Goal: Task Accomplishment & Management: Use online tool/utility

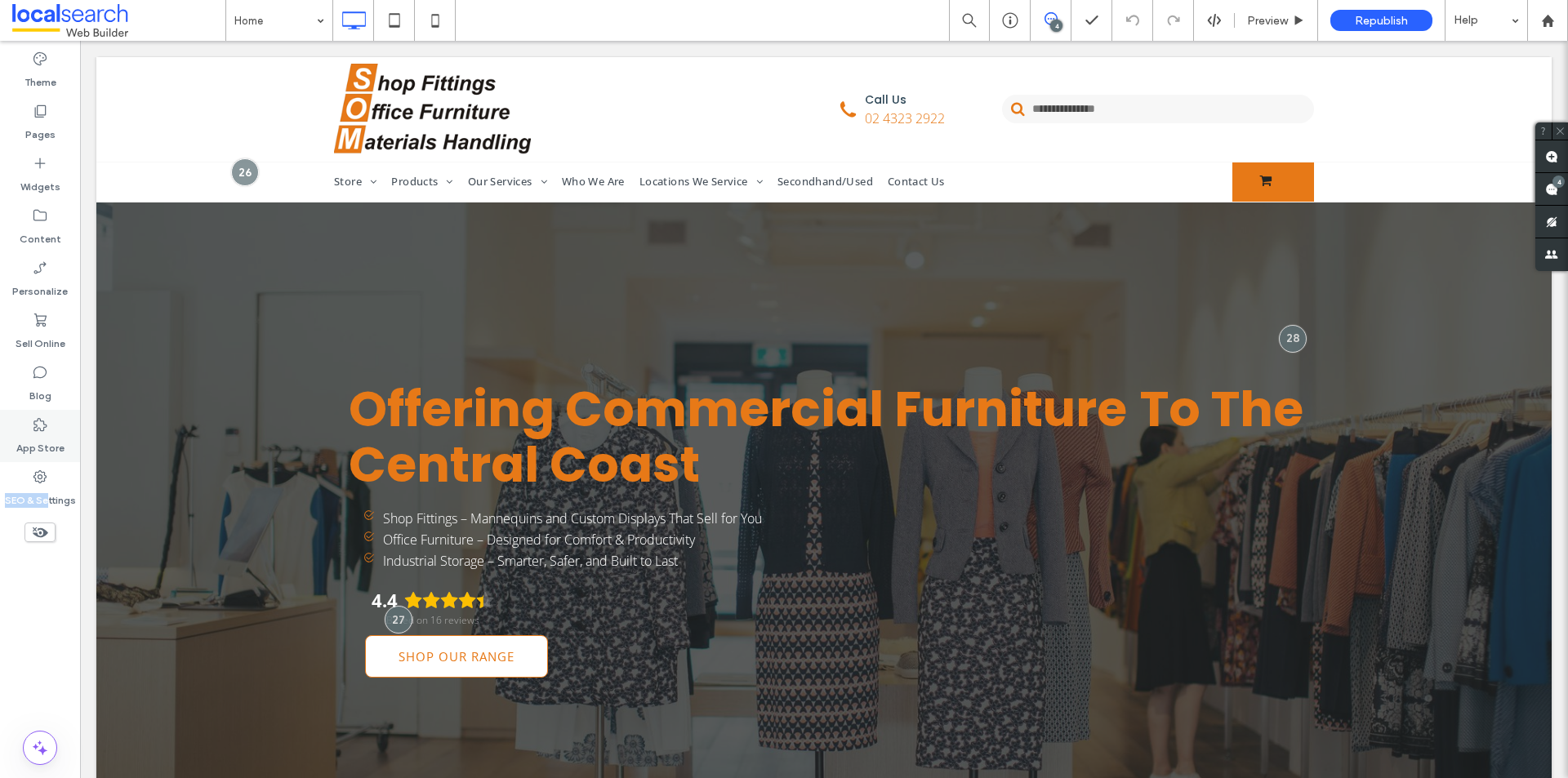
drag, startPoint x: 47, startPoint y: 482, endPoint x: 71, endPoint y: 460, distance: 32.6
click at [49, 484] on div "SEO & Settings" at bounding box center [39, 488] width 80 height 52
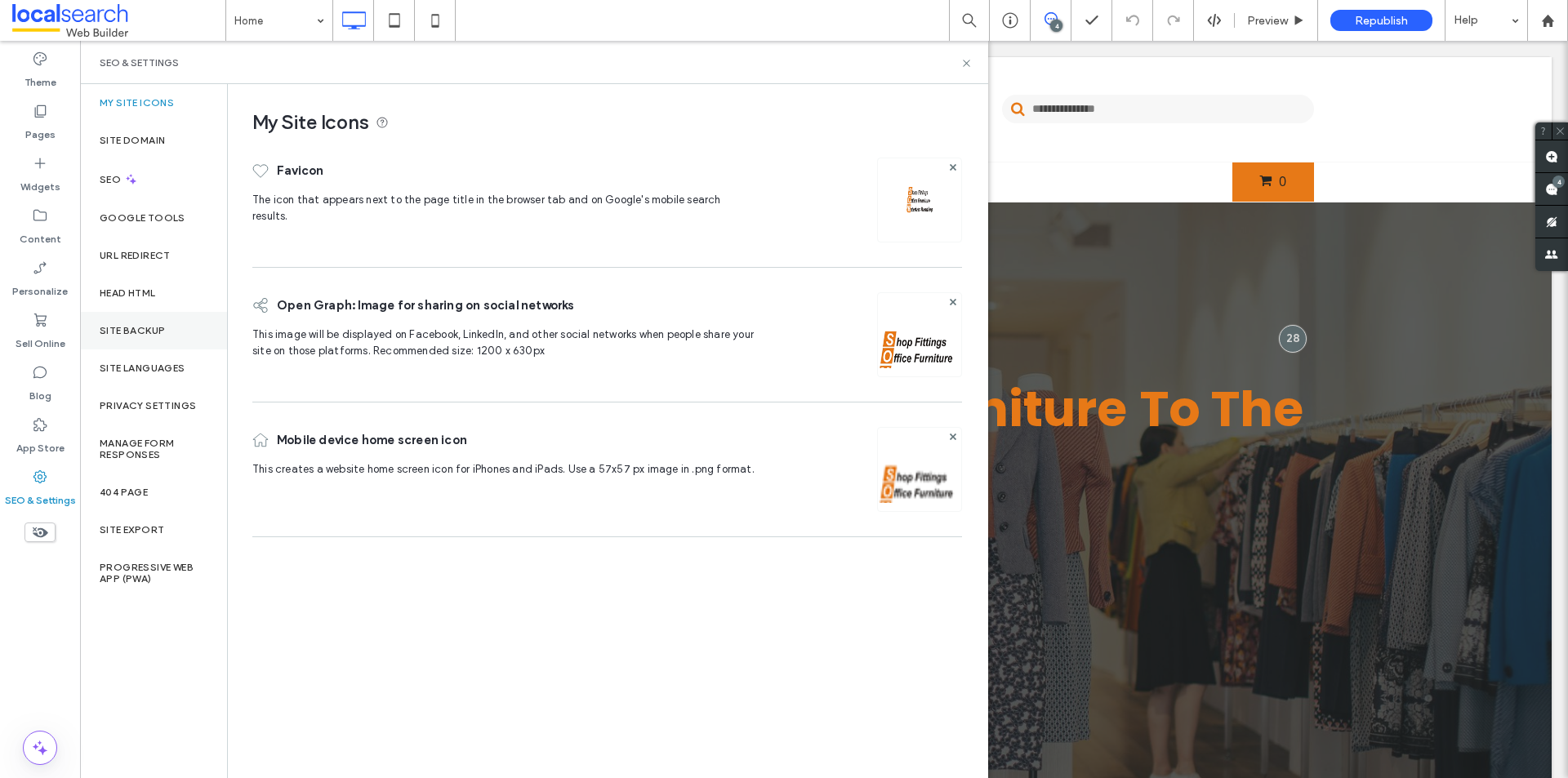
click at [139, 325] on label "Site Backup" at bounding box center [132, 331] width 65 height 12
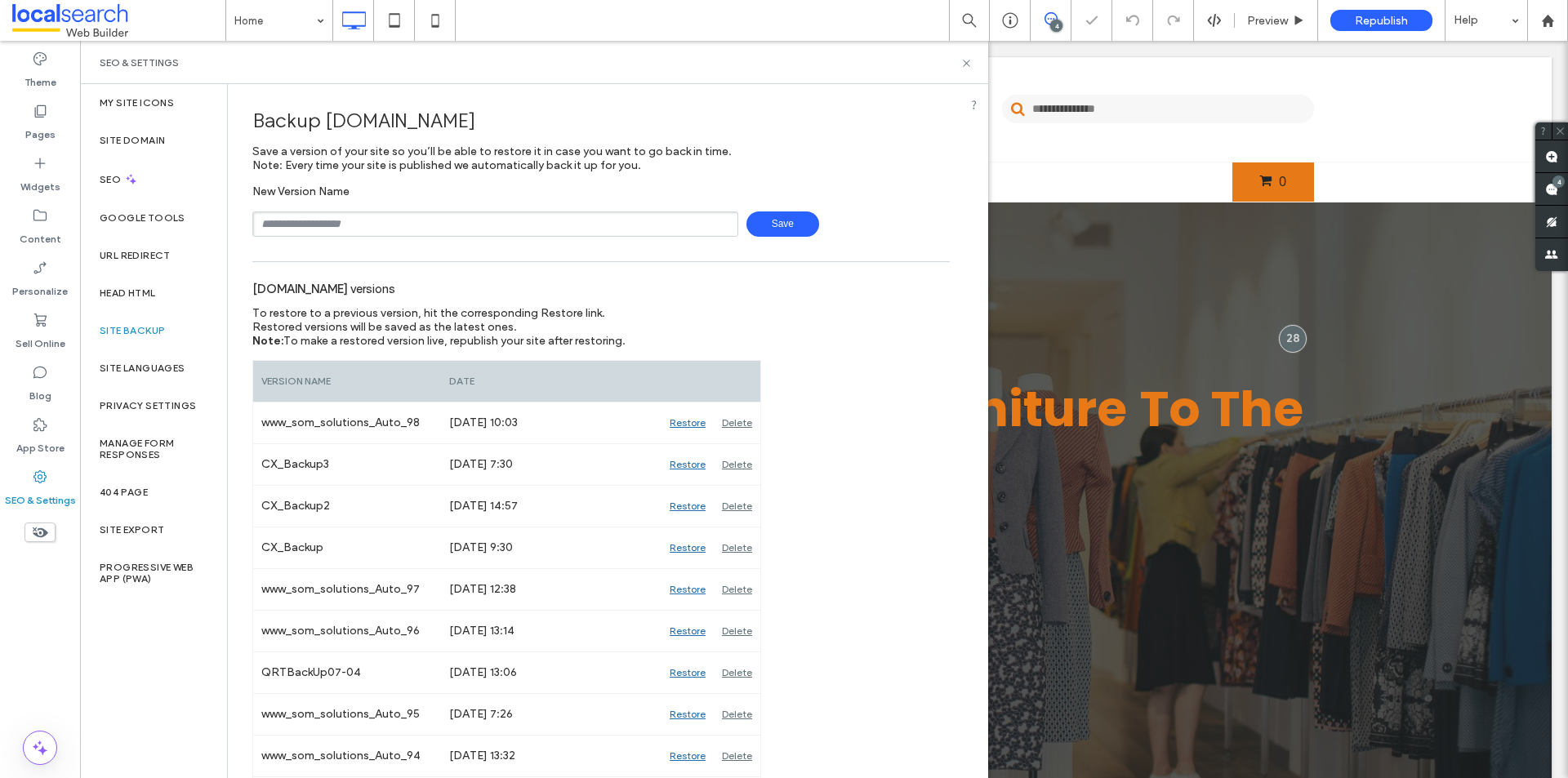
click at [339, 221] on input "text" at bounding box center [495, 224] width 486 height 25
type input "**********"
click at [778, 225] on span "Save" at bounding box center [783, 224] width 73 height 25
click at [1555, 190] on use at bounding box center [1552, 190] width 13 height 13
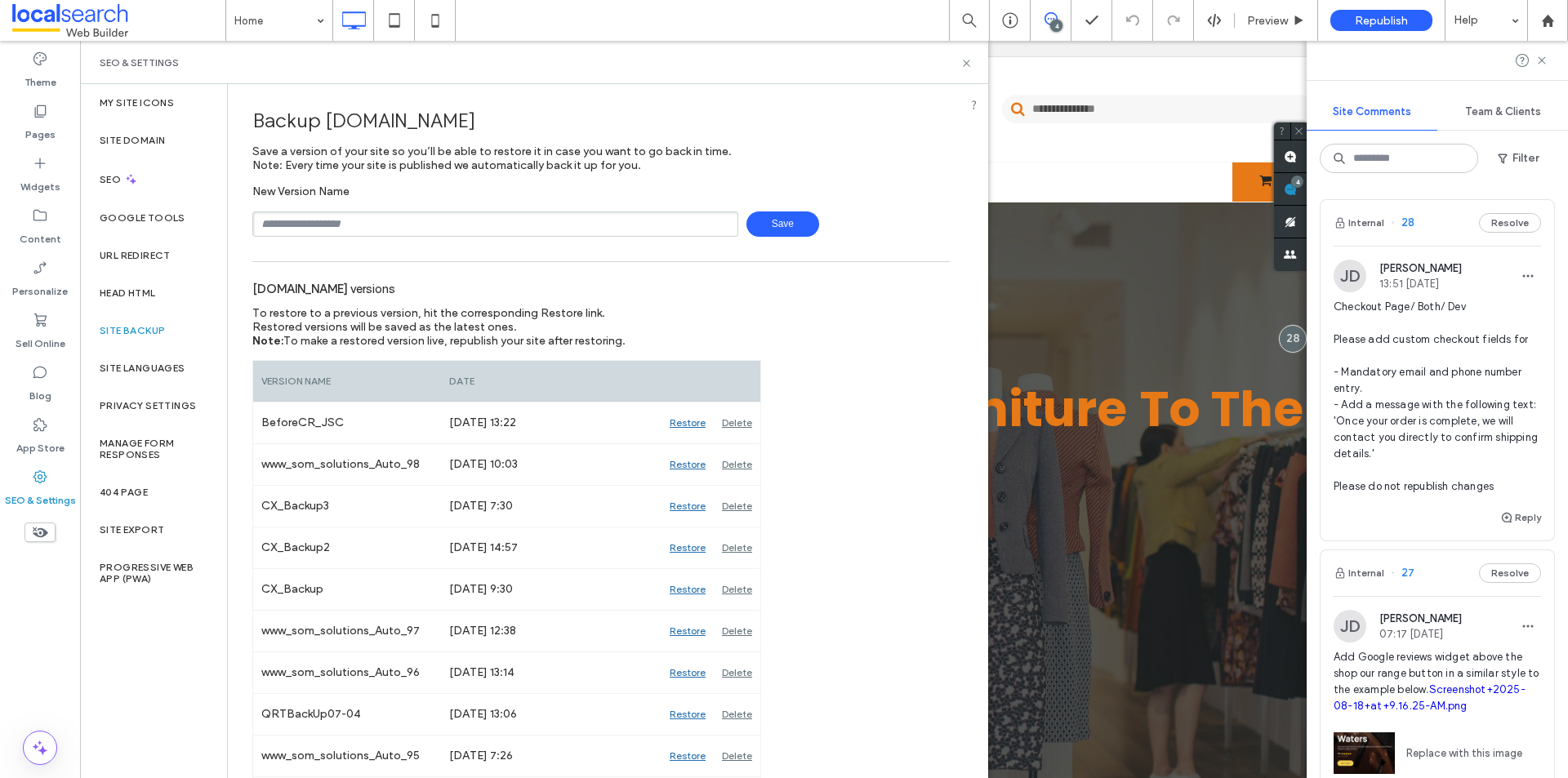
click at [1385, 399] on span "Checkout Page/ Both/ Dev Please add custom checkout fields for - Mandatory emai…" at bounding box center [1436, 397] width 207 height 196
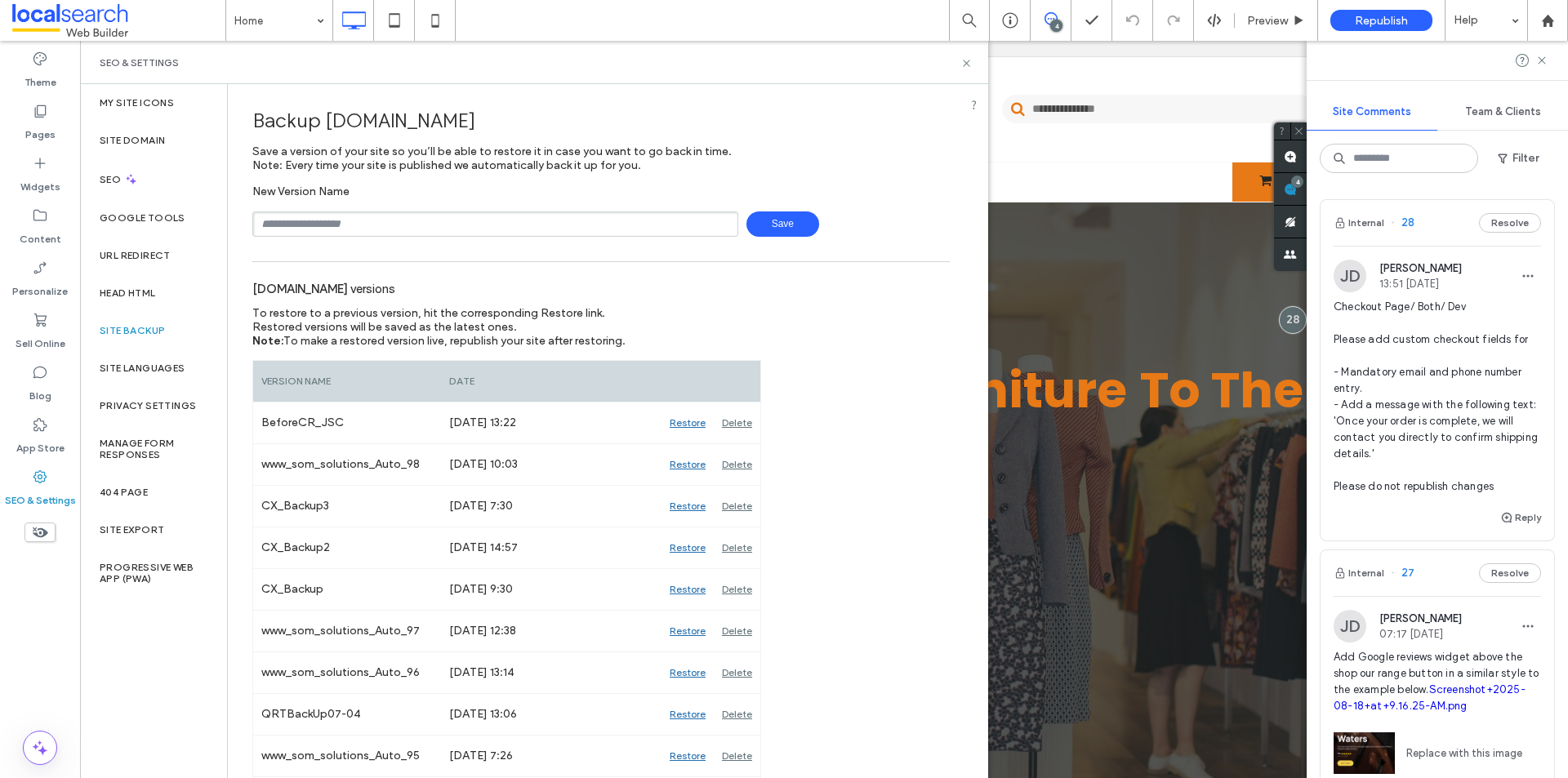
scroll to position [49, 0]
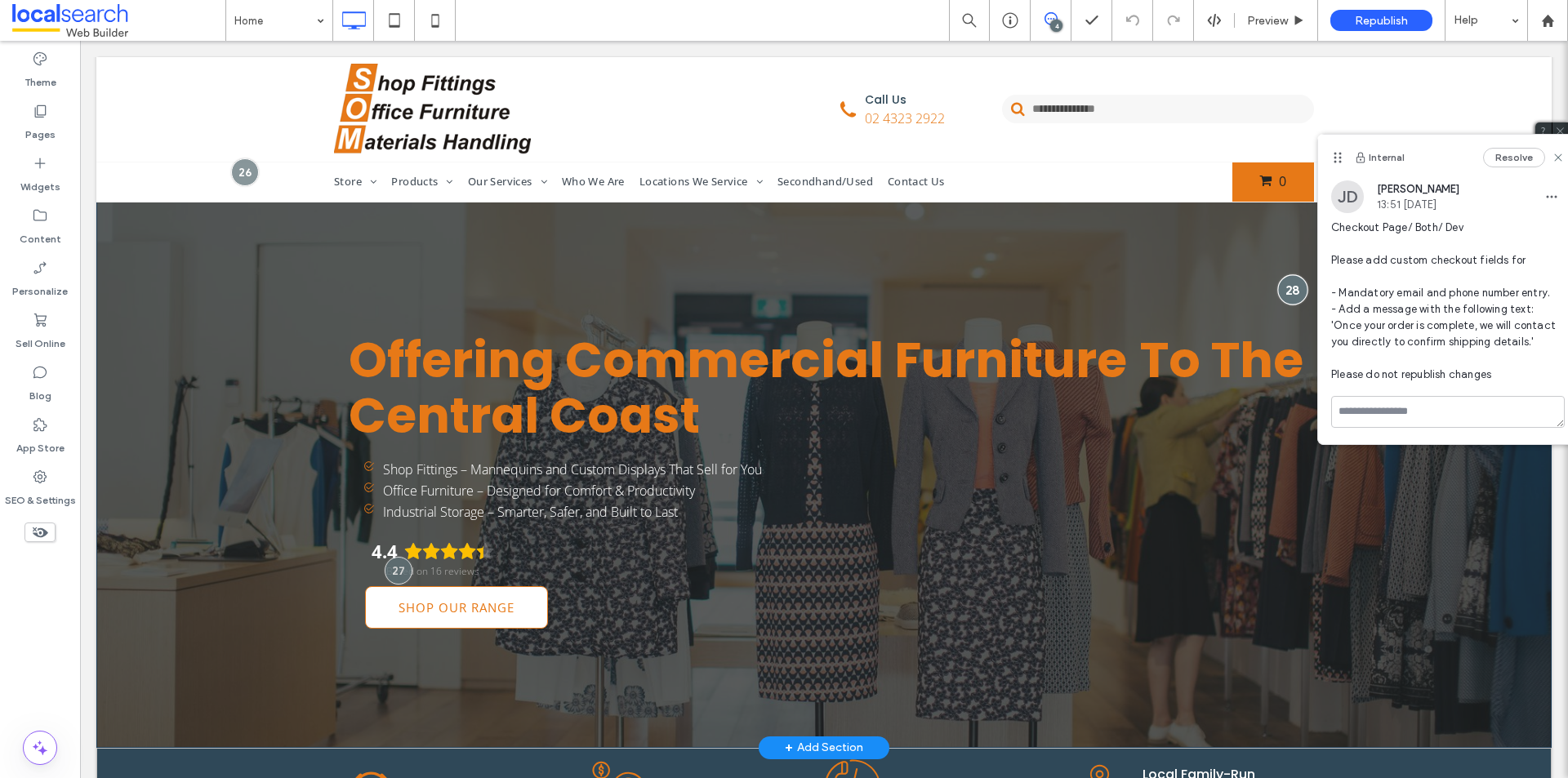
click at [1284, 289] on div at bounding box center [1293, 289] width 30 height 30
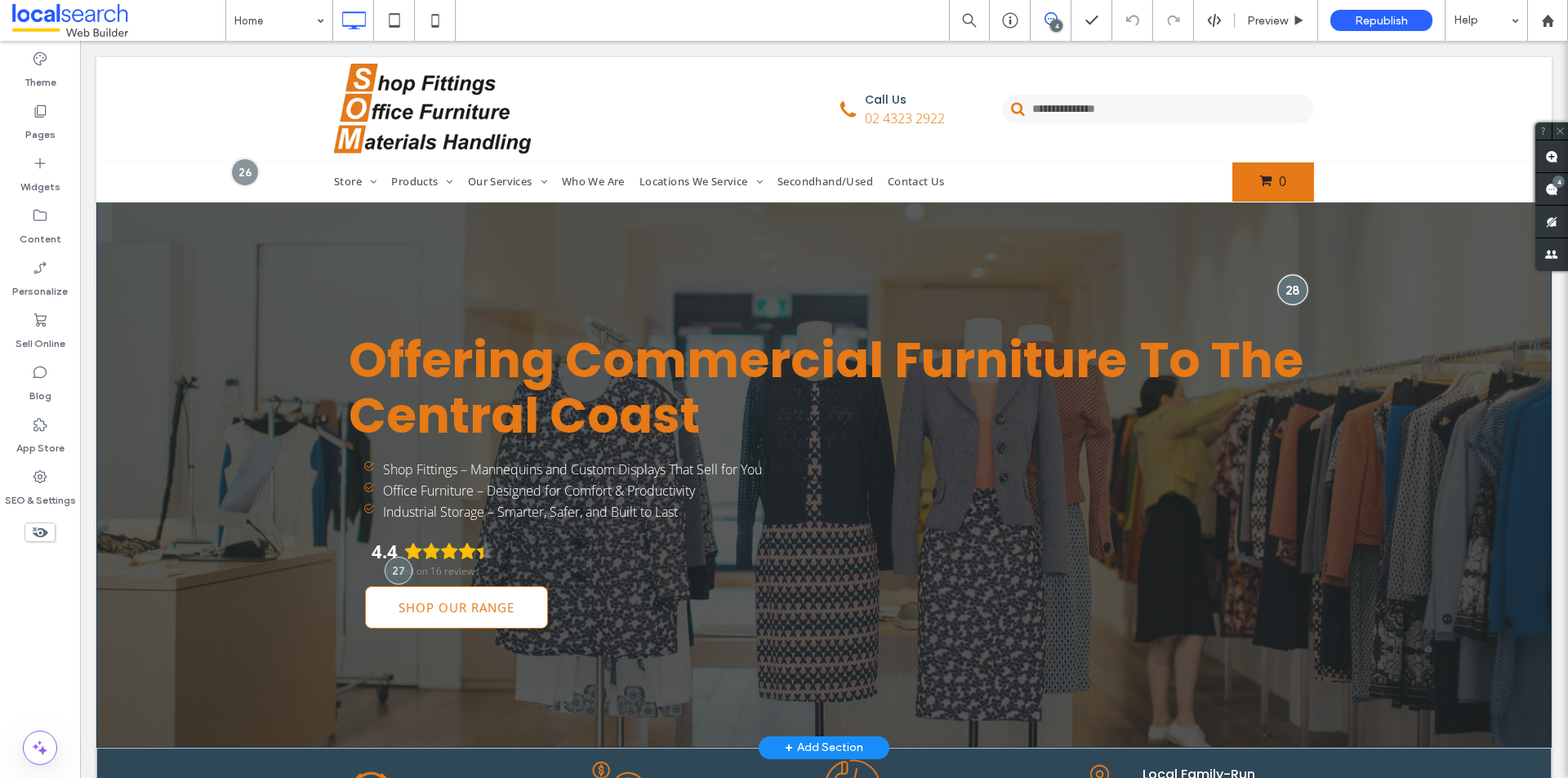
click at [1283, 289] on div at bounding box center [1293, 289] width 30 height 30
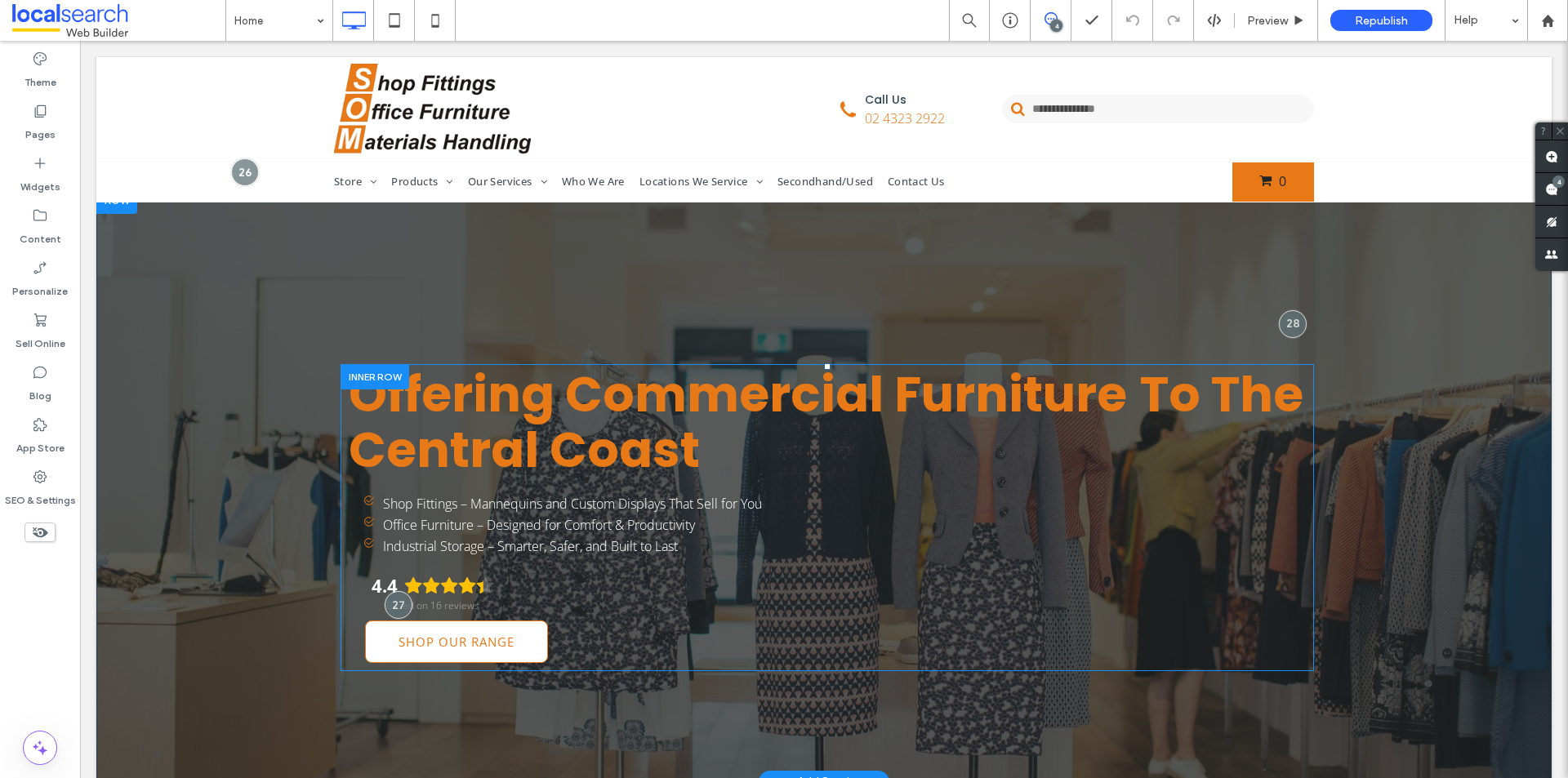
scroll to position [0, 0]
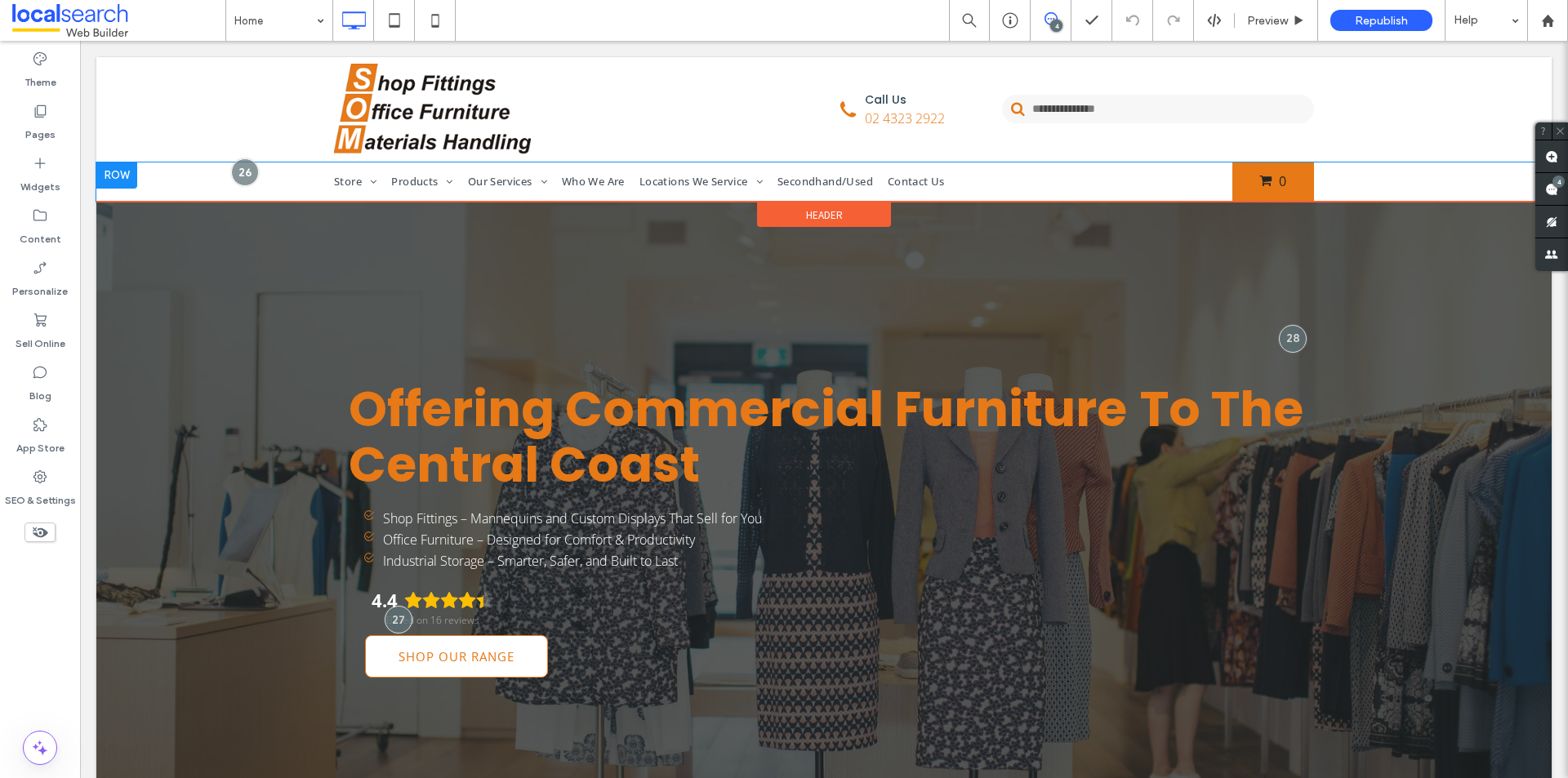
click at [1533, 192] on div "Store Shop Fittings Clothing Racks Mannequins/Body Forms Storage Accessories Ha…" at bounding box center [824, 182] width 1455 height 39
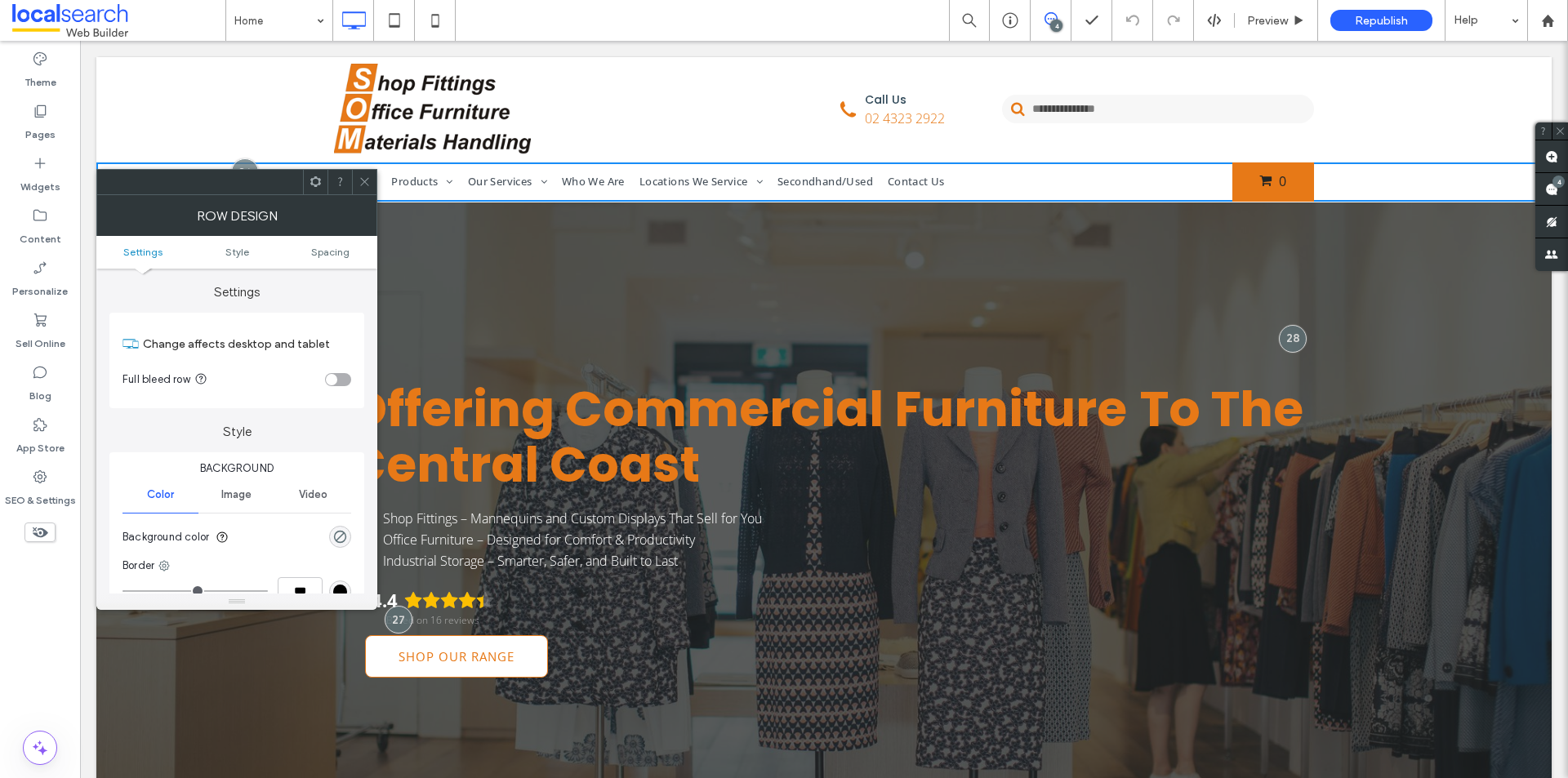
click at [365, 180] on icon at bounding box center [364, 181] width 13 height 13
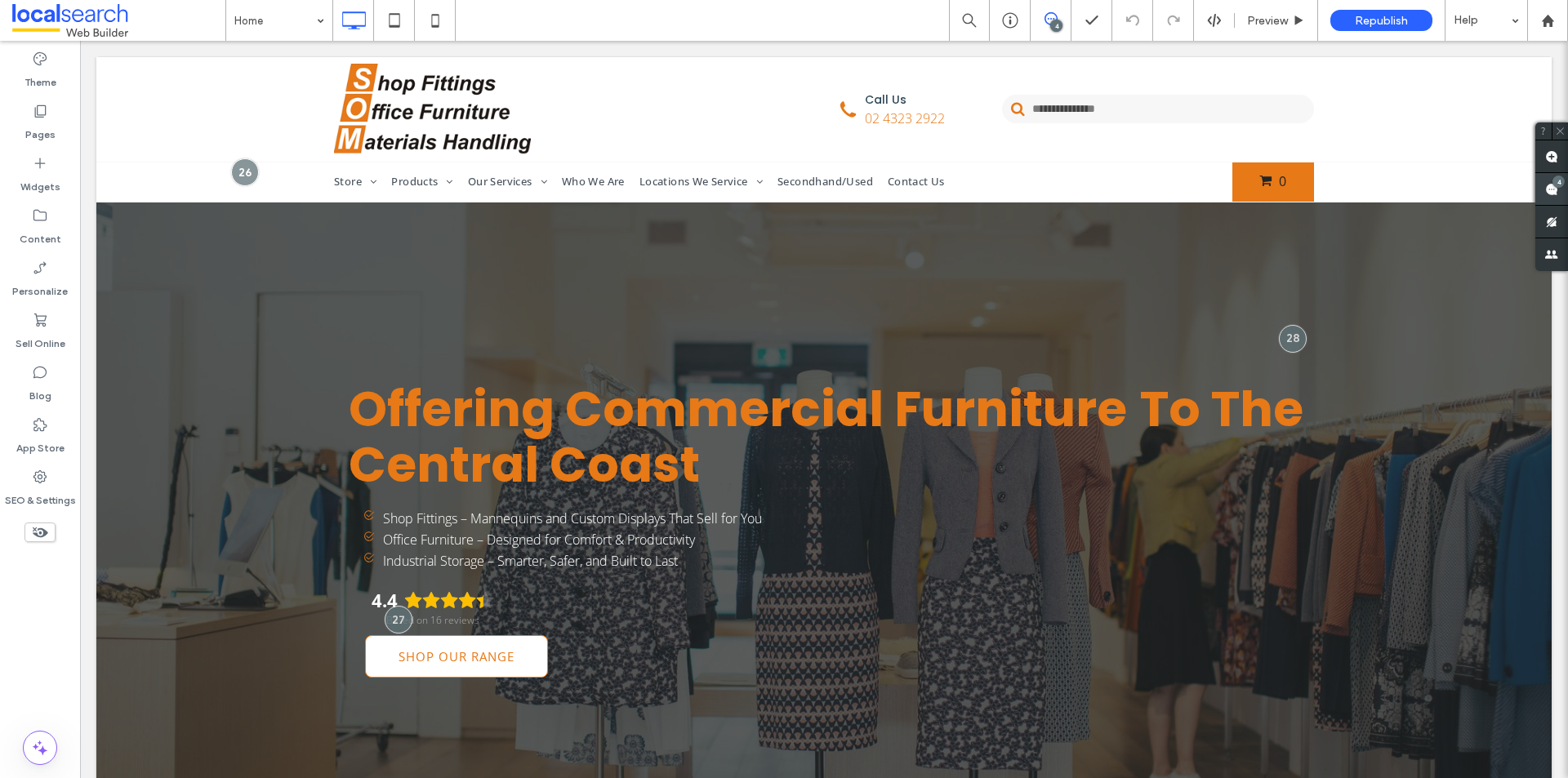
click at [1551, 190] on use at bounding box center [1552, 190] width 13 height 13
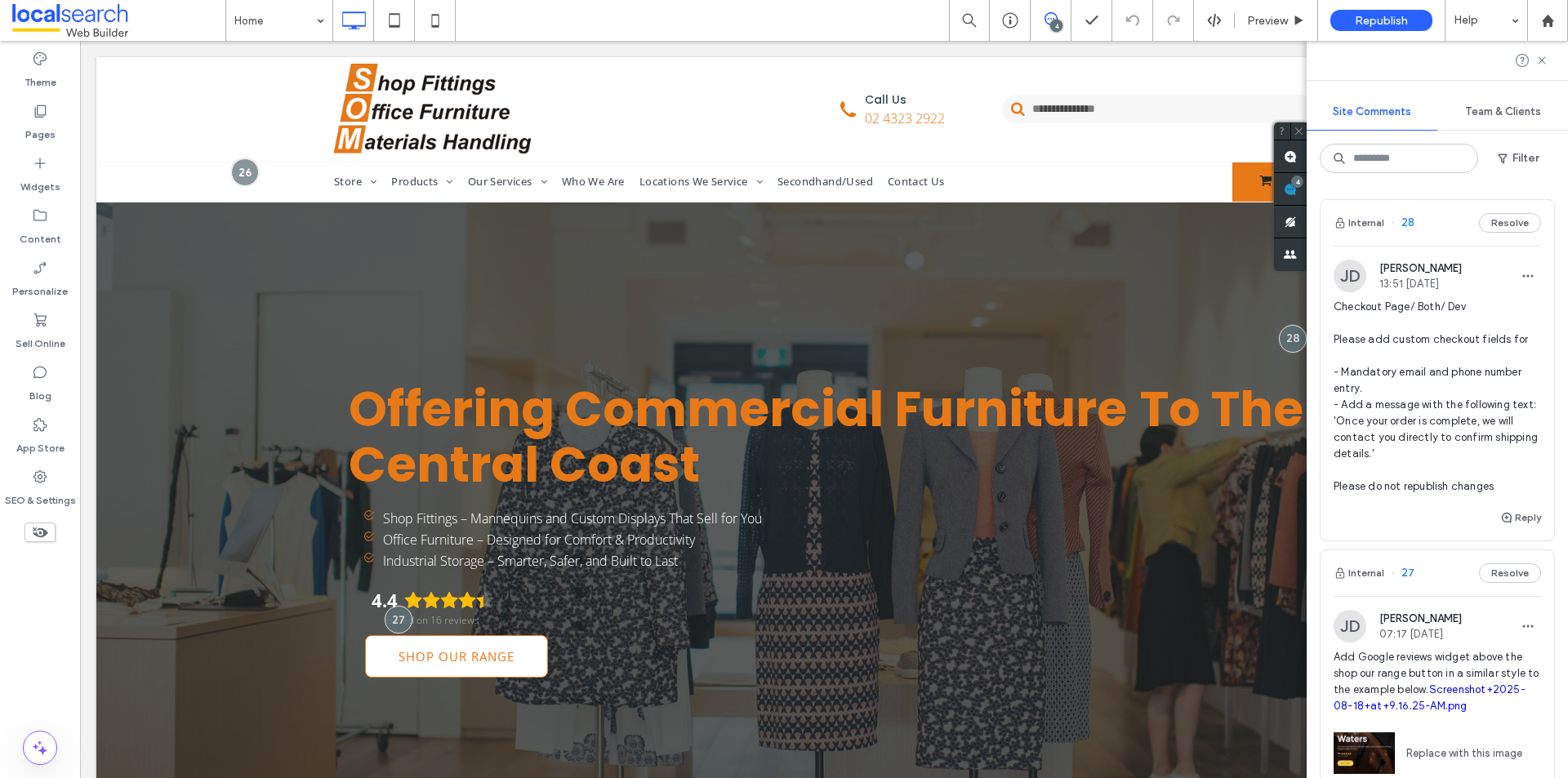
click at [1424, 417] on span "Checkout Page/ Both/ Dev Please add custom checkout fields for - Mandatory emai…" at bounding box center [1436, 397] width 207 height 196
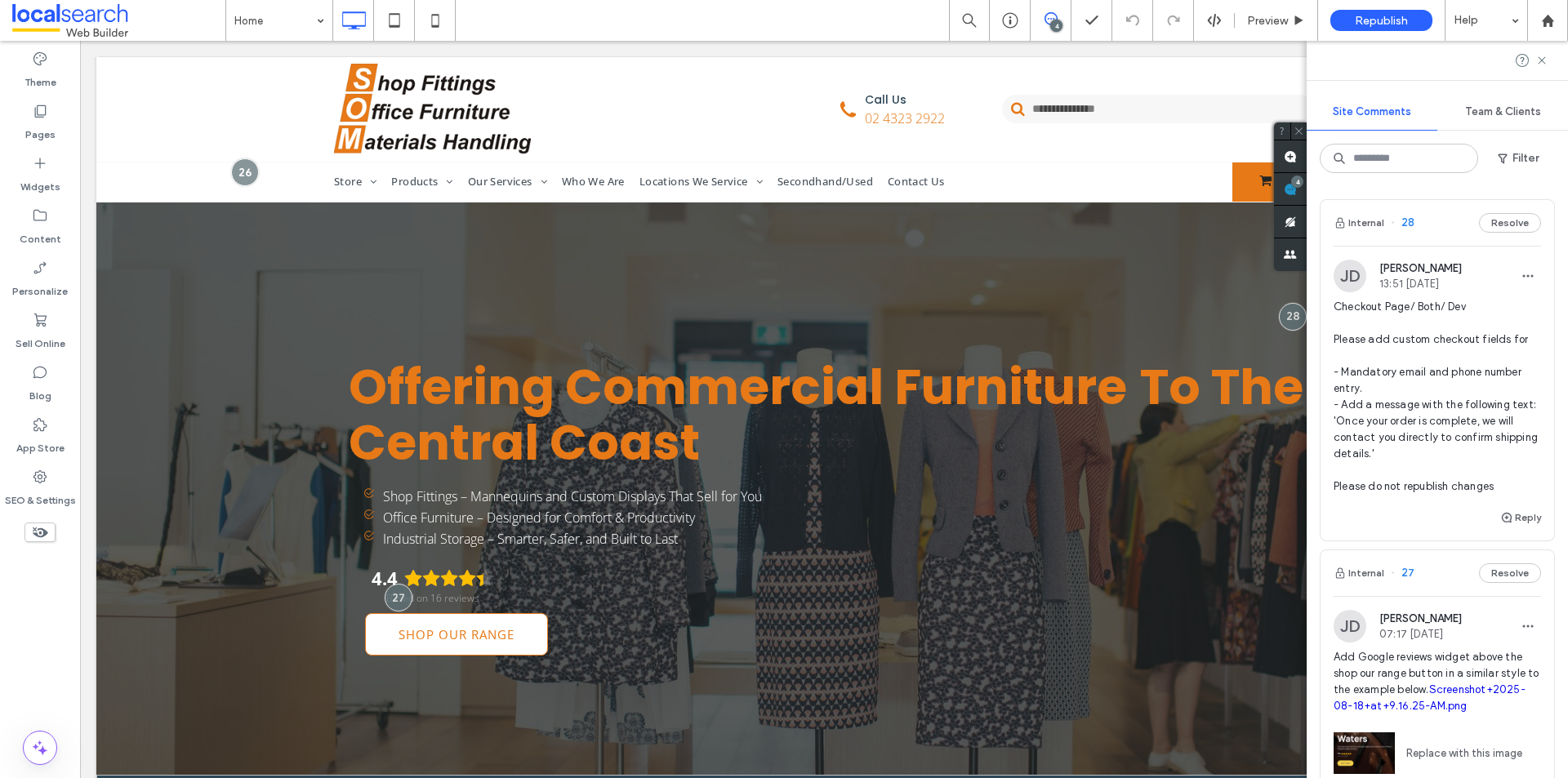
scroll to position [49, 0]
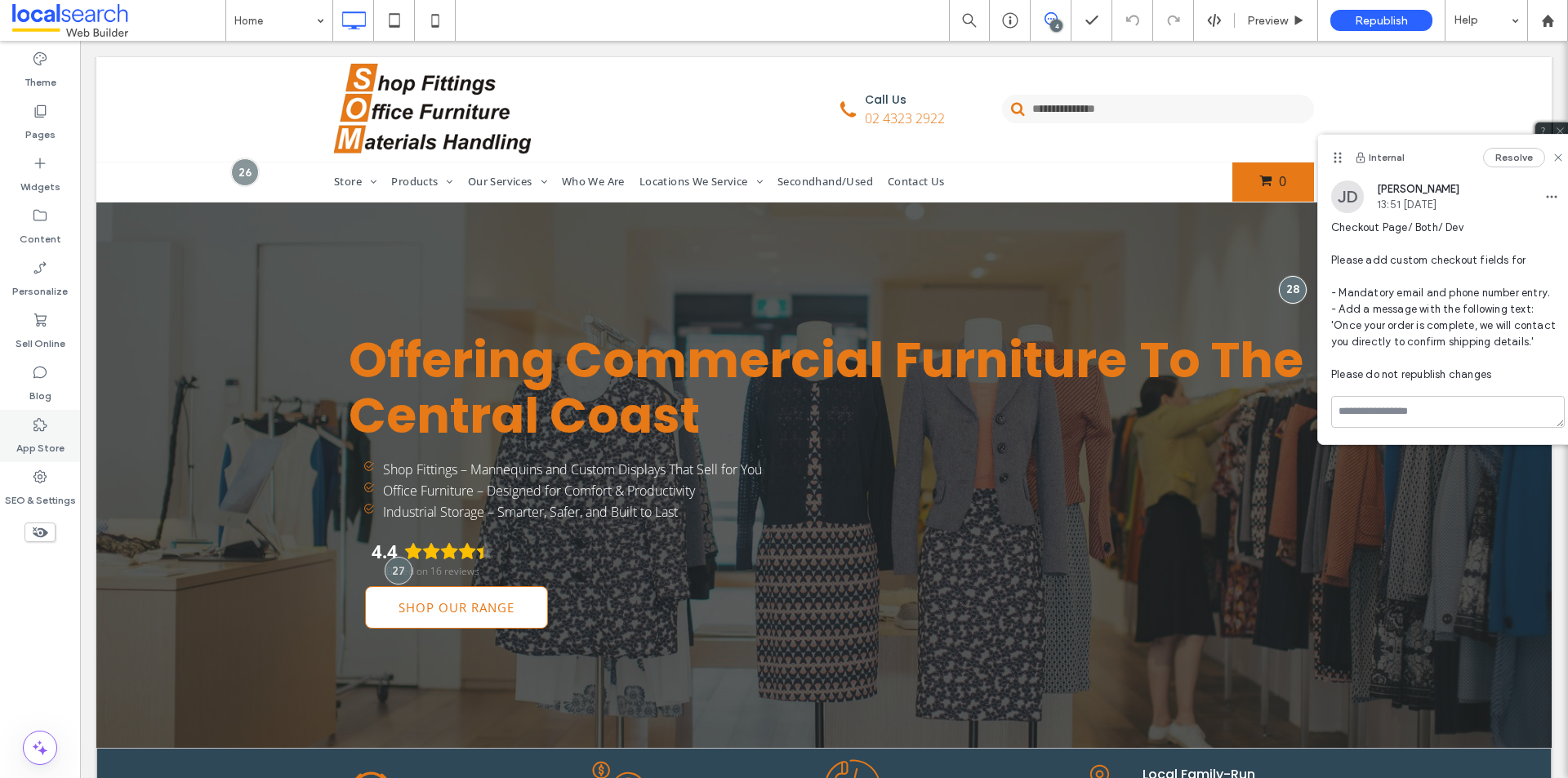
click at [51, 428] on div "App Store" at bounding box center [39, 436] width 80 height 52
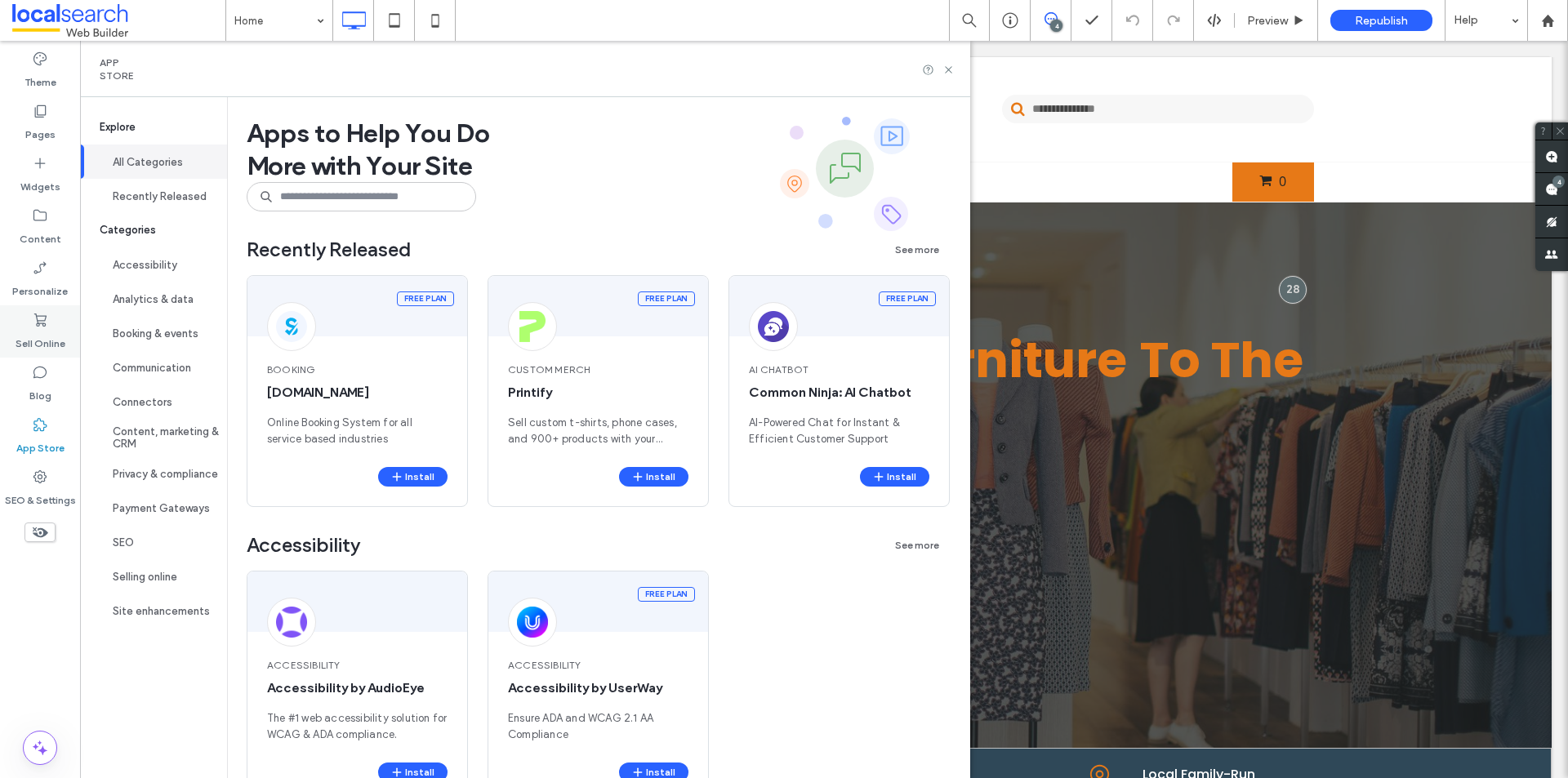
click at [53, 325] on div "Sell Online" at bounding box center [39, 331] width 80 height 52
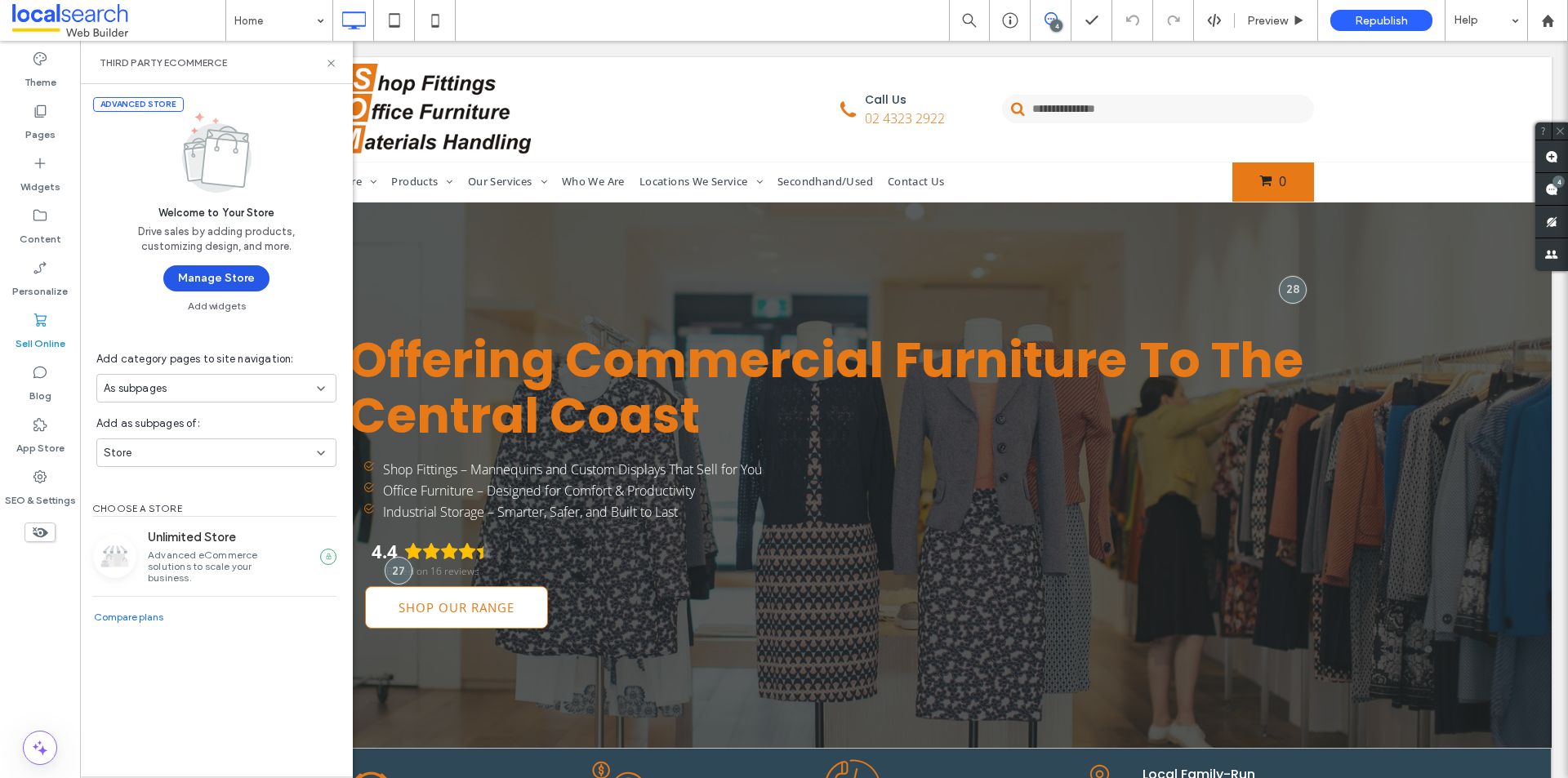
click at [218, 268] on button "Manage Store" at bounding box center [217, 278] width 106 height 26
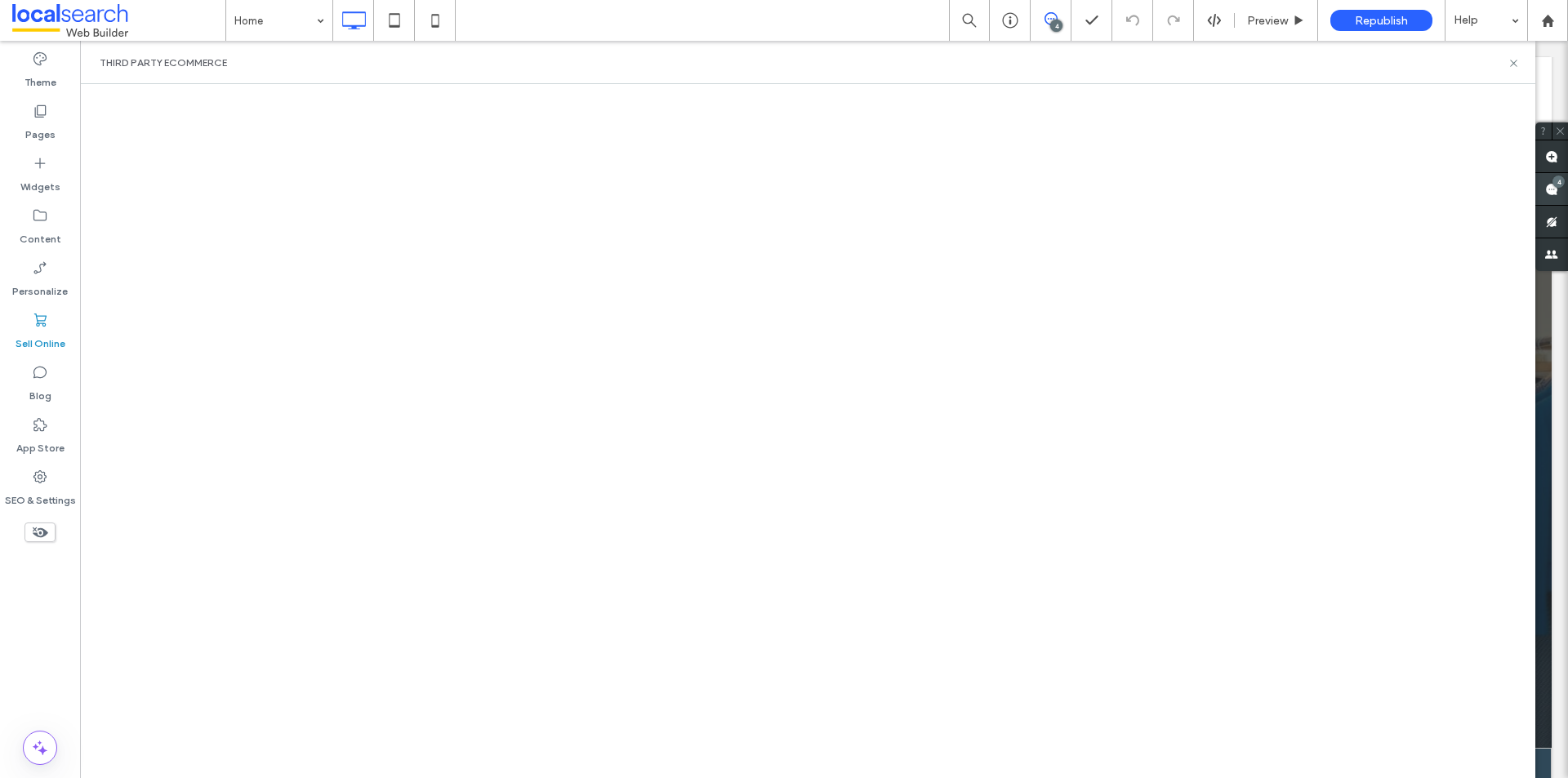
click at [1551, 187] on use at bounding box center [1552, 190] width 13 height 13
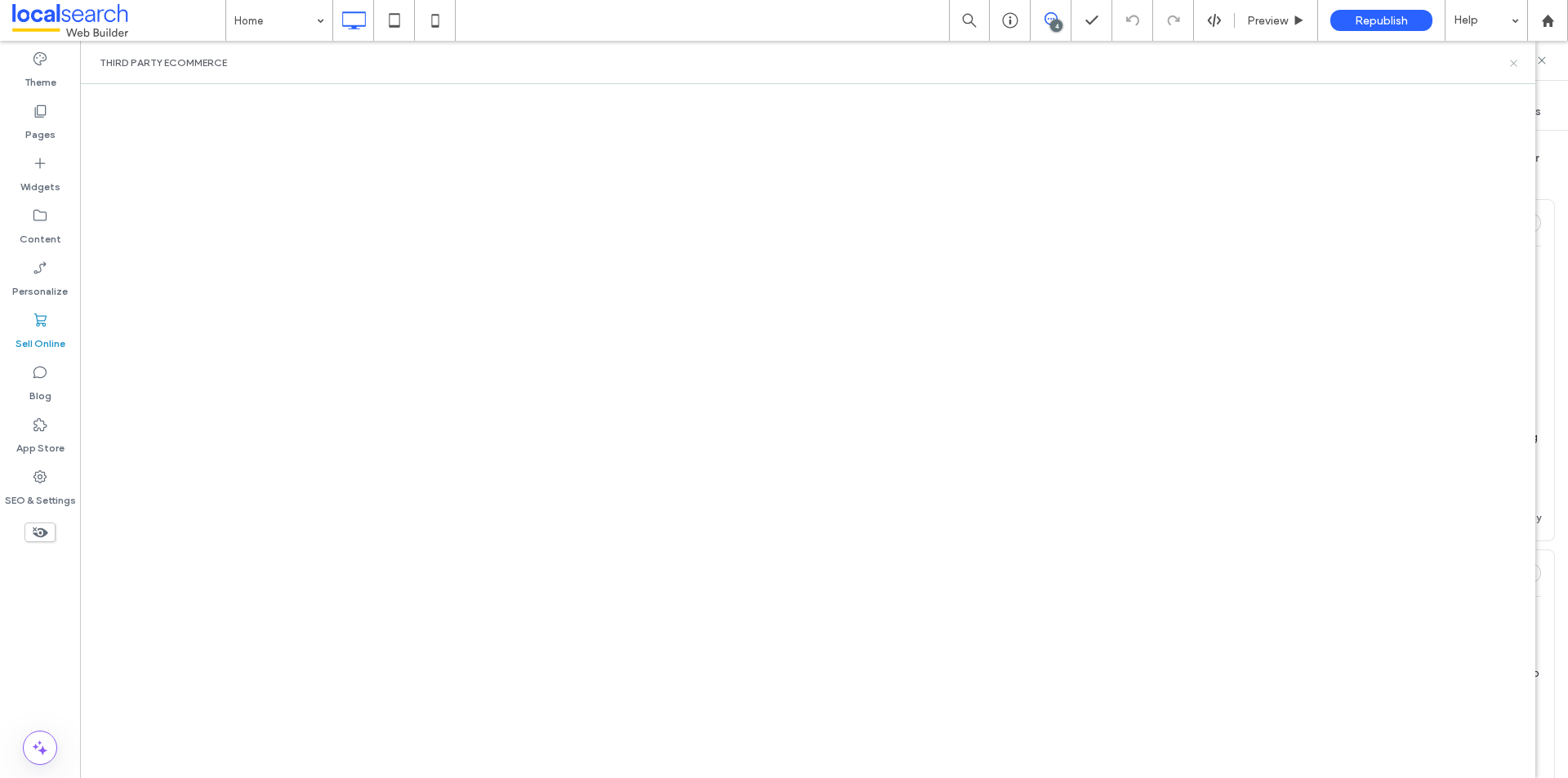
click at [1512, 62] on use at bounding box center [1513, 63] width 7 height 7
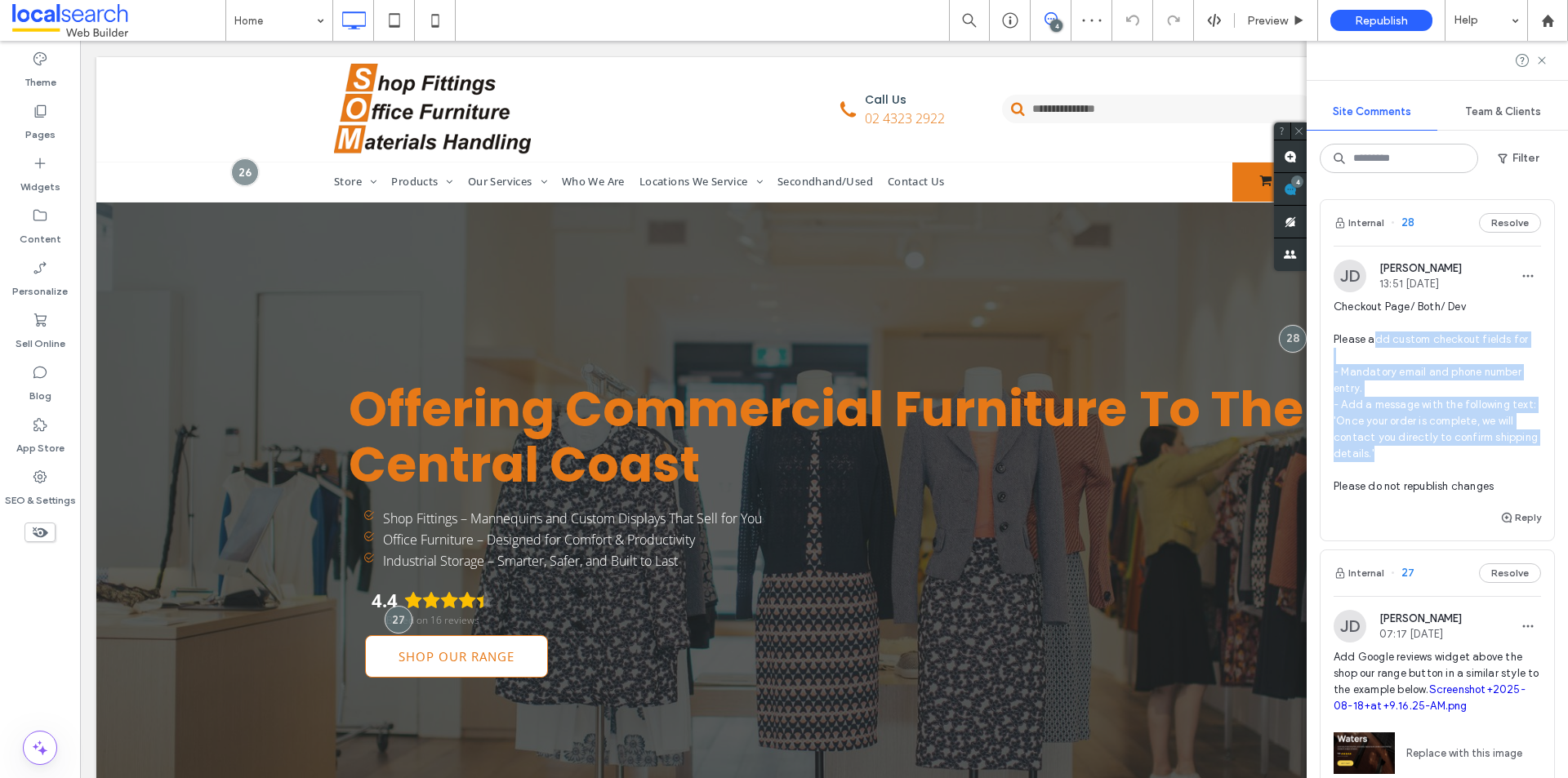
scroll to position [0, 0]
drag, startPoint x: 1372, startPoint y: 338, endPoint x: 1531, endPoint y: 451, distance: 195.1
click at [1531, 451] on div "JD Jacob Driver 13:51 Aug 18 2025 Checkout Page/ Both/ Dev Please add custom ch…" at bounding box center [1437, 384] width 234 height 248
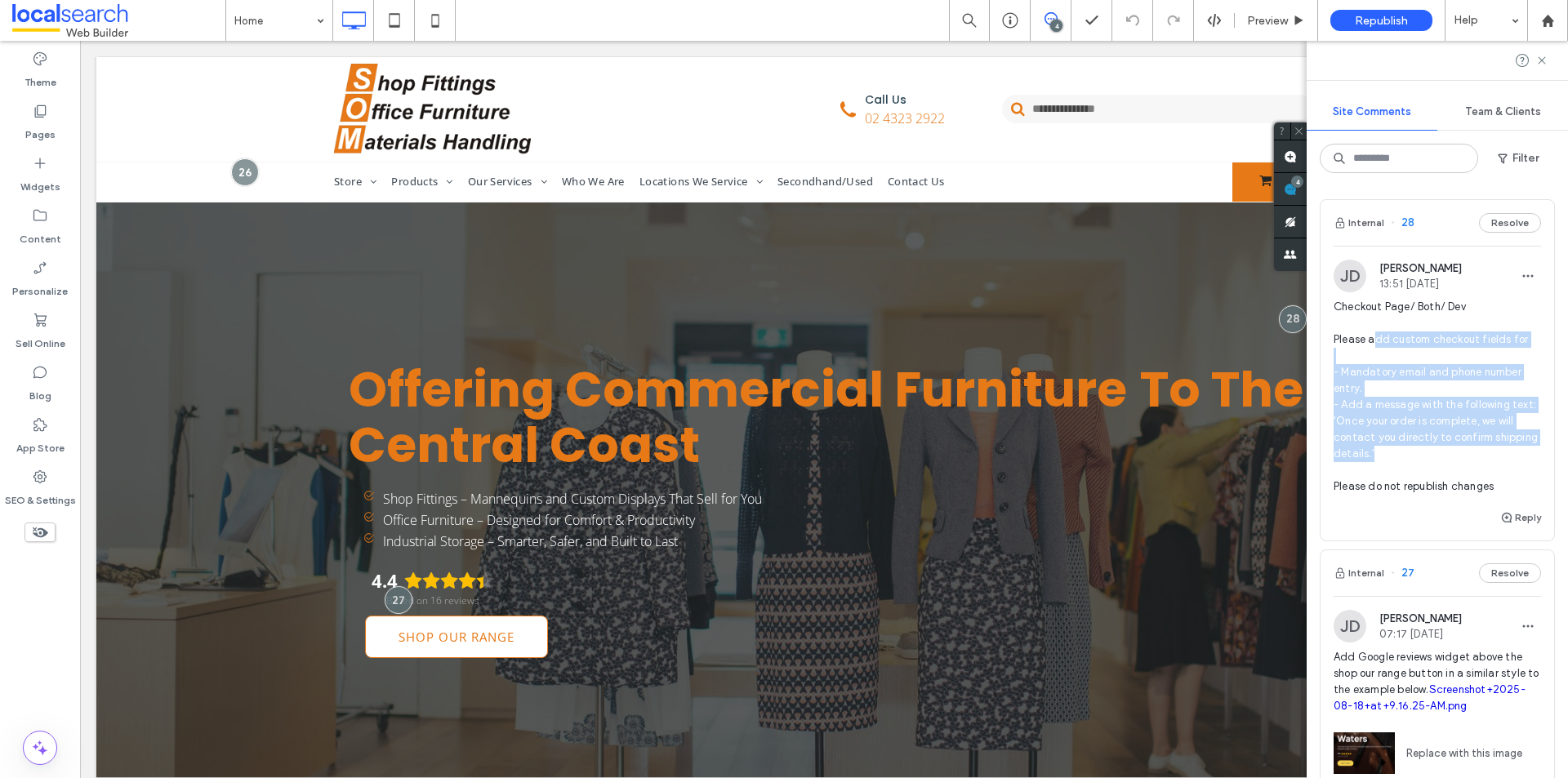
scroll to position [49, 0]
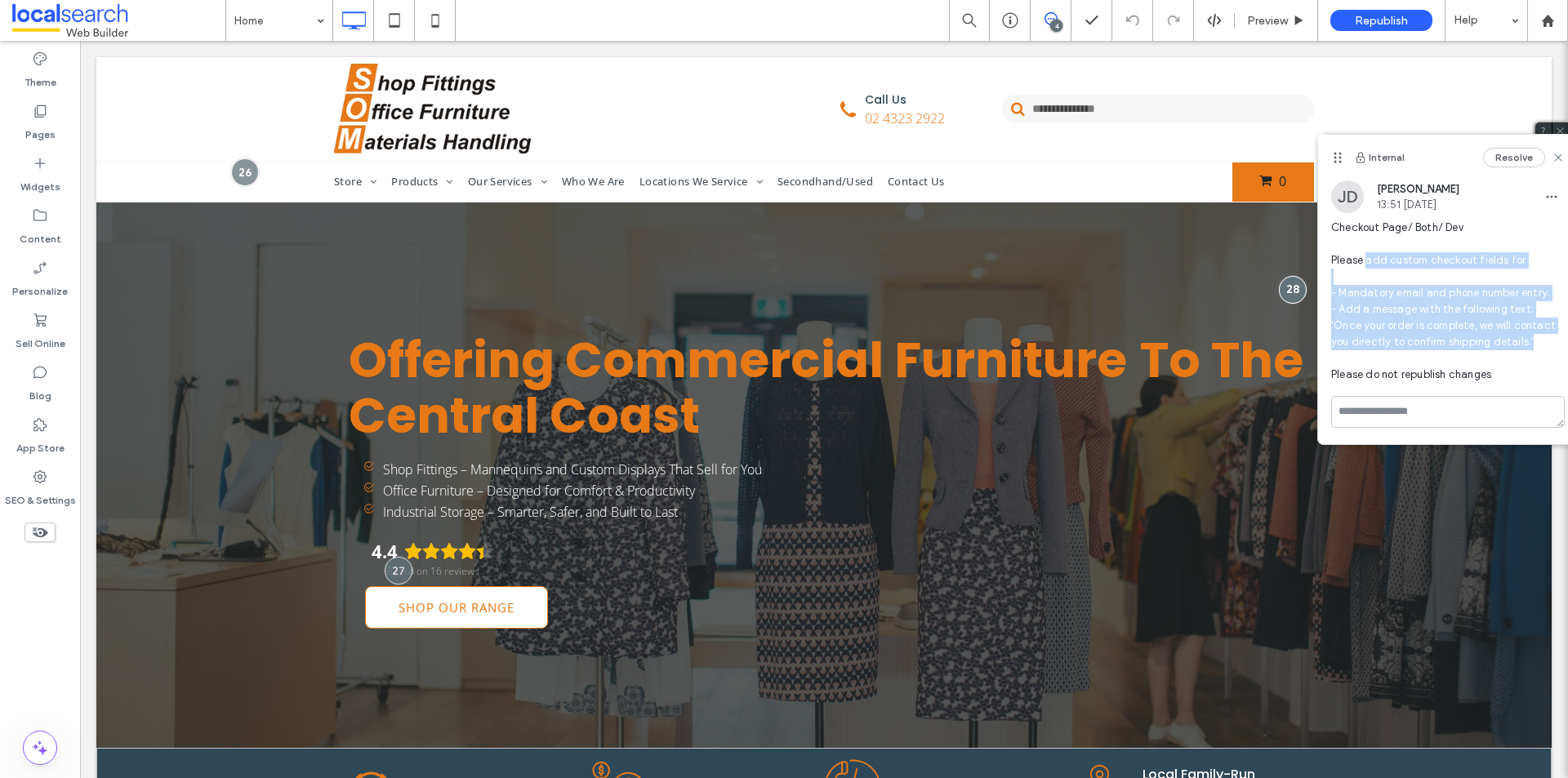
drag, startPoint x: 1366, startPoint y: 257, endPoint x: 1532, endPoint y: 340, distance: 185.6
click at [1532, 340] on span "Checkout Page/ Both/ Dev Please add custom checkout fields for - Mandatory emai…" at bounding box center [1448, 301] width 234 height 164
copy span "add custom checkout fields for - Mandatory email and phone number entry. - Add …"
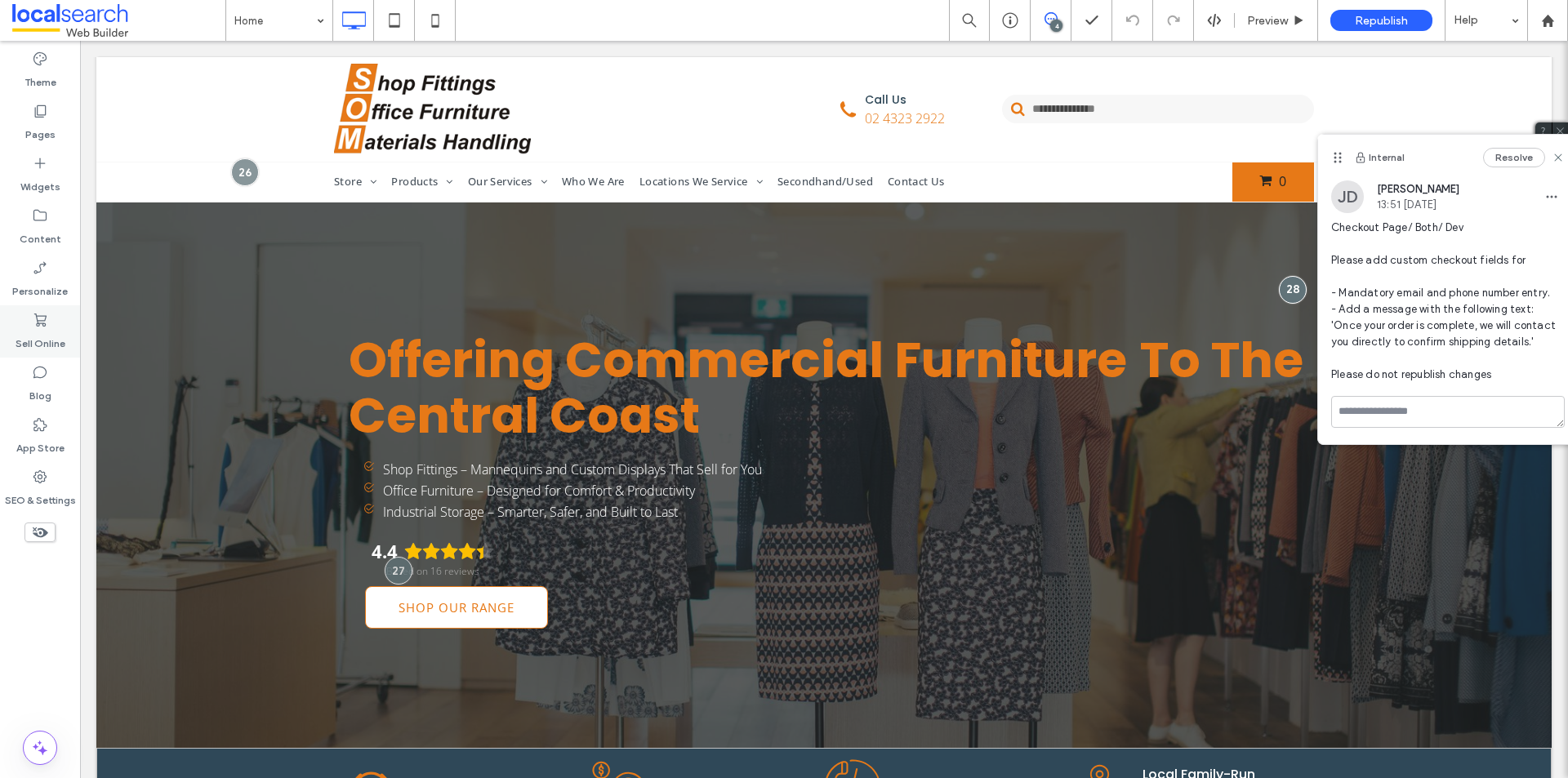
click at [44, 319] on icon at bounding box center [39, 320] width 16 height 16
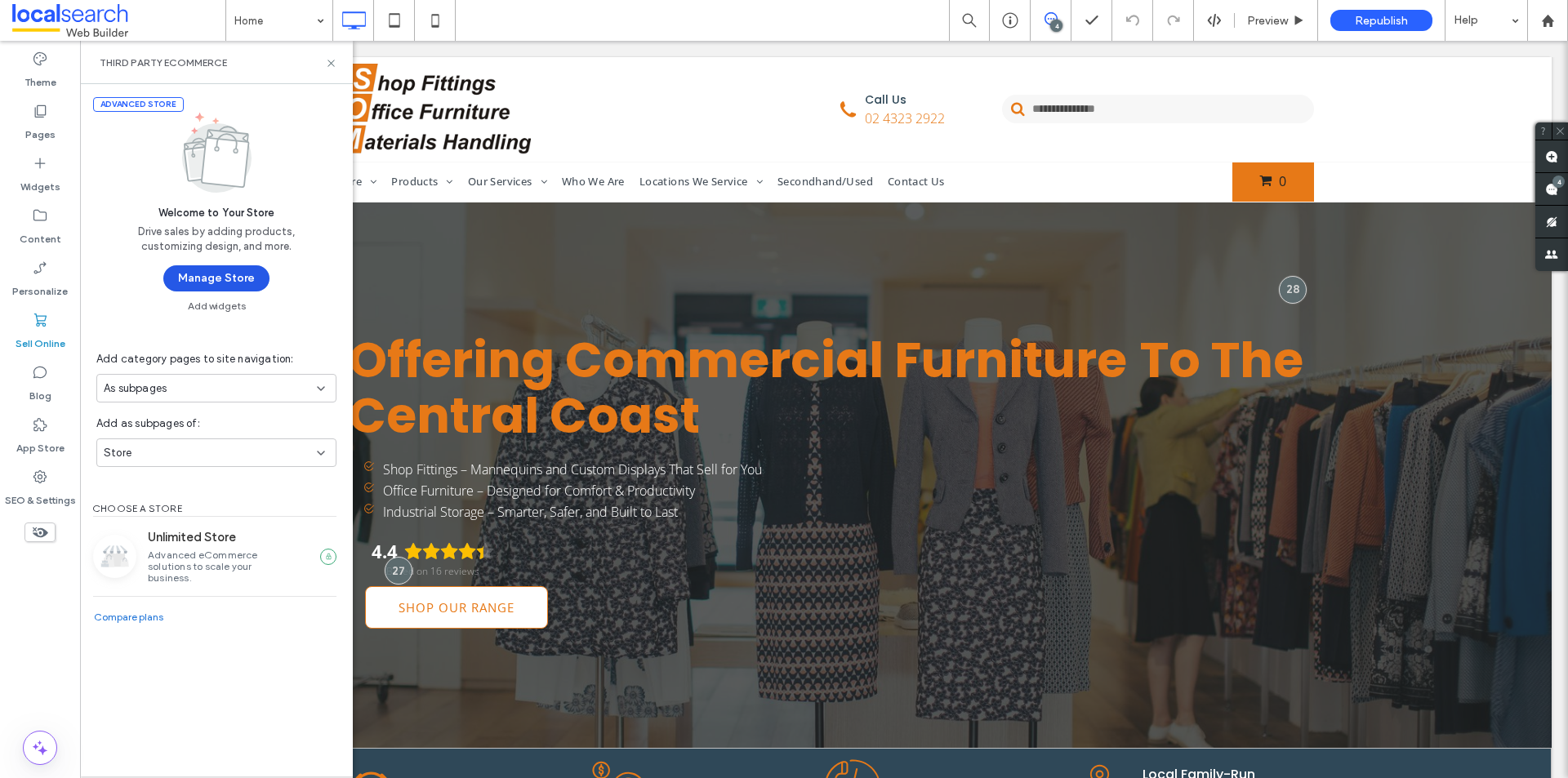
click at [229, 274] on button "Manage Store" at bounding box center [217, 278] width 106 height 26
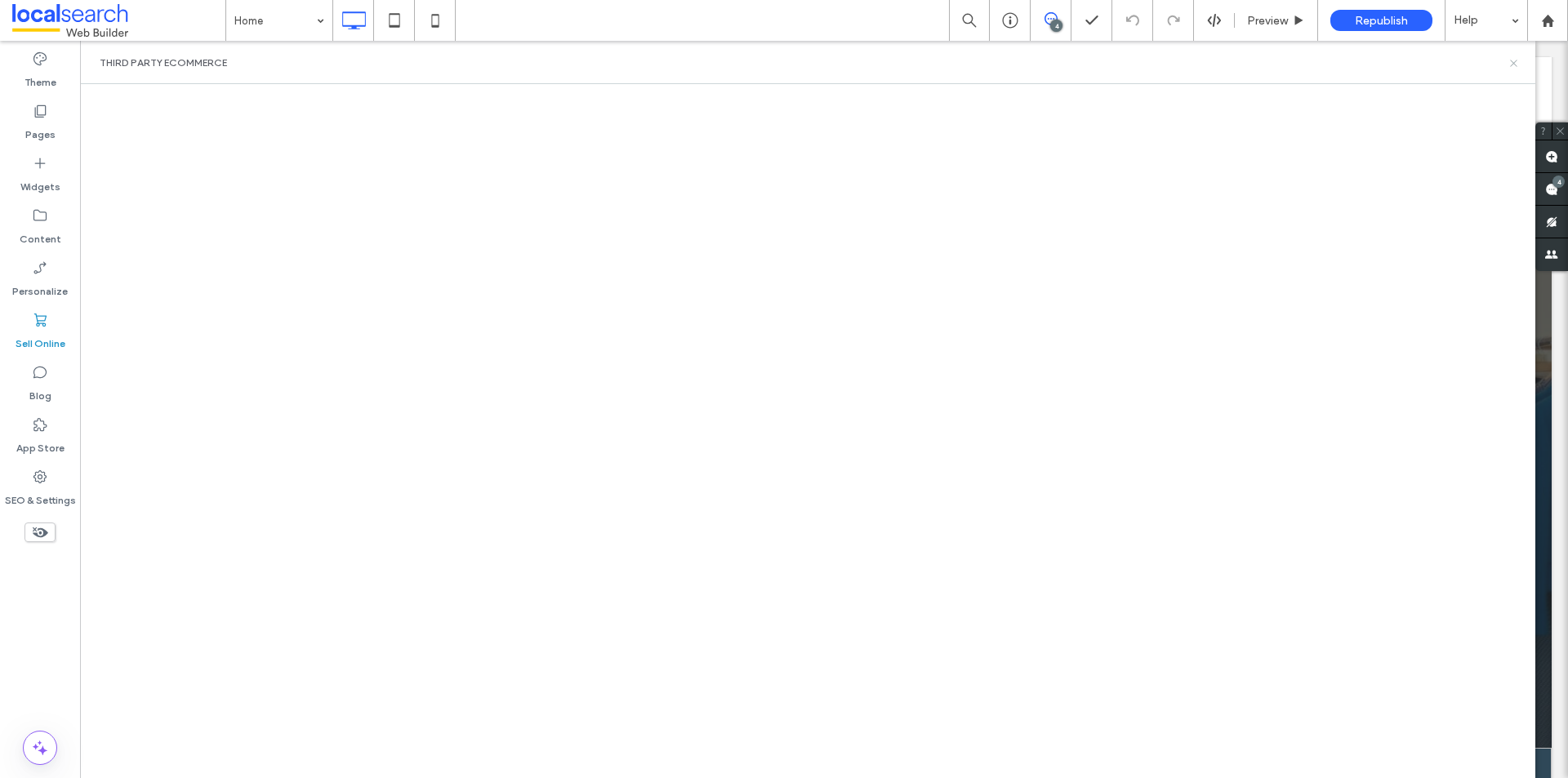
click at [1509, 64] on icon at bounding box center [1513, 63] width 13 height 13
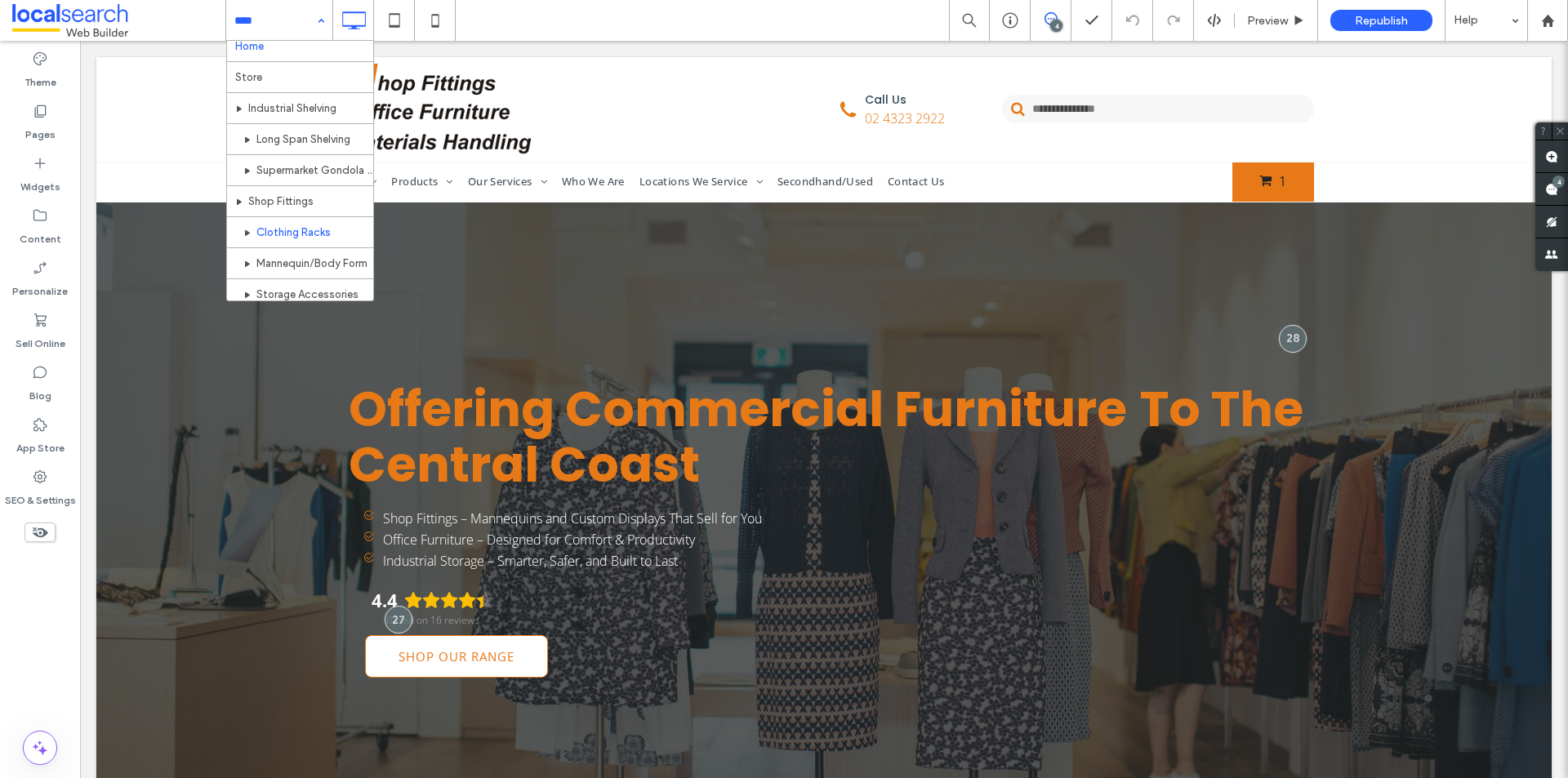
scroll to position [0, 0]
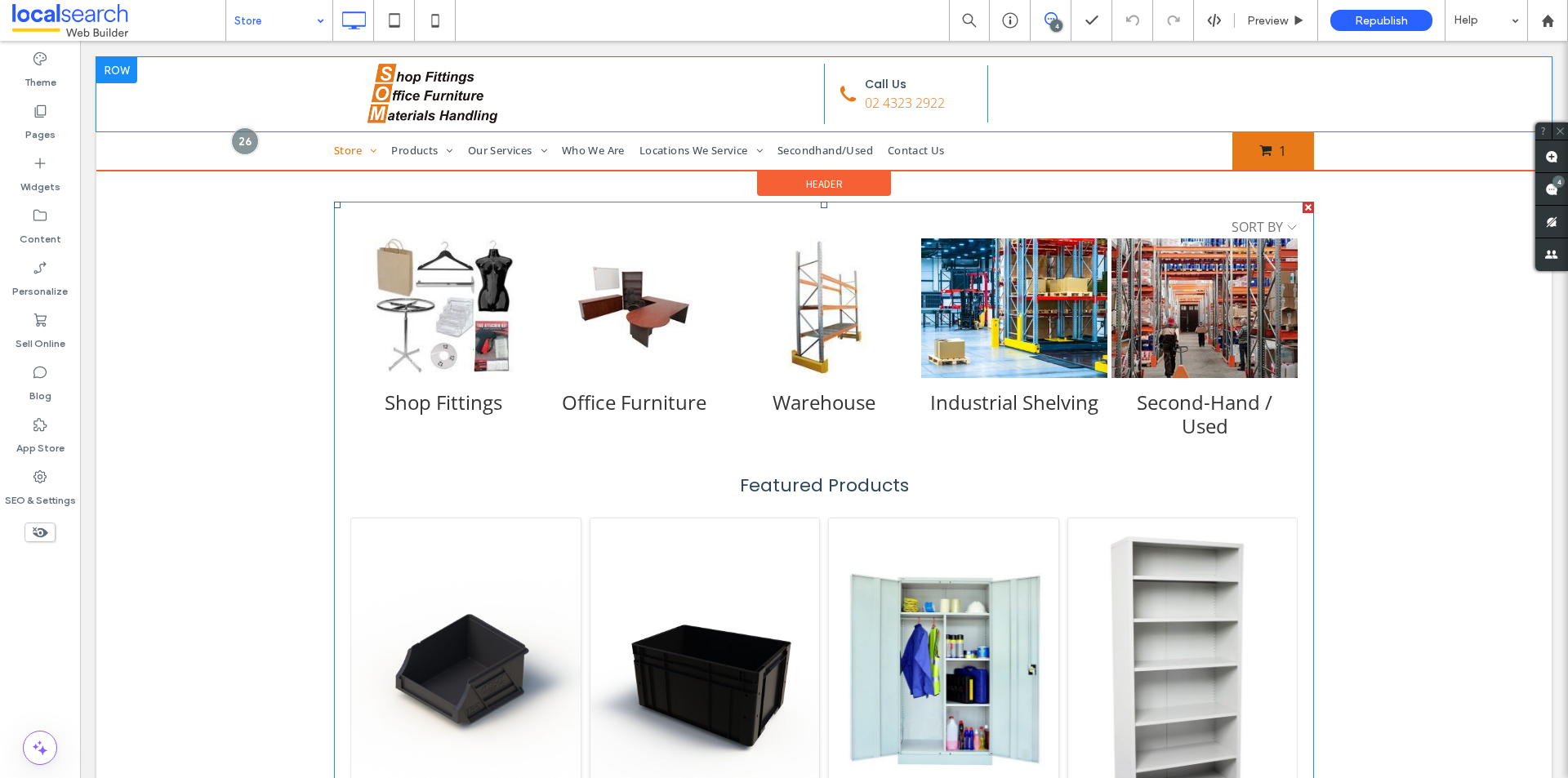
scroll to position [82, 0]
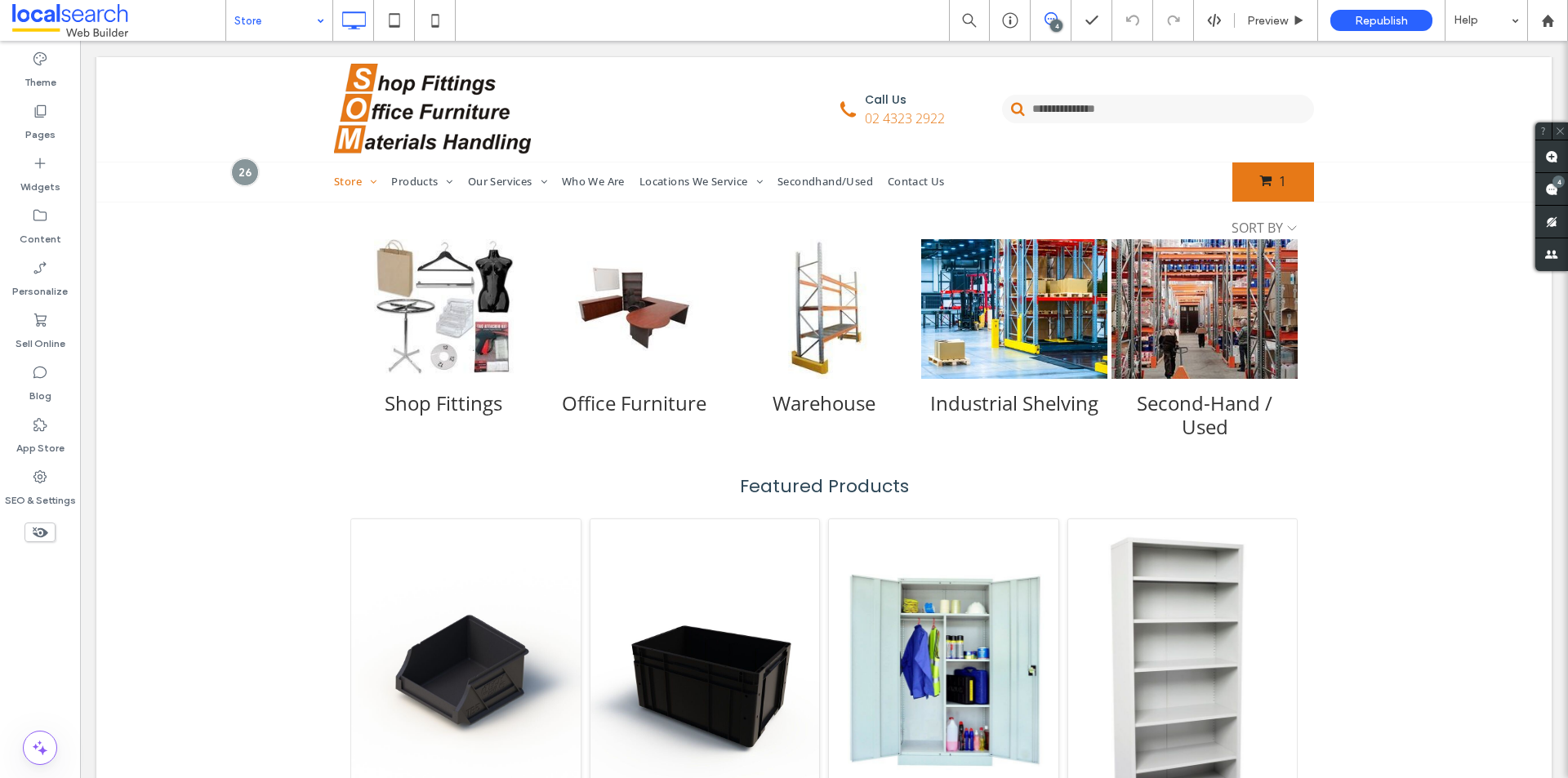
click at [305, 19] on input at bounding box center [274, 20] width 82 height 40
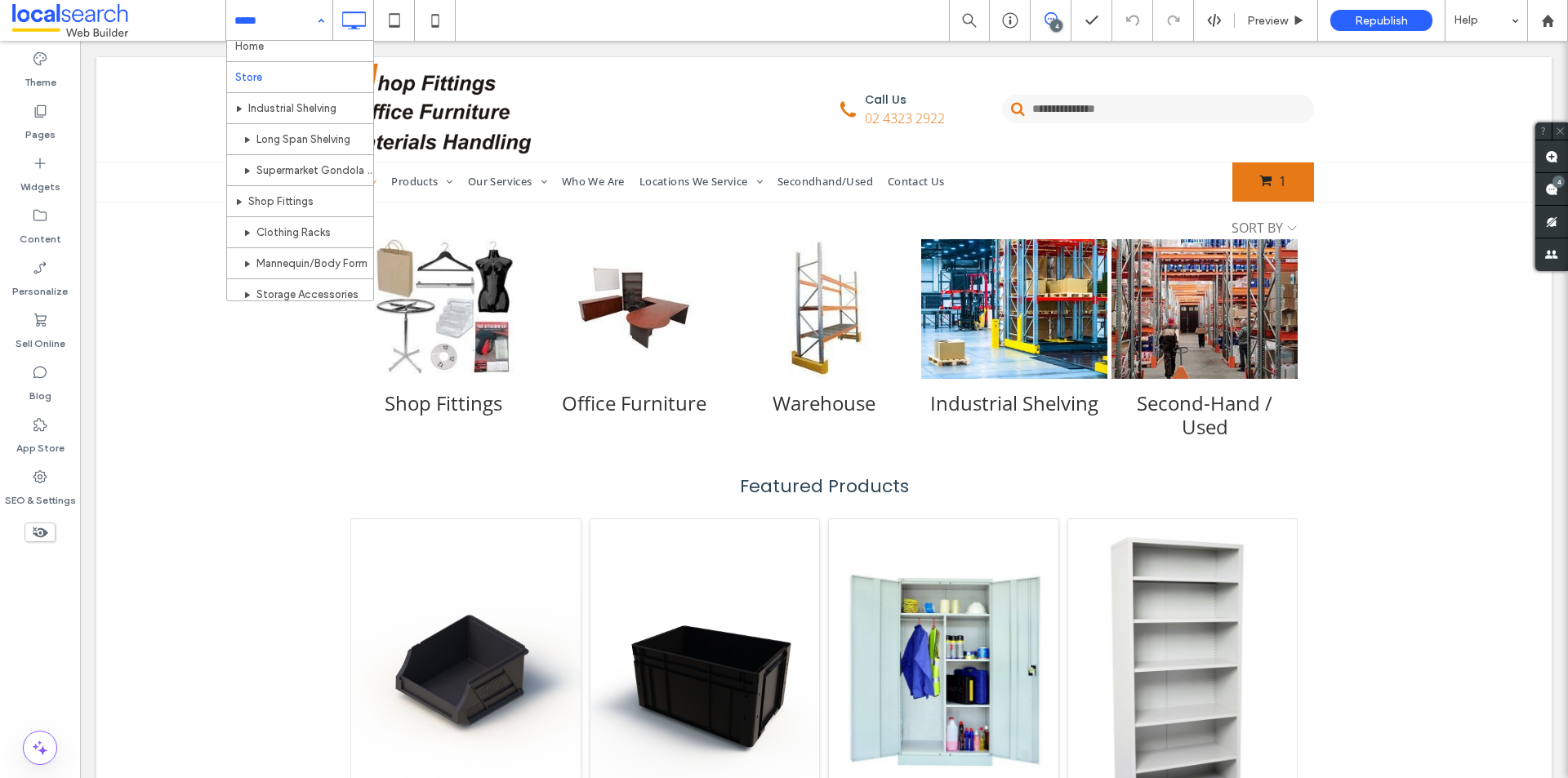
scroll to position [0, 0]
click at [320, 13] on div "Home Store Industrial Shelving Long Span Shelving Supermarket Gondola Shelving …" at bounding box center [279, 20] width 106 height 40
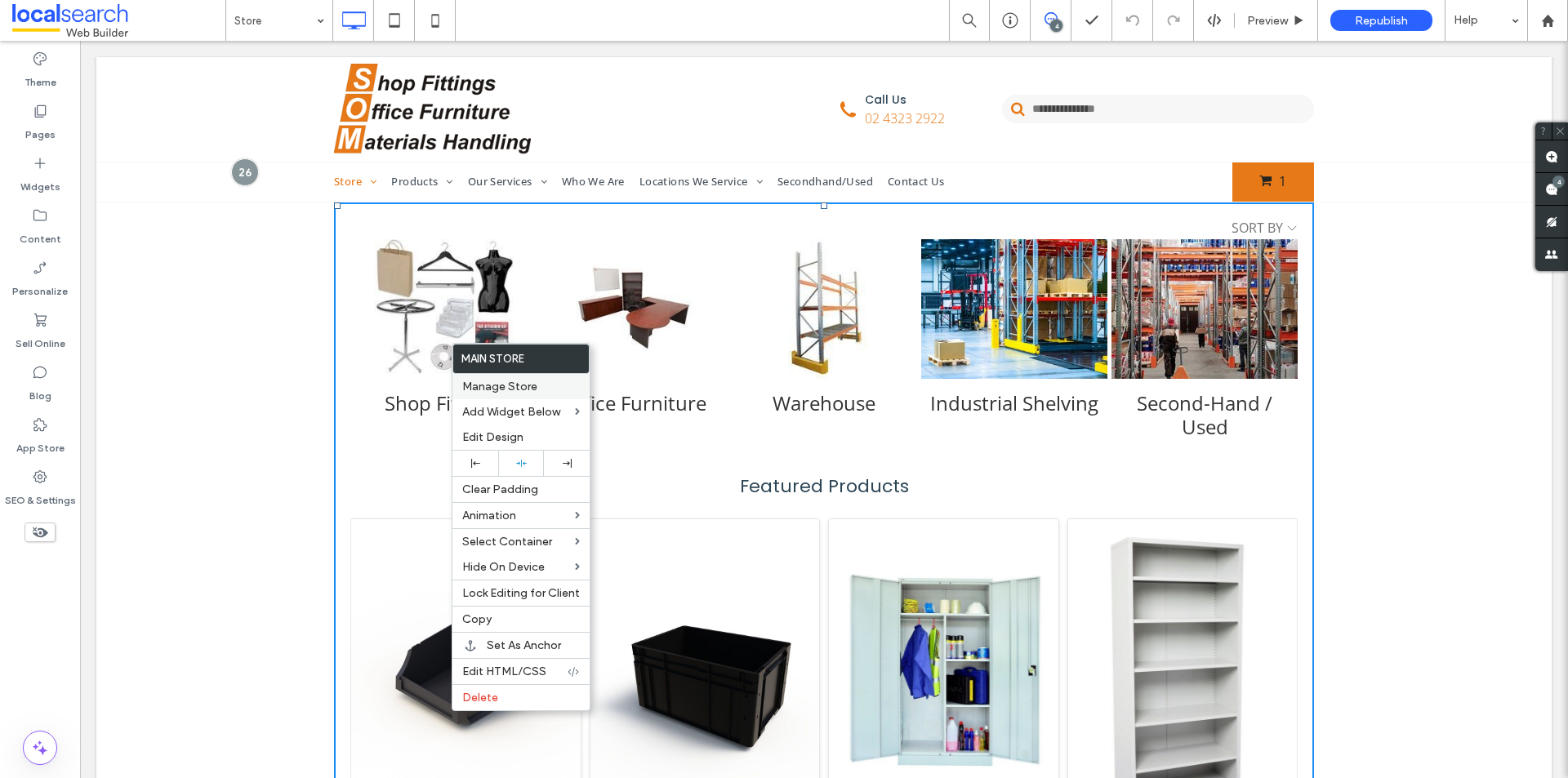
click at [495, 385] on span "Manage Store" at bounding box center [500, 386] width 75 height 13
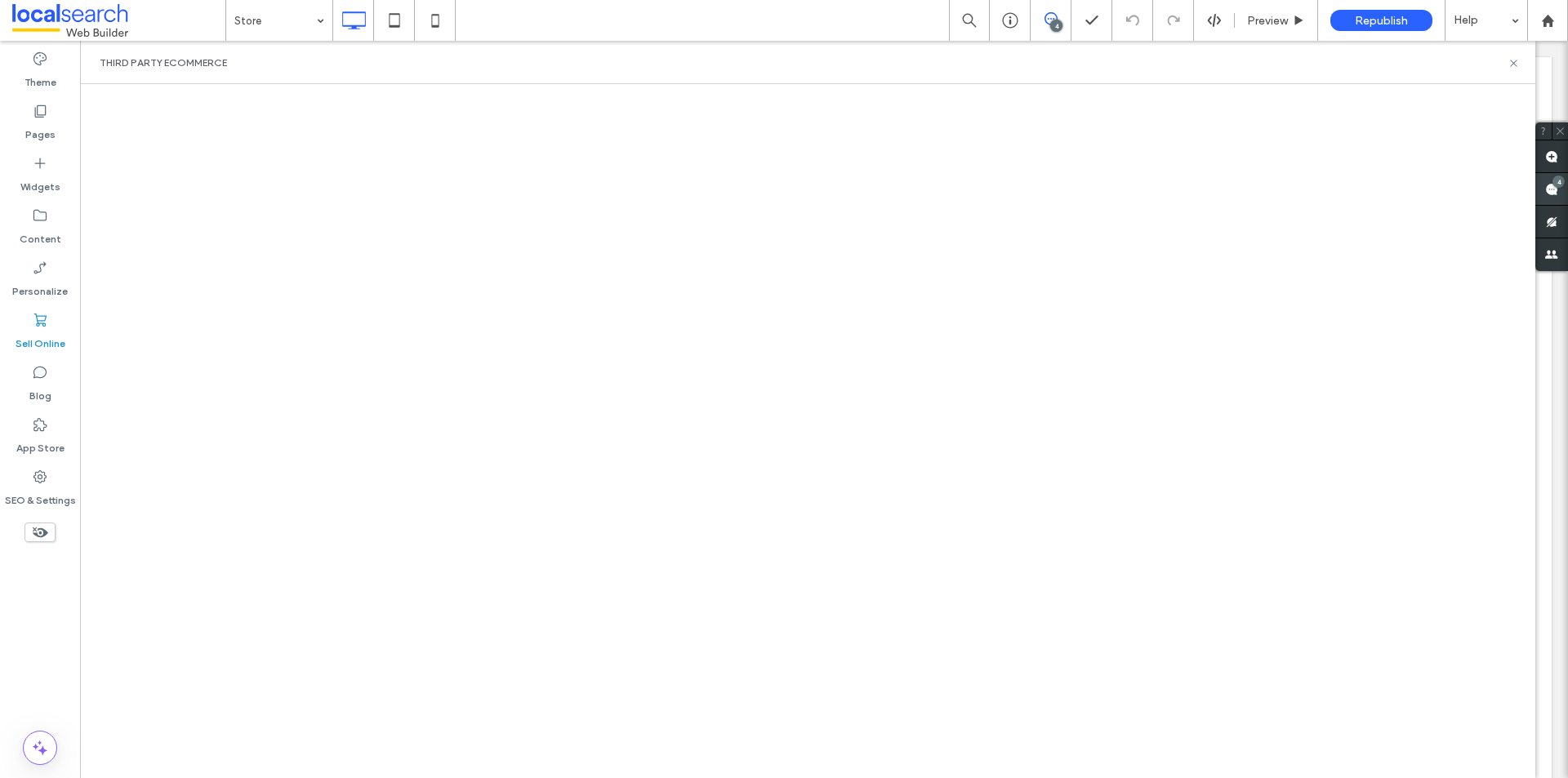
click at [1555, 184] on div "4" at bounding box center [1558, 181] width 13 height 13
click at [1514, 58] on icon at bounding box center [1513, 63] width 13 height 13
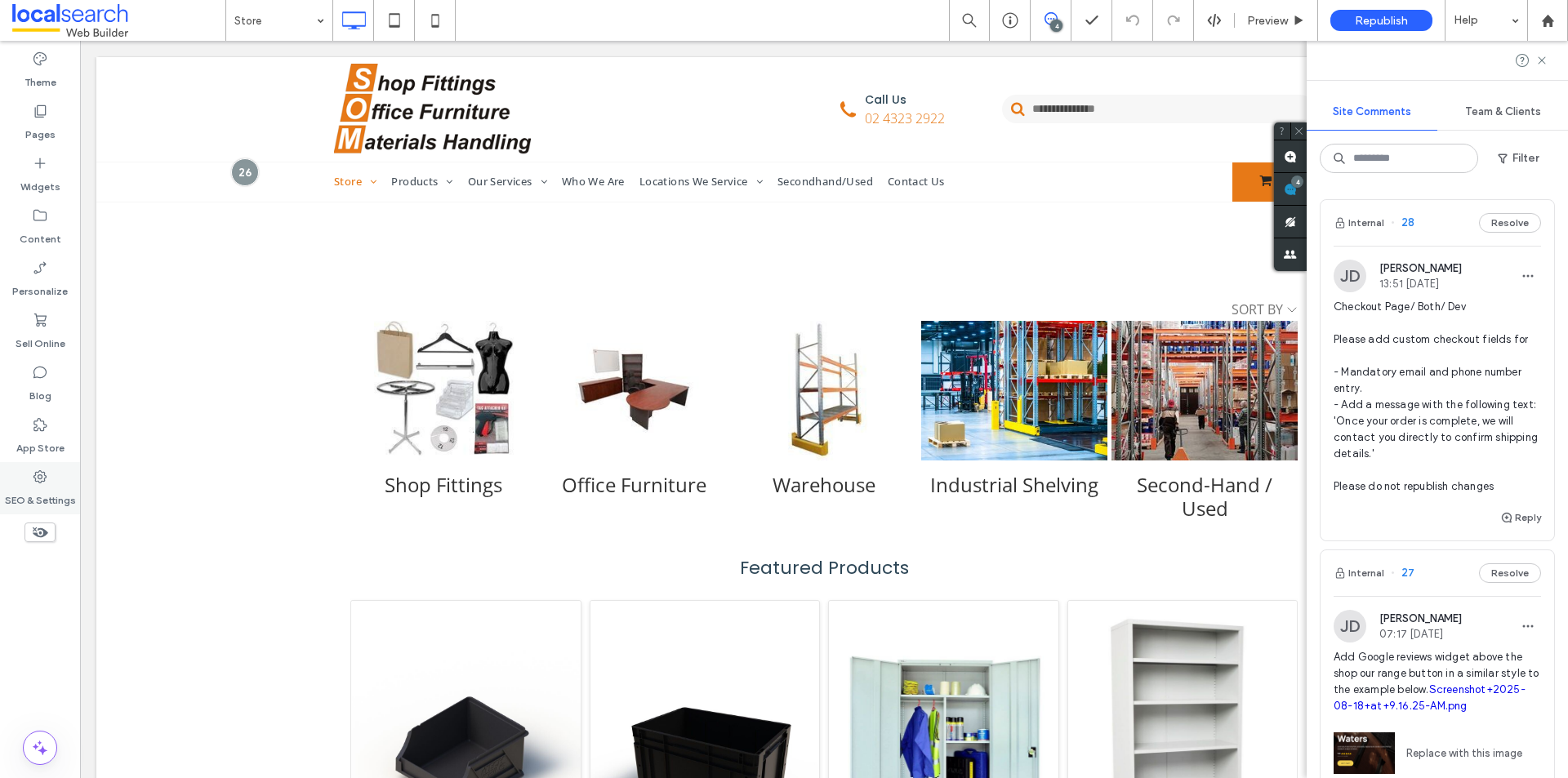
click at [18, 487] on label "SEO & Settings" at bounding box center [40, 497] width 71 height 23
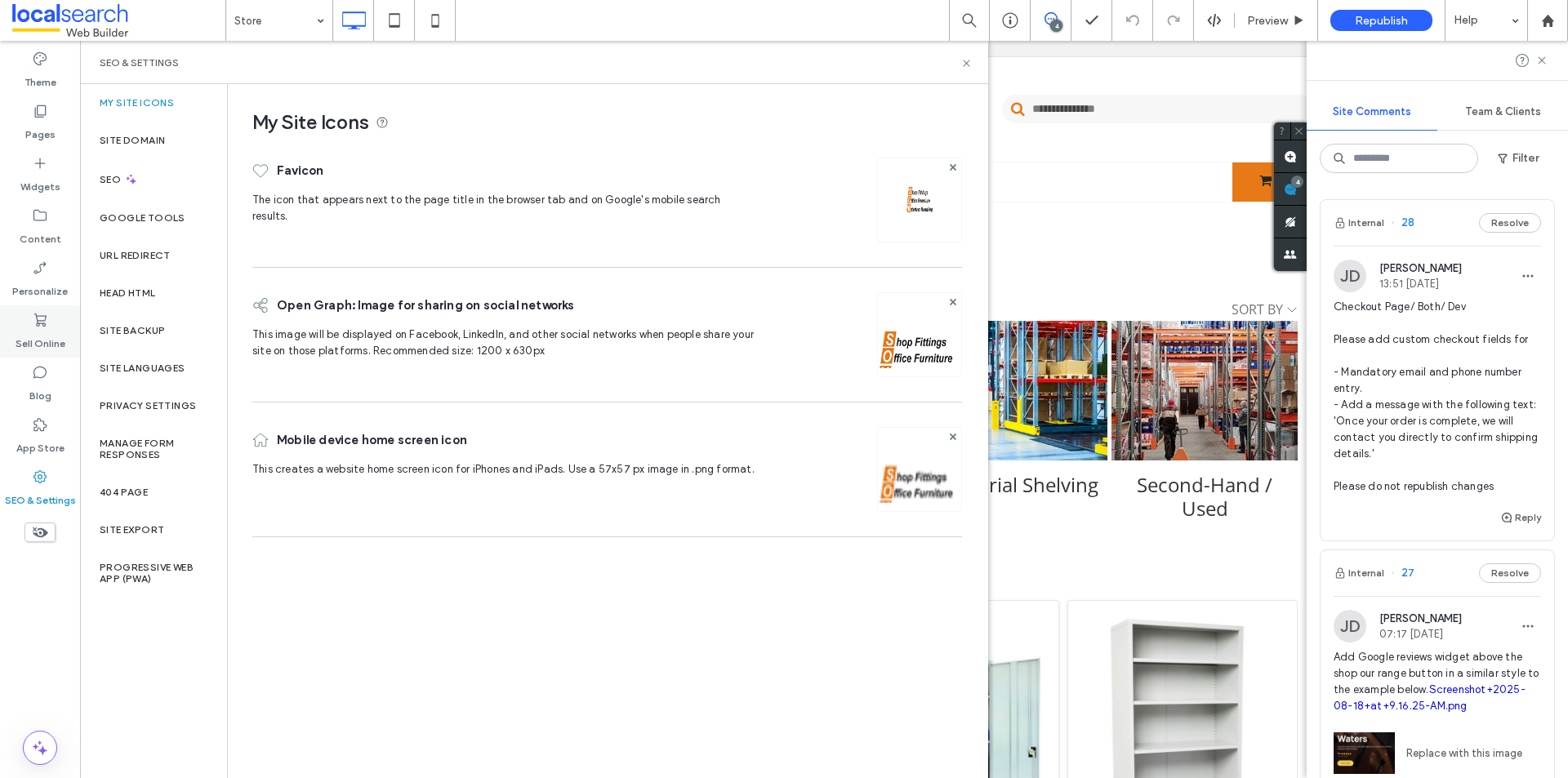
click at [45, 336] on label "Sell Online" at bounding box center [40, 340] width 50 height 23
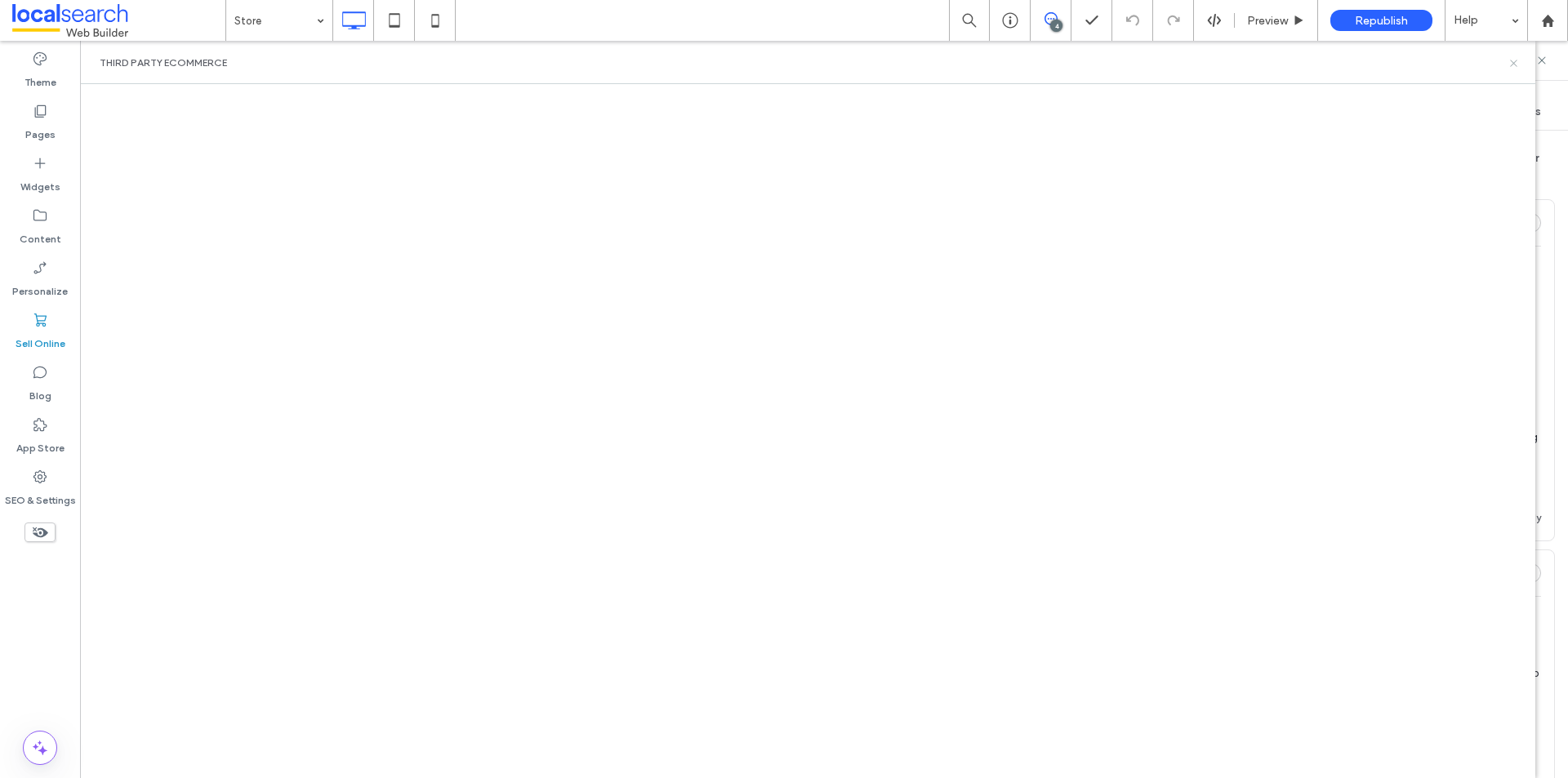
click at [1513, 62] on use at bounding box center [1513, 63] width 7 height 7
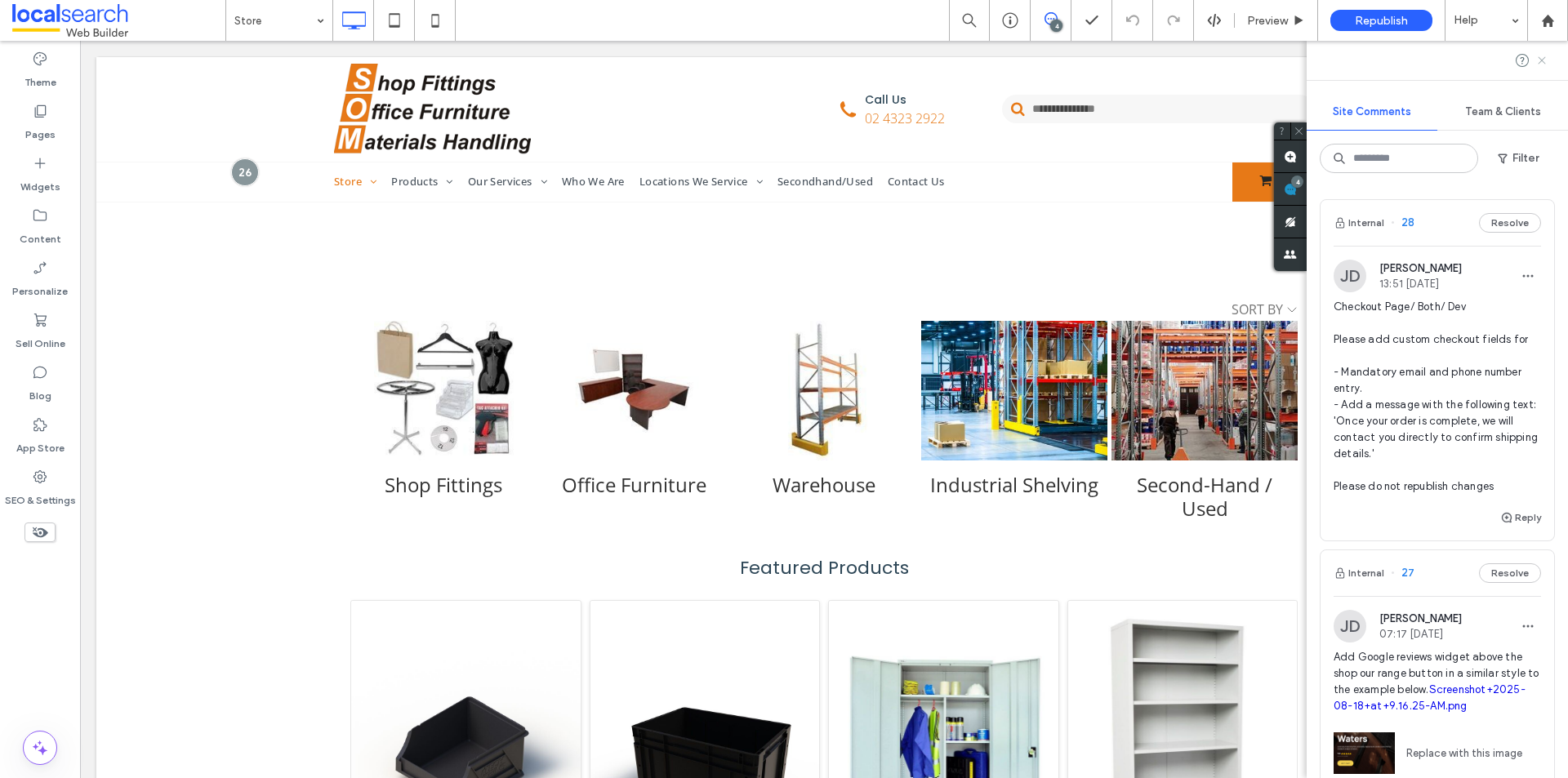
click at [1537, 58] on icon at bounding box center [1542, 61] width 13 height 13
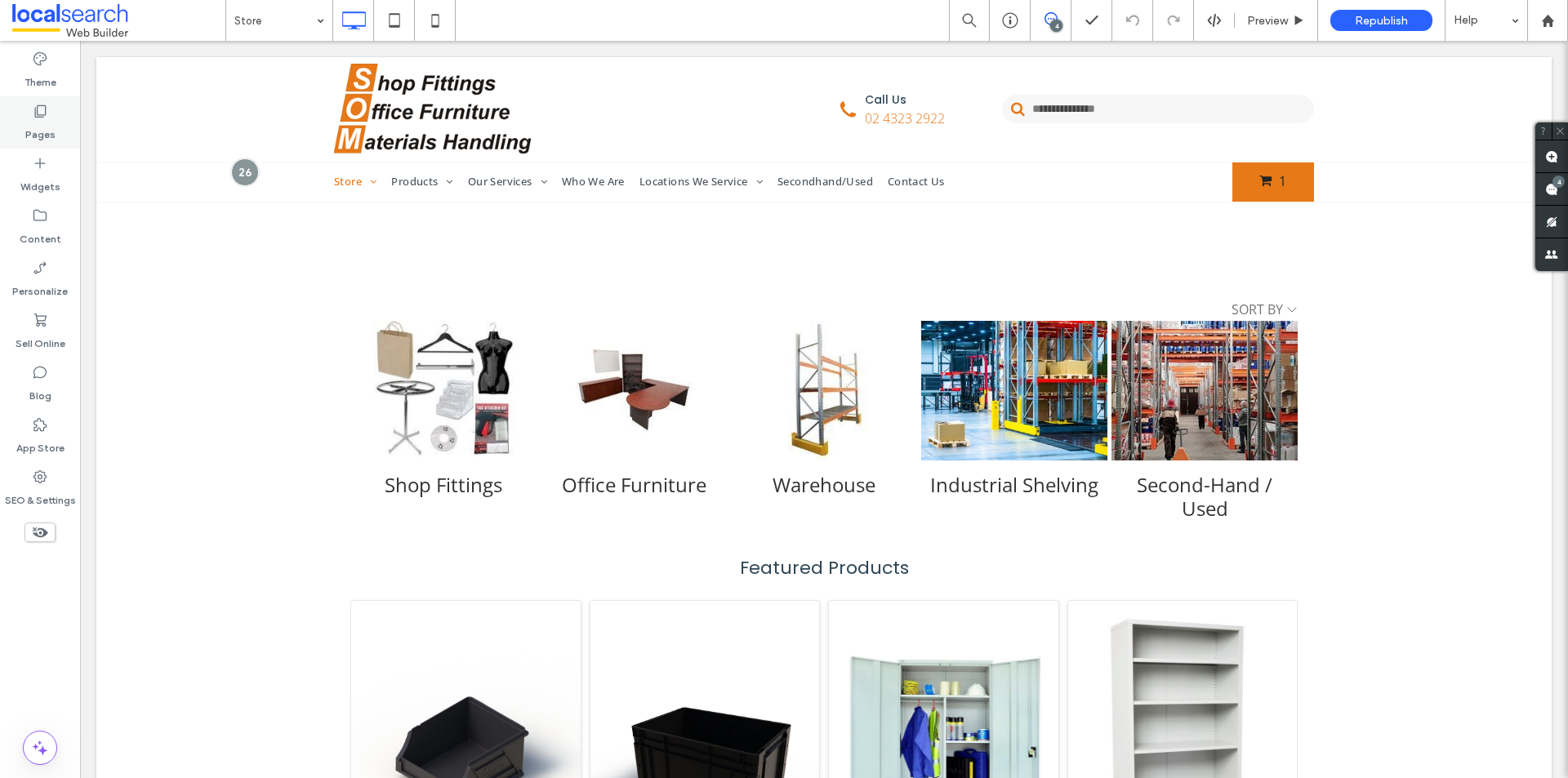
click at [39, 116] on use at bounding box center [40, 111] width 12 height 13
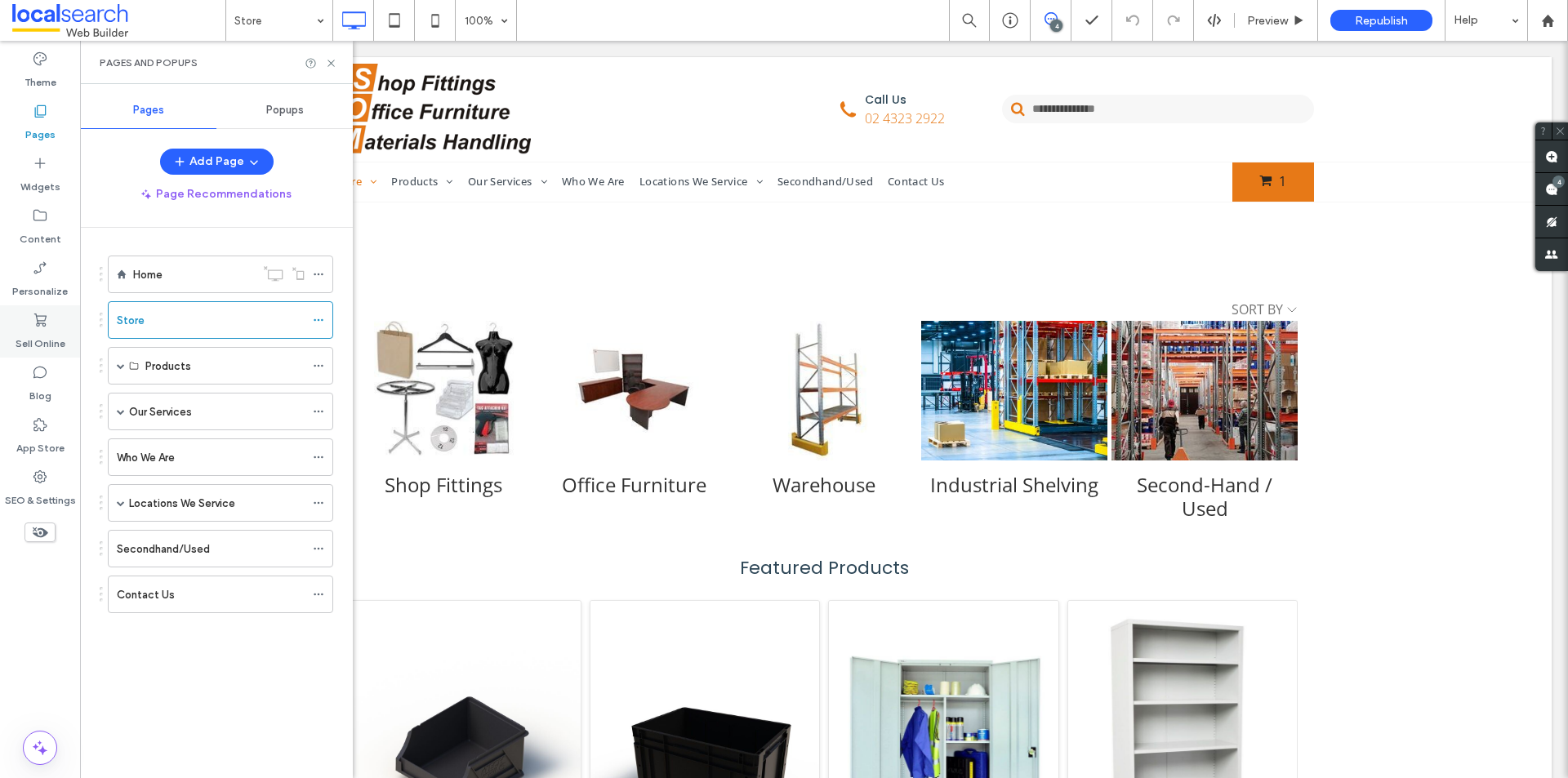
click at [52, 336] on label "Sell Online" at bounding box center [40, 340] width 50 height 23
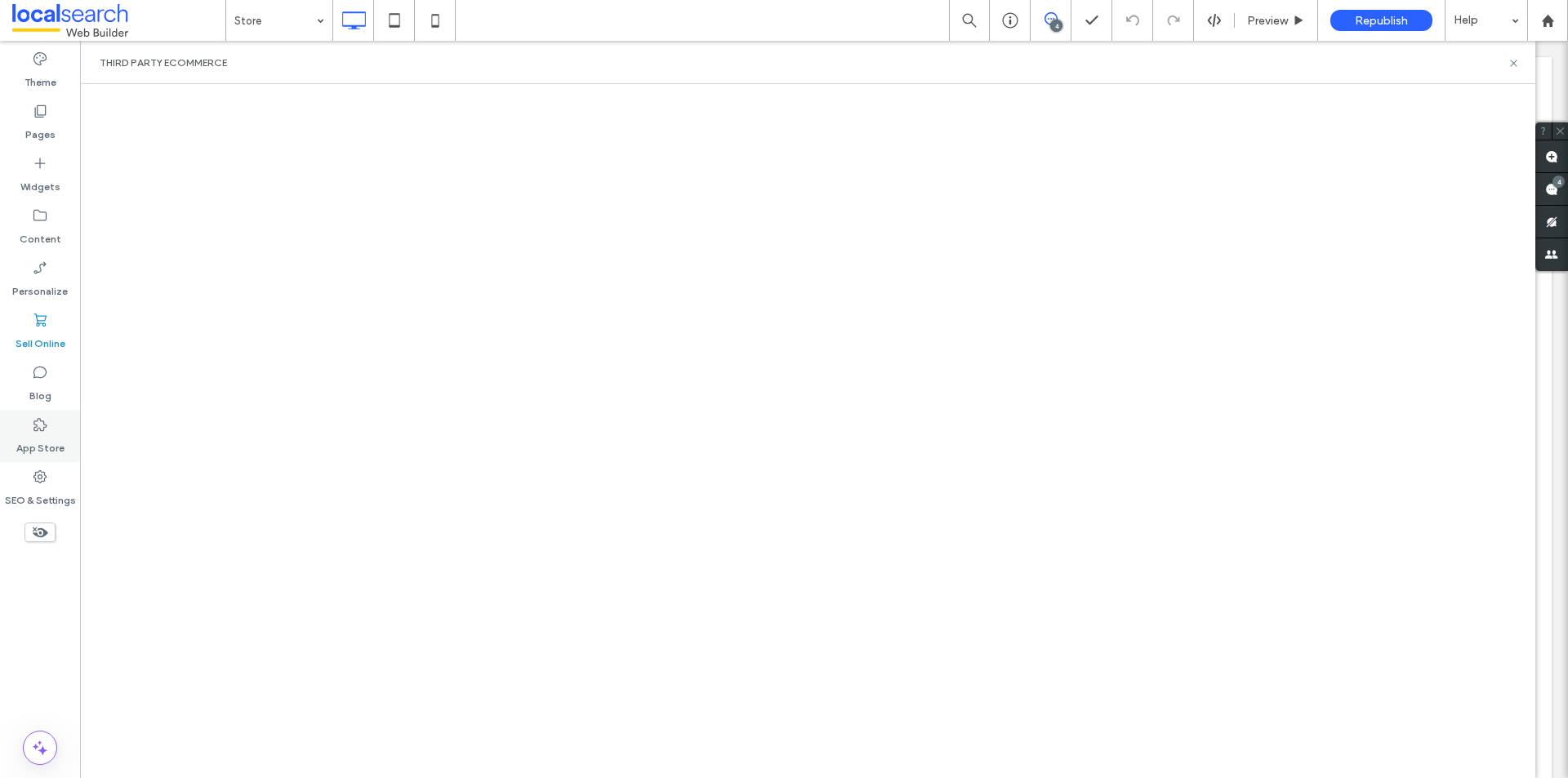
click at [53, 432] on div "App Store" at bounding box center [39, 436] width 80 height 52
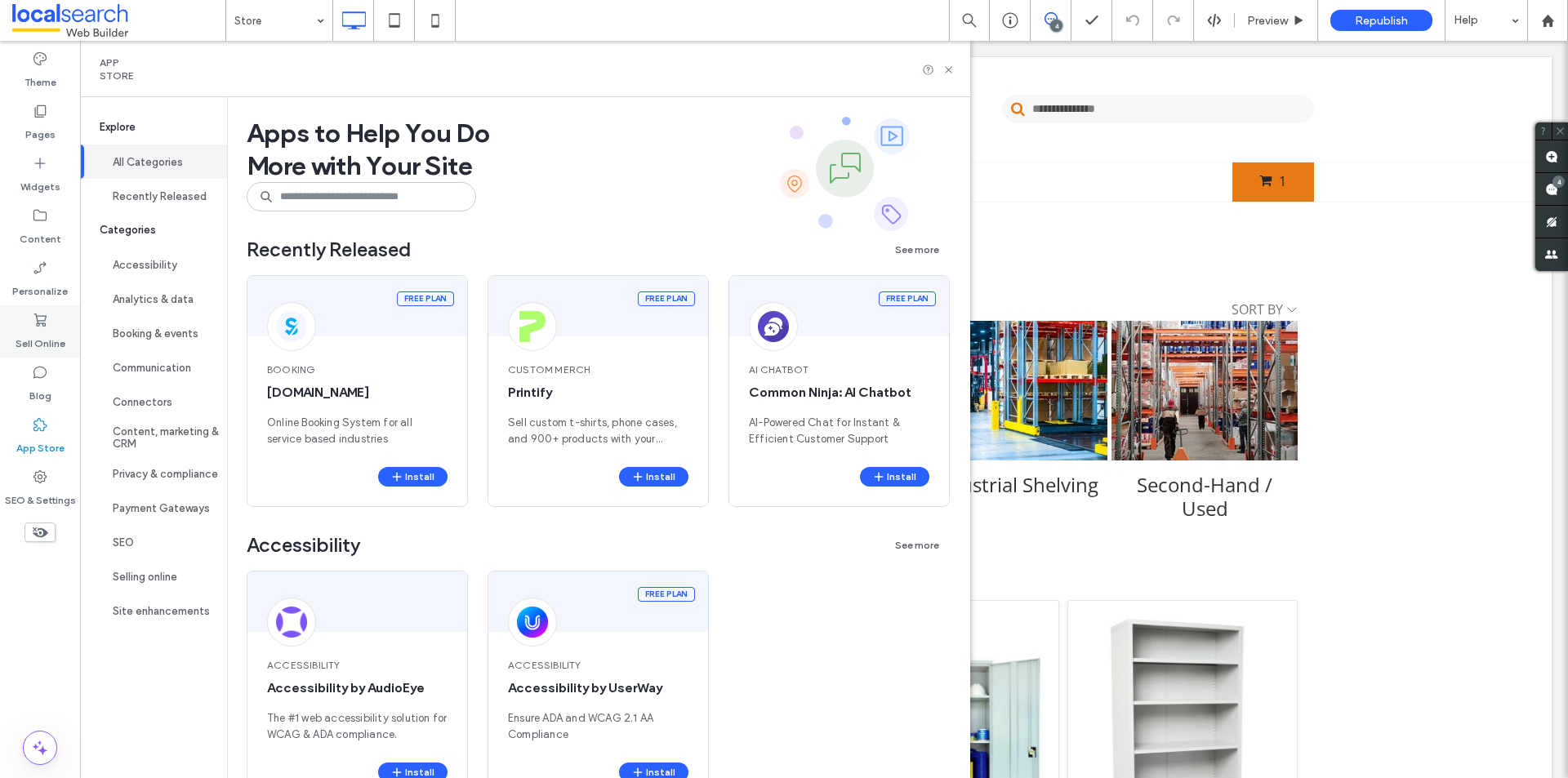
click at [43, 336] on label "Sell Online" at bounding box center [40, 340] width 50 height 23
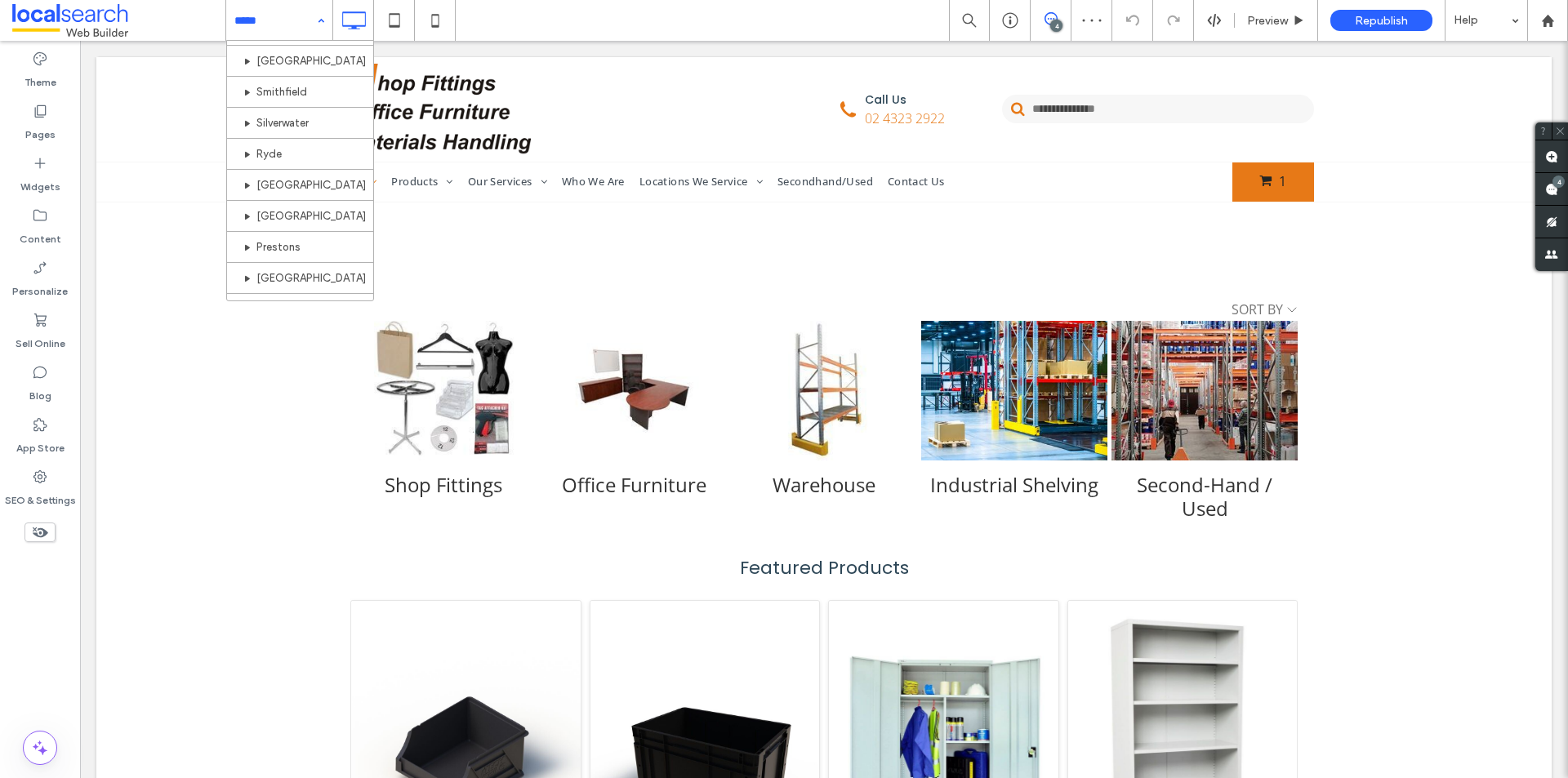
scroll to position [886, 0]
click at [322, 12] on div "Home Store Industrial Shelving Long Span Shelving Supermarket Gondola Shelving …" at bounding box center [279, 20] width 106 height 40
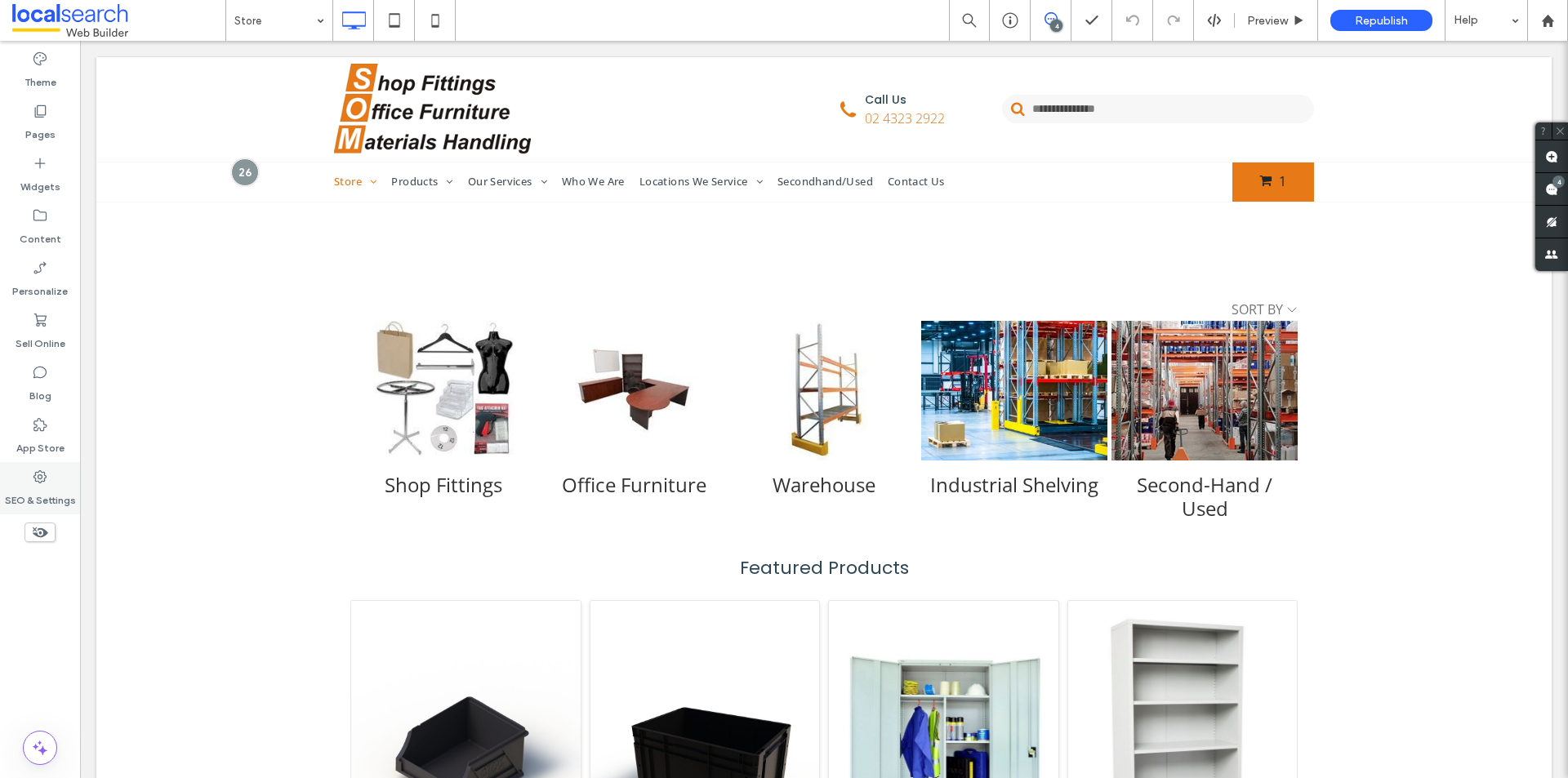
click at [39, 489] on label "SEO & Settings" at bounding box center [40, 497] width 71 height 23
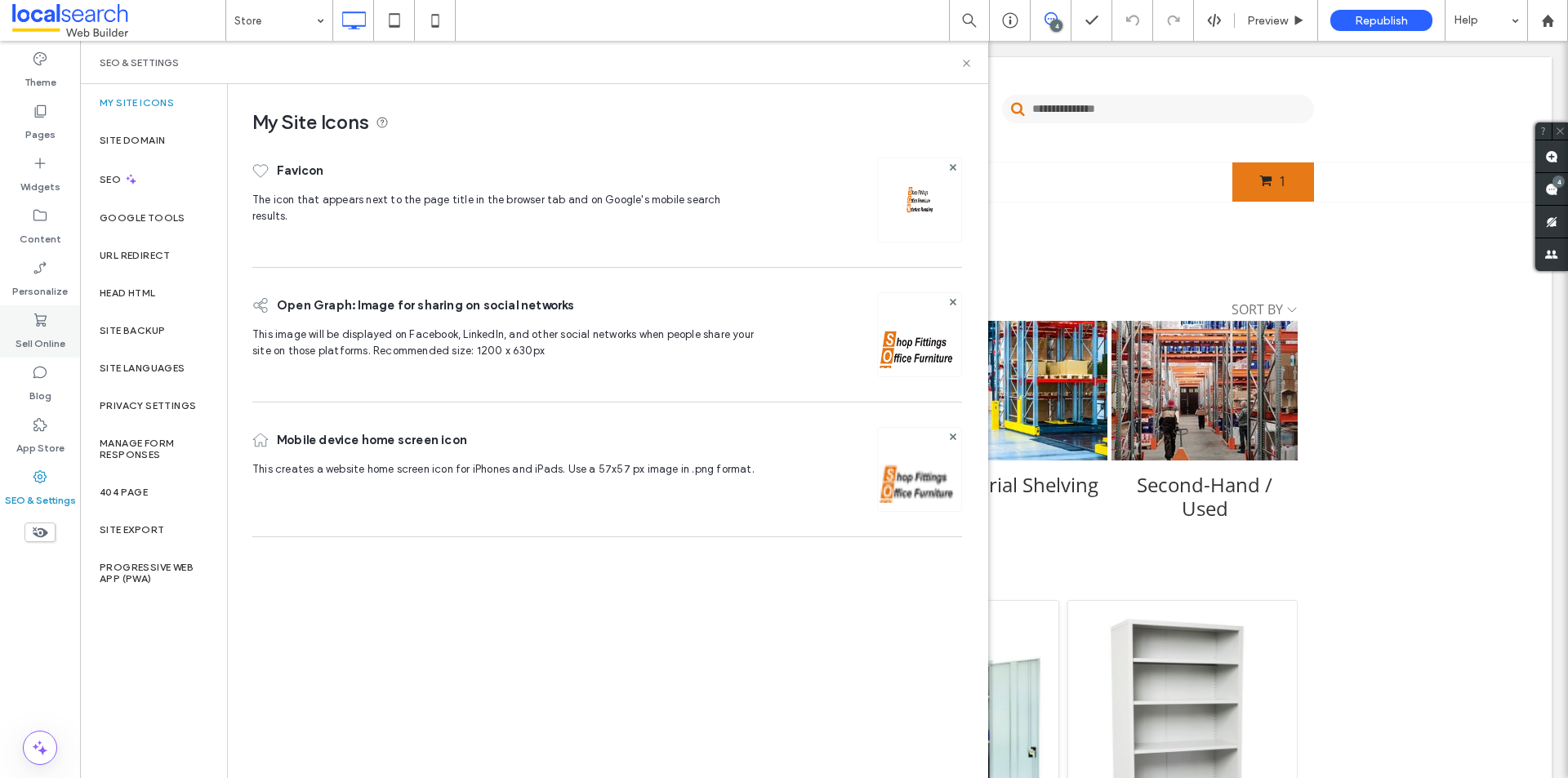
click at [44, 331] on label "Sell Online" at bounding box center [40, 340] width 50 height 23
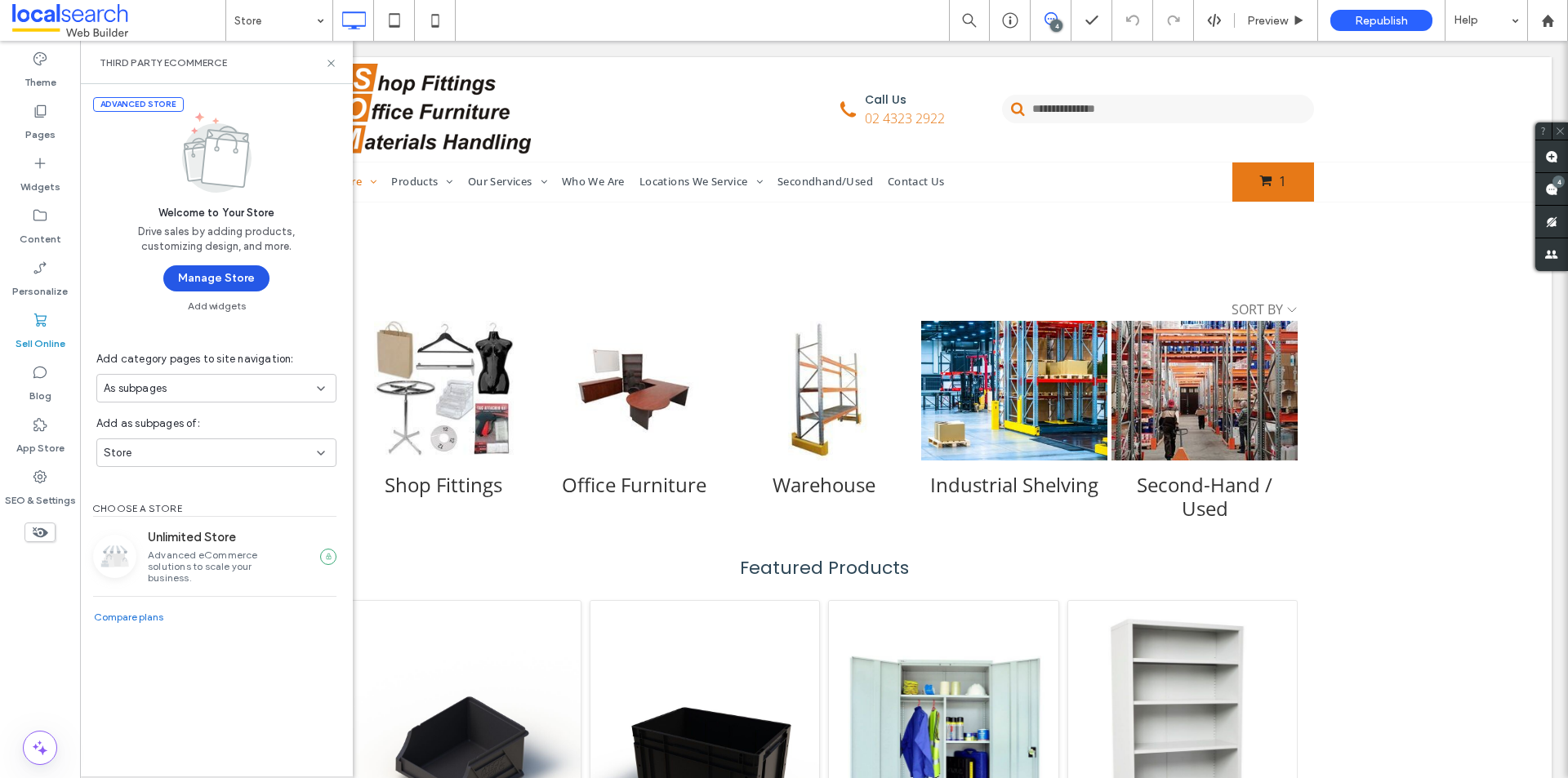
click at [212, 271] on button "Manage Store" at bounding box center [217, 278] width 106 height 26
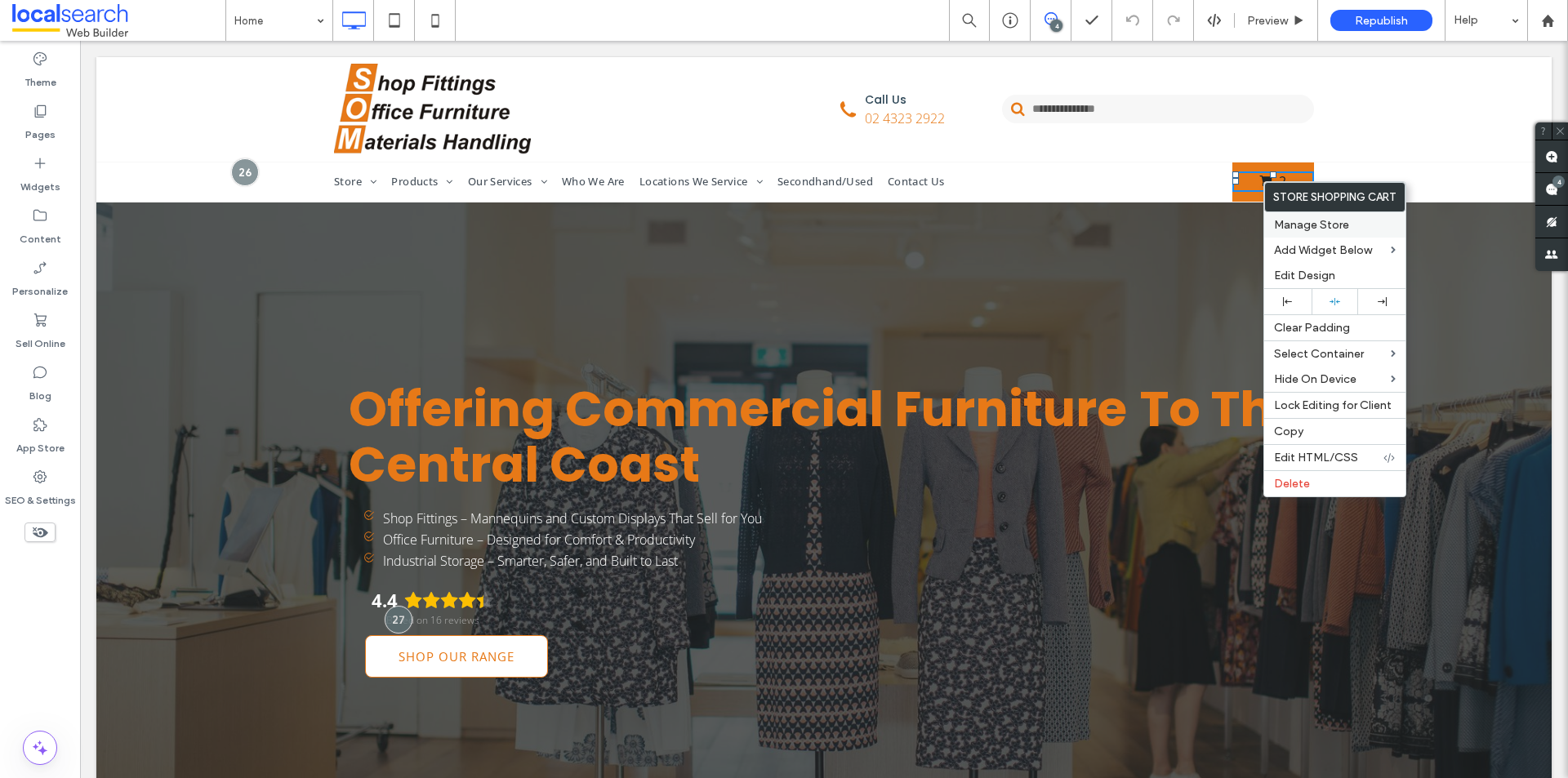
click at [1293, 225] on span "Manage Store" at bounding box center [1311, 225] width 75 height 13
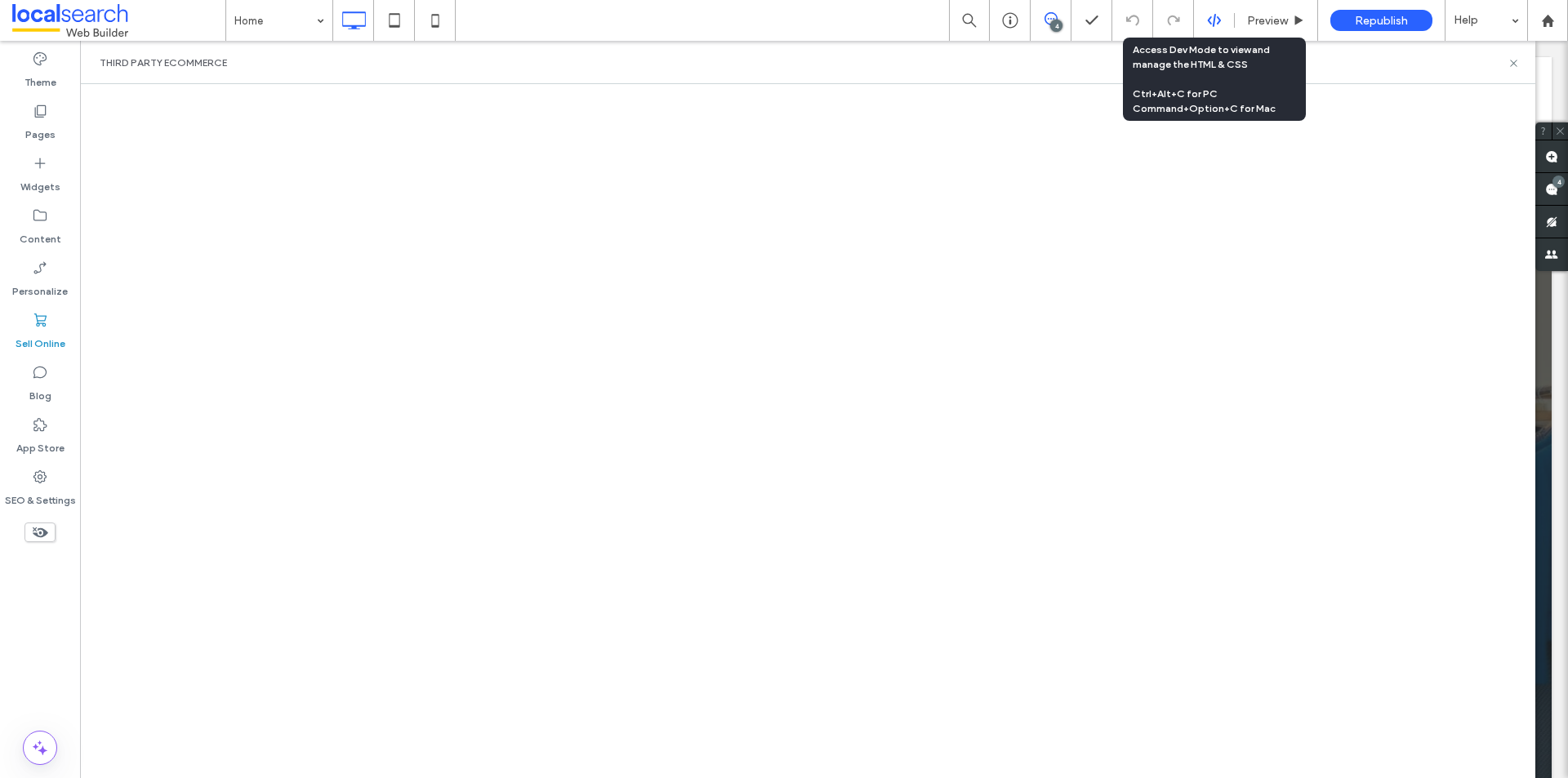
click at [1212, 19] on icon at bounding box center [1214, 20] width 14 height 14
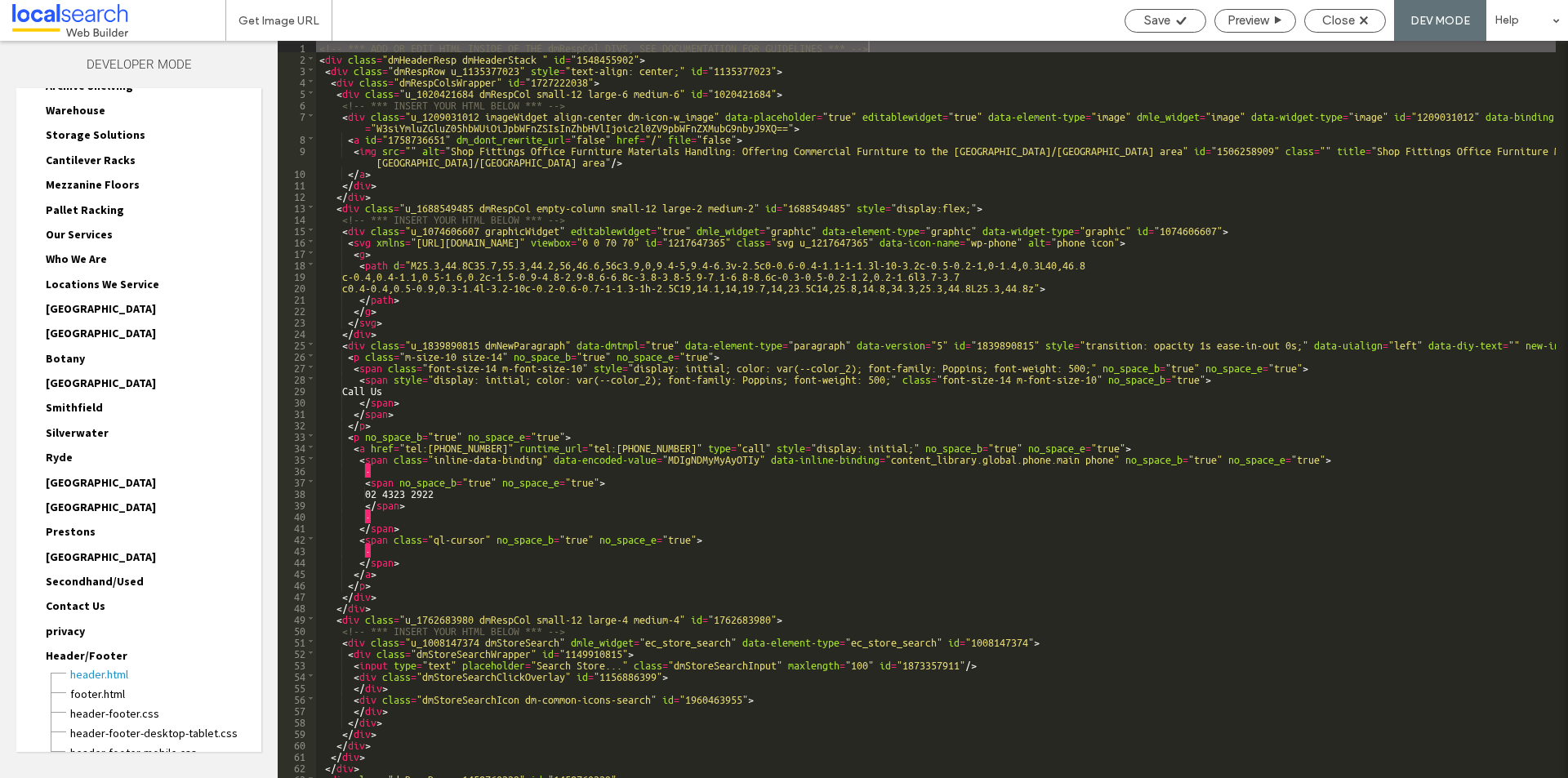
scroll to position [534, 0]
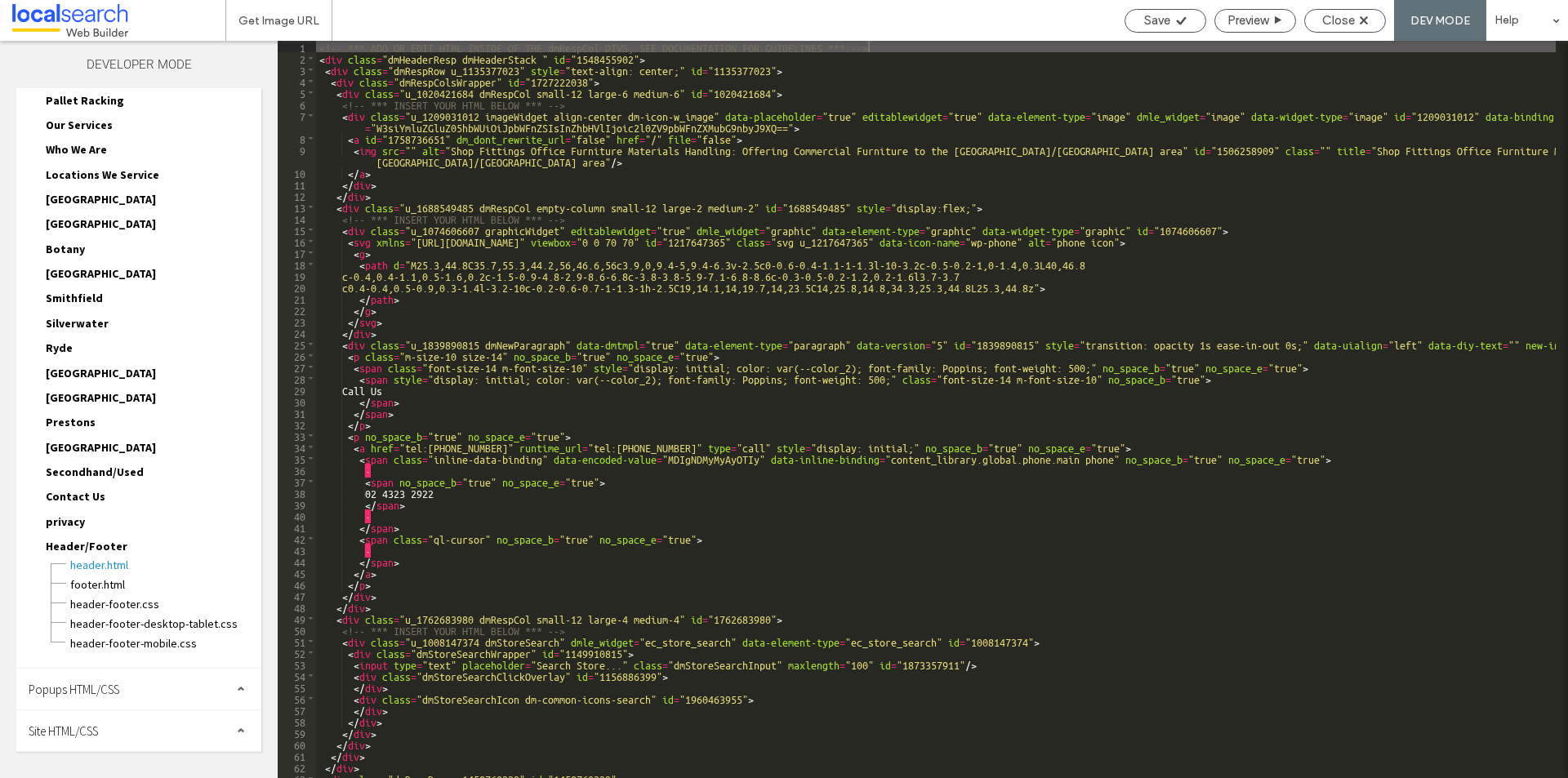
click at [88, 730] on span "Site HTML/CSS" at bounding box center [64, 732] width 69 height 15
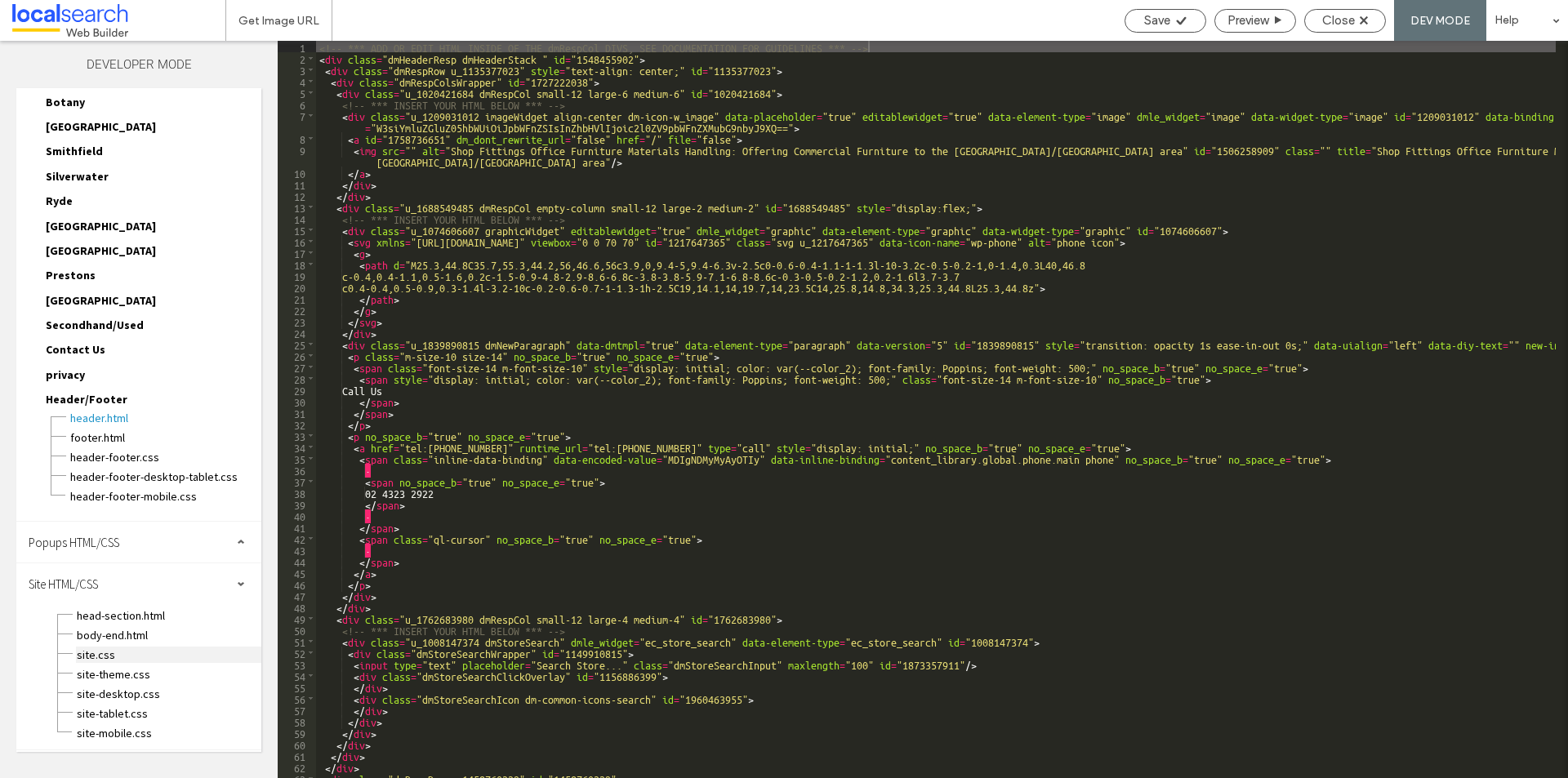
click at [110, 655] on span "site.css" at bounding box center [168, 655] width 186 height 16
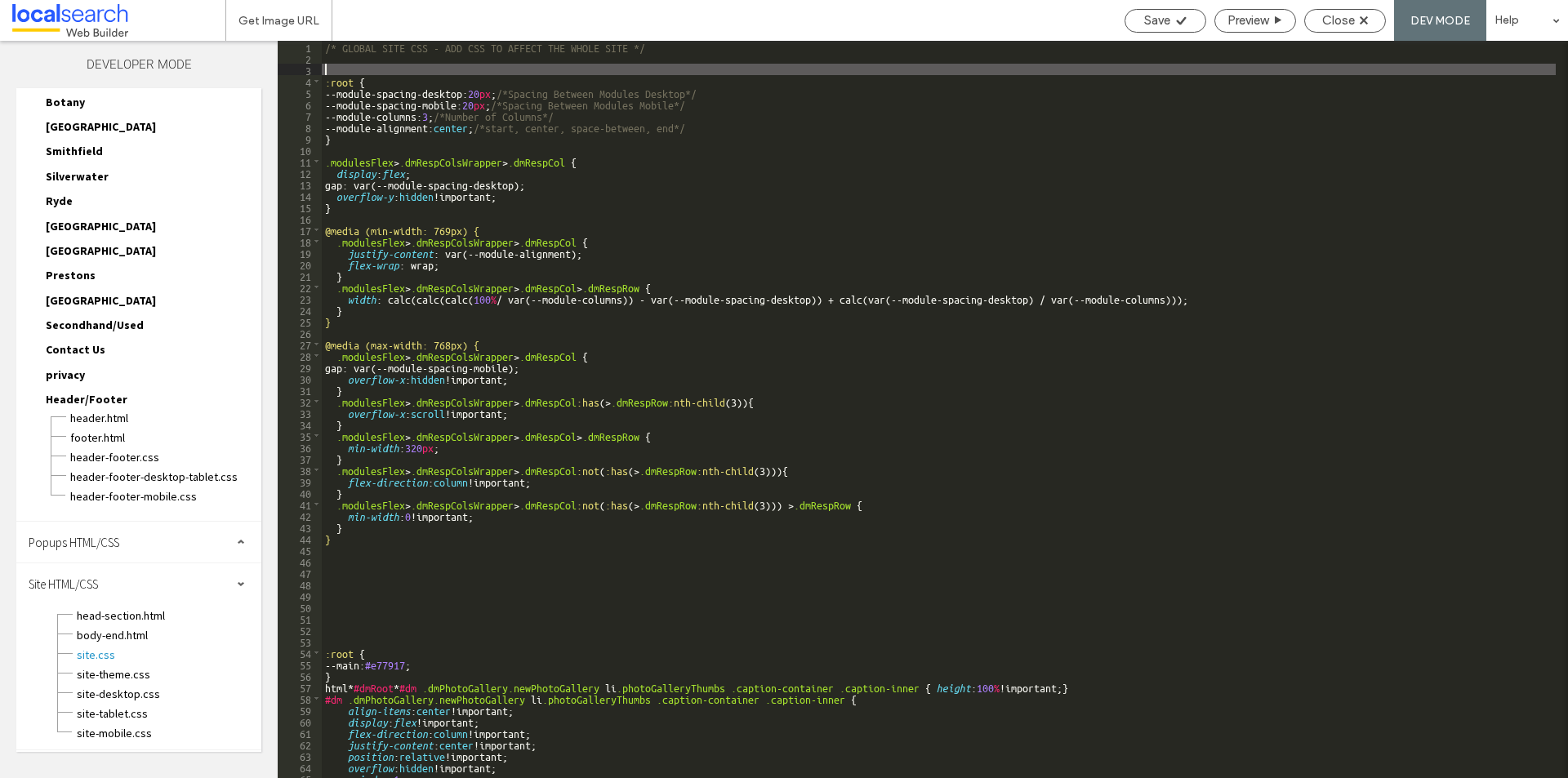
paste textarea
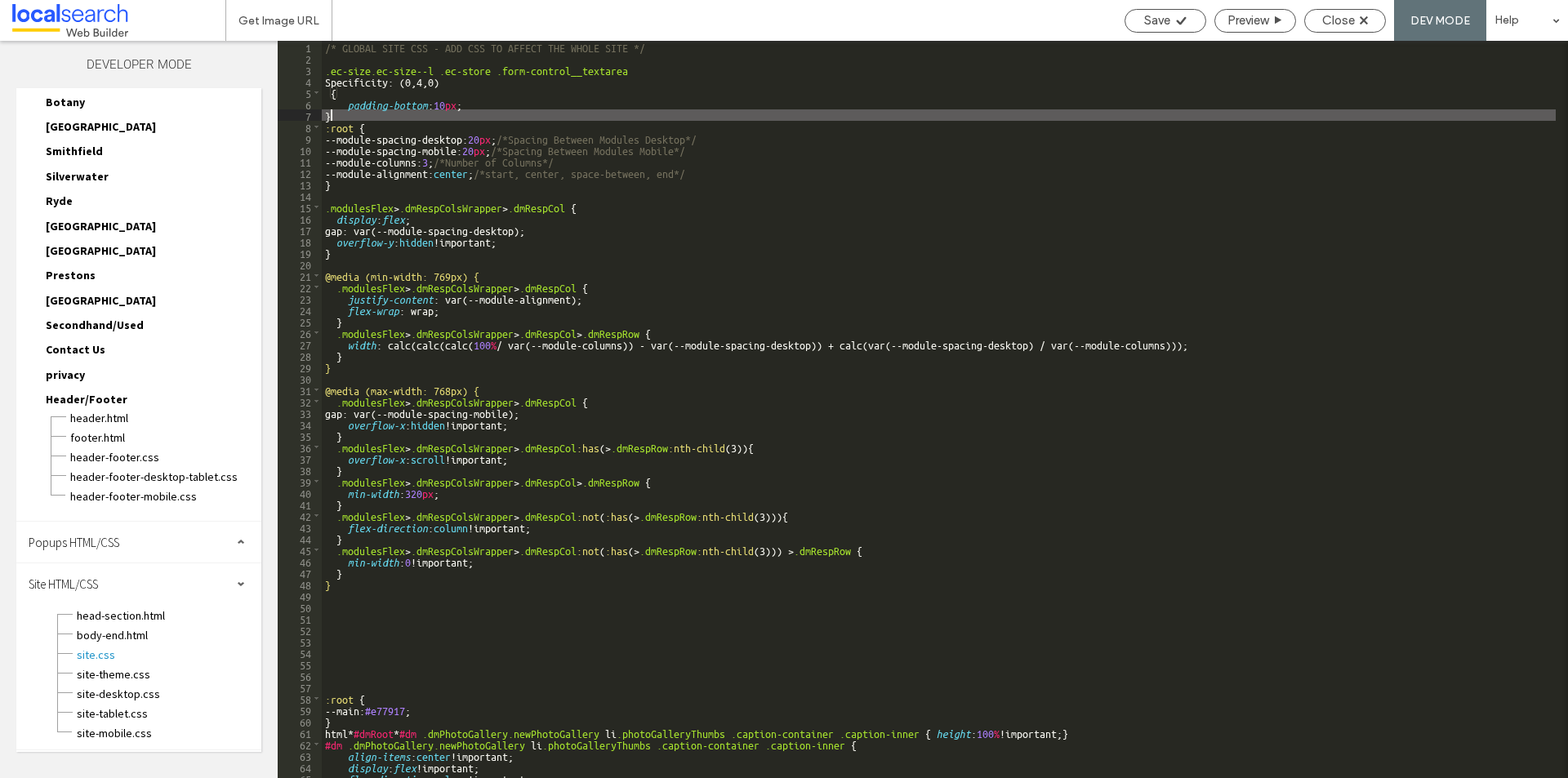
type textarea "**"
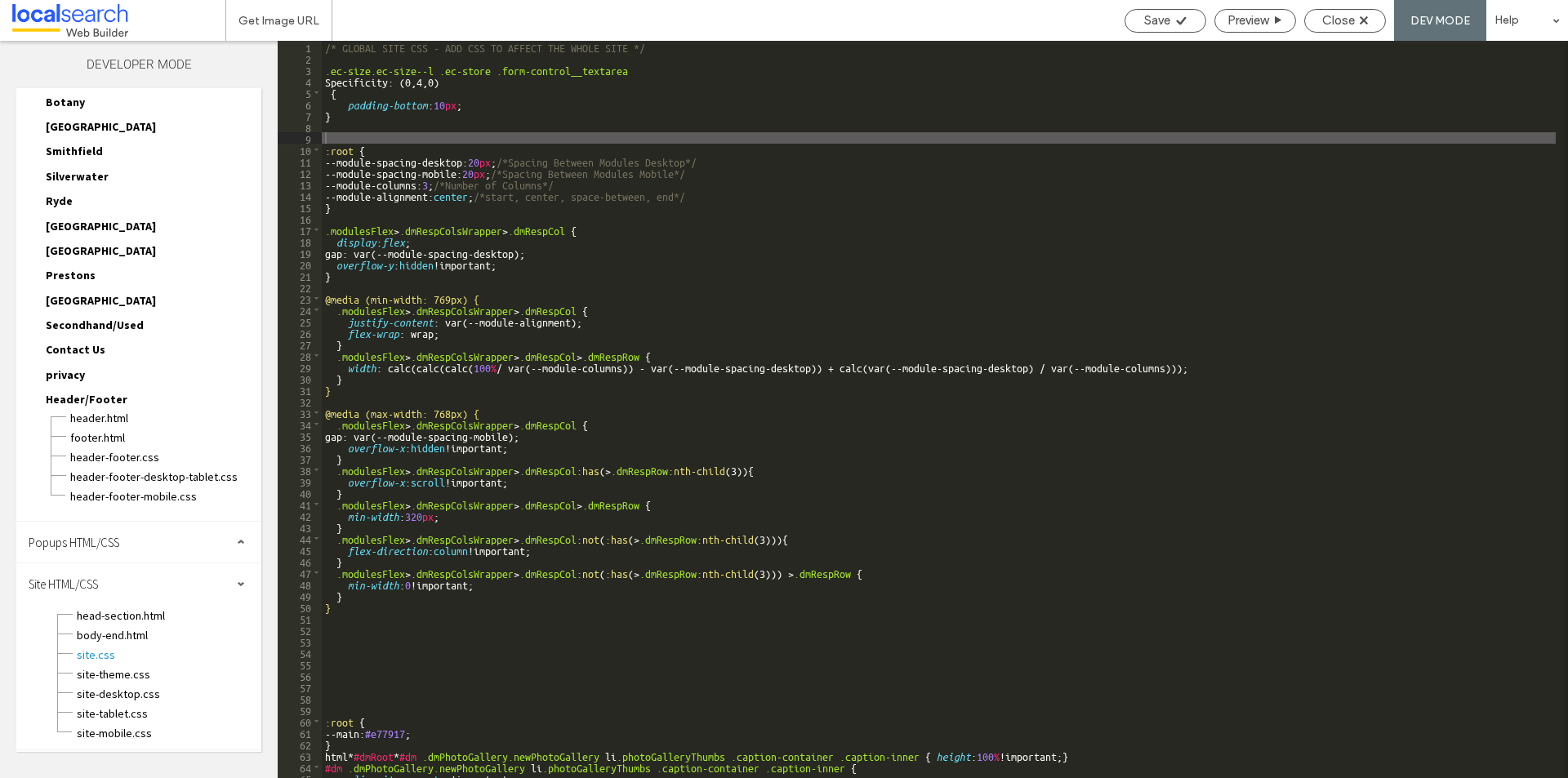
drag, startPoint x: 444, startPoint y: 76, endPoint x: 350, endPoint y: 76, distance: 94.0
click at [350, 76] on div "Third Party eCommerce" at bounding box center [728, 62] width 1455 height 43
click at [365, 76] on div "Third Party eCommerce" at bounding box center [728, 62] width 1455 height 43
click at [347, 69] on div "Third Party eCommerce" at bounding box center [728, 62] width 1455 height 43
click at [348, 62] on div "Third Party eCommerce" at bounding box center [727, 64] width 1416 height 13
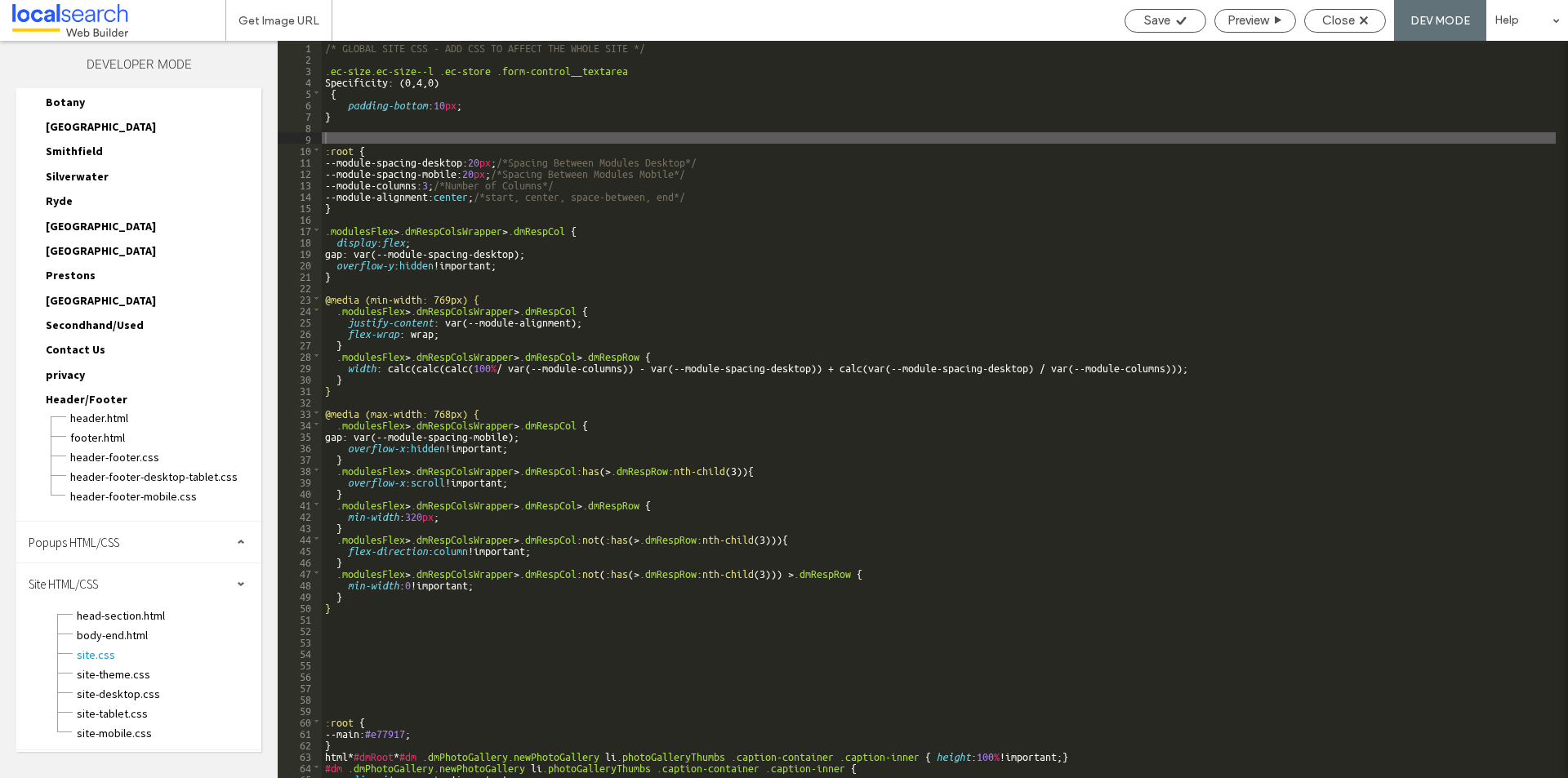
click at [446, 61] on div "Third Party eCommerce" at bounding box center [727, 64] width 1416 height 13
click at [547, 62] on div "Third Party eCommerce" at bounding box center [727, 64] width 1416 height 13
click at [515, 68] on div "Third Party eCommerce" at bounding box center [727, 64] width 1416 height 13
click at [430, 62] on div "Third Party eCommerce" at bounding box center [727, 64] width 1416 height 13
drag, startPoint x: 440, startPoint y: 83, endPoint x: 354, endPoint y: 83, distance: 86.0
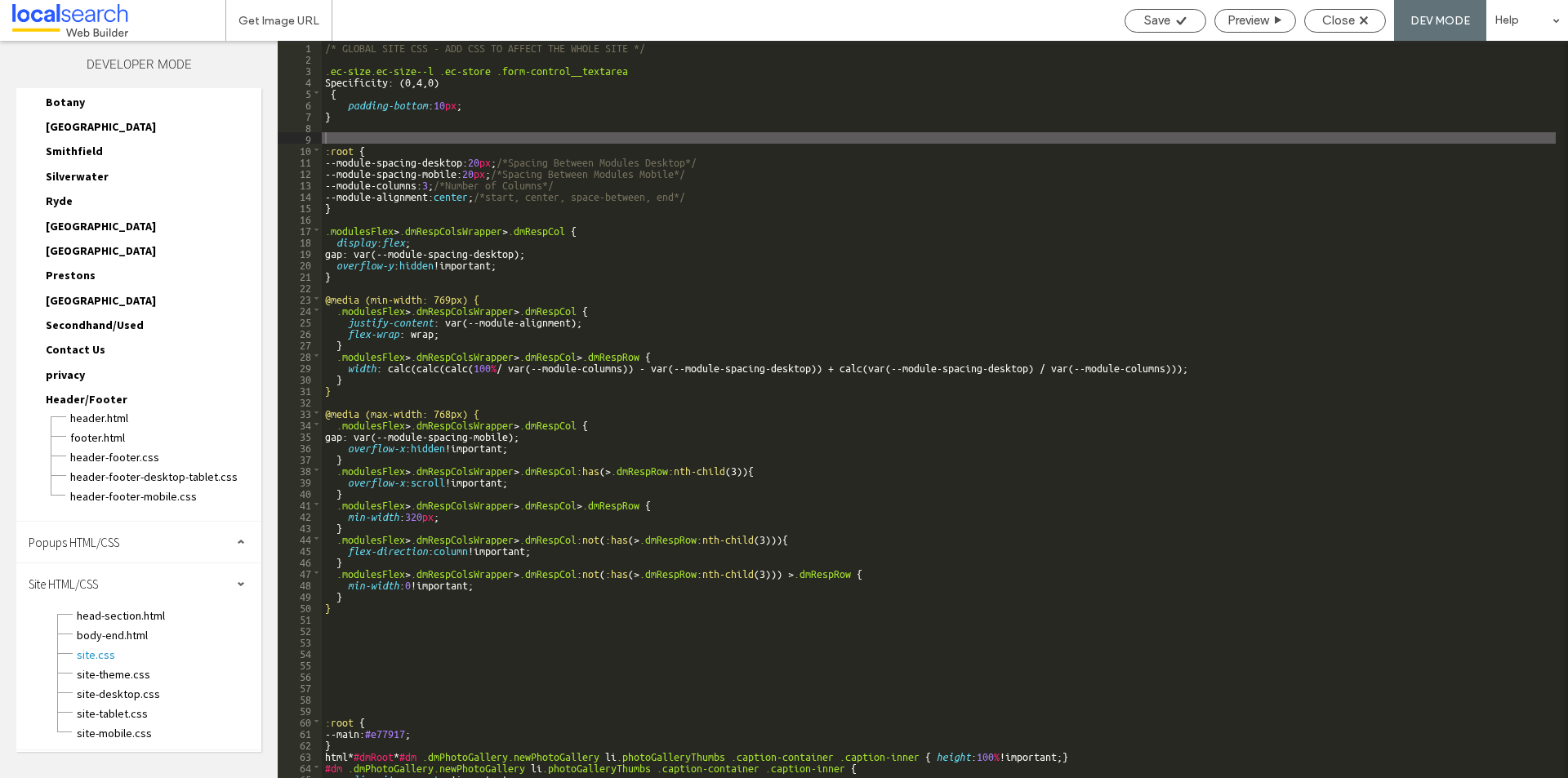
click at [354, 83] on div "Third Party eCommerce" at bounding box center [728, 62] width 1455 height 43
click at [430, 71] on div "Third Party eCommerce" at bounding box center [728, 62] width 1455 height 43
click at [493, 67] on div "Third Party eCommerce" at bounding box center [727, 64] width 1416 height 13
click at [464, 59] on div "Third Party eCommerce" at bounding box center [727, 64] width 1416 height 13
click at [480, 51] on div "Third Party eCommerce" at bounding box center [728, 62] width 1455 height 43
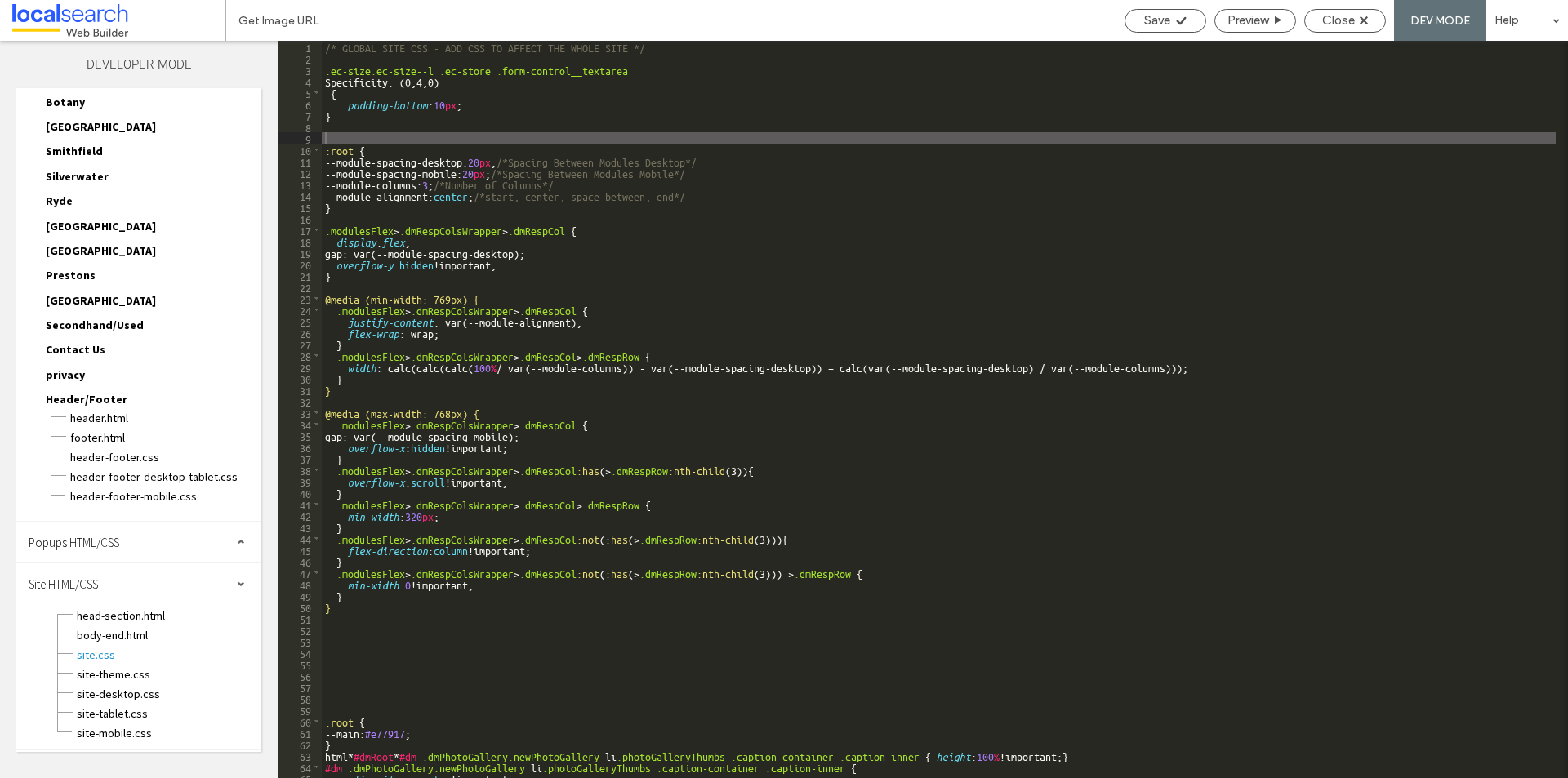
click at [500, 43] on div "Third Party eCommerce" at bounding box center [728, 62] width 1455 height 43
click at [1155, 15] on span "Save" at bounding box center [1157, 20] width 26 height 14
click at [1343, 16] on span "Close" at bounding box center [1338, 20] width 33 height 14
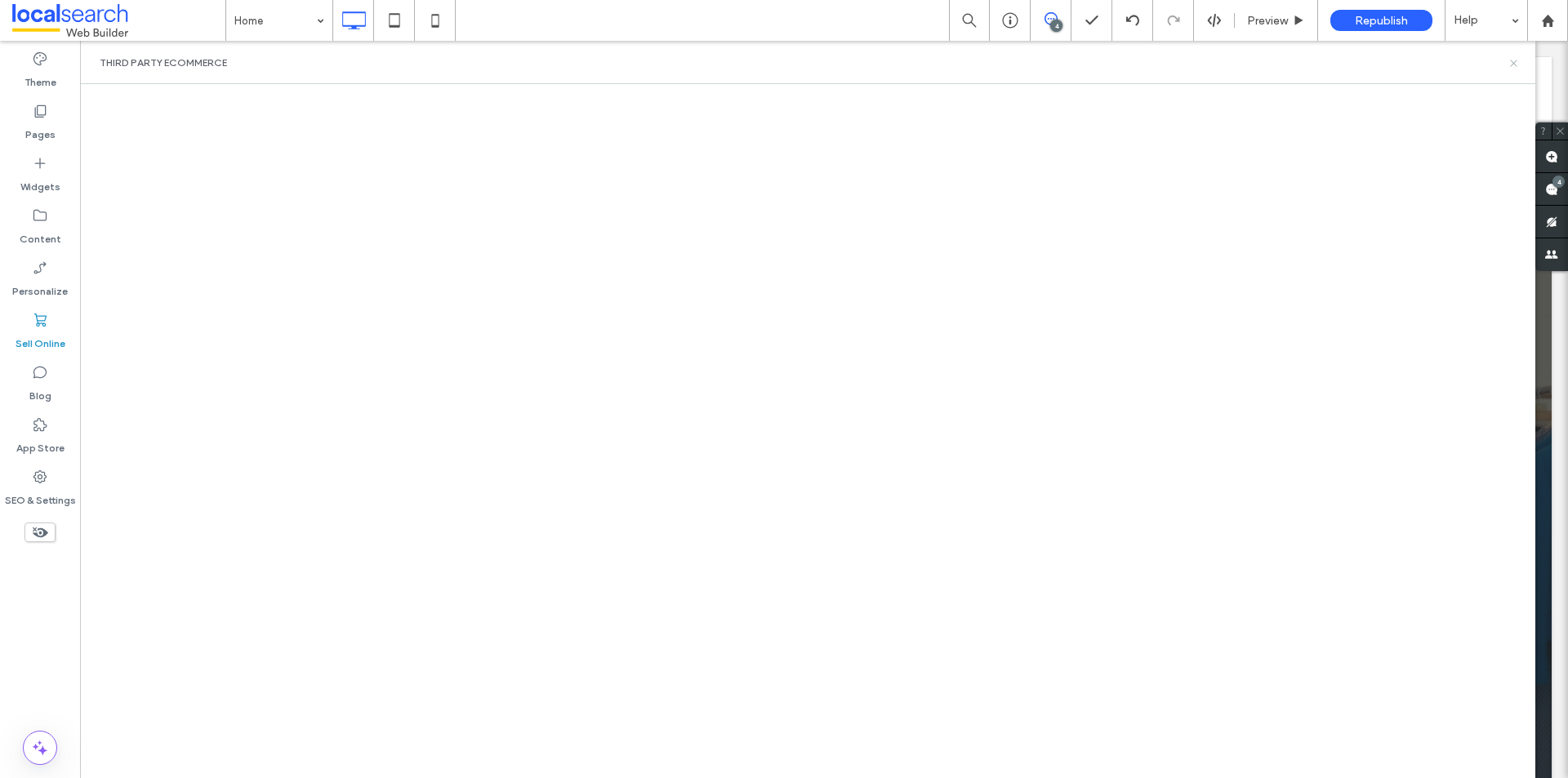
click at [1512, 65] on use at bounding box center [1513, 63] width 7 height 7
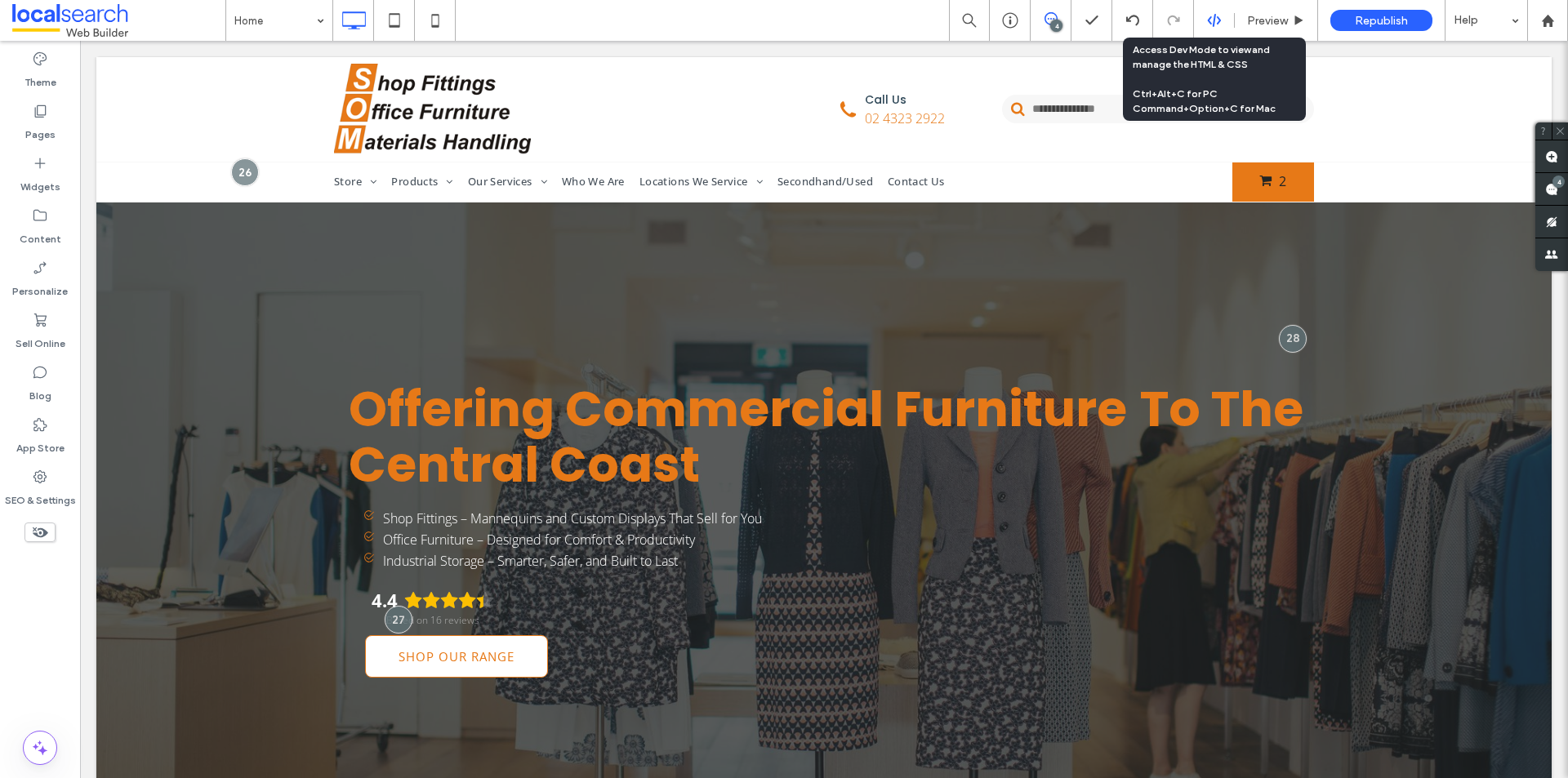
click at [1214, 18] on use at bounding box center [1214, 20] width 13 height 13
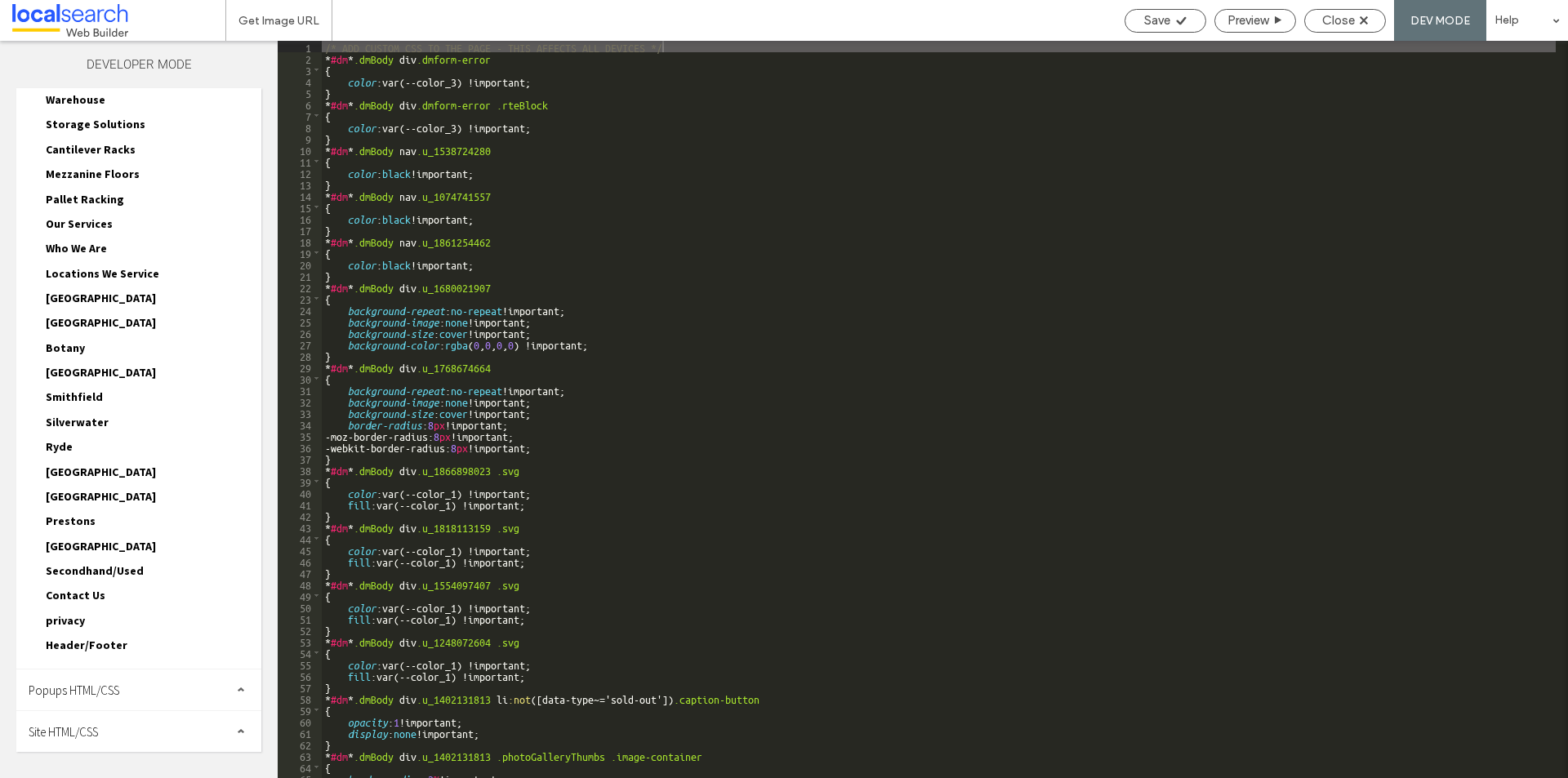
scroll to position [534, 0]
click at [92, 728] on span "Site HTML/CSS" at bounding box center [64, 732] width 69 height 15
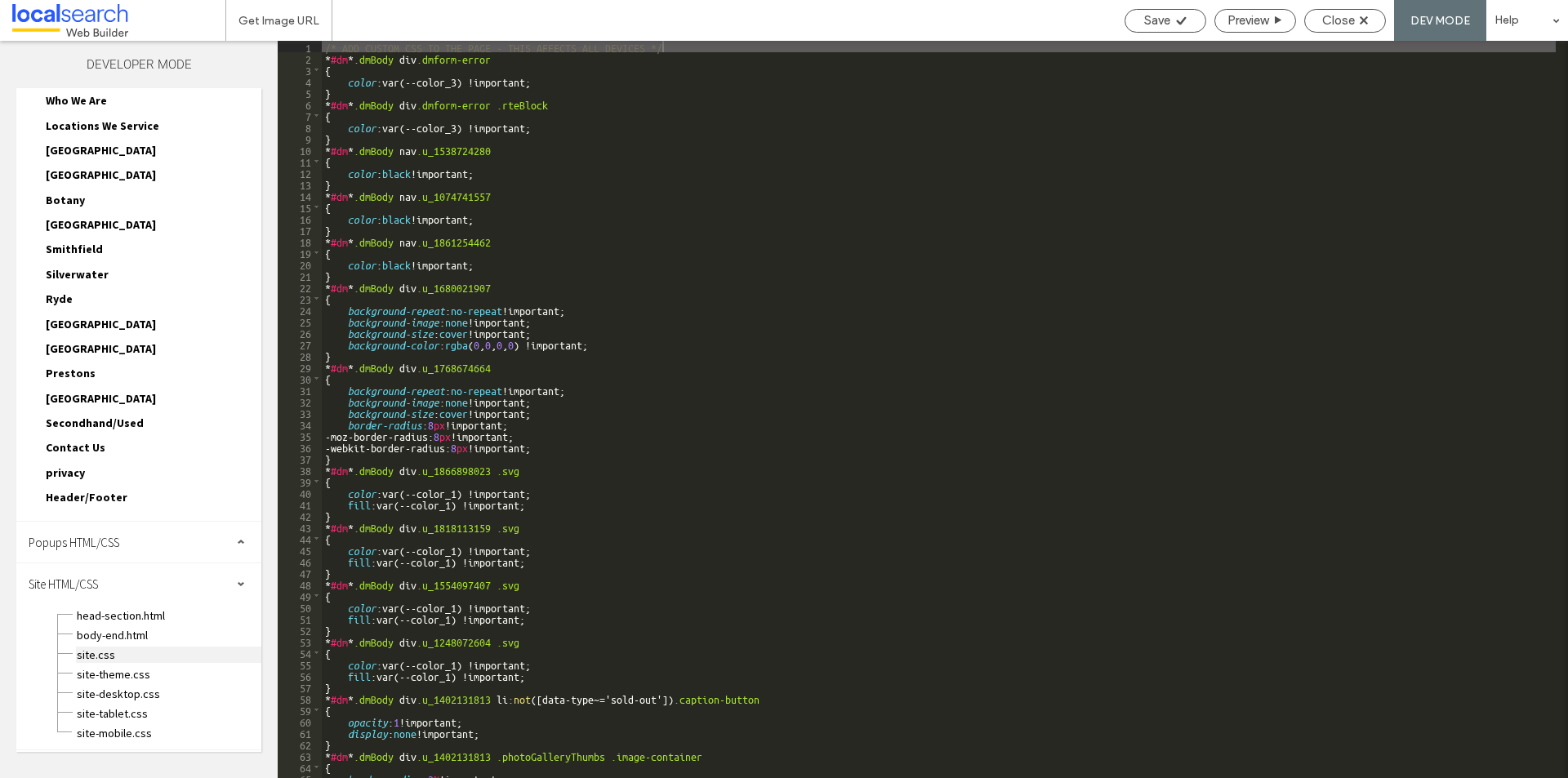
click at [113, 660] on span "site.css" at bounding box center [168, 655] width 186 height 16
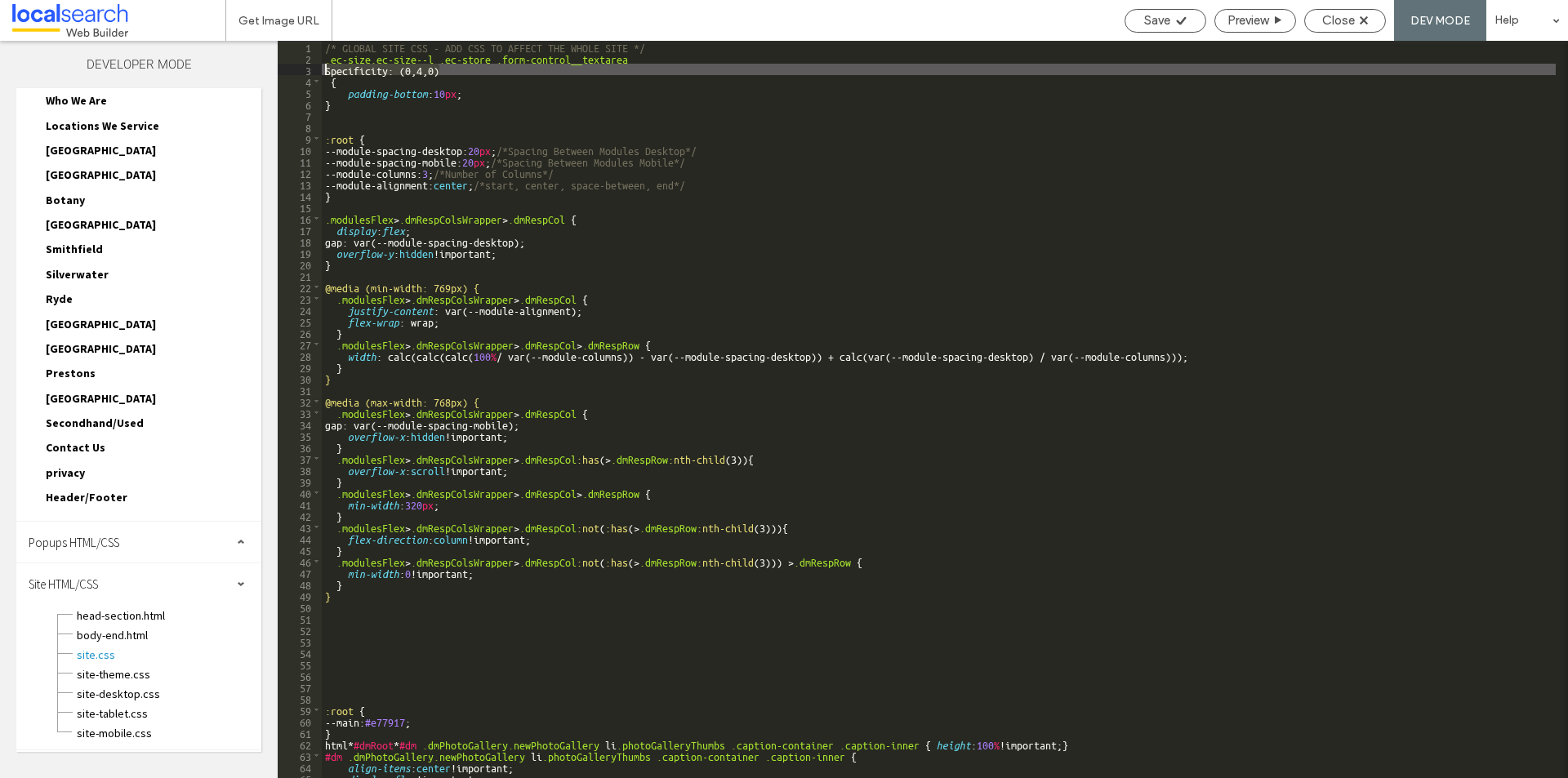
drag, startPoint x: 428, startPoint y: 73, endPoint x: 291, endPoint y: 76, distance: 137.0
click at [291, 75] on div "** 1 2 3 4 5 6 7 8 9 10 11 12 13 14 15 16 17 18 19 20 21 22 23 24 25 26 27 28 2…" at bounding box center [922, 409] width 1290 height 738
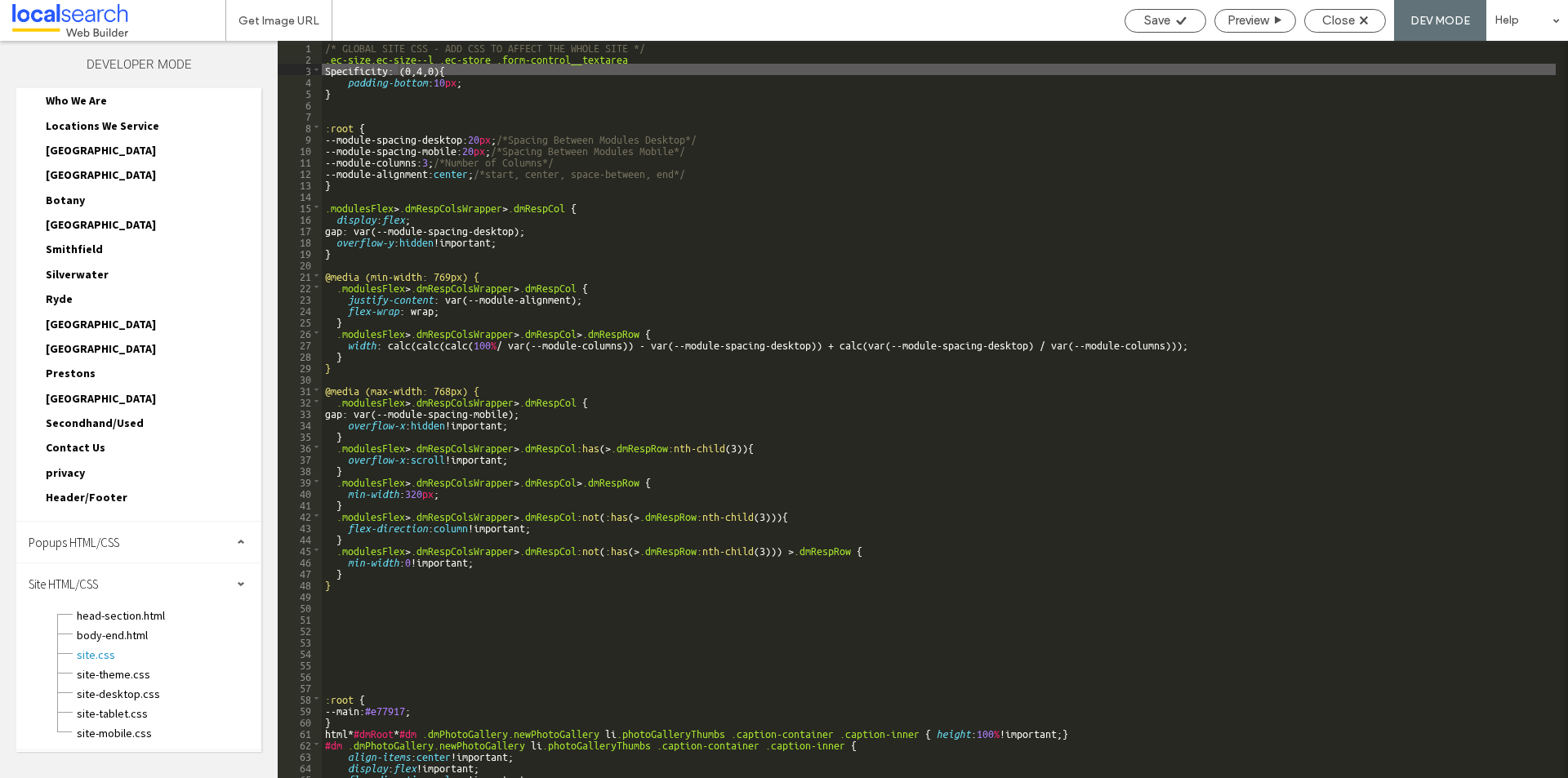
drag, startPoint x: 343, startPoint y: 73, endPoint x: 308, endPoint y: 73, distance: 35.0
click at [310, 73] on div "** 1 2 3 4 5 6 7 8 9 10 11 12 13 14 15 16 17 18 19 20 21 22 23 24 25 26 27 28 2…" at bounding box center [922, 409] width 1290 height 738
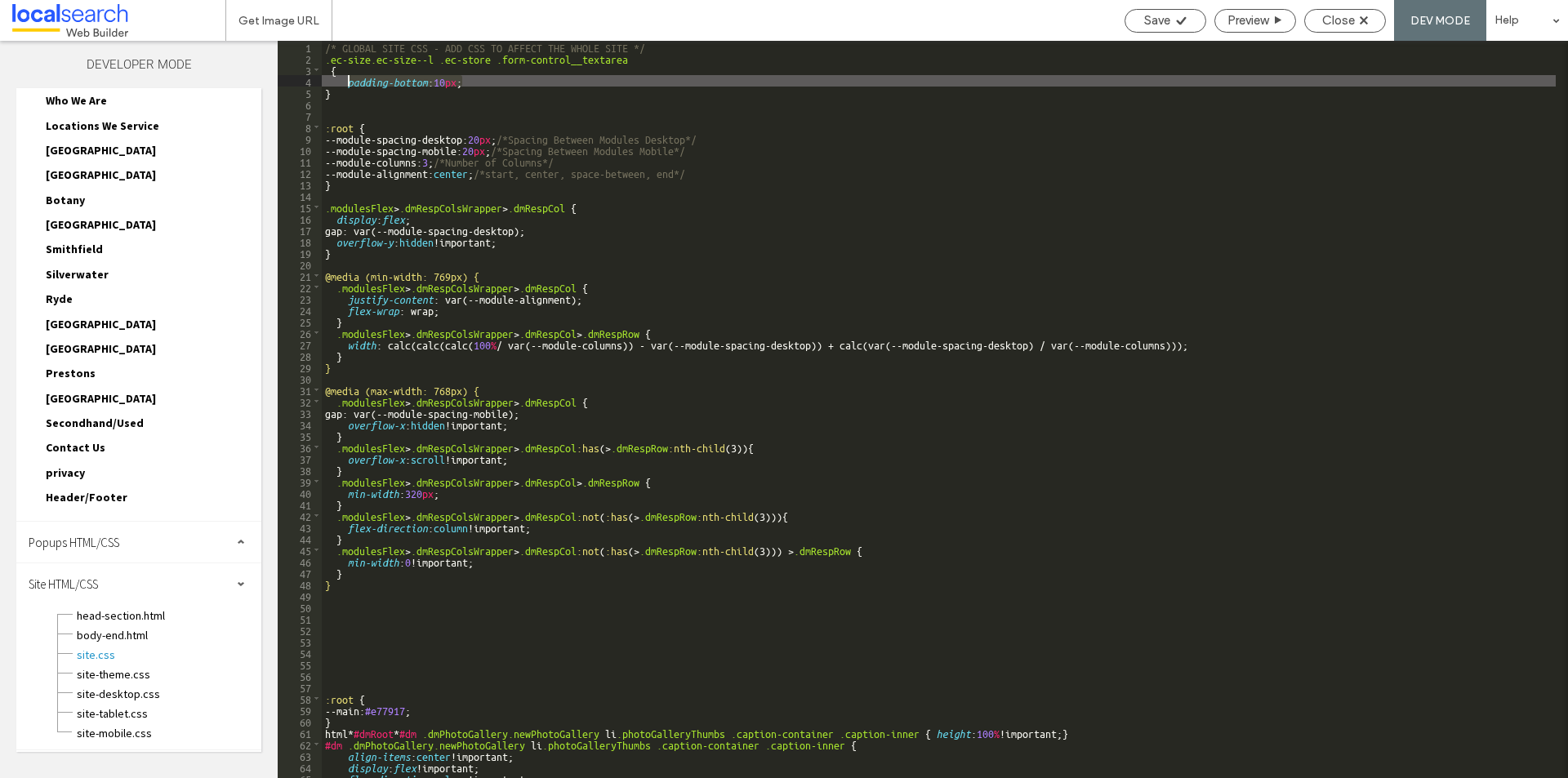
drag, startPoint x: 462, startPoint y: 79, endPoint x: 347, endPoint y: 84, distance: 115.1
click at [347, 84] on div "/* GLOBAL SITE CSS - ADD CSS TO AFFECT THE WHOLE SITE */ .ec-size.ec-size--l .e…" at bounding box center [938, 421] width 1234 height 761
type textarea "**"
click at [1134, 17] on div "Save" at bounding box center [1165, 20] width 80 height 14
click at [1155, 19] on span "Save" at bounding box center [1157, 20] width 26 height 14
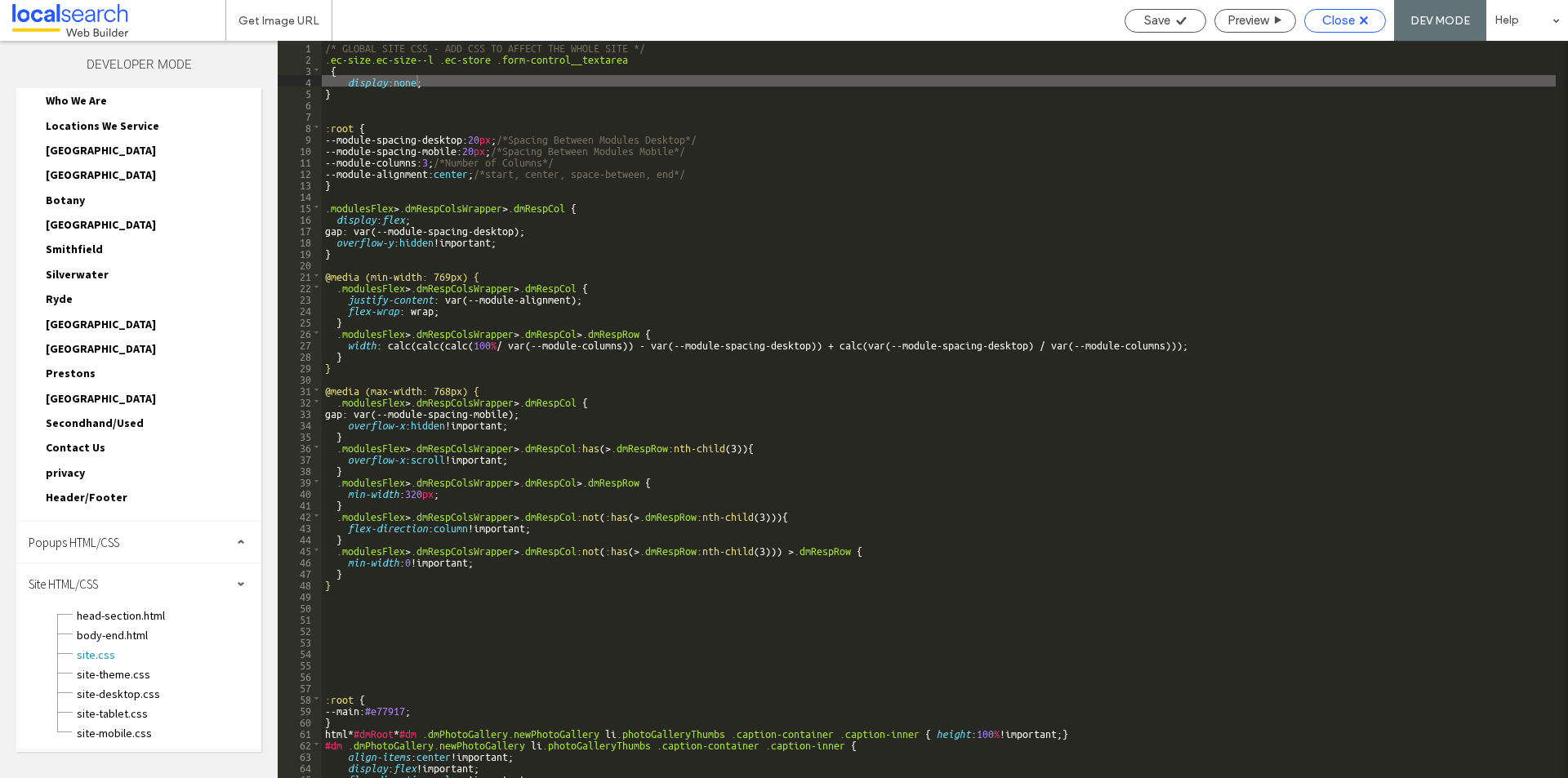
click at [1353, 21] on span "Close" at bounding box center [1338, 20] width 33 height 14
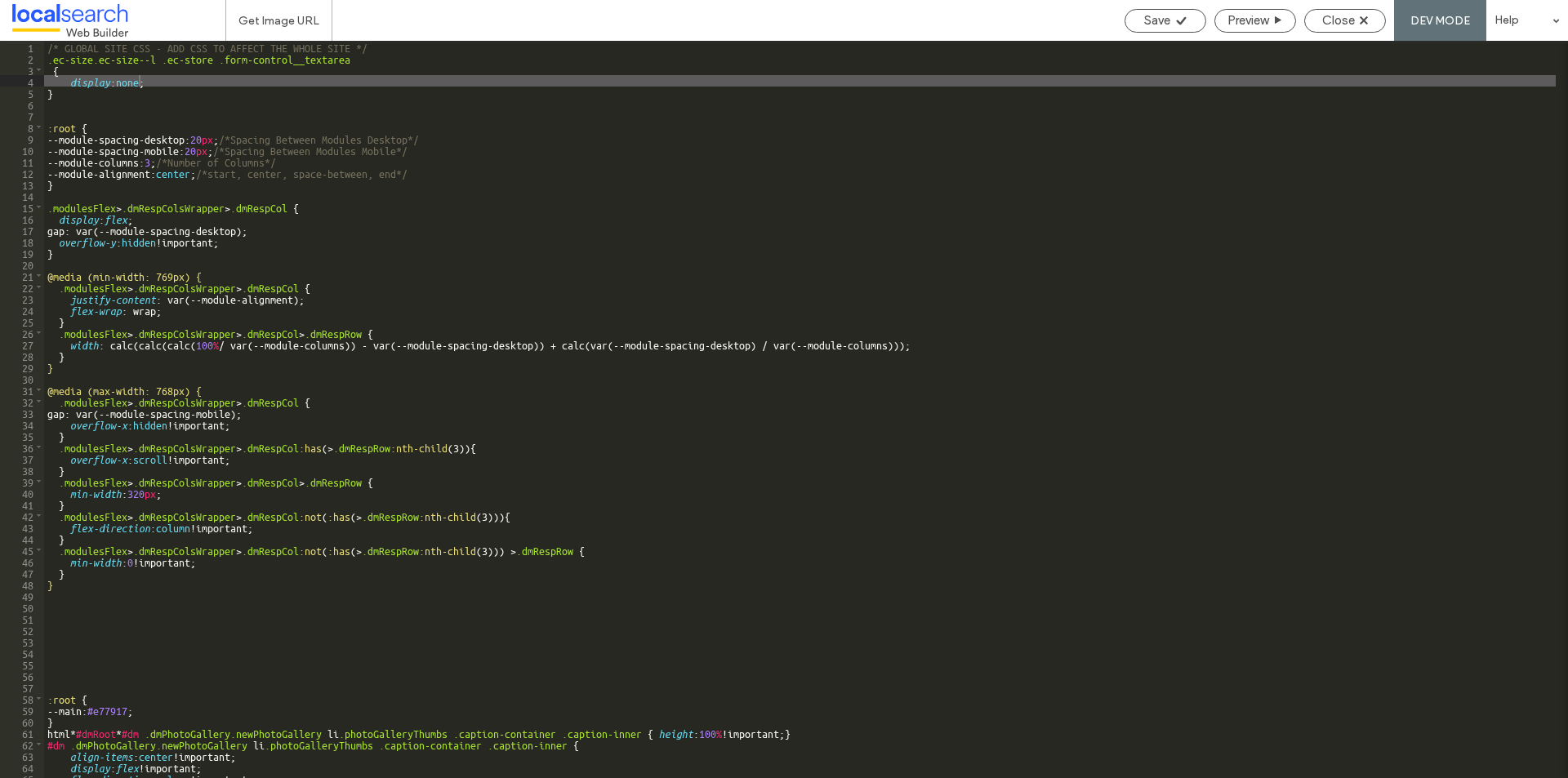
scroll to position [640, 0]
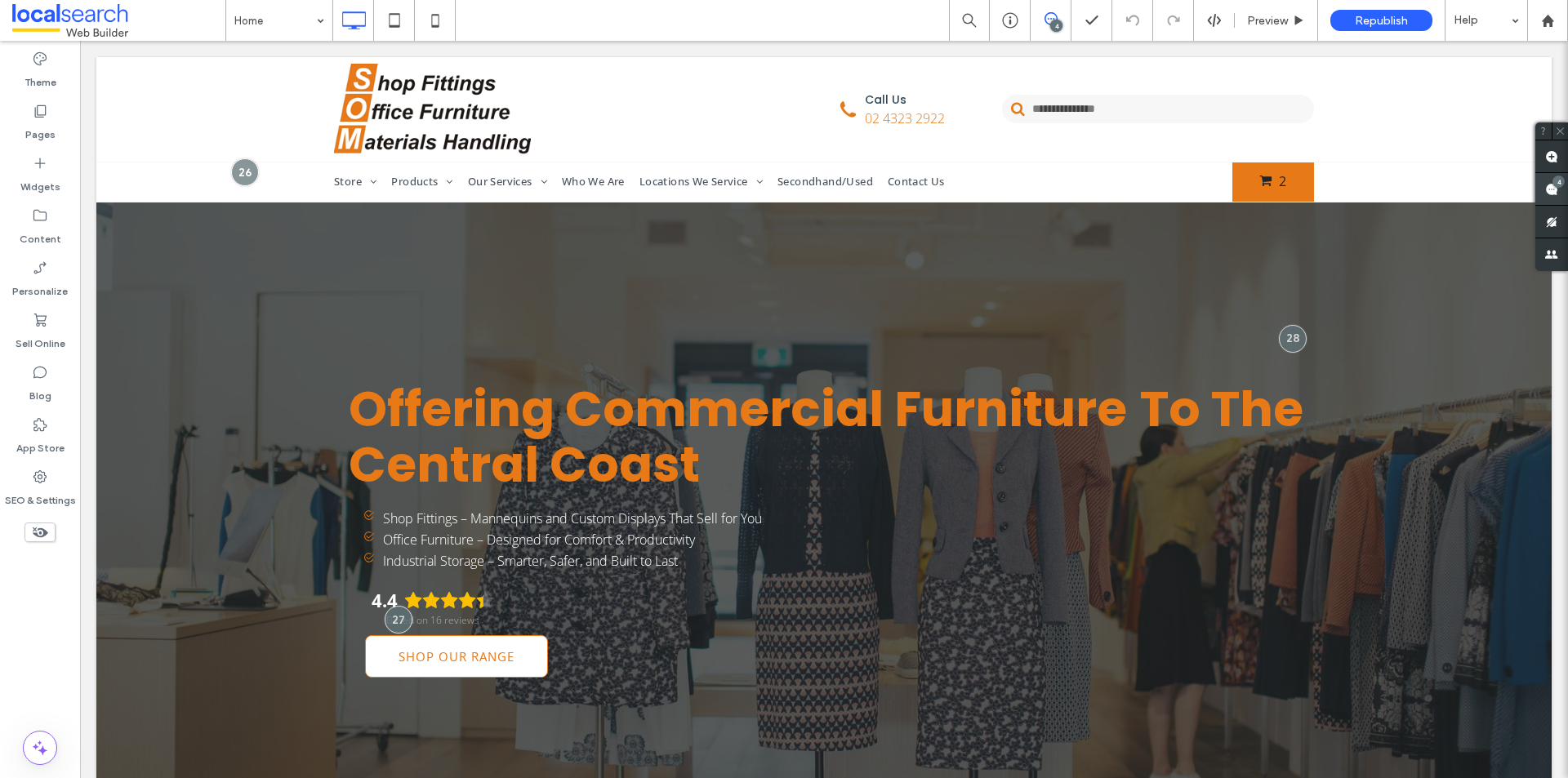
click at [1553, 192] on use at bounding box center [1552, 190] width 13 height 13
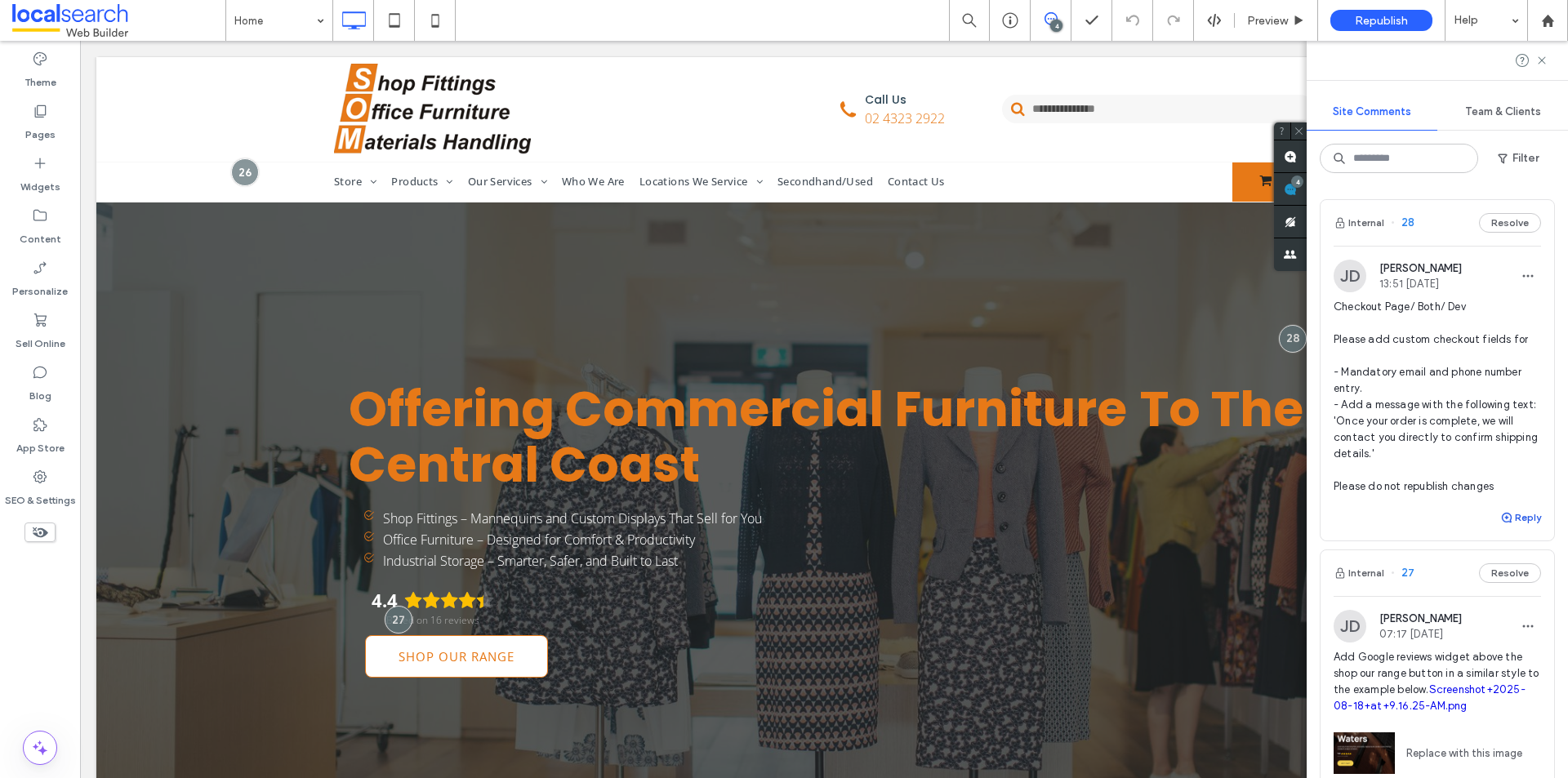
click at [1519, 516] on button "Reply" at bounding box center [1520, 518] width 40 height 19
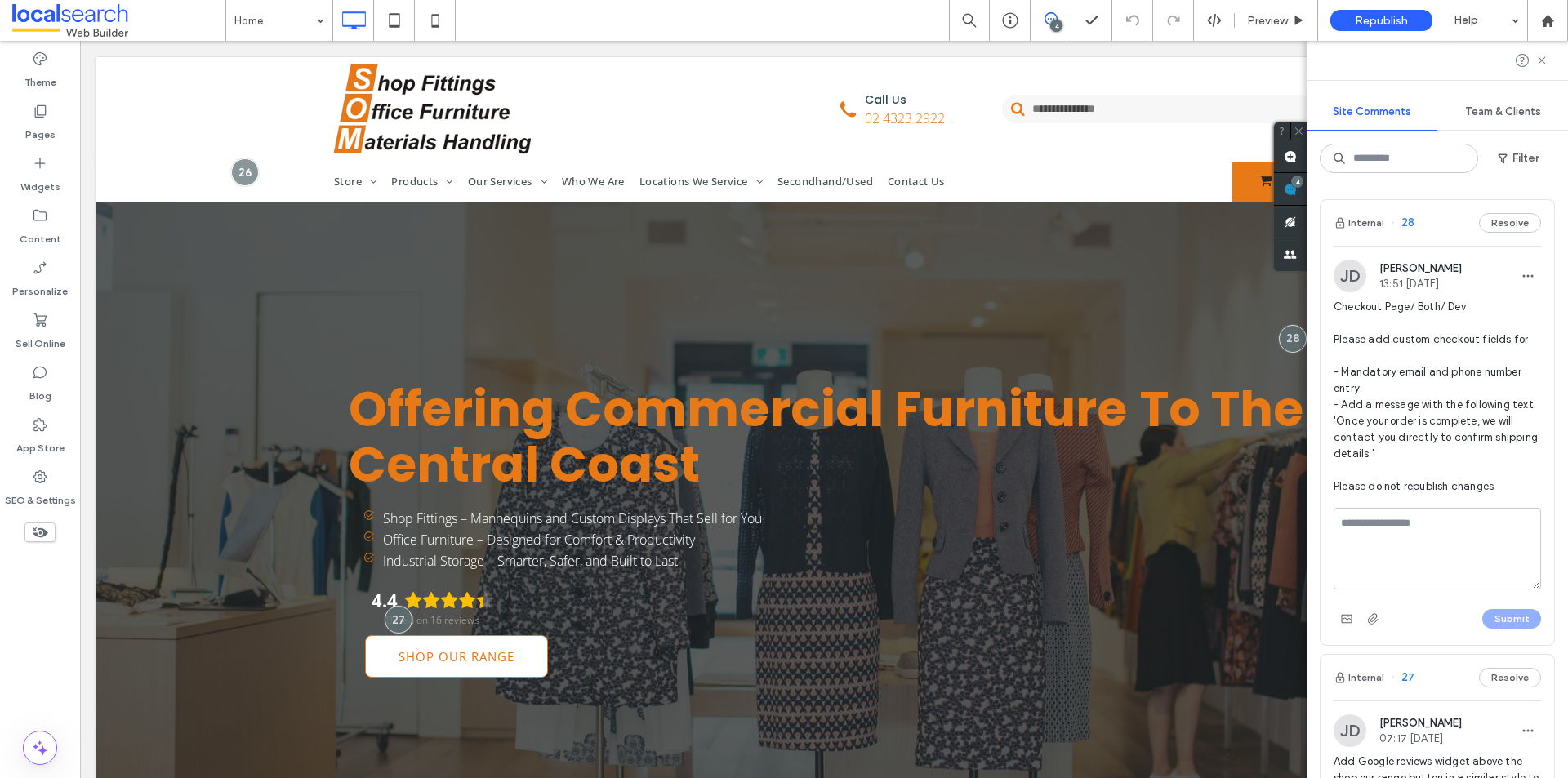
click at [1407, 531] on textarea at bounding box center [1436, 549] width 207 height 82
type textarea "**********"
click at [1483, 615] on button "Submit" at bounding box center [1511, 619] width 59 height 19
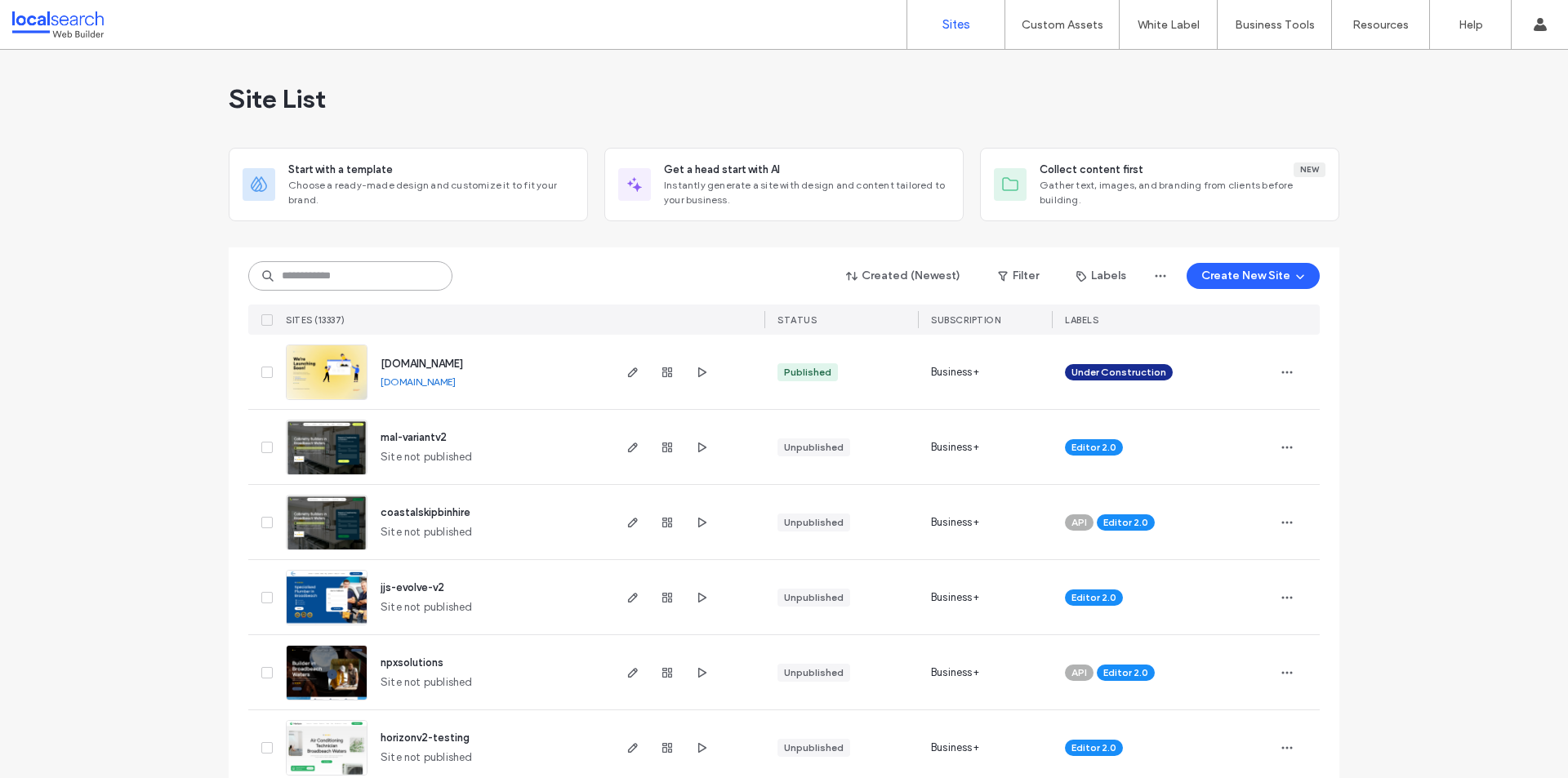
click at [329, 283] on input at bounding box center [350, 275] width 204 height 30
paste input "********"
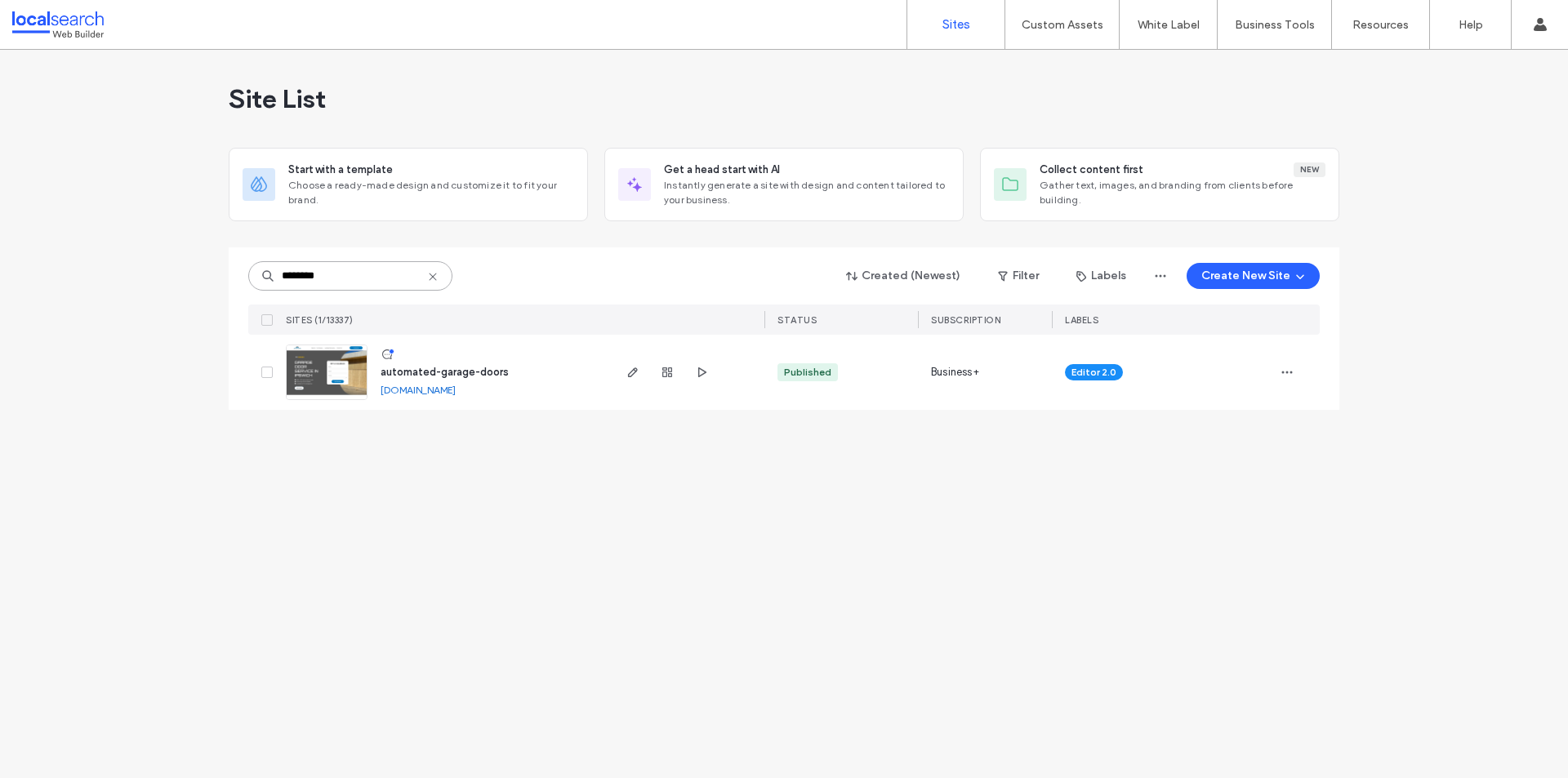
type input "********"
click at [626, 374] on span "button" at bounding box center [632, 373] width 19 height 19
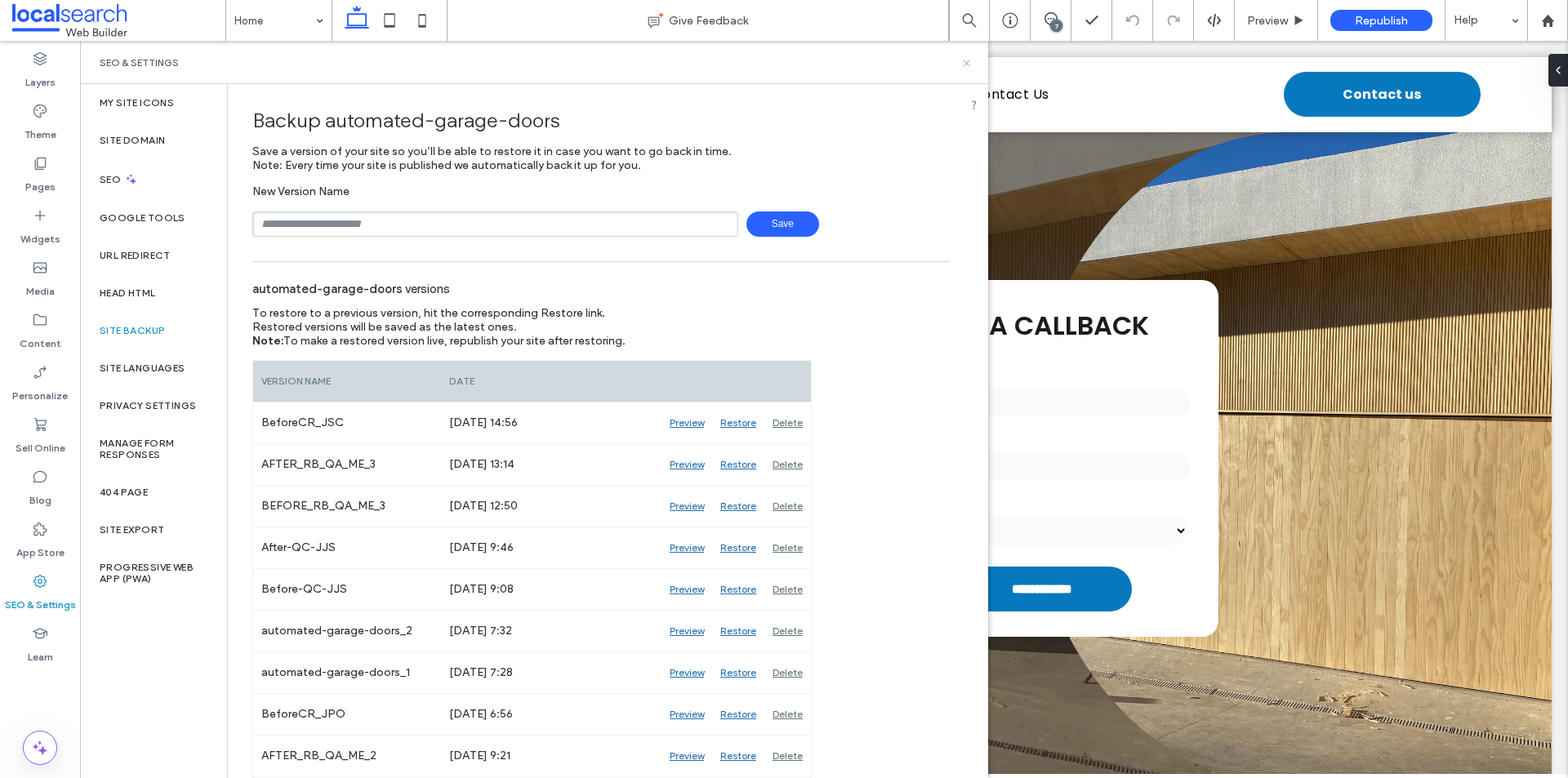
click at [965, 62] on use at bounding box center [965, 63] width 7 height 7
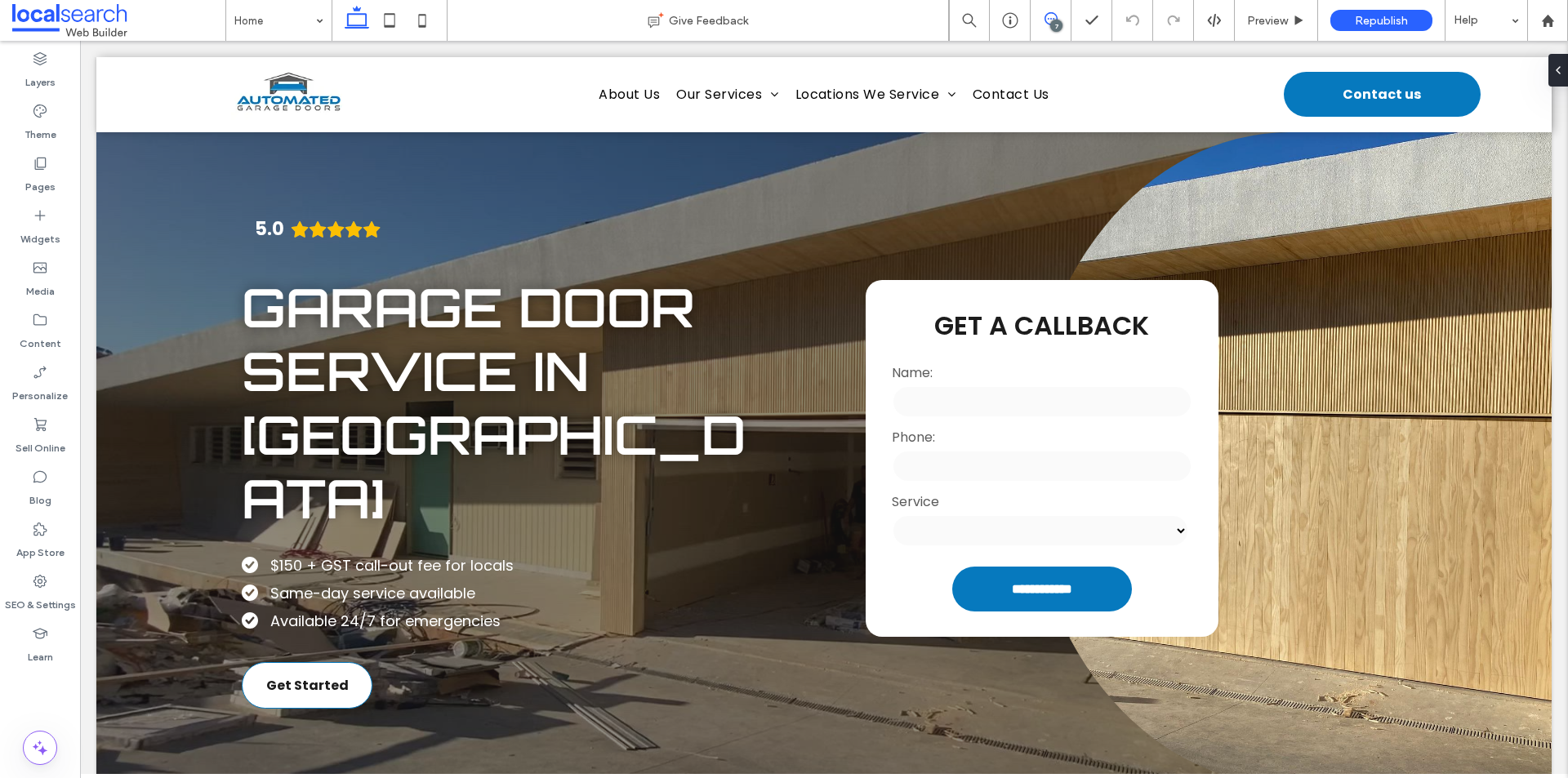
click at [1060, 19] on span at bounding box center [1051, 19] width 40 height 13
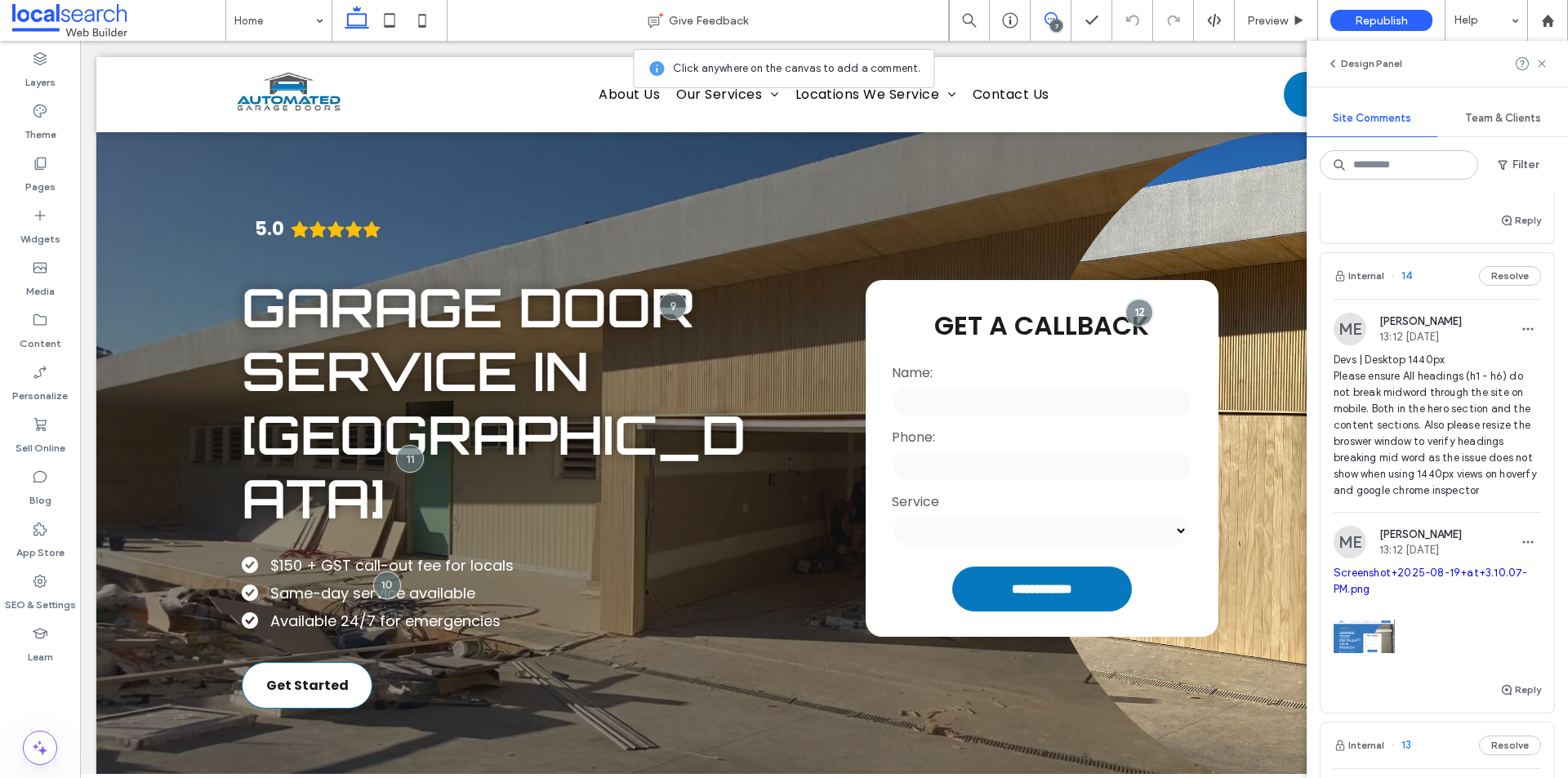
scroll to position [408, 0]
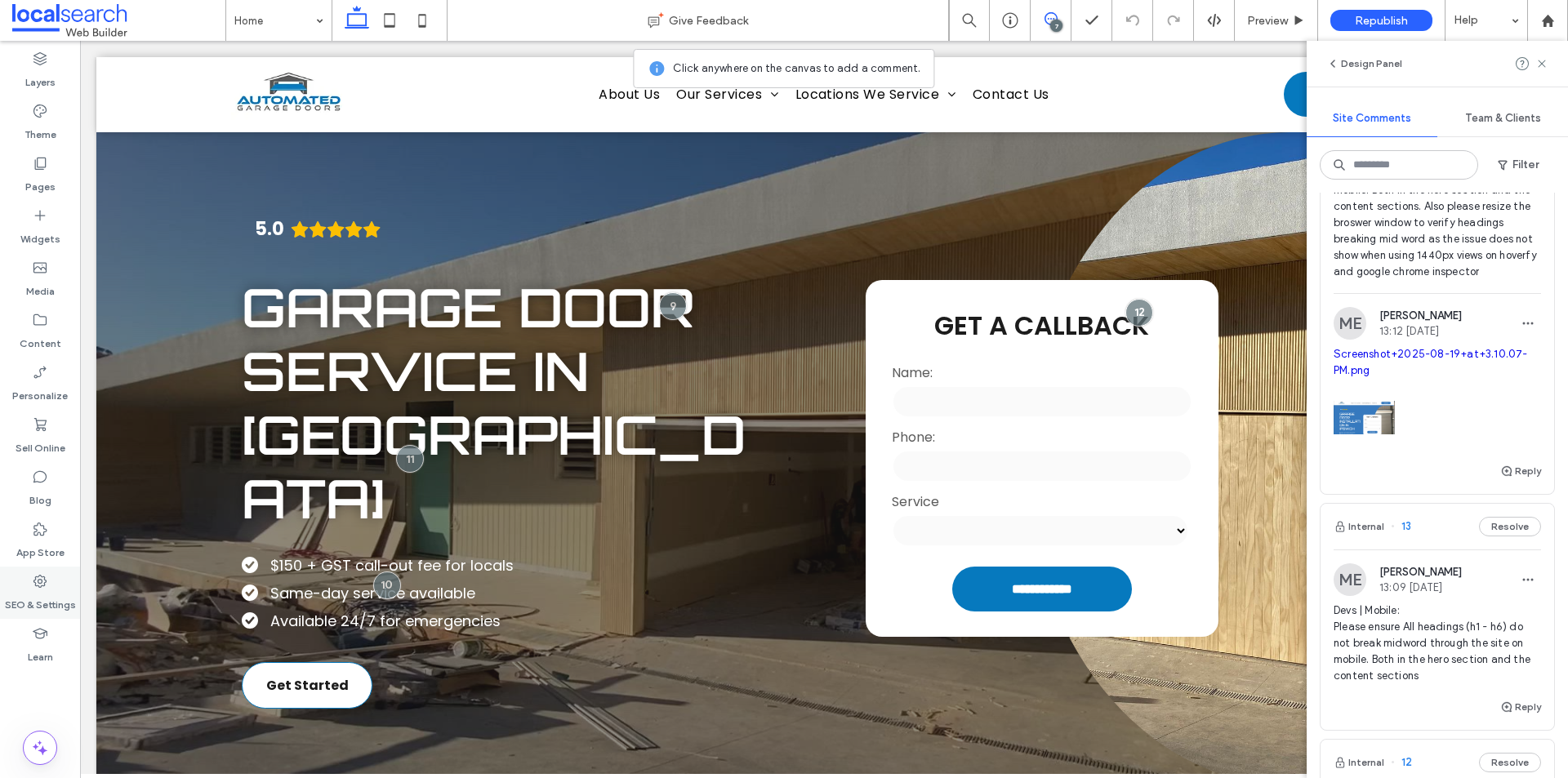
click at [42, 589] on label "SEO & Settings" at bounding box center [40, 601] width 71 height 23
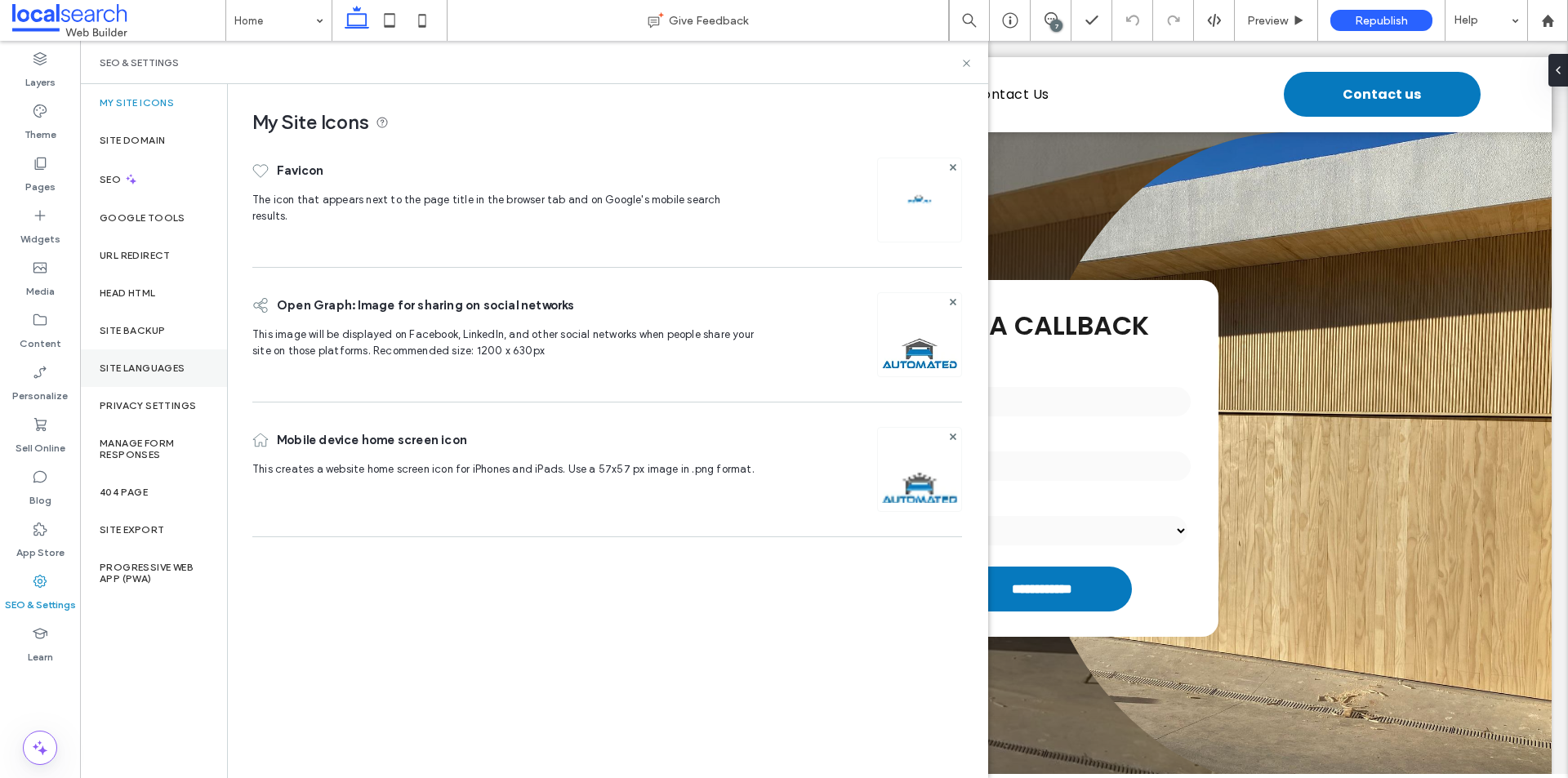
scroll to position [0, 0]
click at [132, 324] on div "Site Backup" at bounding box center [153, 330] width 147 height 38
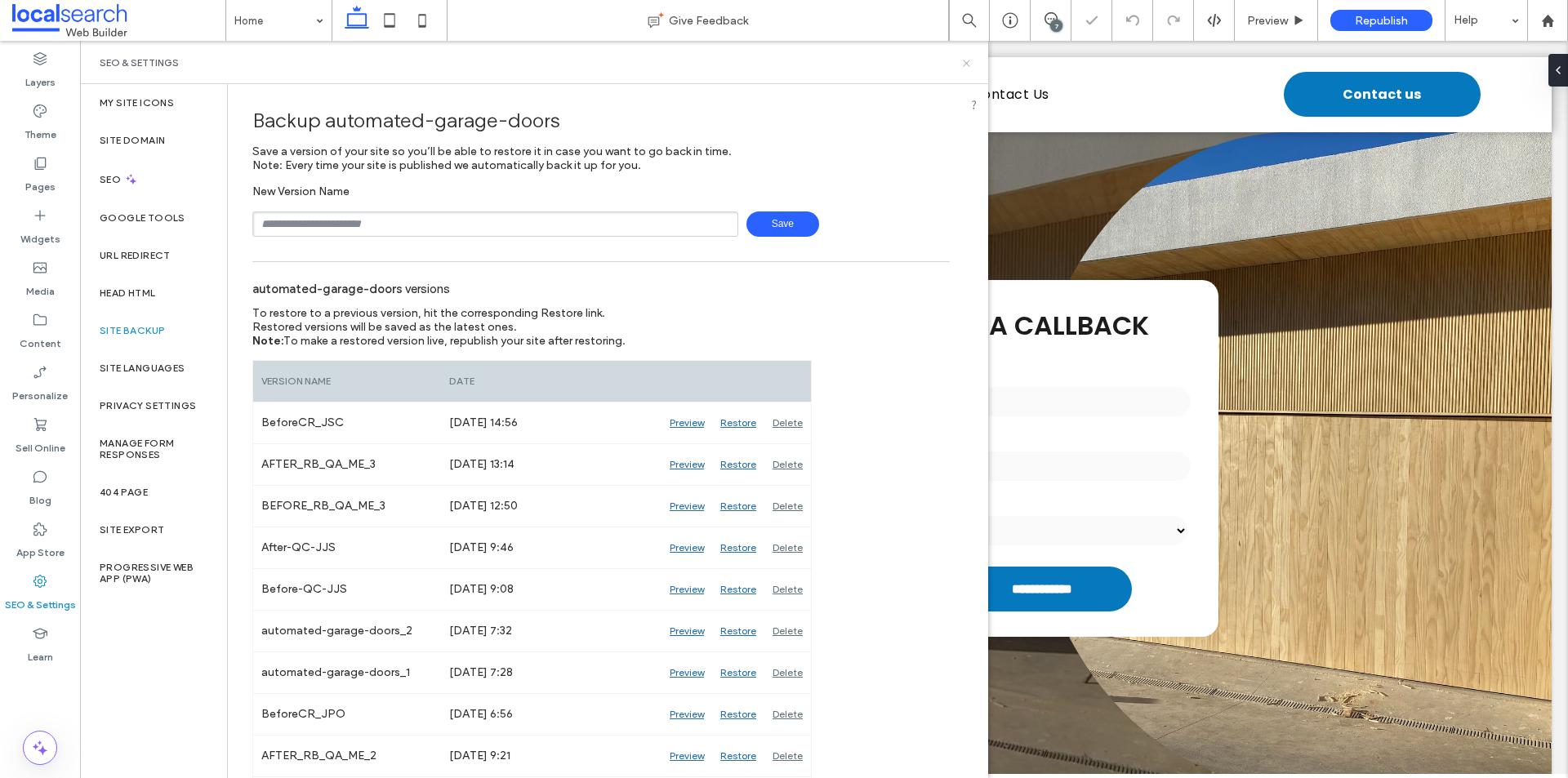
drag, startPoint x: 962, startPoint y: 64, endPoint x: 903, endPoint y: 13, distance: 78.0
click at [962, 64] on icon at bounding box center [966, 63] width 13 height 13
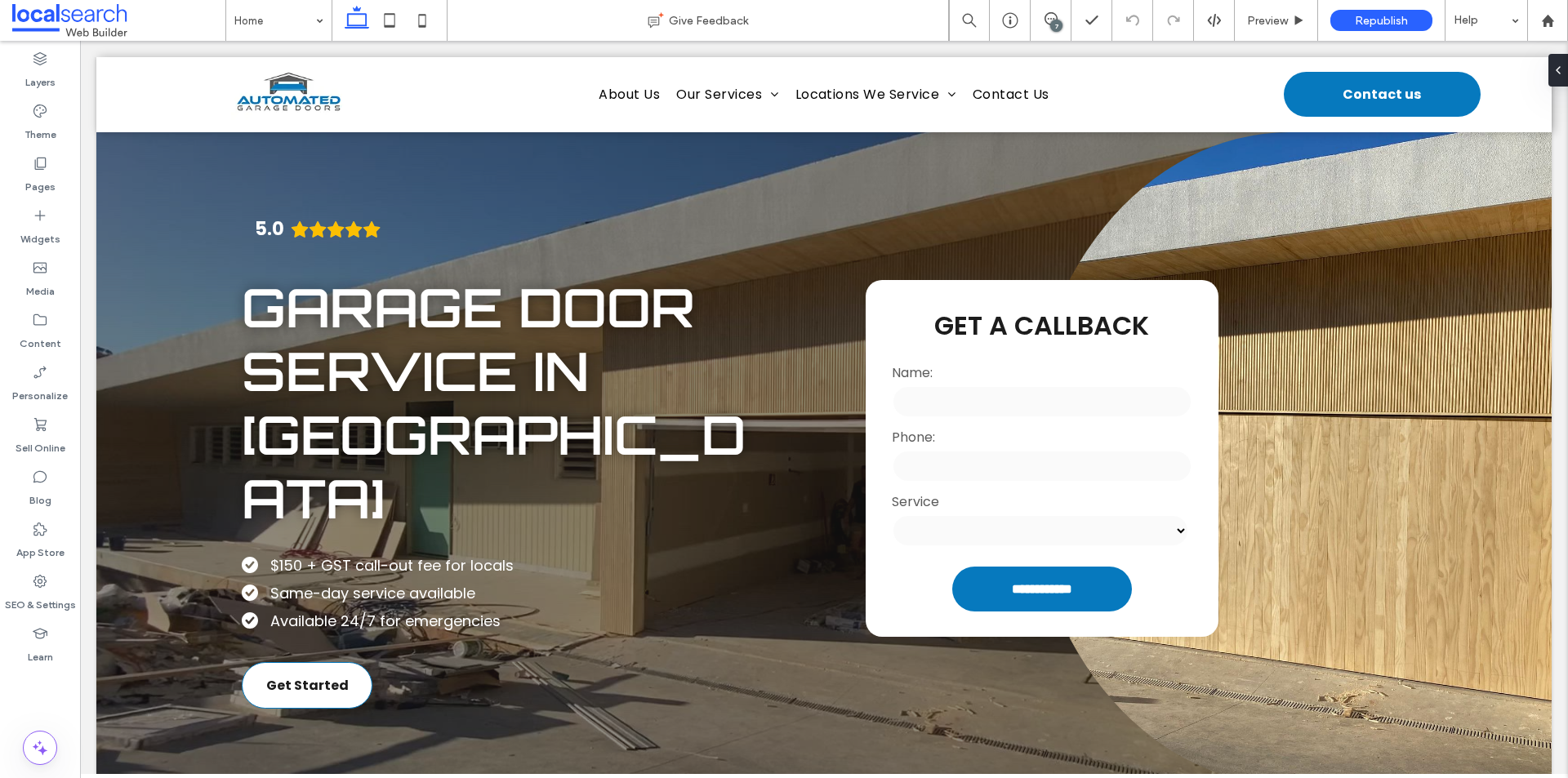
click at [1052, 17] on icon at bounding box center [1051, 19] width 13 height 13
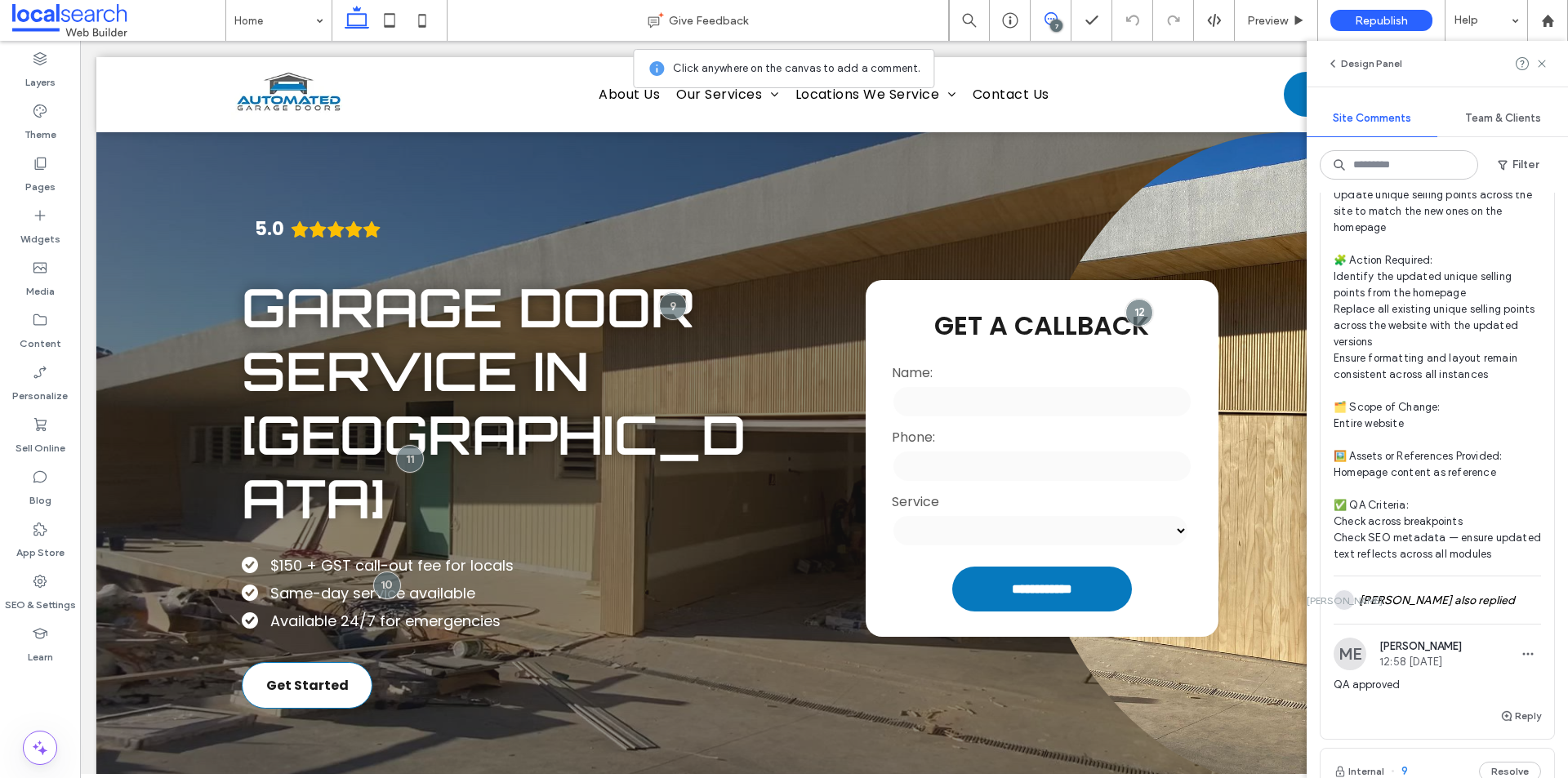
scroll to position [2124, 0]
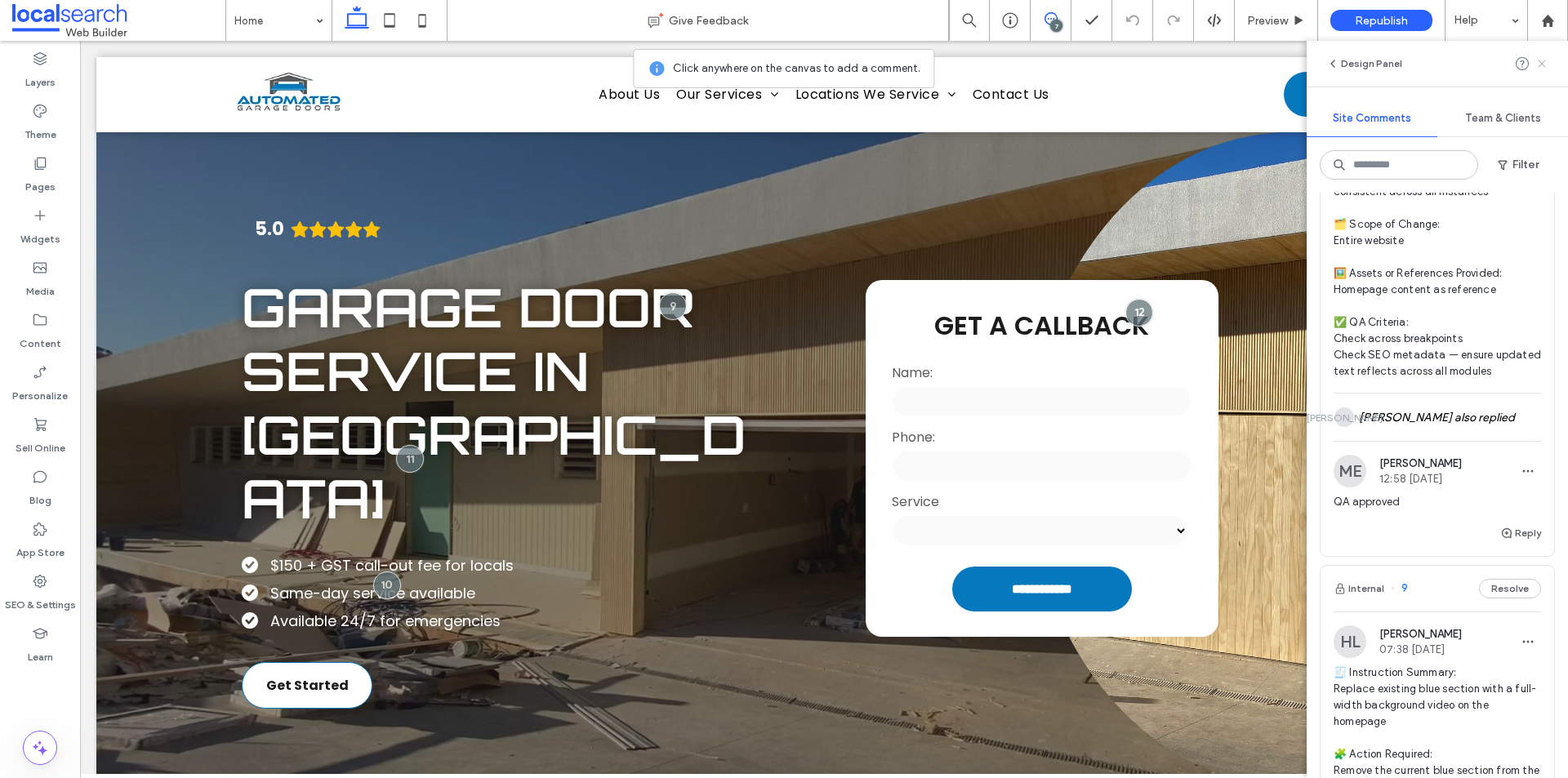
click at [1543, 65] on use at bounding box center [1541, 64] width 8 height 8
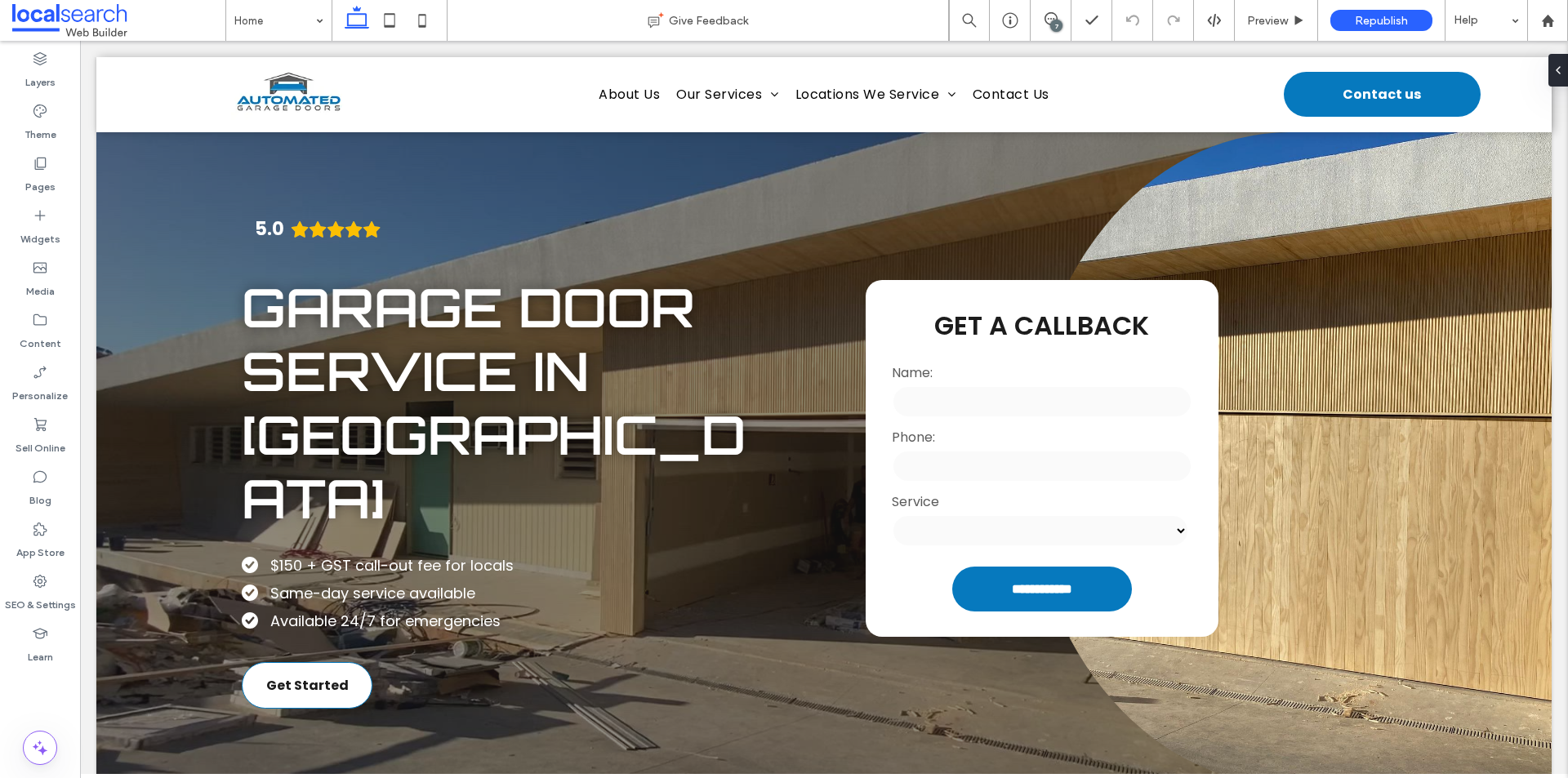
scroll to position [0, 0]
click at [1052, 13] on icon at bounding box center [1051, 19] width 13 height 13
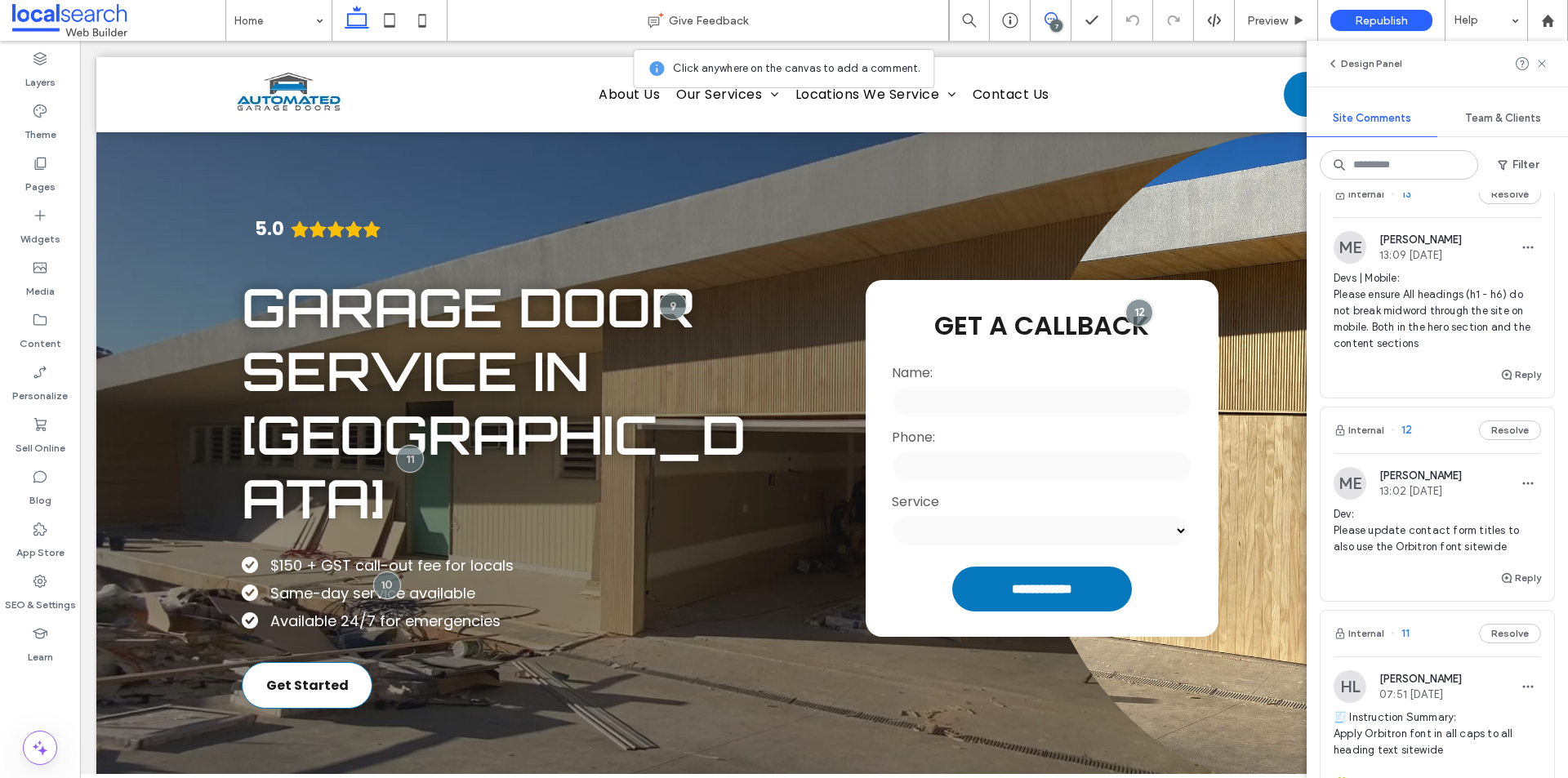
scroll to position [735, 0]
click at [1449, 574] on div "Dev: Please update contact form titles to also use the Orbitron font sitewide" at bounding box center [1436, 543] width 207 height 62
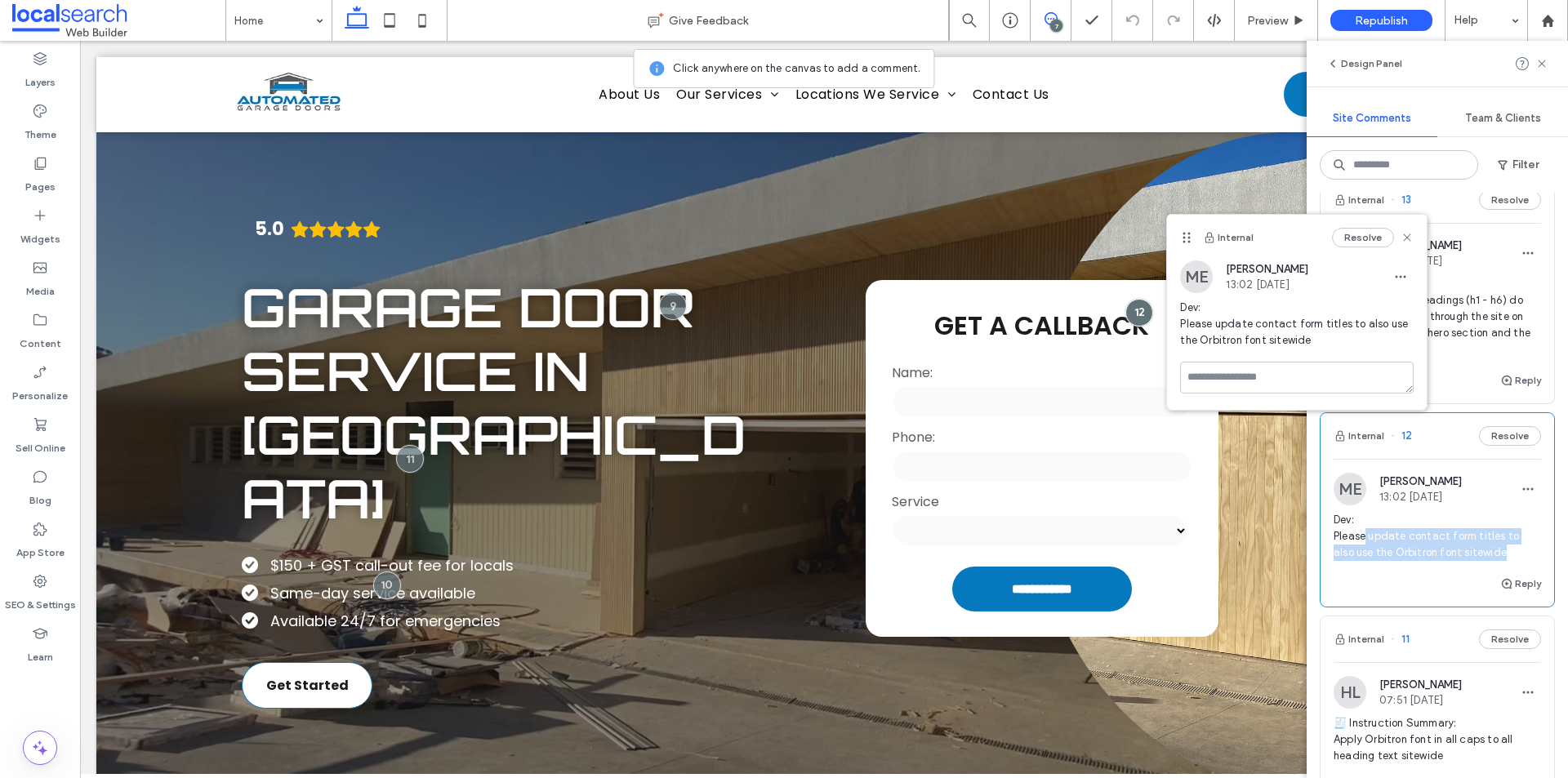
drag, startPoint x: 1366, startPoint y: 552, endPoint x: 1527, endPoint y: 575, distance: 162.6
click at [1527, 561] on span "Dev: Please update contact form titles to also use the Orbitron font sitewide" at bounding box center [1436, 536] width 207 height 49
copy span "update contact form titles to also use the Orbitron font sitewide"
click at [1542, 65] on use at bounding box center [1541, 64] width 8 height 8
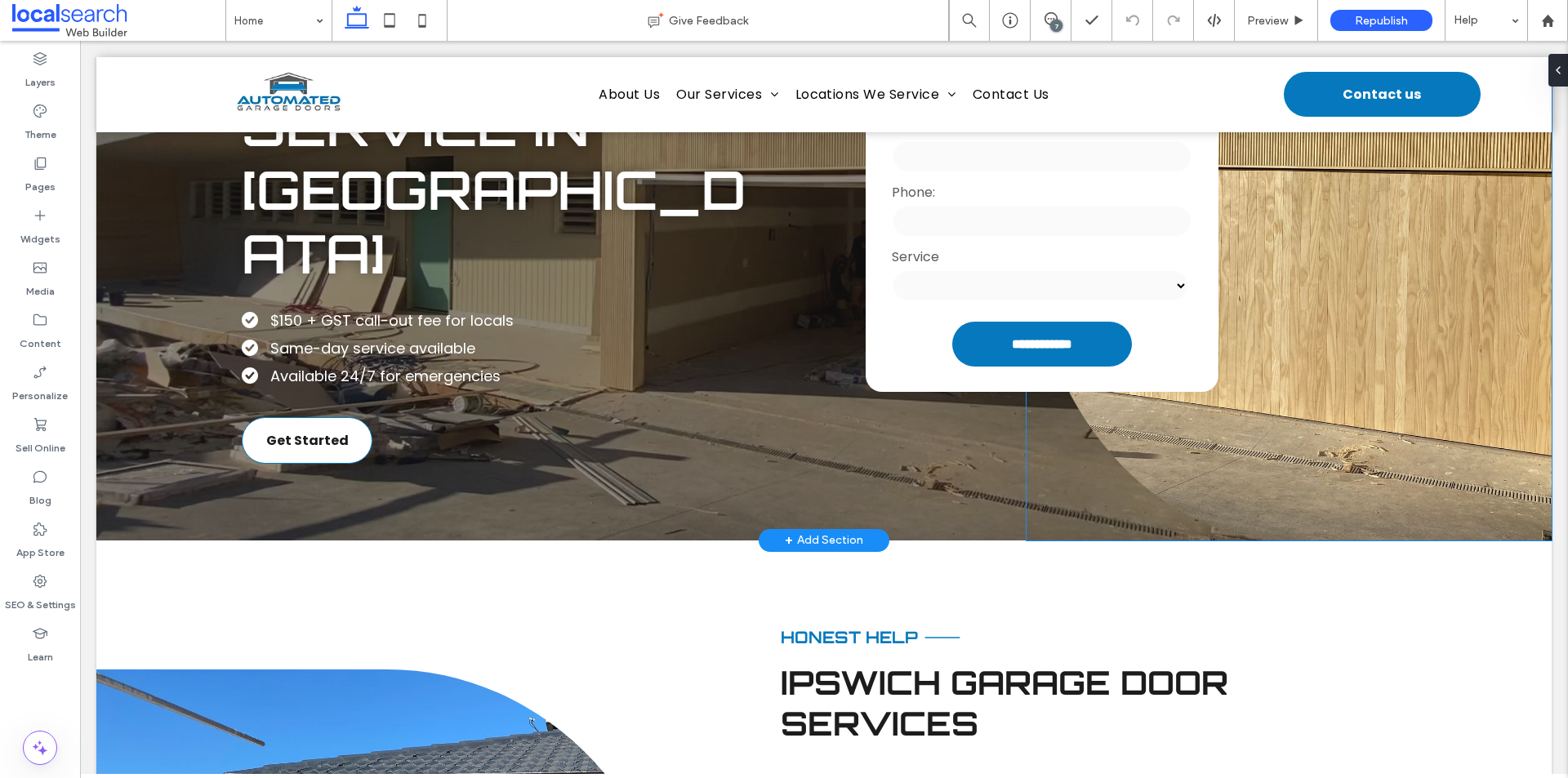
scroll to position [0, 0]
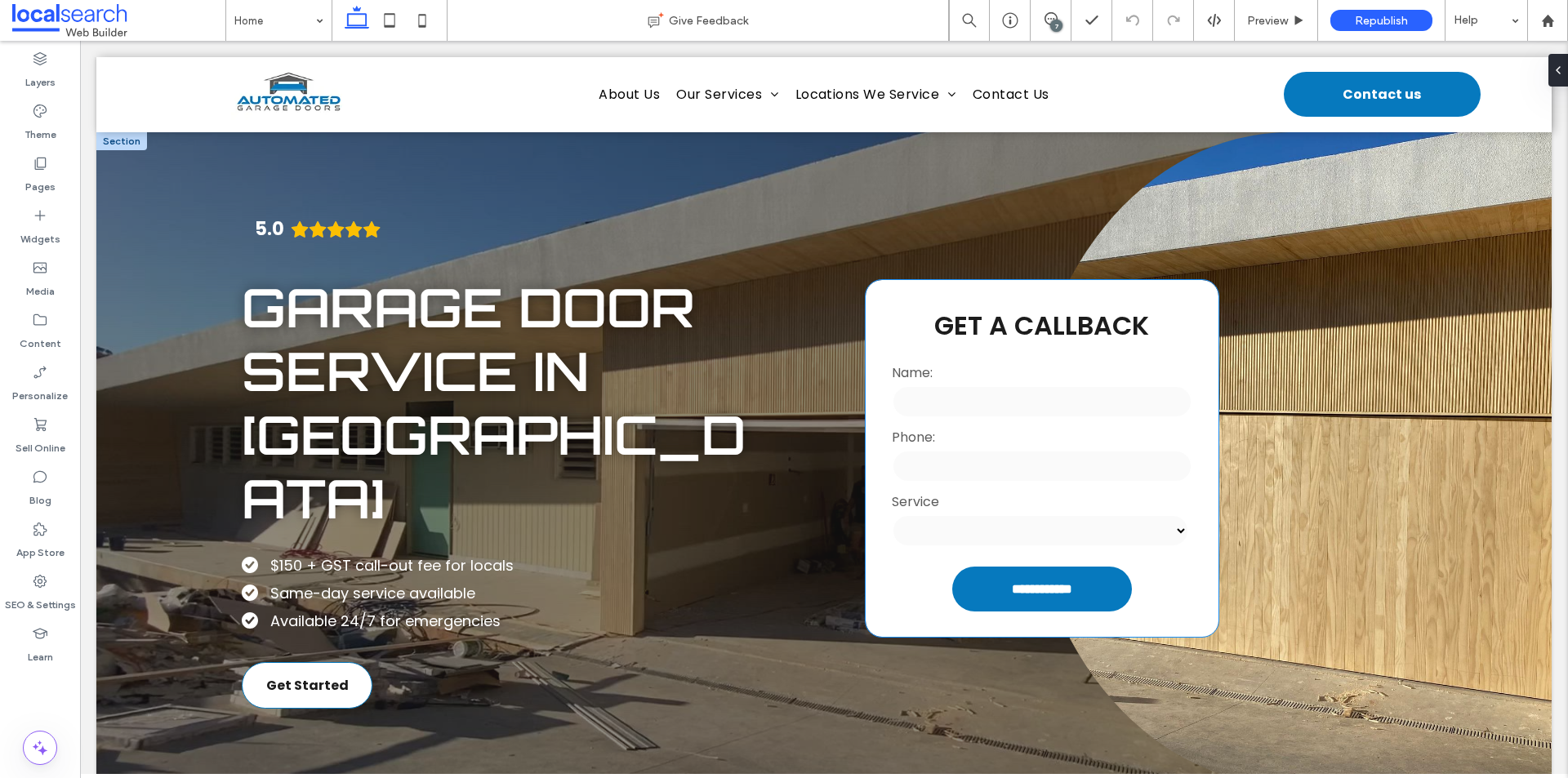
click at [1023, 321] on span "Get A Callback" at bounding box center [1041, 325] width 215 height 37
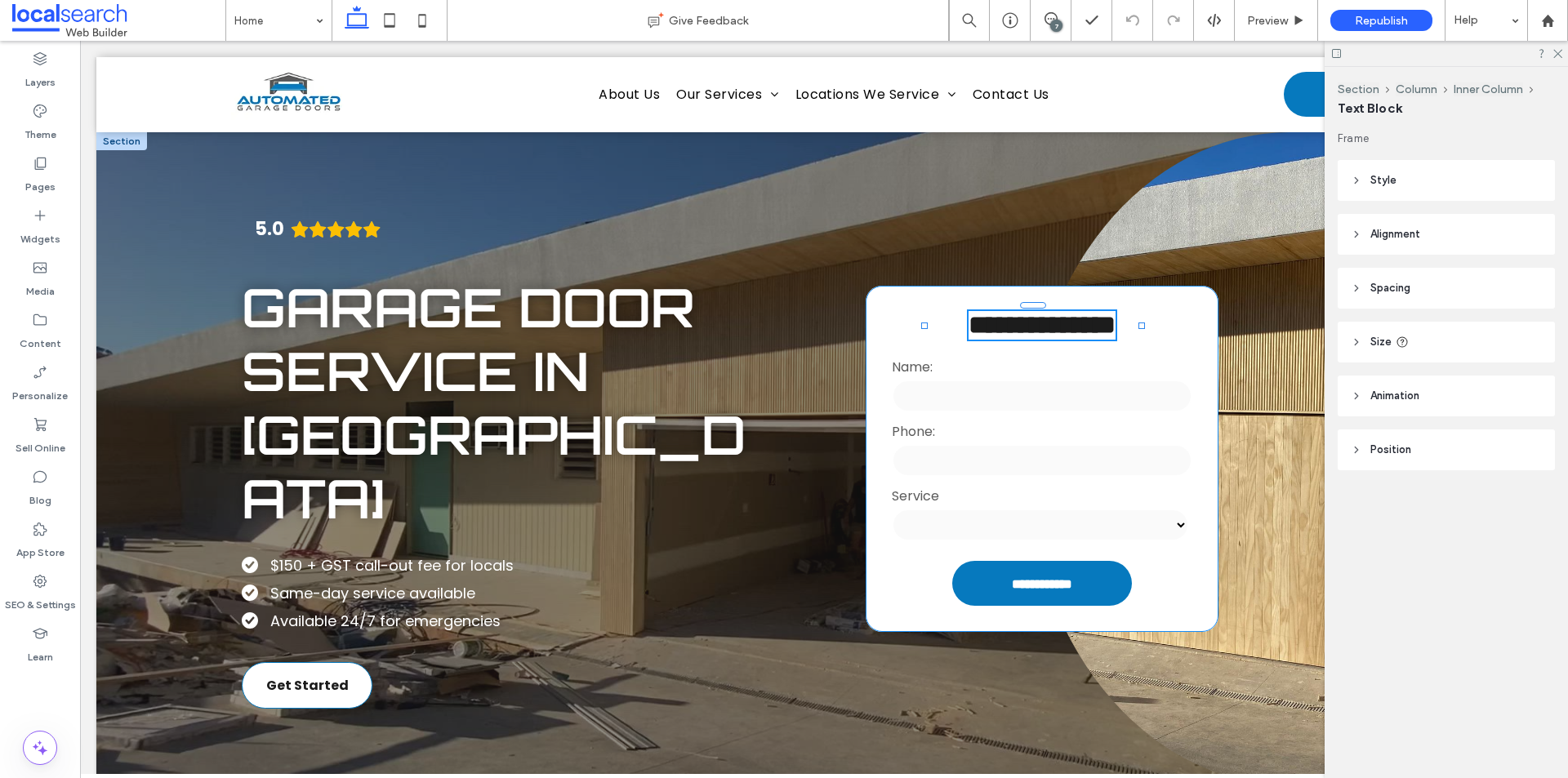
type input "*******"
type input "**"
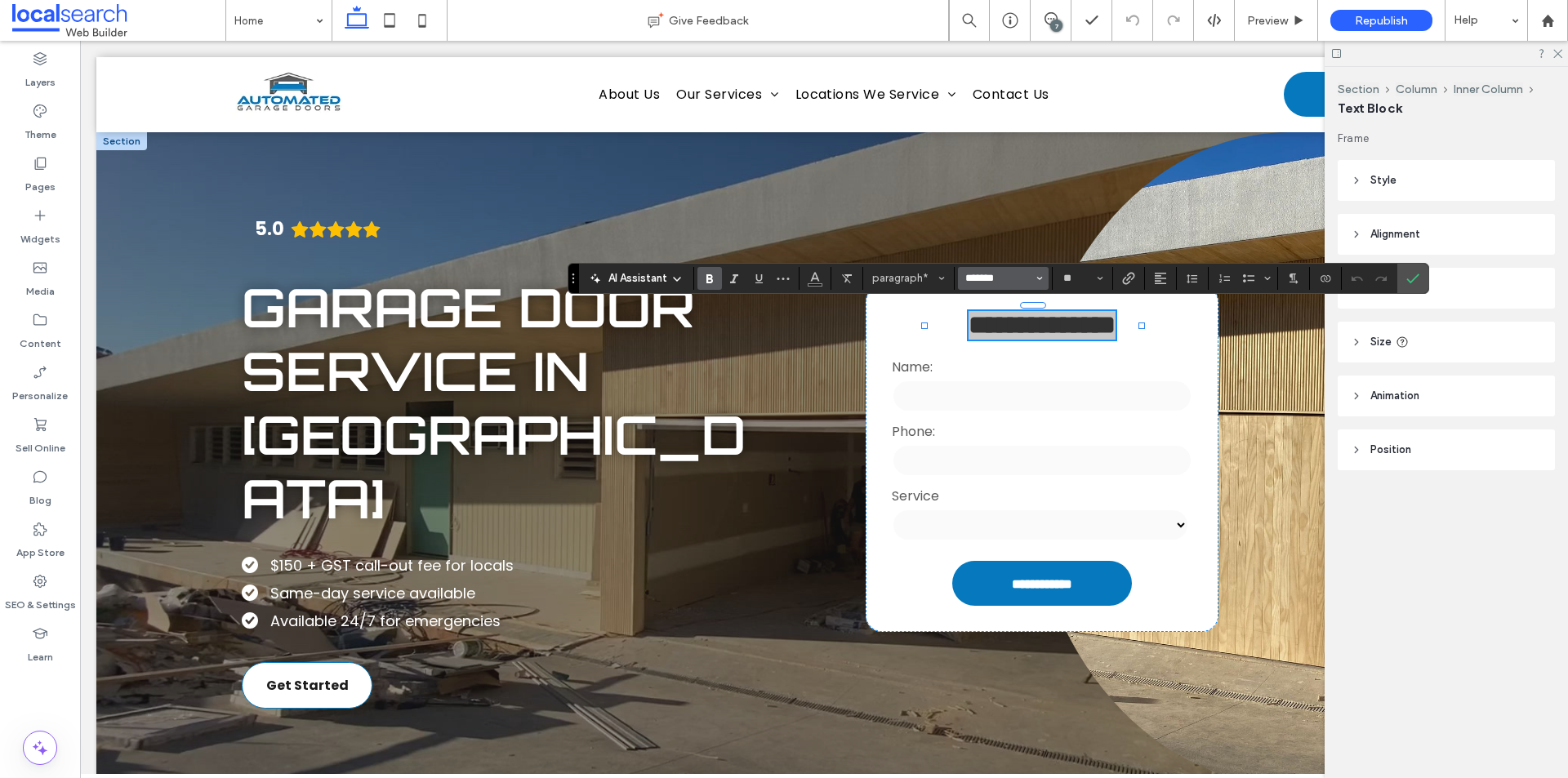
click at [1020, 277] on input "*******" at bounding box center [998, 278] width 69 height 13
click at [1039, 278] on use "Font & Font weight" at bounding box center [1040, 278] width 6 height 3
type input "*******"
click at [1039, 278] on use "Font & Font weight" at bounding box center [1040, 278] width 6 height 3
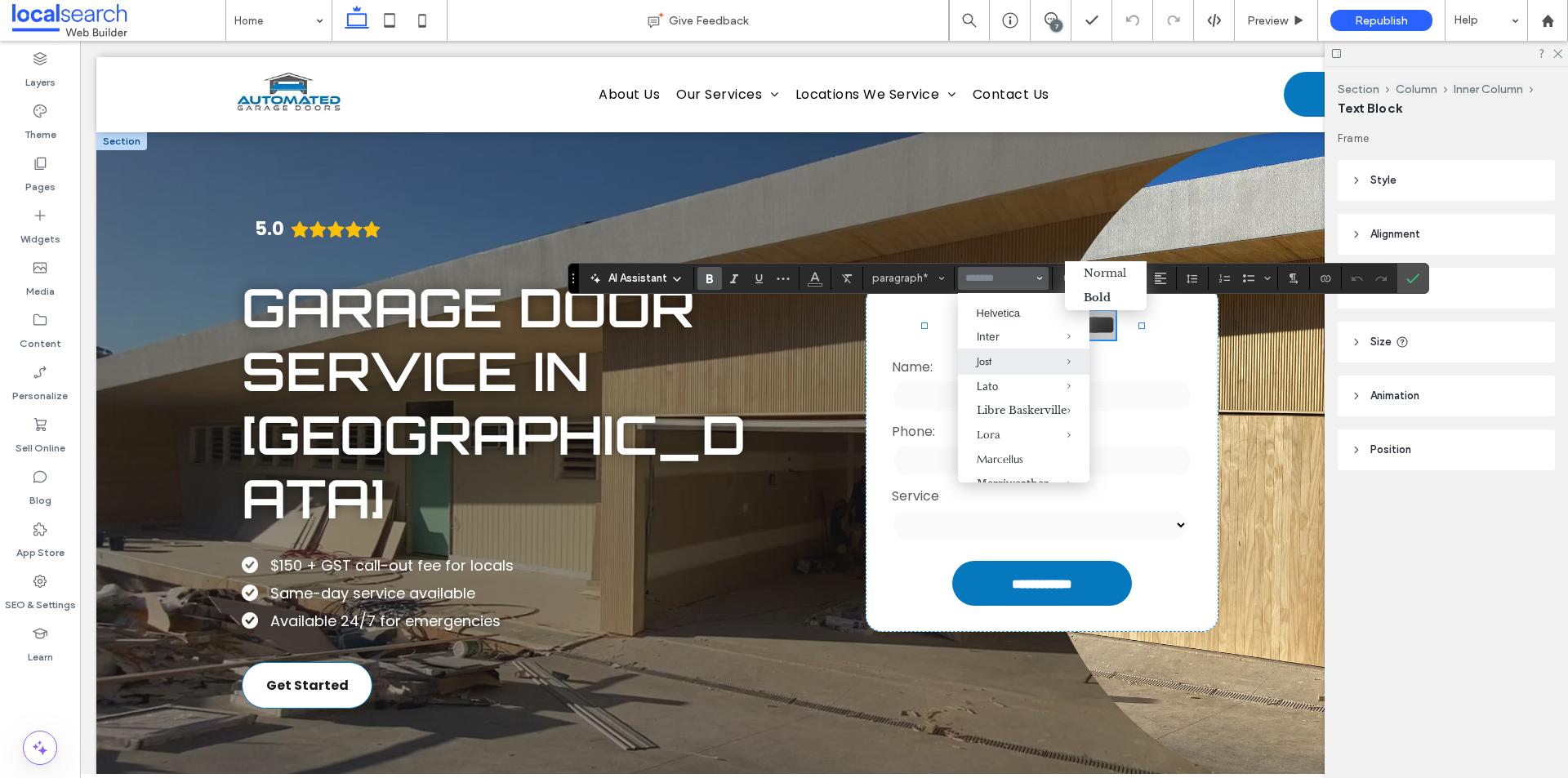
scroll to position [980, 0]
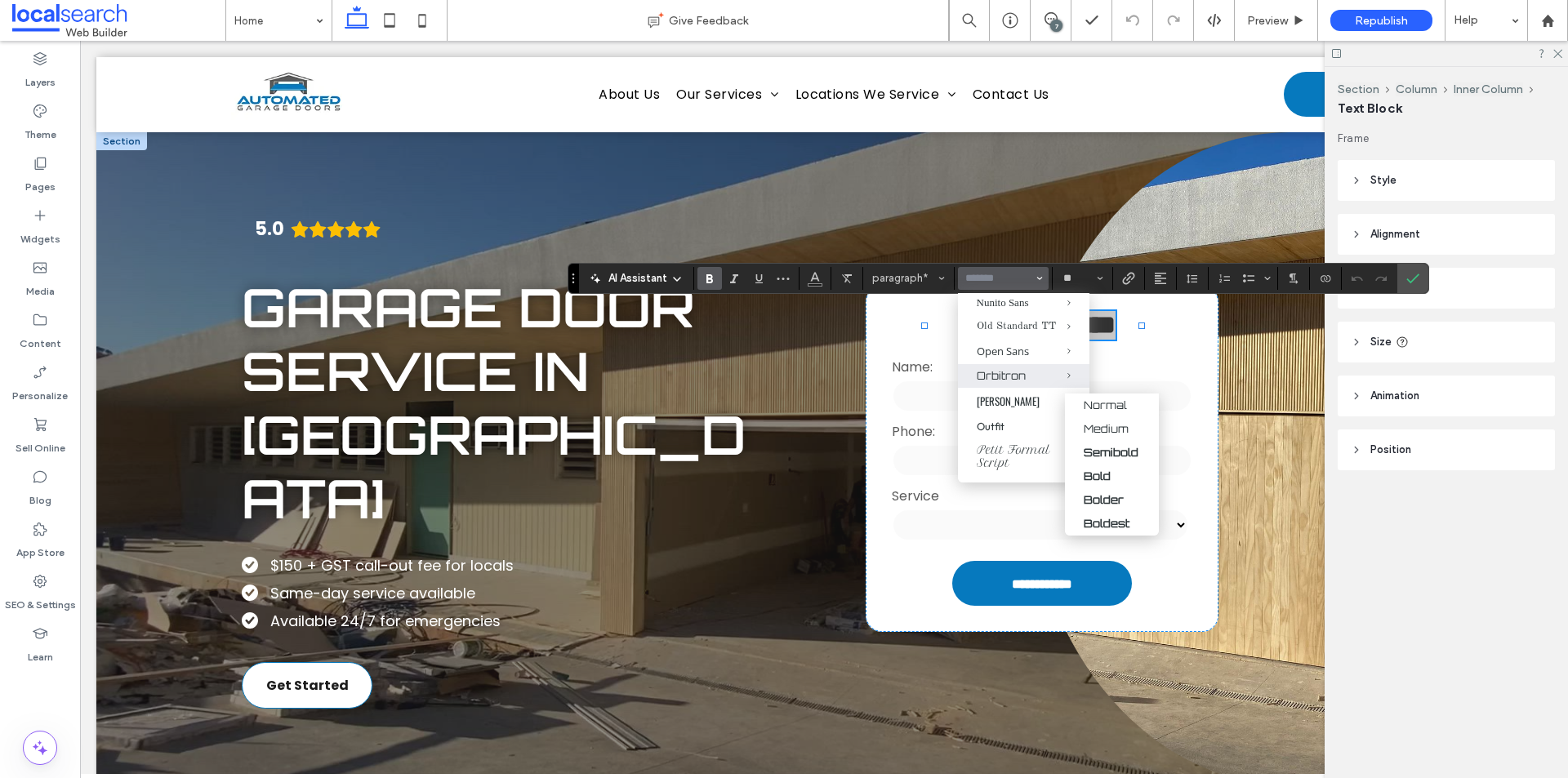
click at [1024, 388] on span "Orbitron" at bounding box center [1057, 376] width 65 height 24
type input "********"
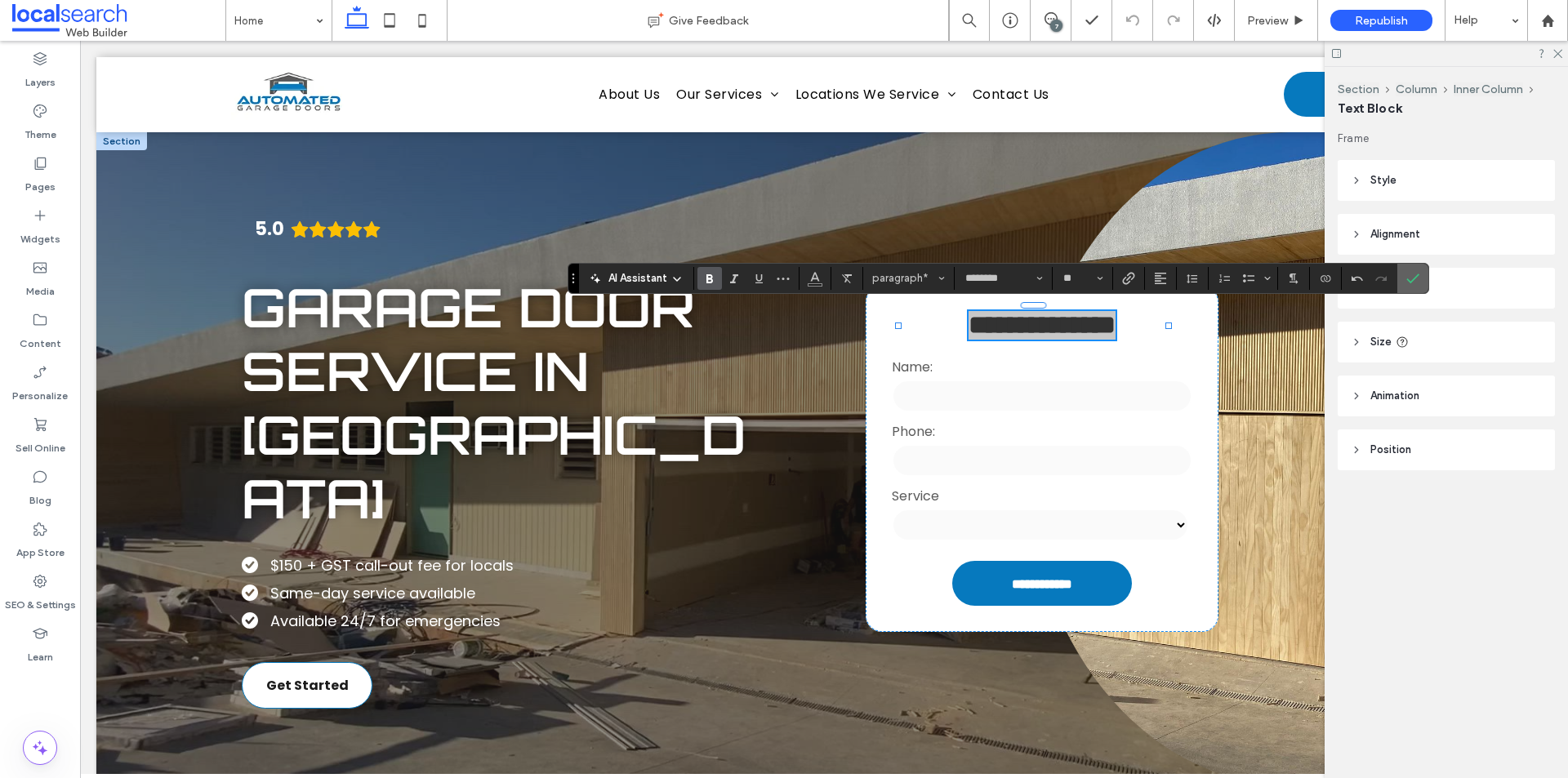
click at [1413, 277] on icon "Confirm" at bounding box center [1413, 278] width 13 height 13
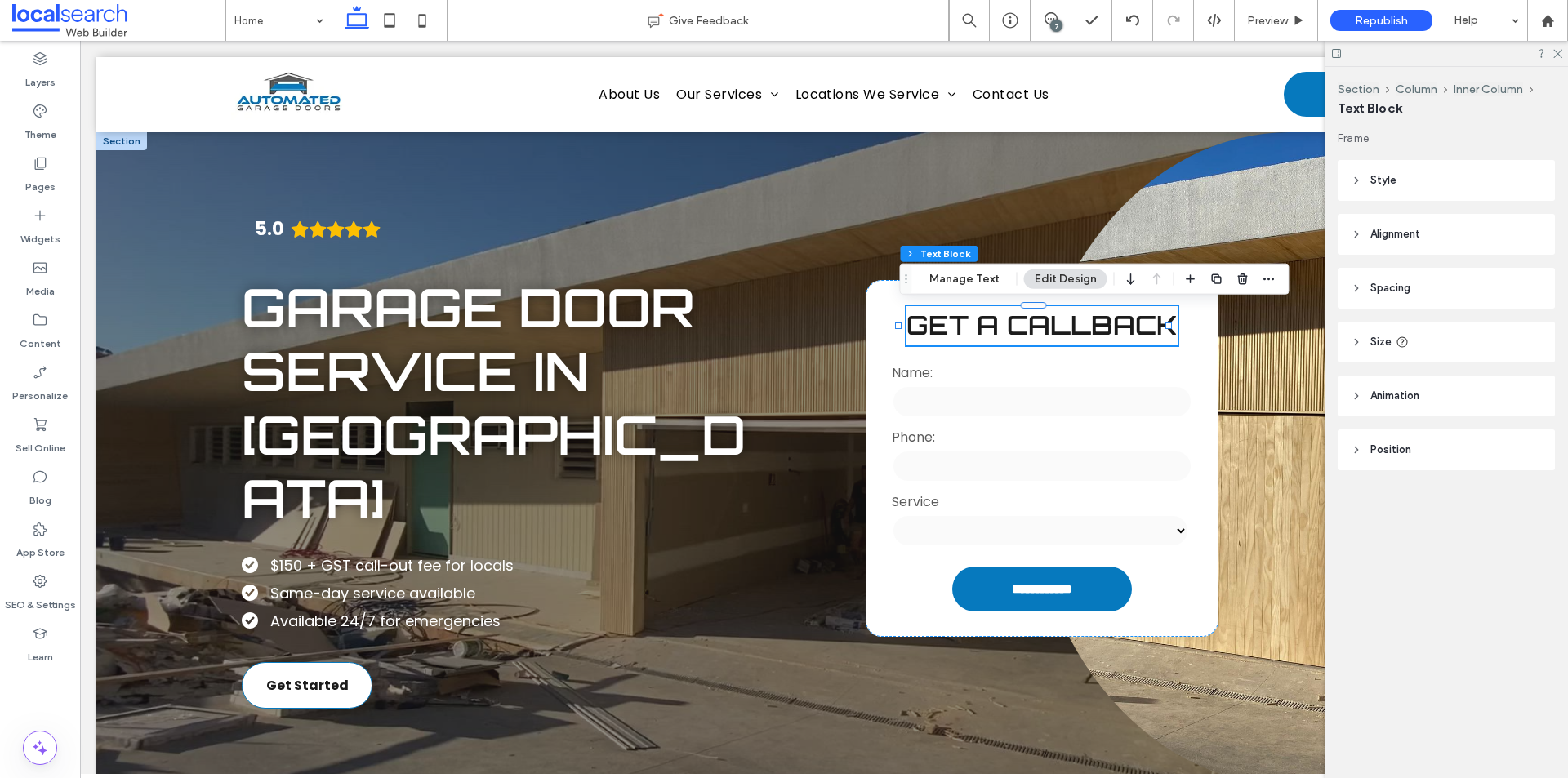
click at [1048, 331] on span "Get A Callback" at bounding box center [1042, 325] width 271 height 33
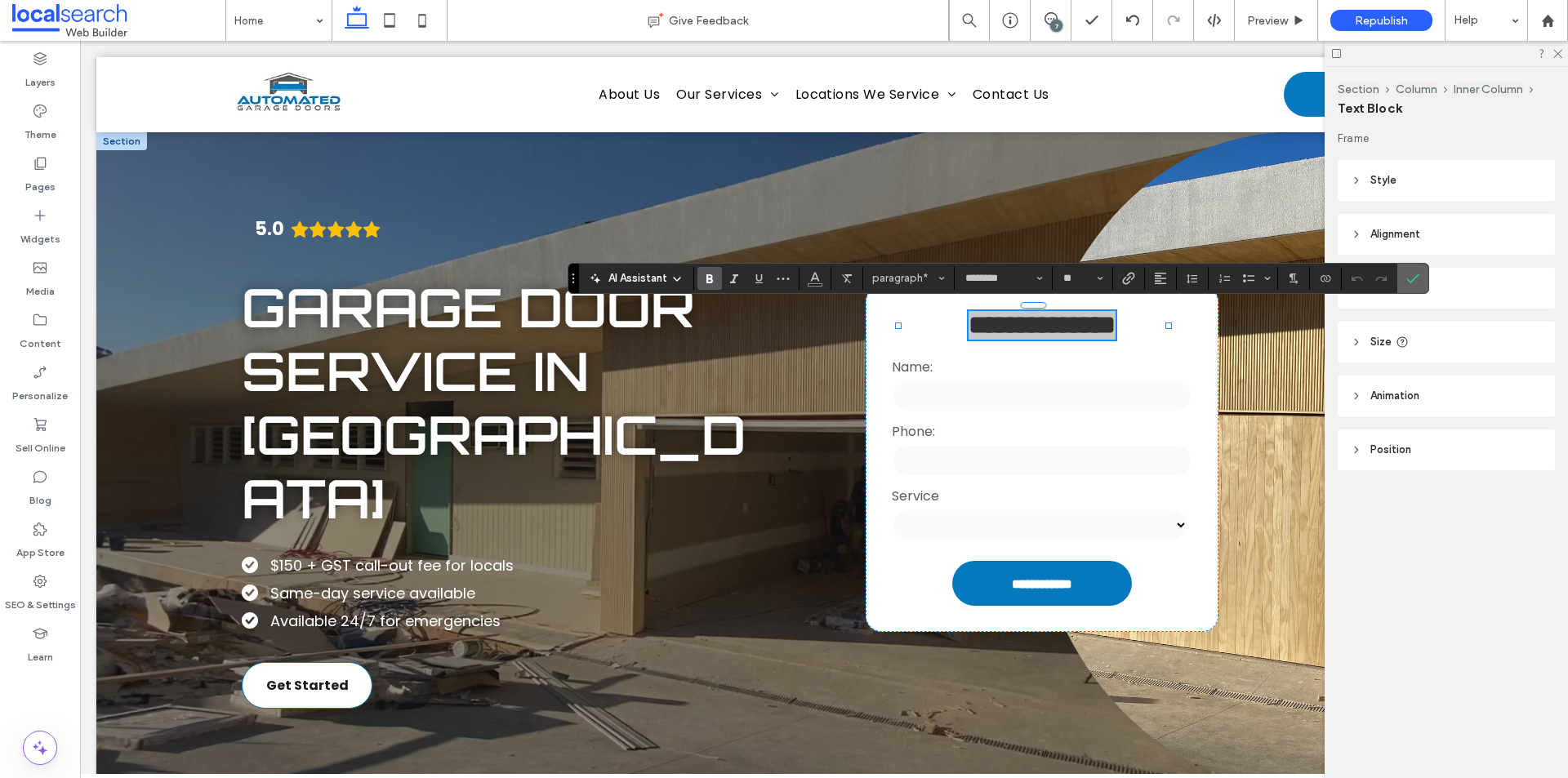
click at [1407, 279] on use "Confirm" at bounding box center [1413, 278] width 13 height 10
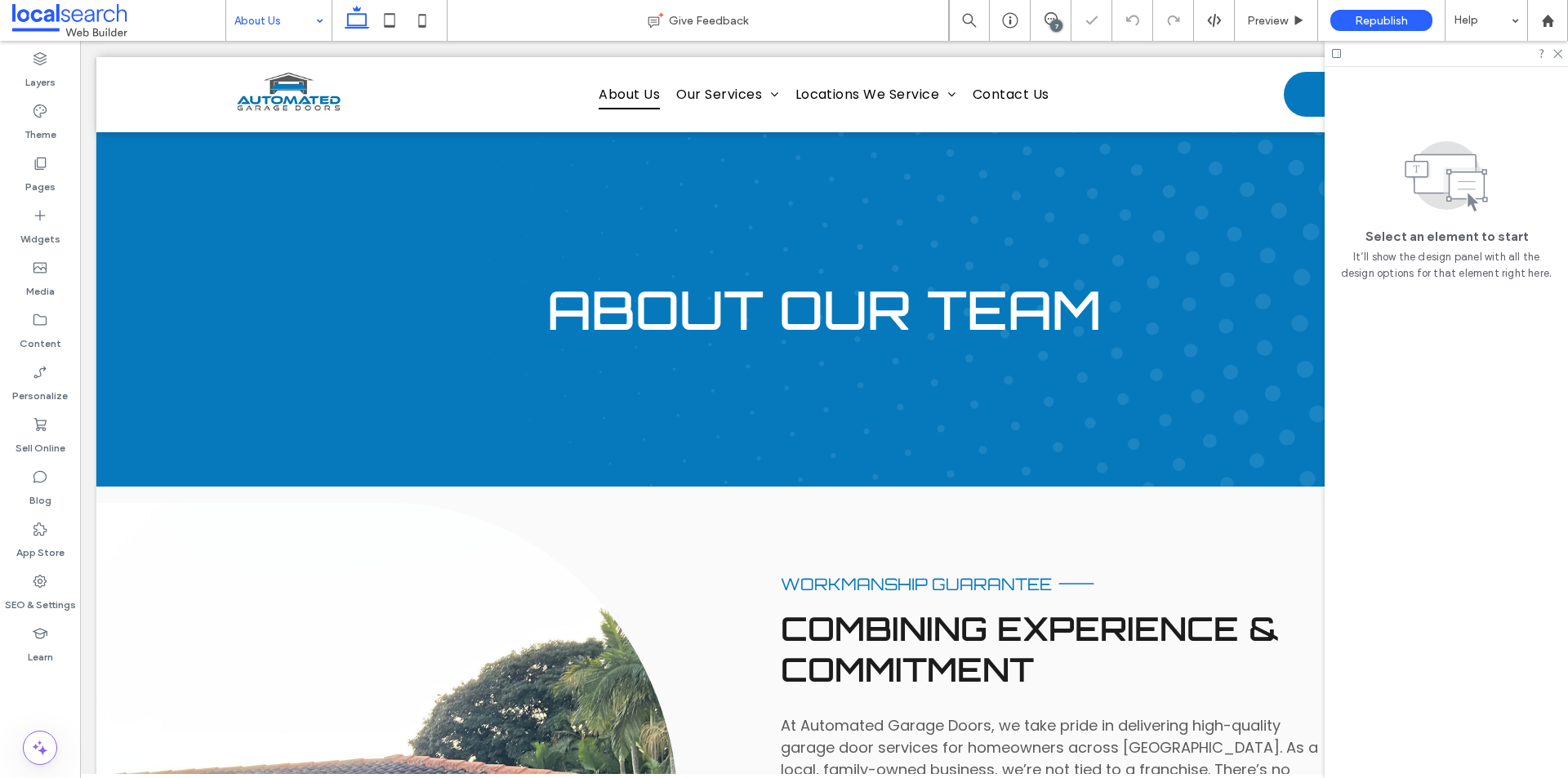
click at [281, 20] on input at bounding box center [274, 20] width 81 height 40
click at [1556, 51] on icon at bounding box center [1556, 52] width 11 height 11
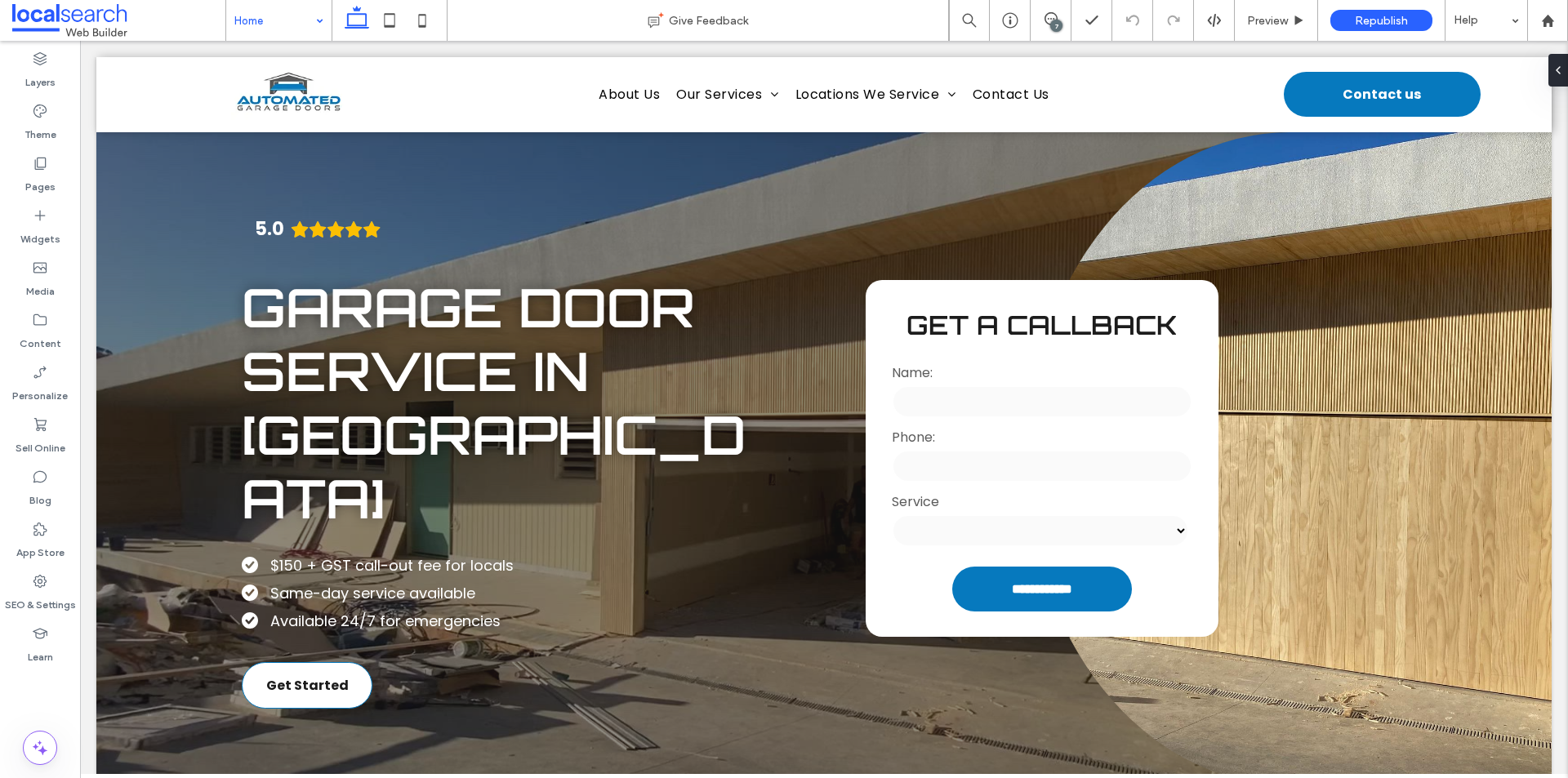
drag, startPoint x: 285, startPoint y: 13, endPoint x: 281, endPoint y: 22, distance: 9.8
click at [293, 19] on input at bounding box center [274, 20] width 81 height 40
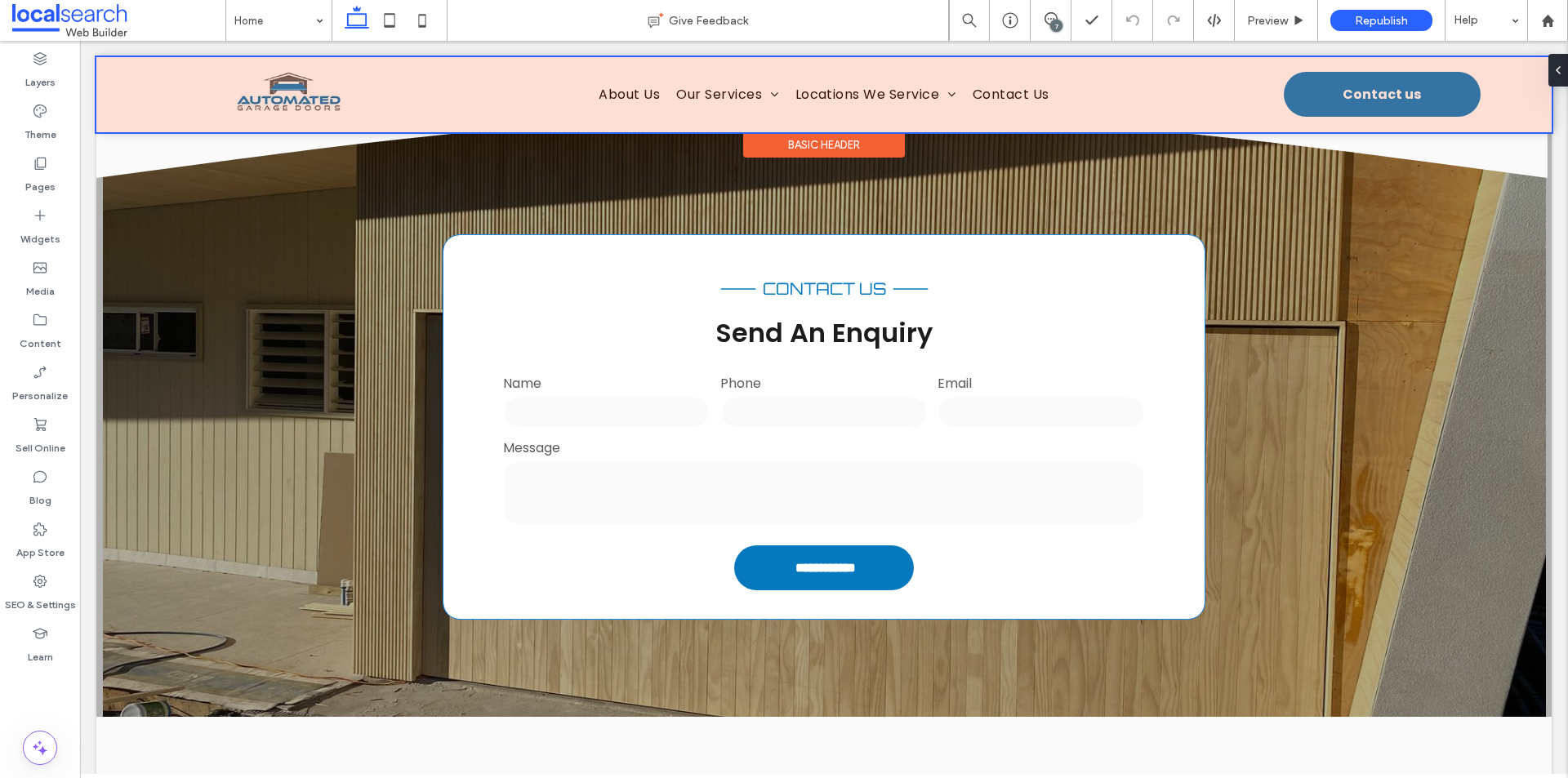
scroll to position [2695, 0]
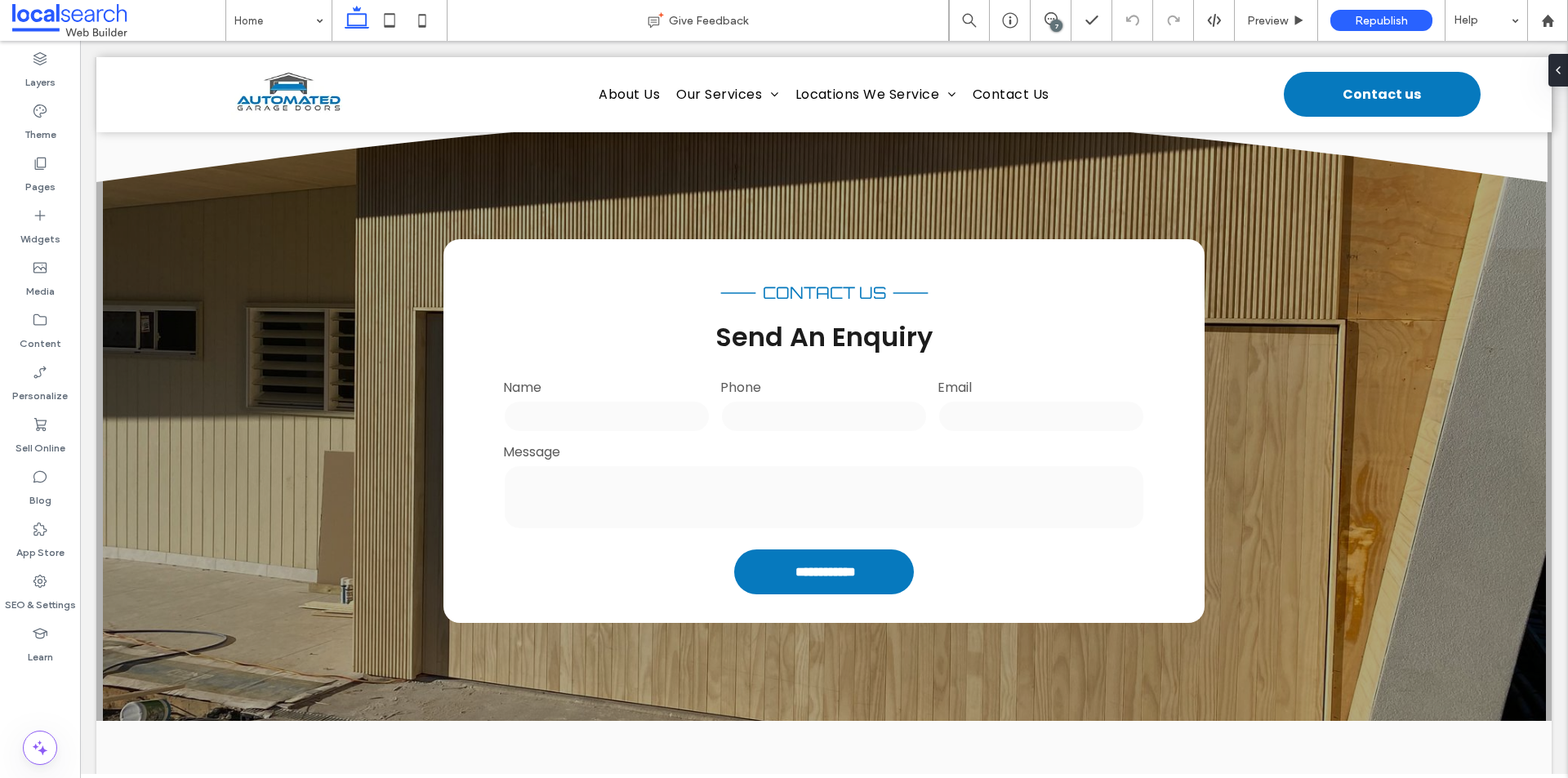
click at [1053, 24] on div "7" at bounding box center [1056, 25] width 13 height 13
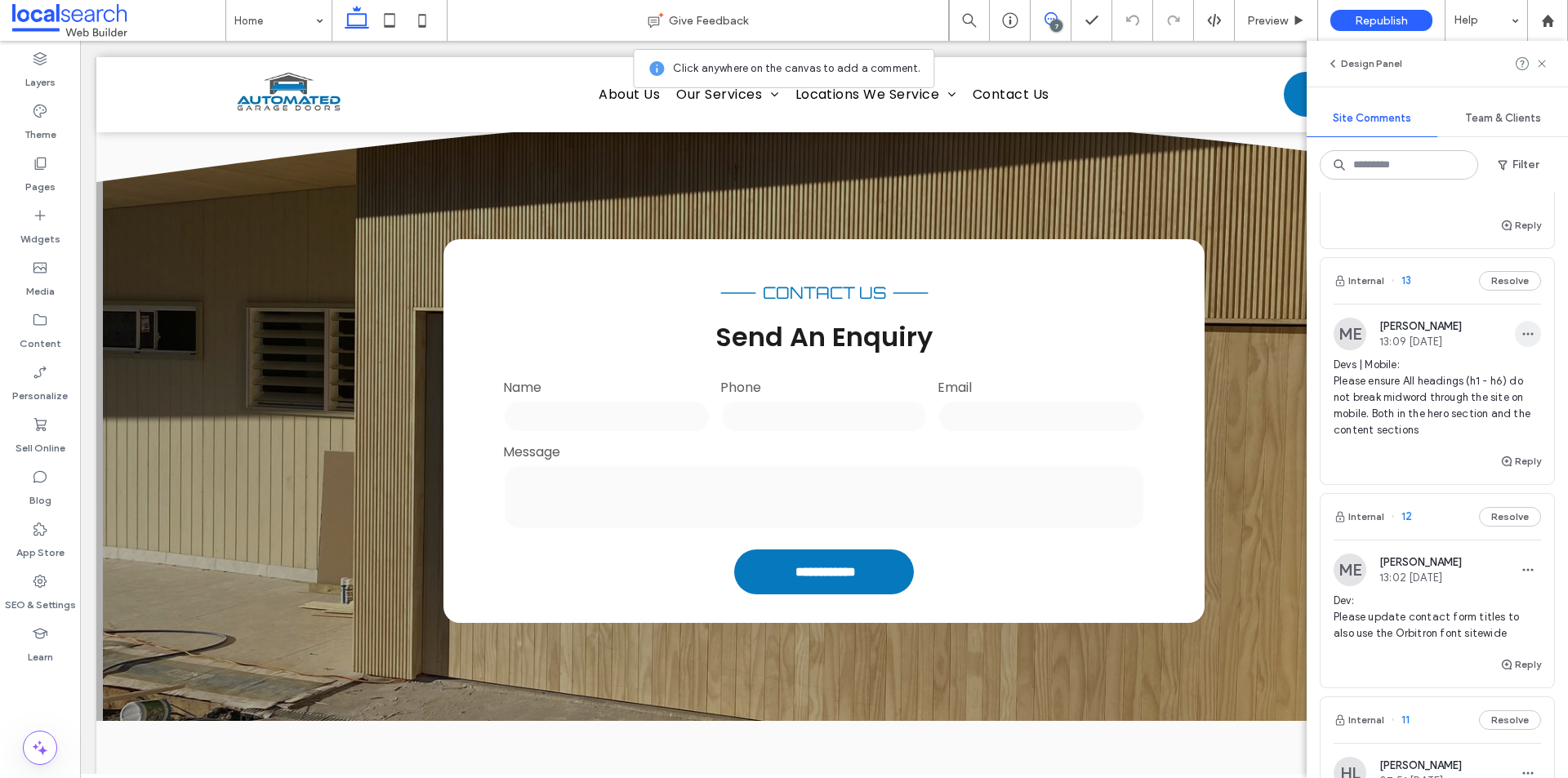
scroll to position [654, 0]
drag, startPoint x: 1539, startPoint y: 64, endPoint x: 917, endPoint y: 517, distance: 769.5
click at [1539, 64] on icon at bounding box center [1542, 64] width 13 height 13
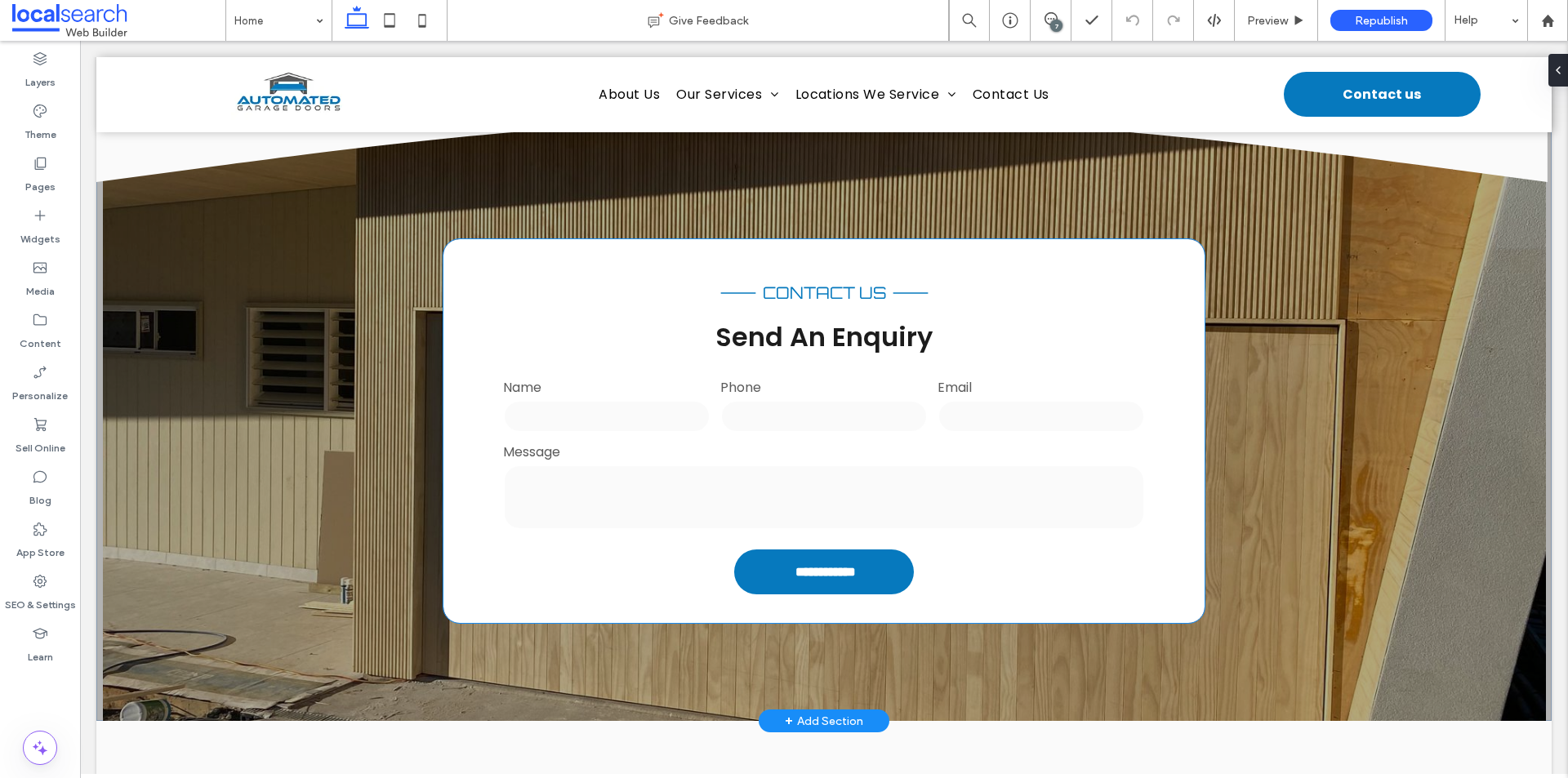
click at [837, 319] on span "Send An Enquiry" at bounding box center [824, 337] width 218 height 37
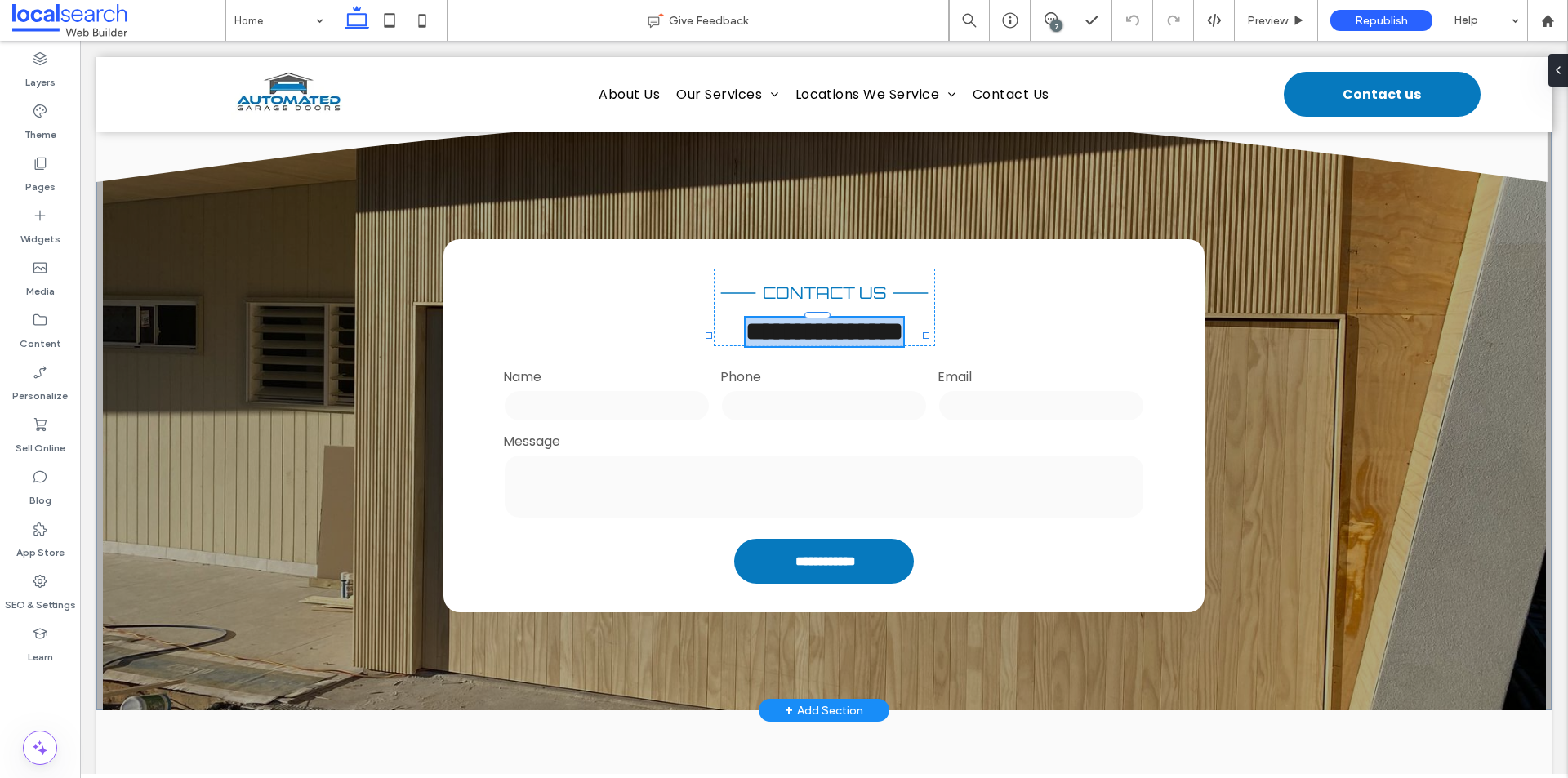
type input "*******"
type input "**"
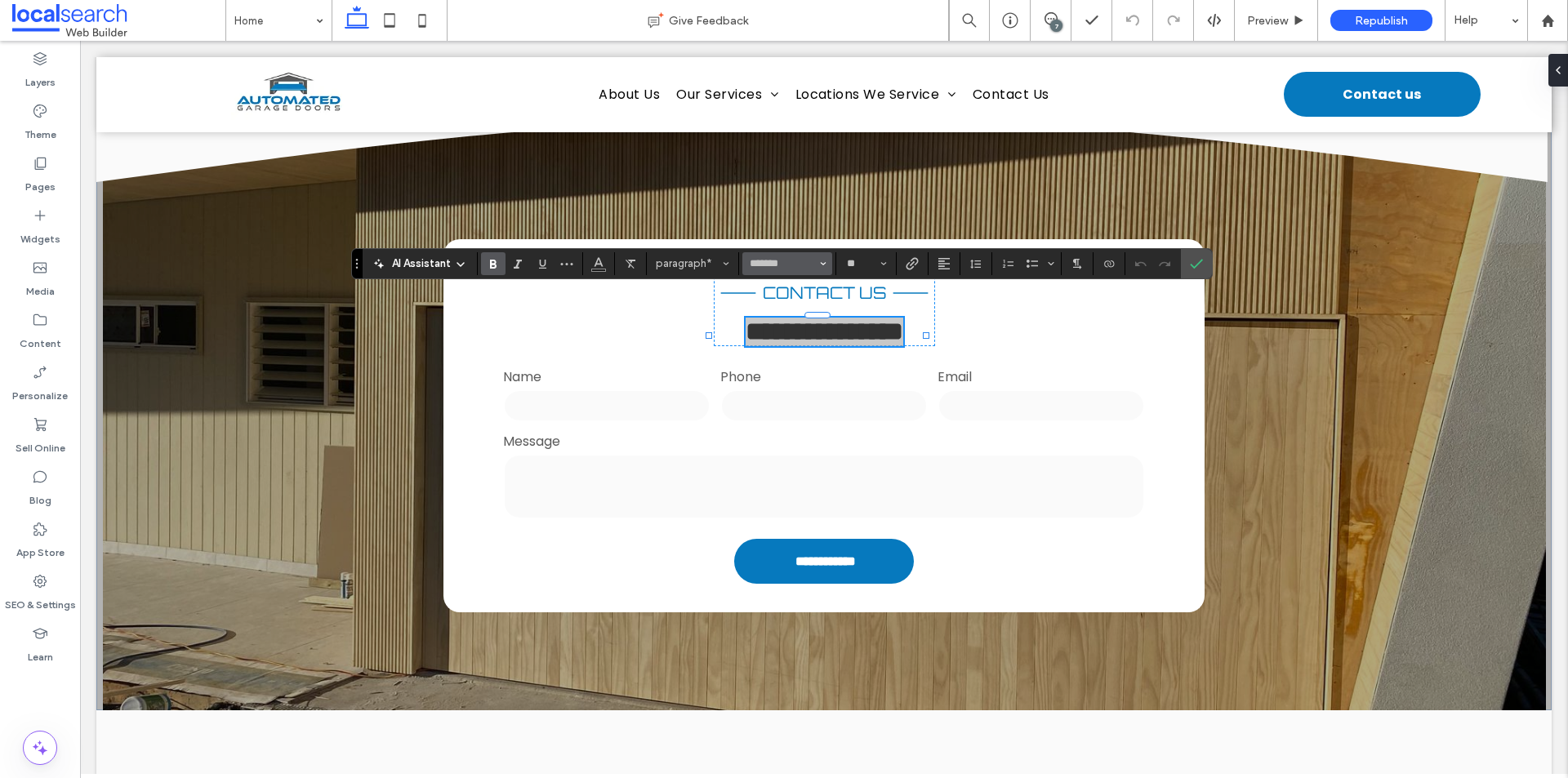
click at [831, 257] on button "*******" at bounding box center [786, 264] width 90 height 23
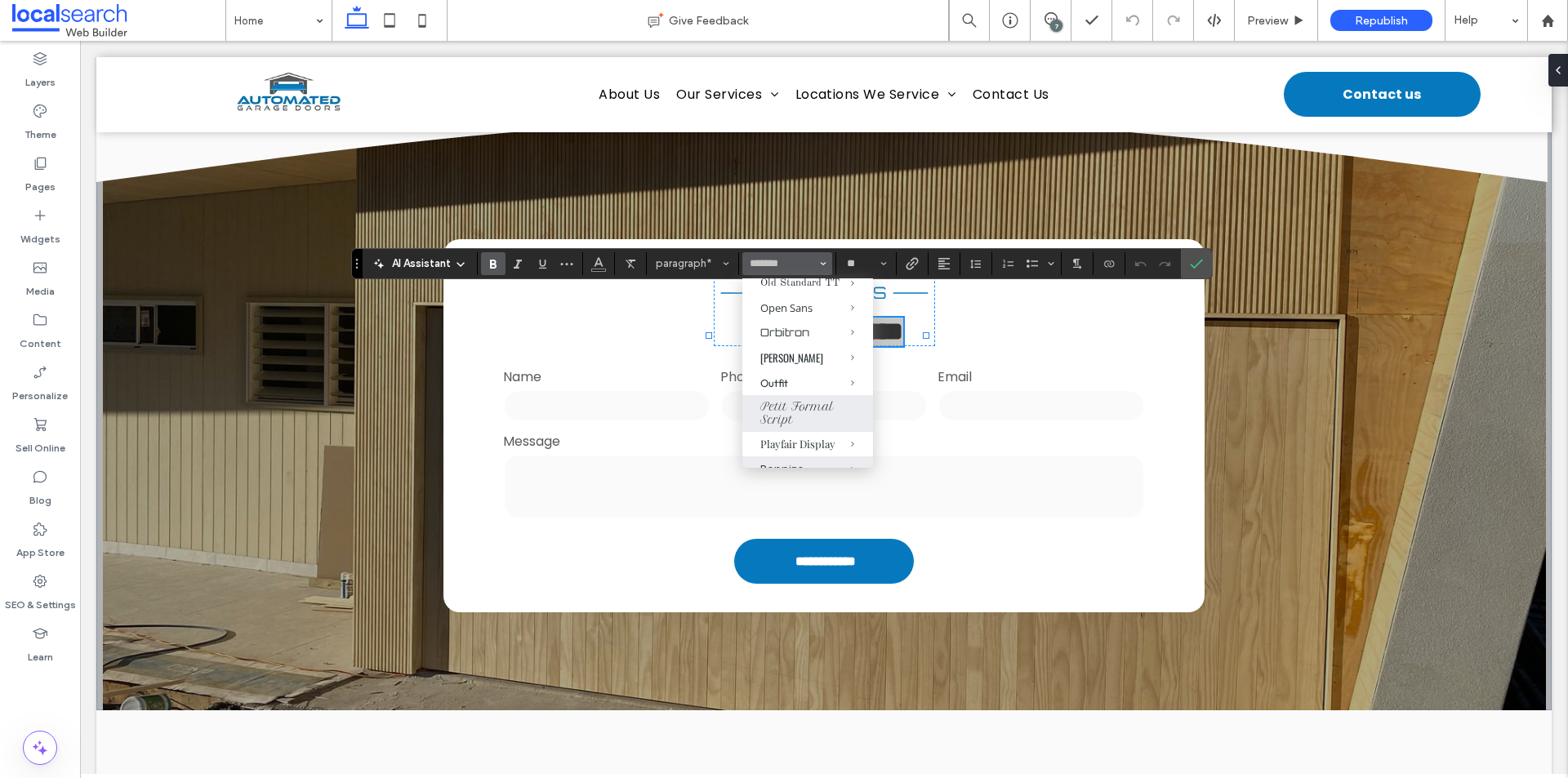
scroll to position [980, 0]
click at [808, 374] on span "Orbitron" at bounding box center [840, 361] width 65 height 24
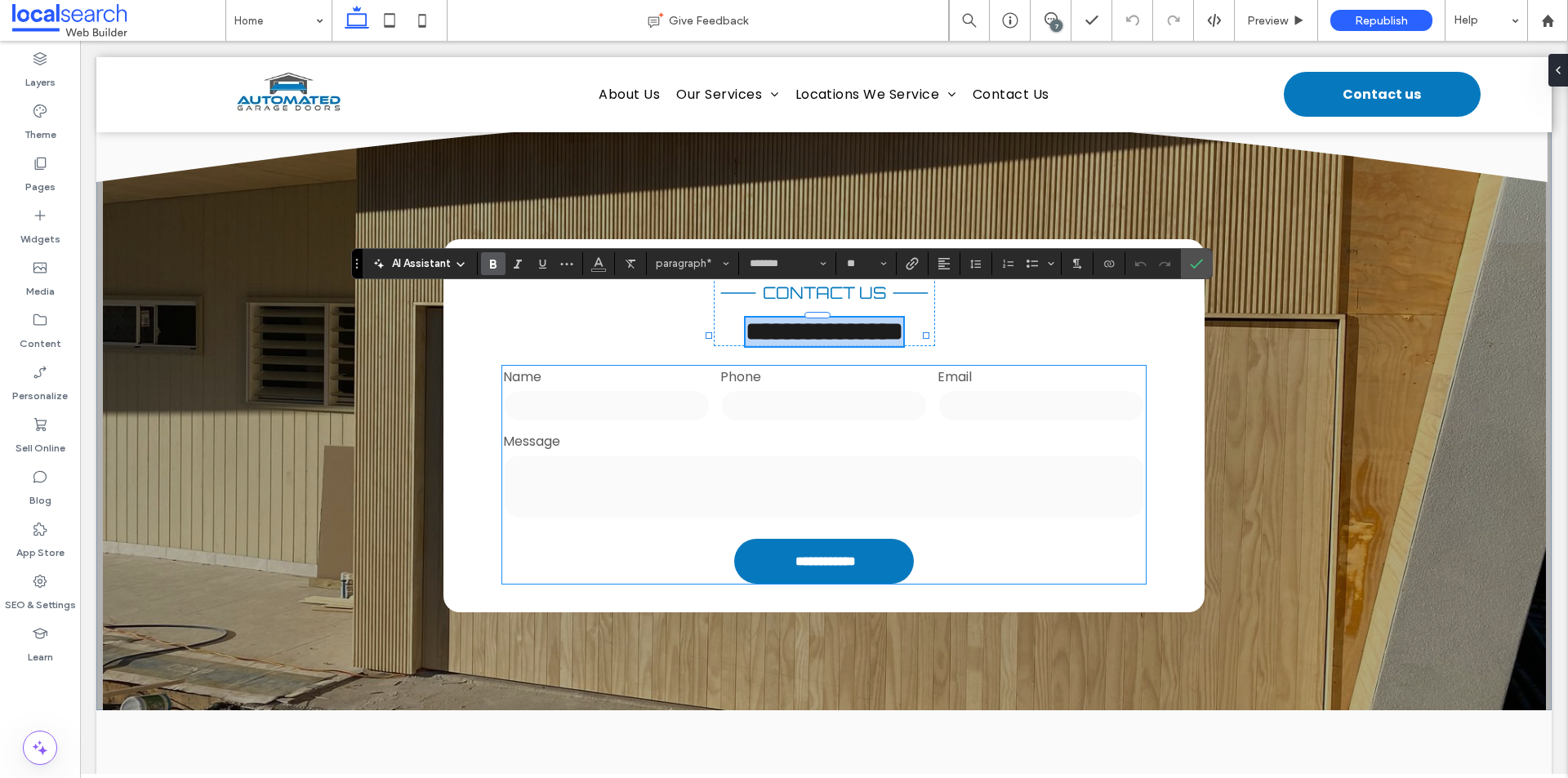
type input "********"
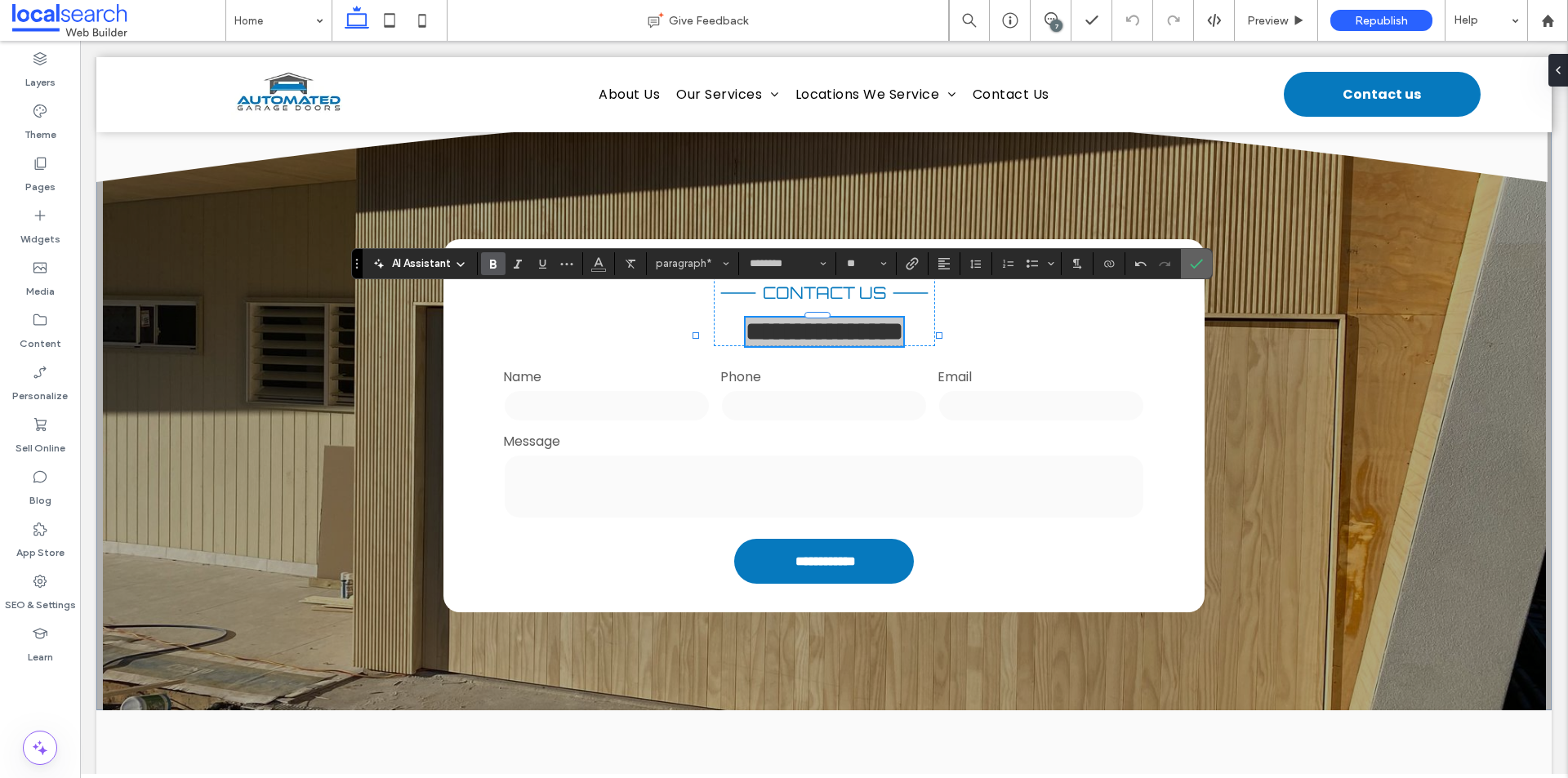
drag, startPoint x: 1194, startPoint y: 265, endPoint x: 906, endPoint y: 185, distance: 298.9
click at [1194, 265] on icon "Confirm" at bounding box center [1196, 264] width 13 height 13
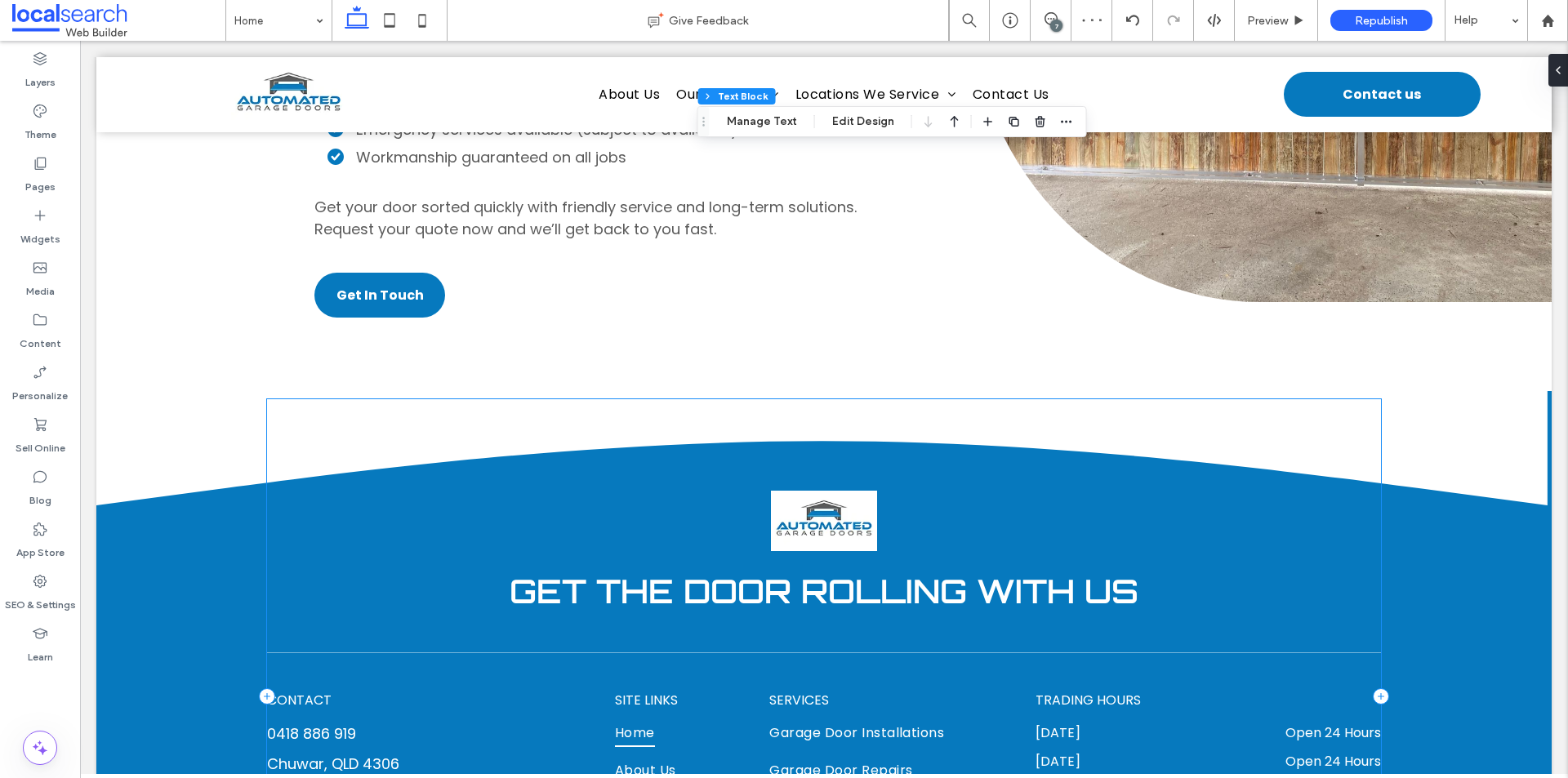
scroll to position [4655, 0]
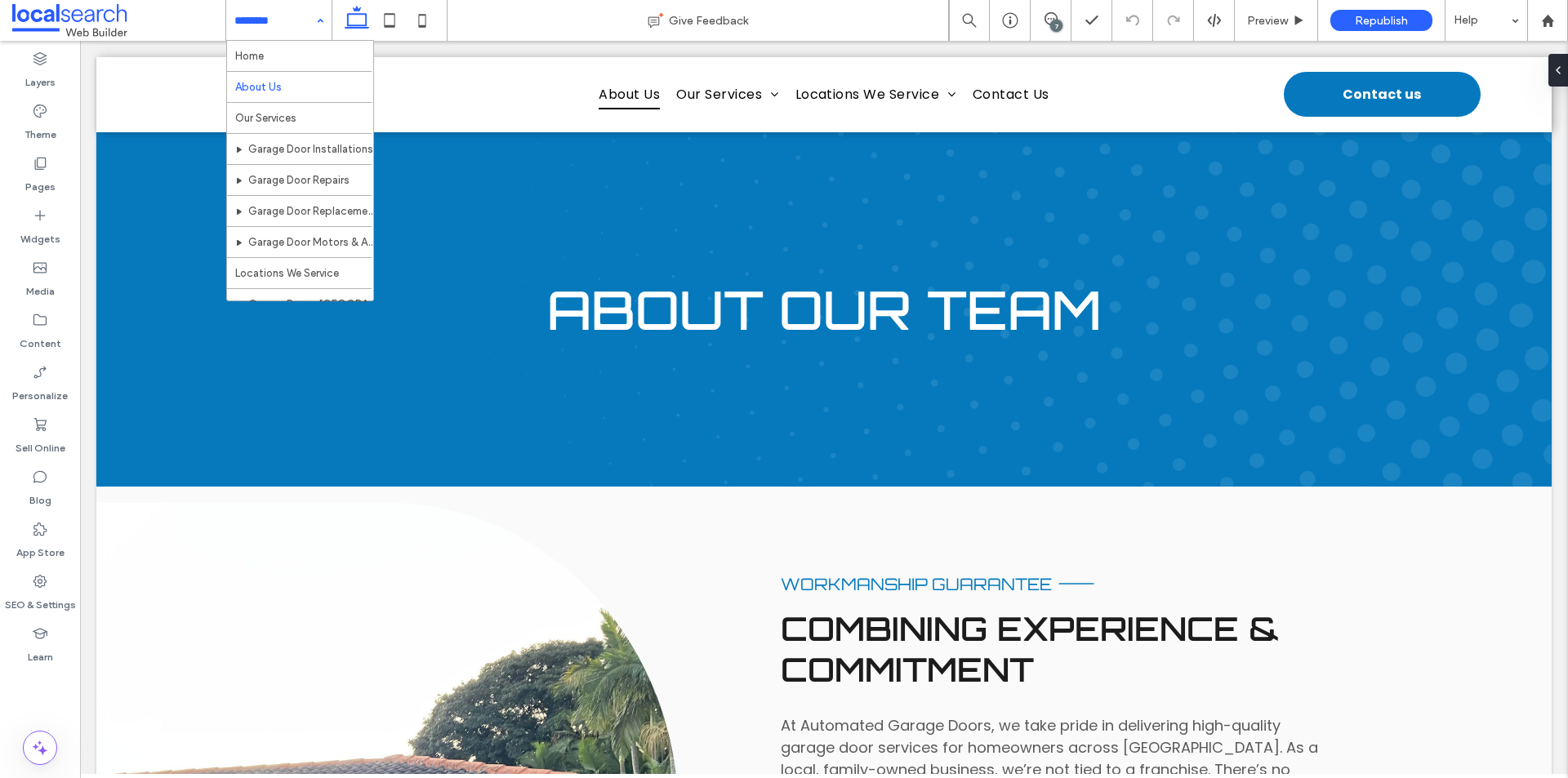
click at [324, 16] on div "Home About Us Our Services Garage Door Installations Garage Door Repairs Garage…" at bounding box center [278, 20] width 105 height 40
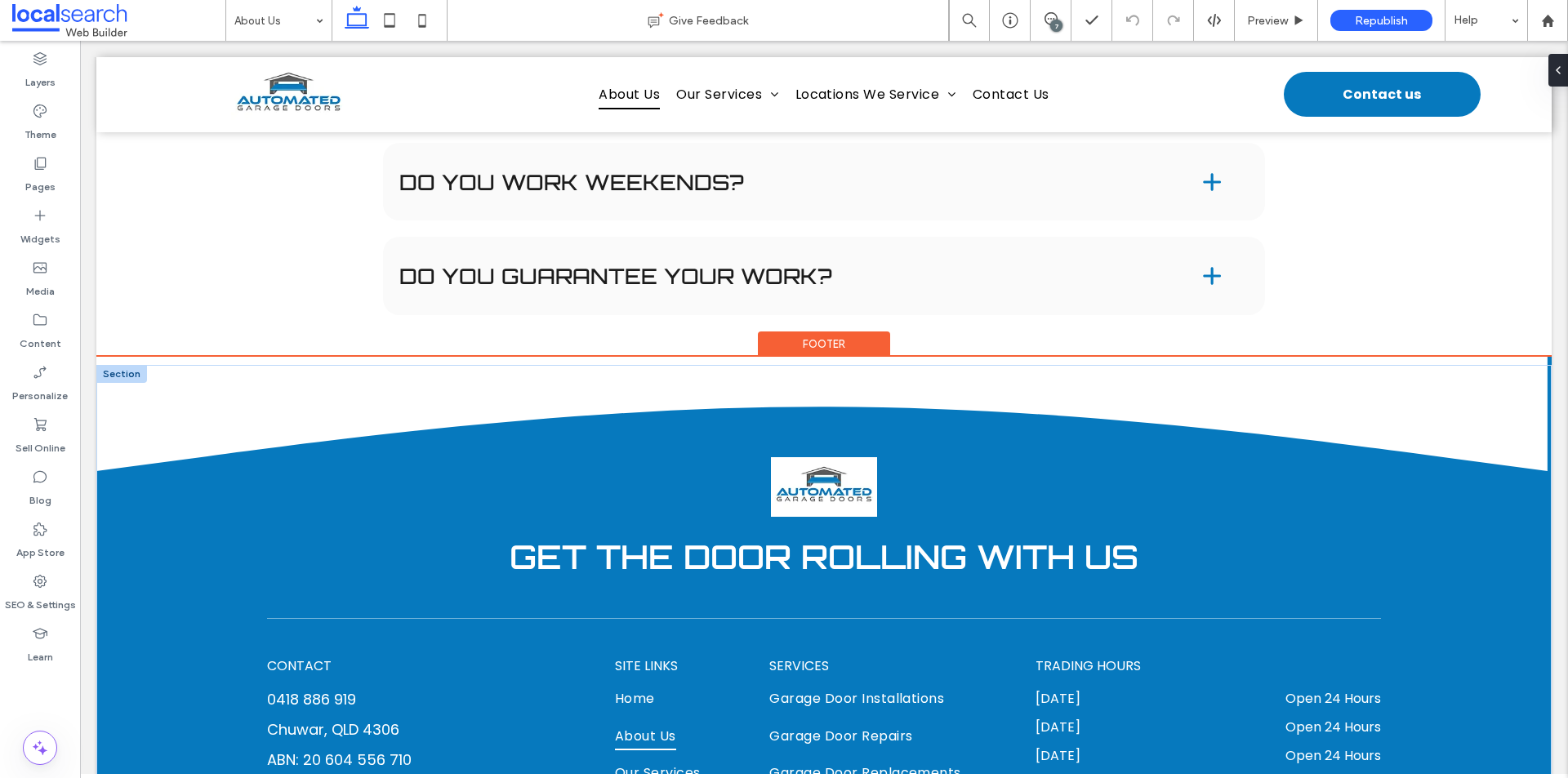
scroll to position [1388, 0]
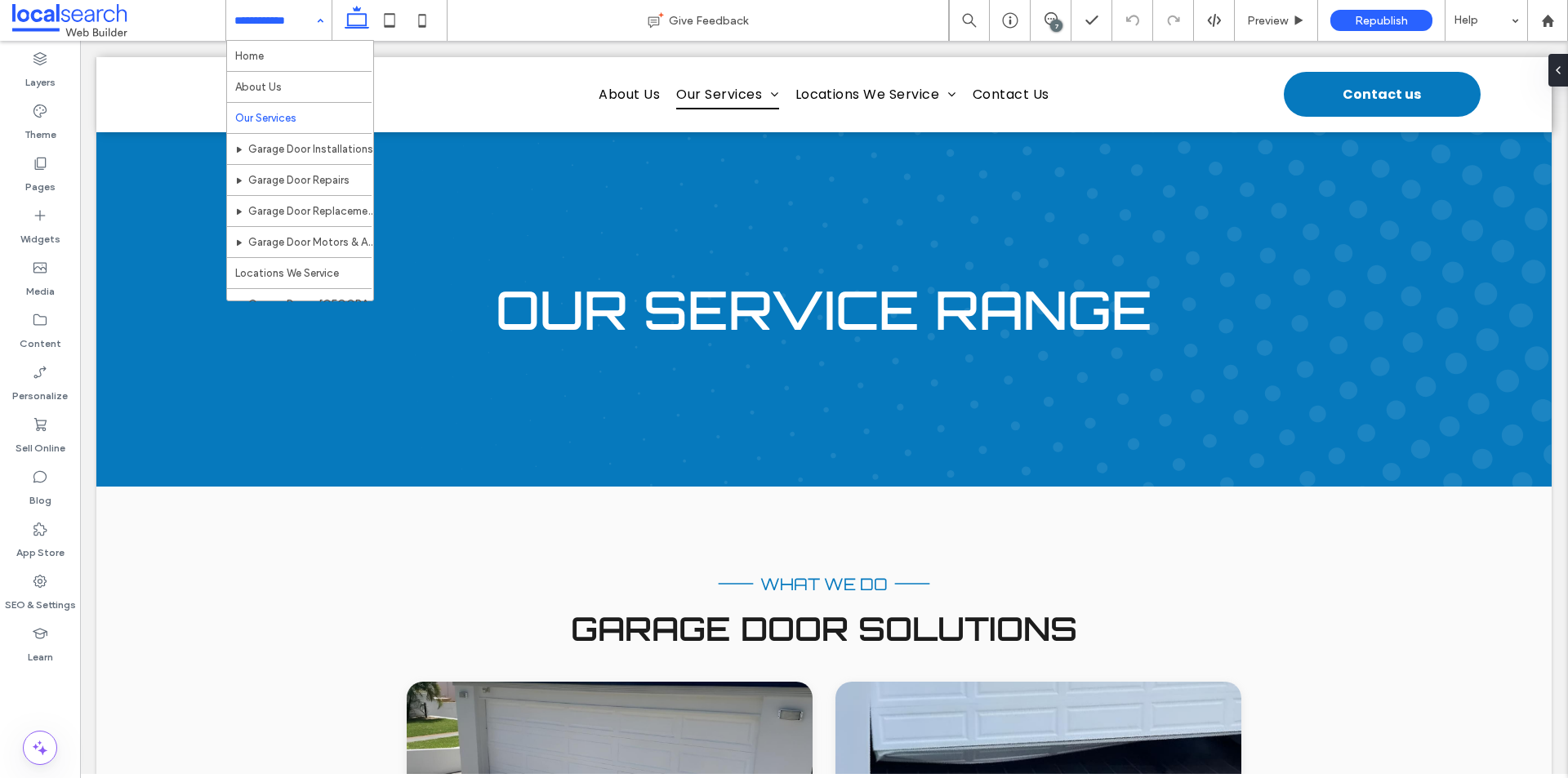
click at [319, 10] on div "Home About Us Our Services Garage Door Installations Garage Door Repairs Garage…" at bounding box center [278, 20] width 105 height 40
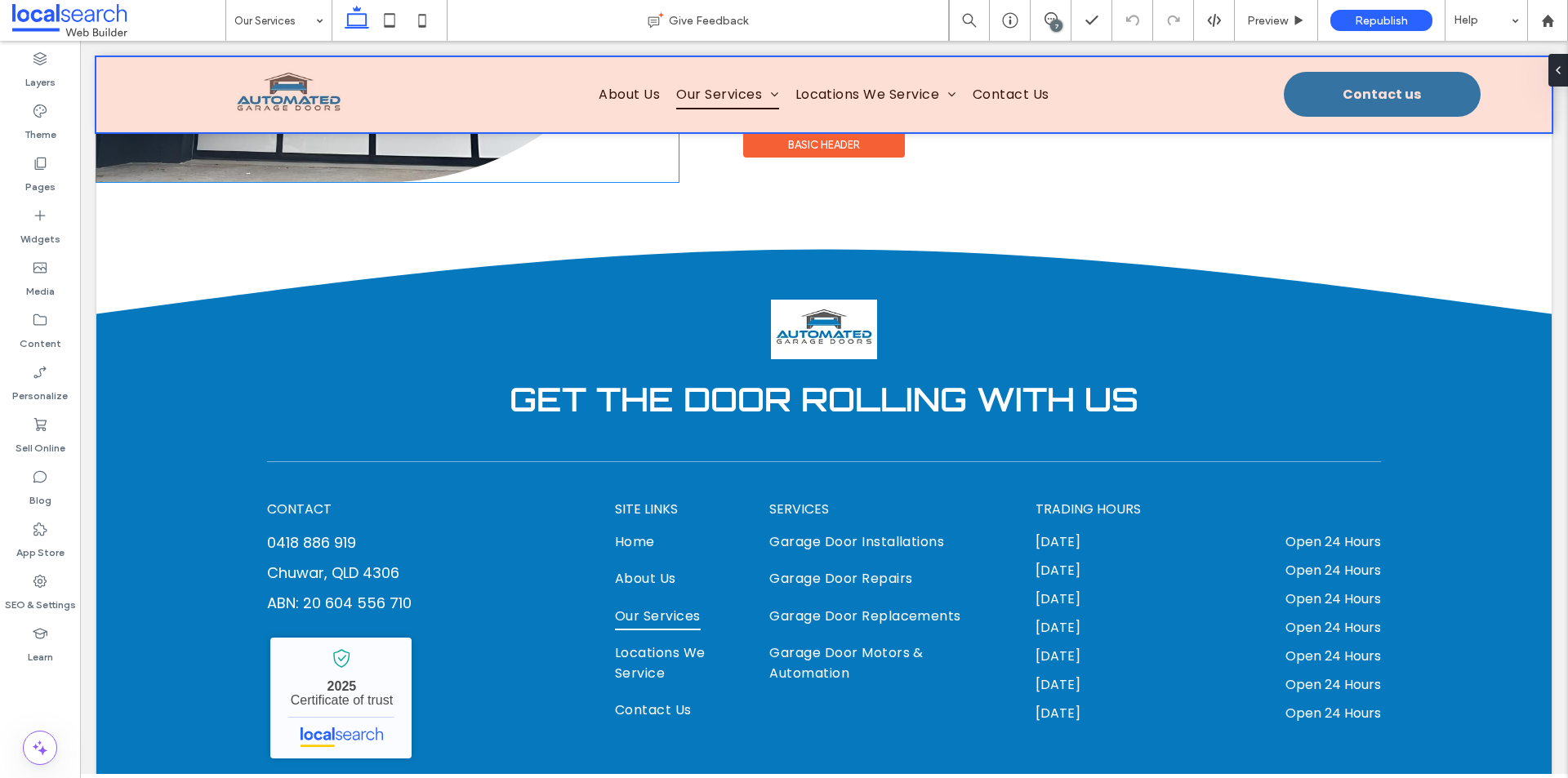
scroll to position [1879, 0]
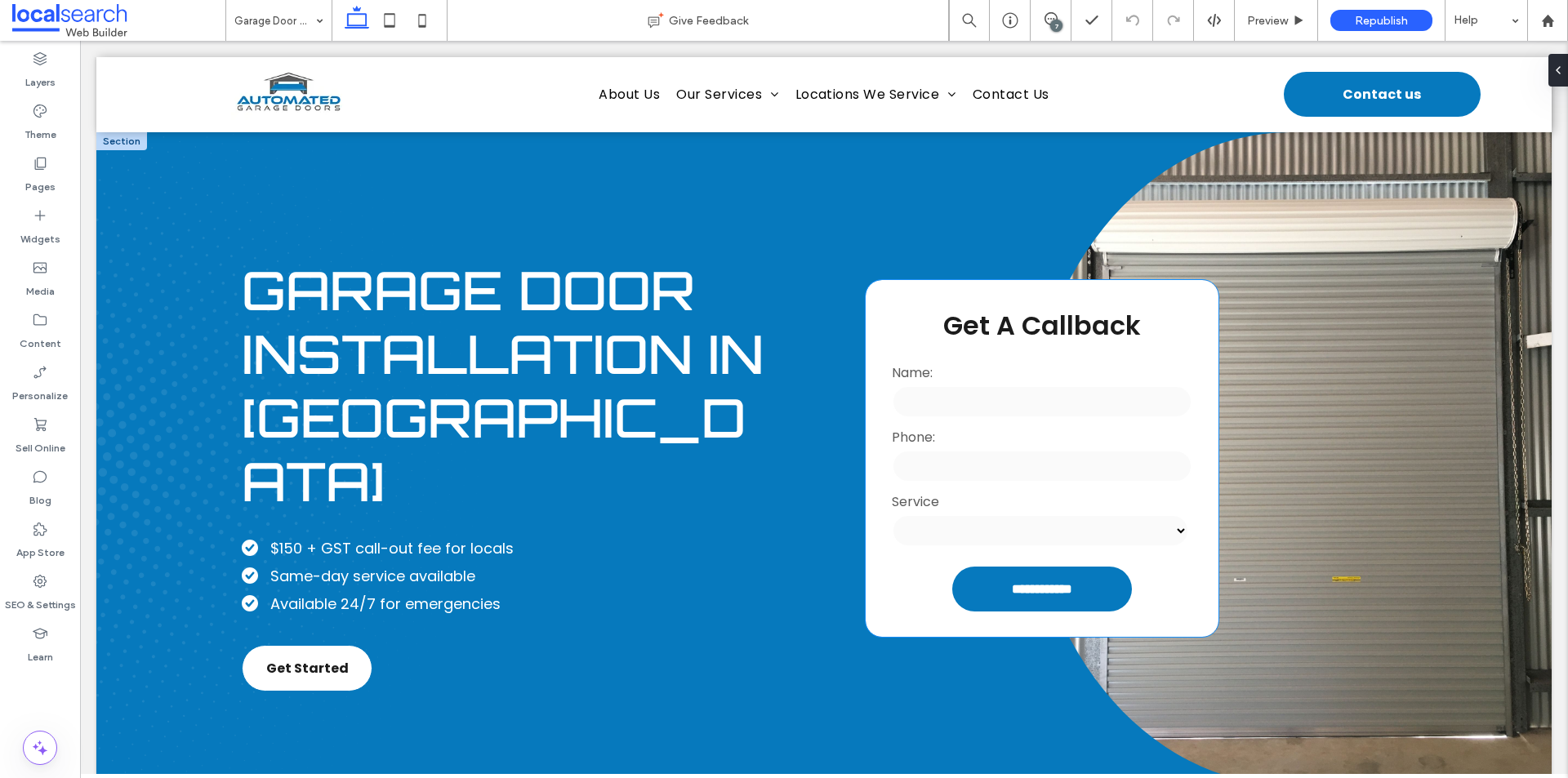
click at [1040, 320] on span "Get A Callback" at bounding box center [1041, 325] width 197 height 37
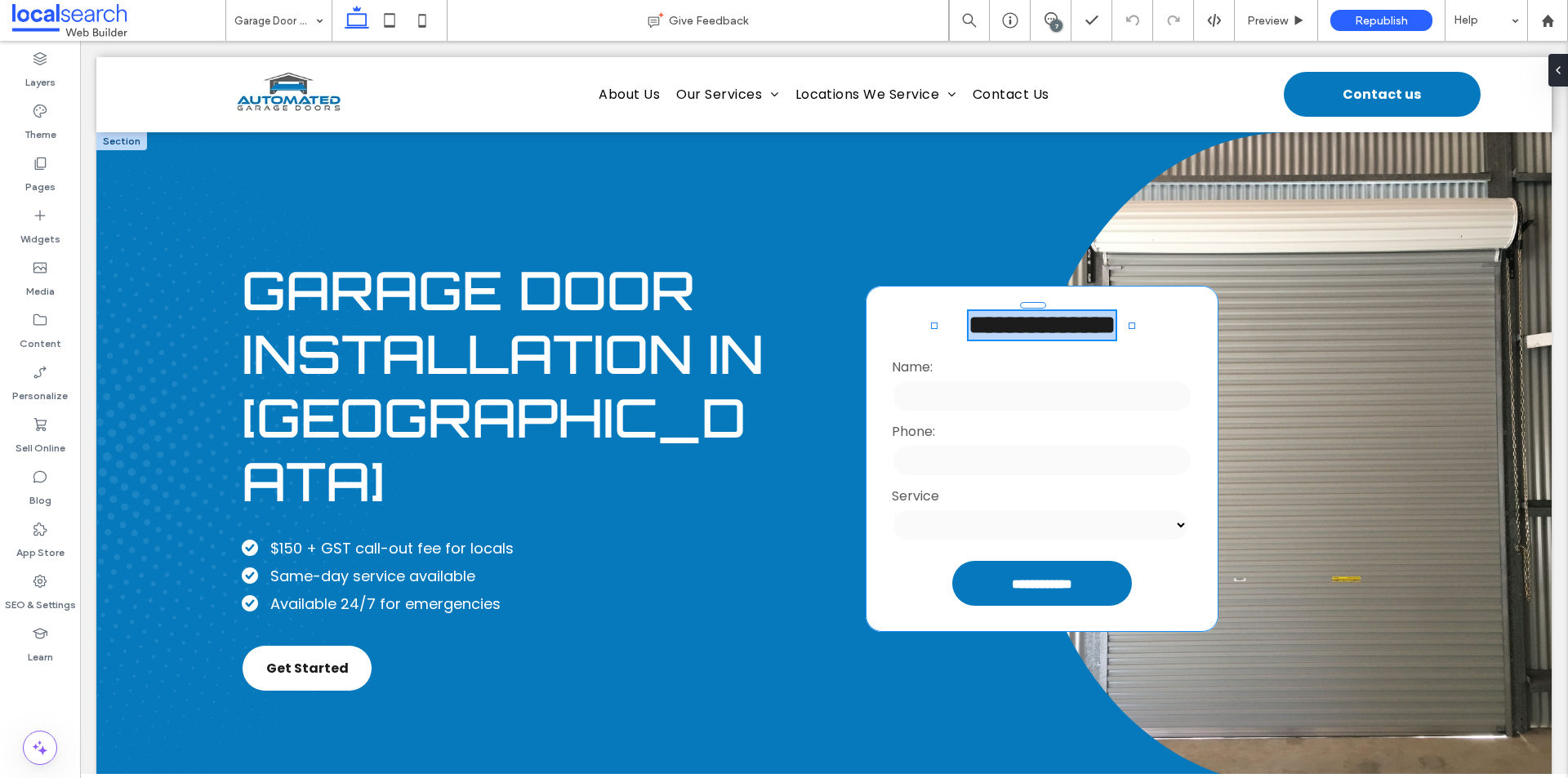
type input "*******"
type input "**"
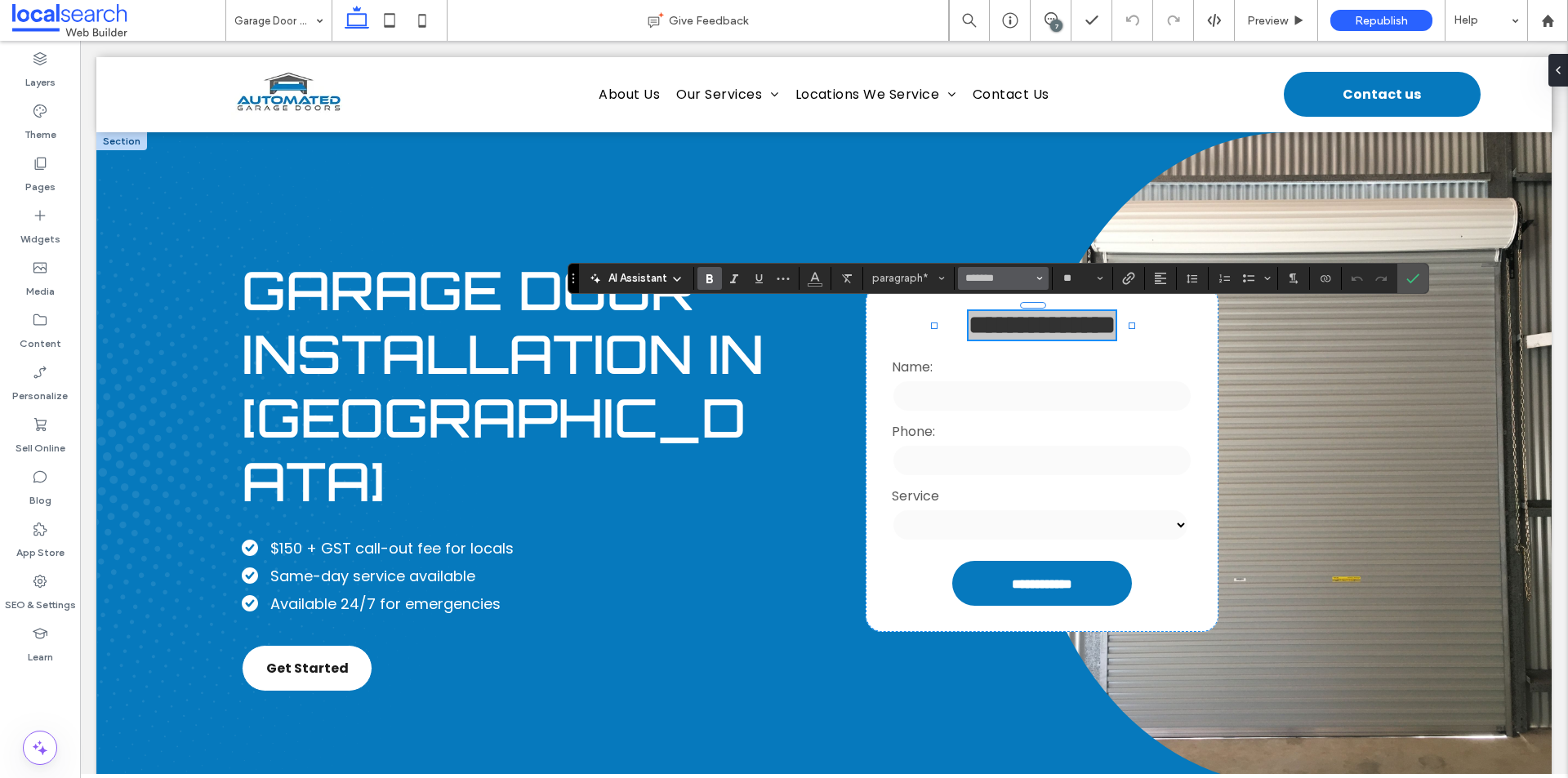
click at [1041, 273] on span "Font & Font weight" at bounding box center [1040, 278] width 7 height 21
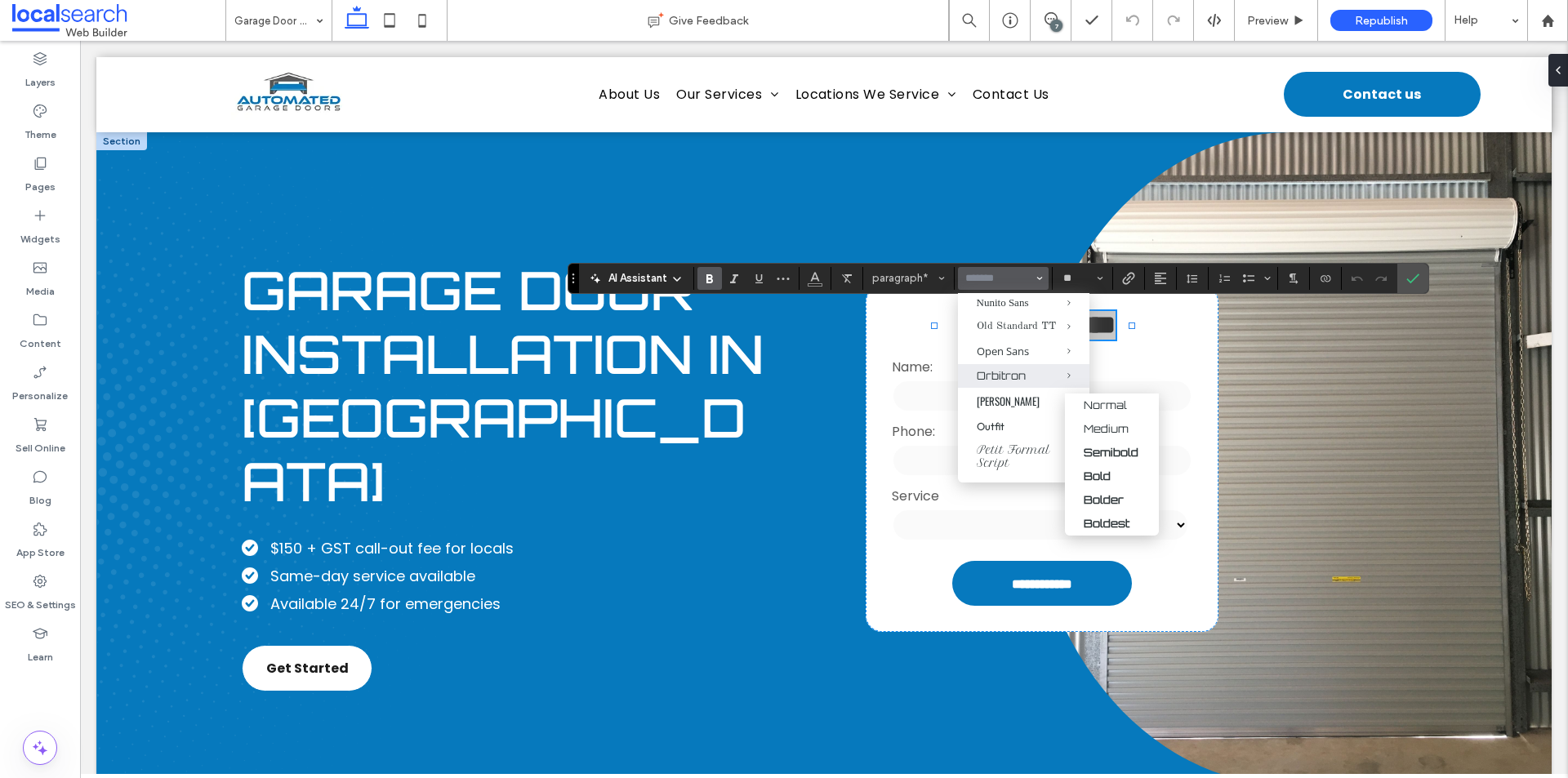
click at [1011, 382] on div "Orbitron" at bounding box center [1024, 376] width 94 height 13
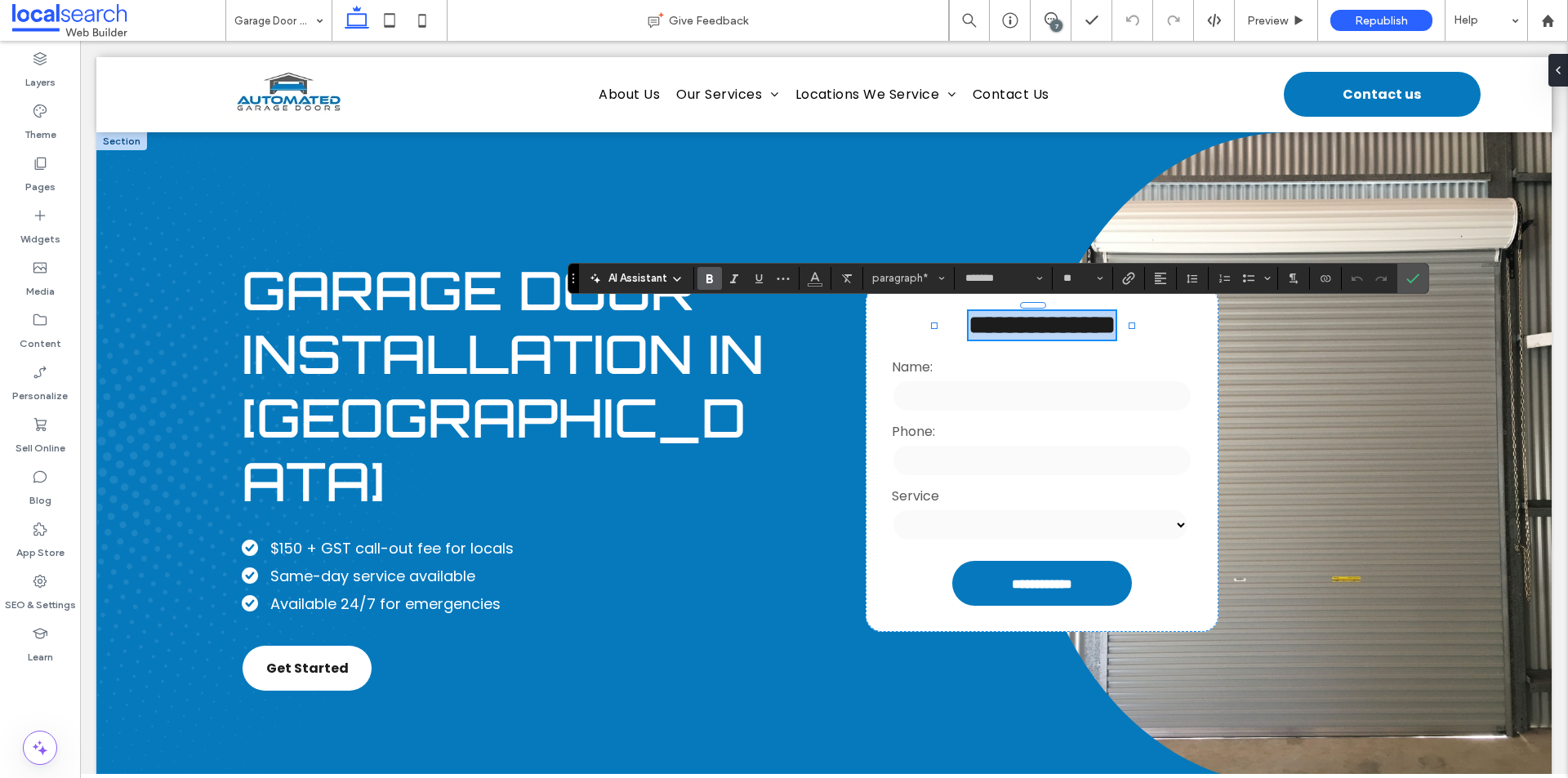
type input "********"
click at [1414, 277] on icon "Confirm" at bounding box center [1413, 278] width 13 height 13
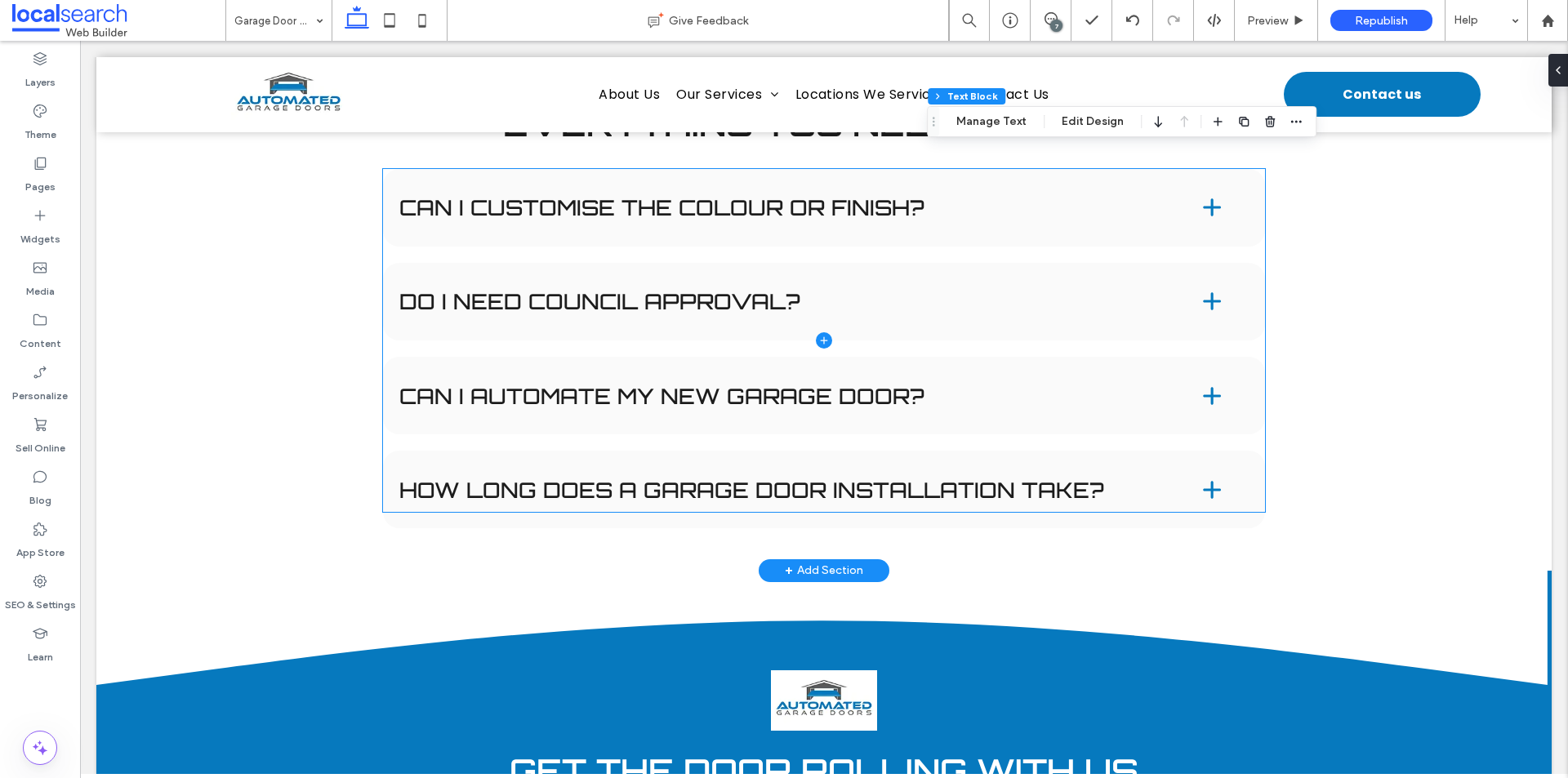
scroll to position [2695, 0]
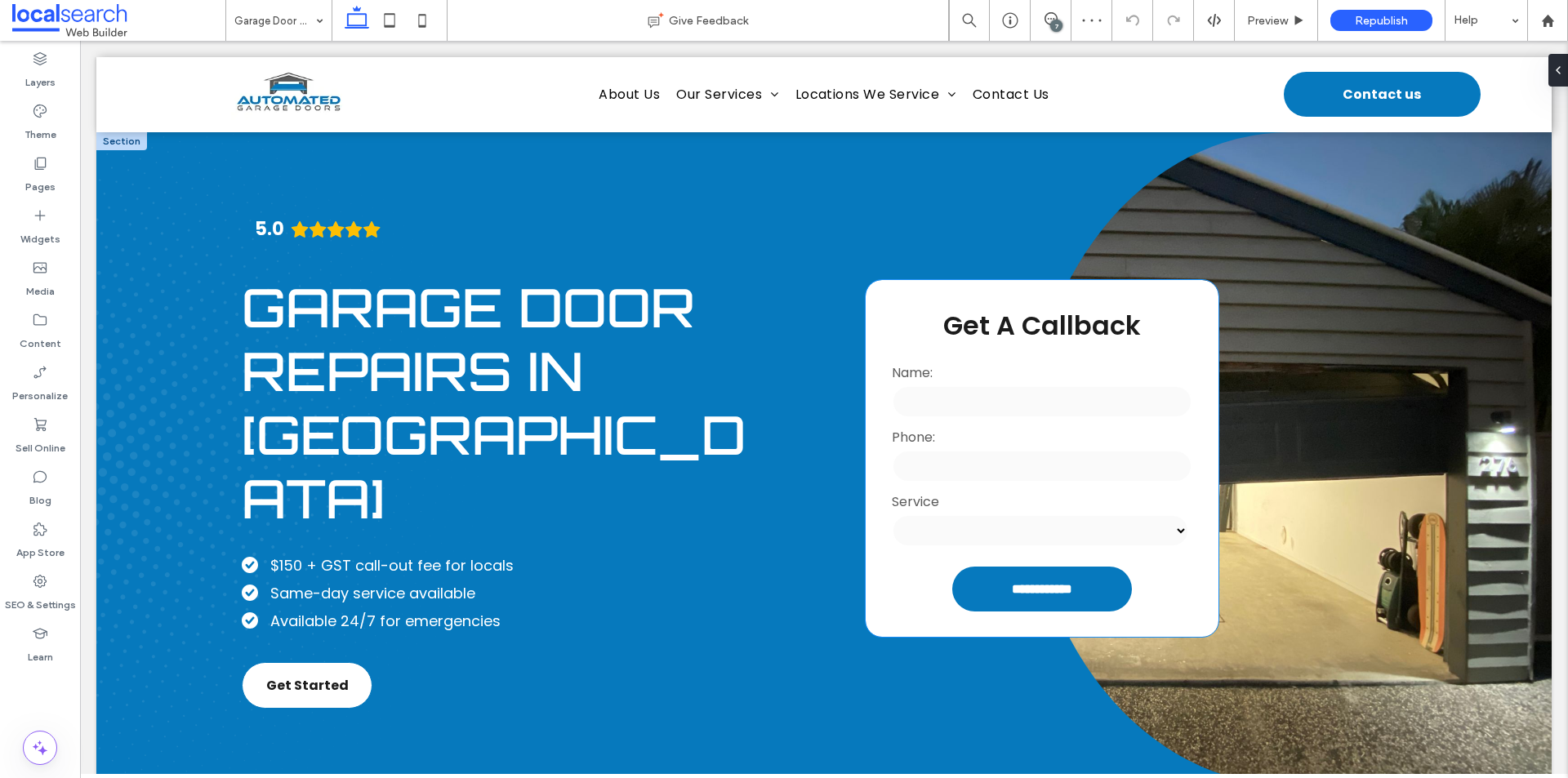
click at [999, 324] on span "Get A Callback" at bounding box center [1041, 325] width 197 height 37
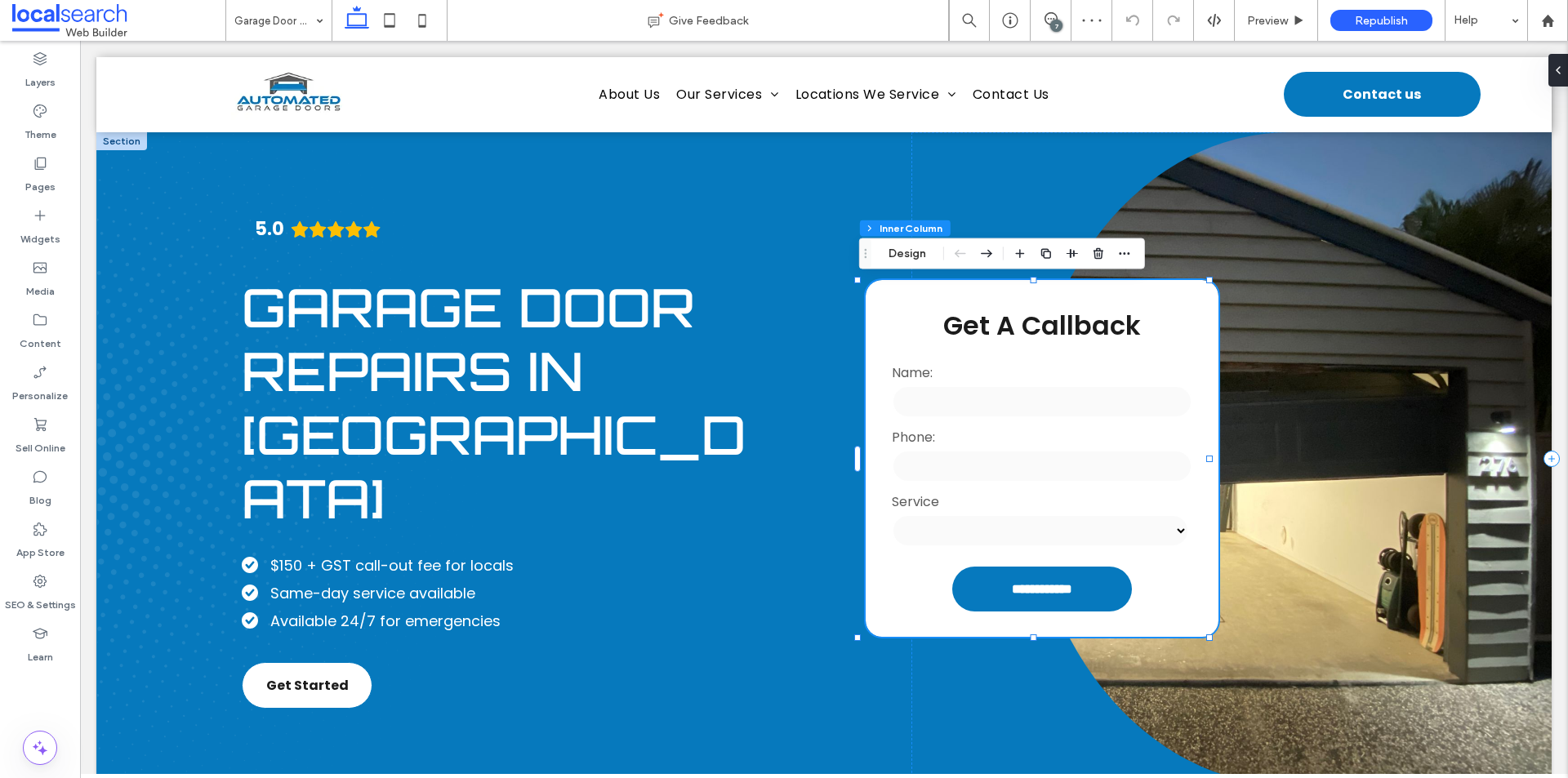
click at [999, 324] on span "Get A Callback" at bounding box center [1041, 325] width 197 height 37
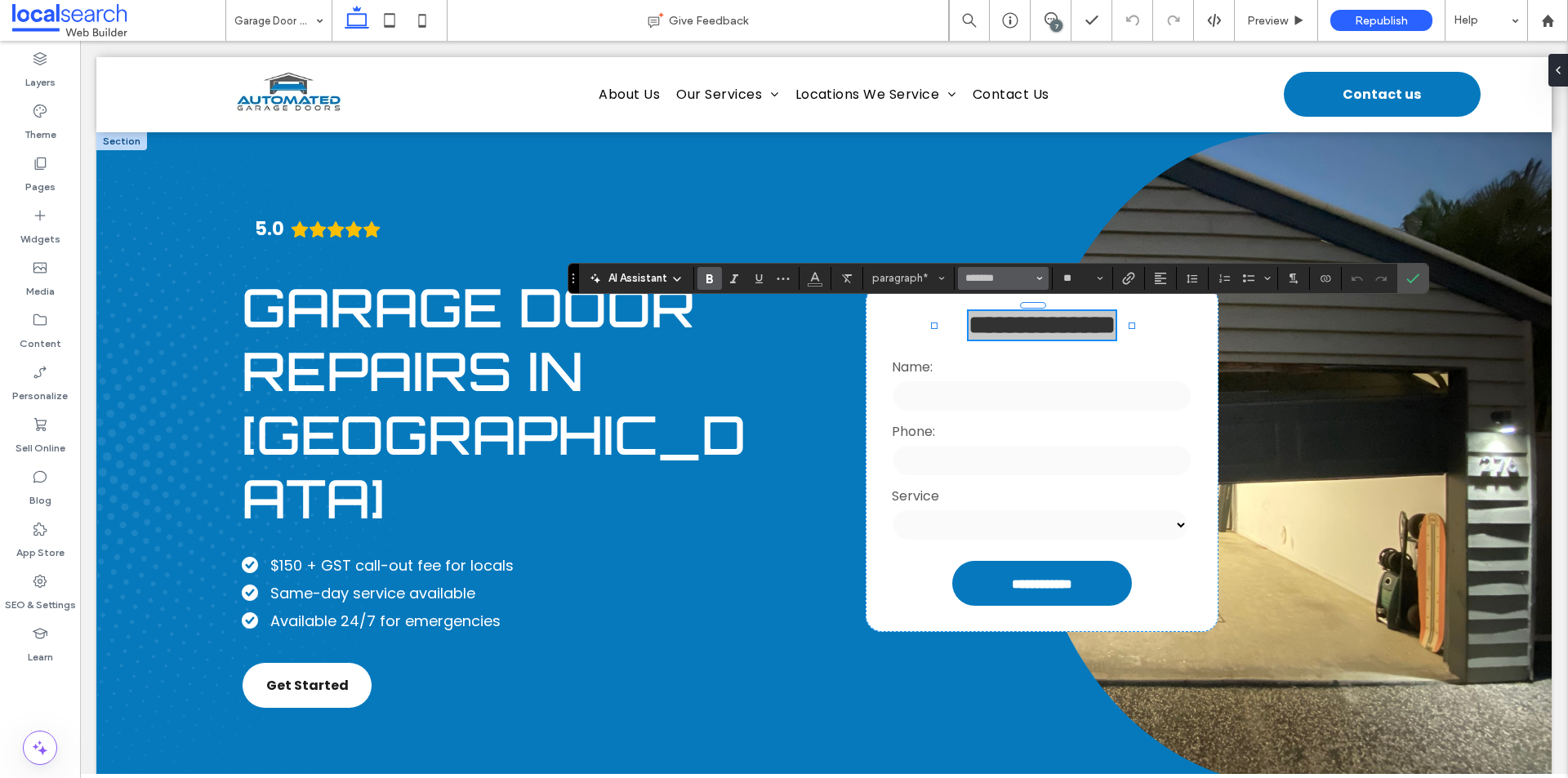
click at [1045, 273] on button "*******" at bounding box center [1002, 278] width 90 height 23
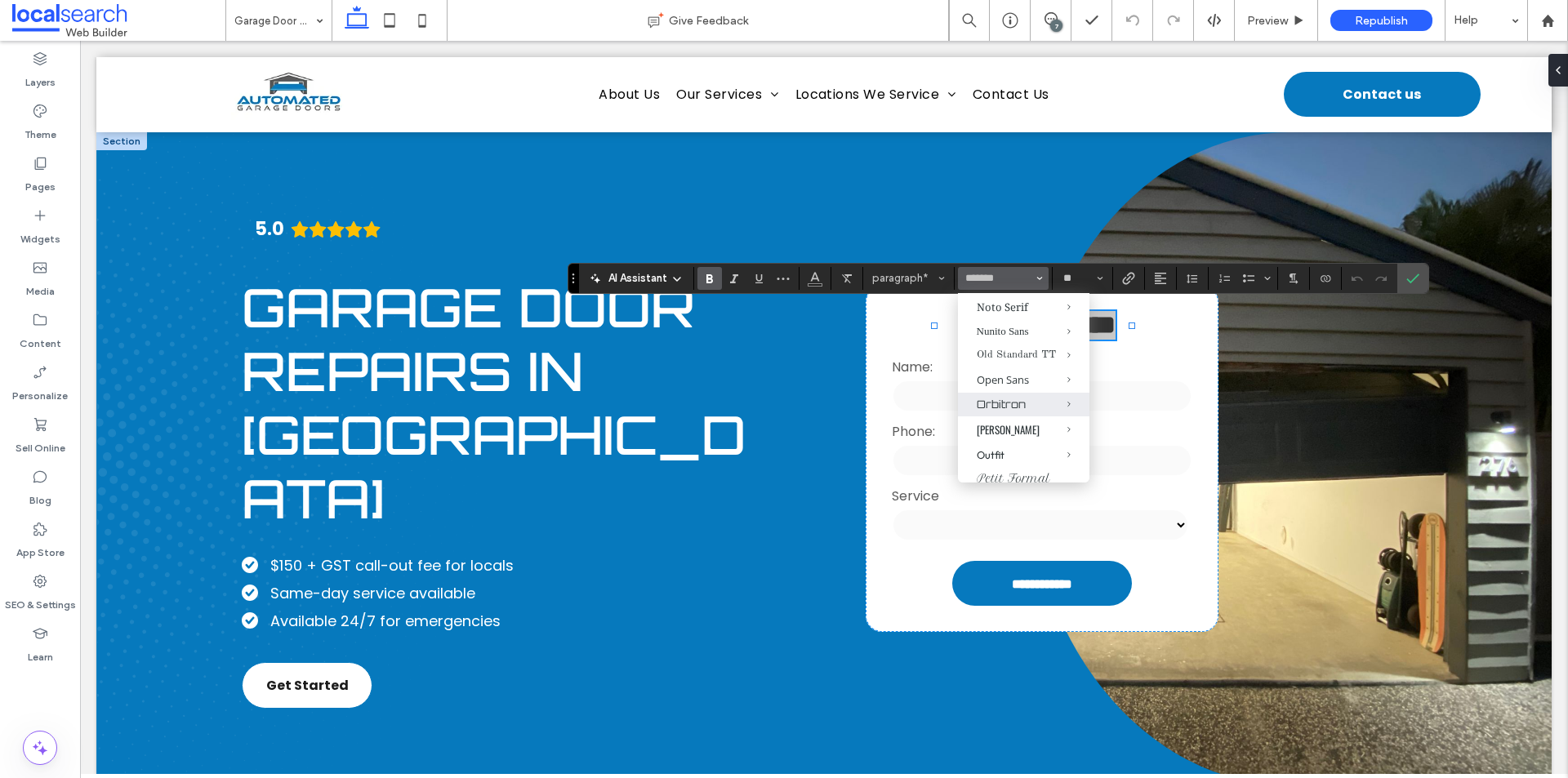
scroll to position [980, 0]
click at [1024, 388] on span "Orbitron" at bounding box center [1057, 376] width 65 height 24
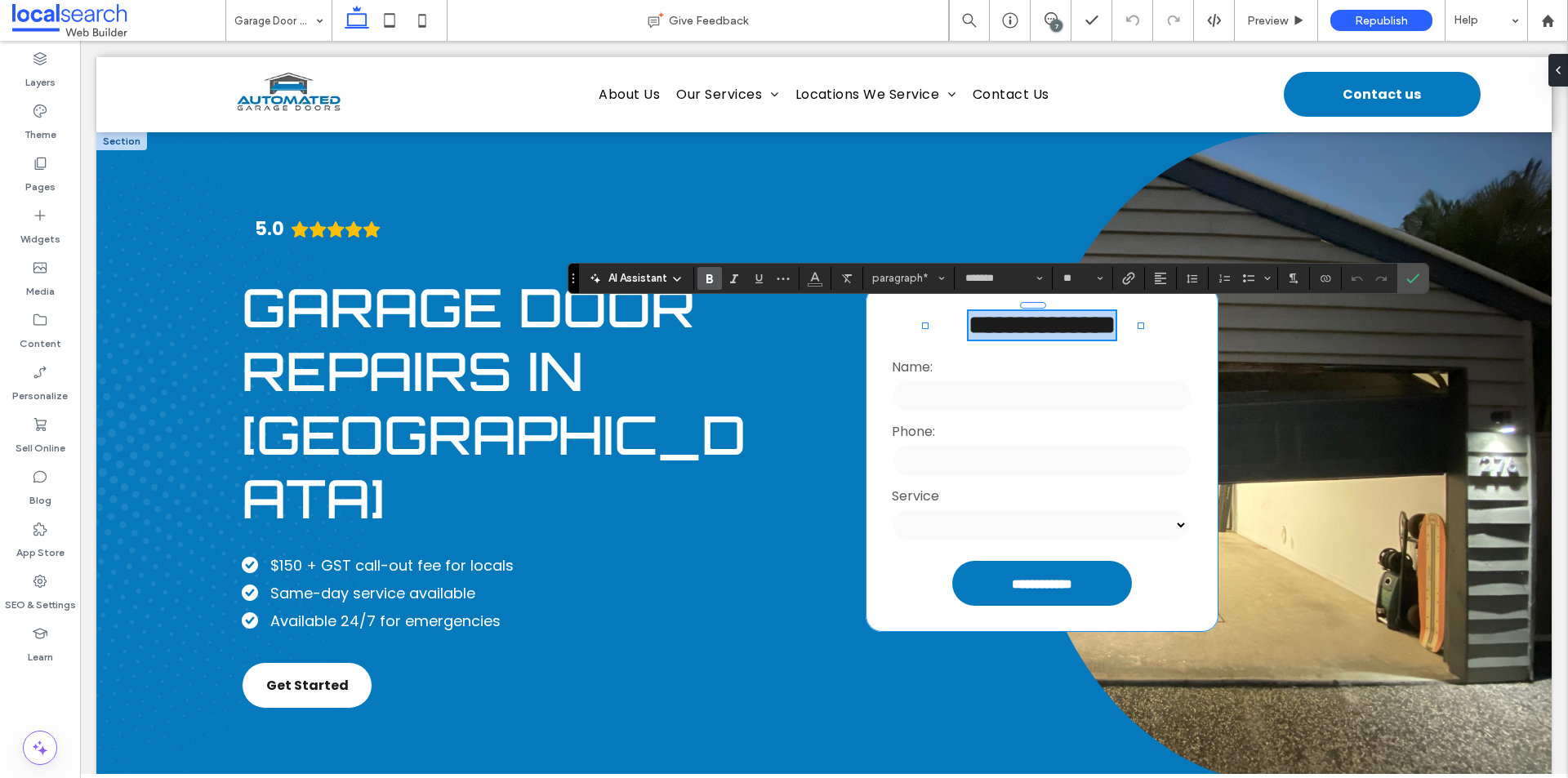
type input "********"
click at [1406, 278] on icon "Confirm" at bounding box center [1413, 278] width 13 height 13
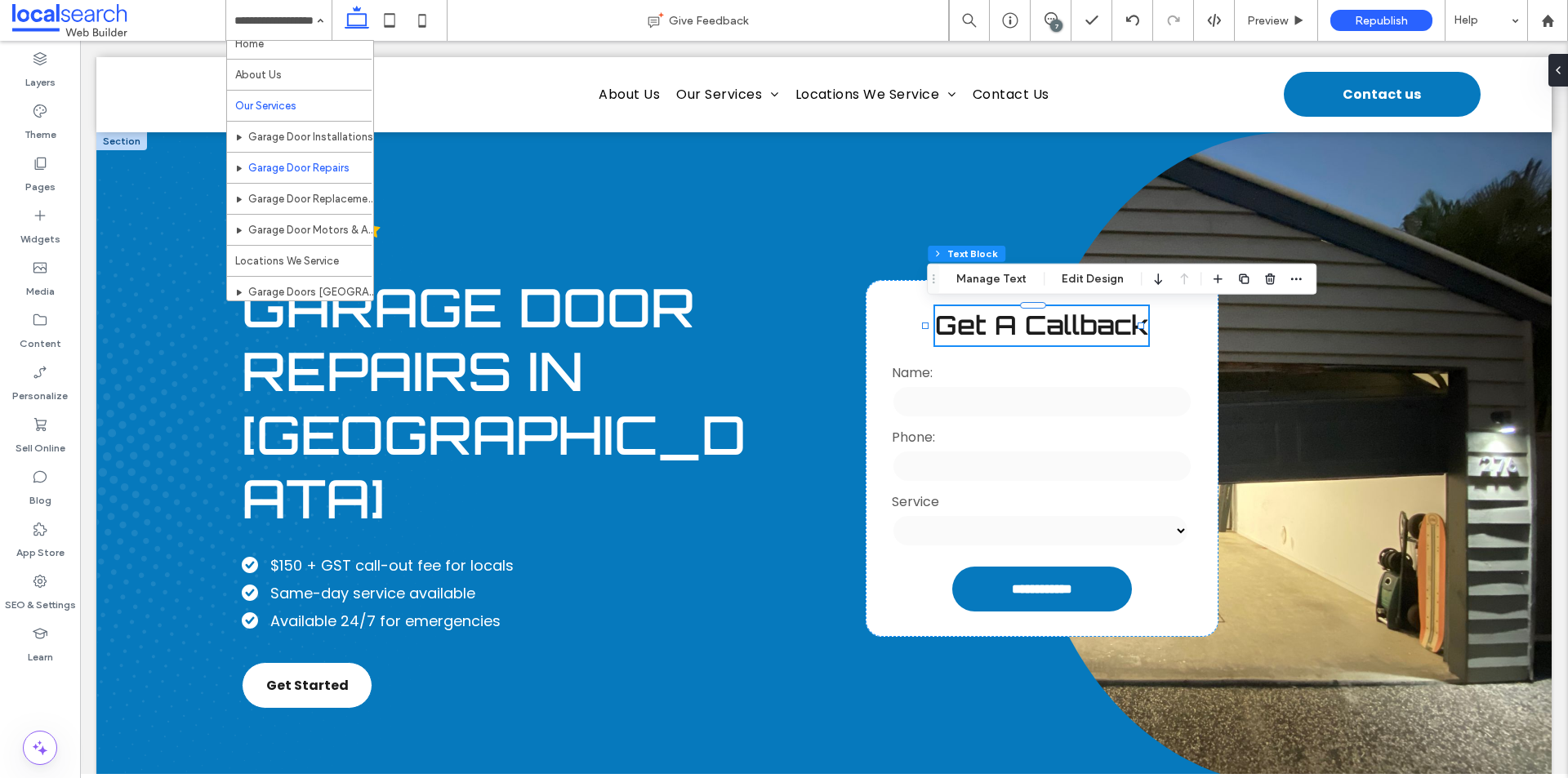
scroll to position [0, 0]
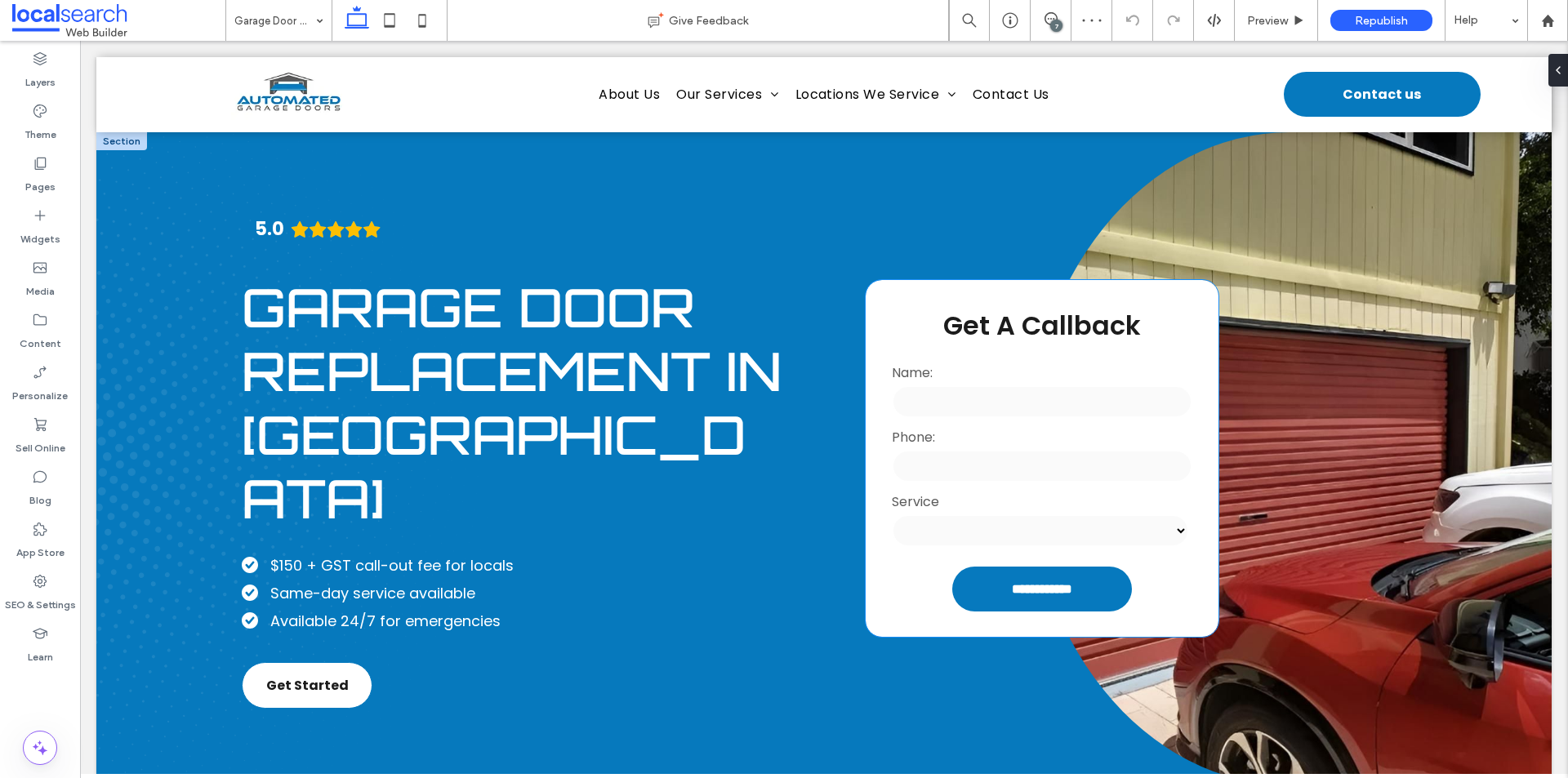
click at [998, 319] on span "Get A Callback" at bounding box center [1041, 325] width 197 height 37
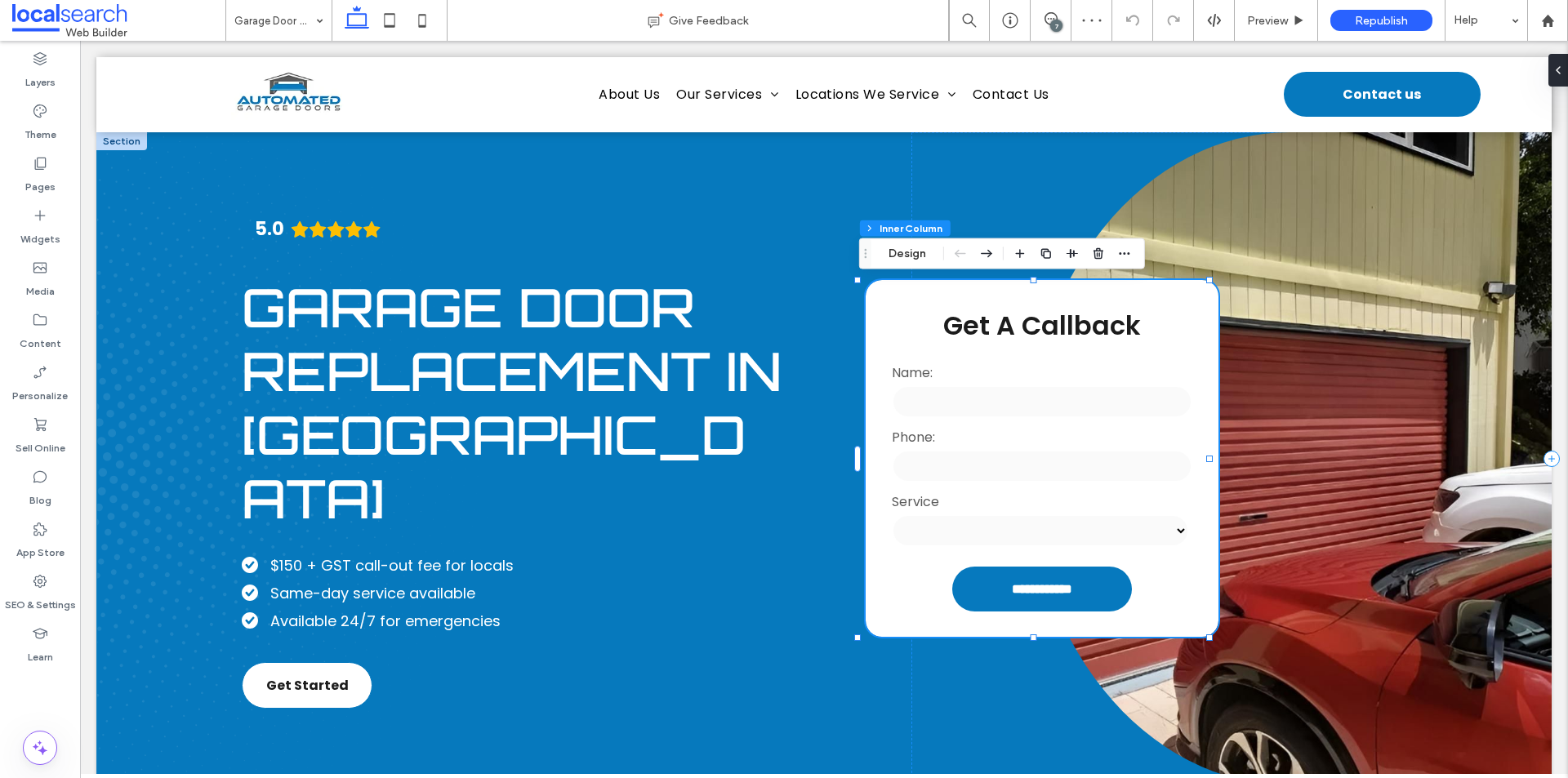
click at [998, 319] on span "Get A Callback" at bounding box center [1041, 325] width 197 height 37
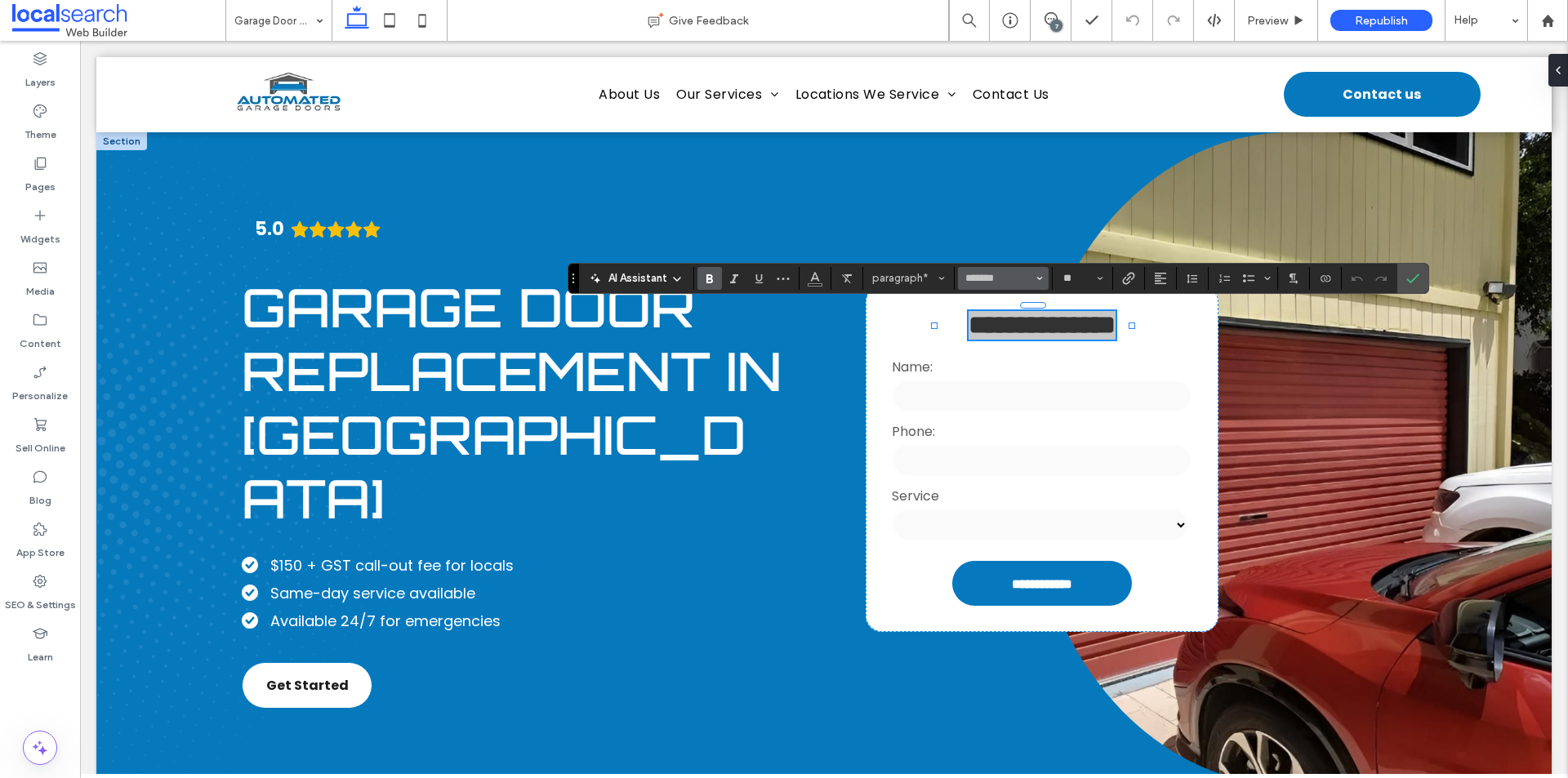
click at [1041, 280] on icon "Font & Font weight" at bounding box center [1040, 278] width 7 height 7
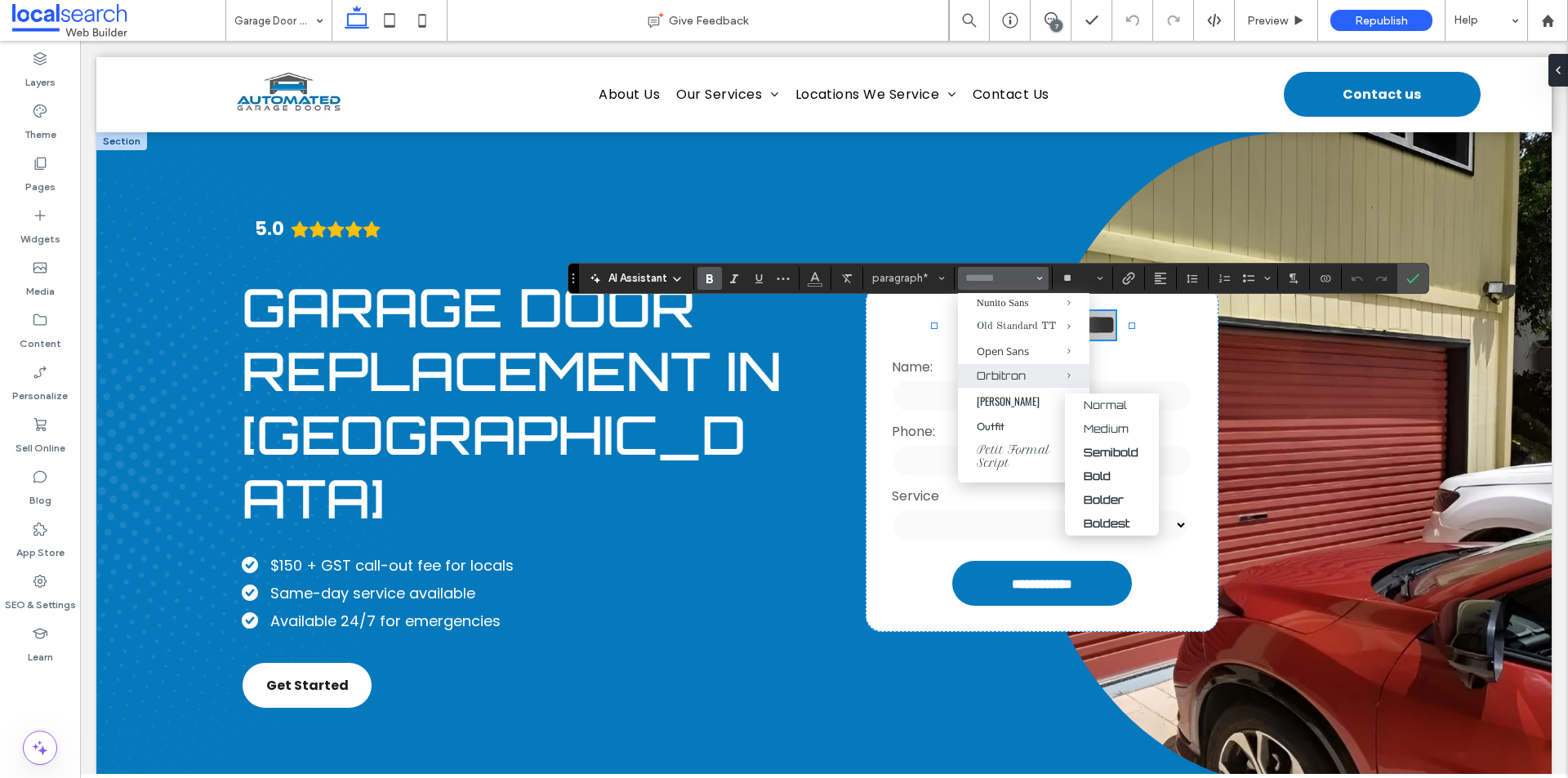
click at [1024, 388] on span "Orbitron" at bounding box center [1057, 376] width 65 height 24
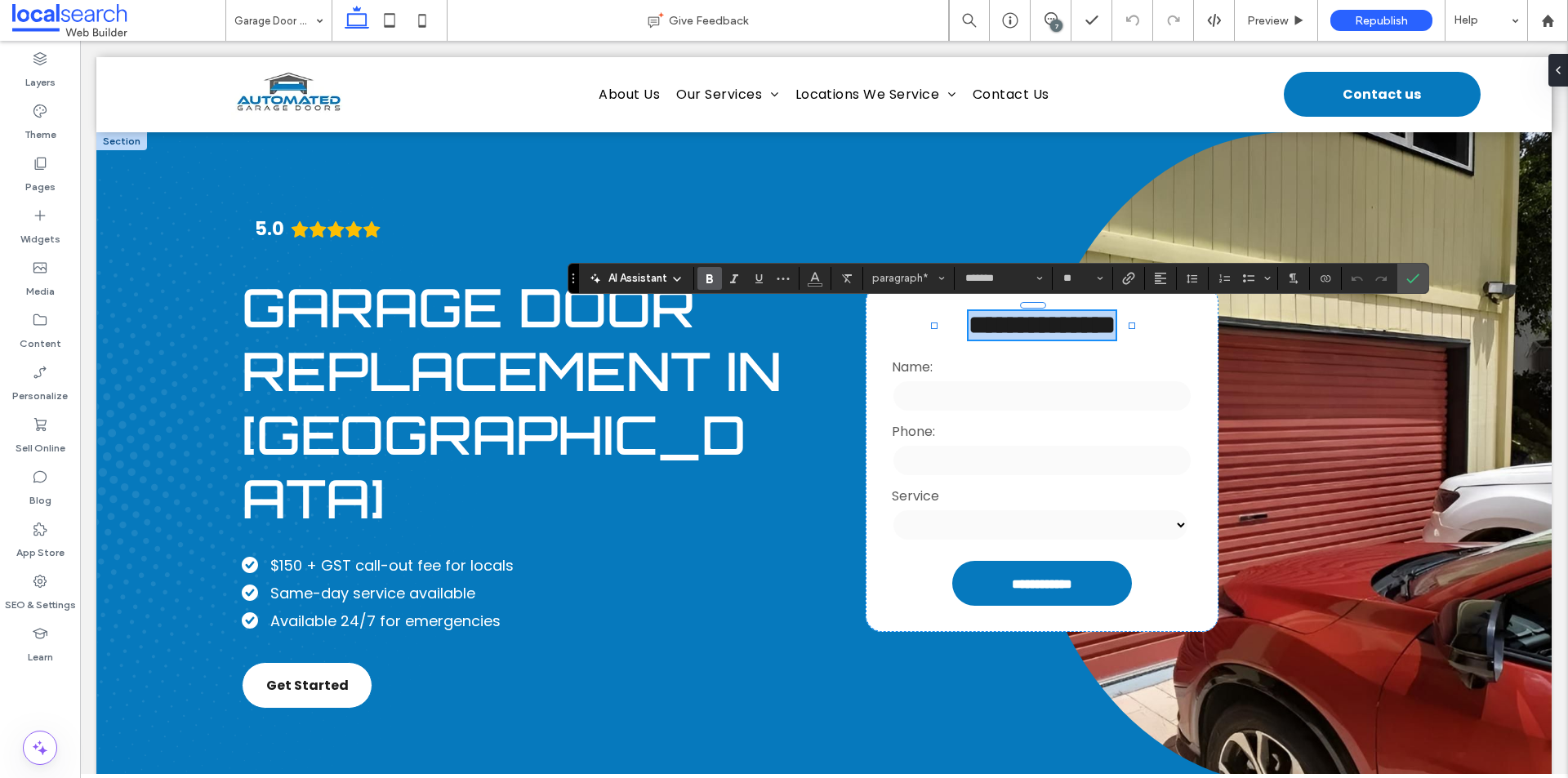
type input "********"
click at [1406, 278] on icon "Confirm" at bounding box center [1413, 278] width 13 height 13
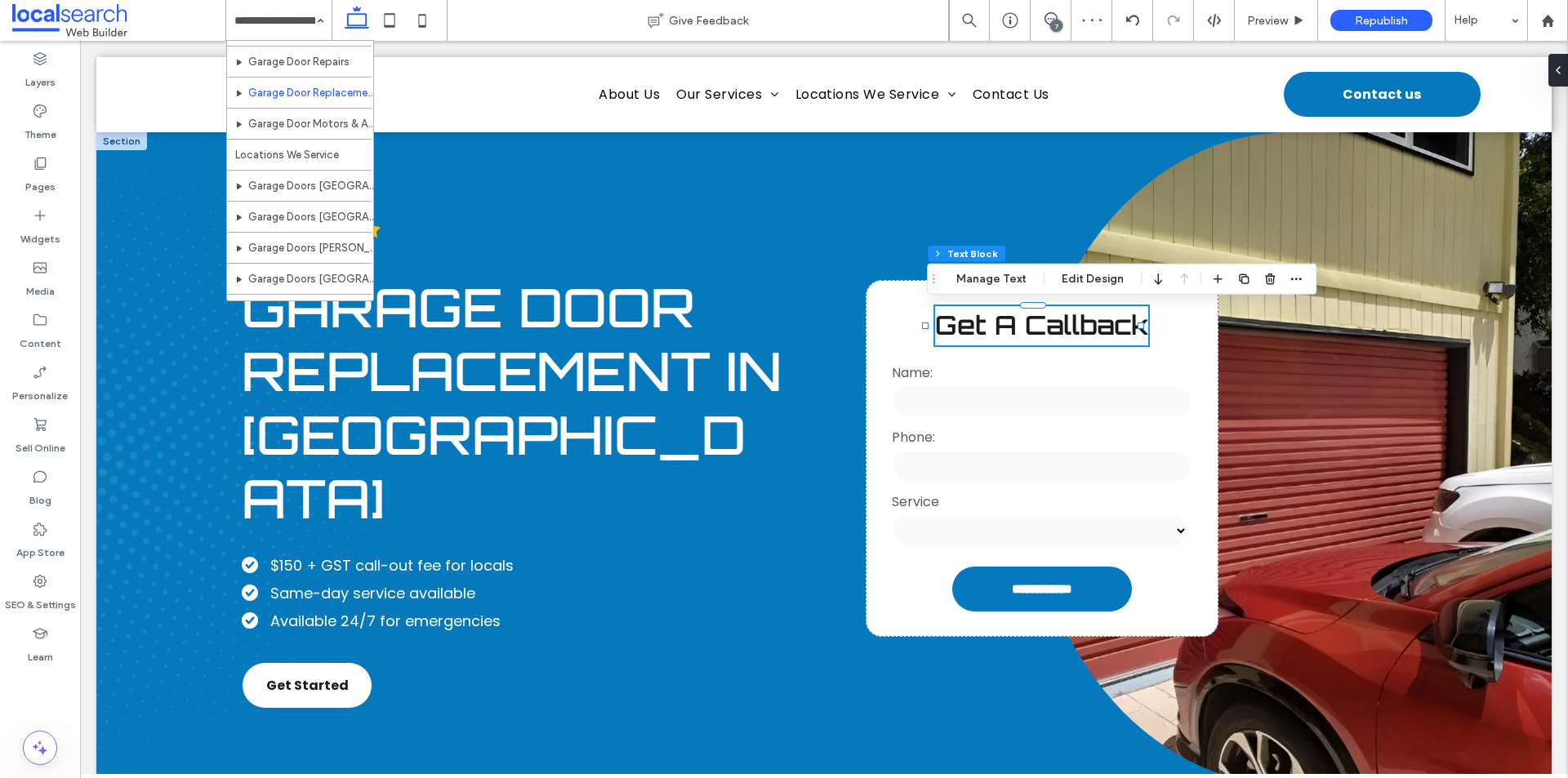
scroll to position [82, 0]
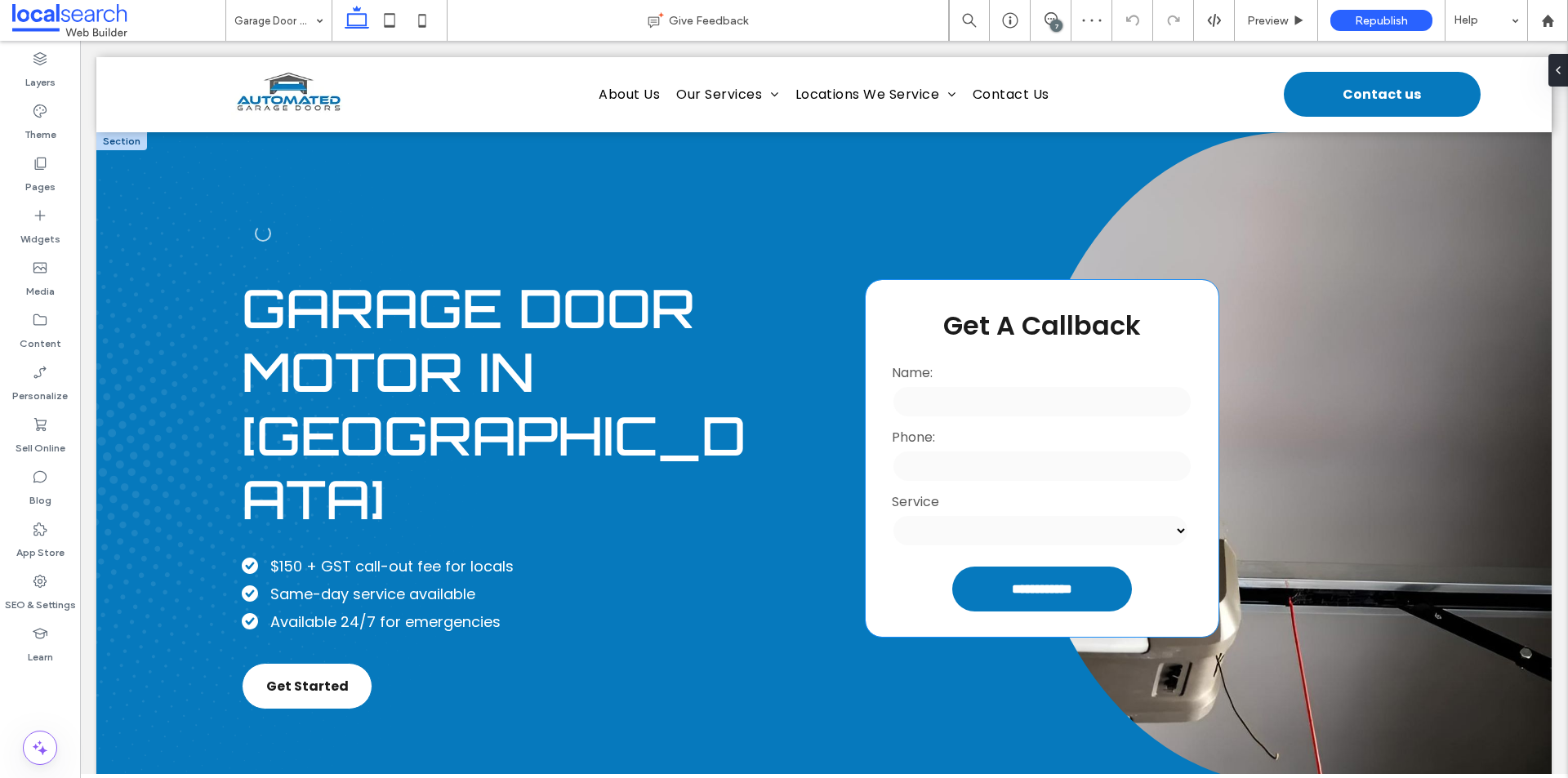
click at [1007, 324] on span "Get A Callback" at bounding box center [1041, 325] width 197 height 37
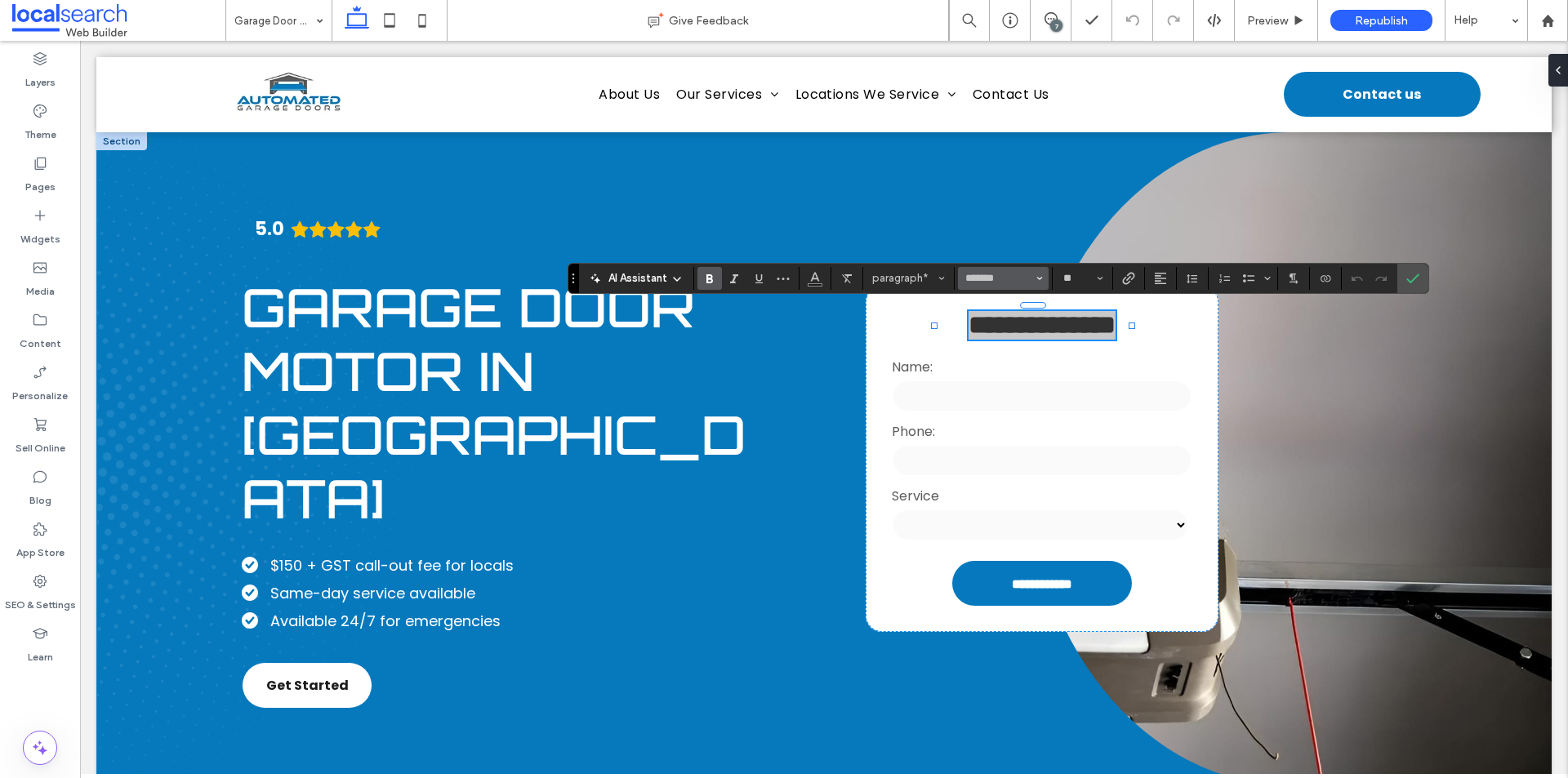
click at [1045, 274] on button "*******" at bounding box center [1002, 278] width 90 height 23
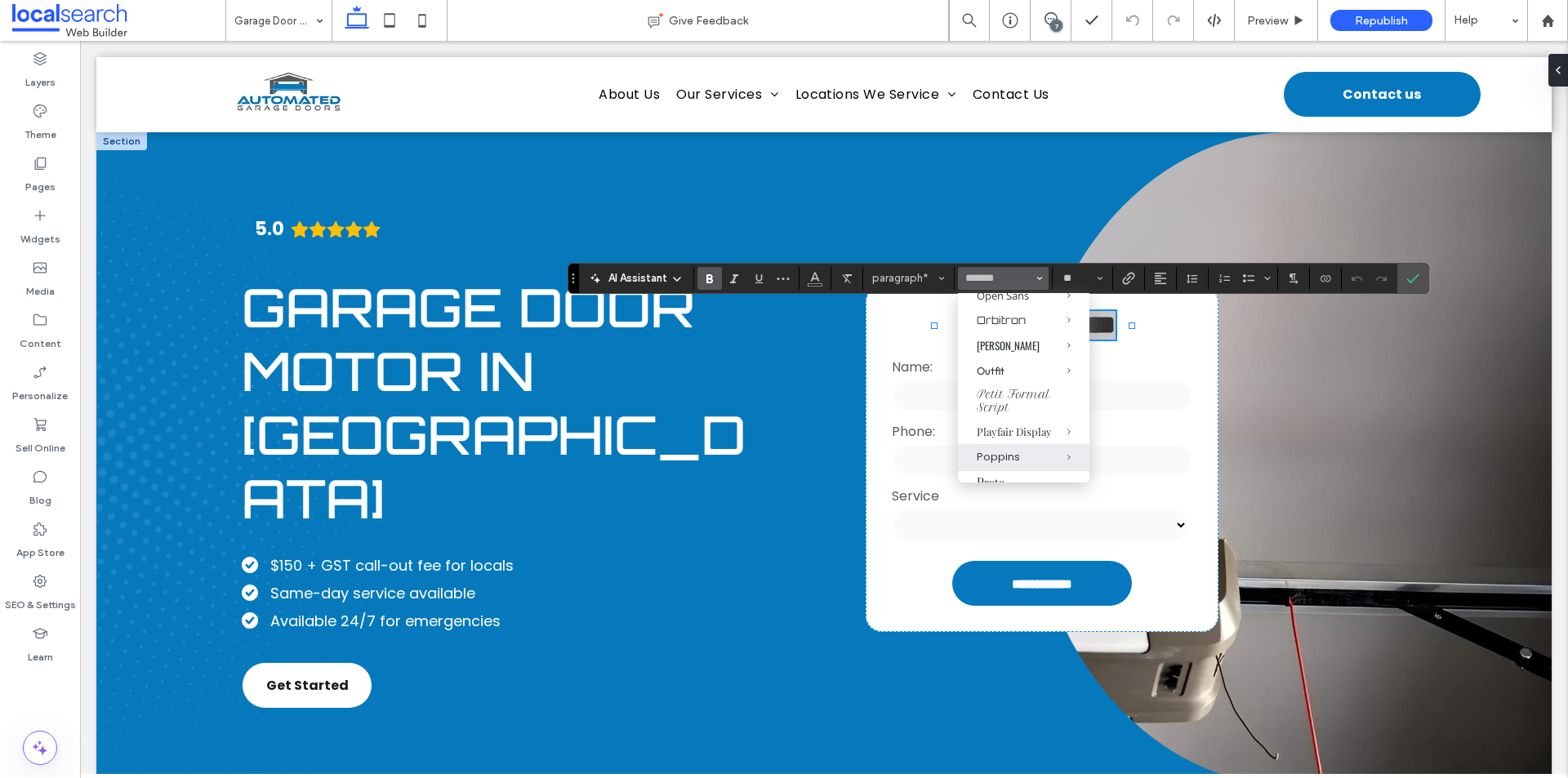
scroll to position [1062, 0]
click at [1024, 306] on span "Orbitron" at bounding box center [1057, 295] width 65 height 24
type input "********"
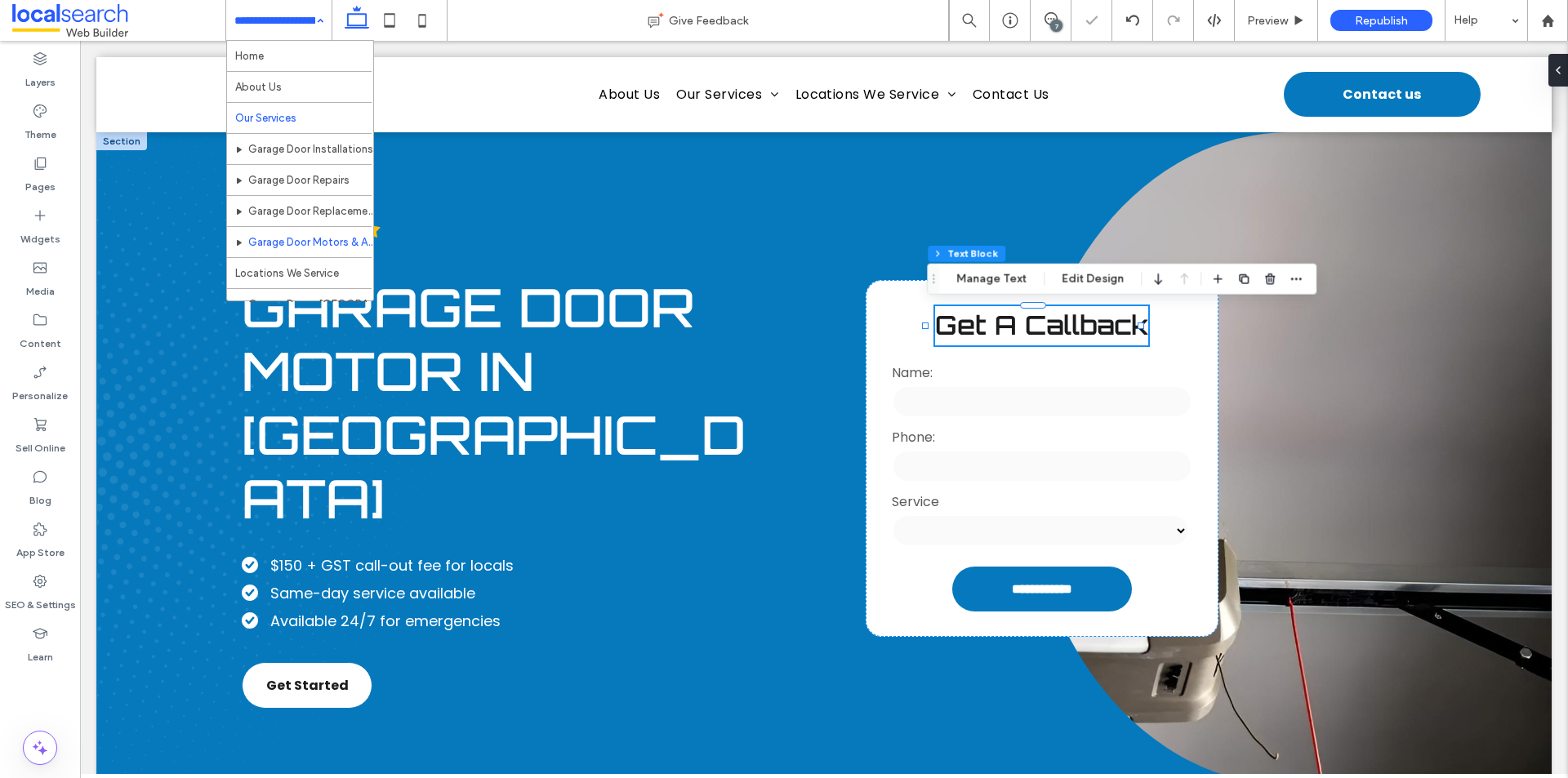
scroll to position [82, 0]
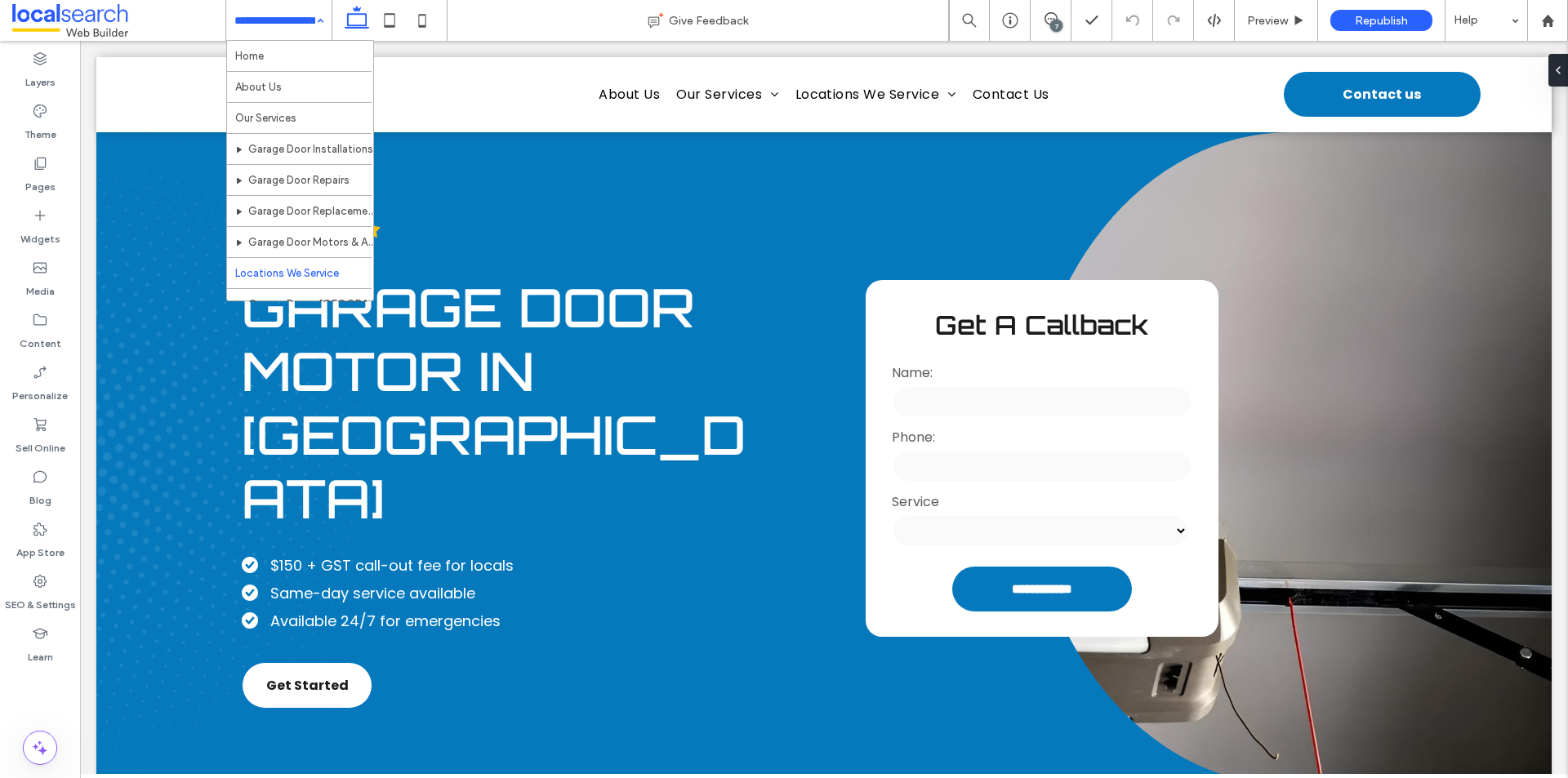
click at [286, 26] on input at bounding box center [274, 20] width 81 height 40
click at [317, 20] on div "Home About Us Our Services Garage Door Installations Garage Door Repairs Garage…" at bounding box center [278, 20] width 105 height 40
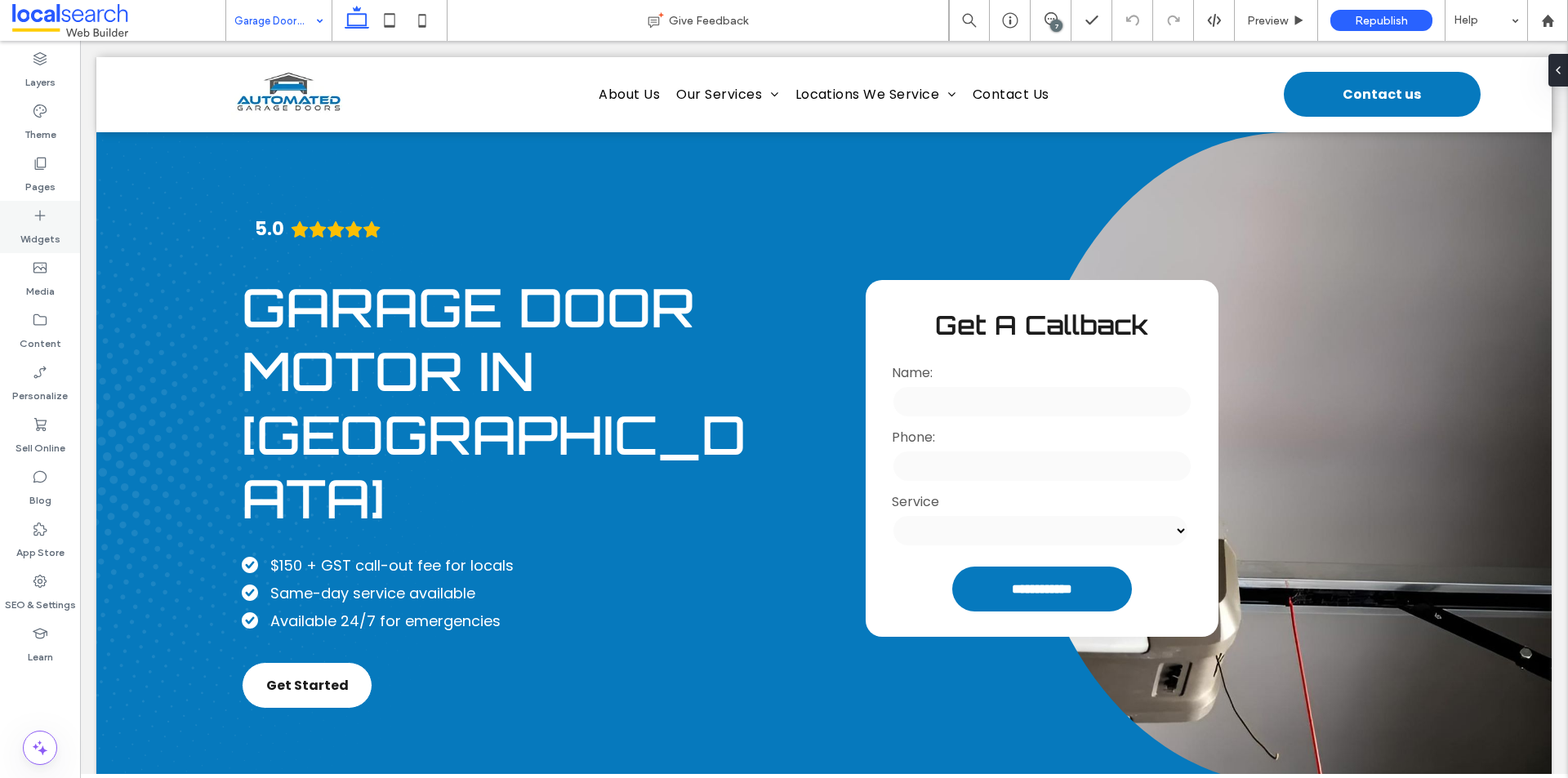
type input "*******"
type input "**"
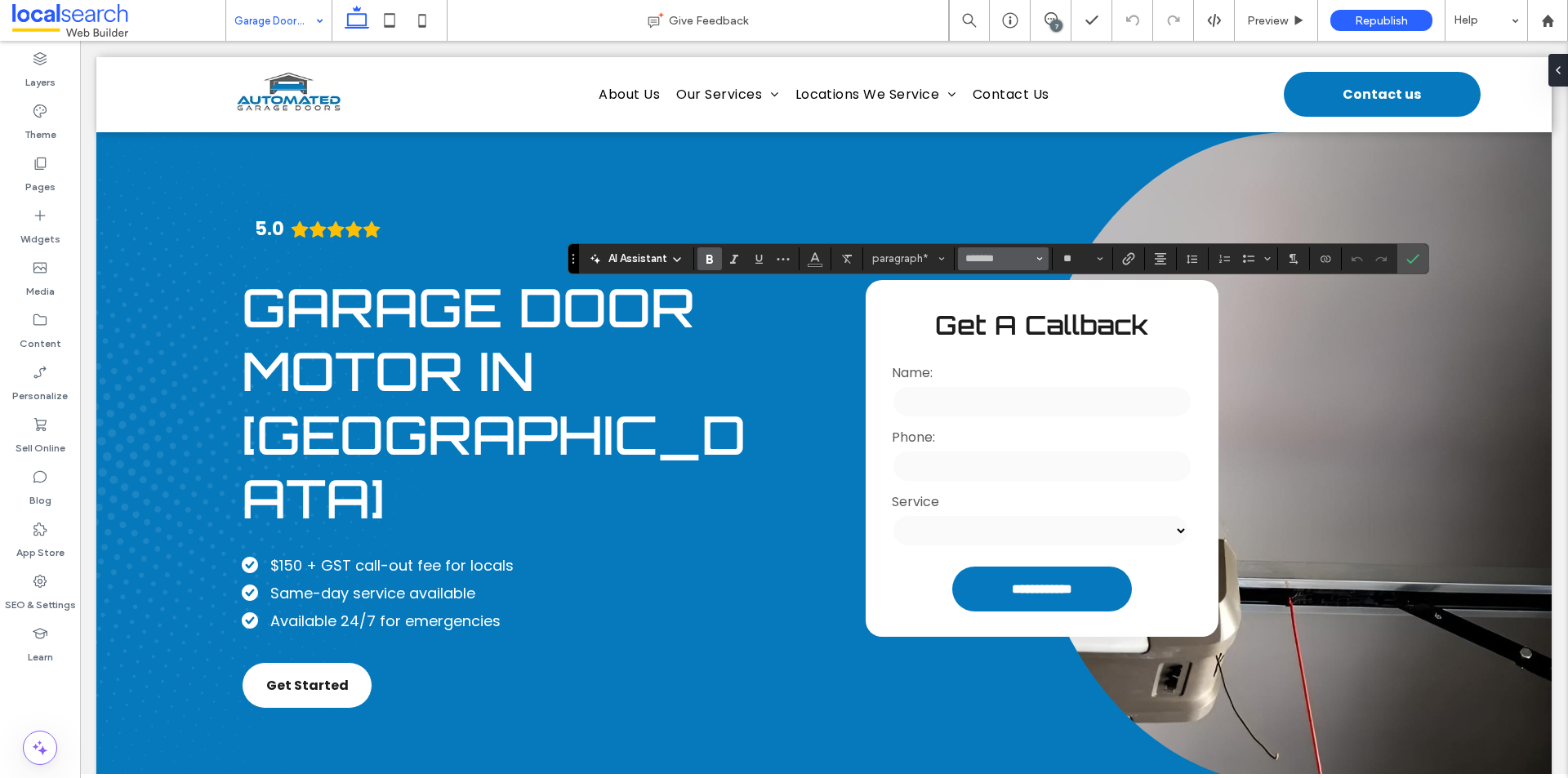
click at [1045, 253] on button "*******" at bounding box center [1002, 259] width 90 height 23
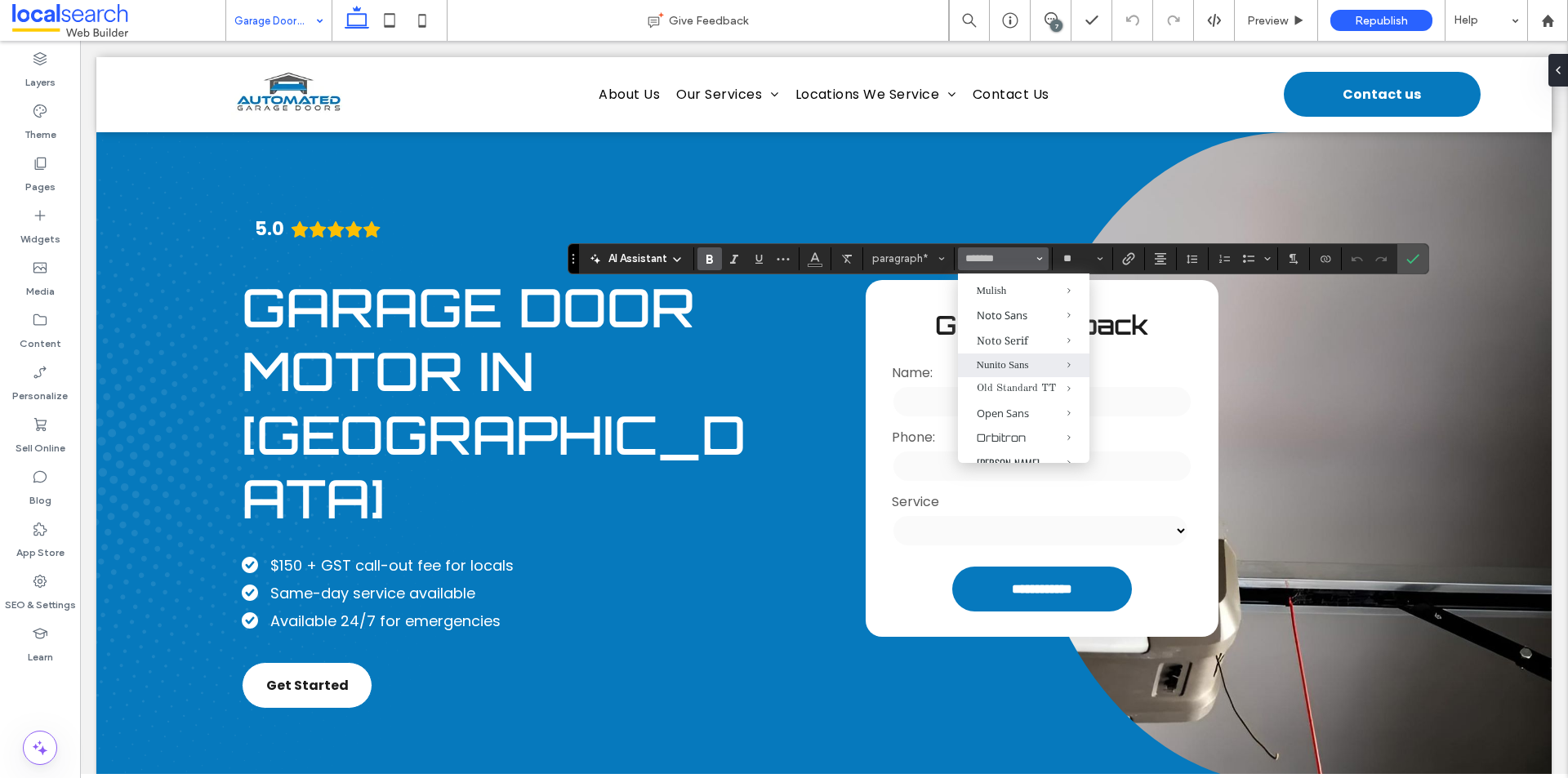
scroll to position [980, 0]
click at [1024, 369] on span "Orbitron" at bounding box center [1057, 356] width 65 height 24
type input "********"
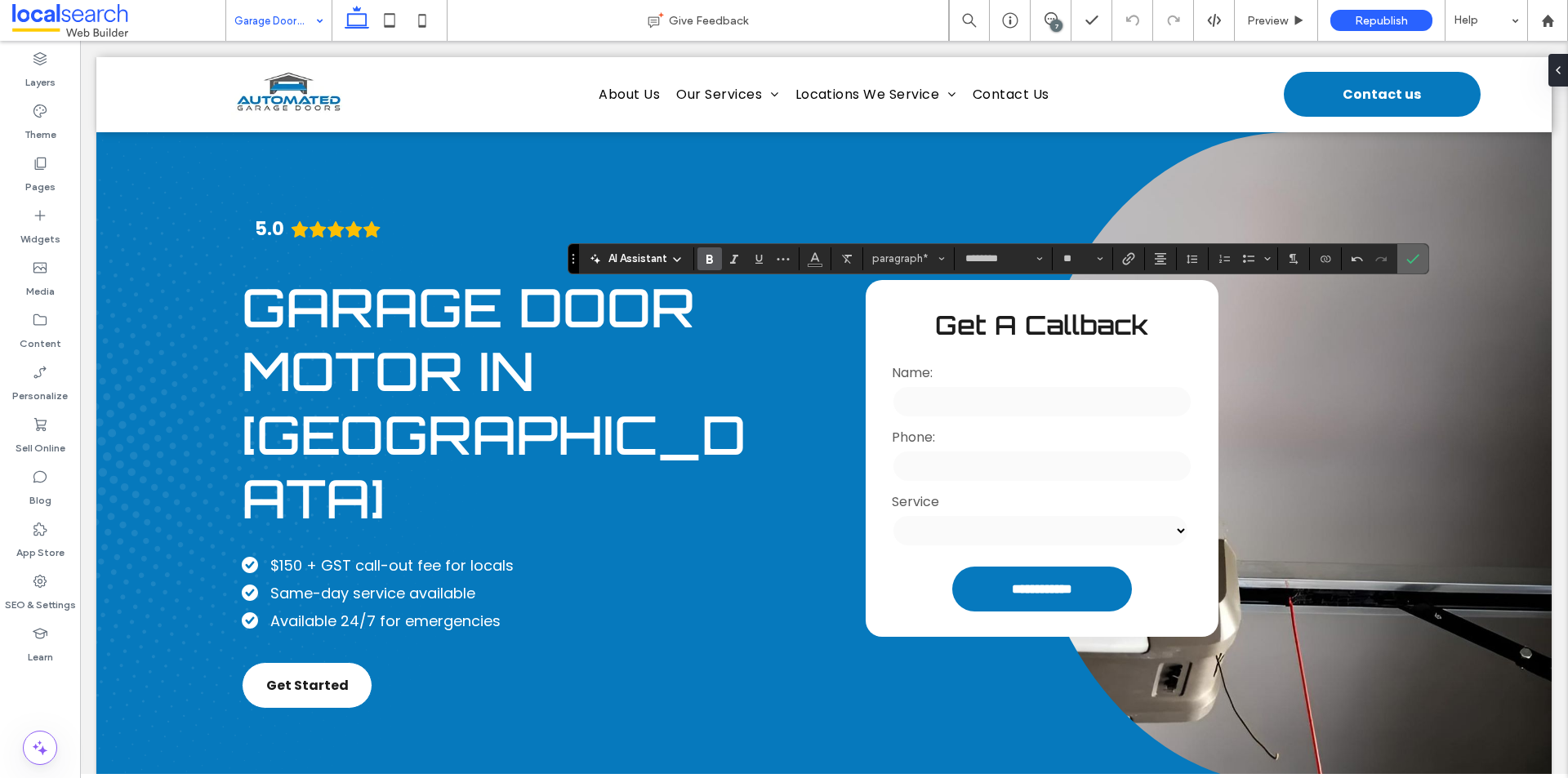
click at [1403, 259] on label "Confirm" at bounding box center [1412, 259] width 24 height 30
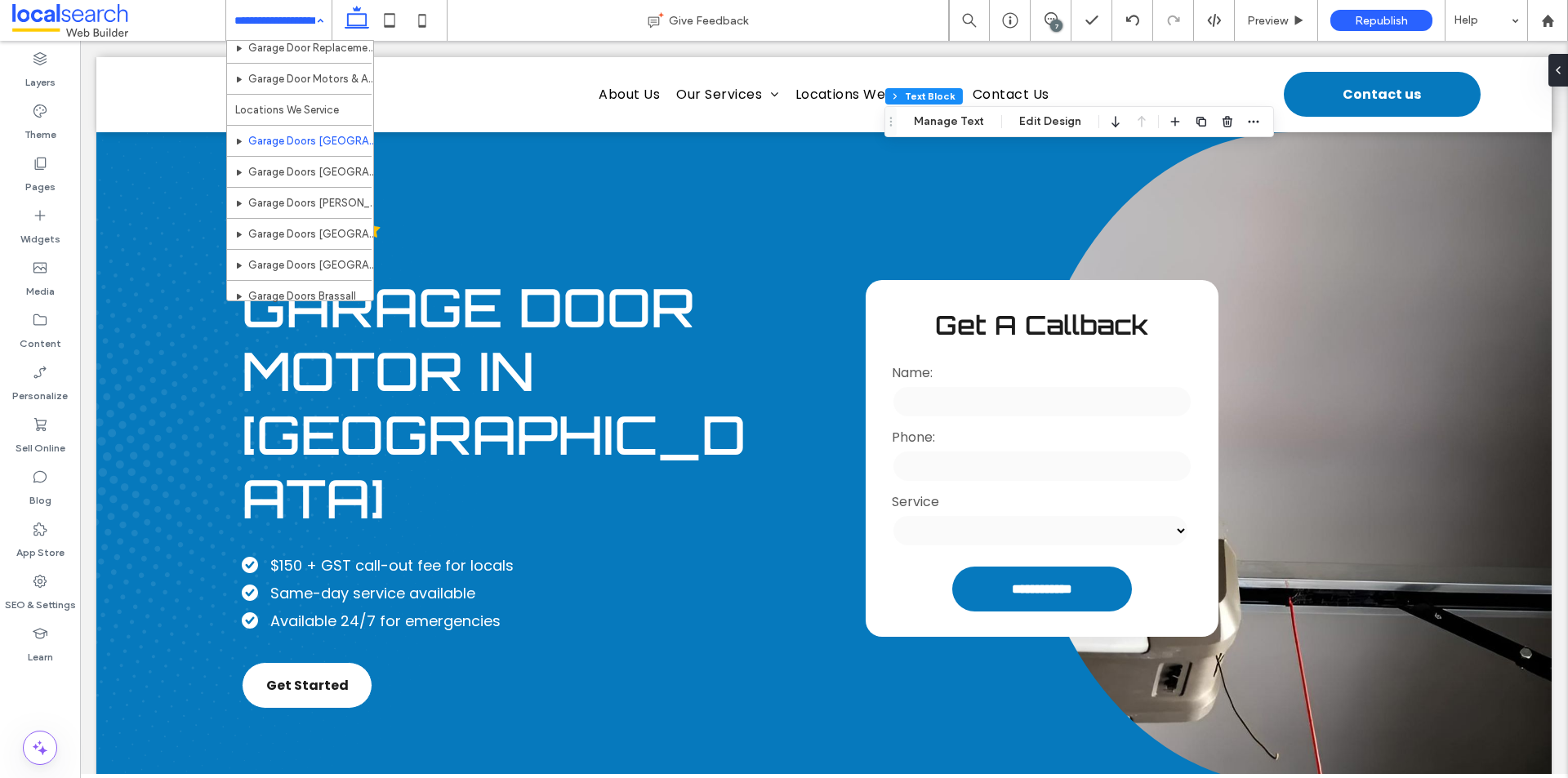
scroll to position [234, 0]
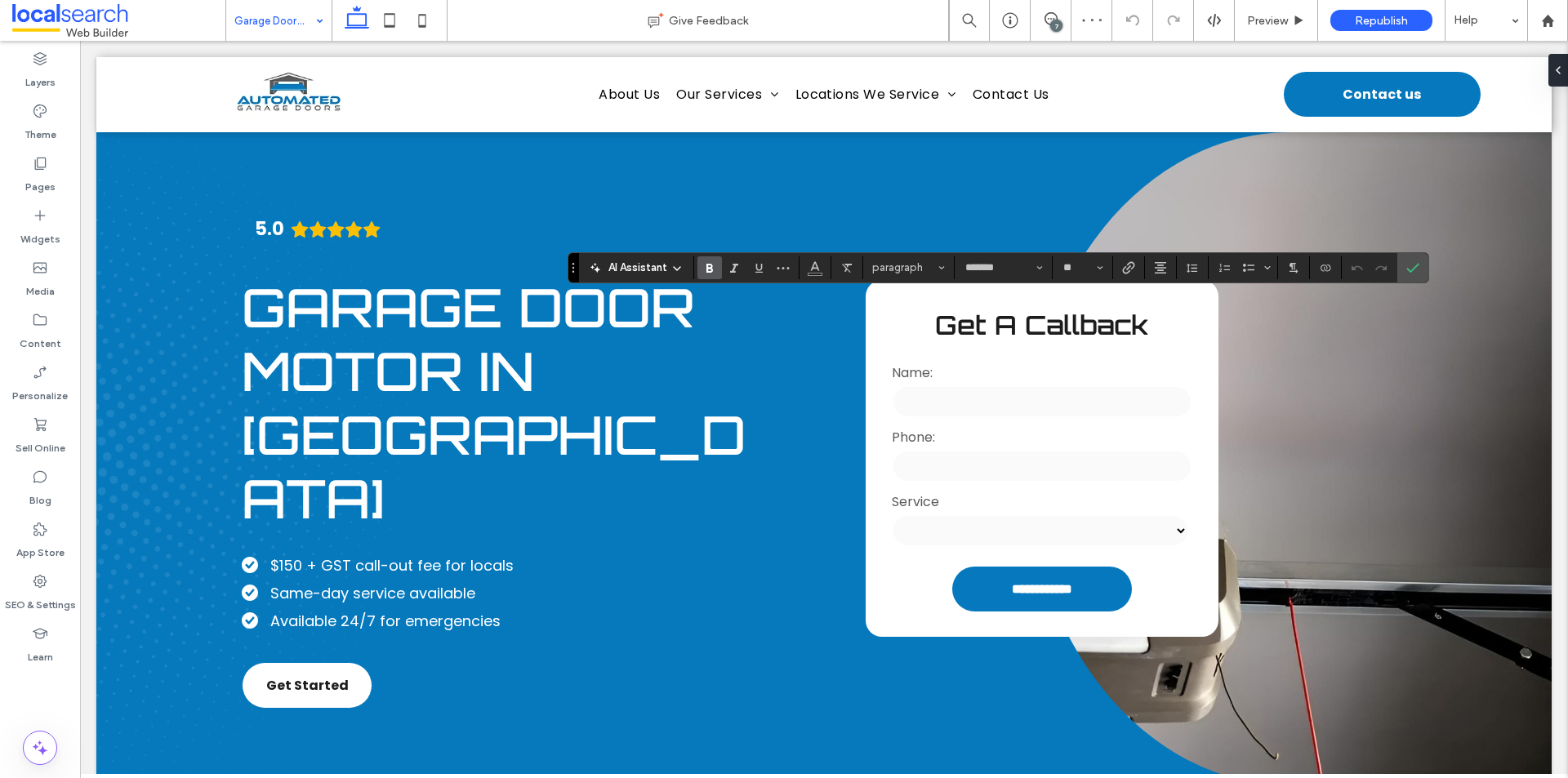
type input "*******"
type input "**"
click at [1039, 266] on icon "Font & Font weight" at bounding box center [1040, 268] width 7 height 7
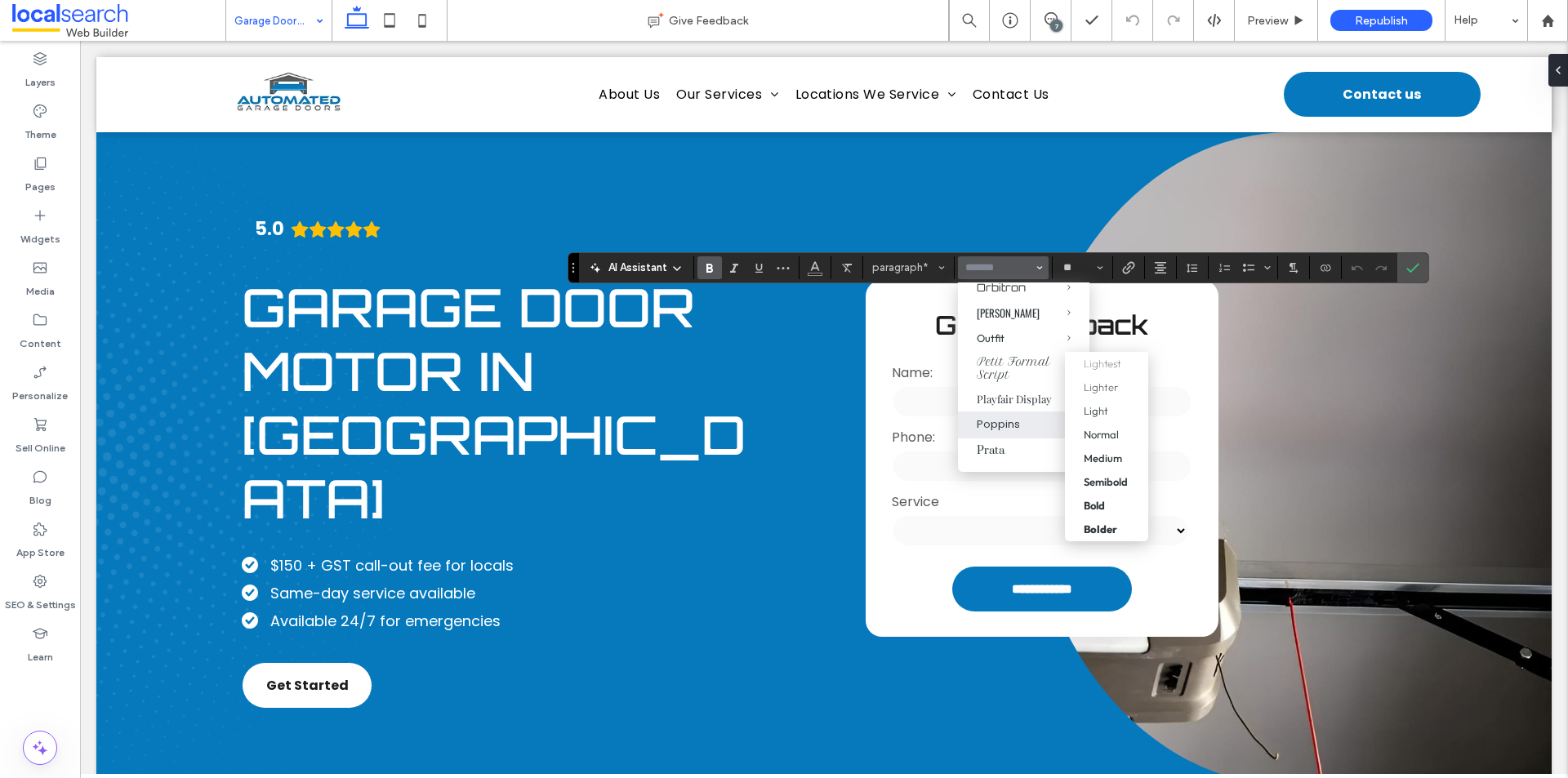
scroll to position [1062, 0]
click at [1011, 290] on div "Orbitron" at bounding box center [1024, 284] width 94 height 13
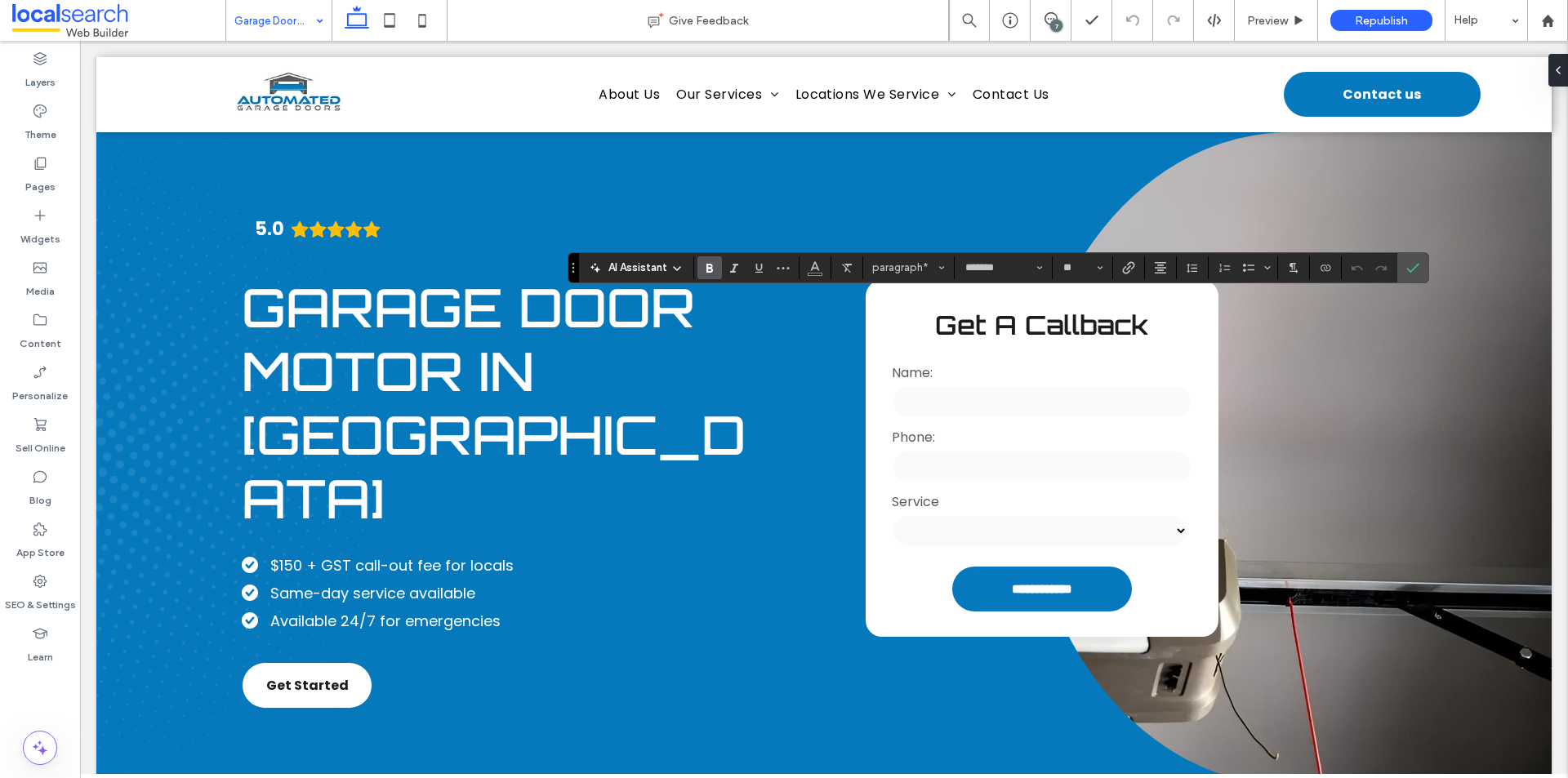
type input "********"
click at [1415, 267] on use "Confirm" at bounding box center [1413, 268] width 13 height 10
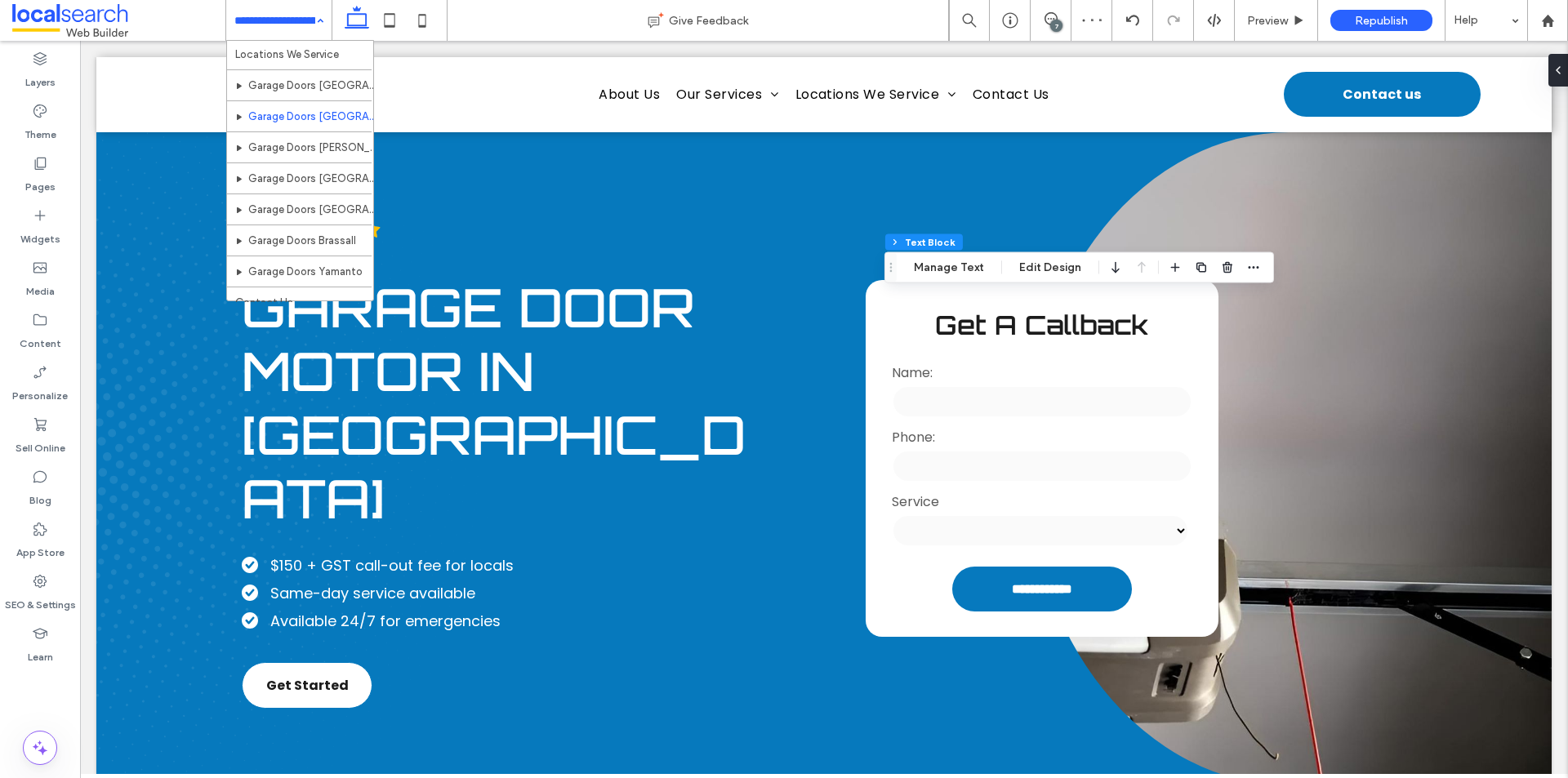
scroll to position [234, 0]
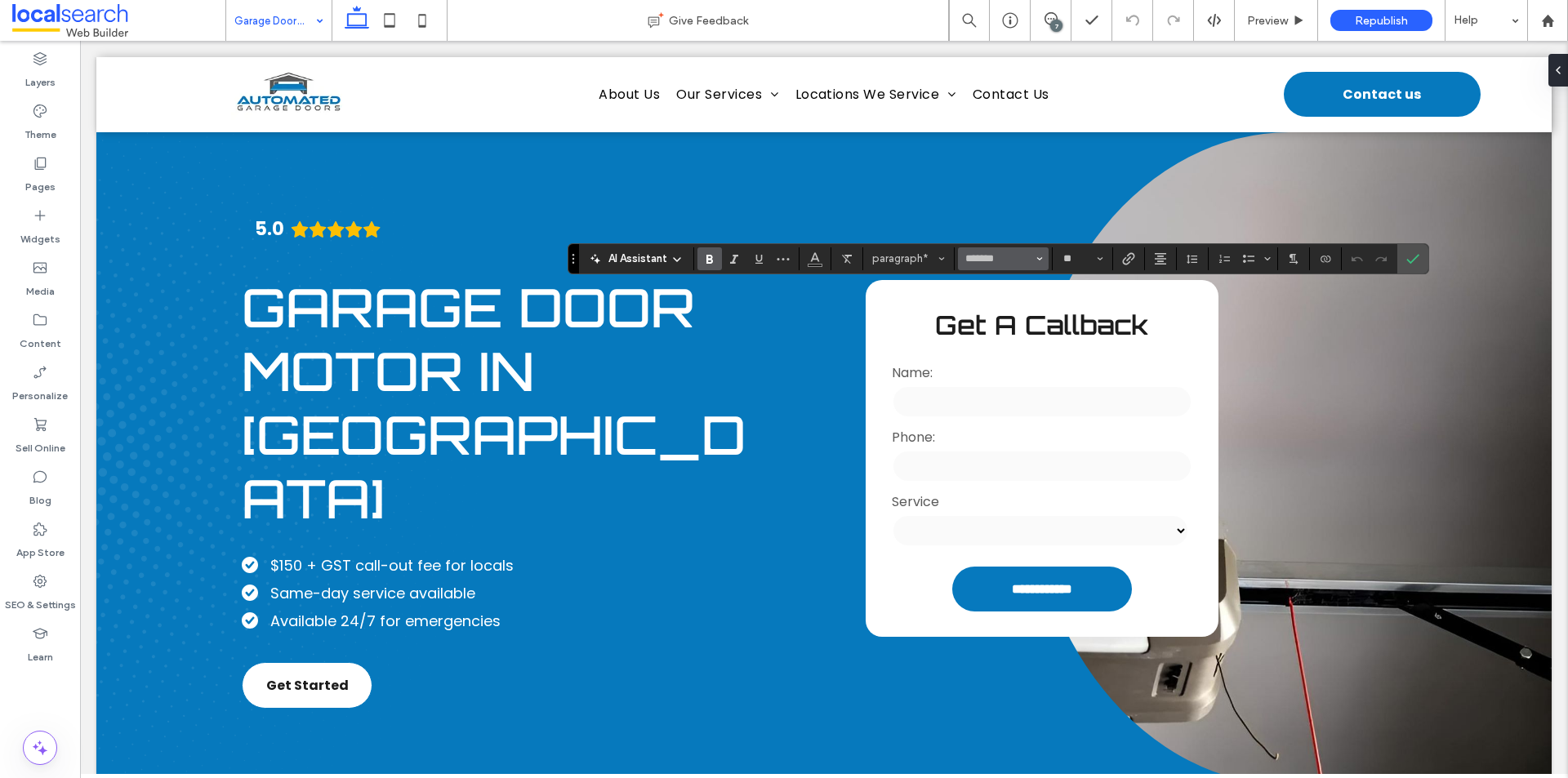
click at [1041, 256] on icon "Font & Font weight" at bounding box center [1040, 259] width 7 height 7
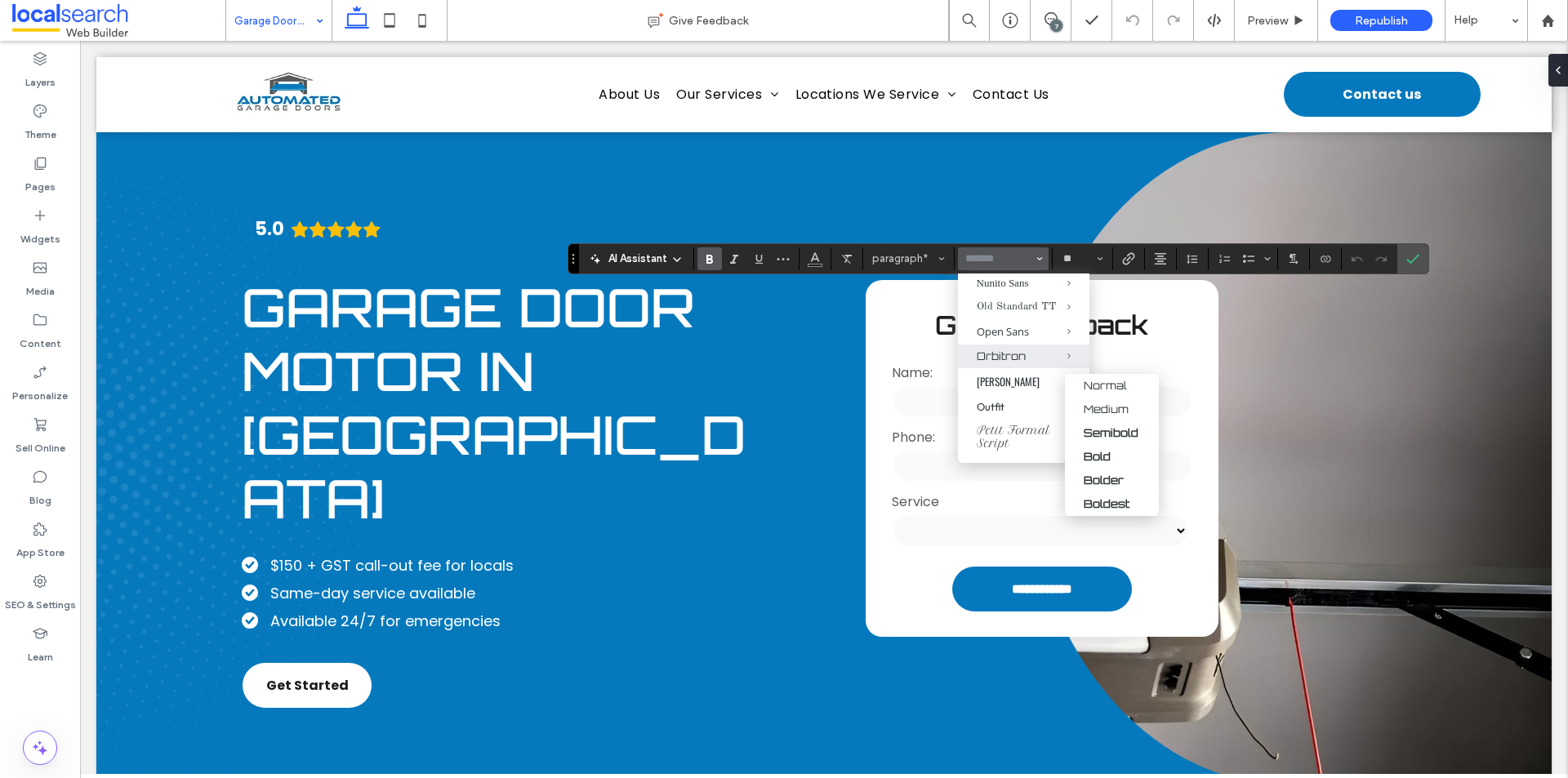
click at [1024, 369] on span "Orbitron" at bounding box center [1057, 356] width 65 height 24
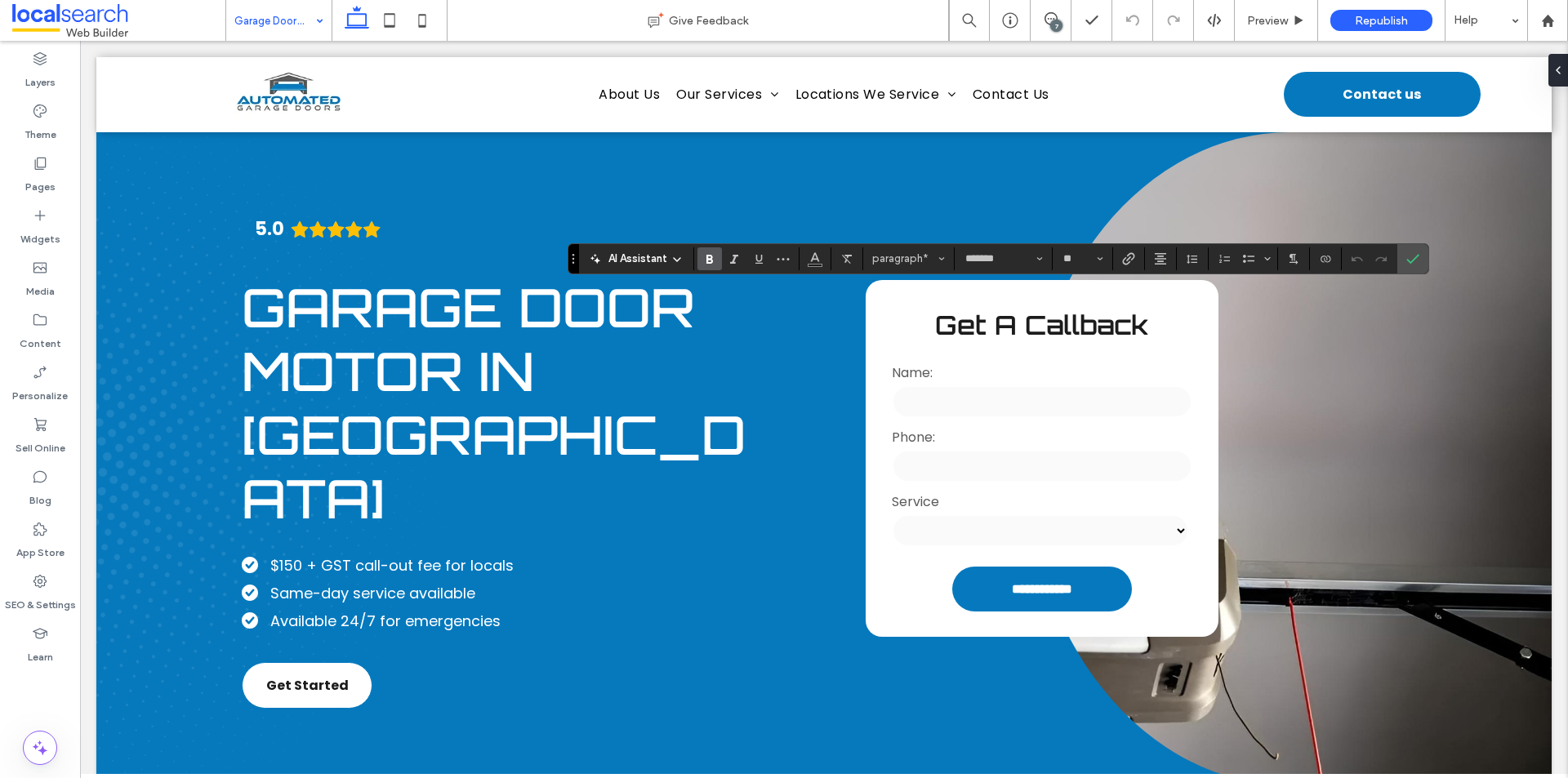
type input "********"
click at [1414, 259] on use "Confirm" at bounding box center [1413, 259] width 13 height 10
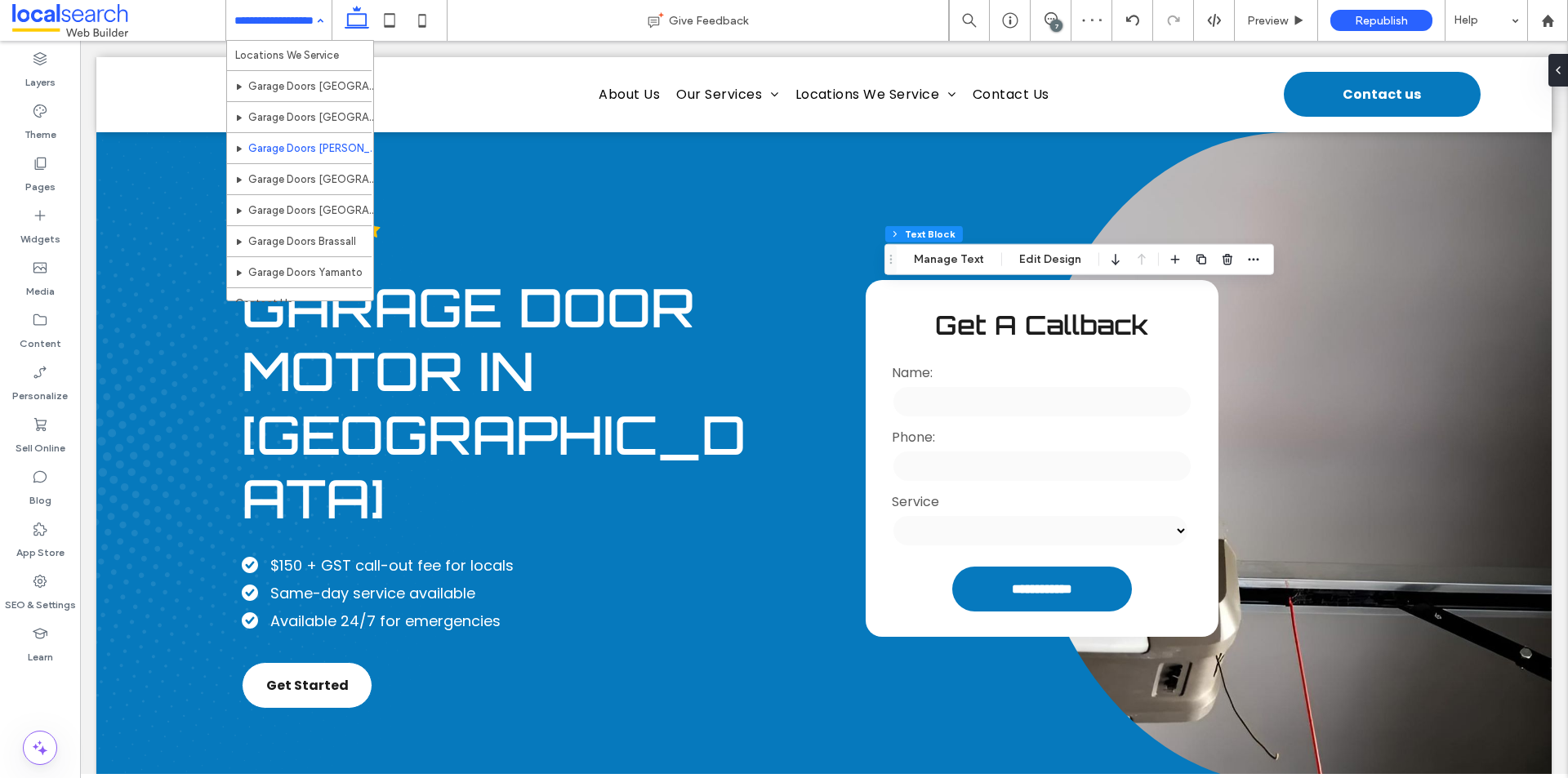
scroll to position [234, 0]
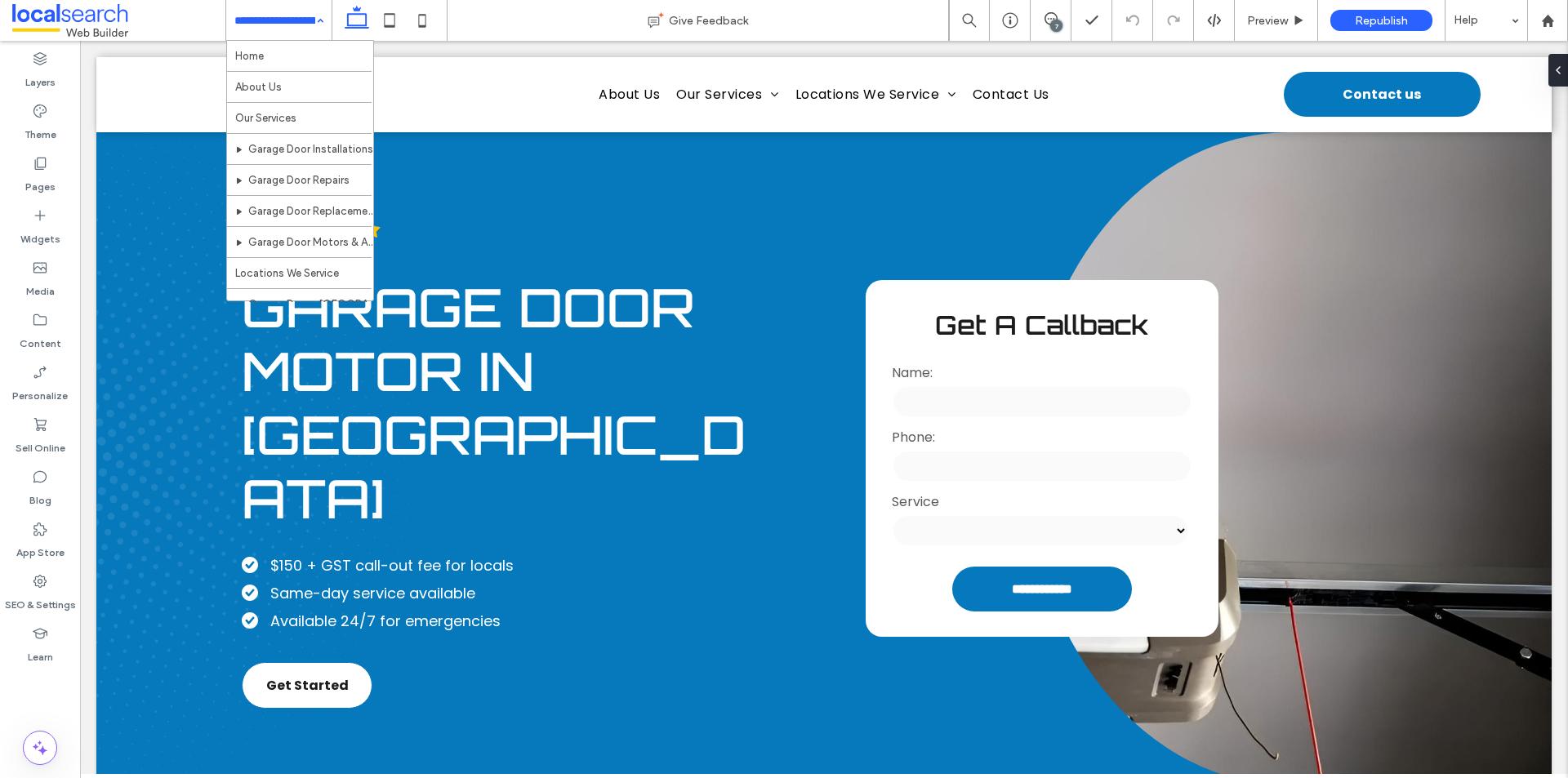
click at [319, 18] on div "Home About Us Our Services Garage Door Installations Garage Door Repairs Garage…" at bounding box center [278, 20] width 105 height 40
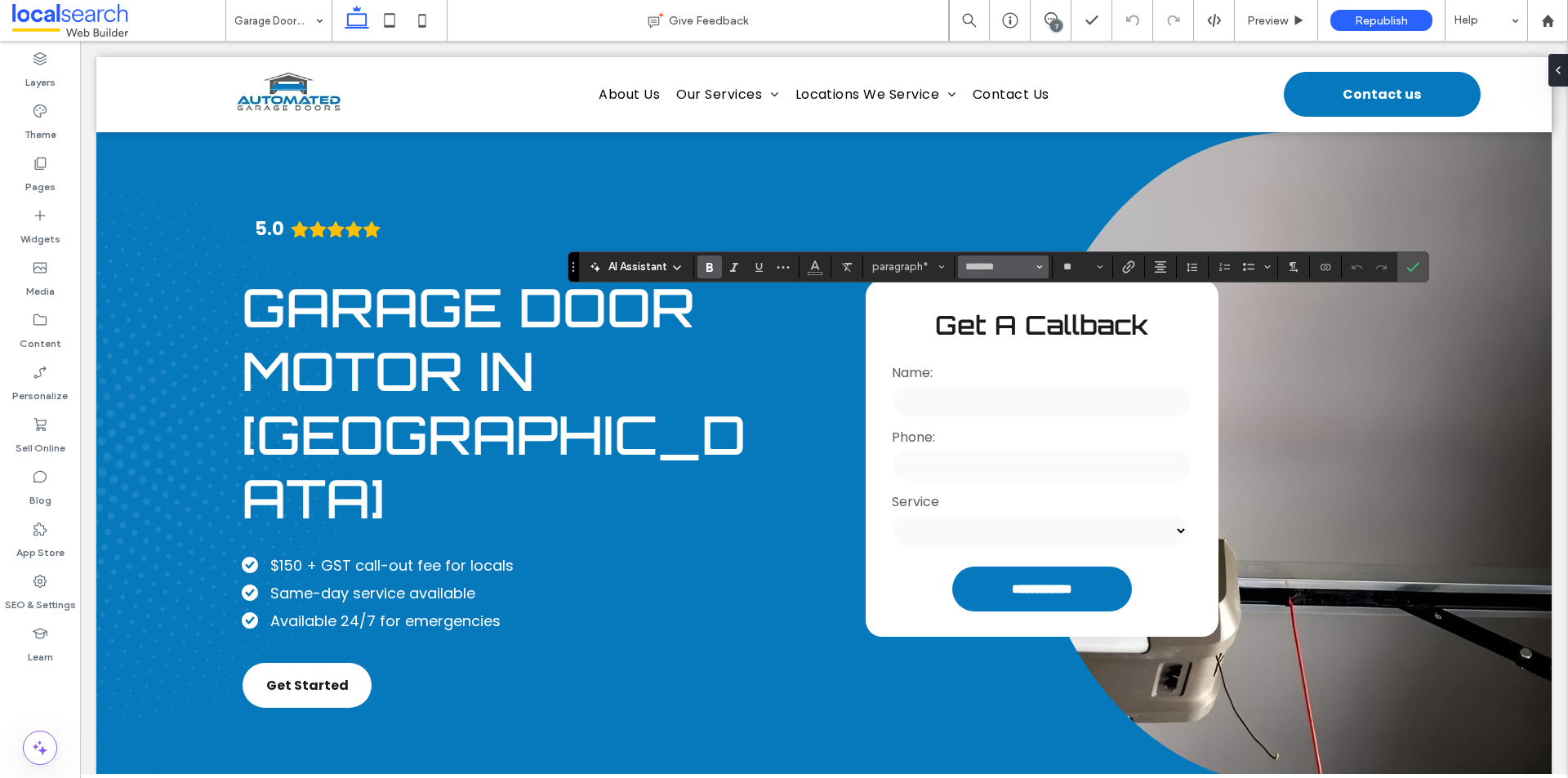
click at [1038, 264] on icon "Font & Font weight" at bounding box center [1040, 267] width 7 height 7
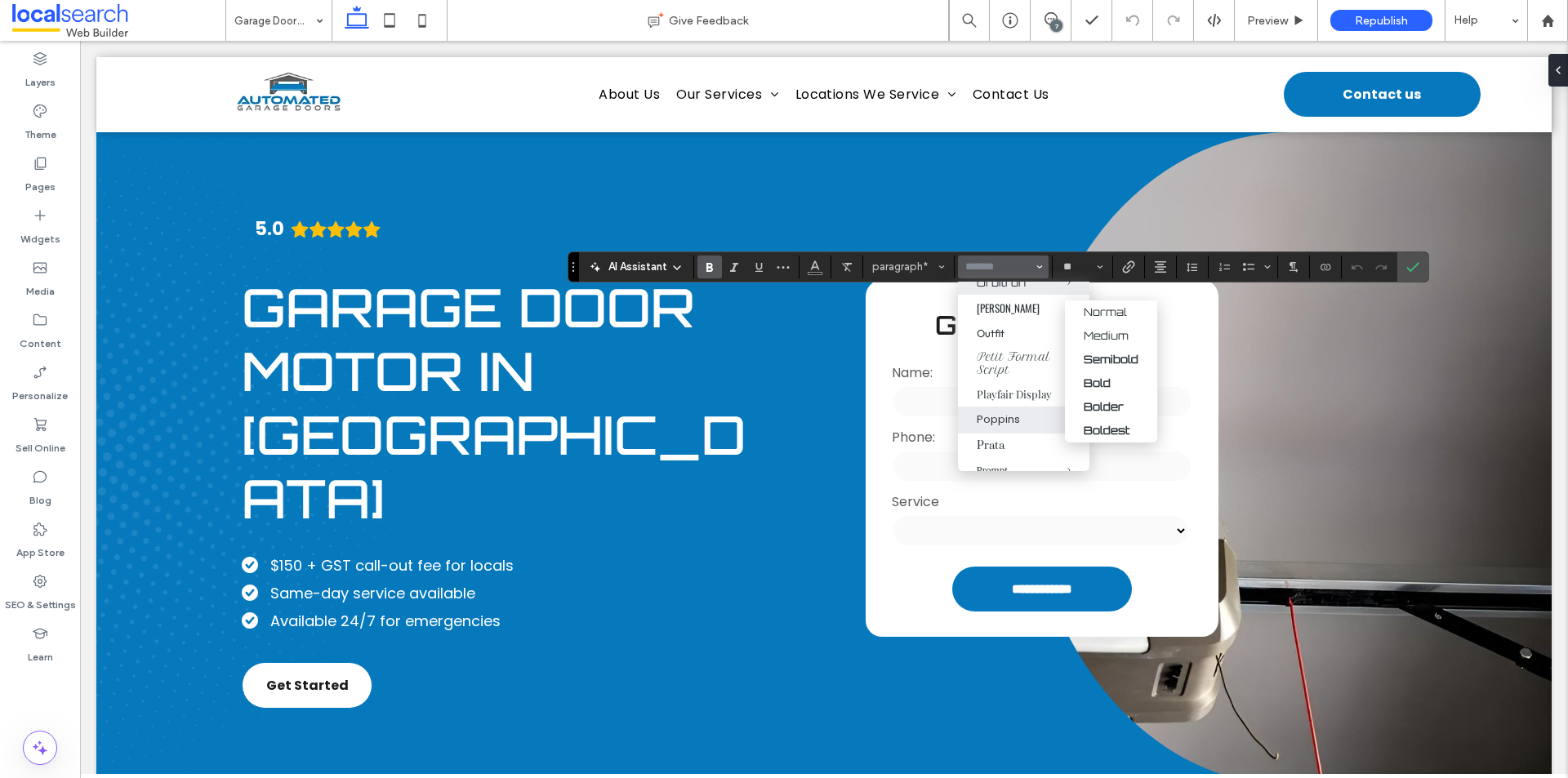
click at [1024, 295] on span "Orbitron" at bounding box center [1057, 283] width 65 height 24
type input "********"
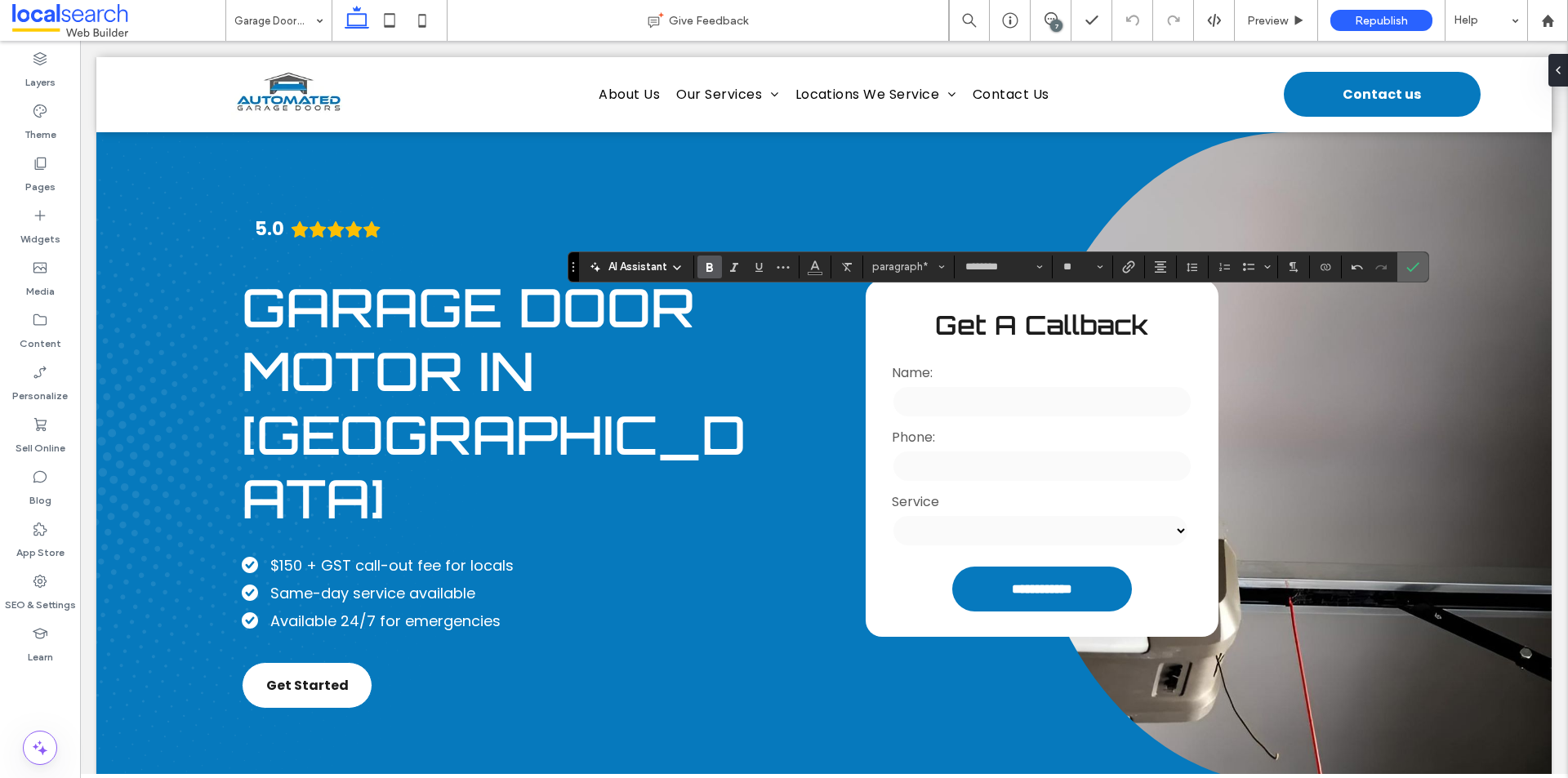
click at [1417, 265] on use "Confirm" at bounding box center [1413, 267] width 13 height 10
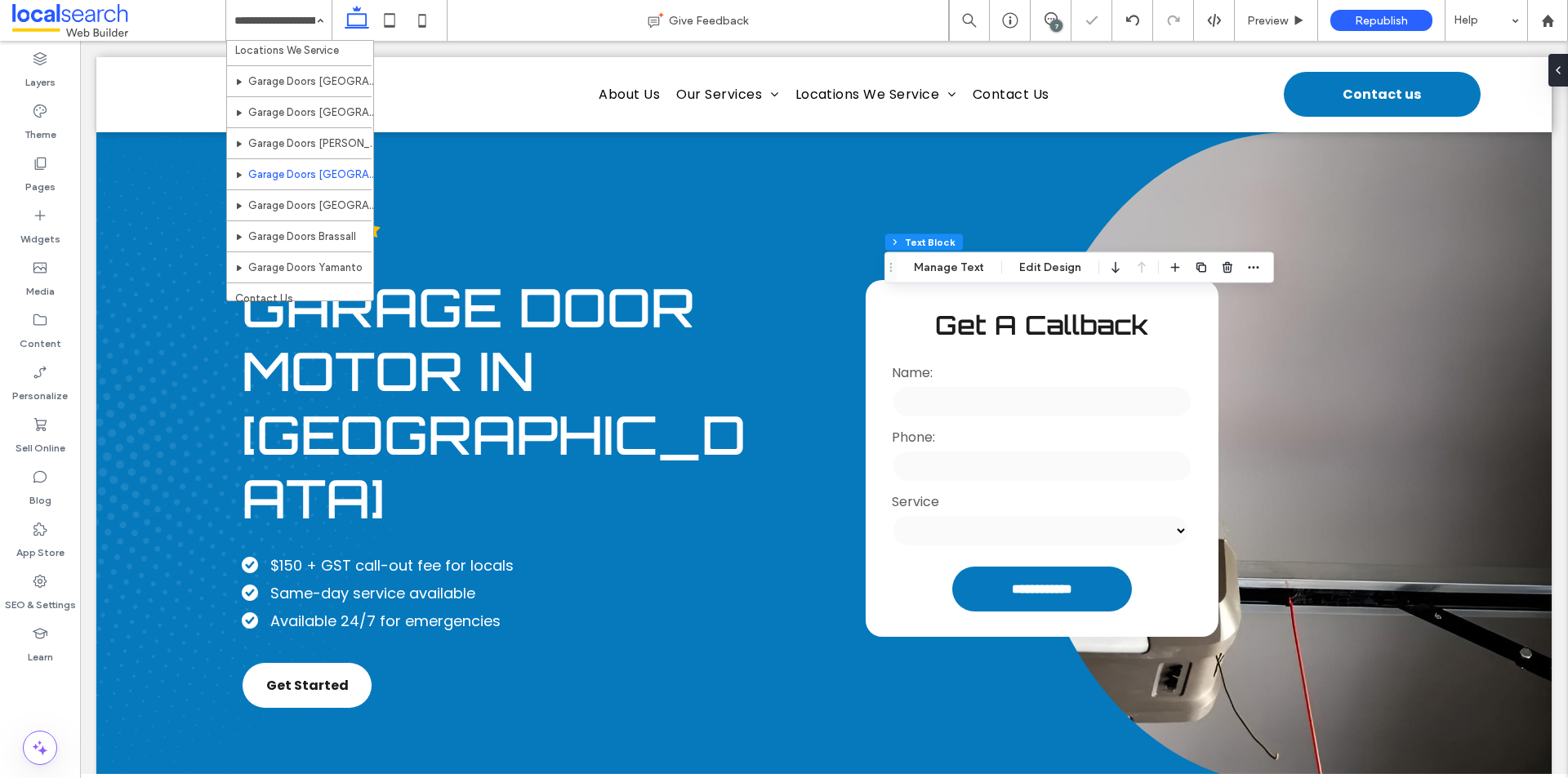
scroll to position [234, 0]
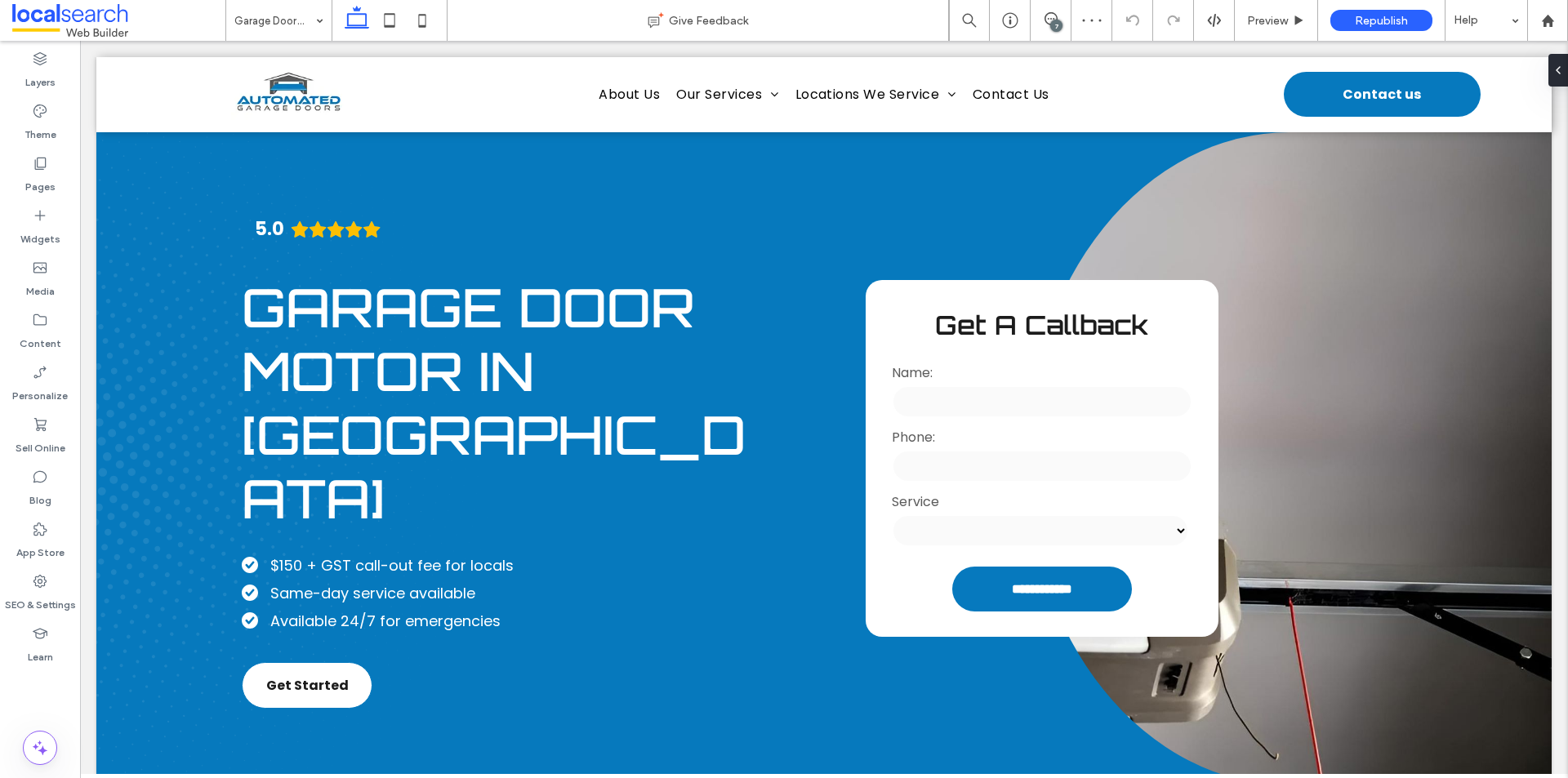
type input "*******"
type input "**"
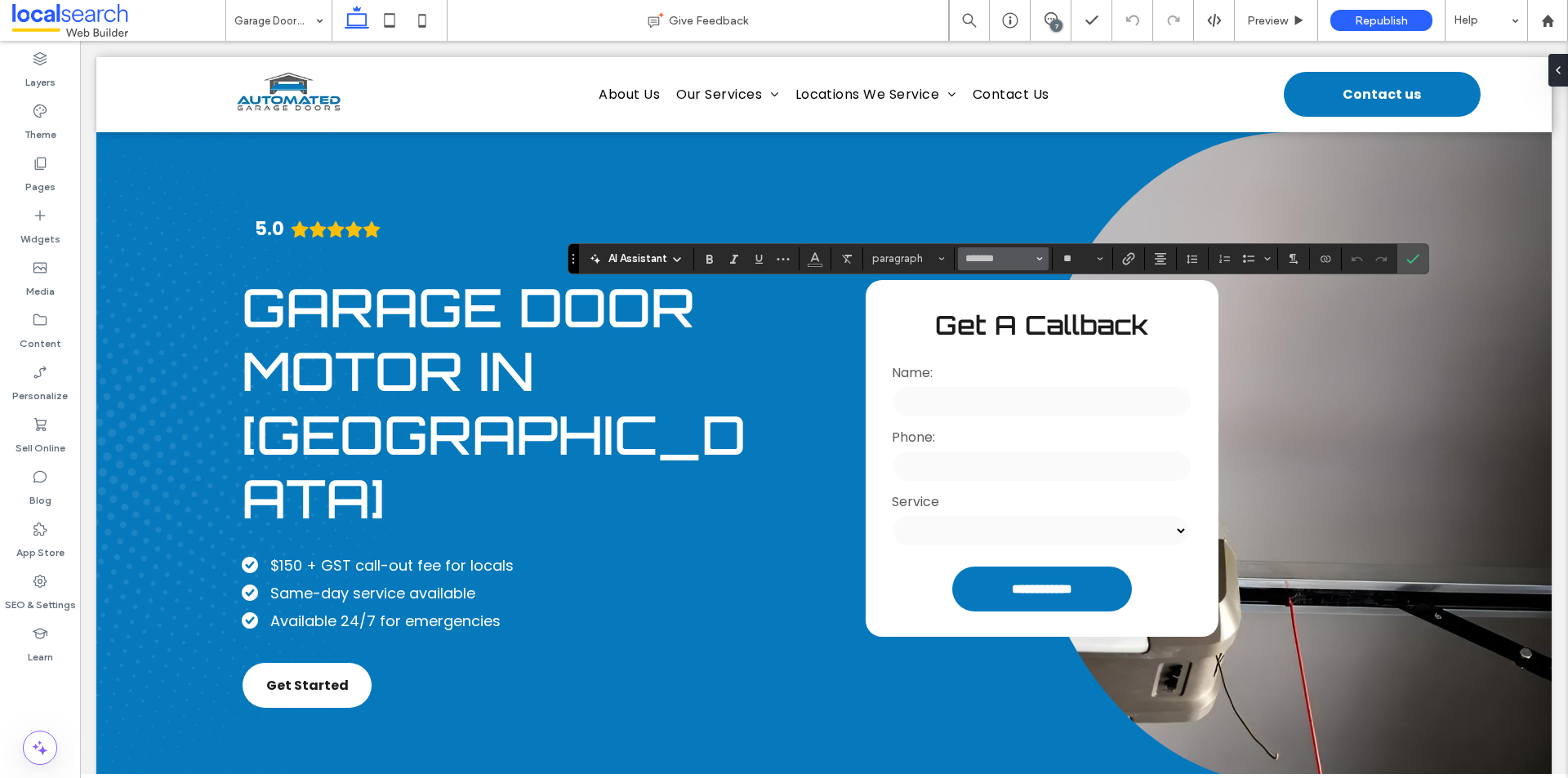
click at [1037, 251] on span "Font & Font weight" at bounding box center [1040, 259] width 7 height 21
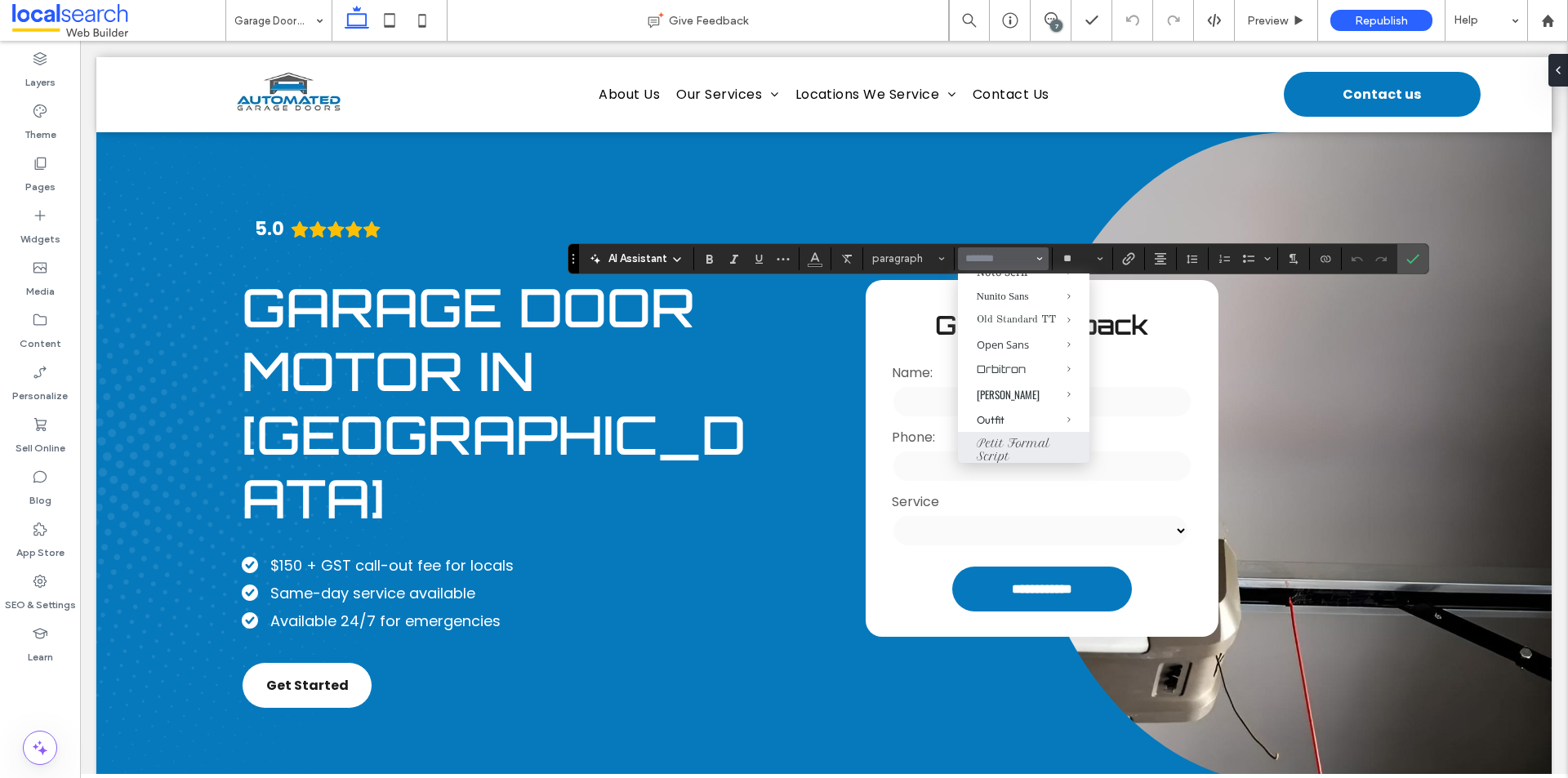
scroll to position [1062, 0]
click at [995, 281] on div "Orbitron" at bounding box center [1024, 274] width 94 height 13
type input "********"
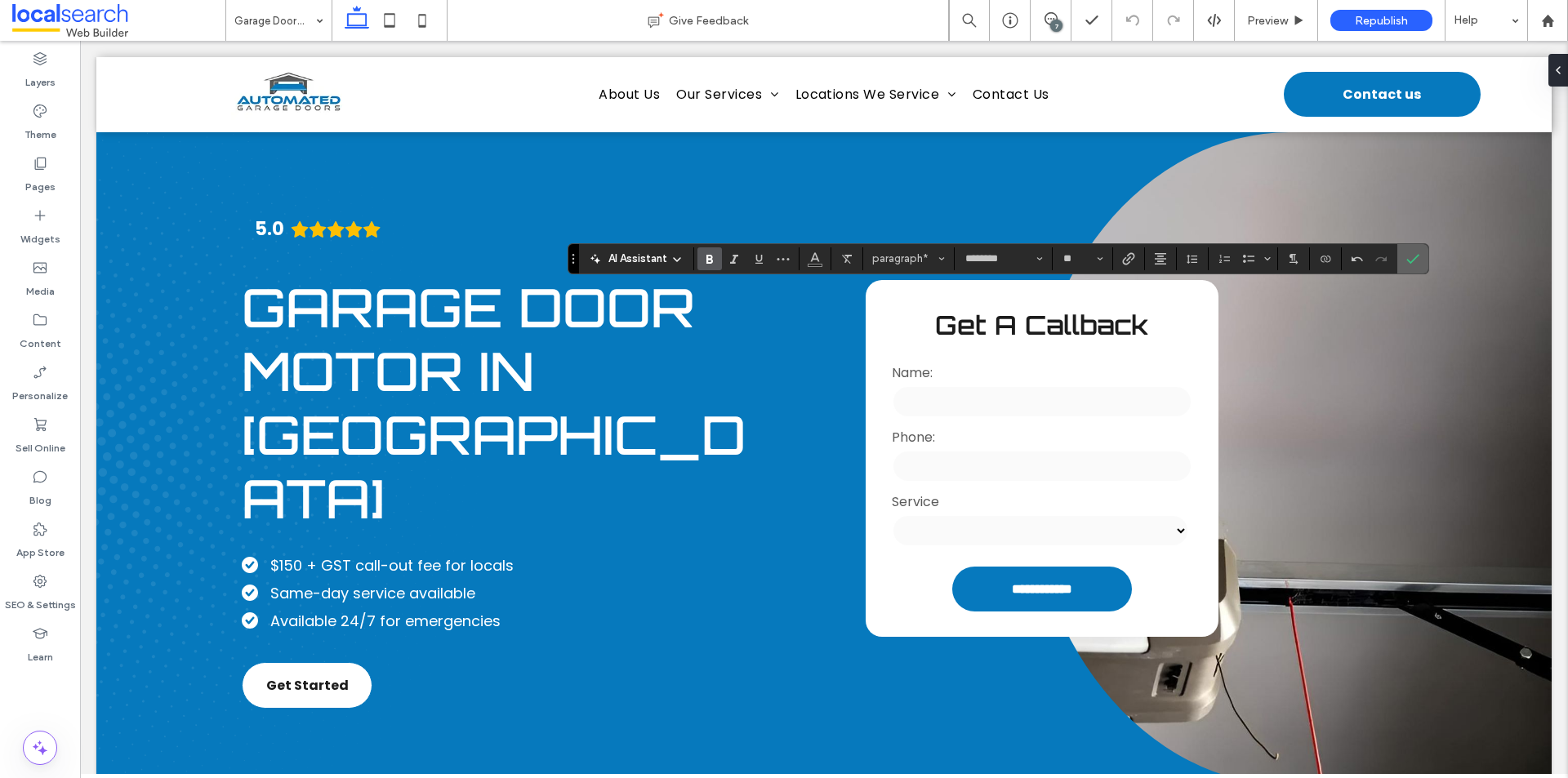
click at [1412, 256] on icon "Confirm" at bounding box center [1413, 259] width 13 height 13
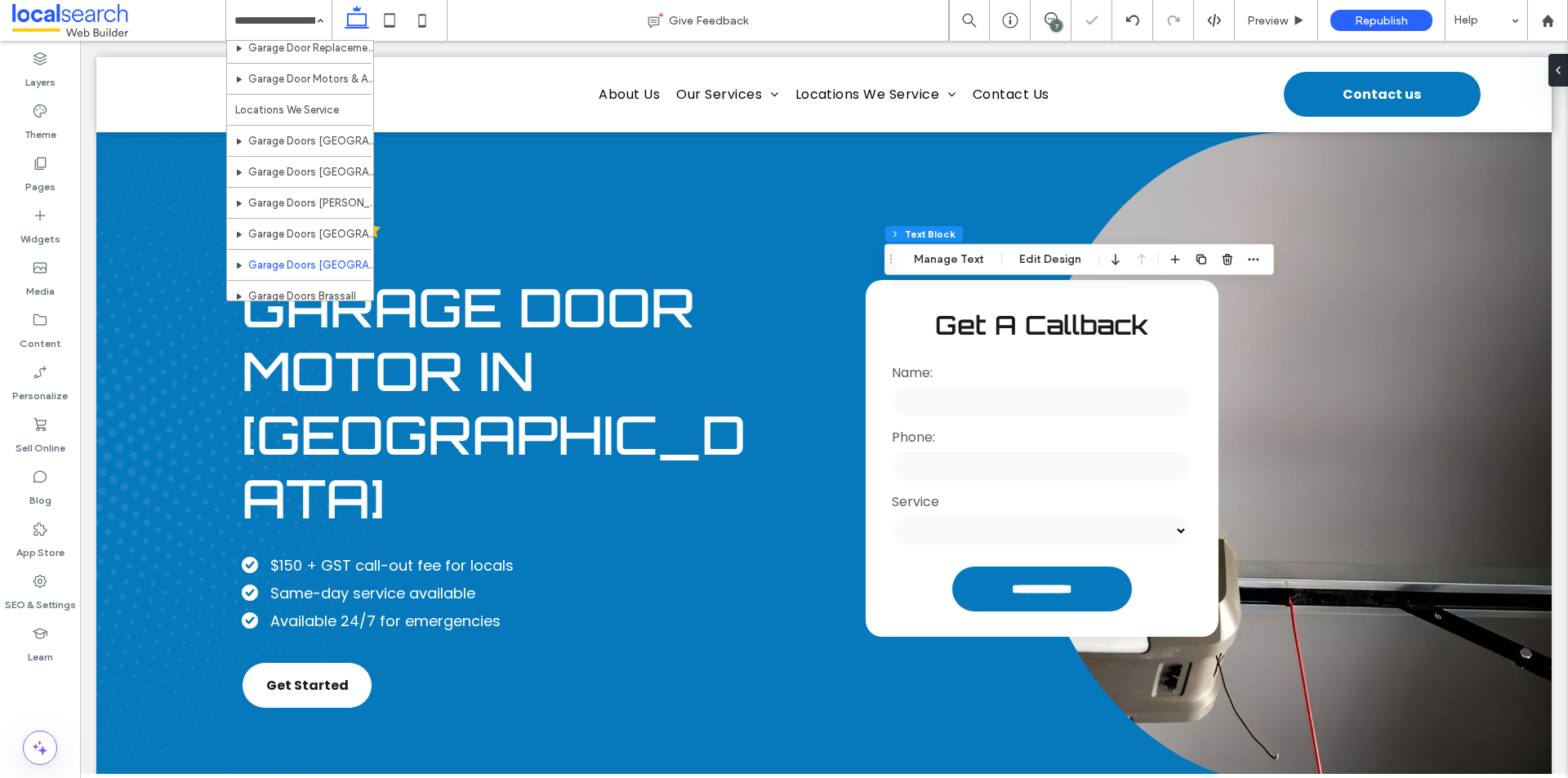
scroll to position [234, 0]
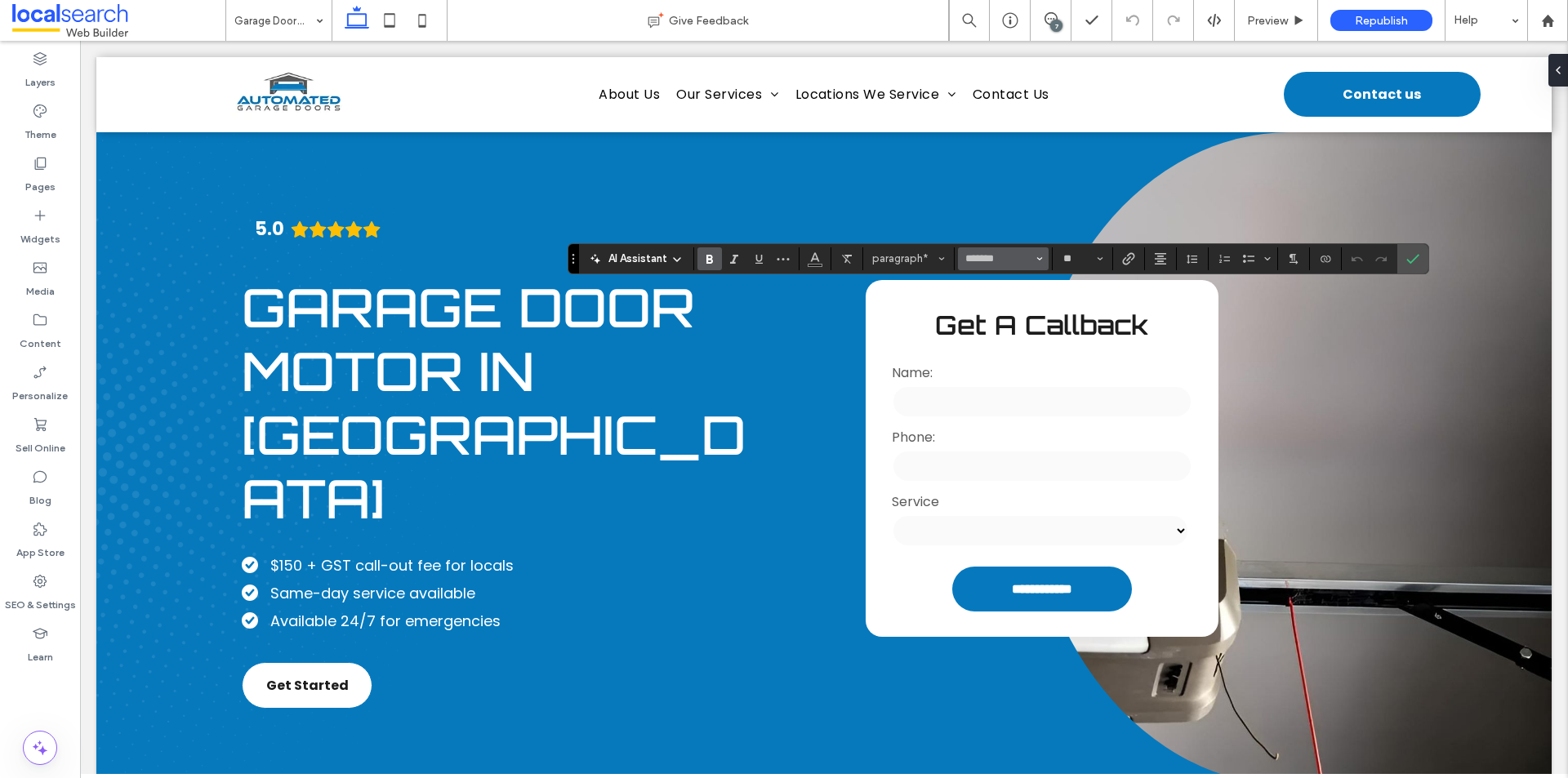
click at [1039, 261] on icon "Font & Font weight" at bounding box center [1040, 259] width 7 height 7
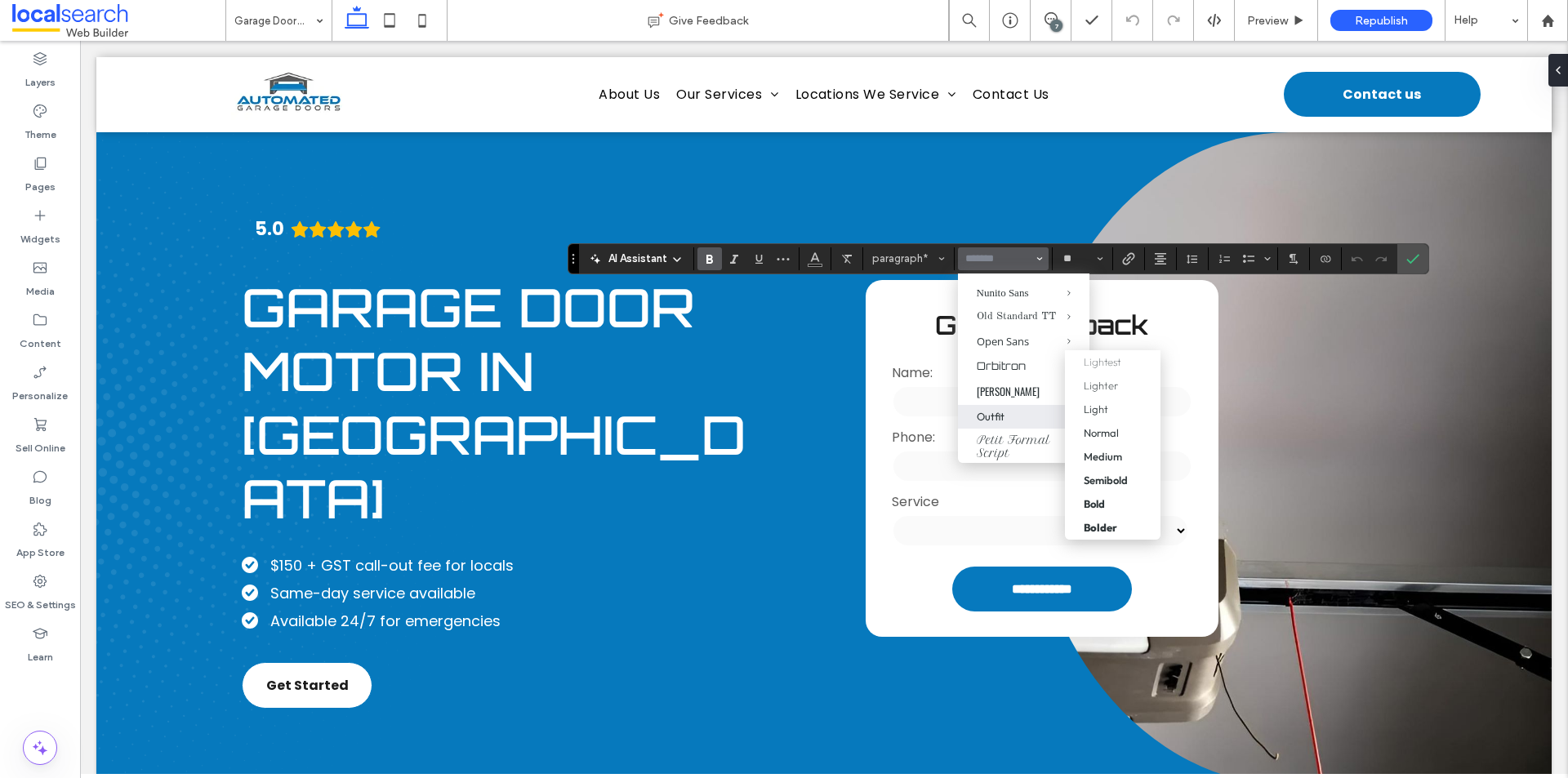
scroll to position [1062, 0]
click at [1008, 281] on div "Orbitron" at bounding box center [1024, 274] width 94 height 13
type input "********"
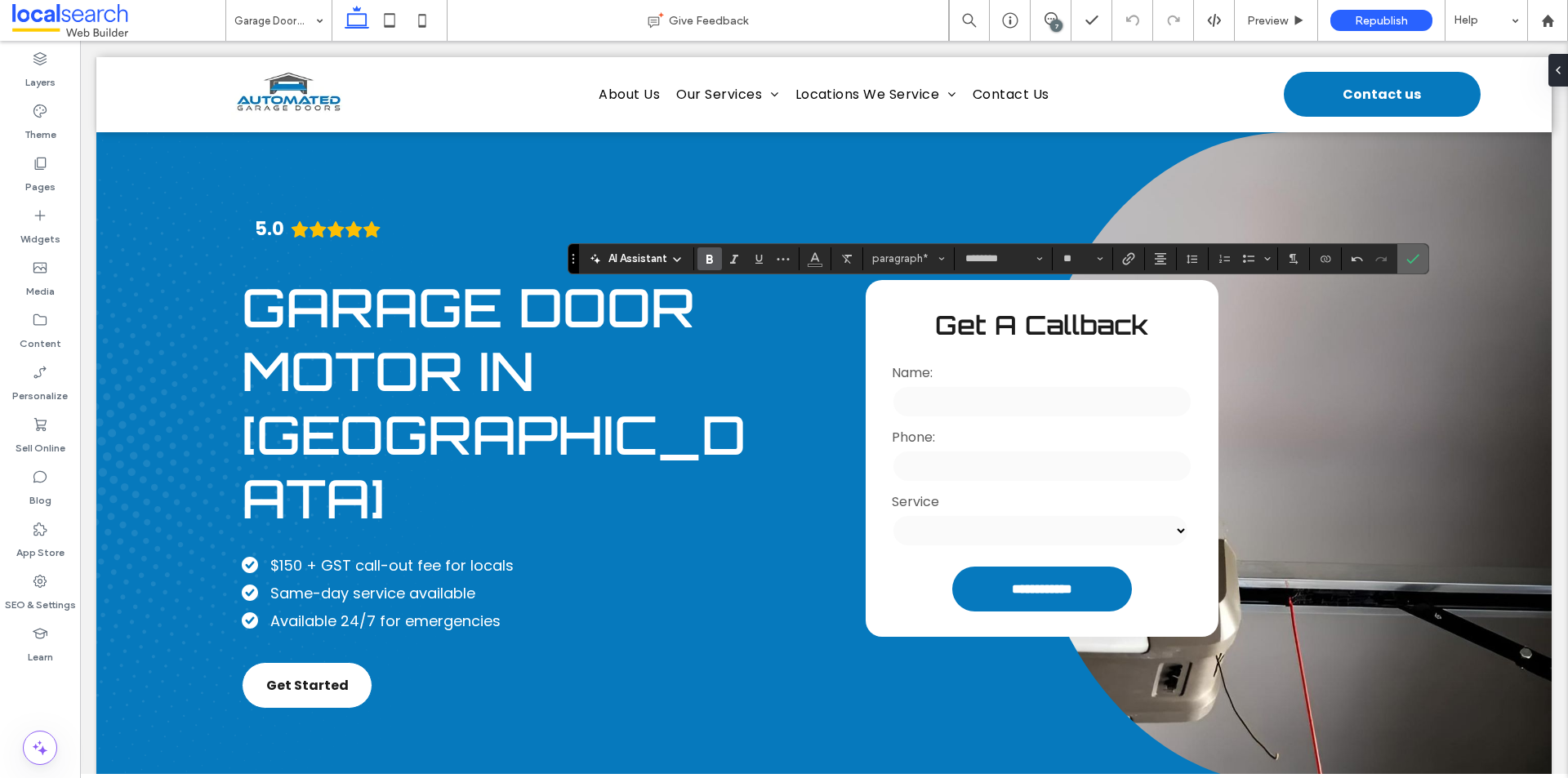
click at [1408, 256] on icon "Confirm" at bounding box center [1413, 259] width 13 height 13
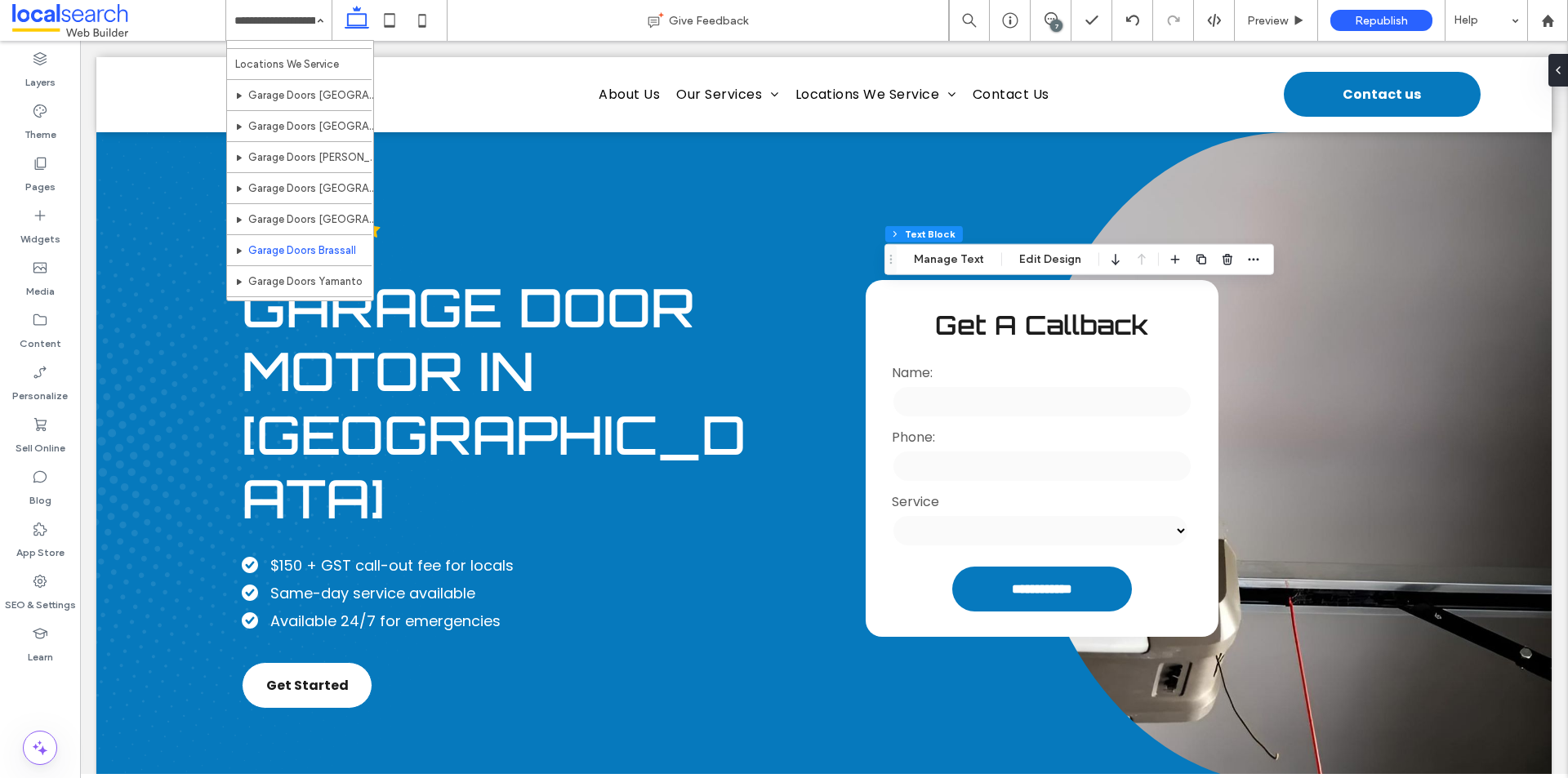
scroll to position [234, 0]
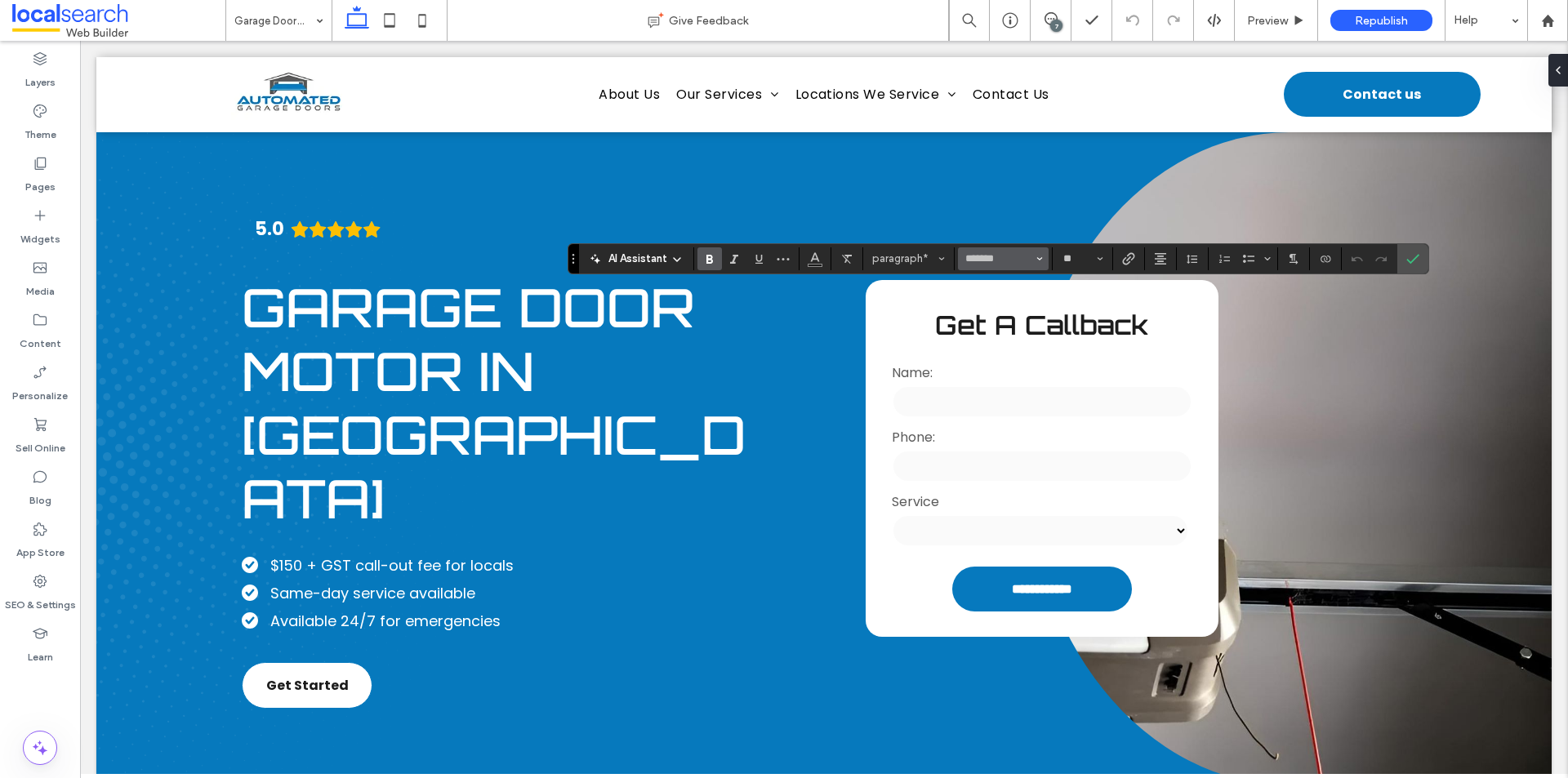
click at [1043, 258] on button "*******" at bounding box center [1002, 259] width 90 height 23
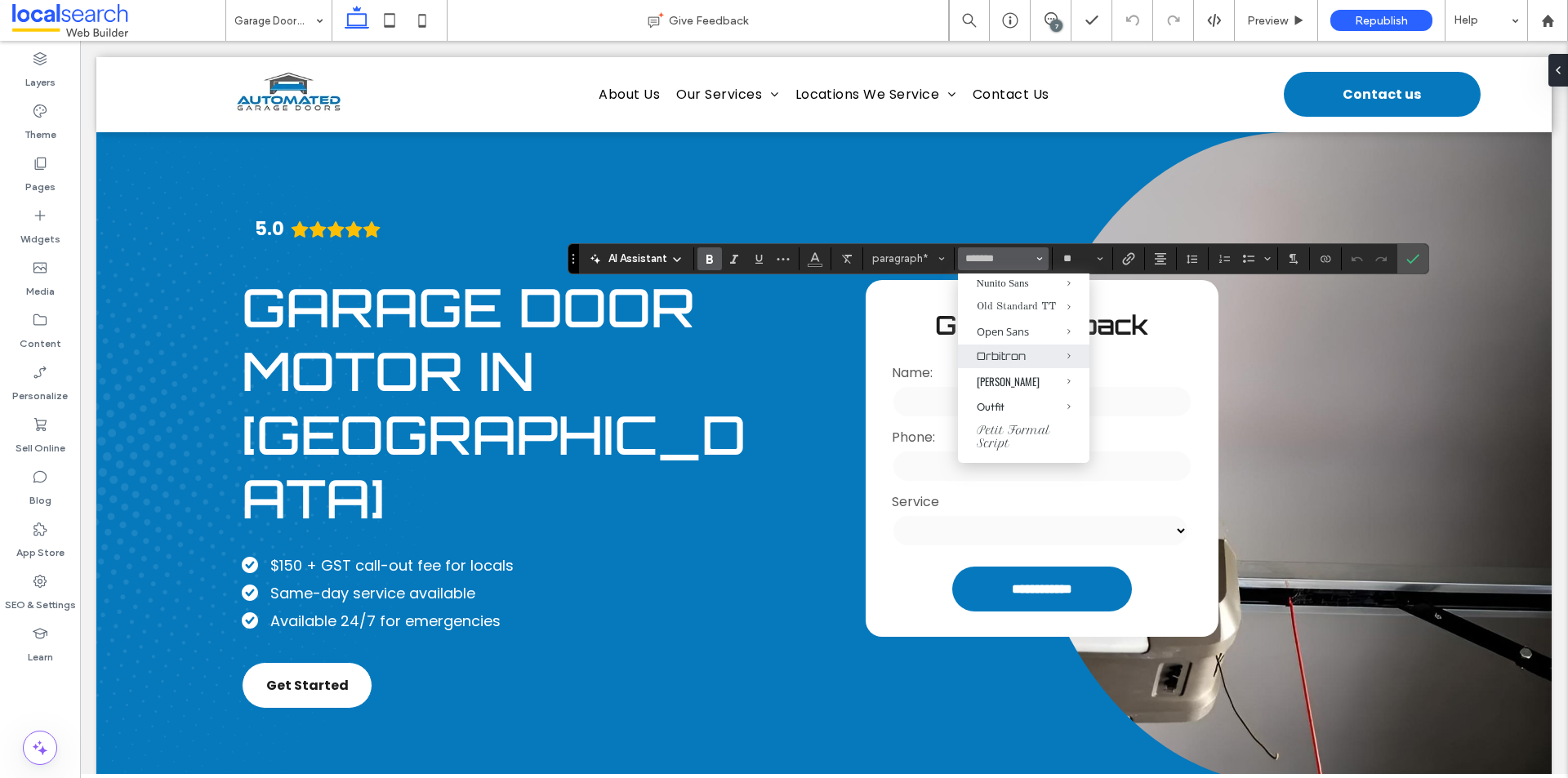
click at [1006, 363] on div "Orbitron" at bounding box center [1024, 356] width 94 height 13
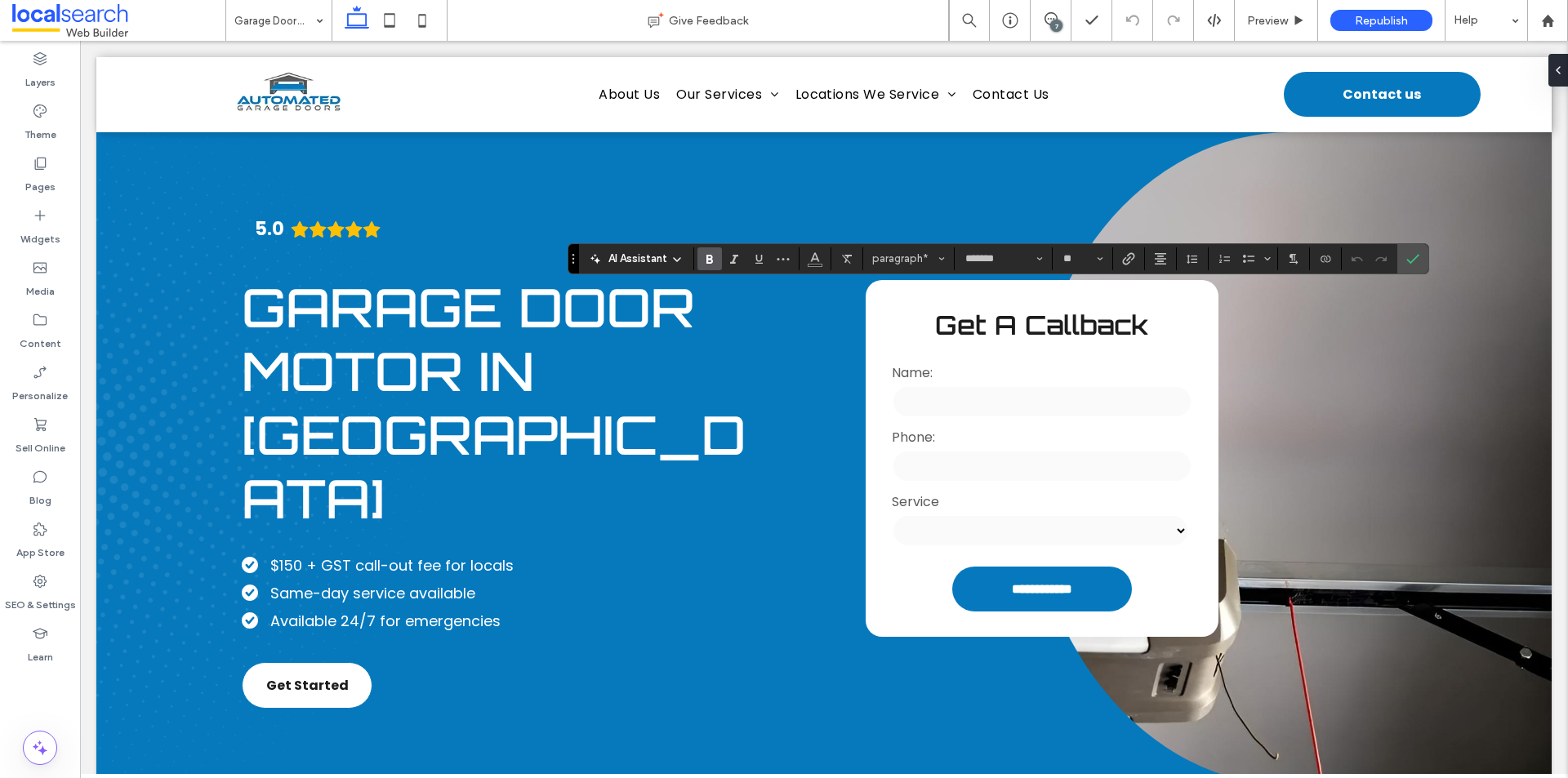
type input "********"
click at [1408, 257] on icon "Confirm" at bounding box center [1413, 259] width 13 height 13
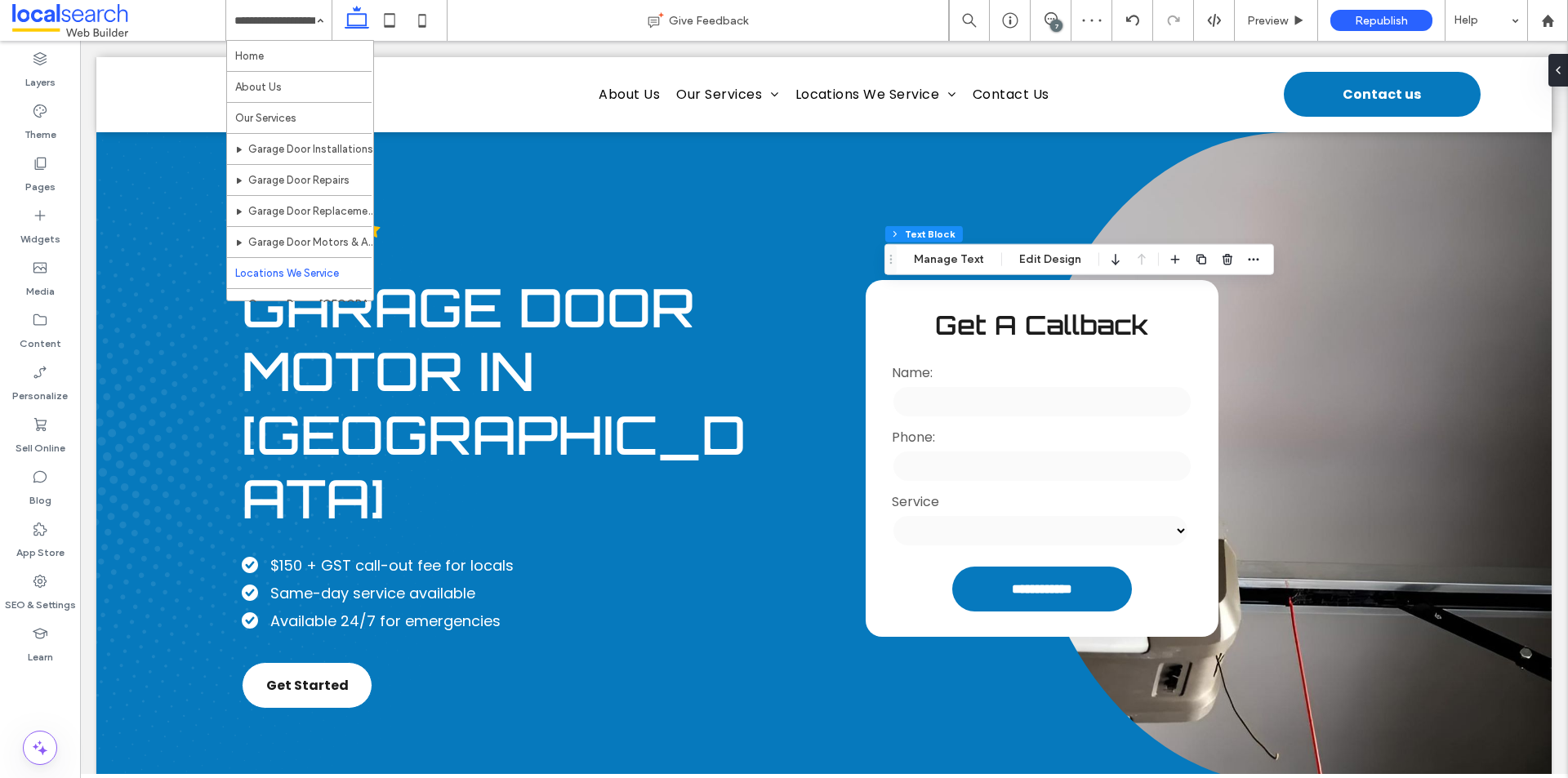
scroll to position [234, 0]
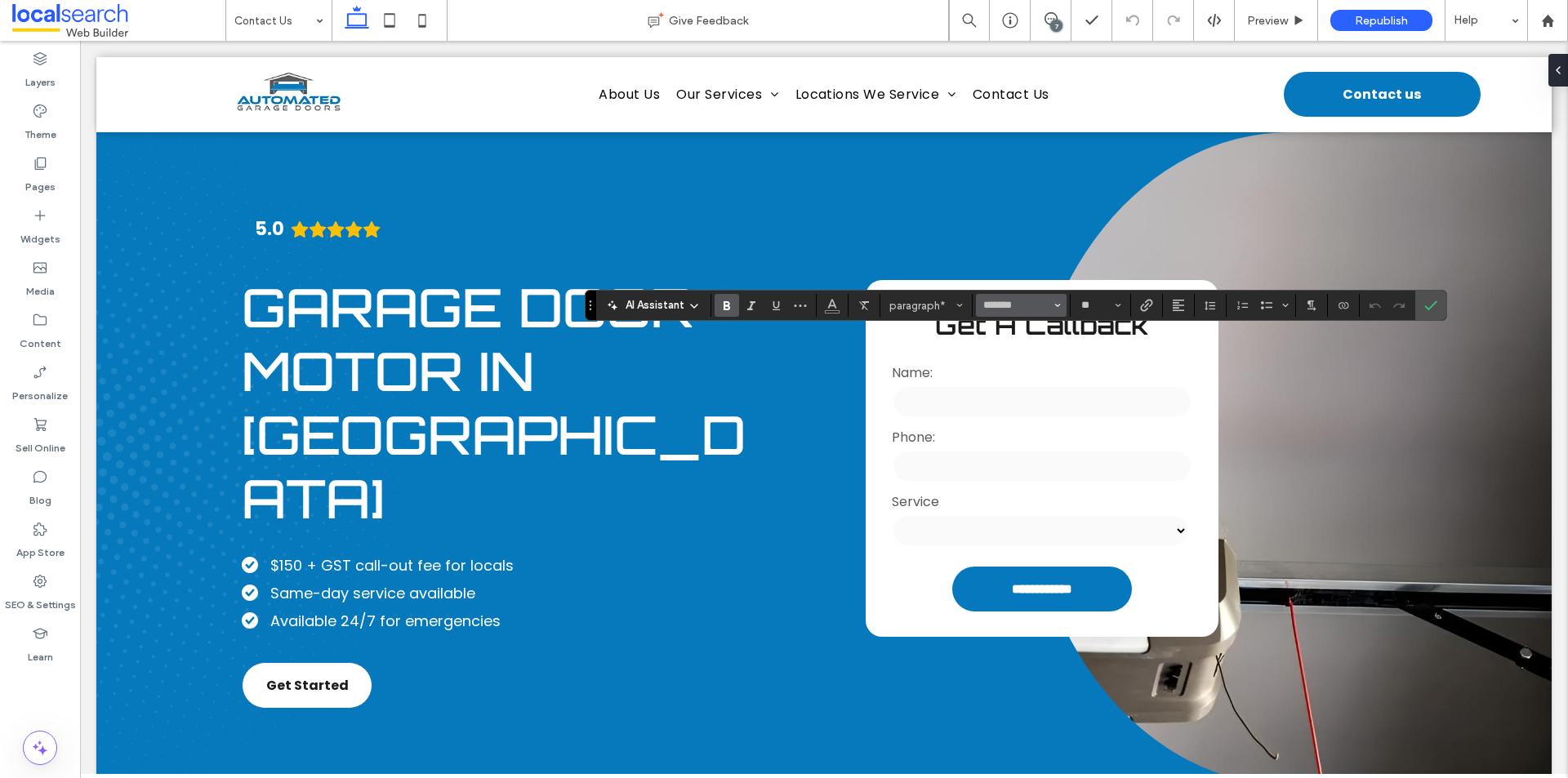
click at [1065, 302] on button "*******" at bounding box center [1020, 305] width 90 height 23
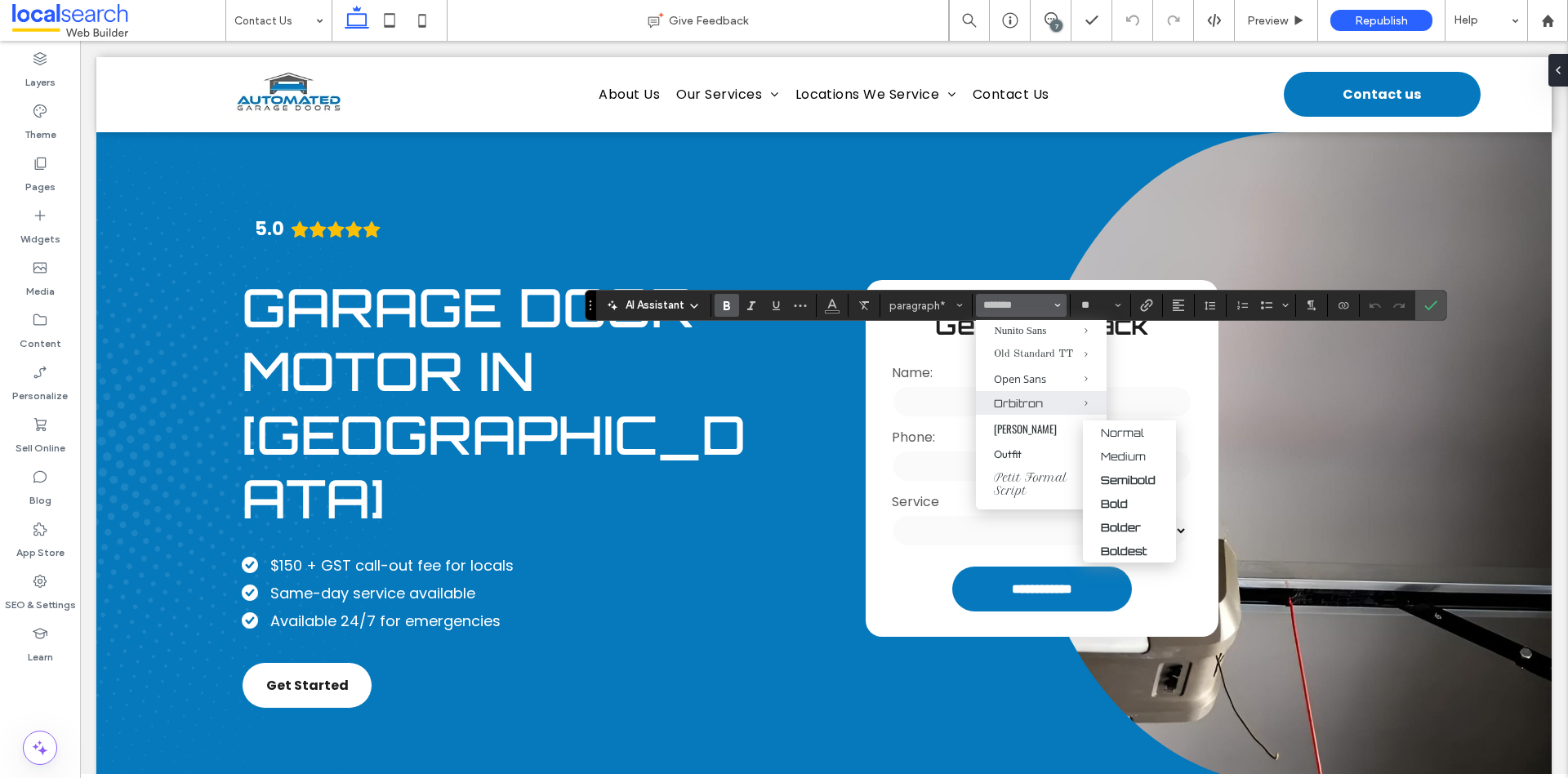
click at [1041, 415] on span "Orbitron" at bounding box center [1074, 402] width 65 height 24
type input "********"
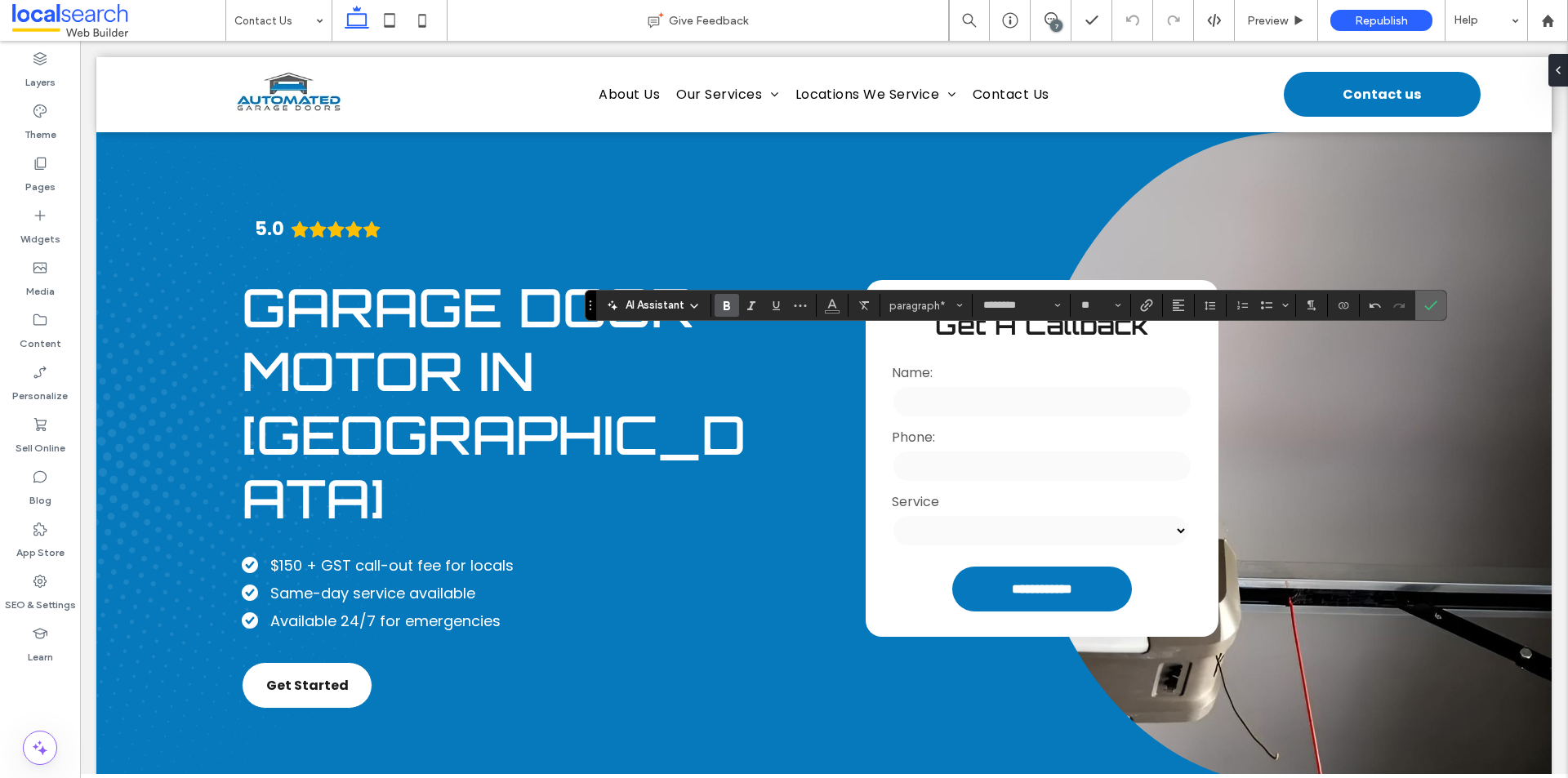
click at [1438, 311] on label "Confirm" at bounding box center [1430, 305] width 24 height 30
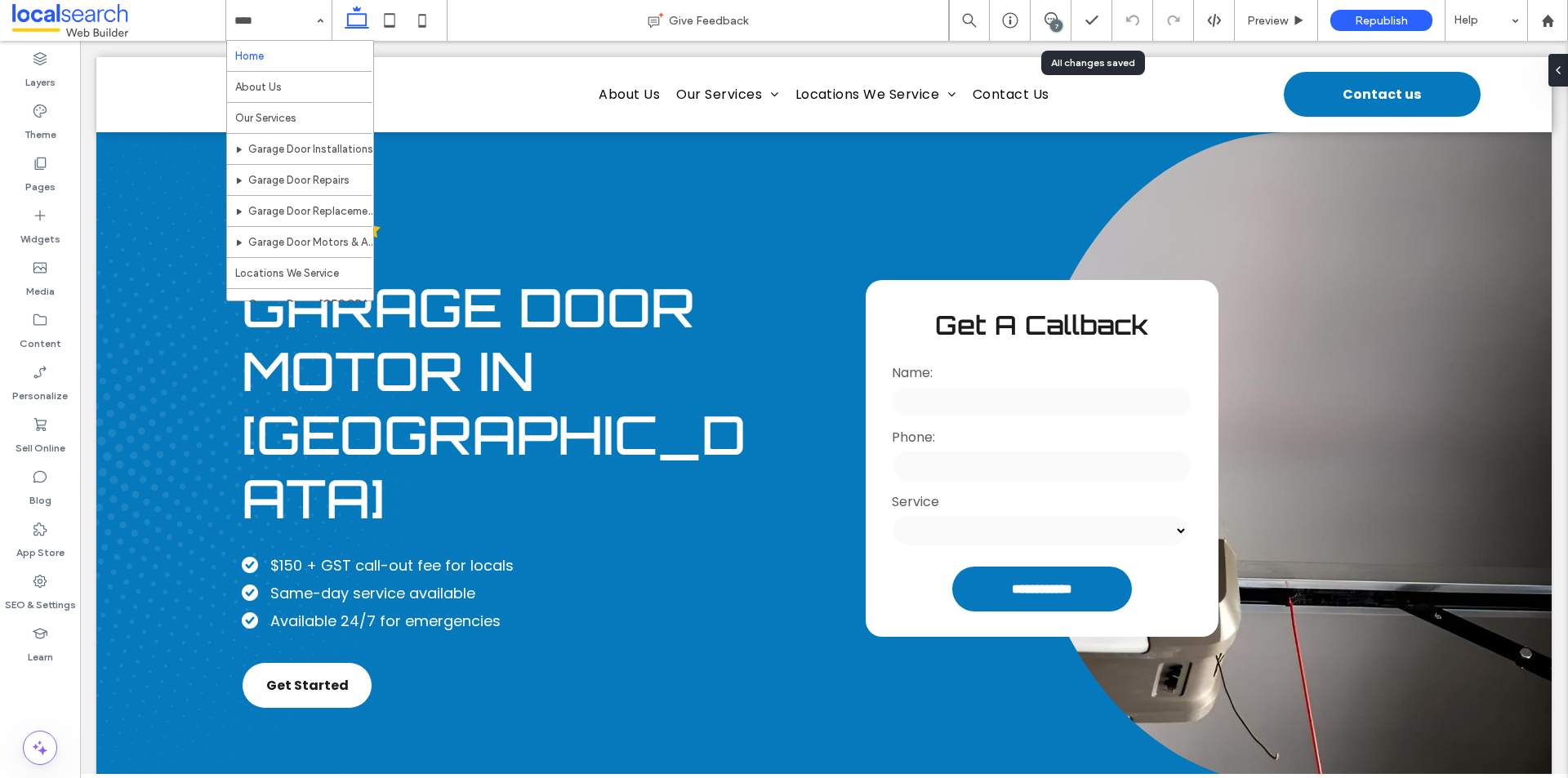
click at [1051, 23] on div "7" at bounding box center [1056, 25] width 13 height 13
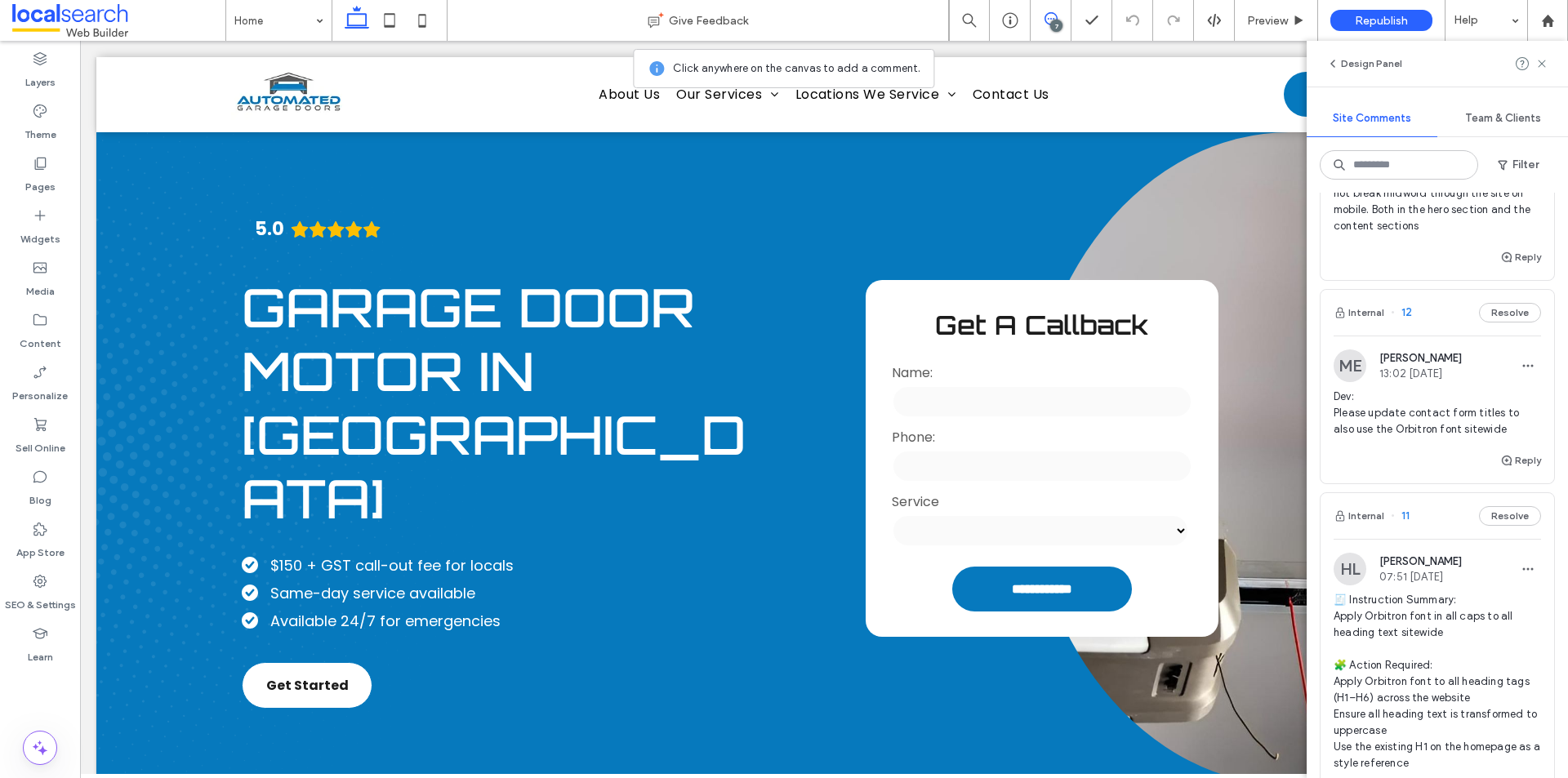
scroll to position [817, 0]
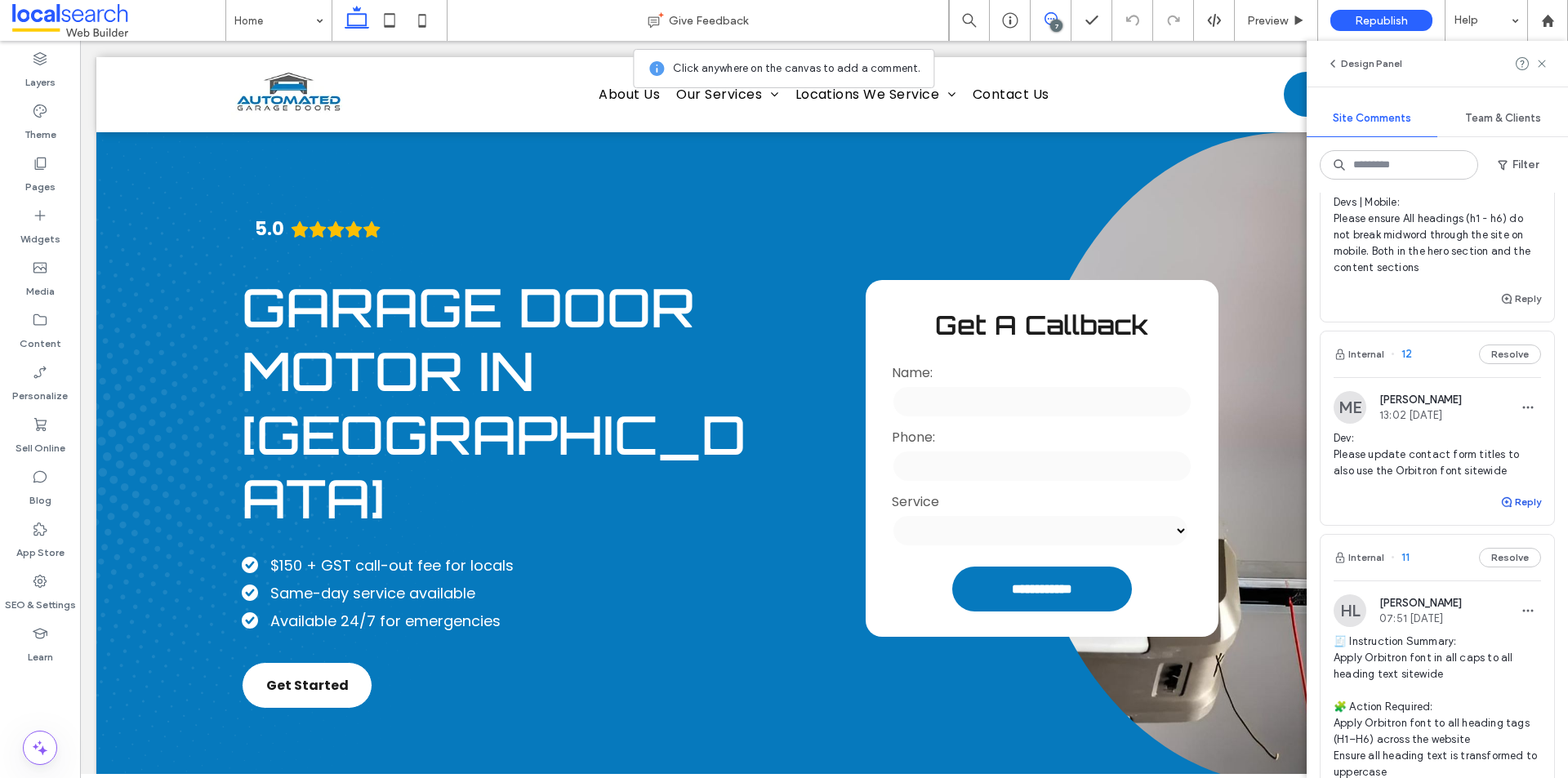
click at [1512, 512] on button "Reply" at bounding box center [1520, 503] width 40 height 19
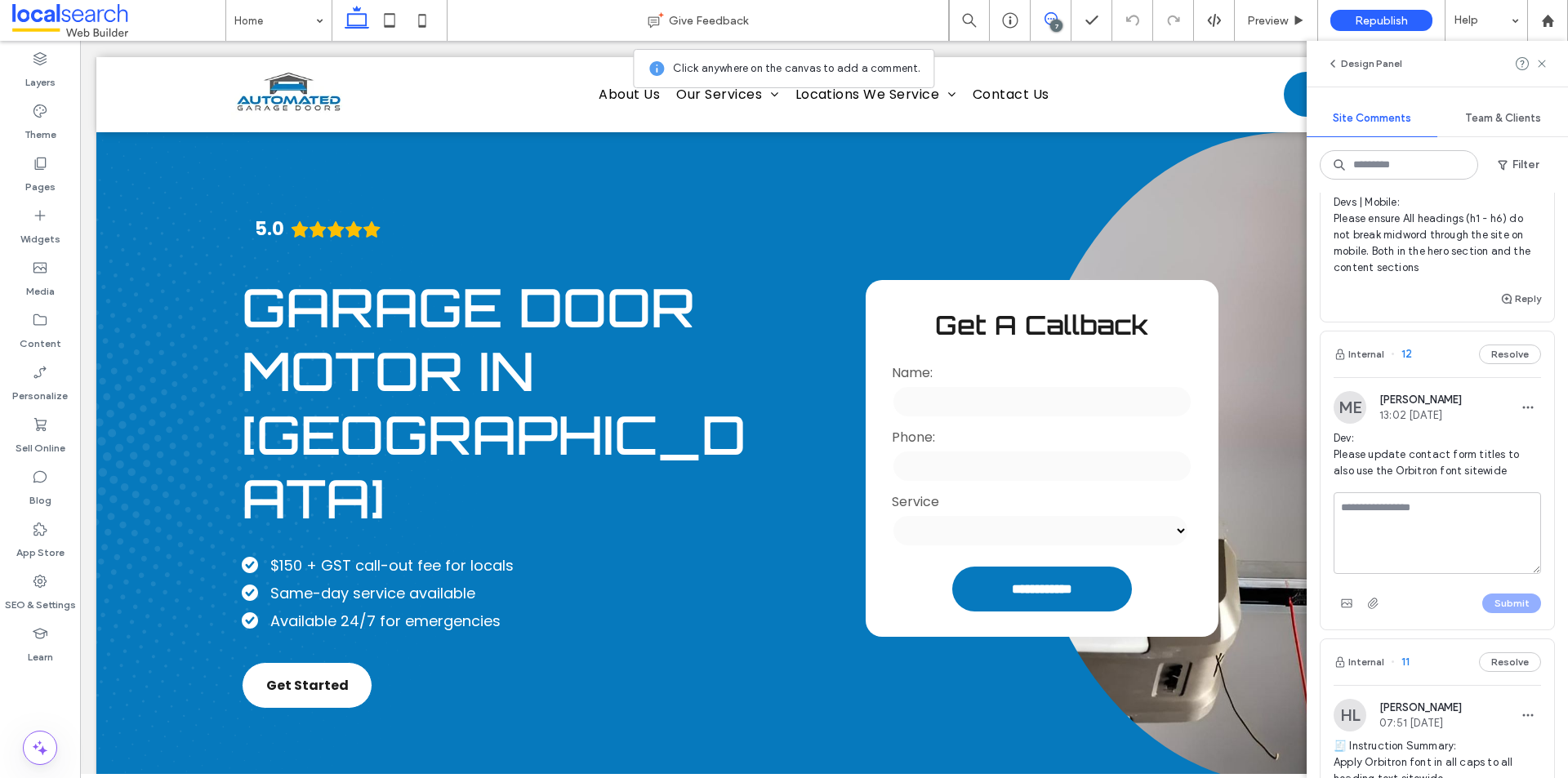
click at [1411, 536] on textarea at bounding box center [1436, 533] width 207 height 82
type textarea "**********"
click at [1503, 613] on button "Submit" at bounding box center [1511, 604] width 59 height 19
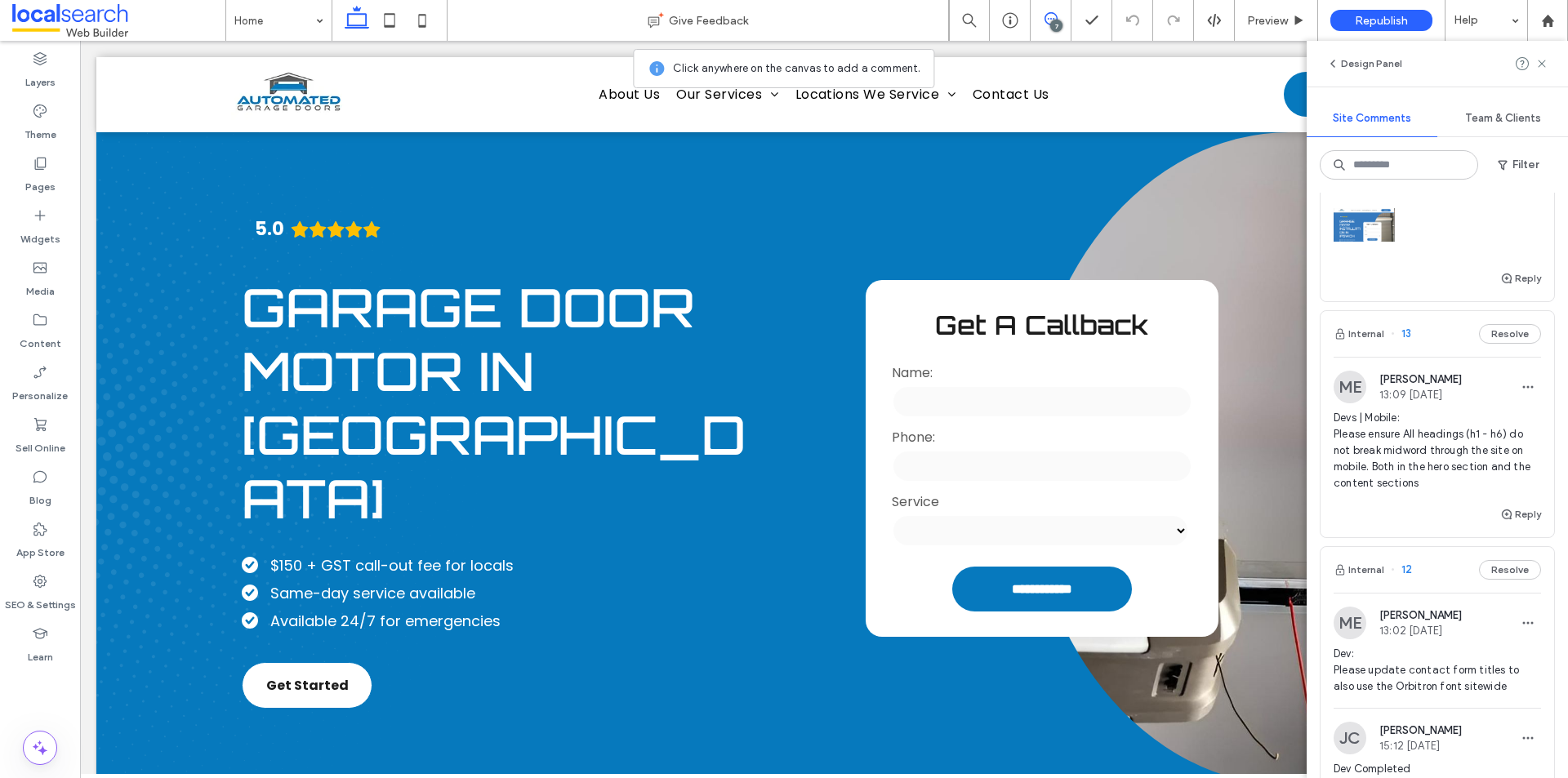
scroll to position [572, 0]
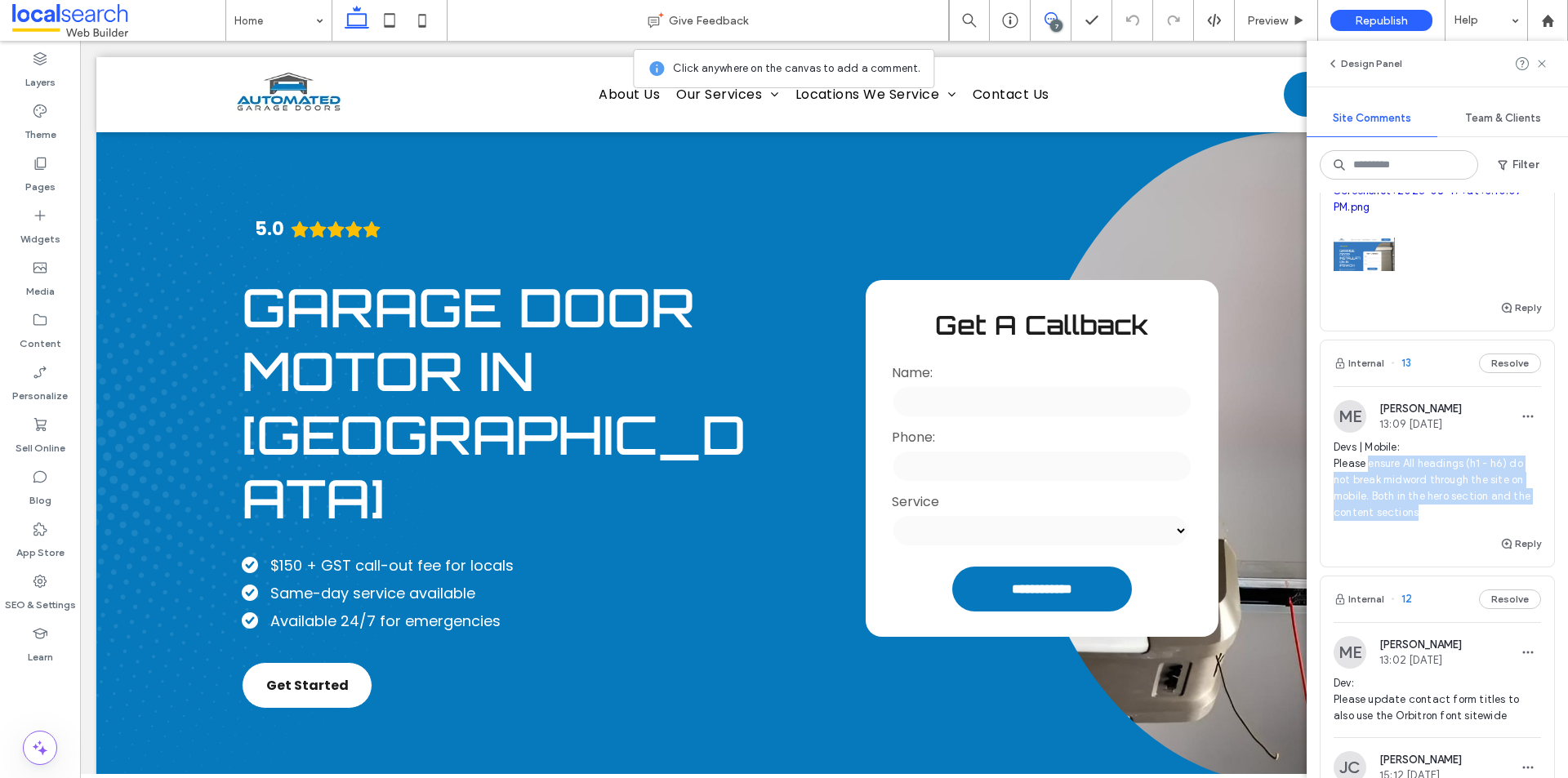
drag, startPoint x: 1370, startPoint y: 480, endPoint x: 1445, endPoint y: 529, distance: 89.6
click at [1445, 521] on span "Devs | Mobile: Please ensure All headings (h1 - h6) do not break midword throug…" at bounding box center [1436, 480] width 207 height 82
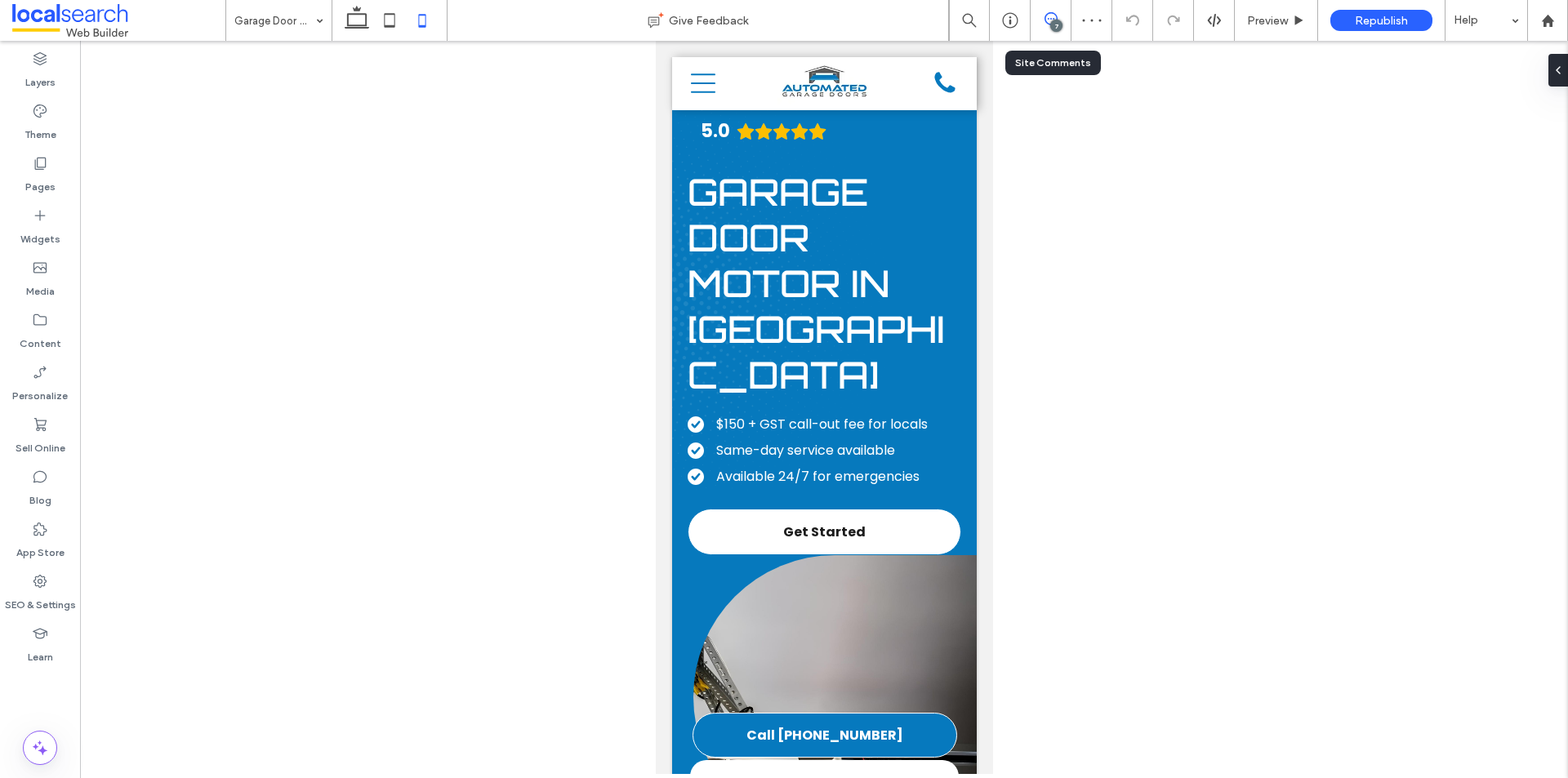
click at [1048, 19] on icon at bounding box center [1051, 19] width 13 height 13
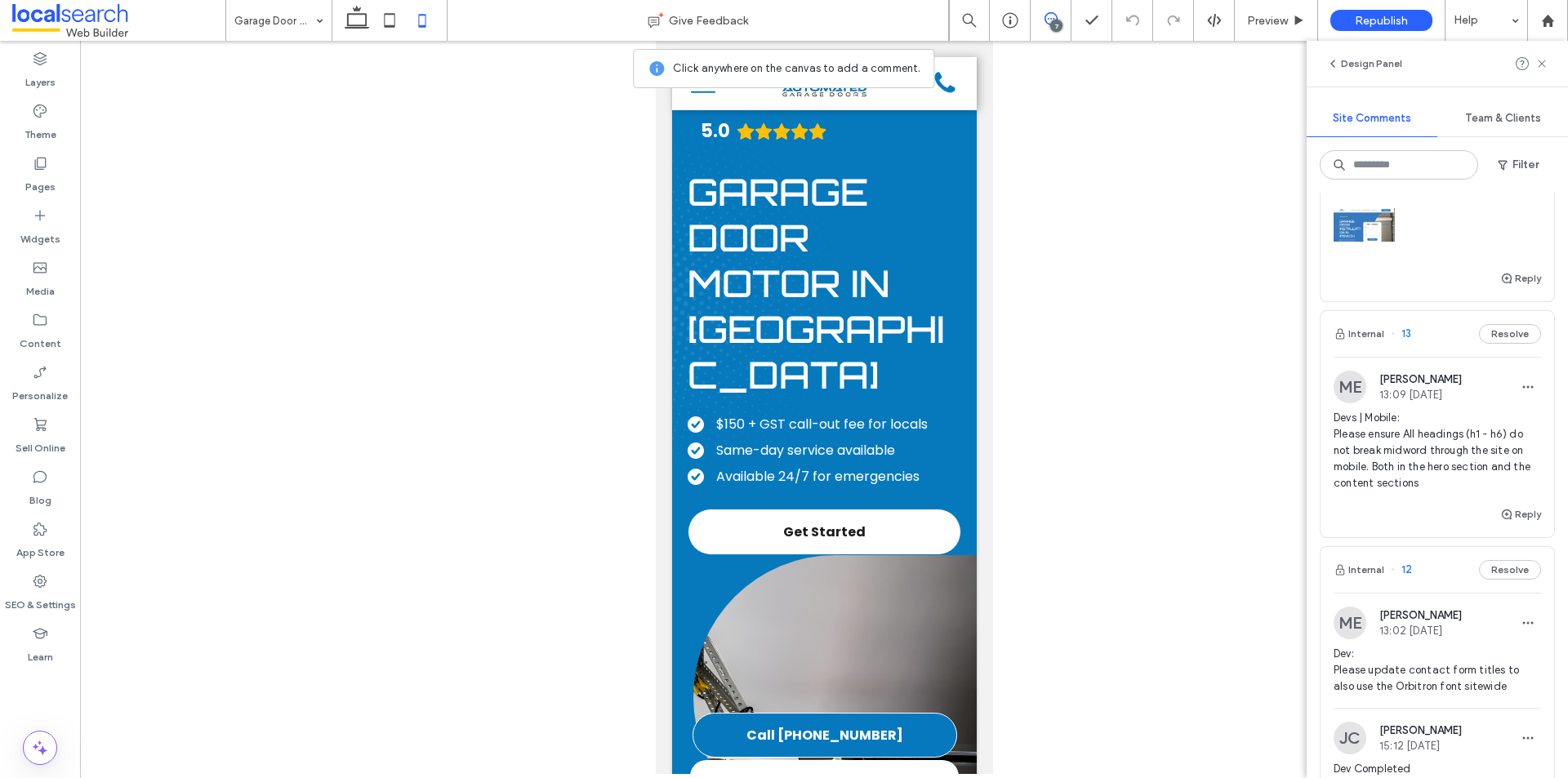
scroll to position [572, 0]
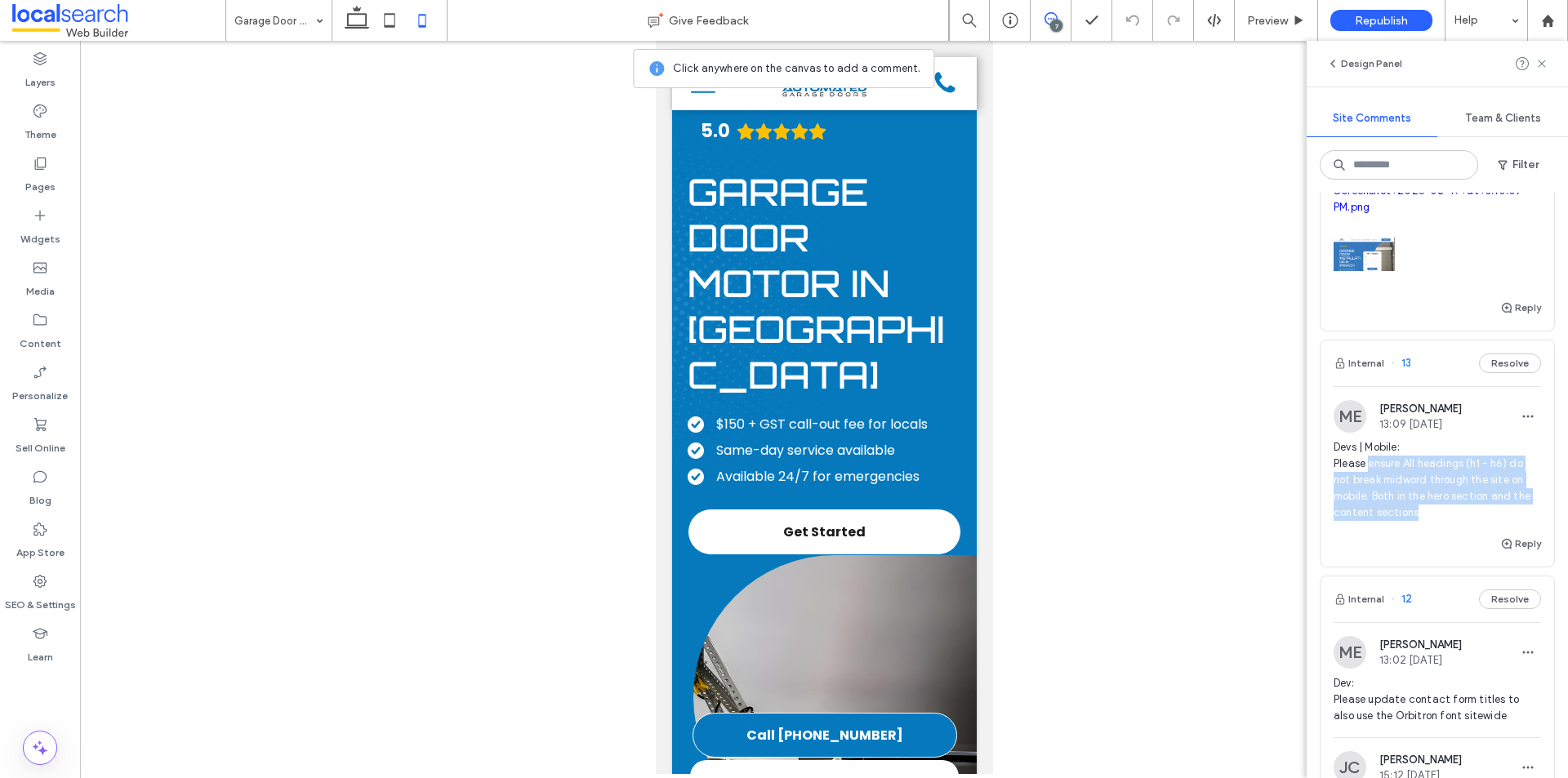
drag, startPoint x: 1369, startPoint y: 481, endPoint x: 1451, endPoint y: 523, distance: 92.1
click at [1451, 521] on span "Devs | Mobile: Please ensure All headings (h1 - h6) do not break midword throug…" at bounding box center [1436, 480] width 207 height 82
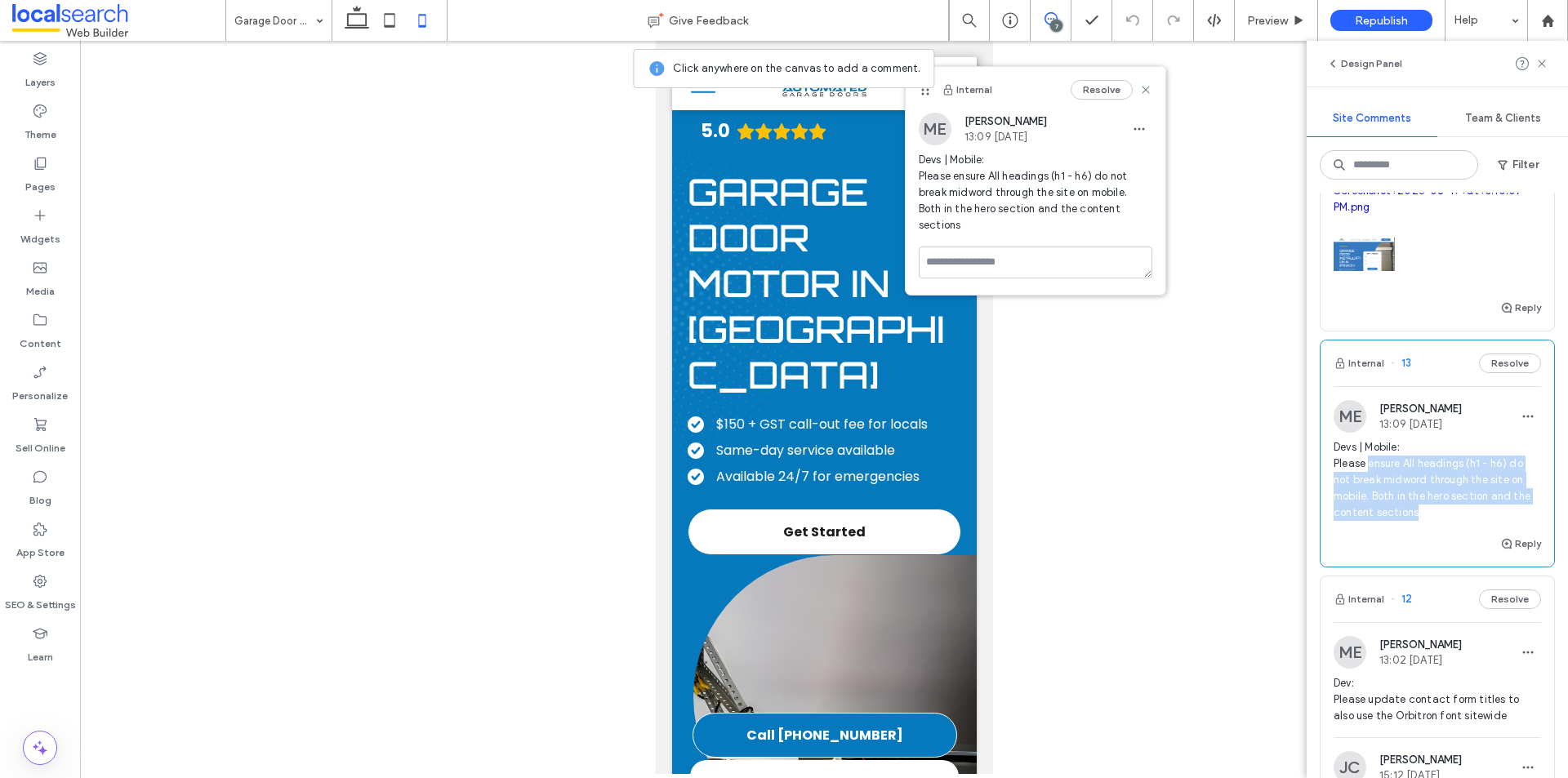
copy span "ensure All headings (h1 - h6) do not break midword through the site on mobile. …"
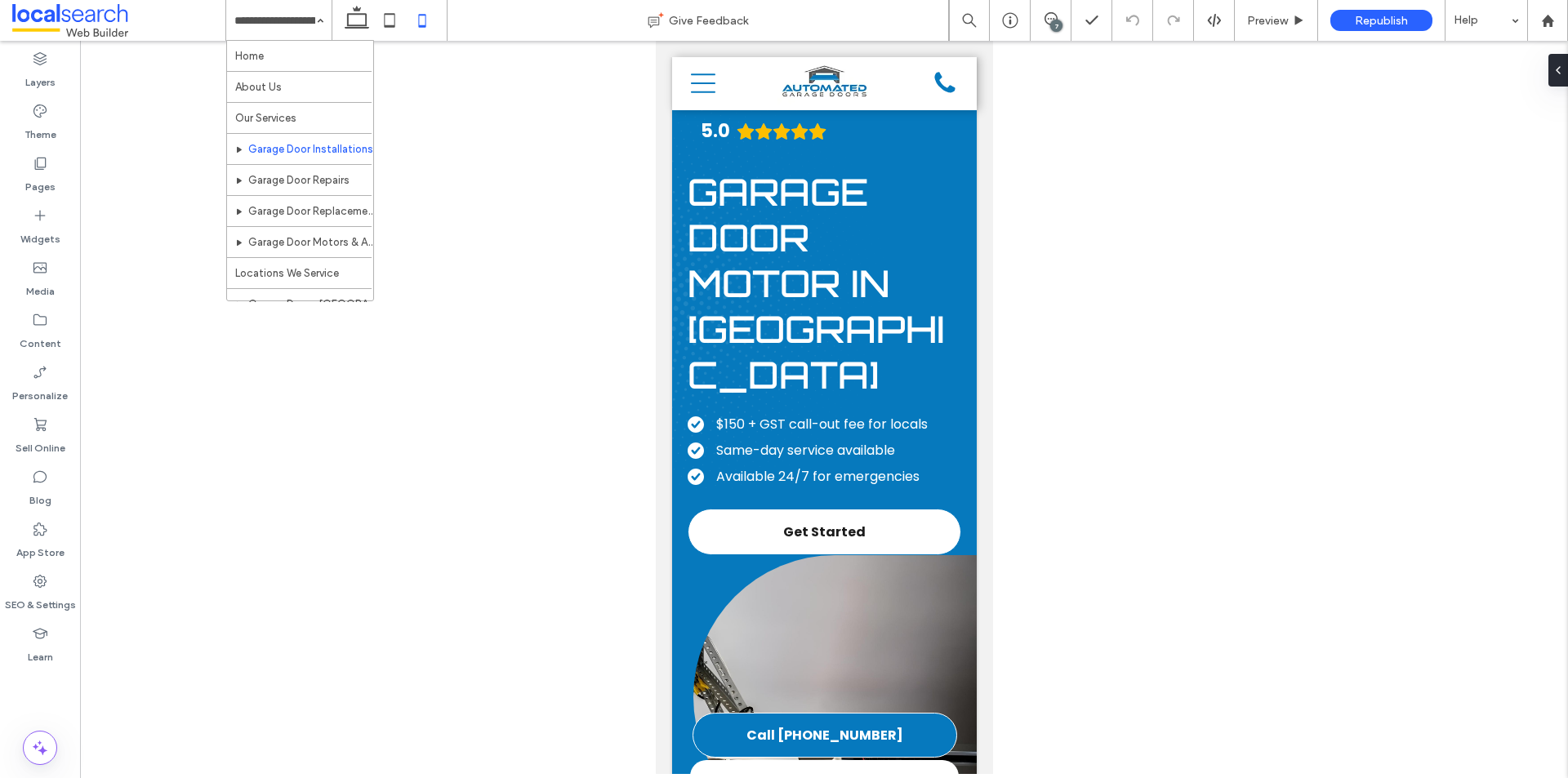
scroll to position [0, 0]
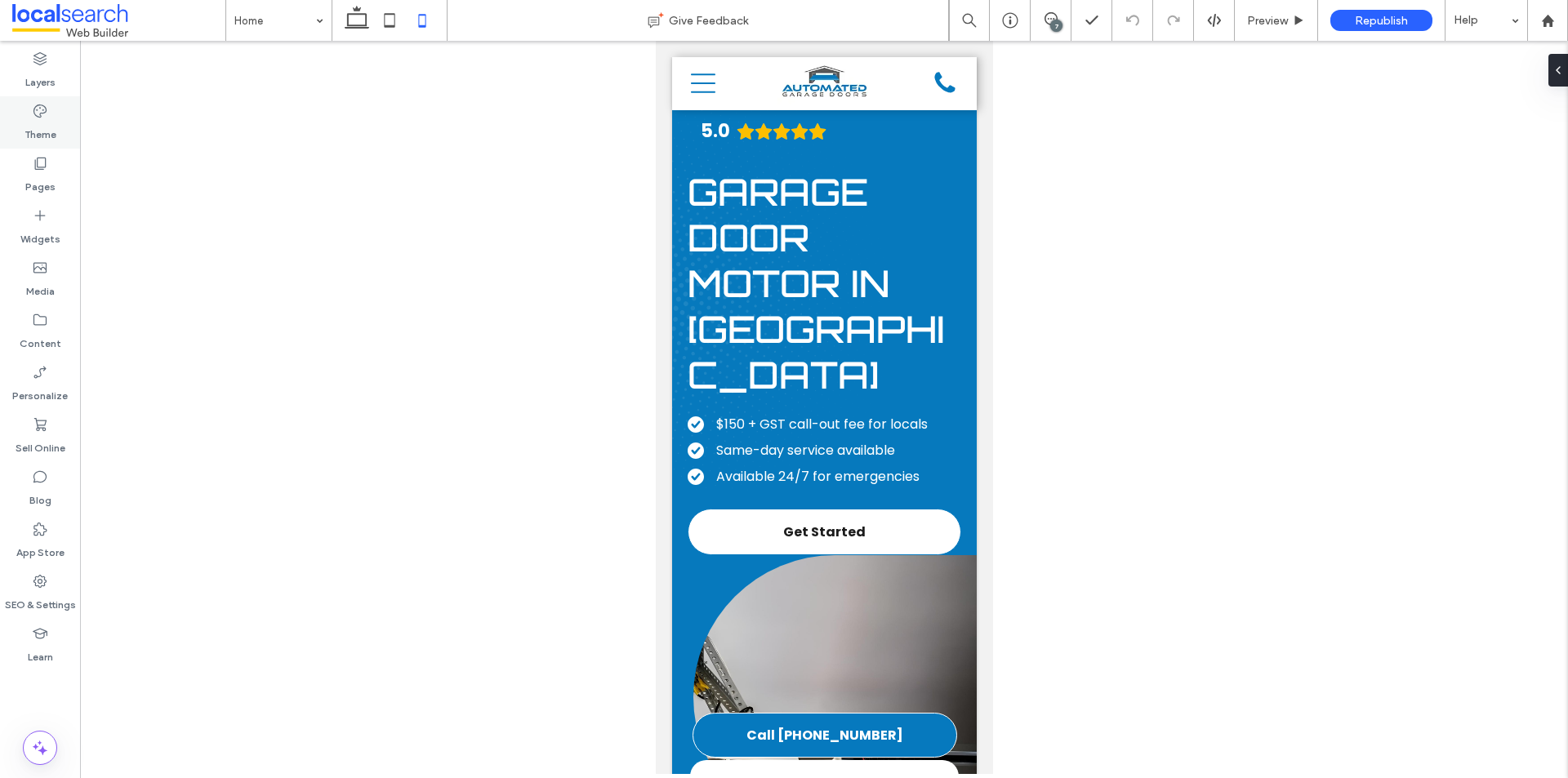
click at [43, 122] on label "Theme" at bounding box center [39, 131] width 32 height 23
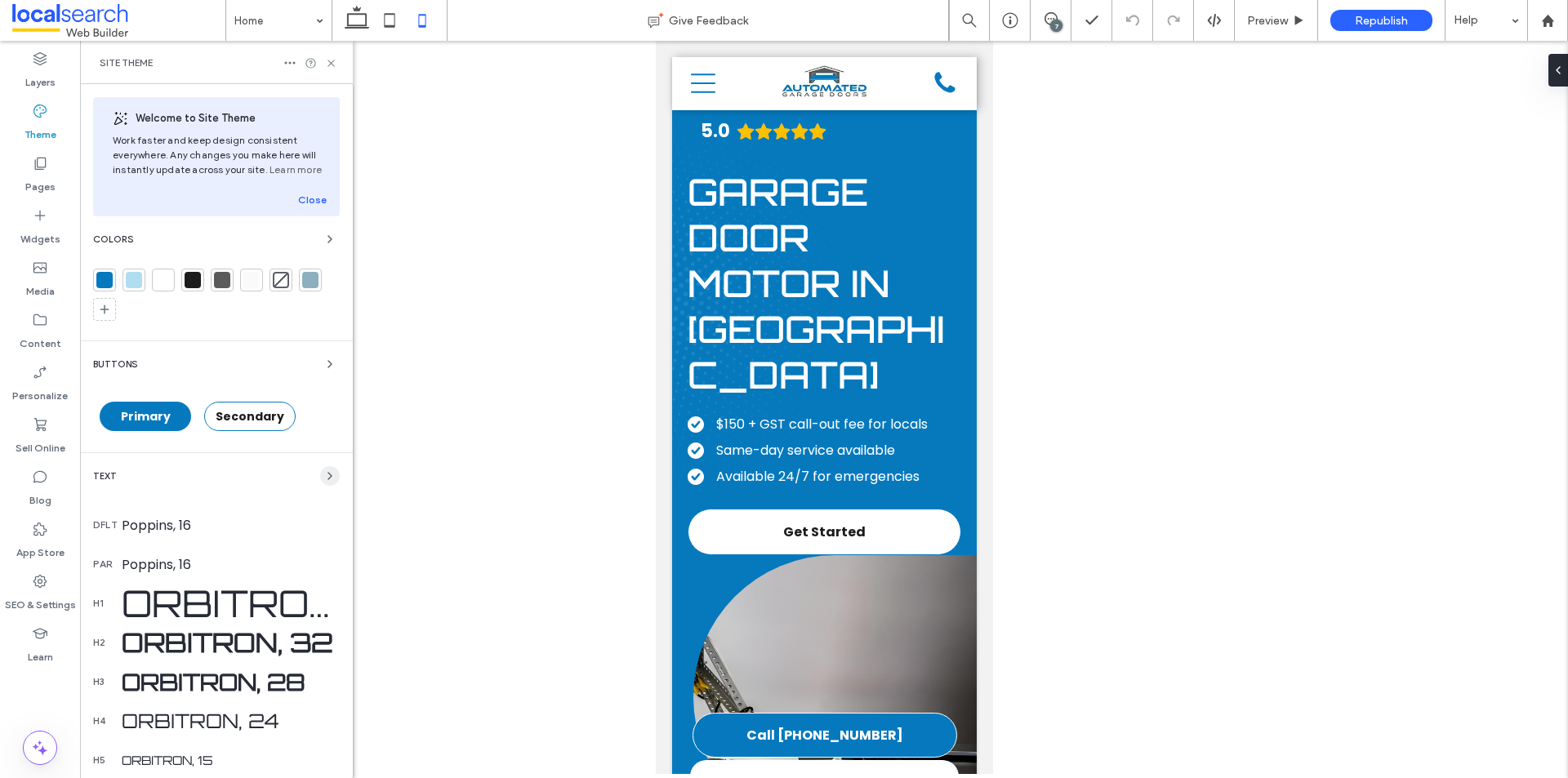
click at [321, 469] on span "button" at bounding box center [330, 476] width 19 height 19
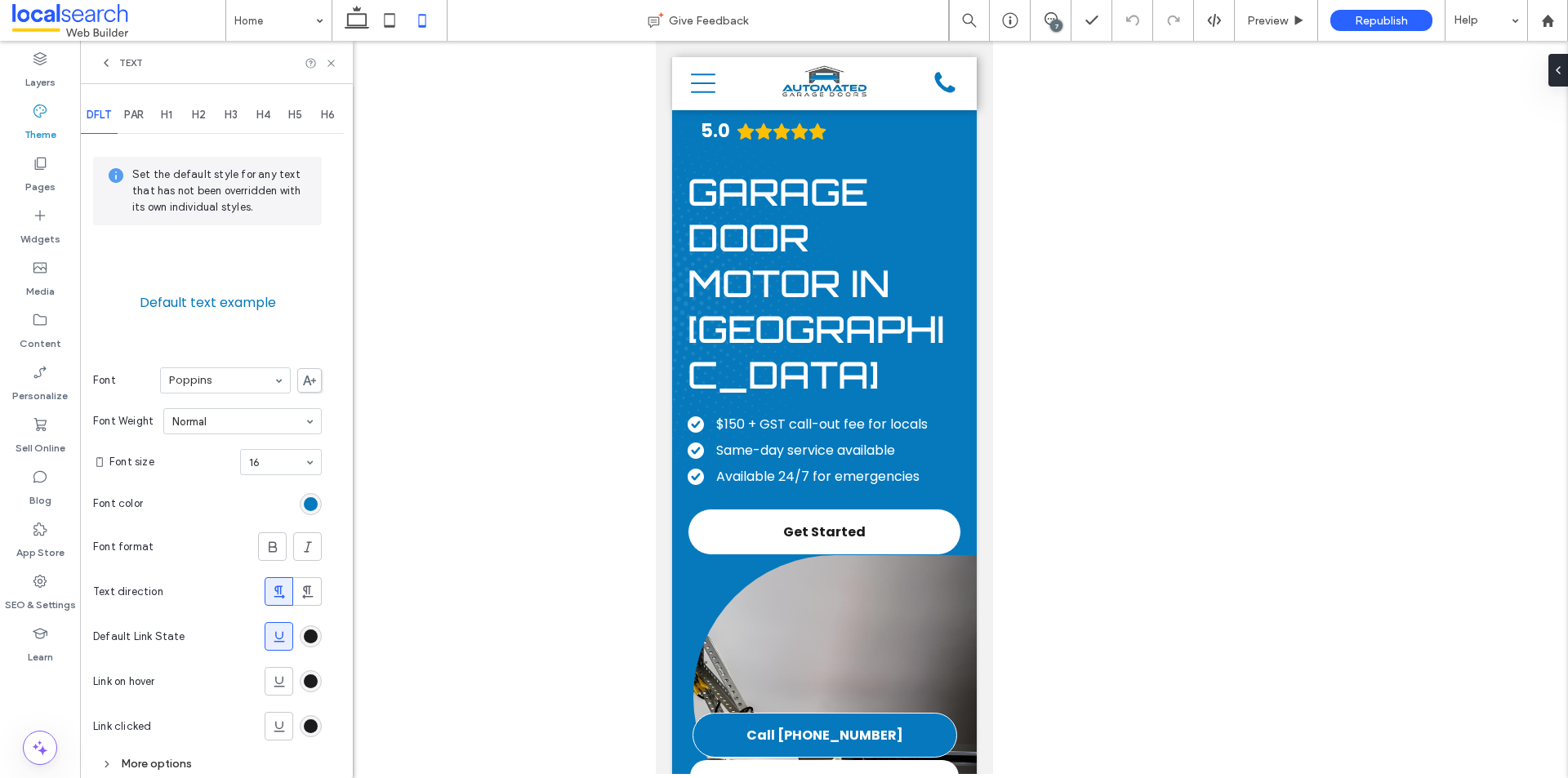
click at [168, 114] on span "H1" at bounding box center [167, 116] width 12 height 13
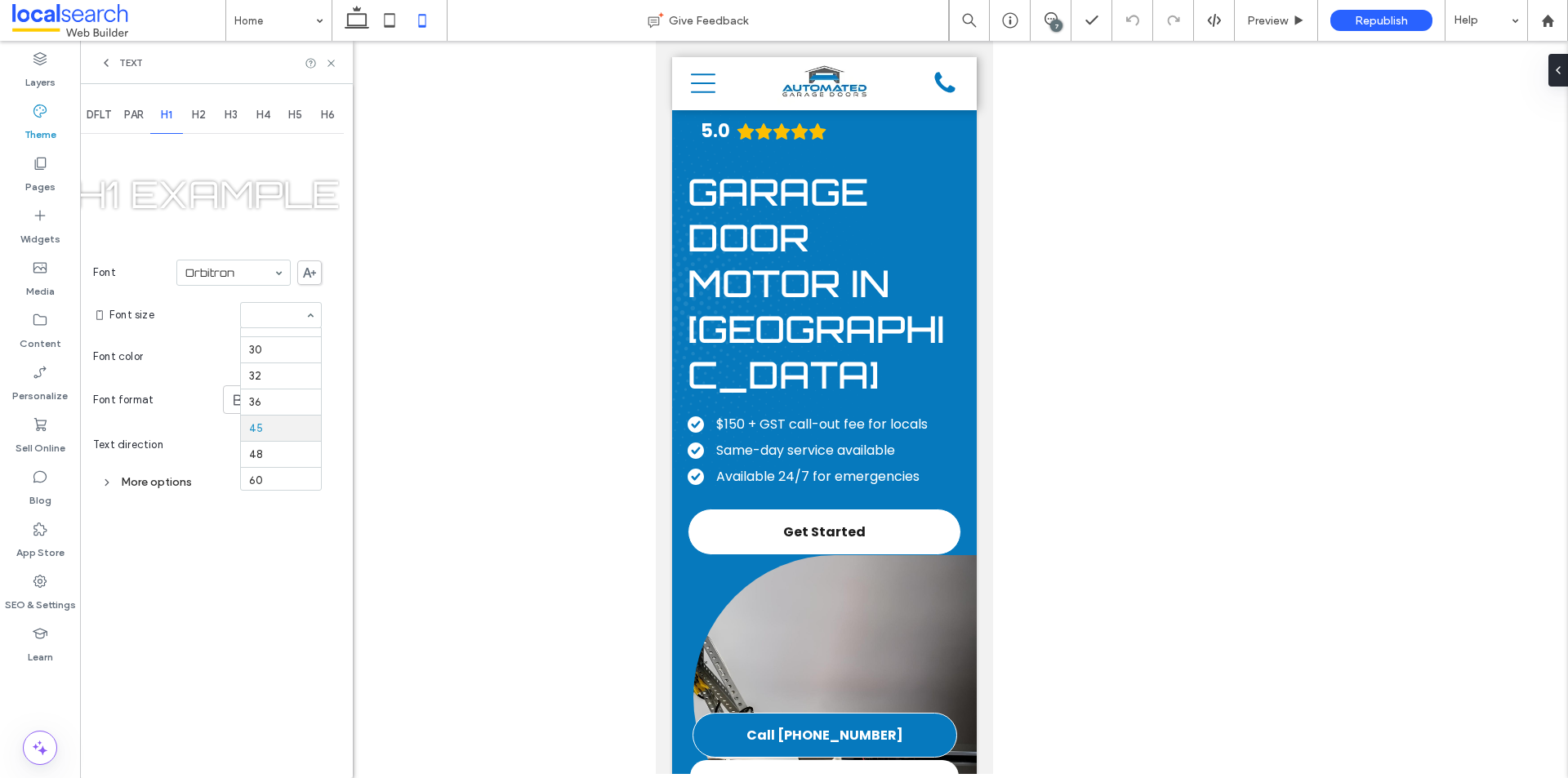
scroll to position [200, 0]
click at [315, 314] on div "8 9 10 11 12 14 16 18 24 30 32 36 45 48 60 72 96" at bounding box center [280, 315] width 82 height 26
click at [331, 62] on use at bounding box center [330, 63] width 7 height 7
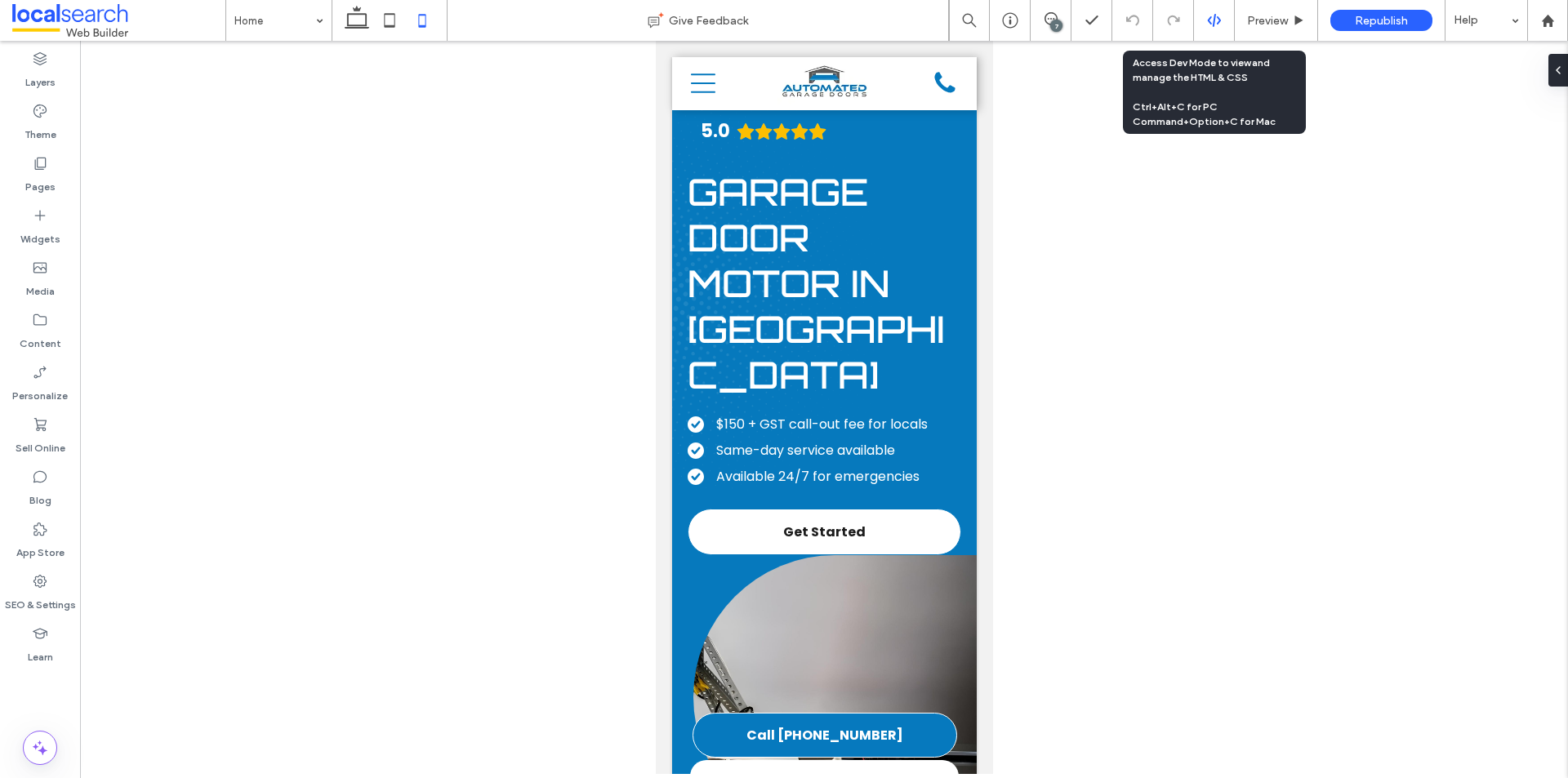
click at [1209, 22] on use at bounding box center [1214, 20] width 13 height 13
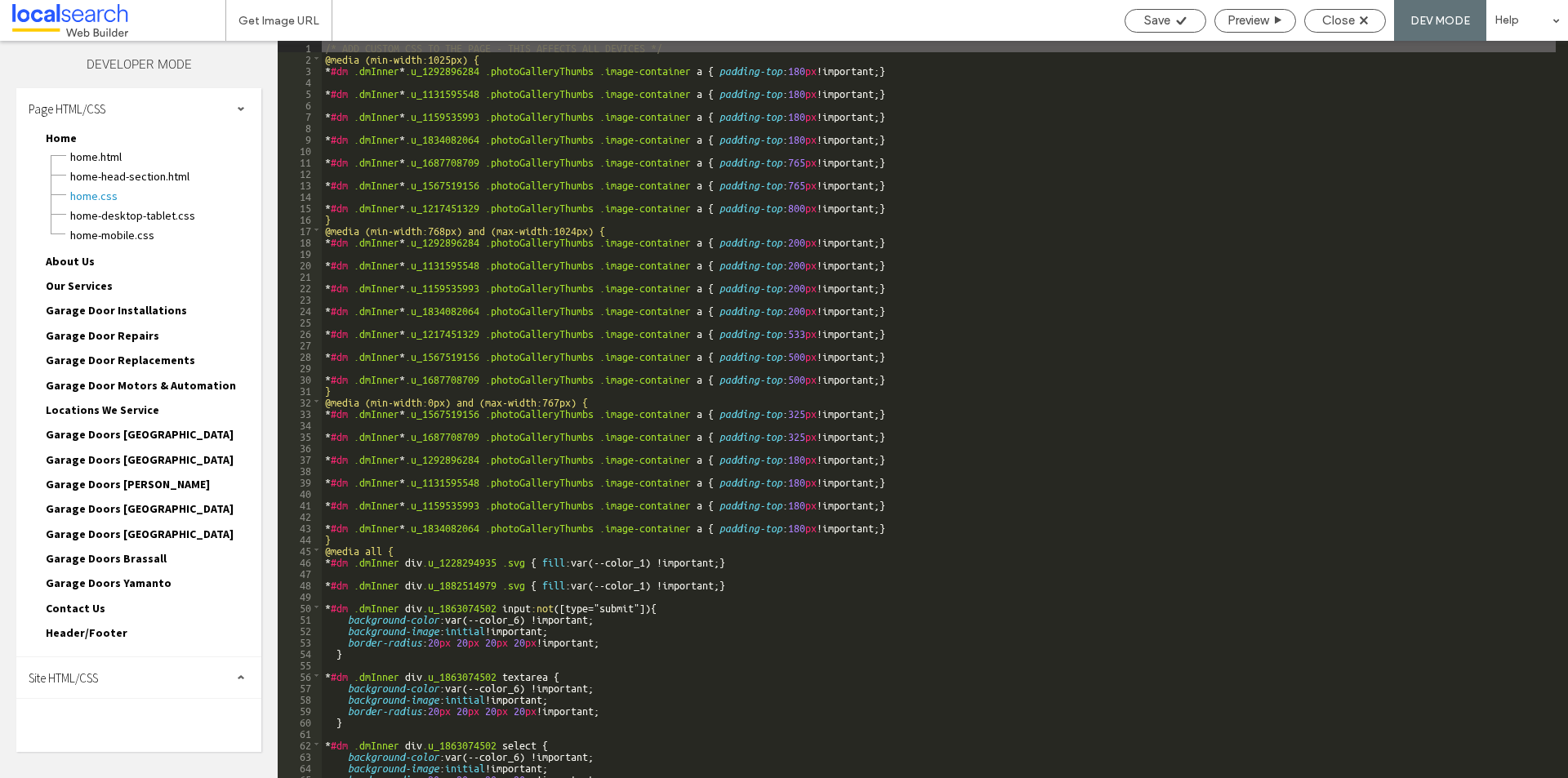
click at [108, 683] on div "Site HTML/CSS" at bounding box center [139, 678] width 244 height 40
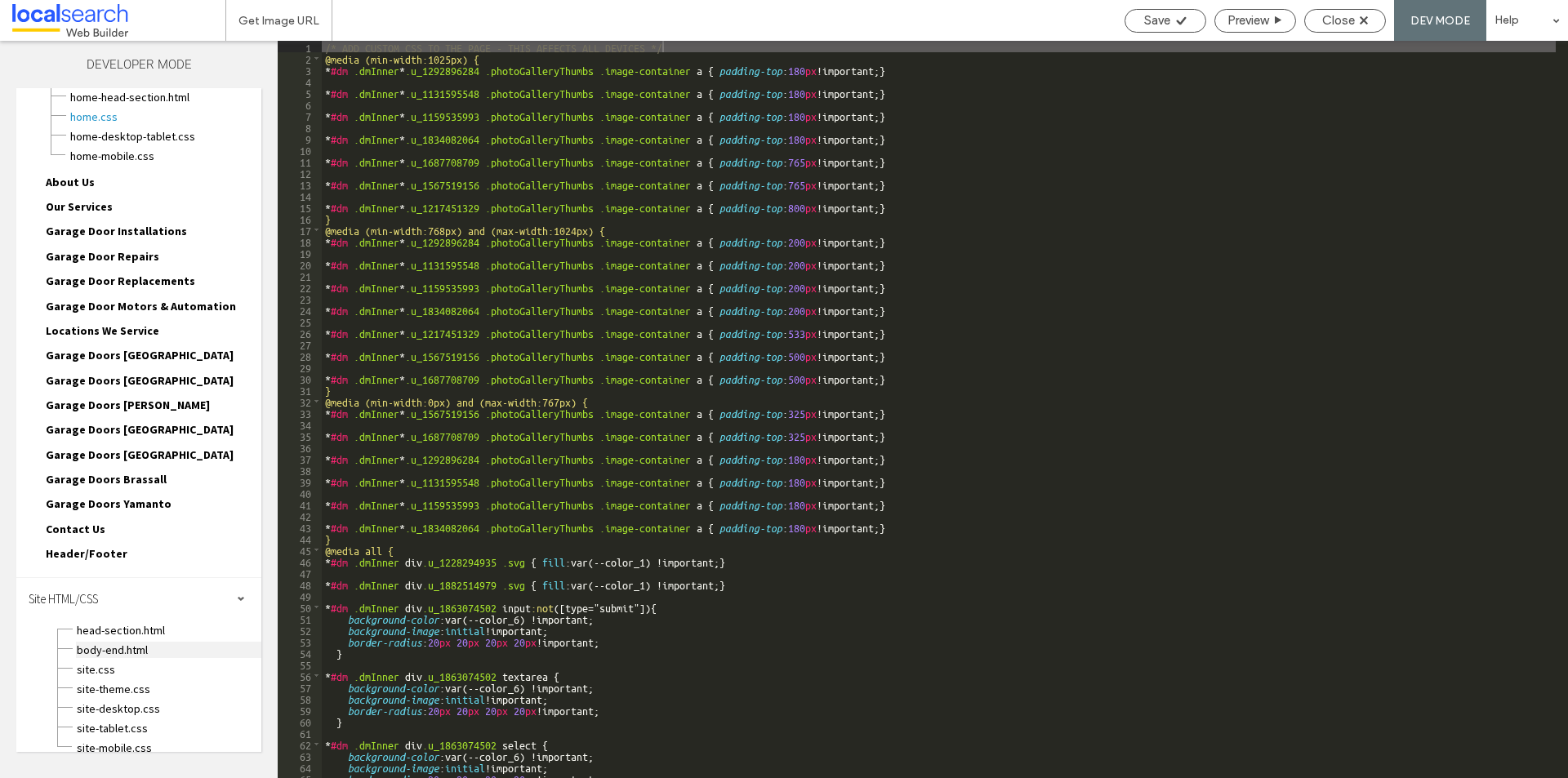
scroll to position [94, 0]
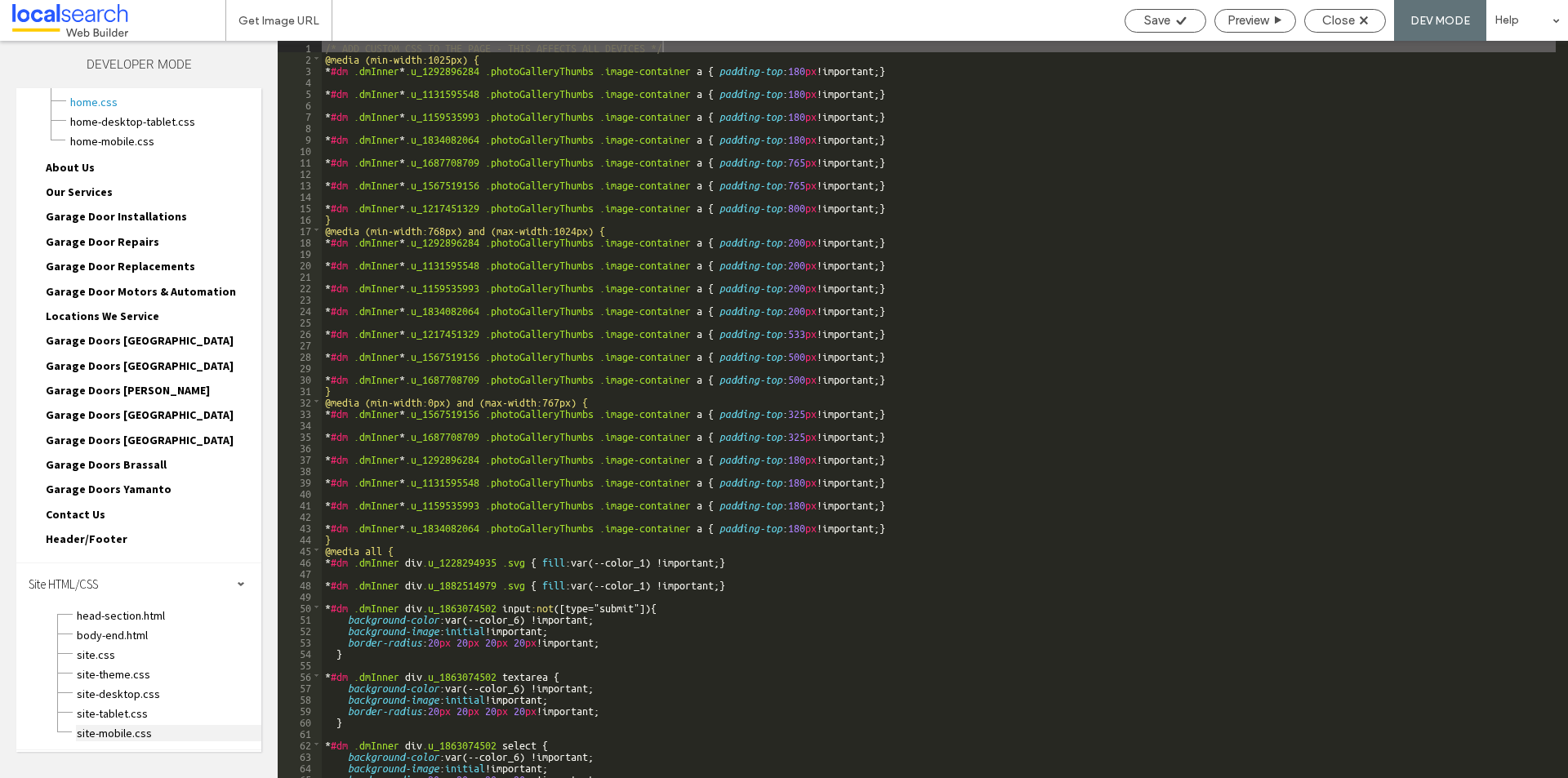
click at [138, 731] on span "site-mobile.css" at bounding box center [168, 733] width 186 height 16
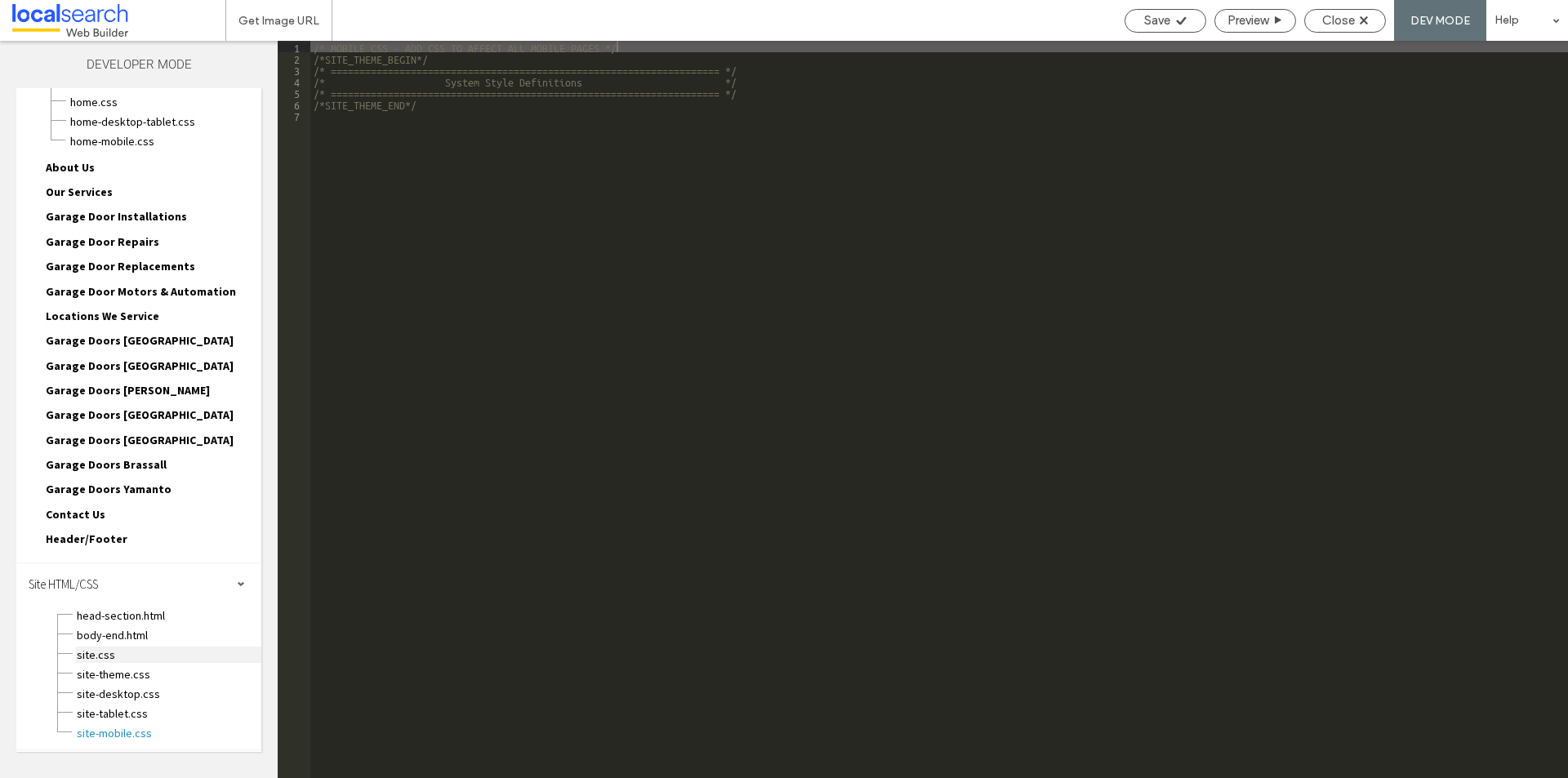
click at [126, 654] on span "site.css" at bounding box center [168, 655] width 186 height 16
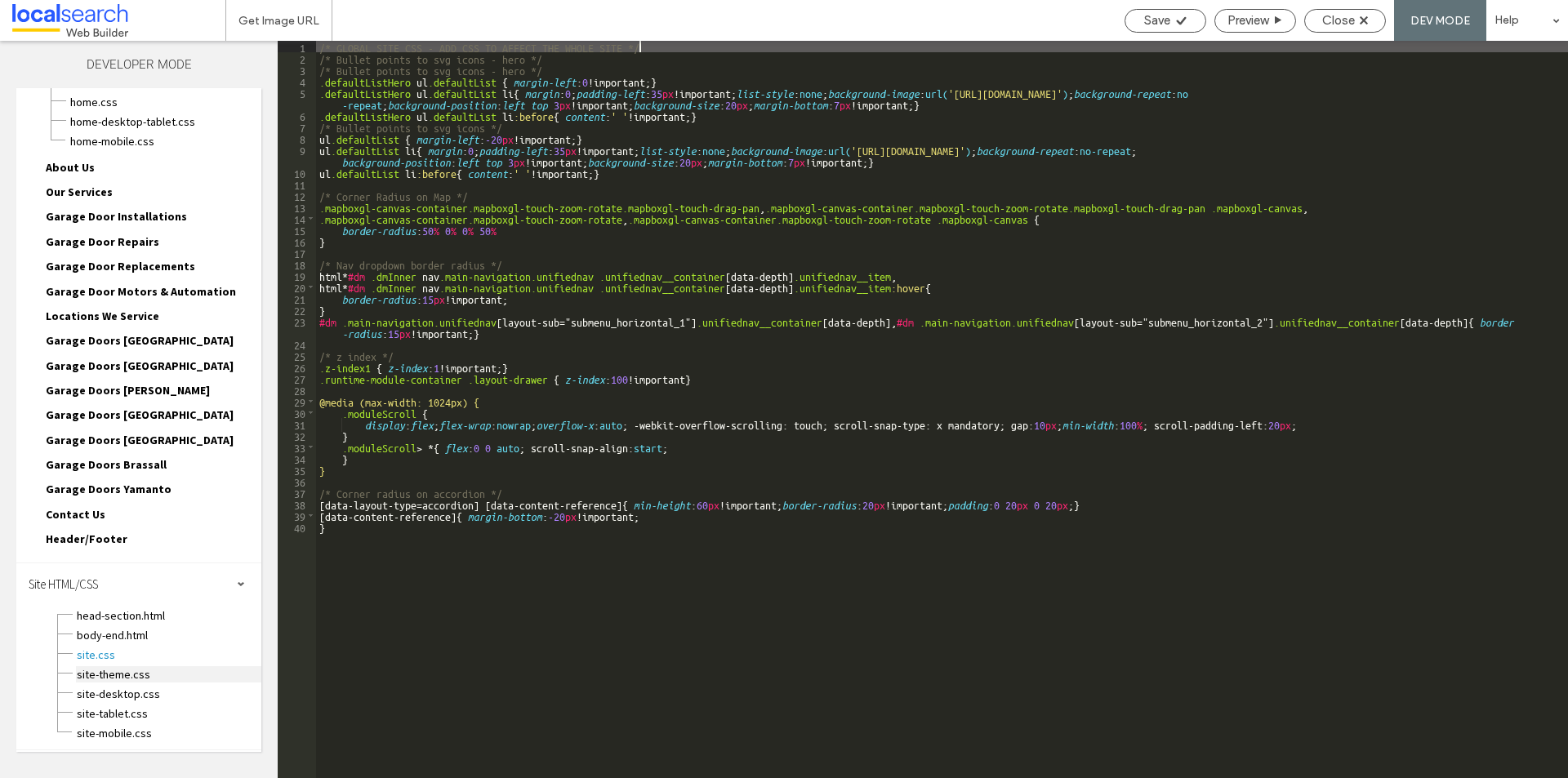
click at [131, 672] on span "site-theme.css" at bounding box center [168, 674] width 186 height 16
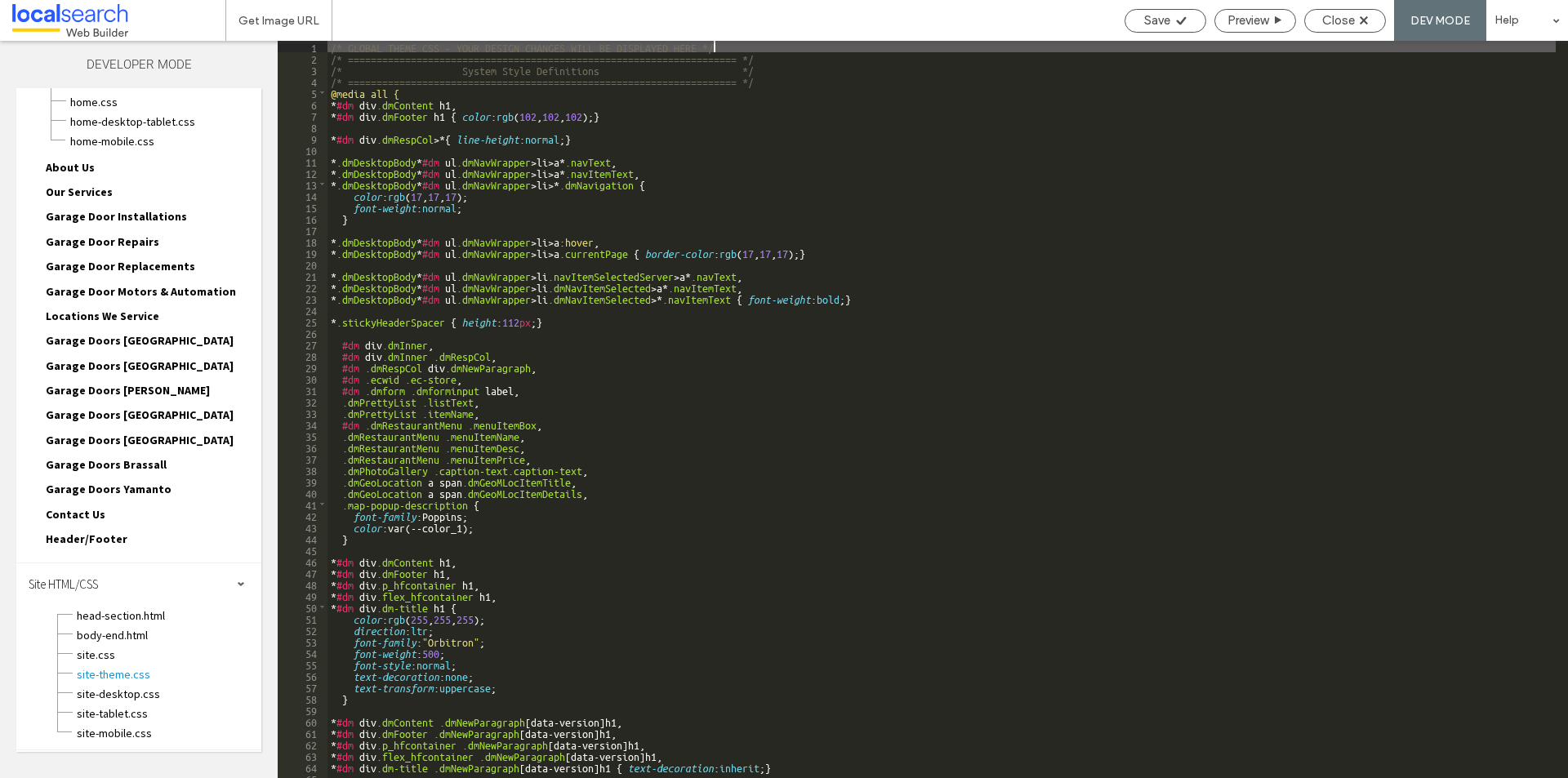
click at [516, 513] on div "/* GLOBAL THEME CSS - YOUR DESIGN CHANGES WILL BE DISPLAYED HERE */ /* ========…" at bounding box center [941, 421] width 1228 height 761
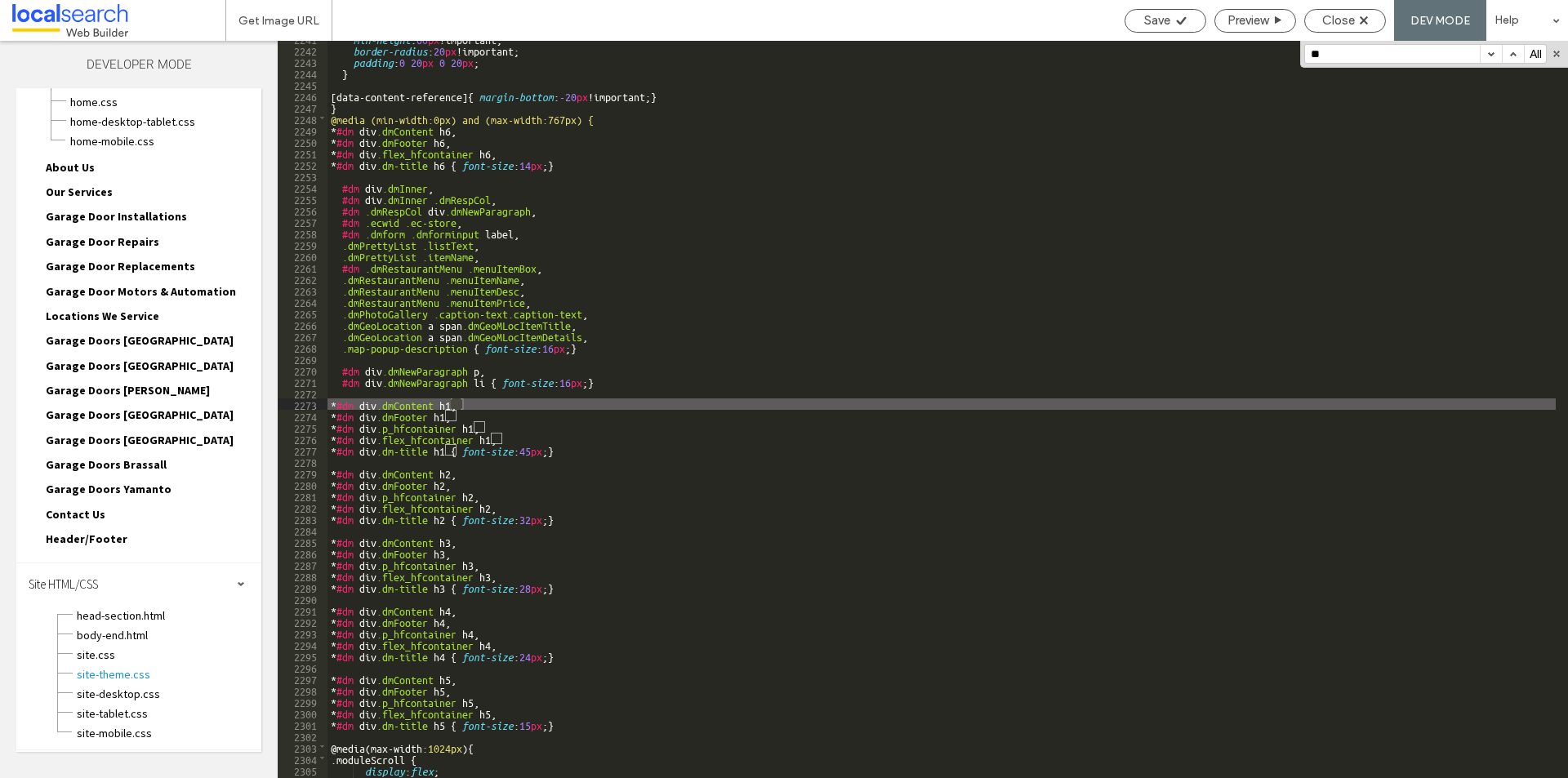
scroll to position [24134, 0]
type input "**"
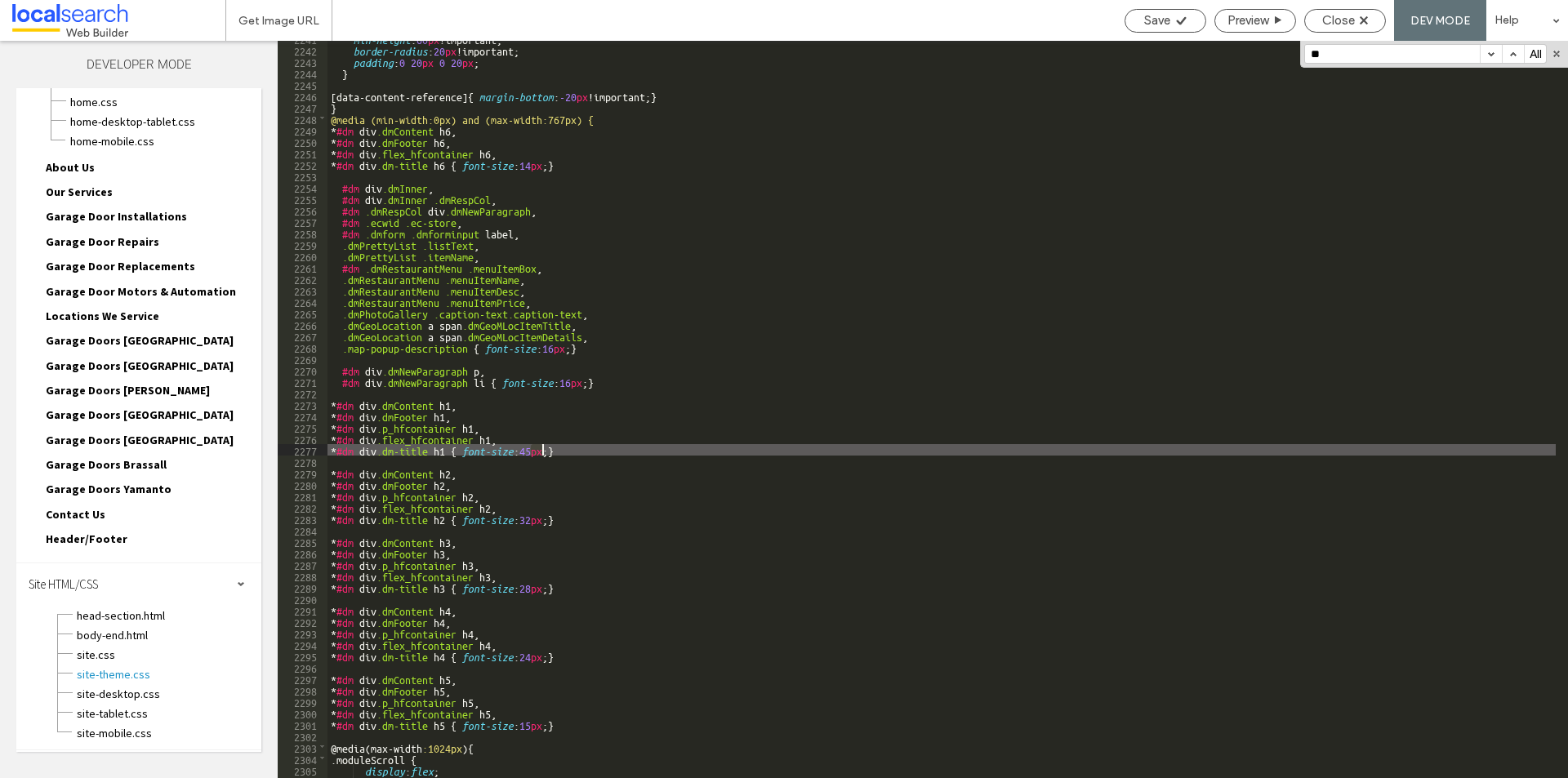
drag, startPoint x: 530, startPoint y: 450, endPoint x: 540, endPoint y: 451, distance: 10.0
click at [540, 451] on div "min-height : 60 px !important; border-radius : 20 px !important; padding : 0 20…" at bounding box center [941, 413] width 1228 height 761
click at [1144, 14] on span "Save" at bounding box center [1157, 20] width 26 height 14
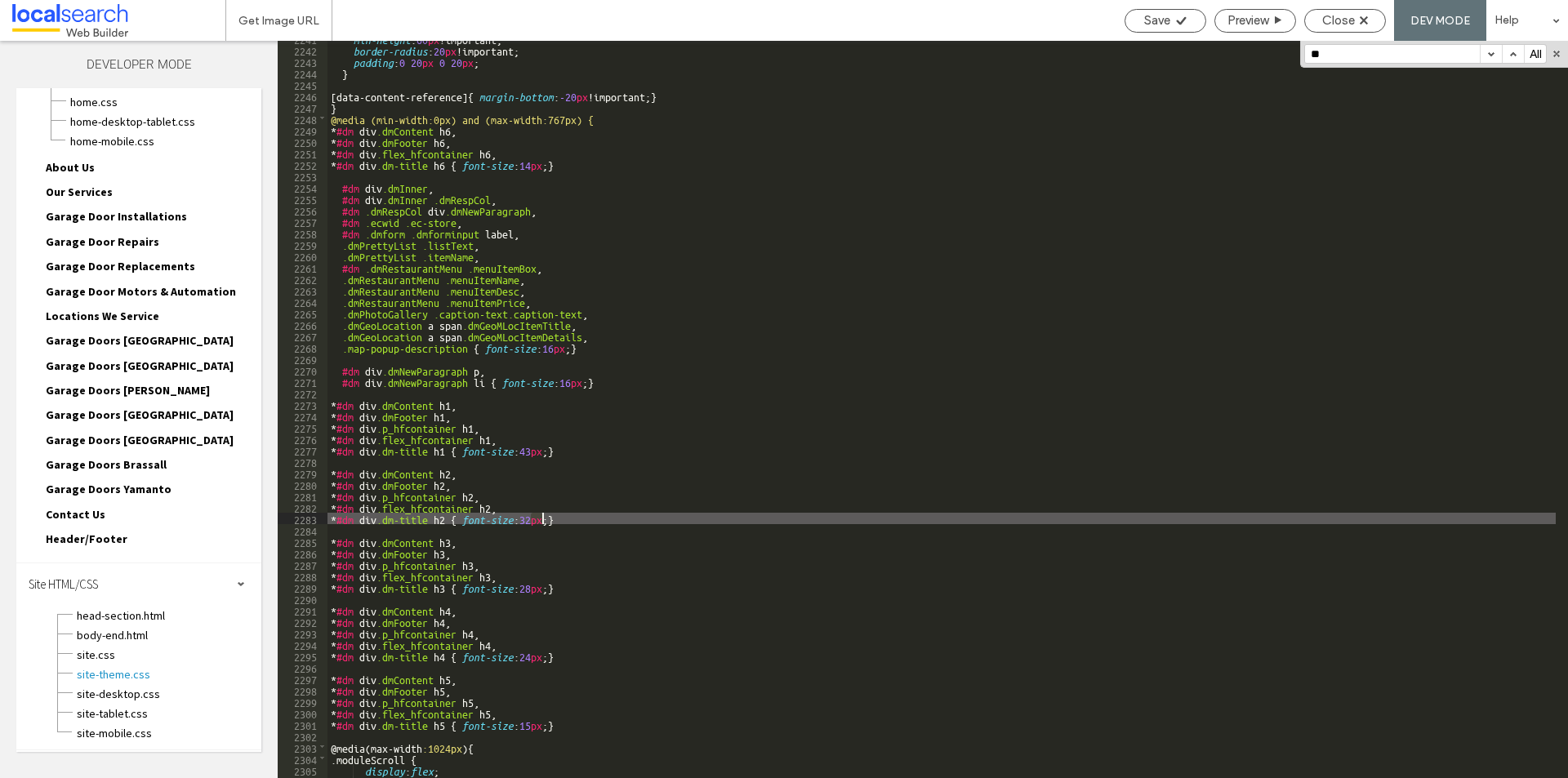
drag, startPoint x: 532, startPoint y: 517, endPoint x: 541, endPoint y: 517, distance: 9.0
click at [541, 517] on div "min-height : 60 px !important; border-radius : 20 px !important; padding : 0 20…" at bounding box center [941, 413] width 1228 height 761
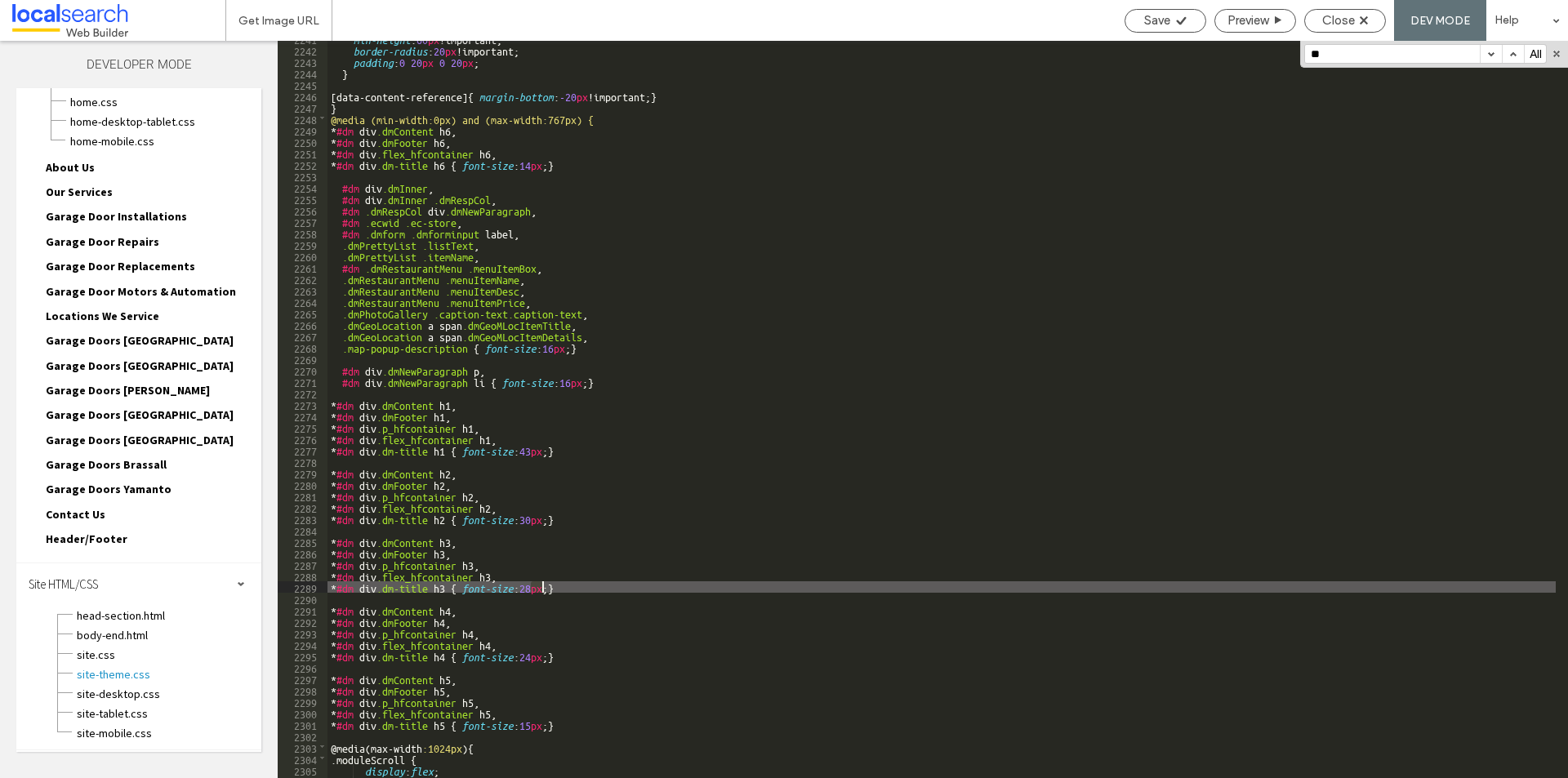
drag, startPoint x: 533, startPoint y: 587, endPoint x: 543, endPoint y: 587, distance: 10.0
click at [543, 587] on div "min-height : 60 px !important; border-radius : 20 px !important; padding : 0 20…" at bounding box center [941, 413] width 1228 height 761
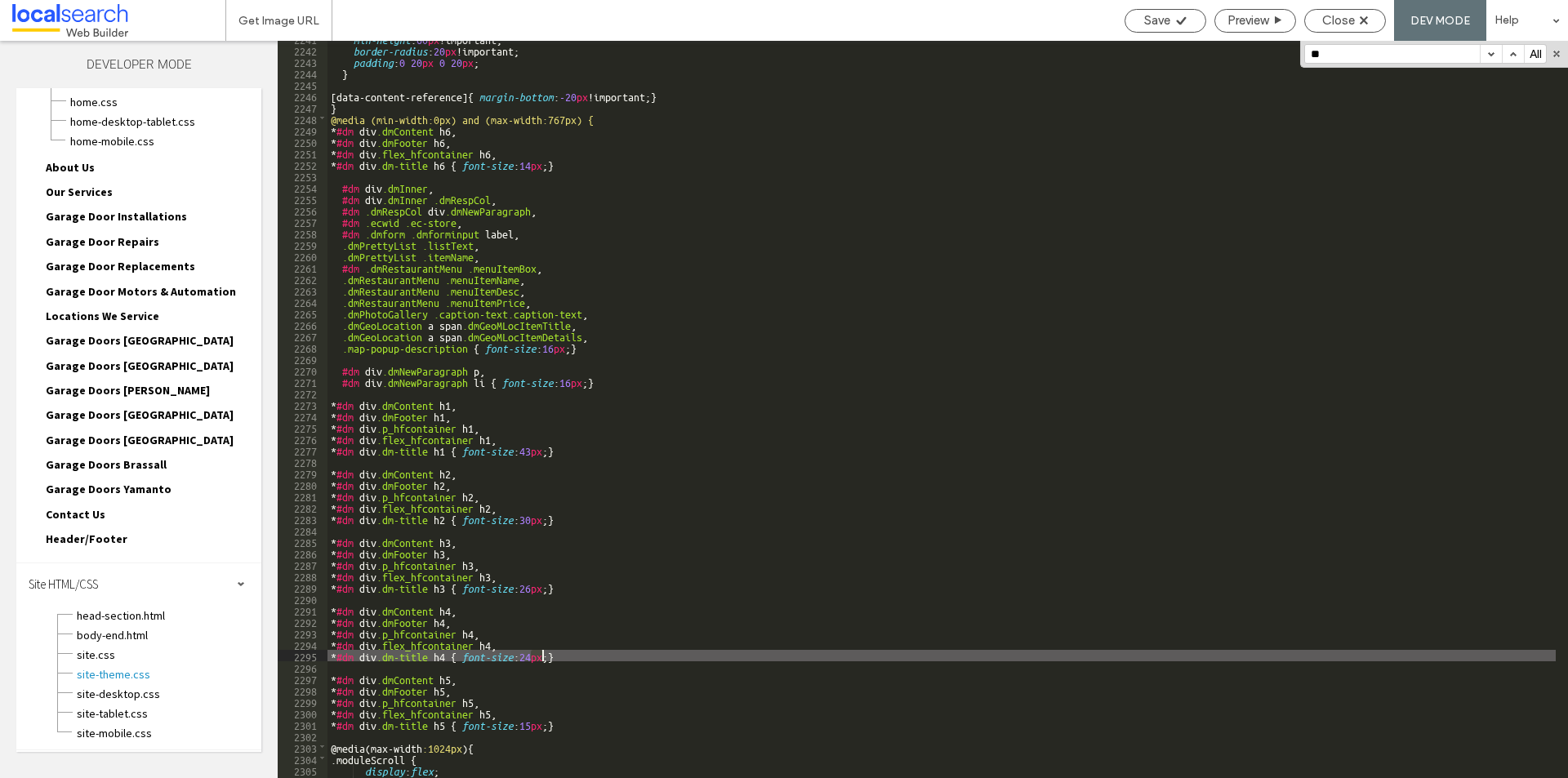
drag, startPoint x: 529, startPoint y: 657, endPoint x: 543, endPoint y: 657, distance: 14.0
click at [543, 657] on div "min-height : 60 px !important; border-radius : 20 px !important; padding : 0 20…" at bounding box center [941, 413] width 1228 height 761
type textarea "**"
click at [1163, 18] on span "Save" at bounding box center [1157, 20] width 26 height 14
click at [1152, 18] on span "Save" at bounding box center [1157, 20] width 26 height 14
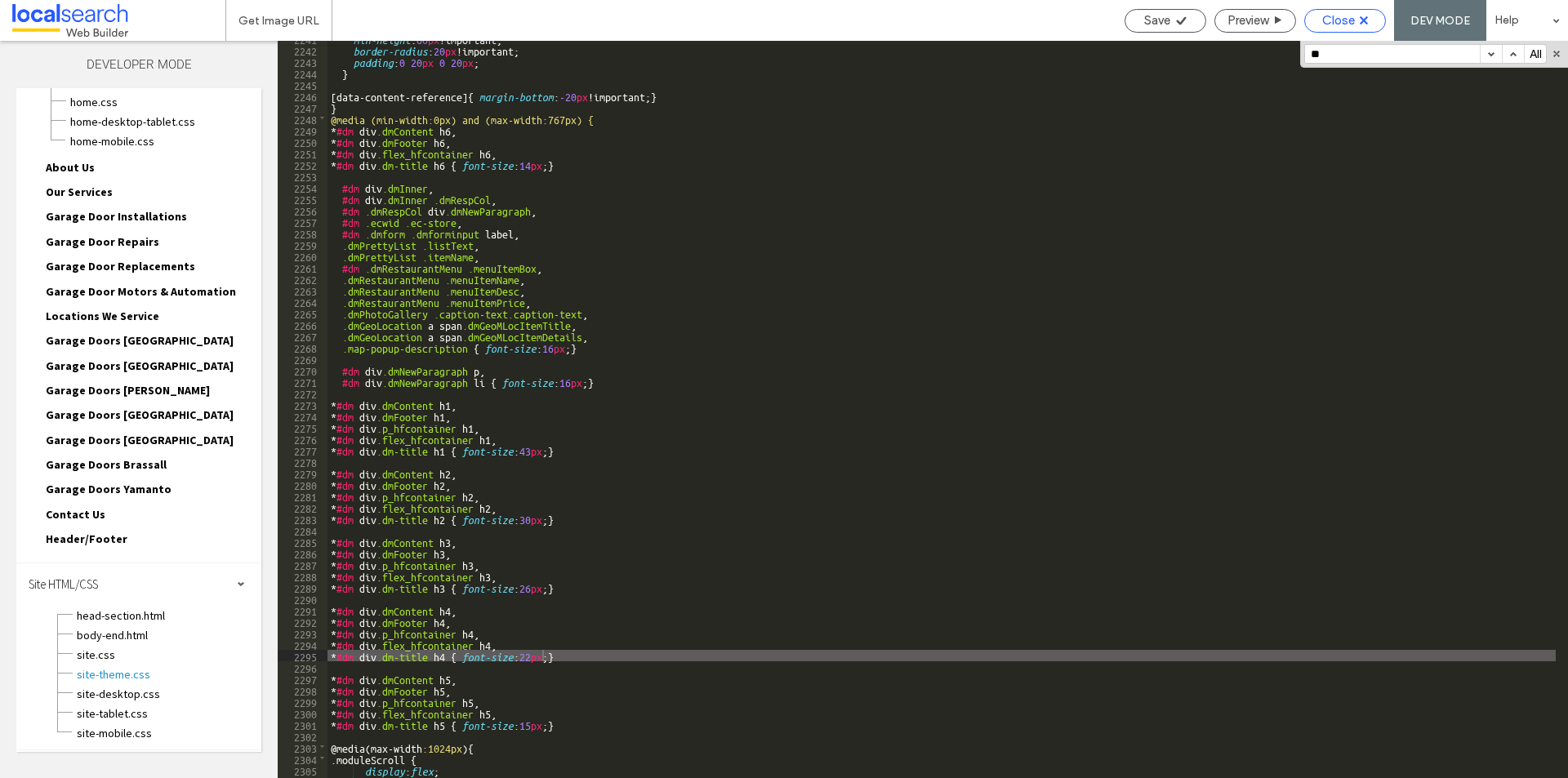
click at [1338, 22] on span "Close" at bounding box center [1338, 20] width 33 height 14
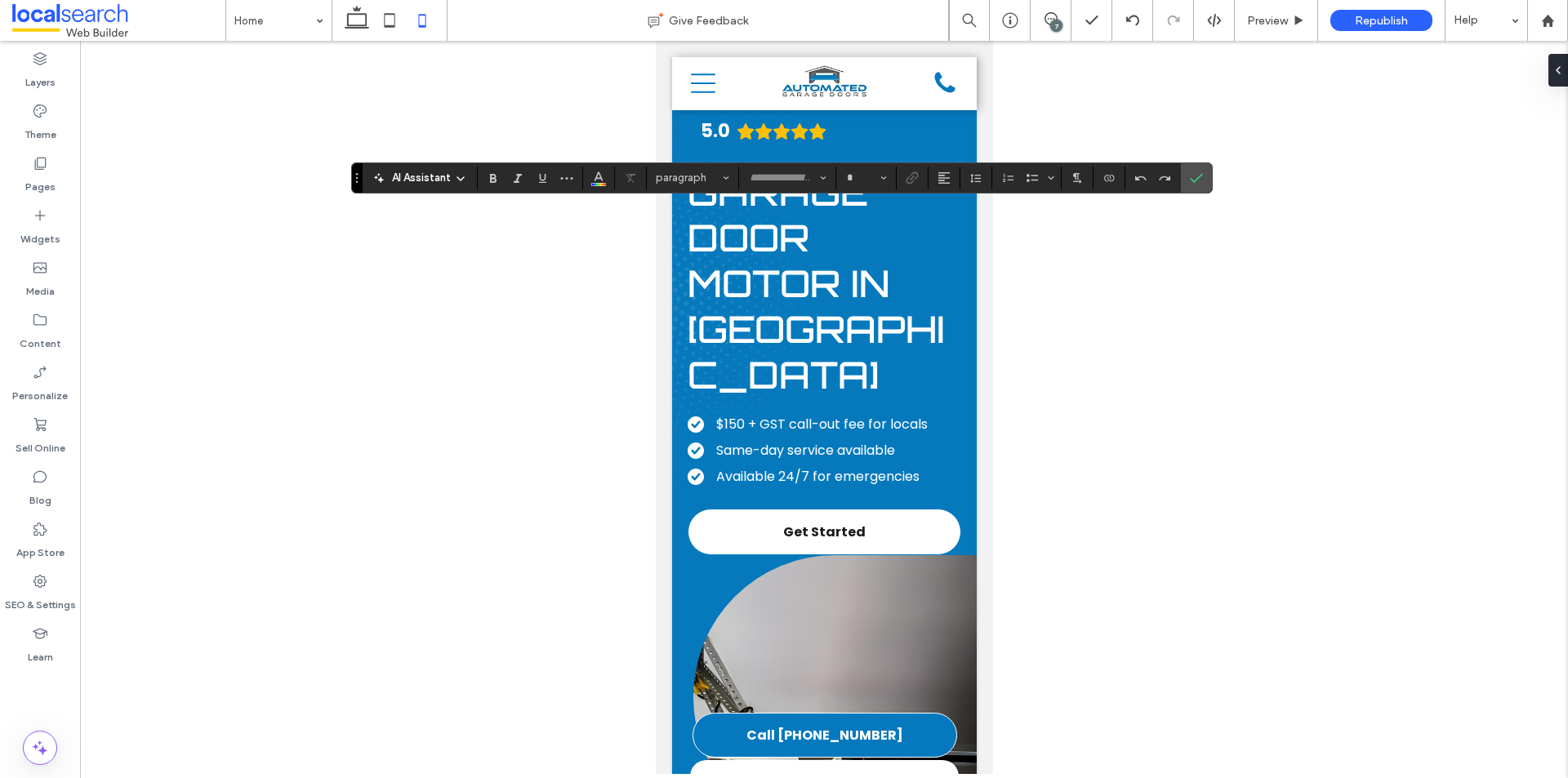
type input "********"
type input "**"
click at [1201, 176] on icon "Confirm" at bounding box center [1196, 178] width 13 height 13
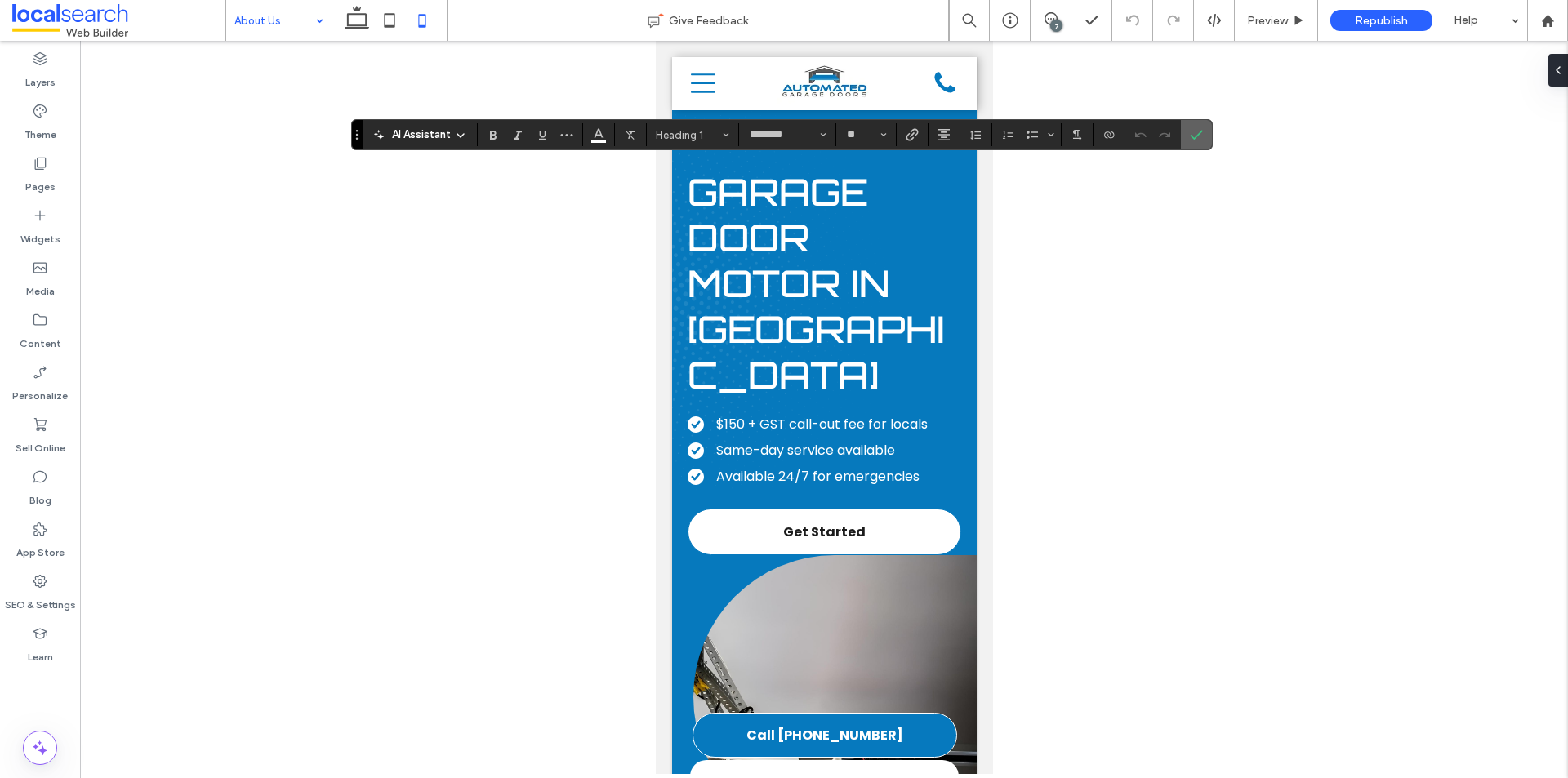
click at [1197, 140] on icon "Confirm" at bounding box center [1196, 135] width 13 height 13
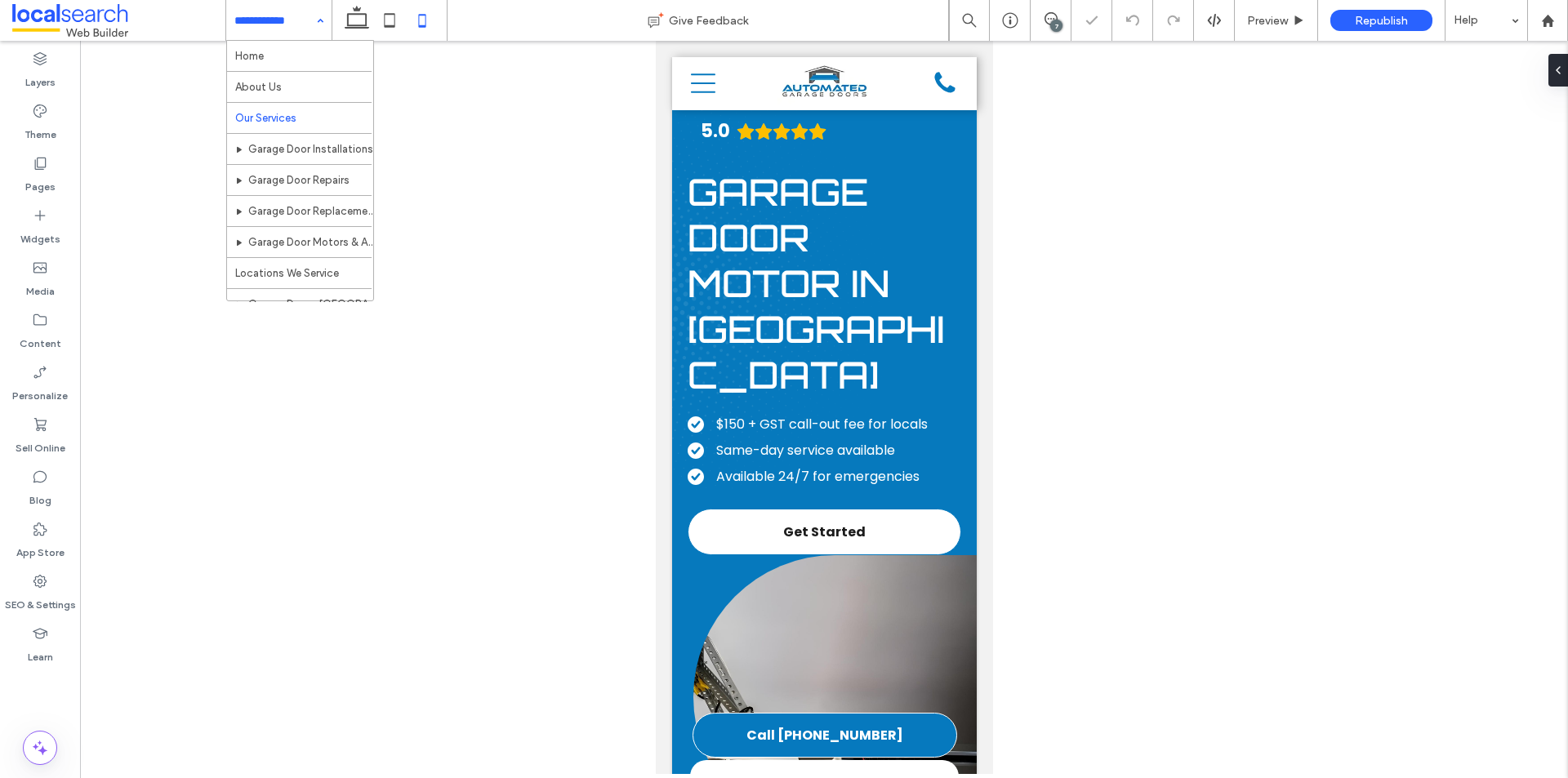
click at [304, 18] on input at bounding box center [274, 20] width 81 height 40
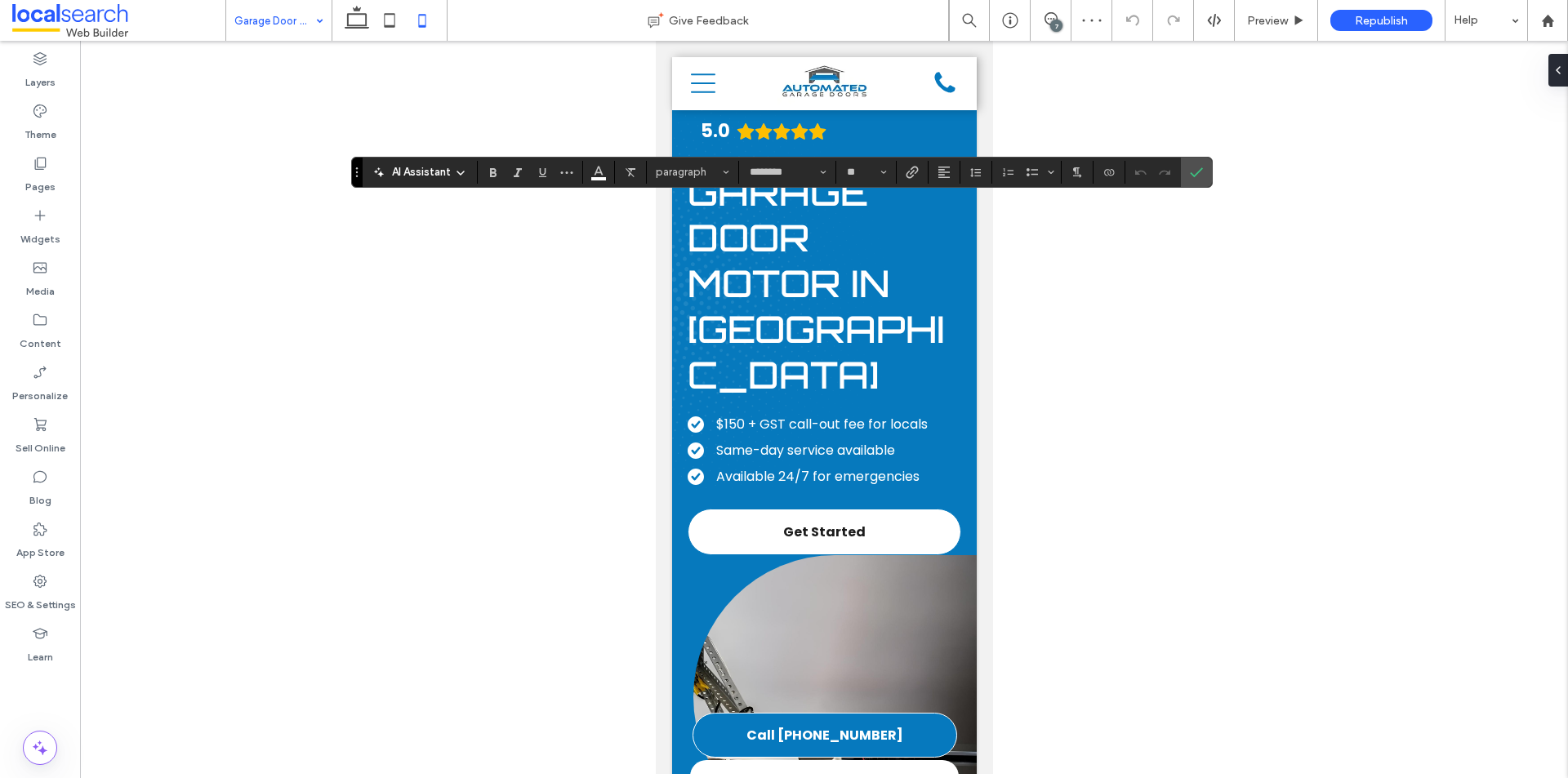
type input "********"
type input "**"
click at [1195, 177] on icon "Confirm" at bounding box center [1196, 172] width 13 height 13
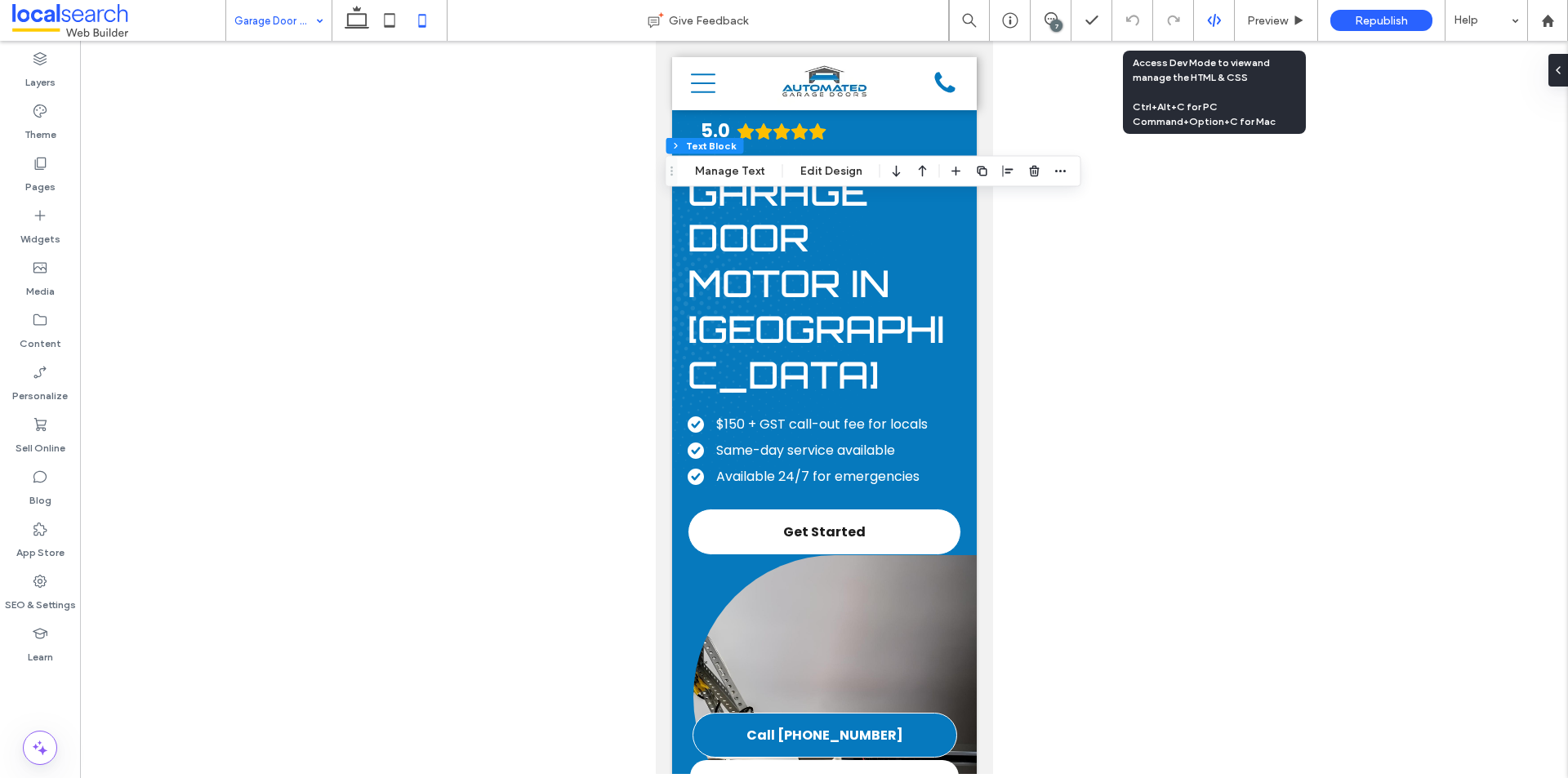
click at [1214, 29] on div at bounding box center [1214, 20] width 40 height 40
click at [1214, 22] on icon at bounding box center [1214, 20] width 14 height 14
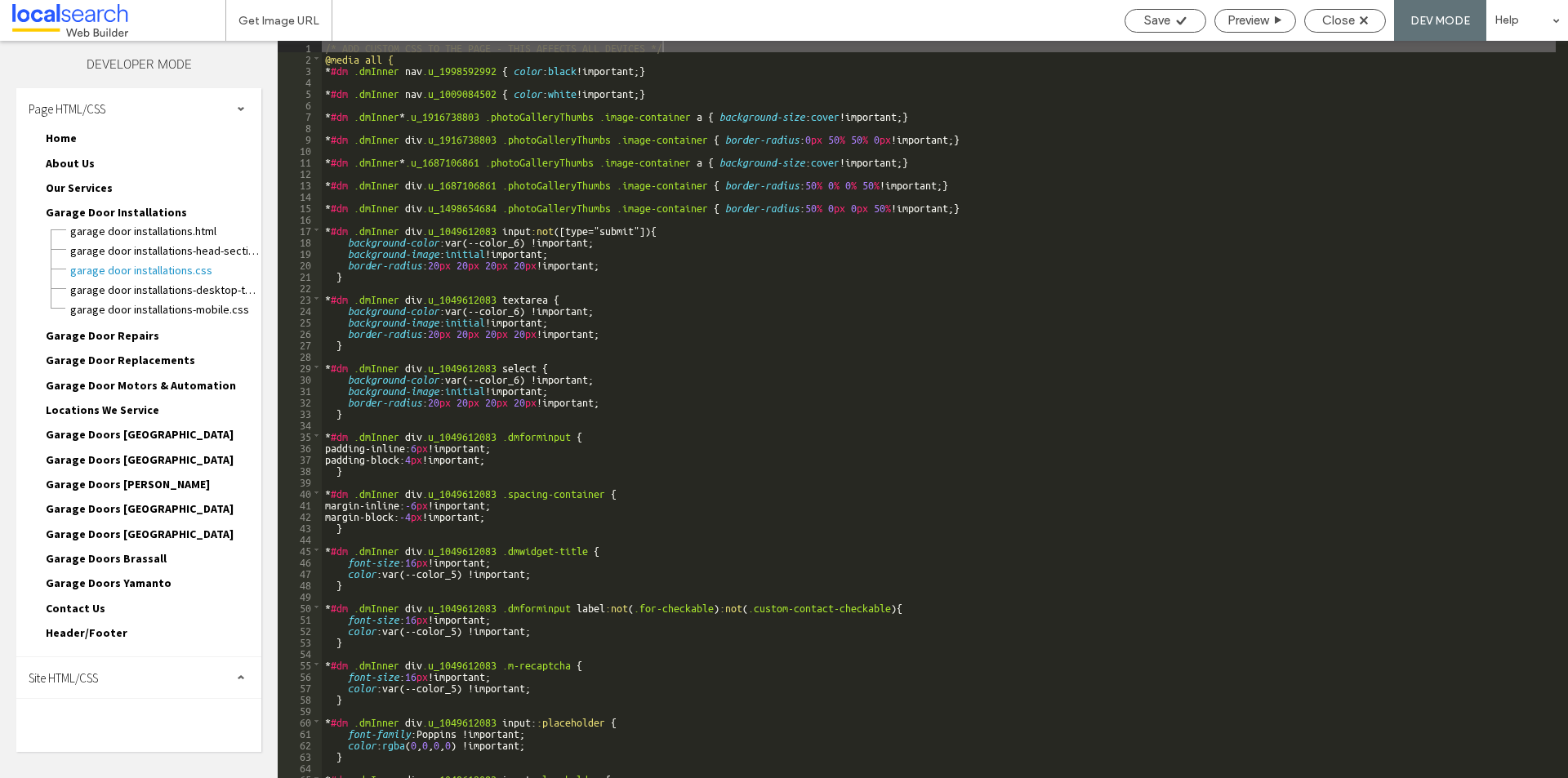
click at [93, 668] on div "Site HTML/CSS" at bounding box center [139, 678] width 244 height 40
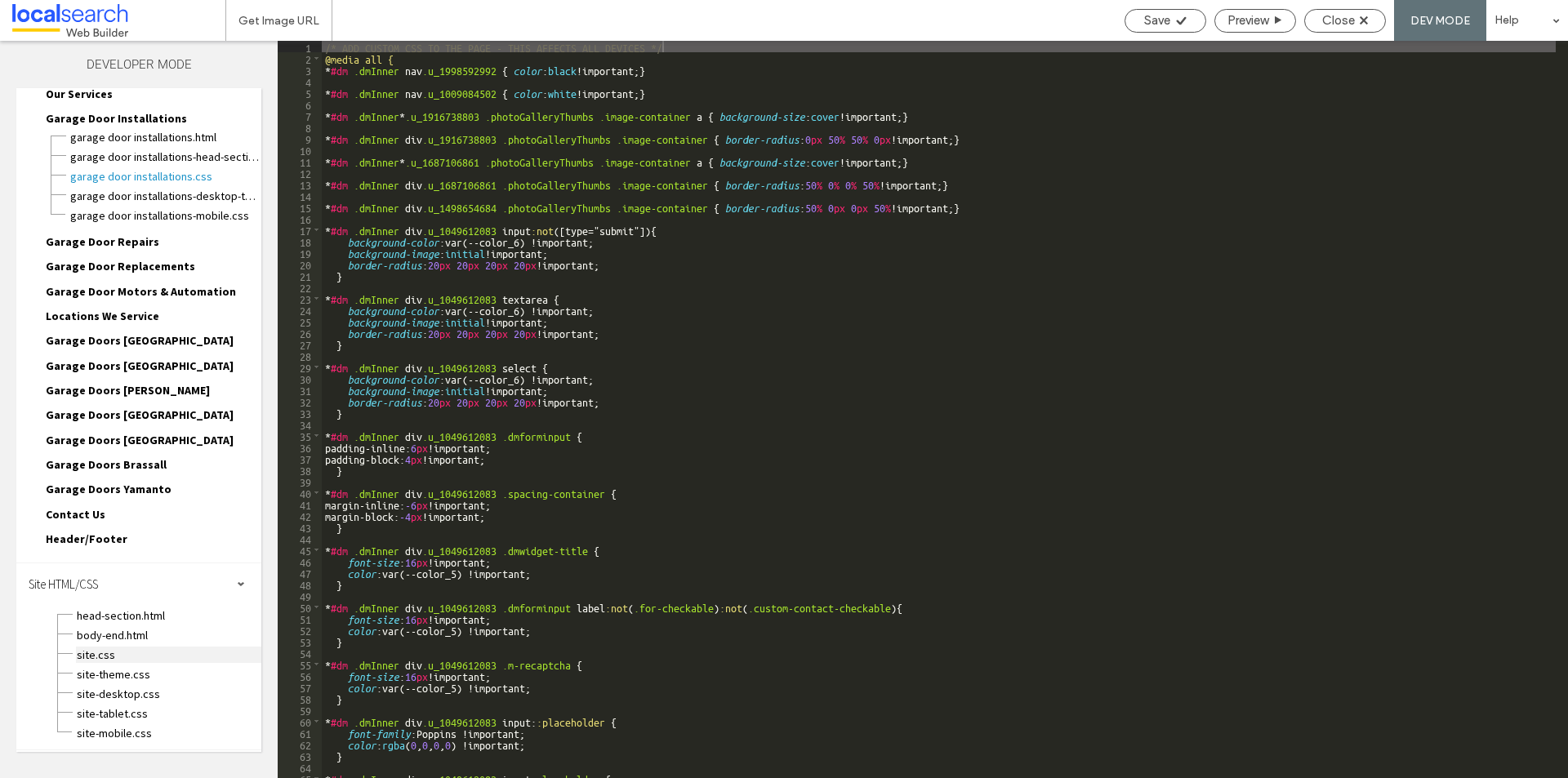
click at [126, 651] on span "site.css" at bounding box center [168, 655] width 186 height 16
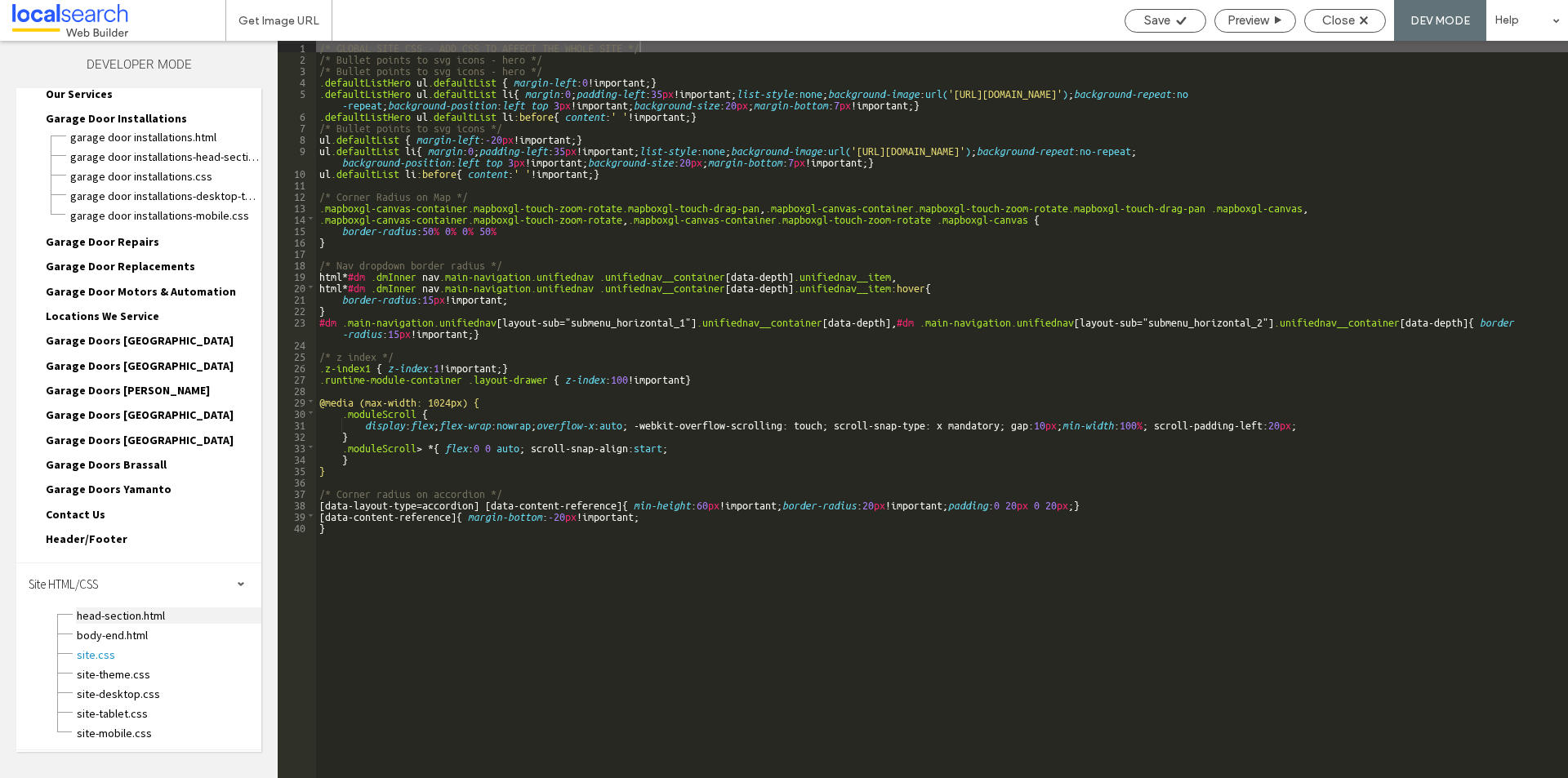
click at [148, 619] on span "head-section.html" at bounding box center [168, 615] width 186 height 16
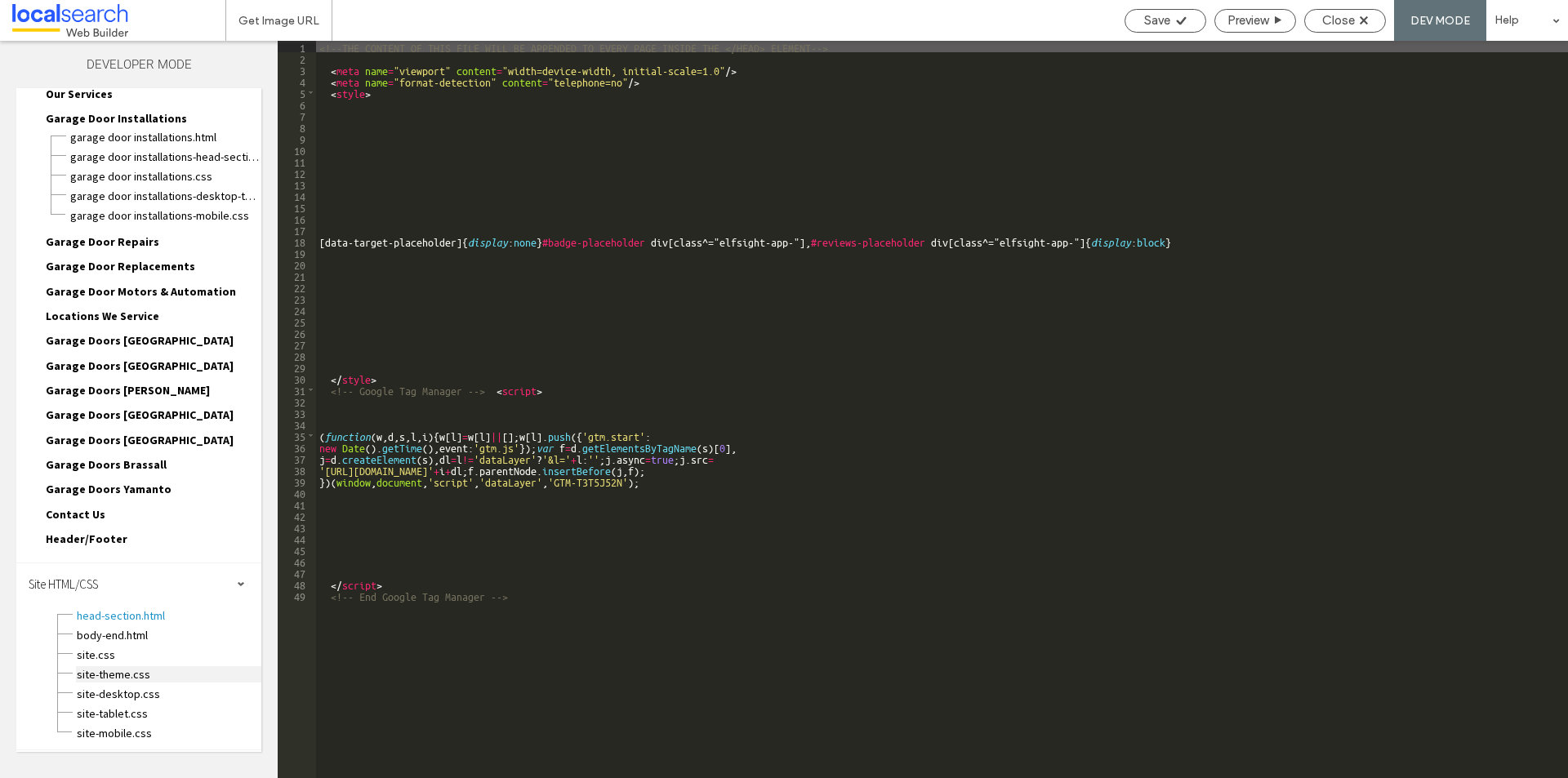
click at [134, 673] on span "site-theme.css" at bounding box center [168, 674] width 186 height 16
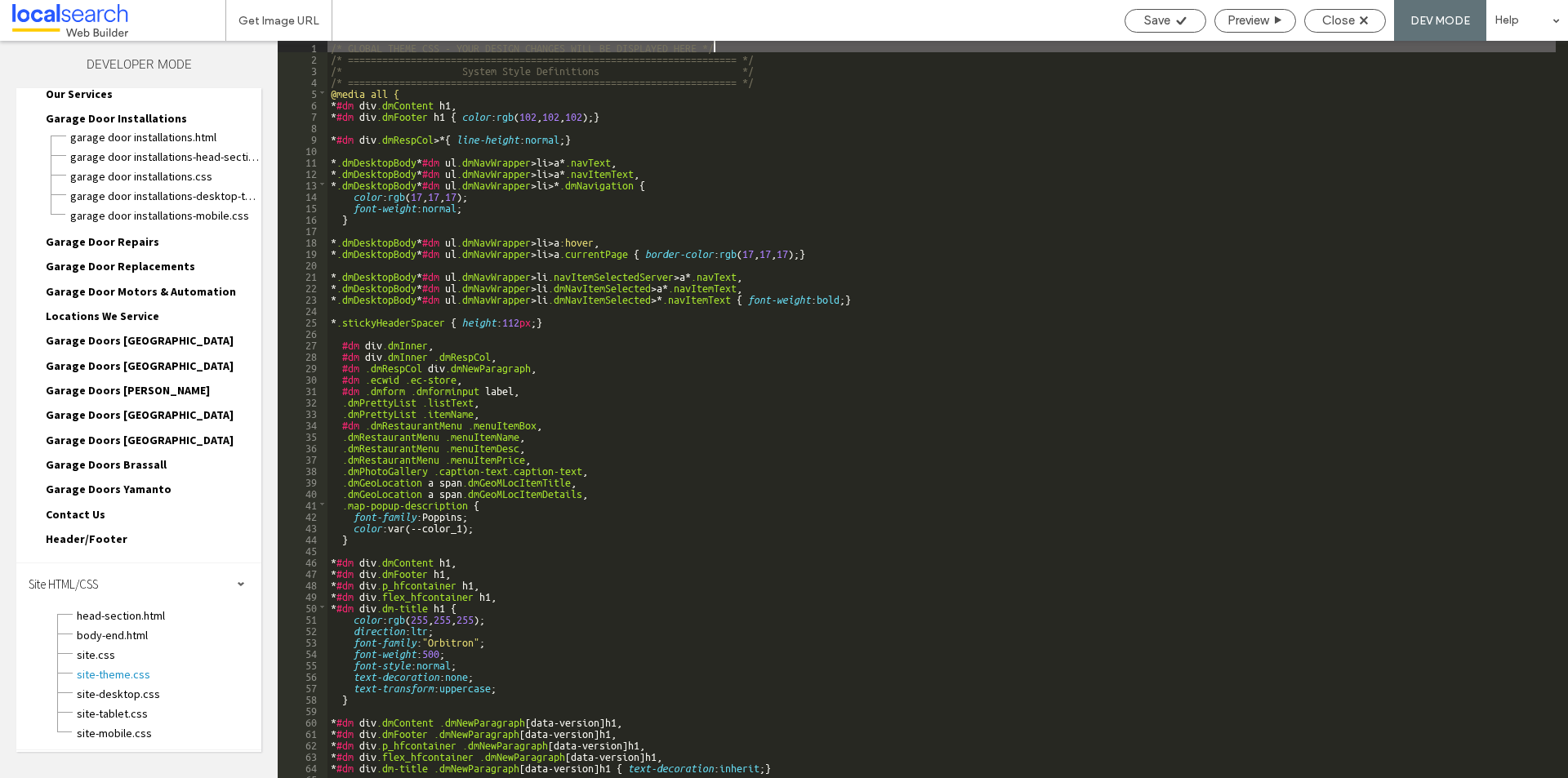
click at [637, 429] on div "/* GLOBAL THEME CSS - YOUR DESIGN CHANGES WILL BE DISPLAYED HERE */ /* ========…" at bounding box center [941, 421] width 1228 height 761
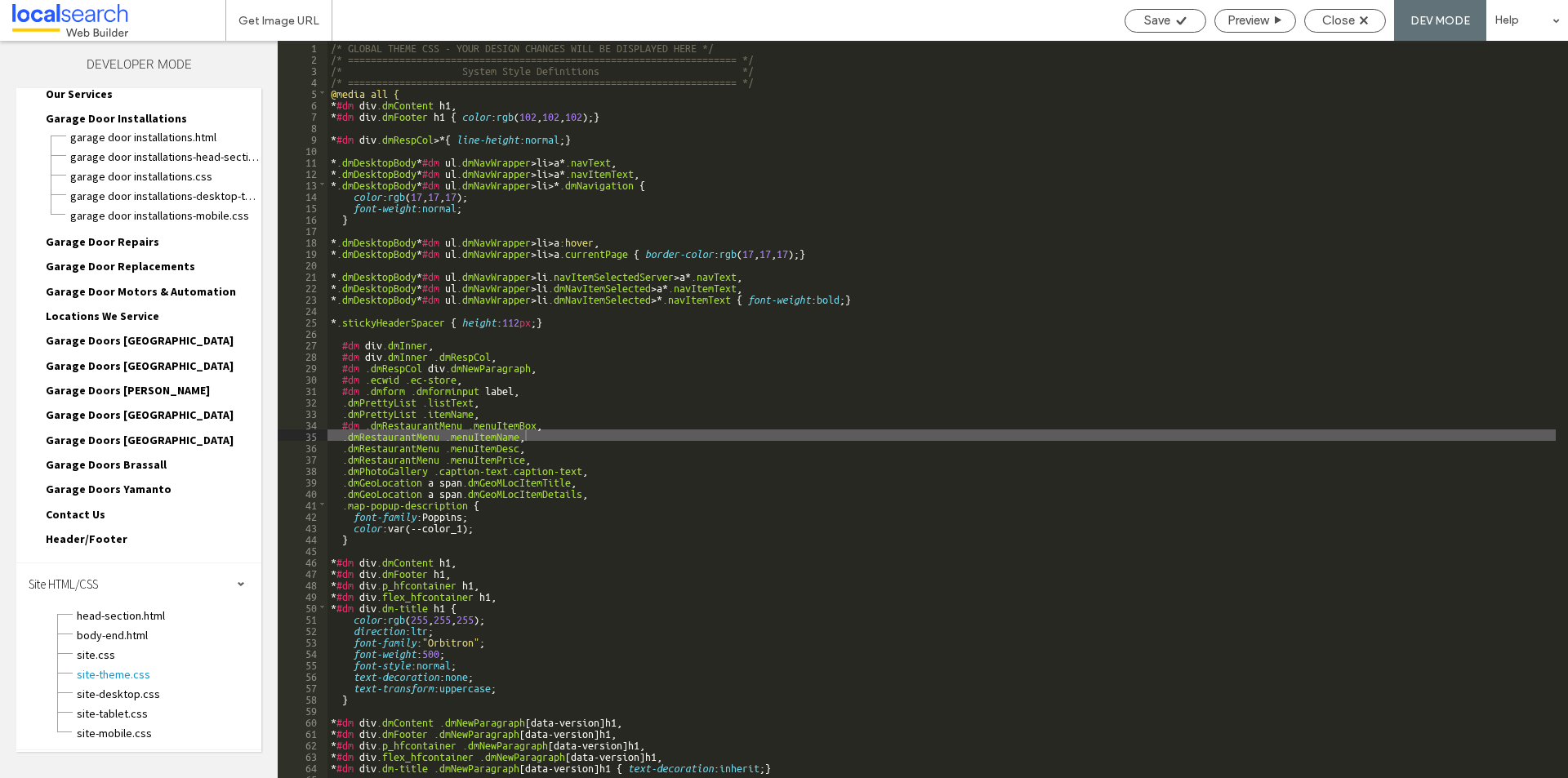
click at [670, 355] on div "/* GLOBAL THEME CSS - YOUR DESIGN CHANGES WILL BE DISPLAYED HERE */ /* ========…" at bounding box center [941, 421] width 1228 height 761
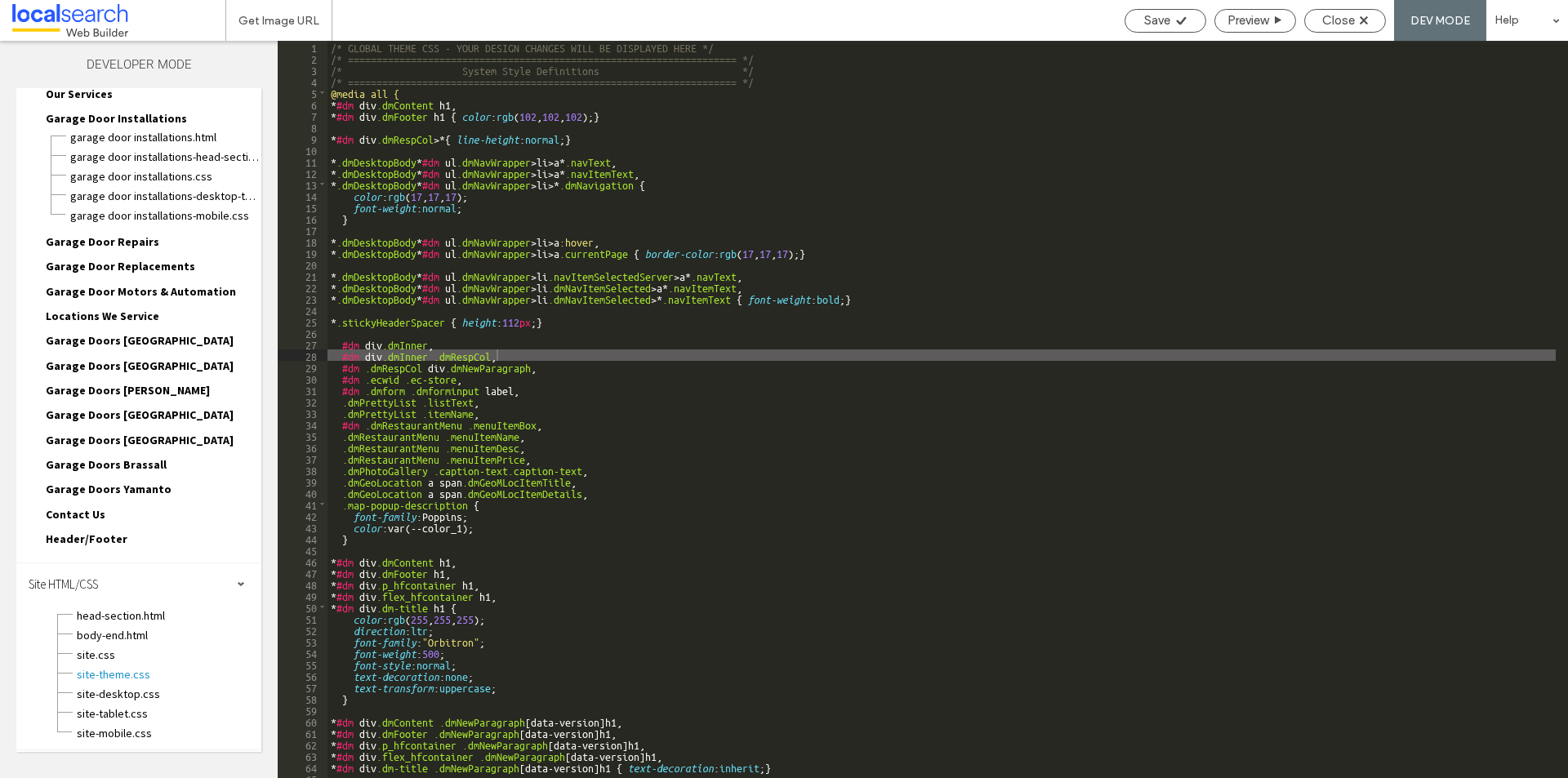
click at [565, 542] on div "/* GLOBAL THEME CSS - YOUR DESIGN CHANGES WILL BE DISPLAYED HERE */ /* ========…" at bounding box center [941, 421] width 1228 height 761
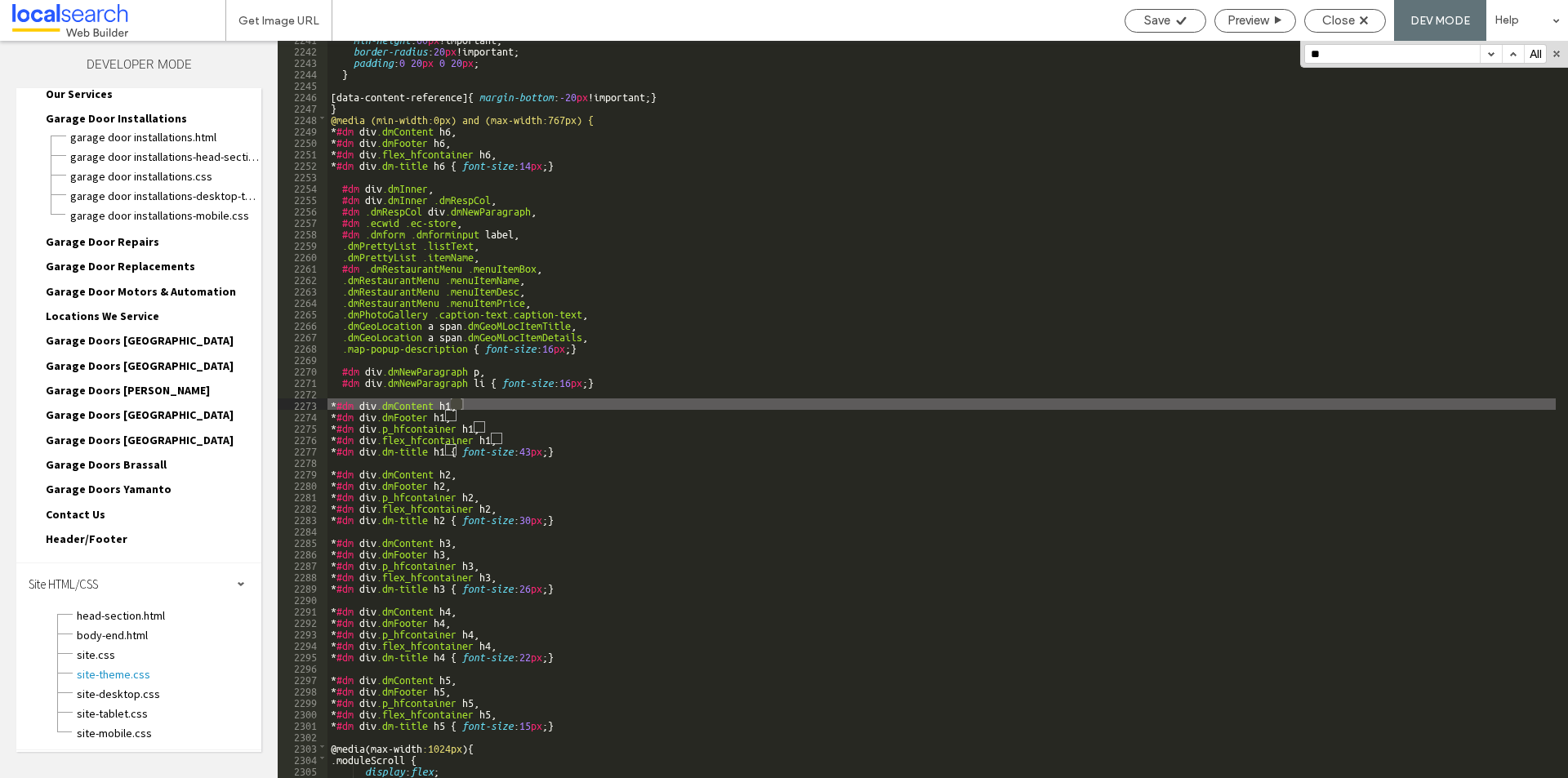
scroll to position [24125, 0]
type input "**"
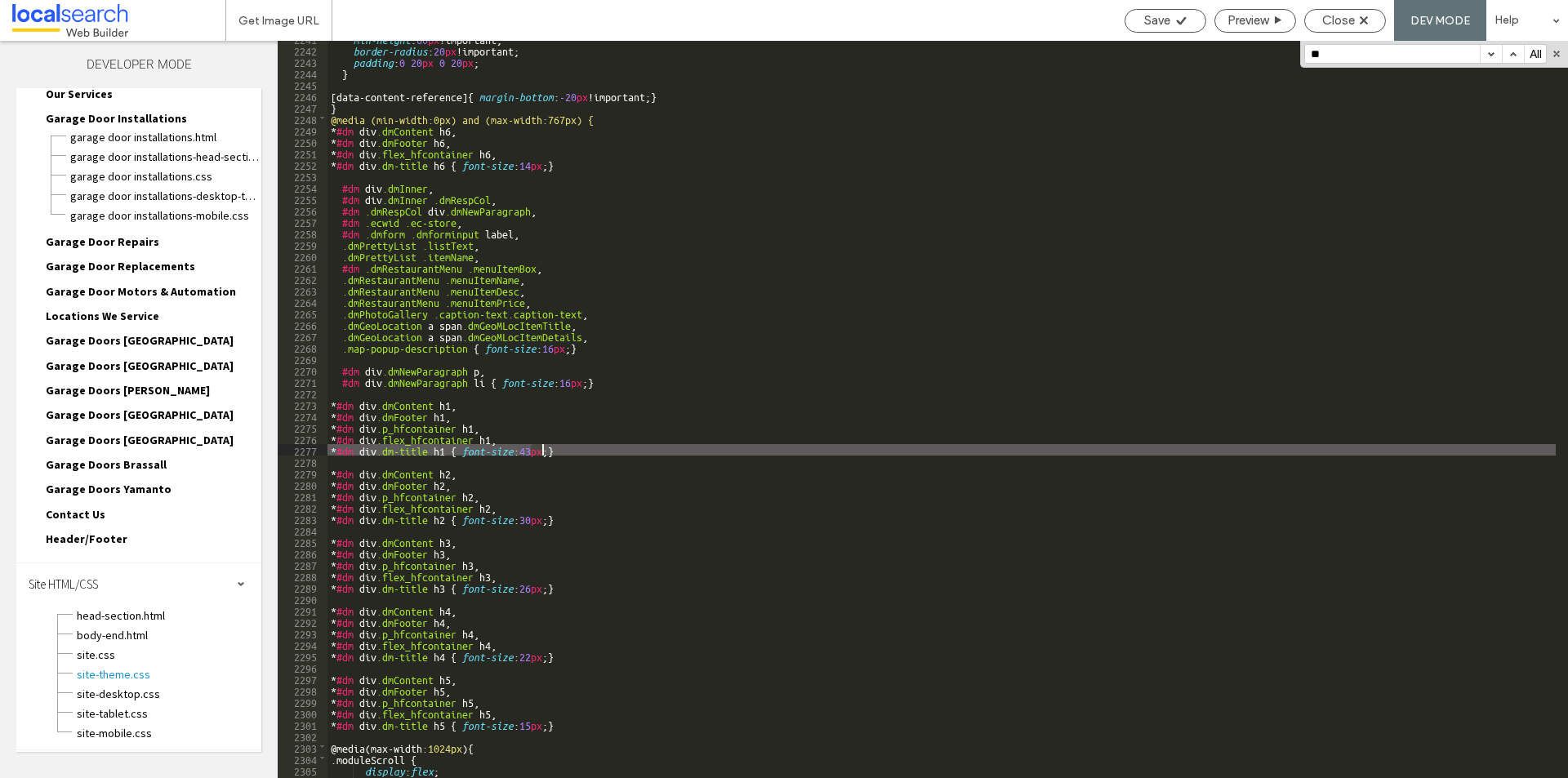
drag, startPoint x: 531, startPoint y: 453, endPoint x: 541, endPoint y: 453, distance: 10.0
click at [541, 453] on div "min-height : 60 px !important; border-radius : 20 px !important; padding : 0 20…" at bounding box center [941, 413] width 1228 height 761
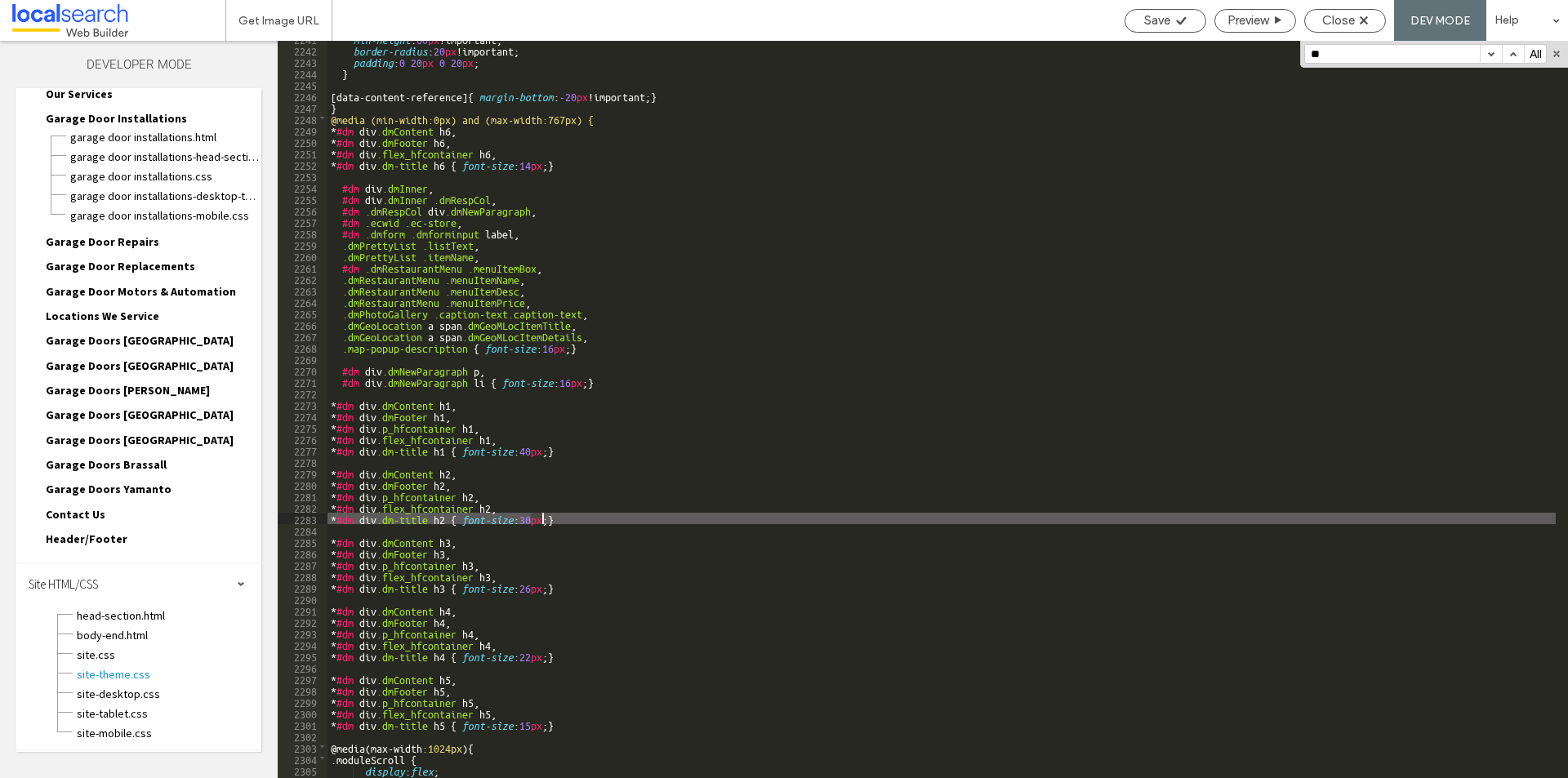
click at [541, 519] on div "min-height : 60 px !important; border-radius : 20 px !important; padding : 0 20…" at bounding box center [941, 413] width 1228 height 761
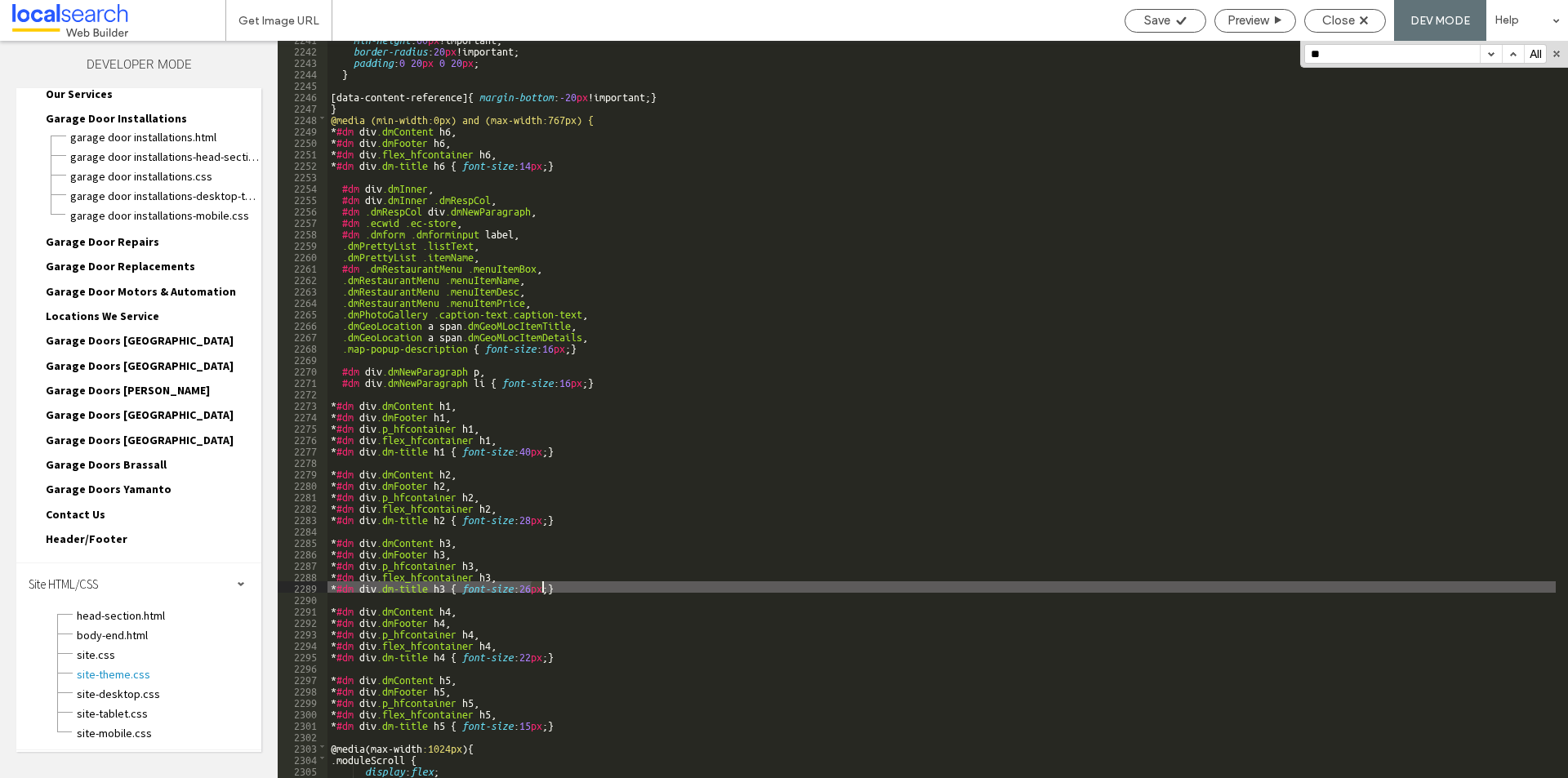
drag, startPoint x: 531, startPoint y: 589, endPoint x: 543, endPoint y: 589, distance: 12.0
click at [543, 589] on div "min-height : 60 px !important; border-radius : 20 px !important; padding : 0 20…" at bounding box center [941, 413] width 1228 height 761
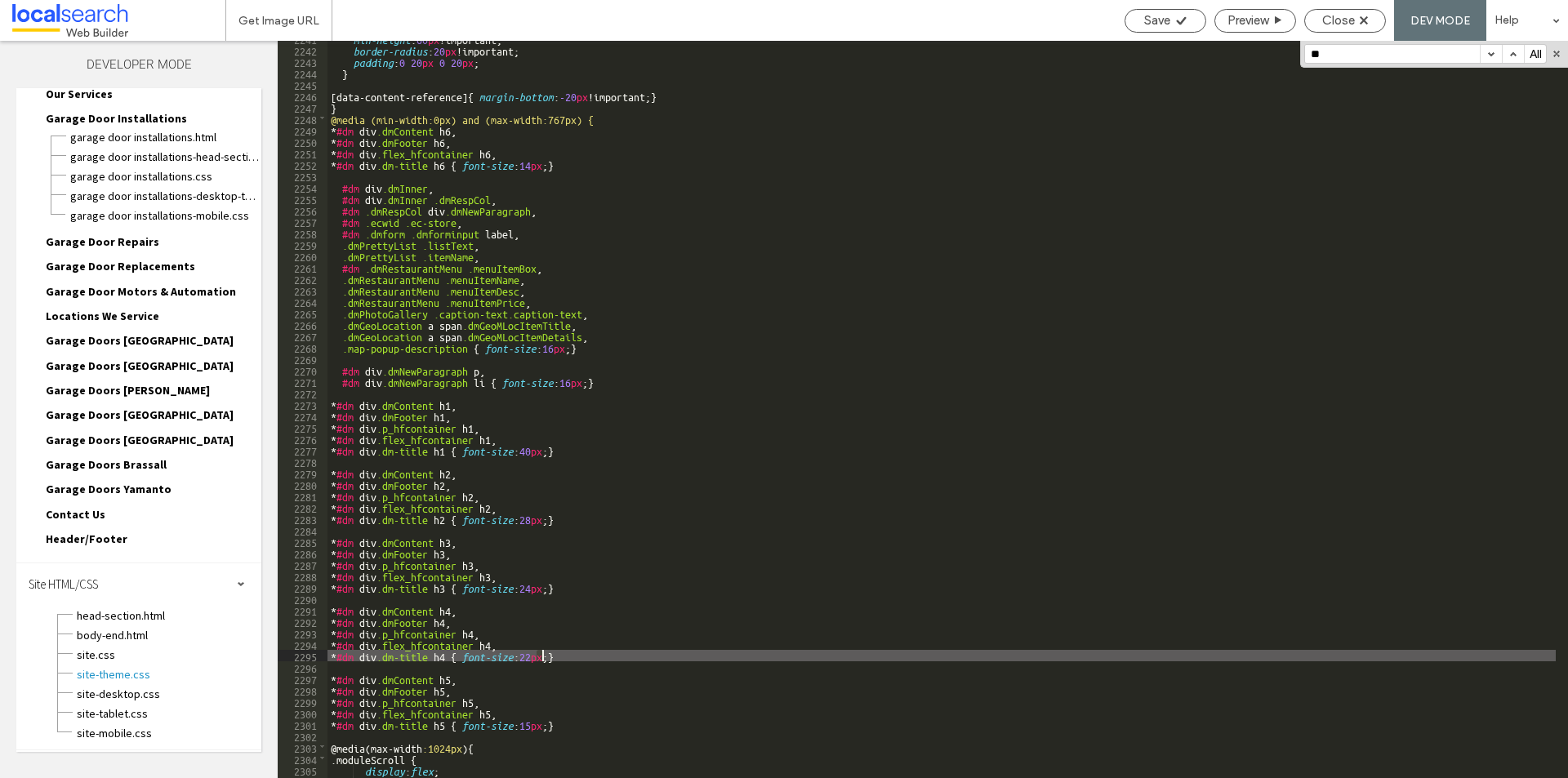
click at [541, 656] on div "min-height : 60 px !important; border-radius : 20 px !important; padding : 0 20…" at bounding box center [941, 413] width 1228 height 761
click at [1144, 22] on span "Save" at bounding box center [1157, 20] width 26 height 14
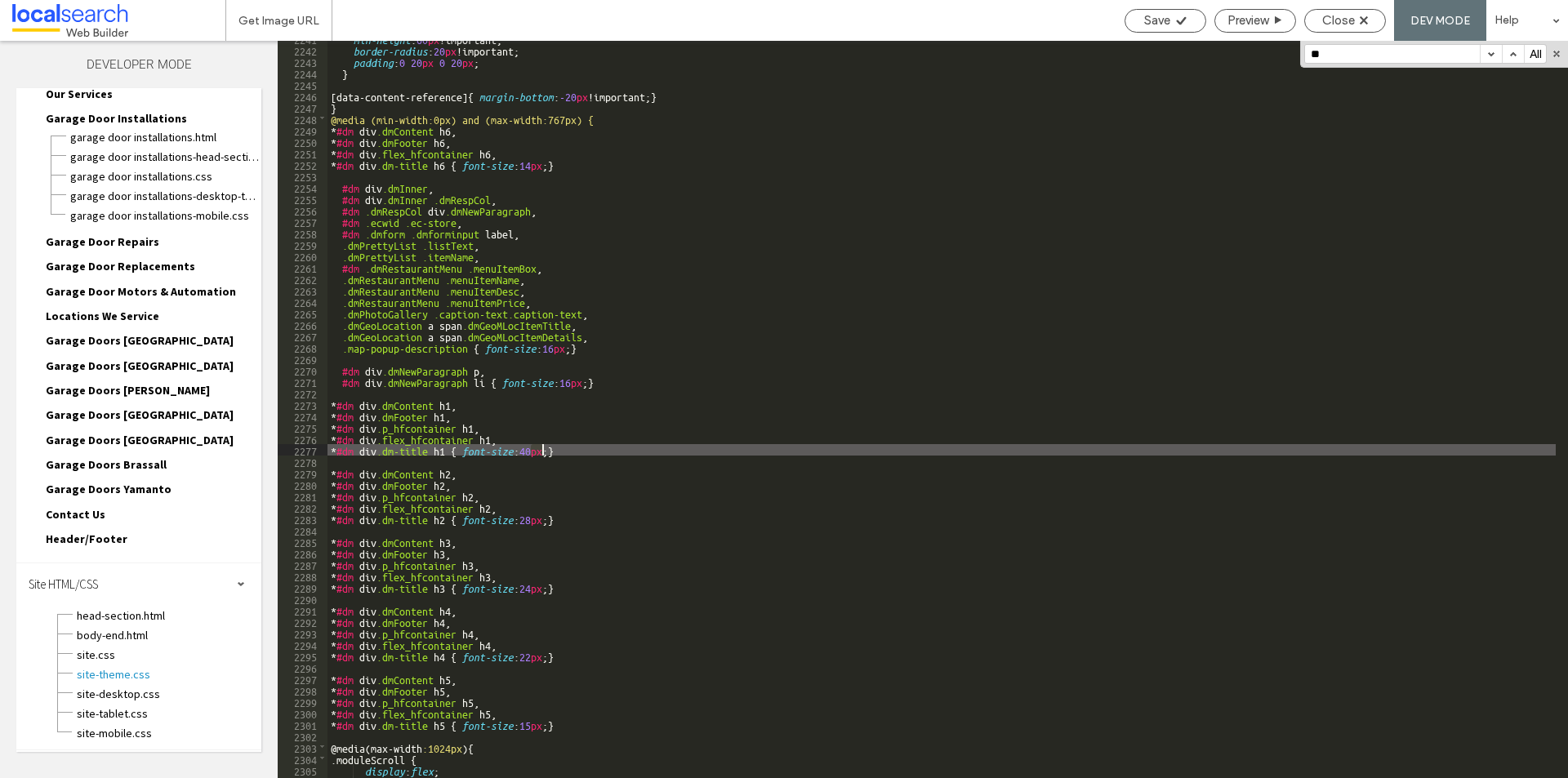
click at [541, 451] on div "min-height : 60 px !important; border-radius : 20 px !important; padding : 0 20…" at bounding box center [941, 413] width 1228 height 761
click at [1163, 24] on span "Save" at bounding box center [1157, 20] width 26 height 14
click at [542, 445] on div "min-height : 60 px !important; border-radius : 20 px !important; padding : 0 20…" at bounding box center [941, 413] width 1228 height 761
click at [1146, 25] on span "Save" at bounding box center [1157, 20] width 26 height 14
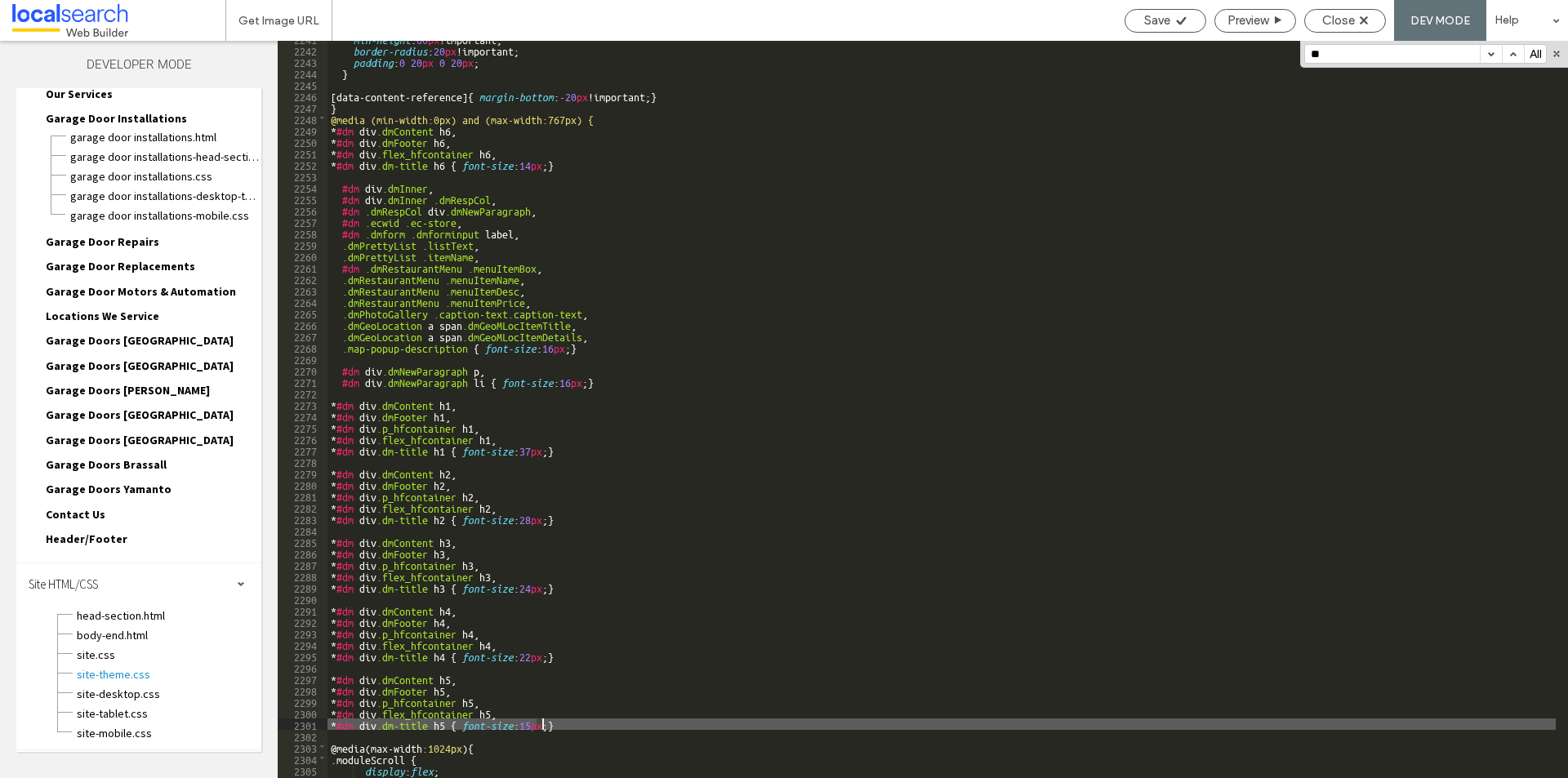
click at [542, 726] on div "min-height : 60 px !important; border-radius : 20 px !important; padding : 0 20…" at bounding box center [941, 413] width 1228 height 761
click at [1149, 18] on span "Save" at bounding box center [1157, 20] width 26 height 14
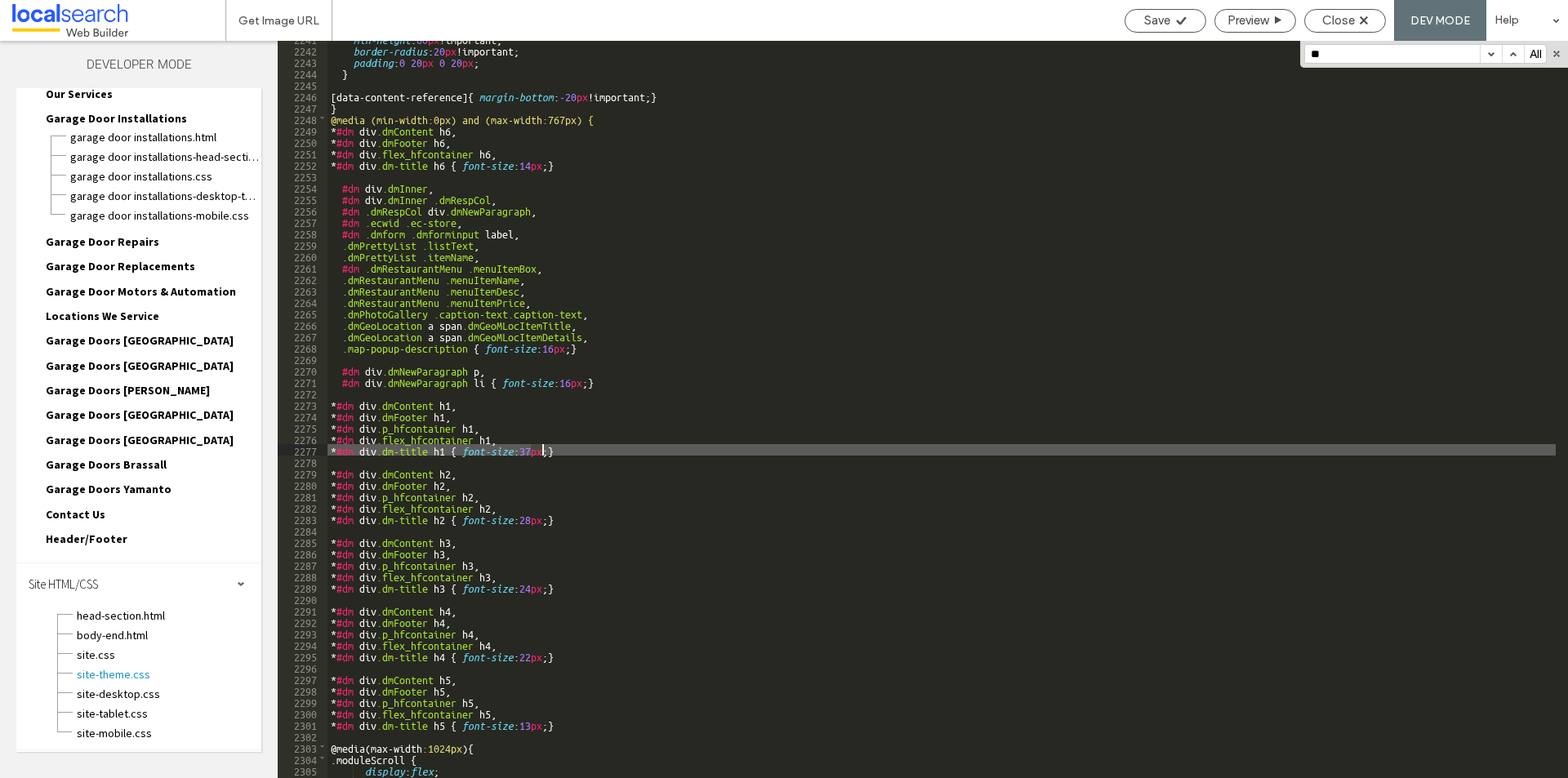
click at [540, 448] on div "min-height : 60 px !important; border-radius : 20 px !important; padding : 0 20…" at bounding box center [941, 413] width 1228 height 761
type textarea "**"
click at [1164, 27] on span "Save" at bounding box center [1157, 20] width 26 height 14
click at [1153, 20] on span "Save" at bounding box center [1157, 20] width 26 height 14
click at [1325, 19] on span "Close" at bounding box center [1338, 20] width 33 height 14
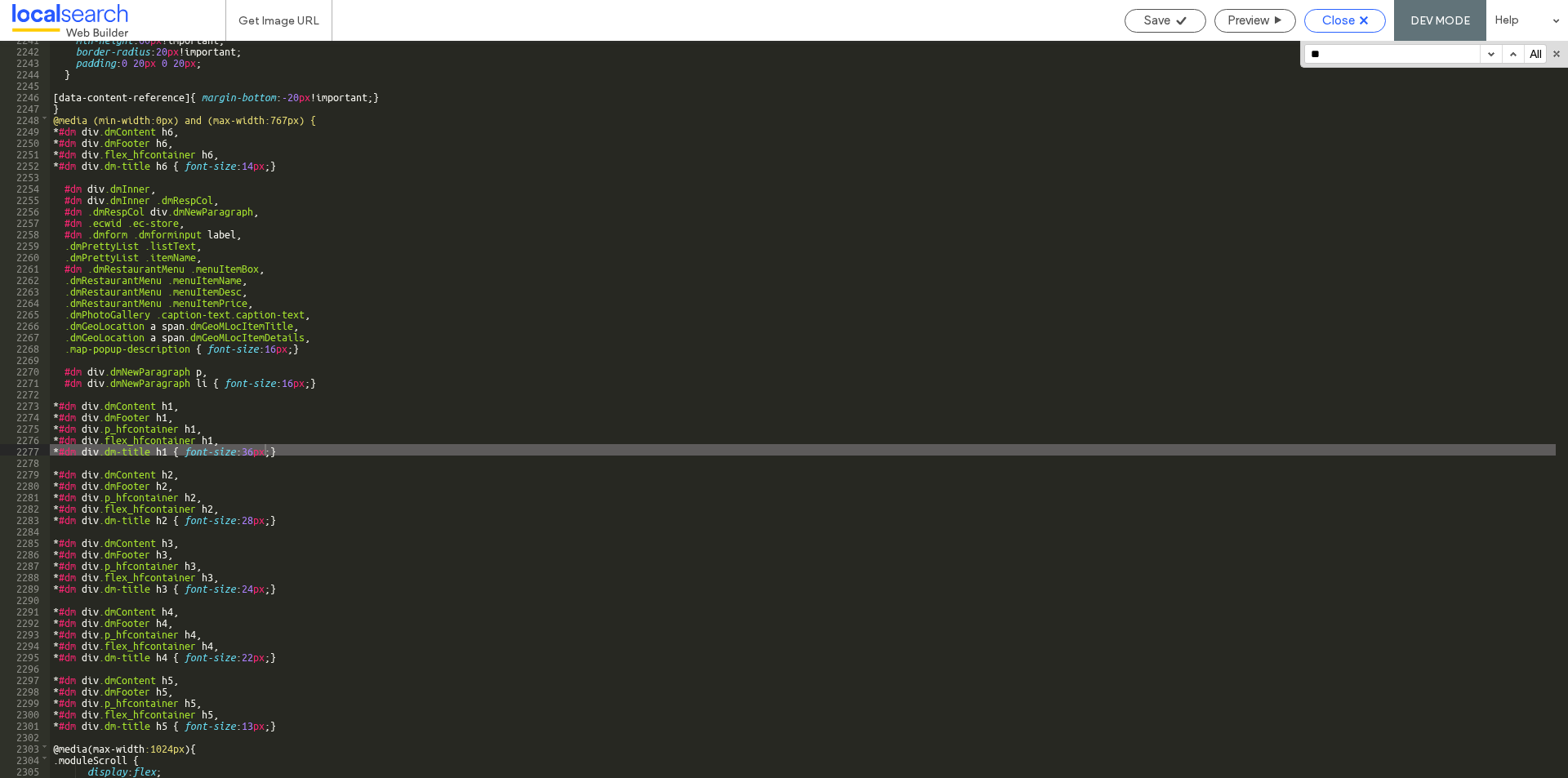
scroll to position [53, 0]
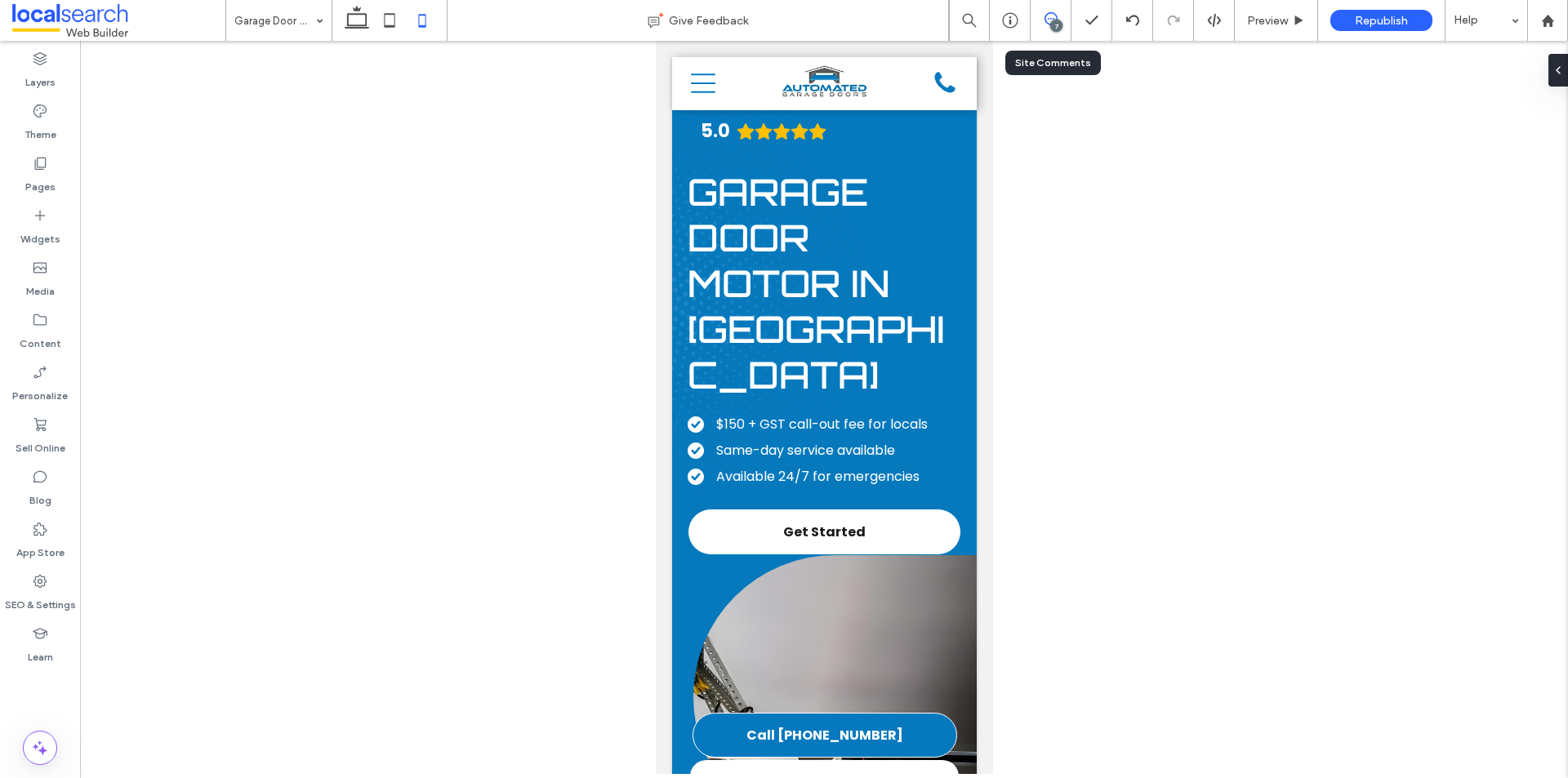
click at [1064, 24] on span at bounding box center [1051, 19] width 40 height 13
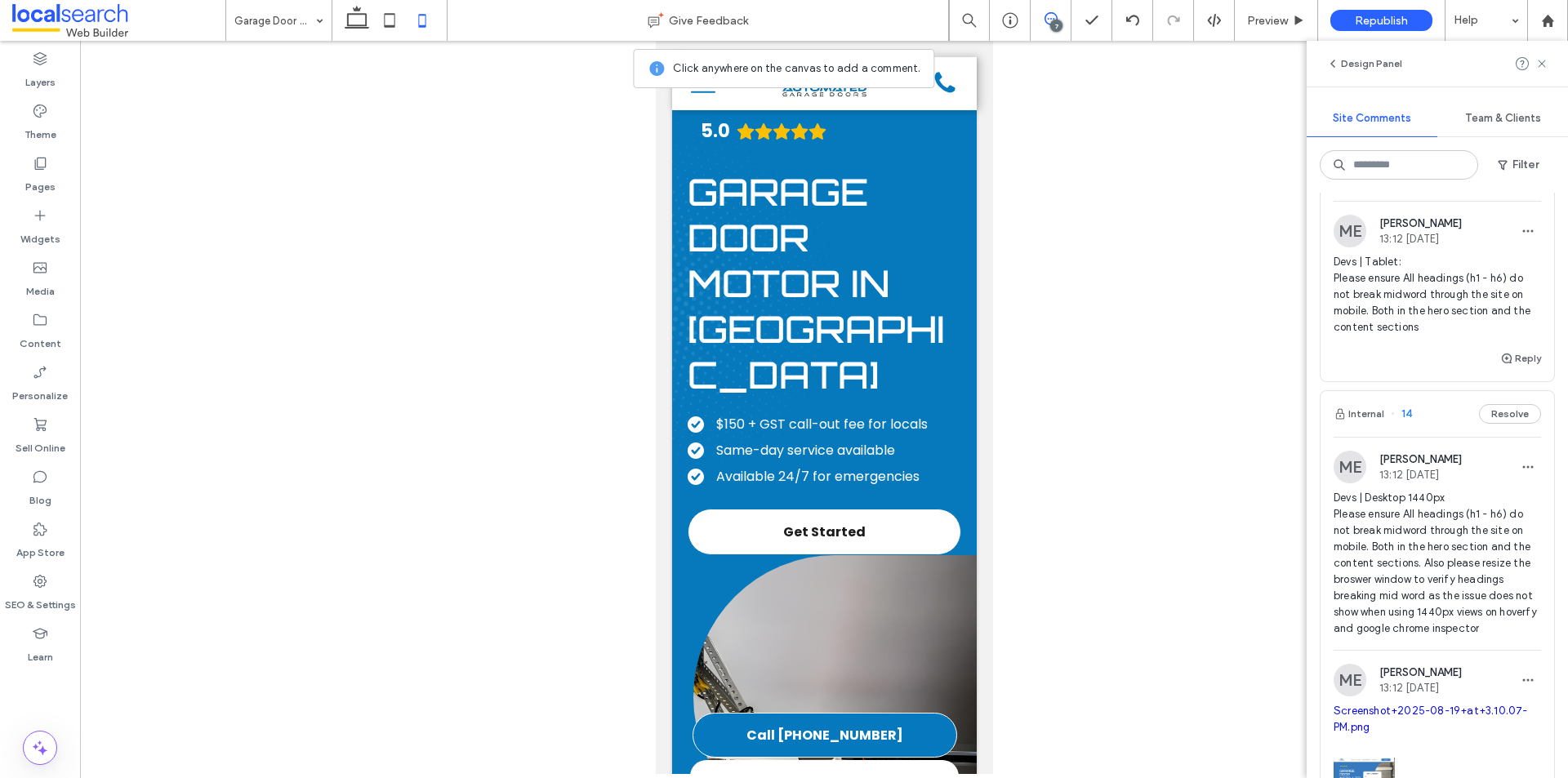
scroll to position [245, 0]
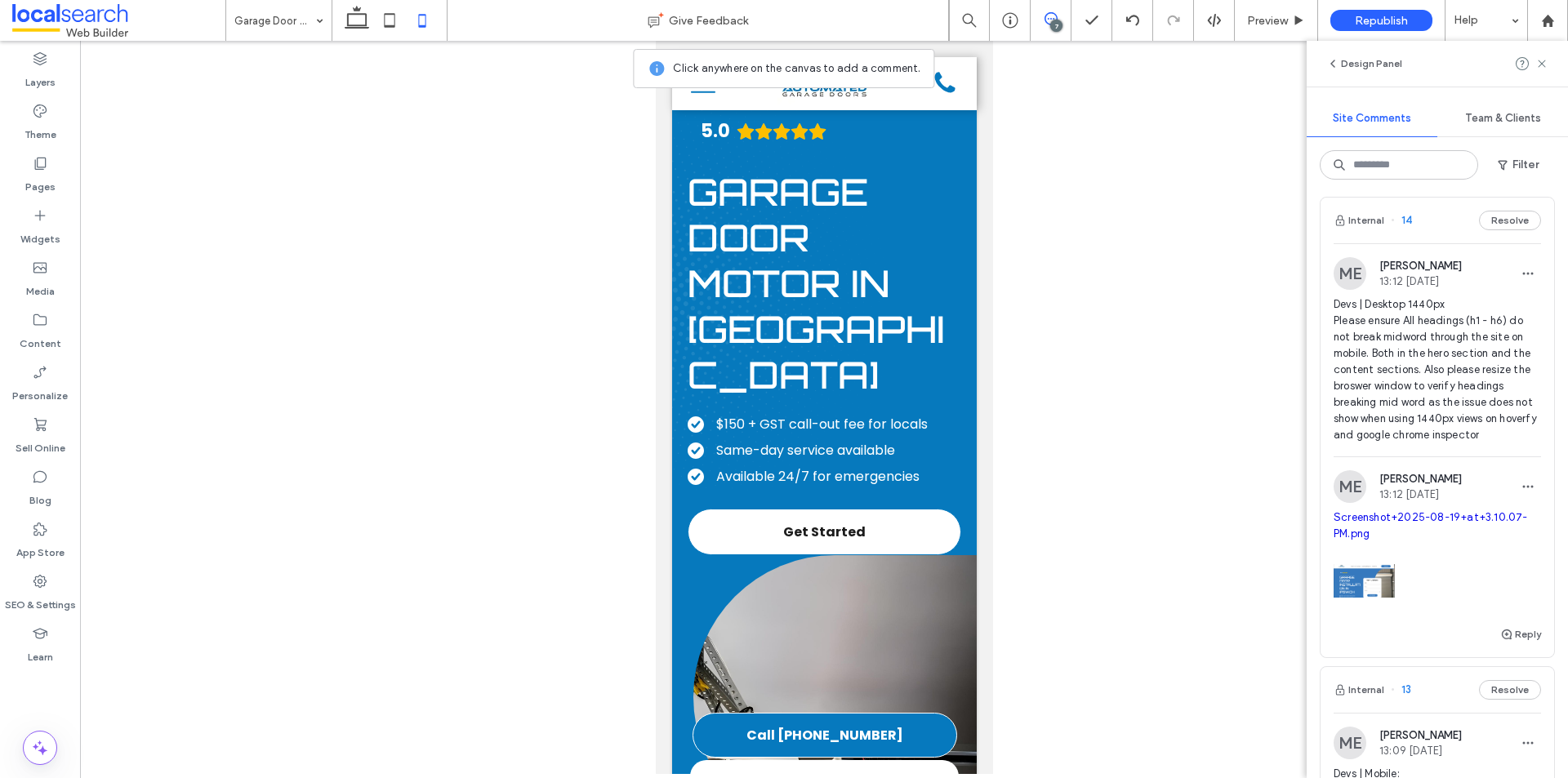
click at [1427, 532] on link "Screenshot+2025-08-19+at+3.10.07-PM.png" at bounding box center [1430, 526] width 194 height 29
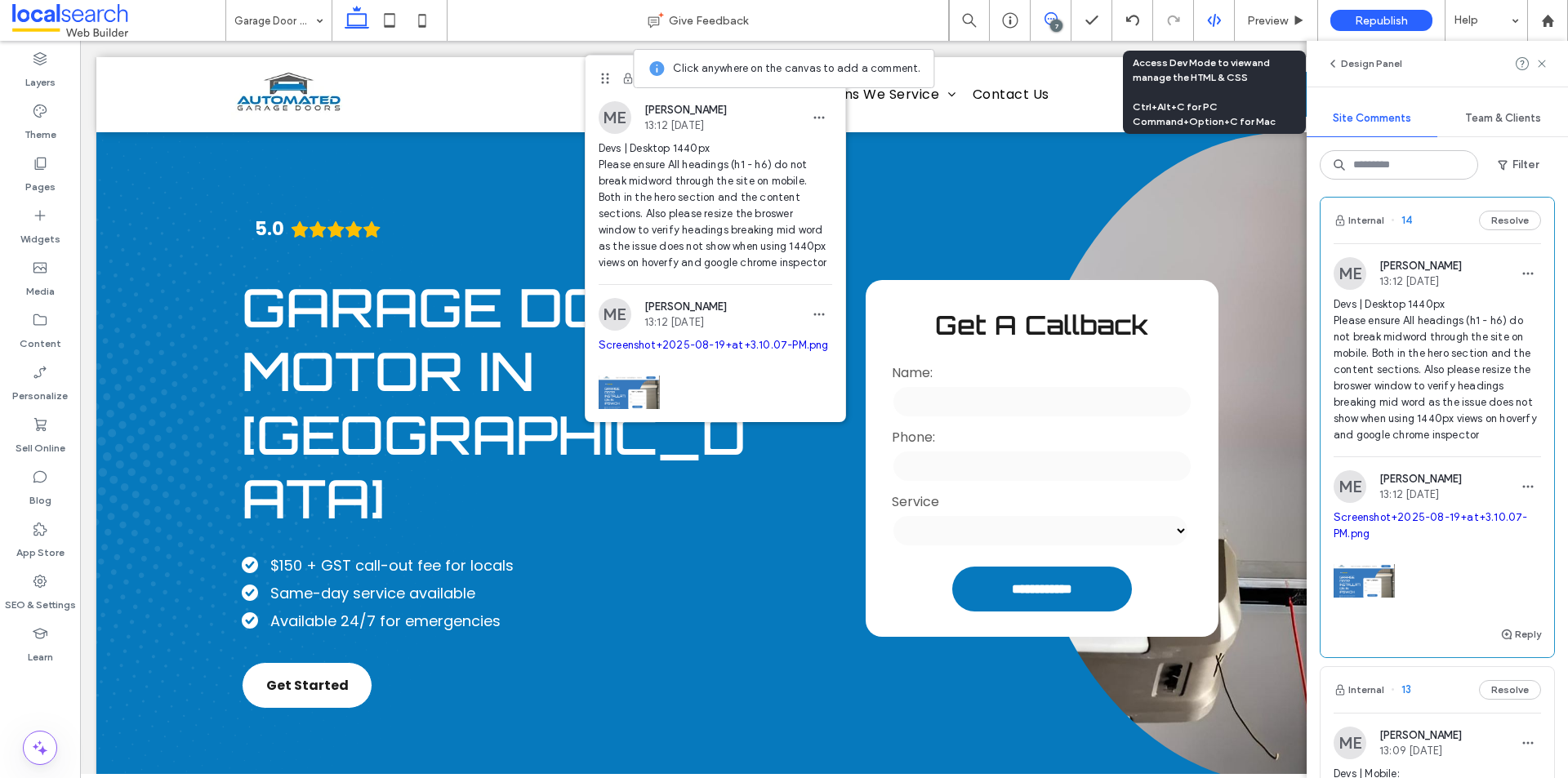
click at [1211, 17] on use at bounding box center [1214, 20] width 13 height 13
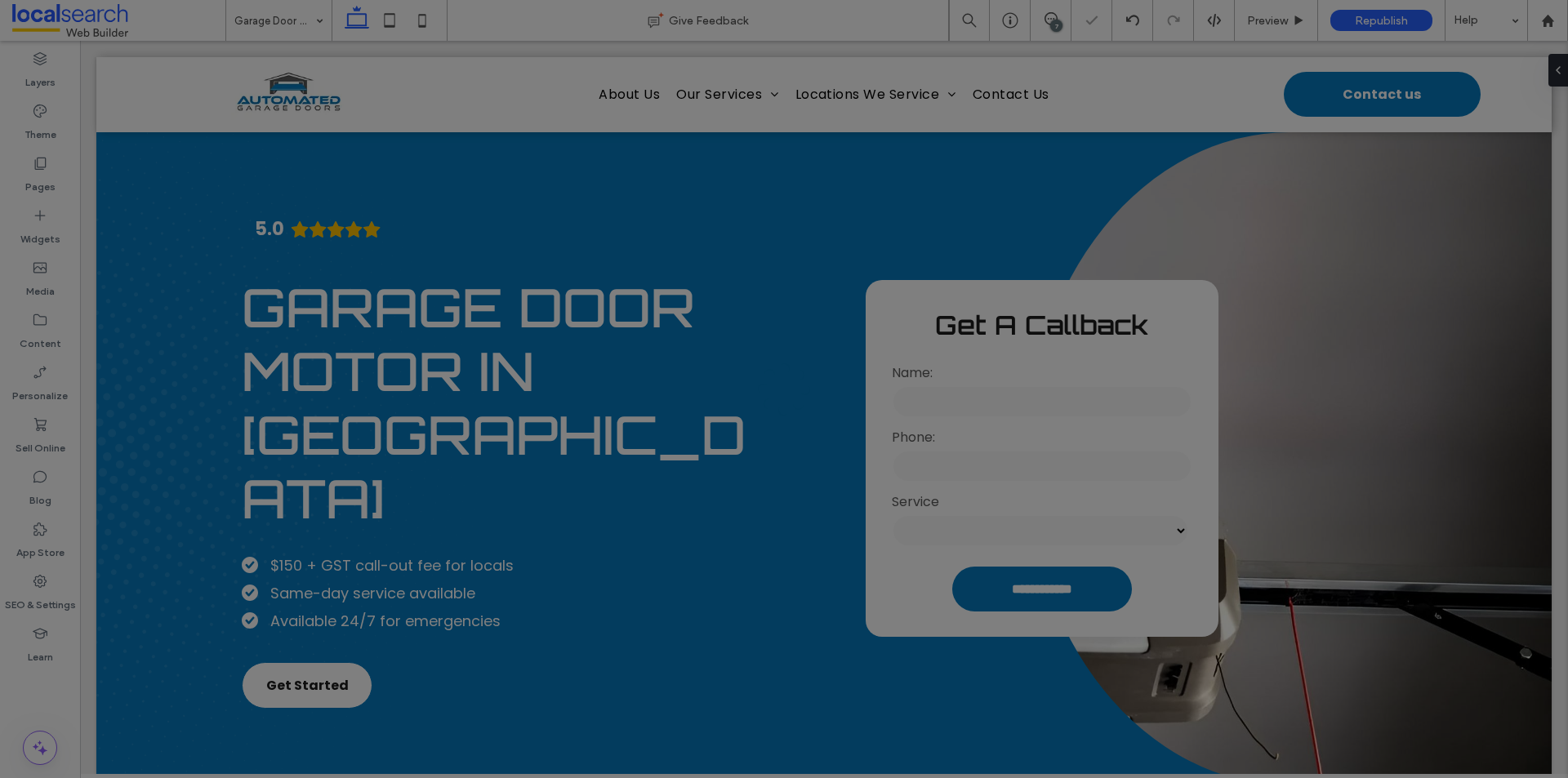
scroll to position [0, 0]
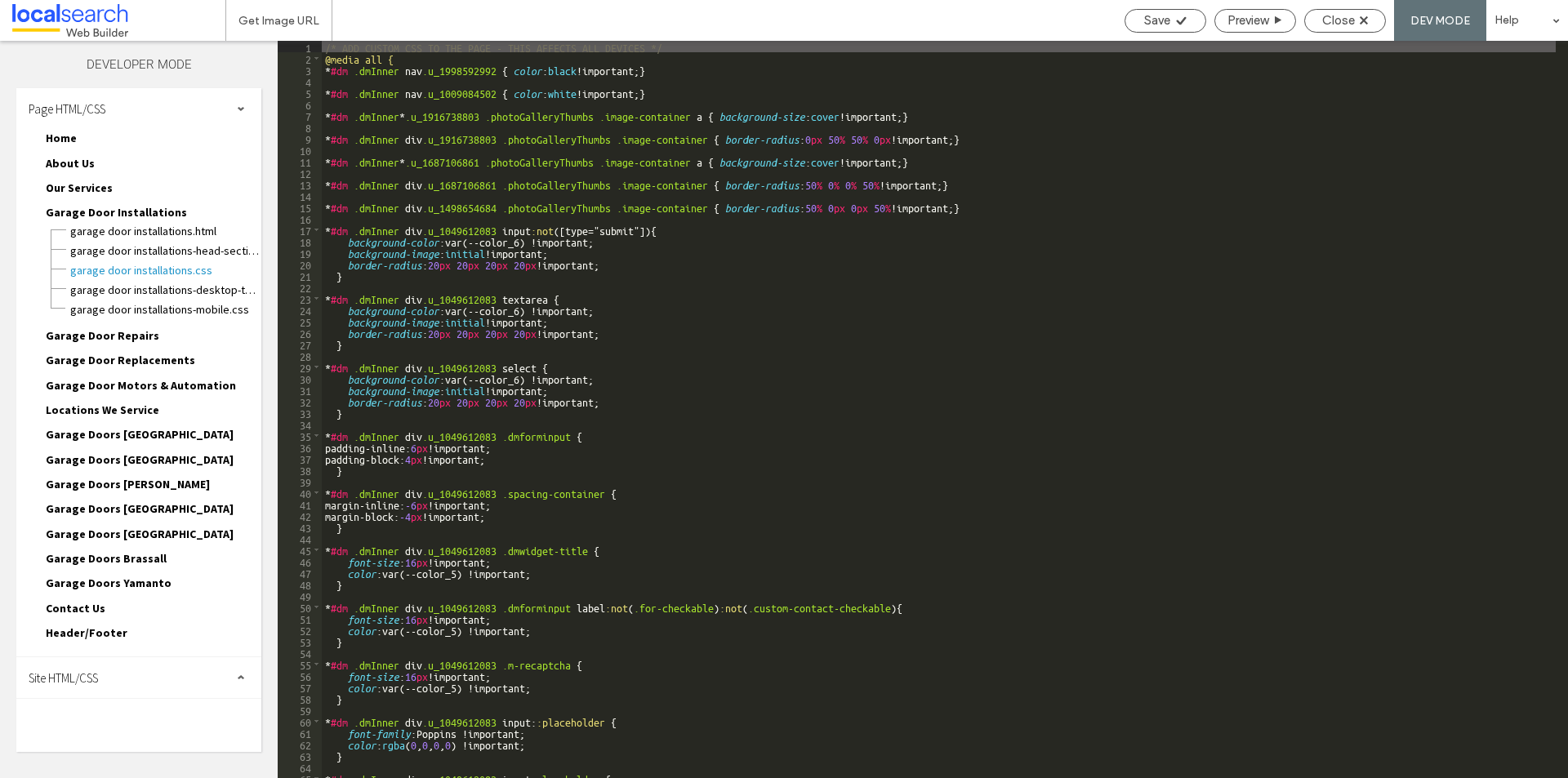
click at [98, 682] on span "Site HTML/CSS" at bounding box center [64, 678] width 69 height 15
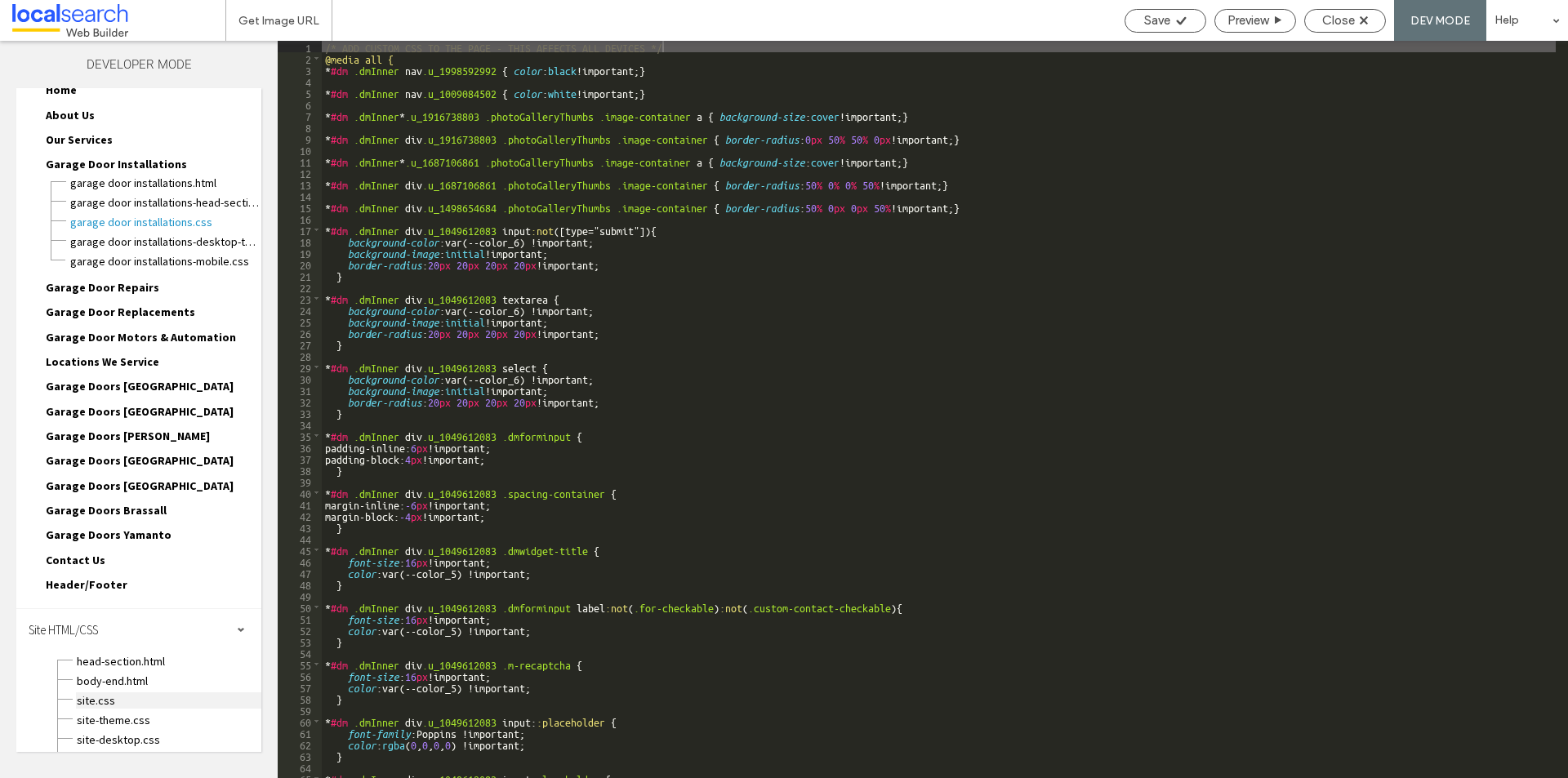
scroll to position [94, 0]
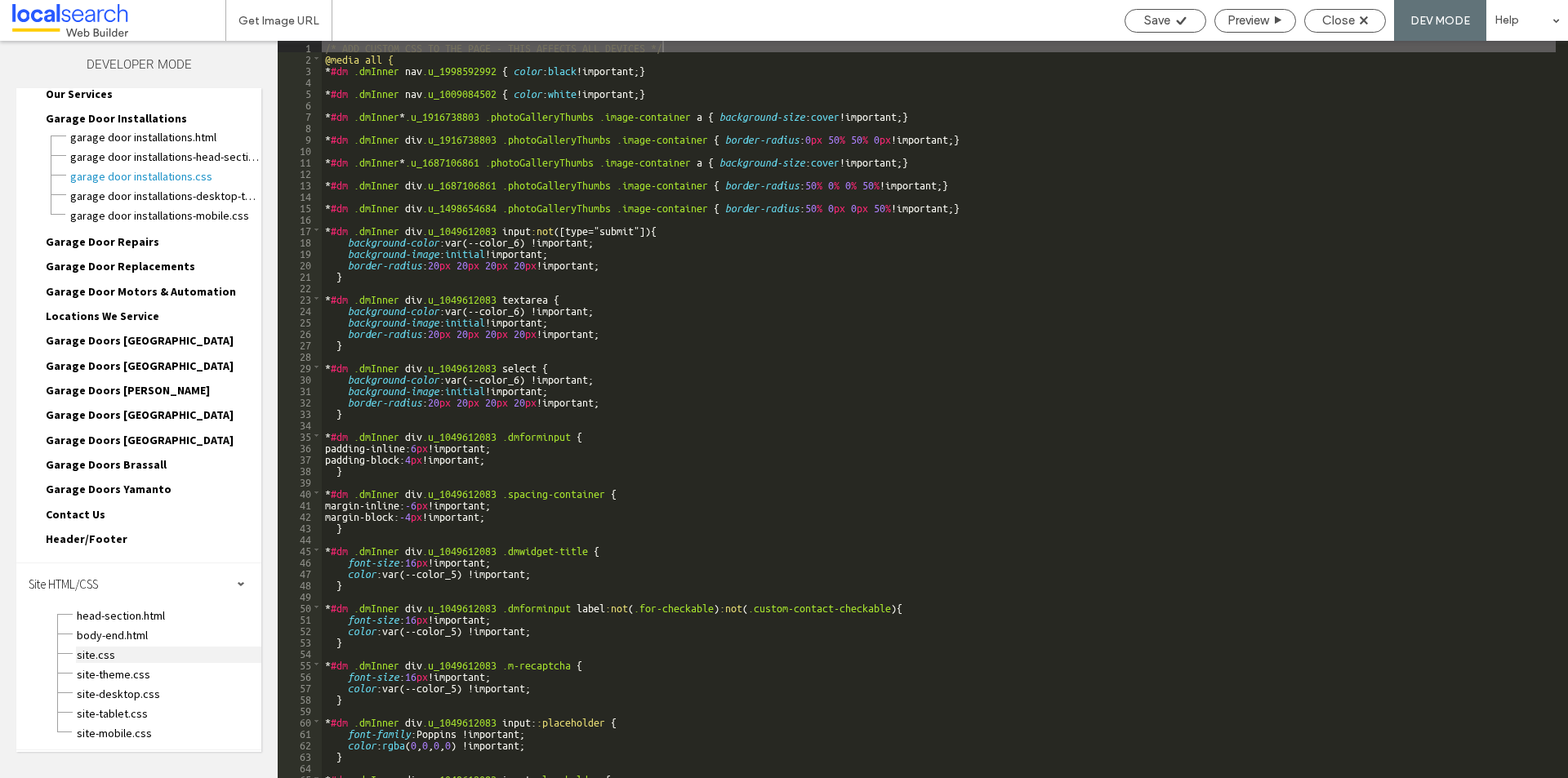
click at [130, 655] on span "site.css" at bounding box center [168, 655] width 186 height 16
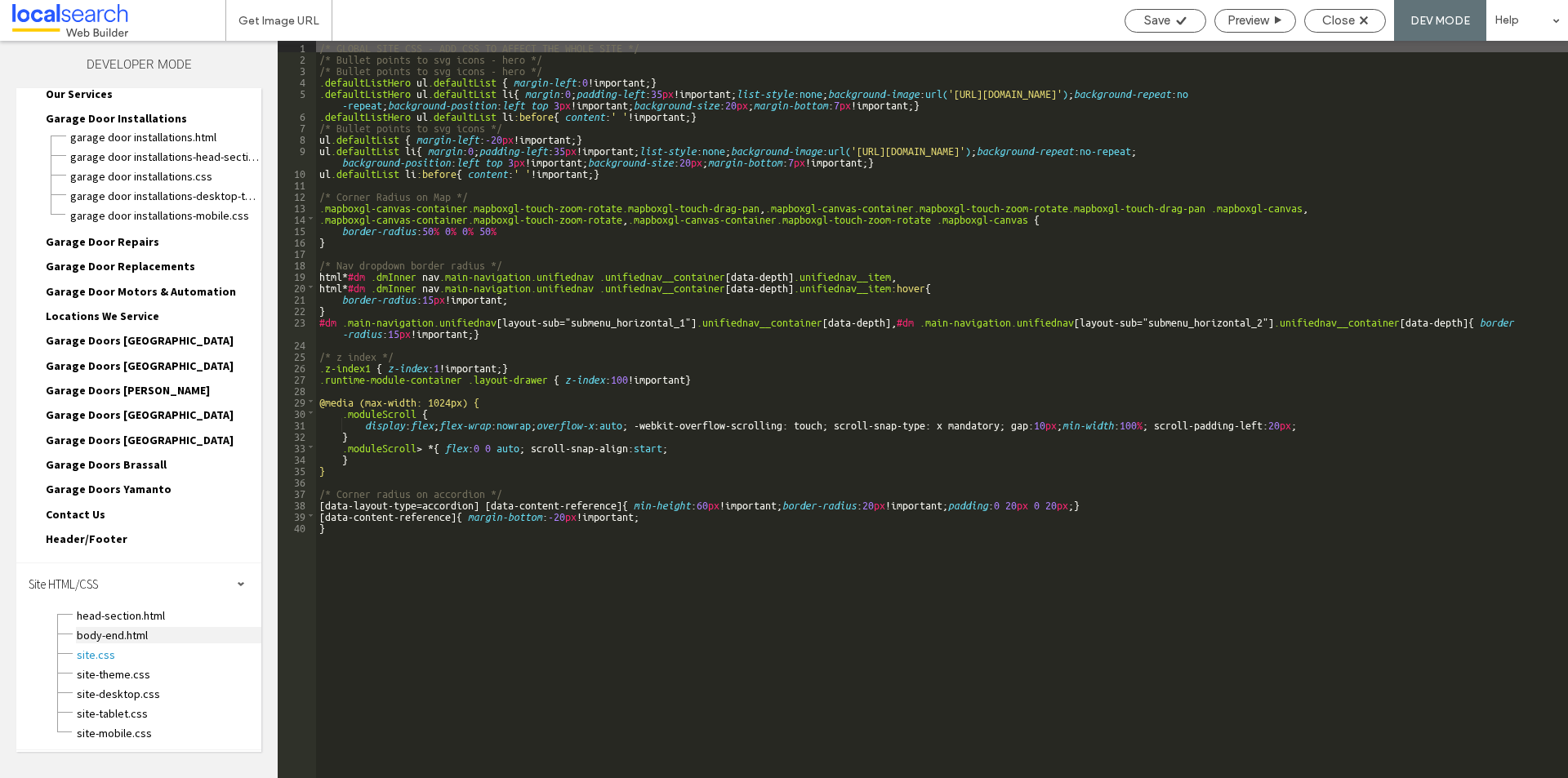
click at [132, 633] on span "body-end.html" at bounding box center [168, 635] width 186 height 16
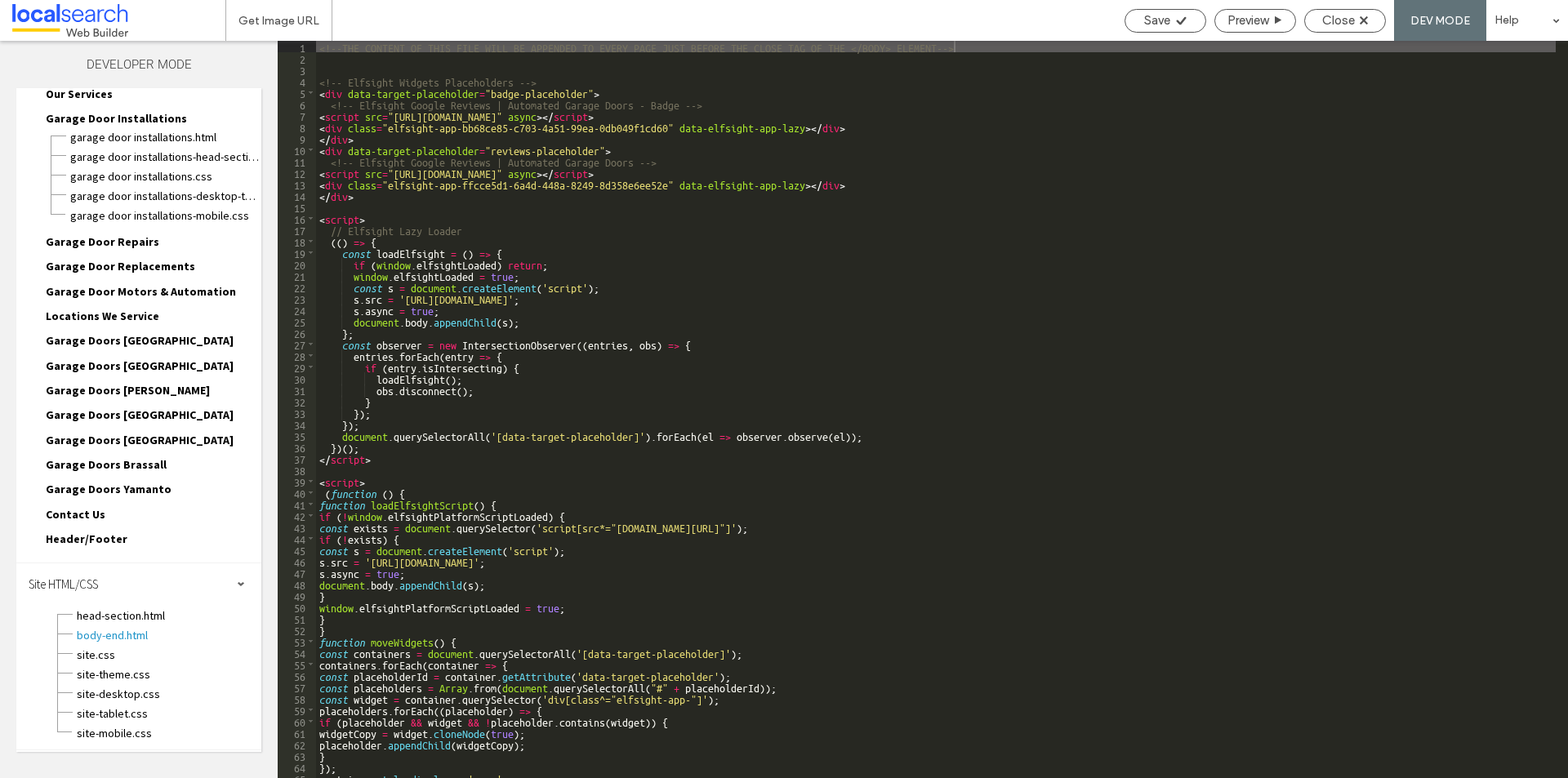
click at [128, 683] on div "site-desktop.css" at bounding box center [168, 692] width 186 height 19
click at [140, 671] on span "site-theme.css" at bounding box center [168, 674] width 186 height 16
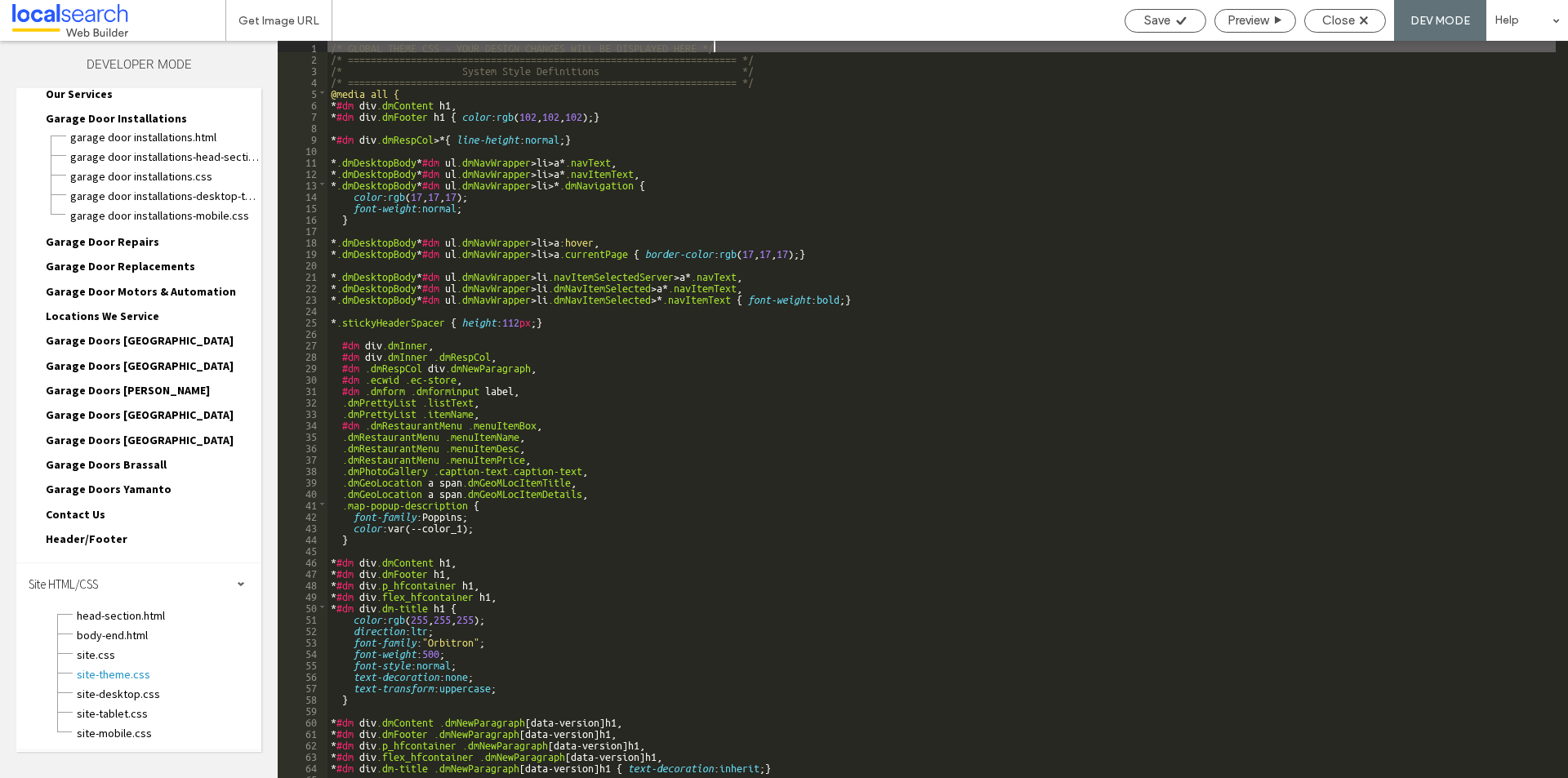
click at [638, 407] on div "/* GLOBAL THEME CSS - YOUR DESIGN CHANGES WILL BE DISPLAYED HERE */ /* ========…" at bounding box center [941, 421] width 1228 height 761
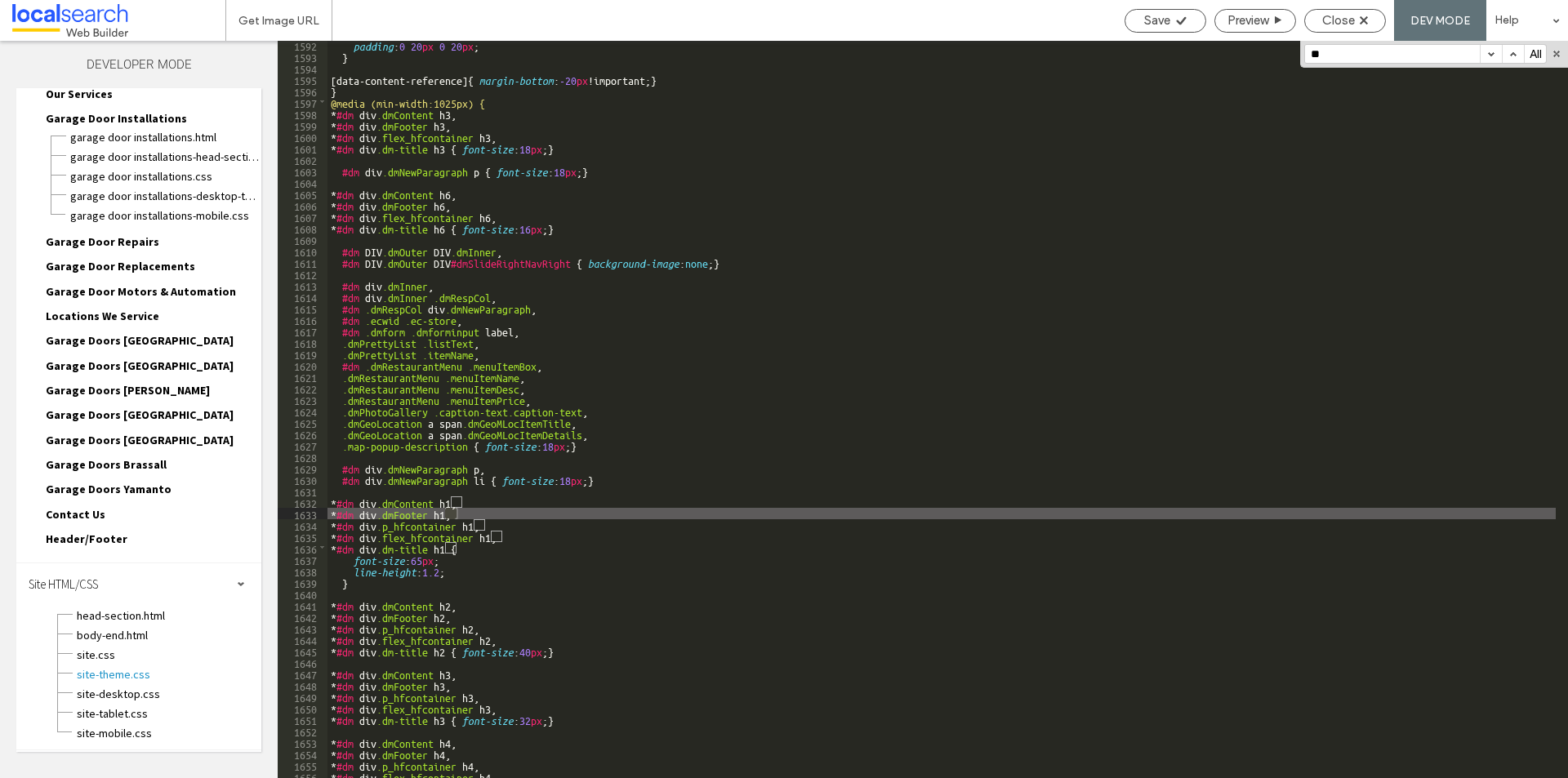
scroll to position [17263, 0]
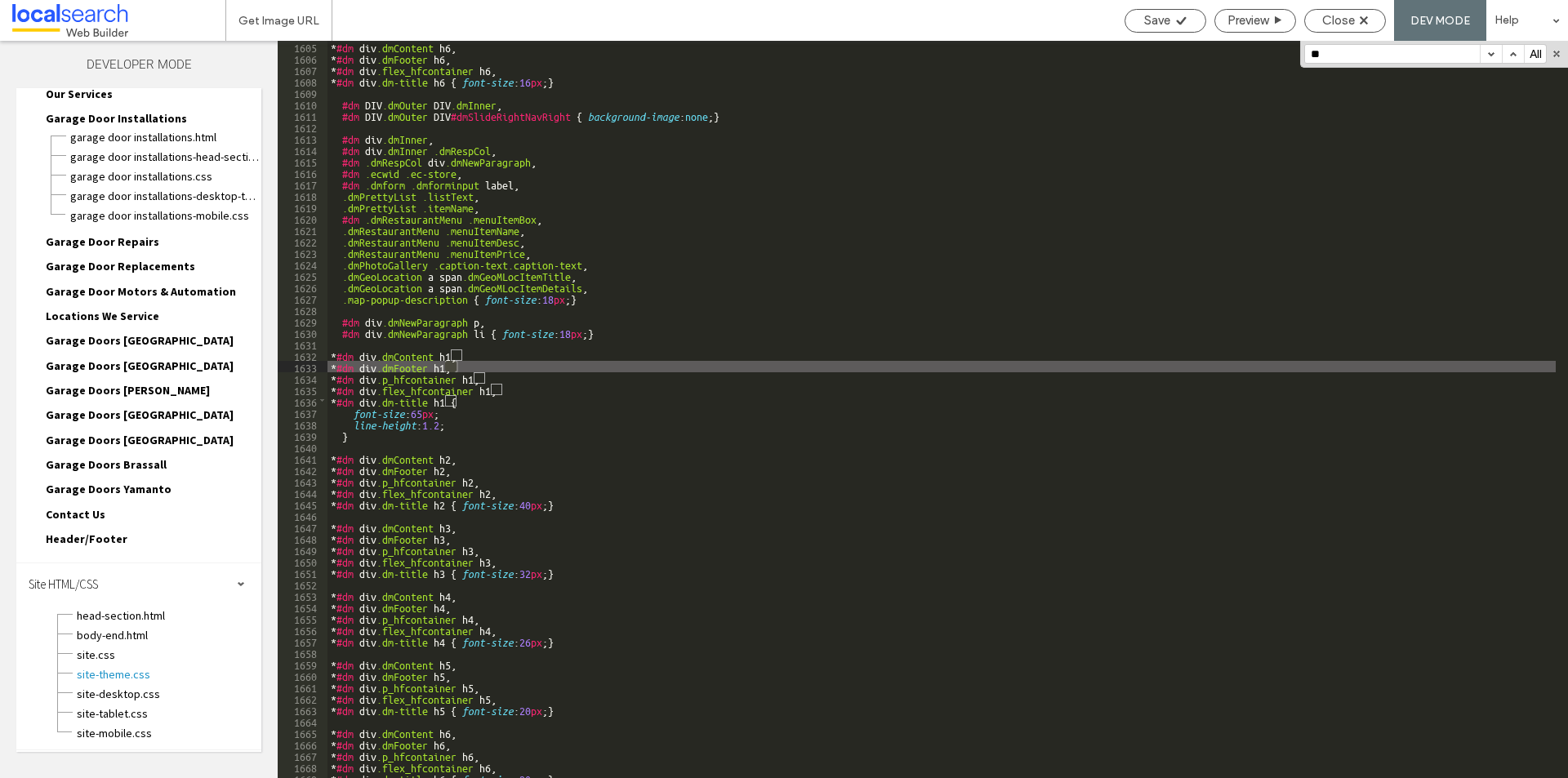
type input "**"
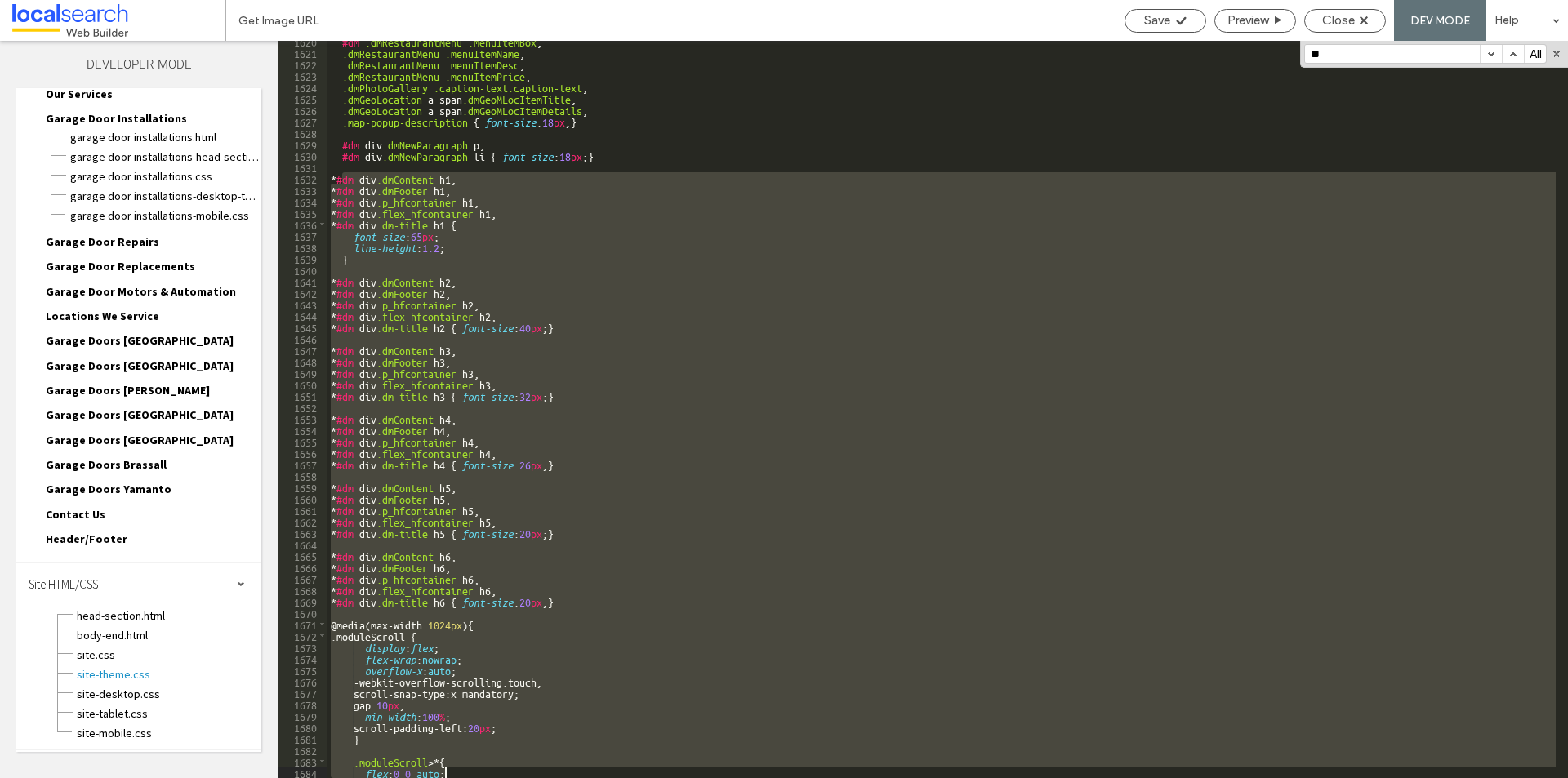
scroll to position [17548, 0]
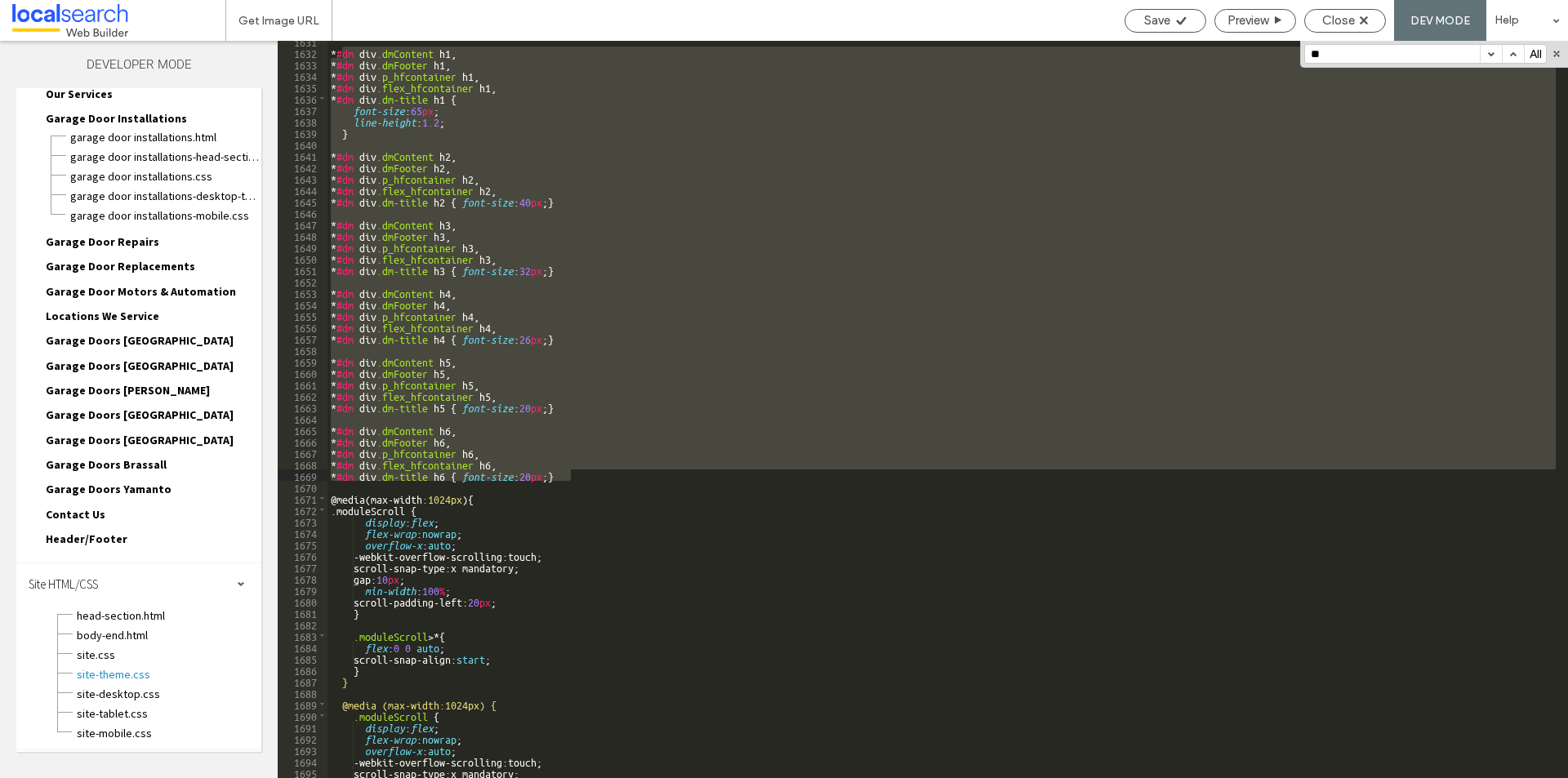
drag, startPoint x: 341, startPoint y: 355, endPoint x: 638, endPoint y: 474, distance: 320.0
click at [638, 474] on div "* #dm div .dmContent h1 , * #dm div .dmFooter h1 , * #dm div .p_hfcontainer h1 …" at bounding box center [941, 415] width 1228 height 761
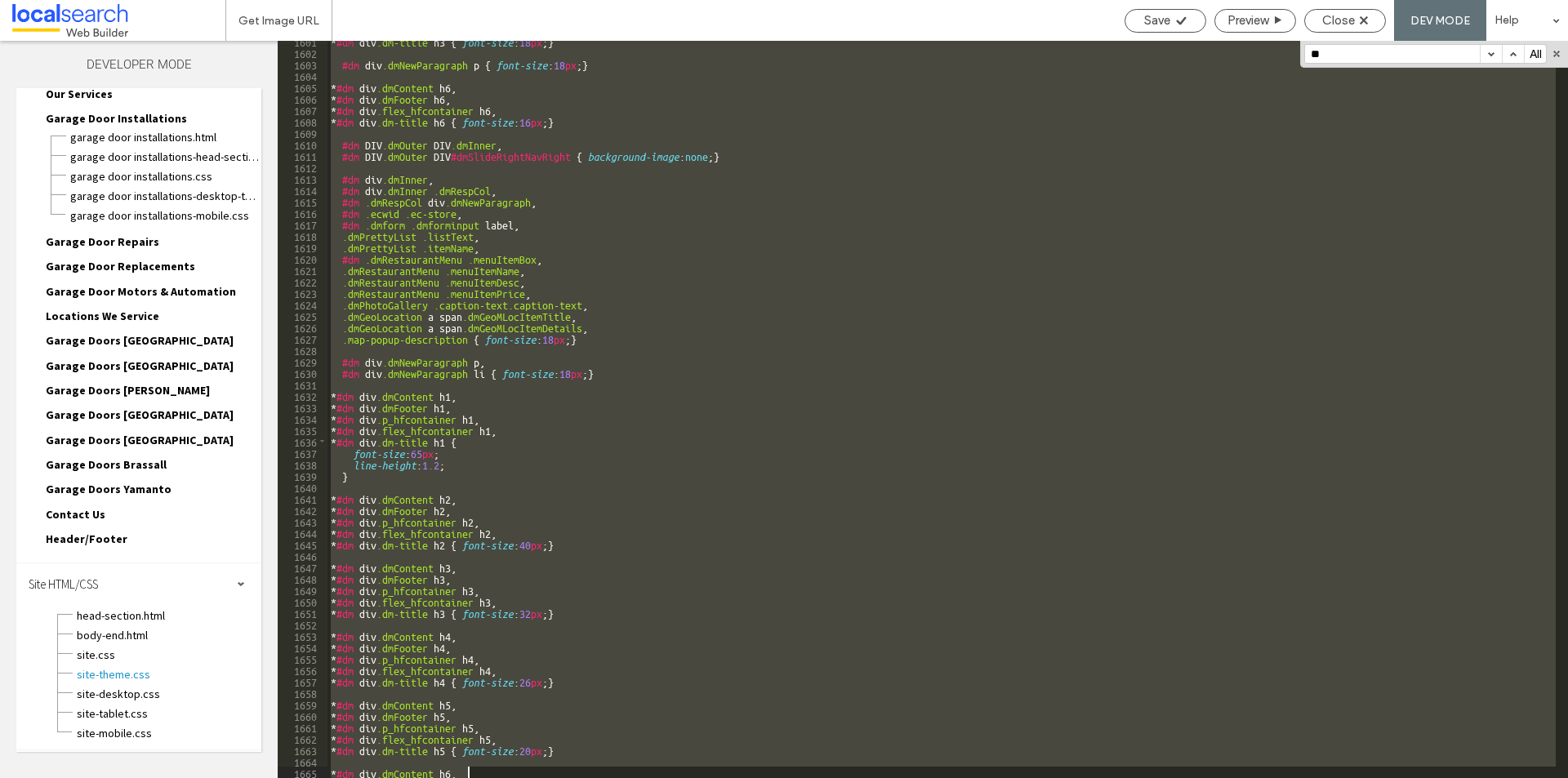
scroll to position [17419, 0]
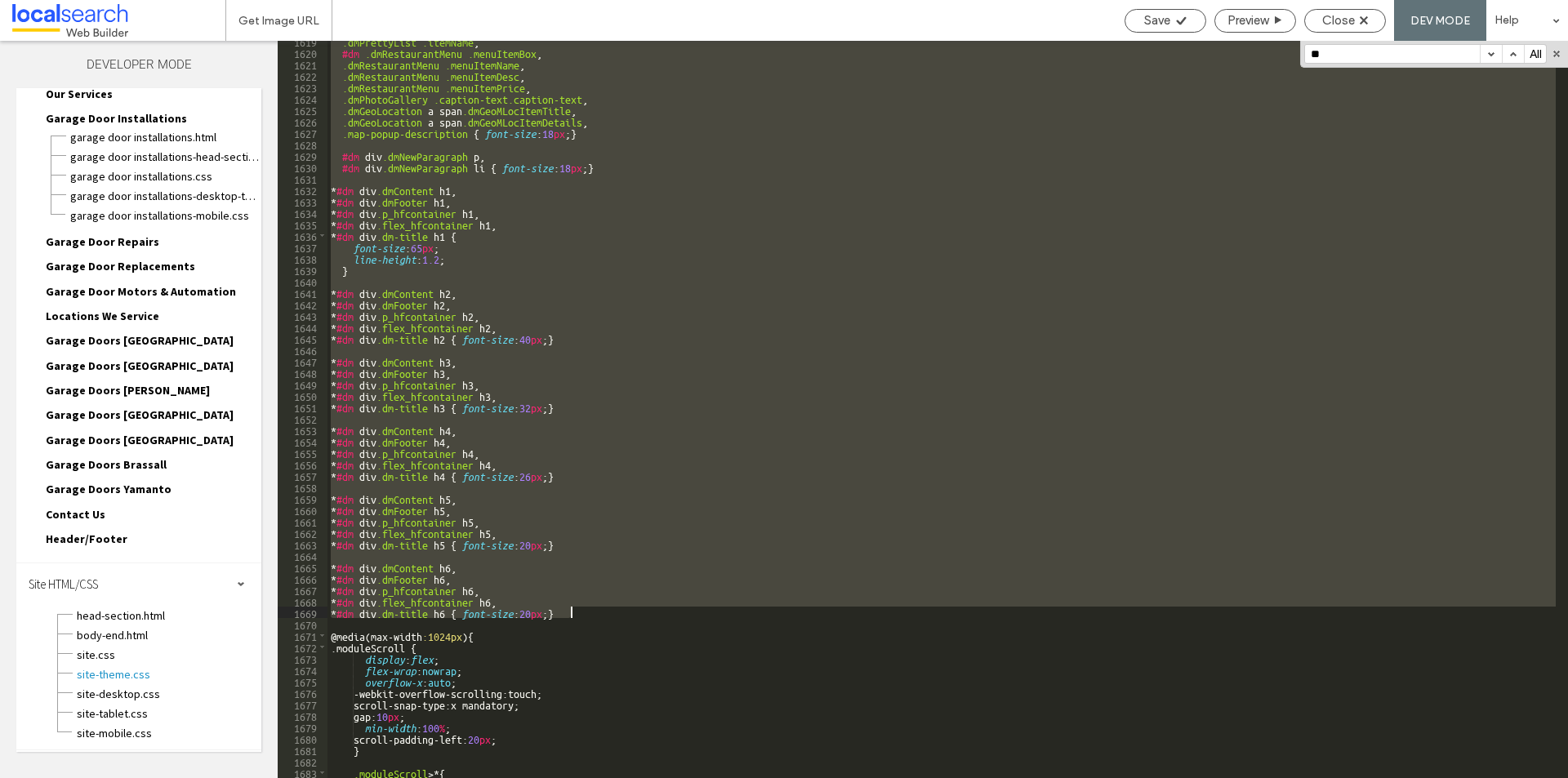
drag, startPoint x: 329, startPoint y: 191, endPoint x: 759, endPoint y: 610, distance: 600.4
click at [759, 610] on div ".dmPrettyList .itemName , #dm .dmRestaurantMenu .menuItemBox , .dmRestaurantMen…" at bounding box center [941, 415] width 1228 height 761
click at [687, 528] on div ".dmPrettyList .itemName , #dm .dmRestaurantMenu .menuItemBox , .dmRestaurantMen…" at bounding box center [941, 409] width 1228 height 738
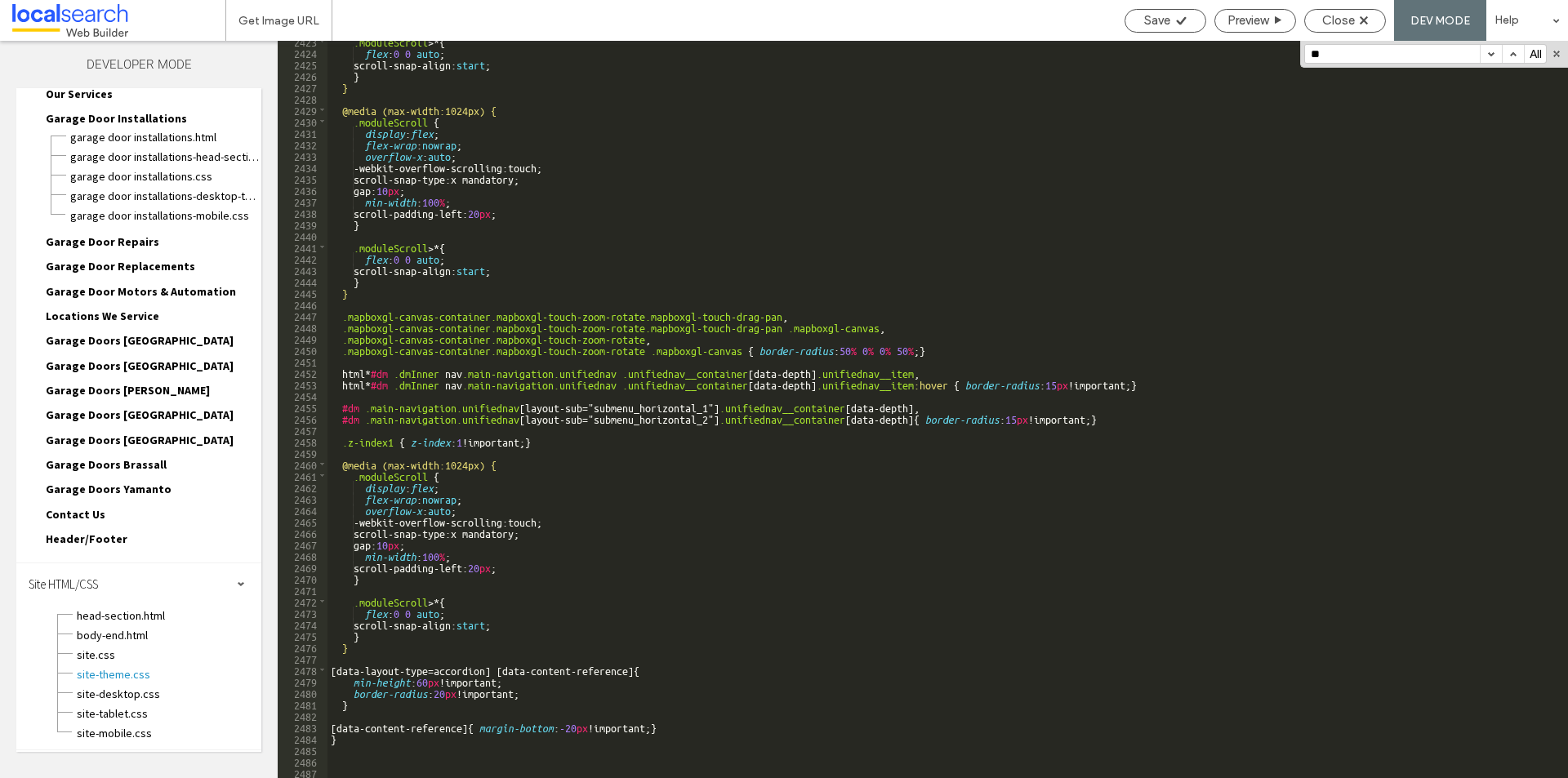
scroll to position [26028, 0]
click at [385, 752] on div ".moduleScroll >* { flex : 0 0 auto ; scroll-snap-align: start ; } } @media (max…" at bounding box center [941, 415] width 1228 height 761
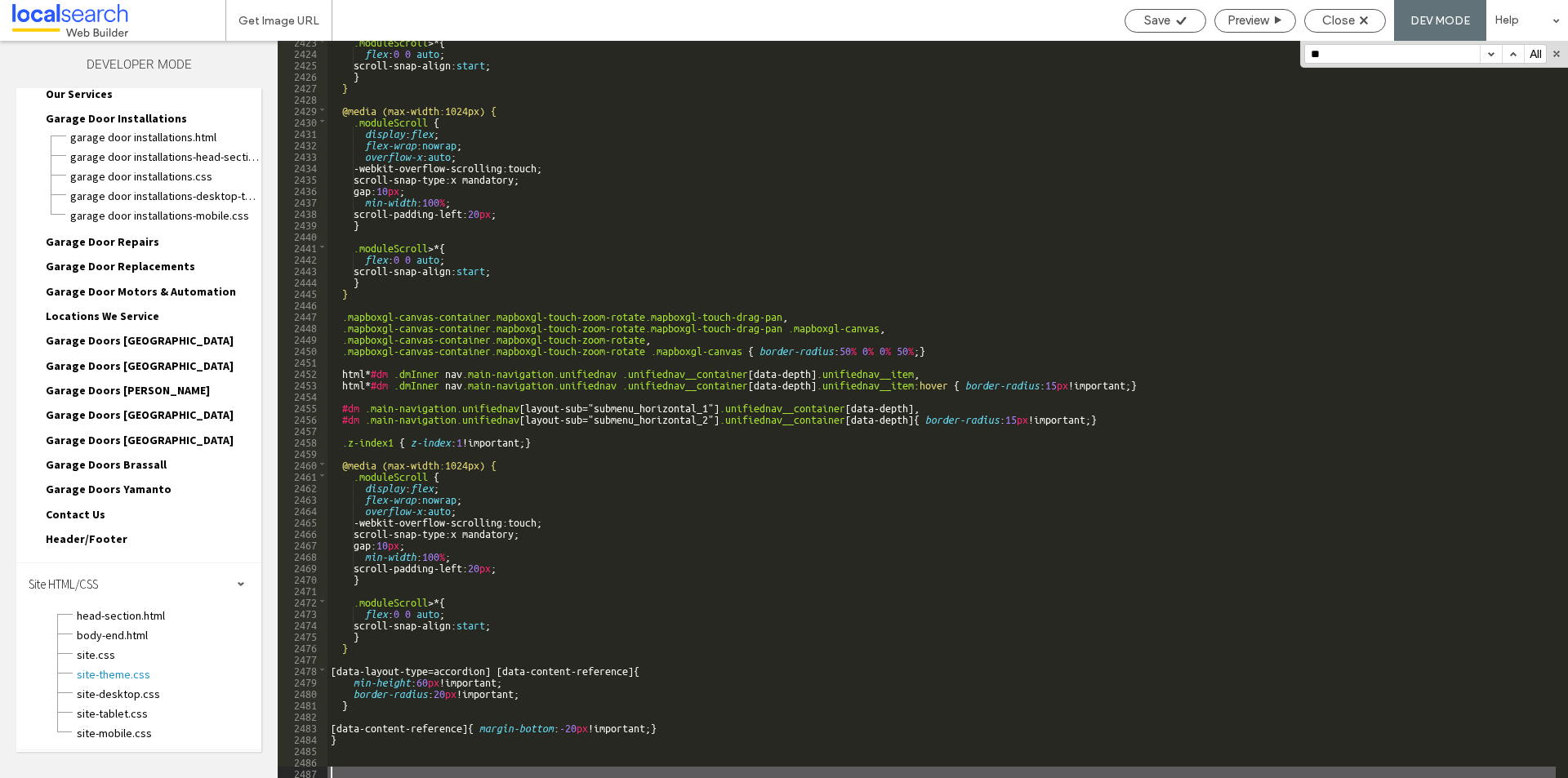
paste textarea
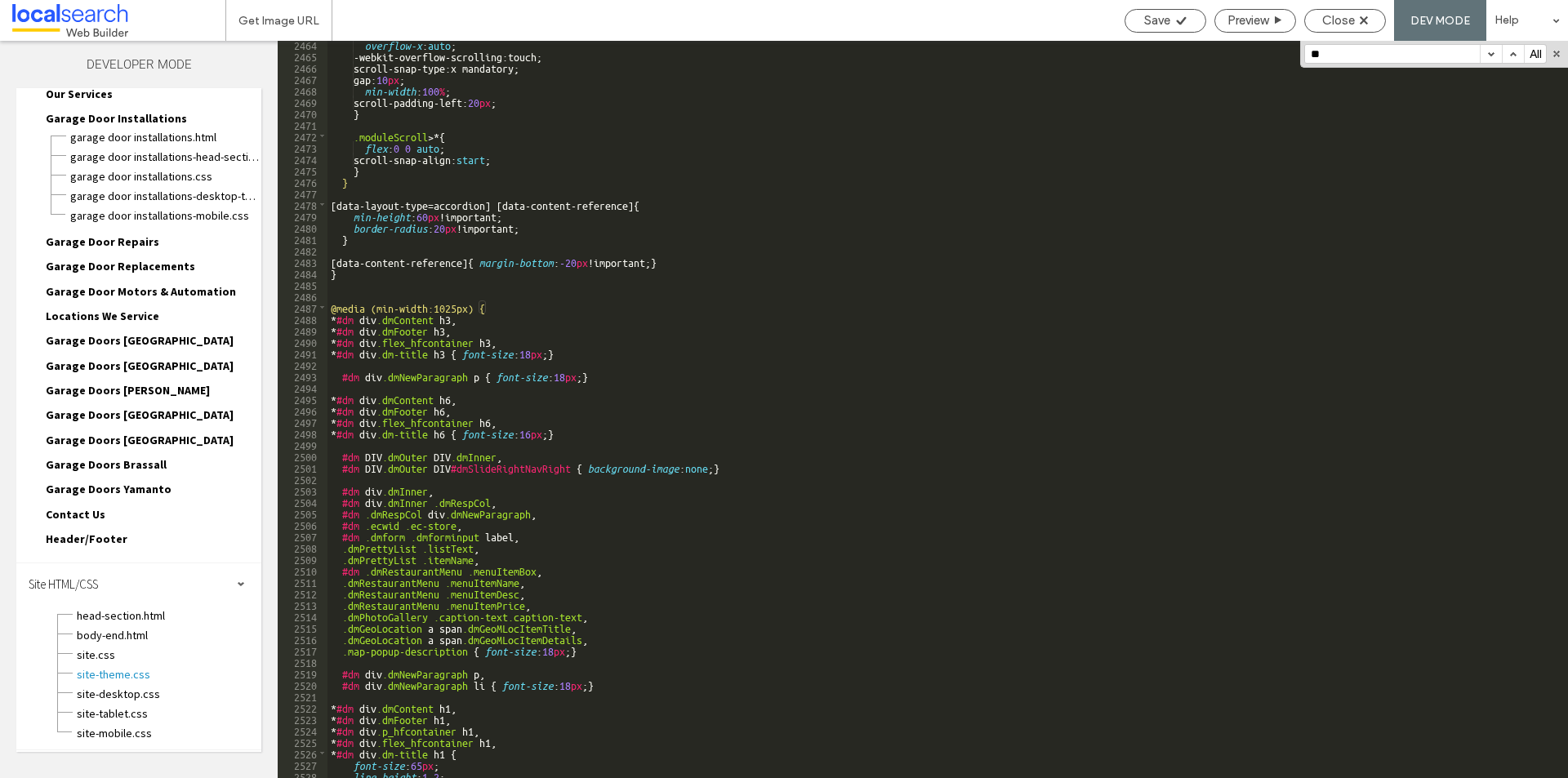
scroll to position [25624, 0]
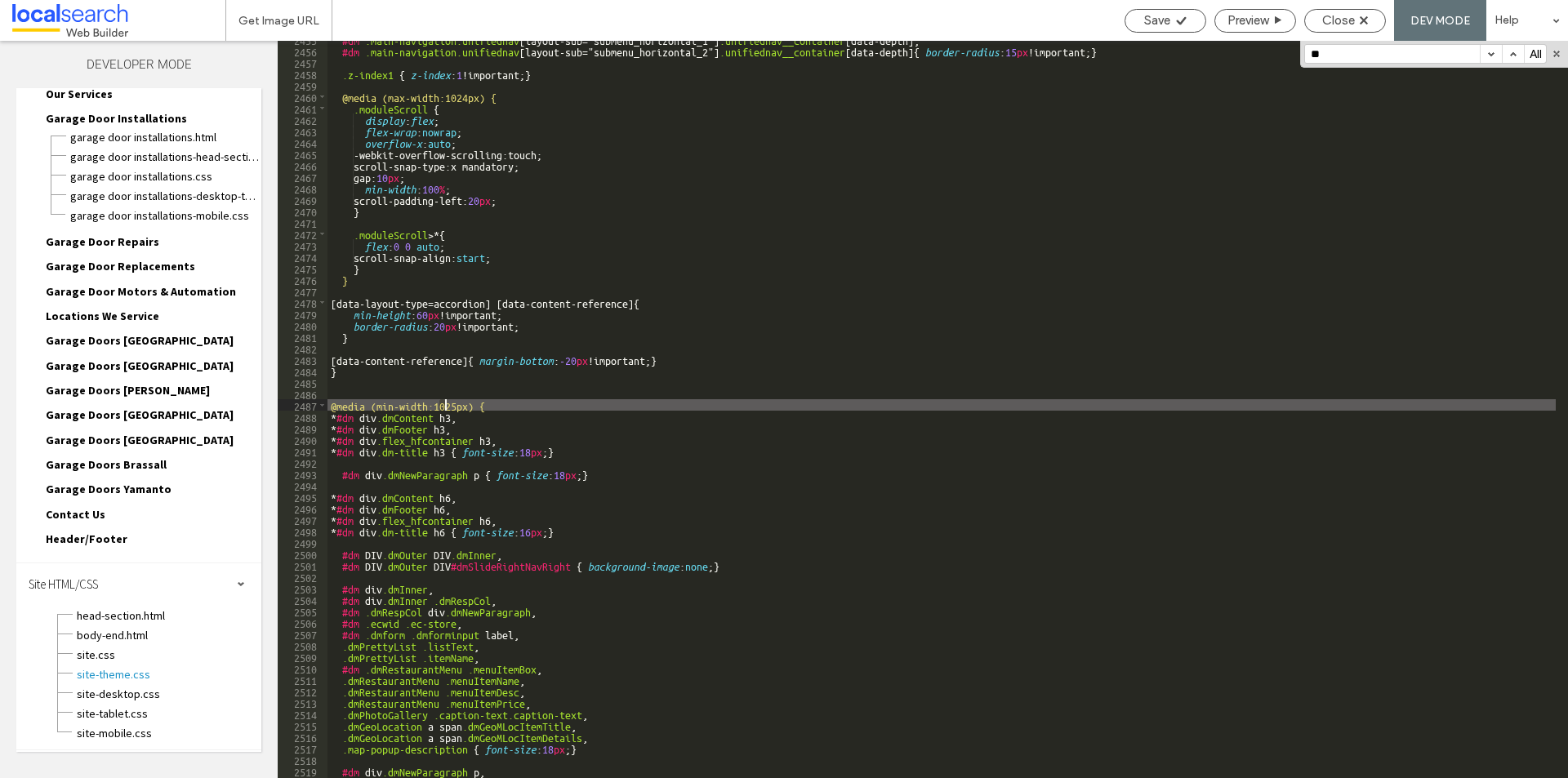
click at [444, 406] on div "#dm .main-navigation.unifiednav [ layout-sub =" submenu_horizontal_1 "] .unifie…" at bounding box center [941, 414] width 1228 height 761
click at [455, 406] on div "#dm .main-navigation.unifiednav [ layout-sub =" submenu_horizontal_1 "] .unifie…" at bounding box center [941, 414] width 1228 height 761
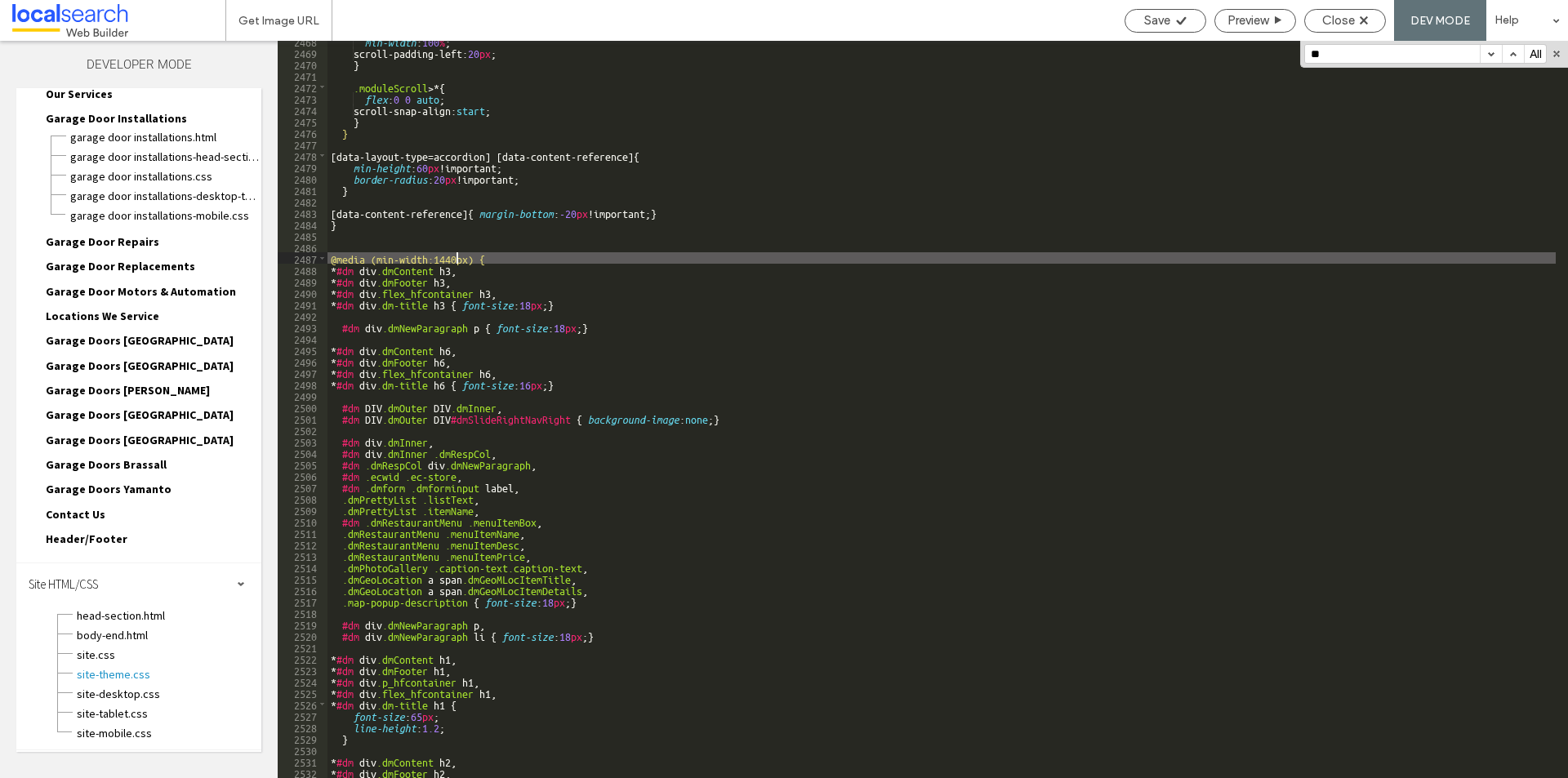
scroll to position [25759, 0]
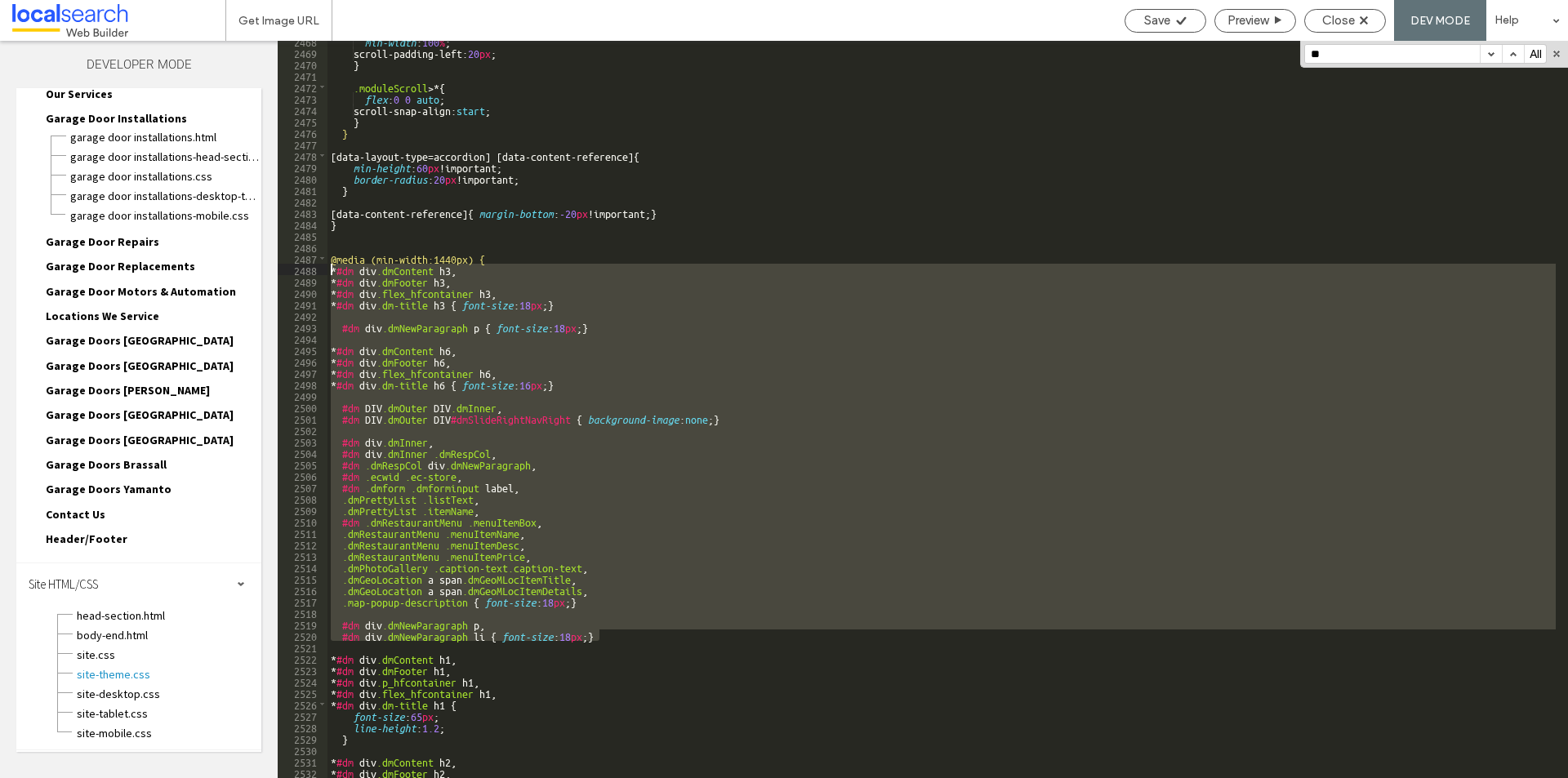
drag, startPoint x: 591, startPoint y: 625, endPoint x: 270, endPoint y: 273, distance: 476.4
click at [270, 273] on div "Layers Theme Pages Widgets Media Content Personalize Sell Online Blog App Store…" at bounding box center [784, 409] width 1568 height 738
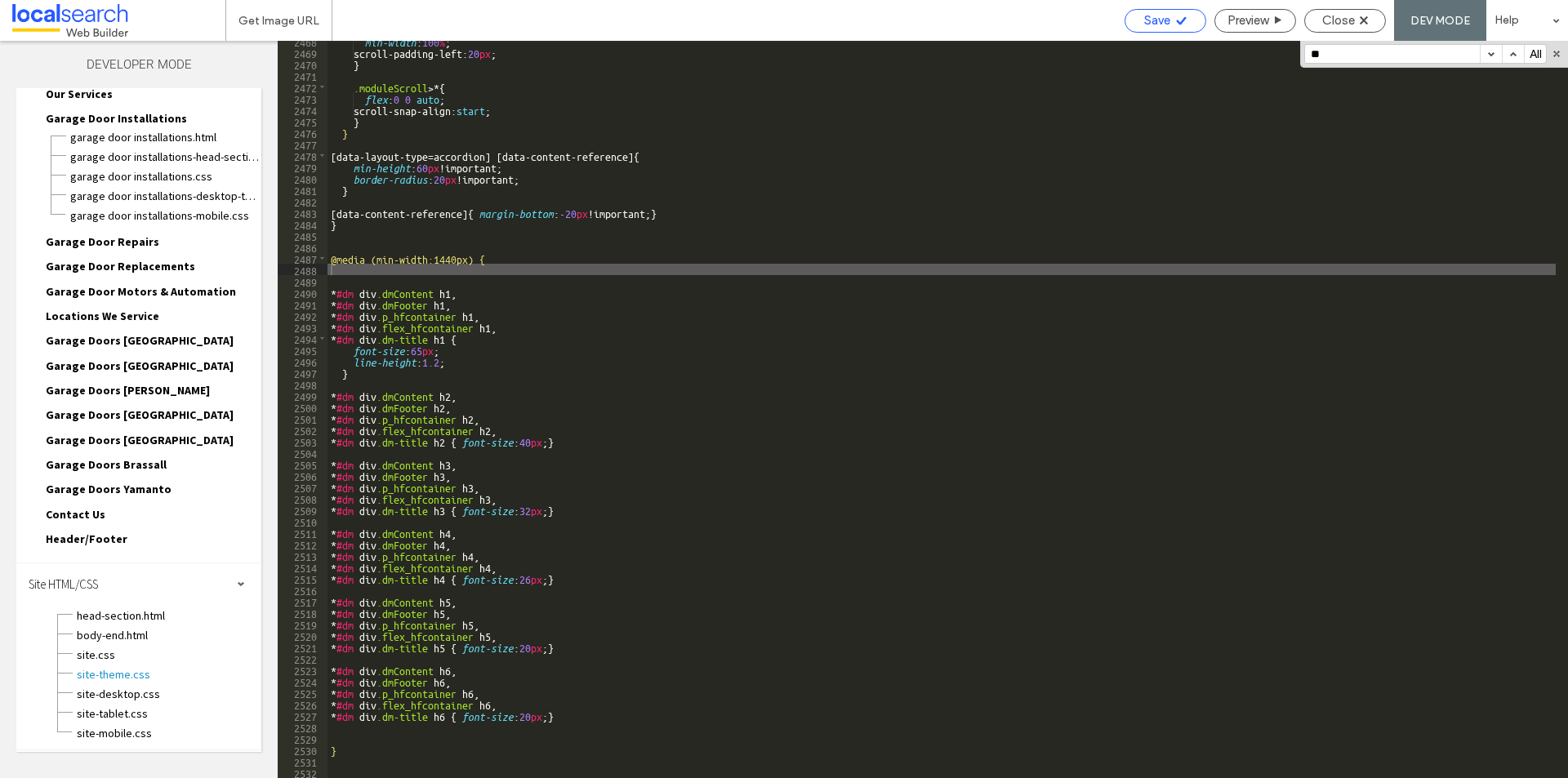
click at [1149, 18] on span "Save" at bounding box center [1157, 20] width 26 height 14
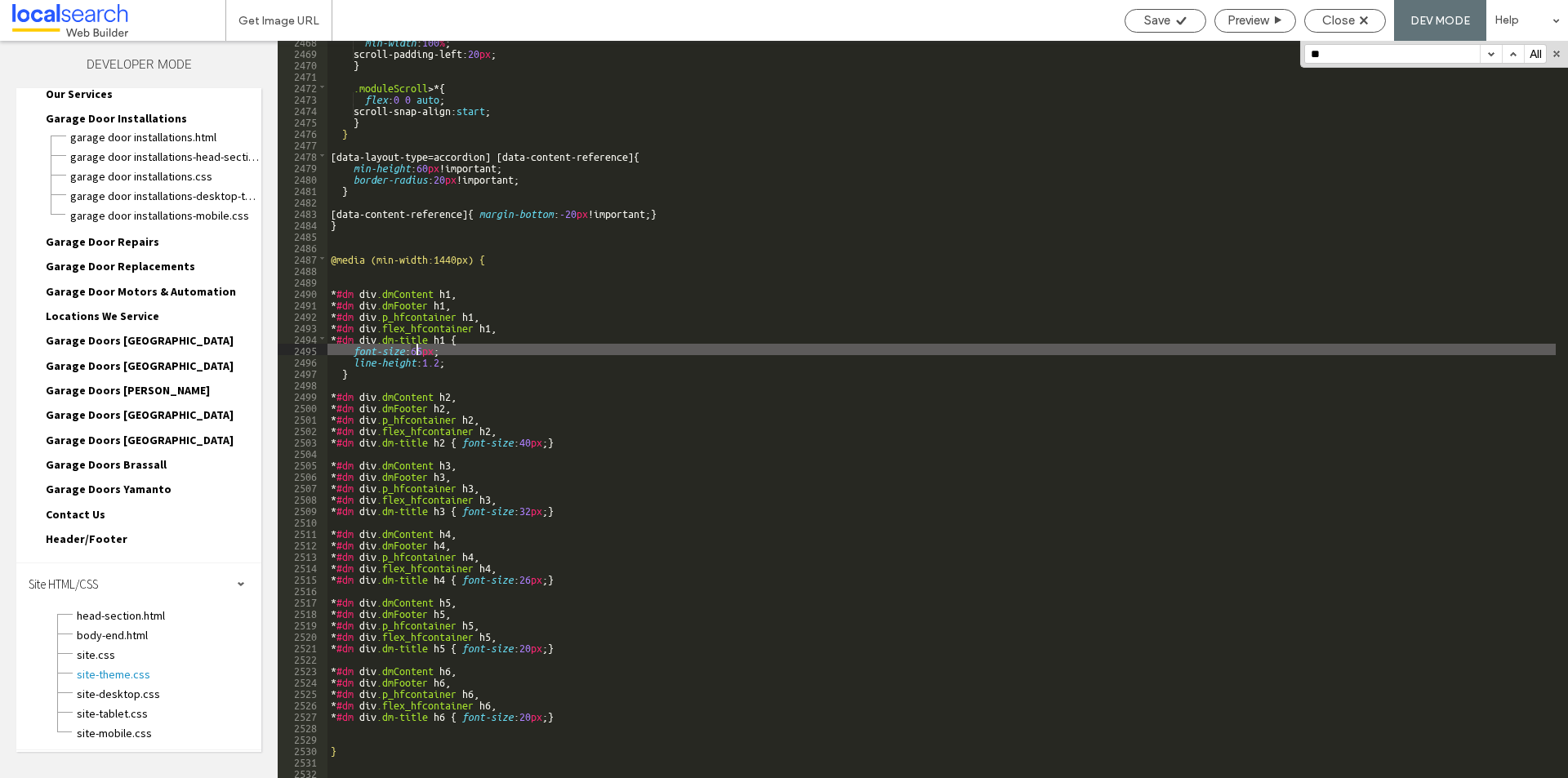
click at [415, 350] on div "min-width : 100 % ; scroll-padding-left: 20 px ; } .moduleScroll >* { flex : 0 …" at bounding box center [941, 415] width 1228 height 761
click at [1136, 24] on div "Save" at bounding box center [1165, 20] width 80 height 14
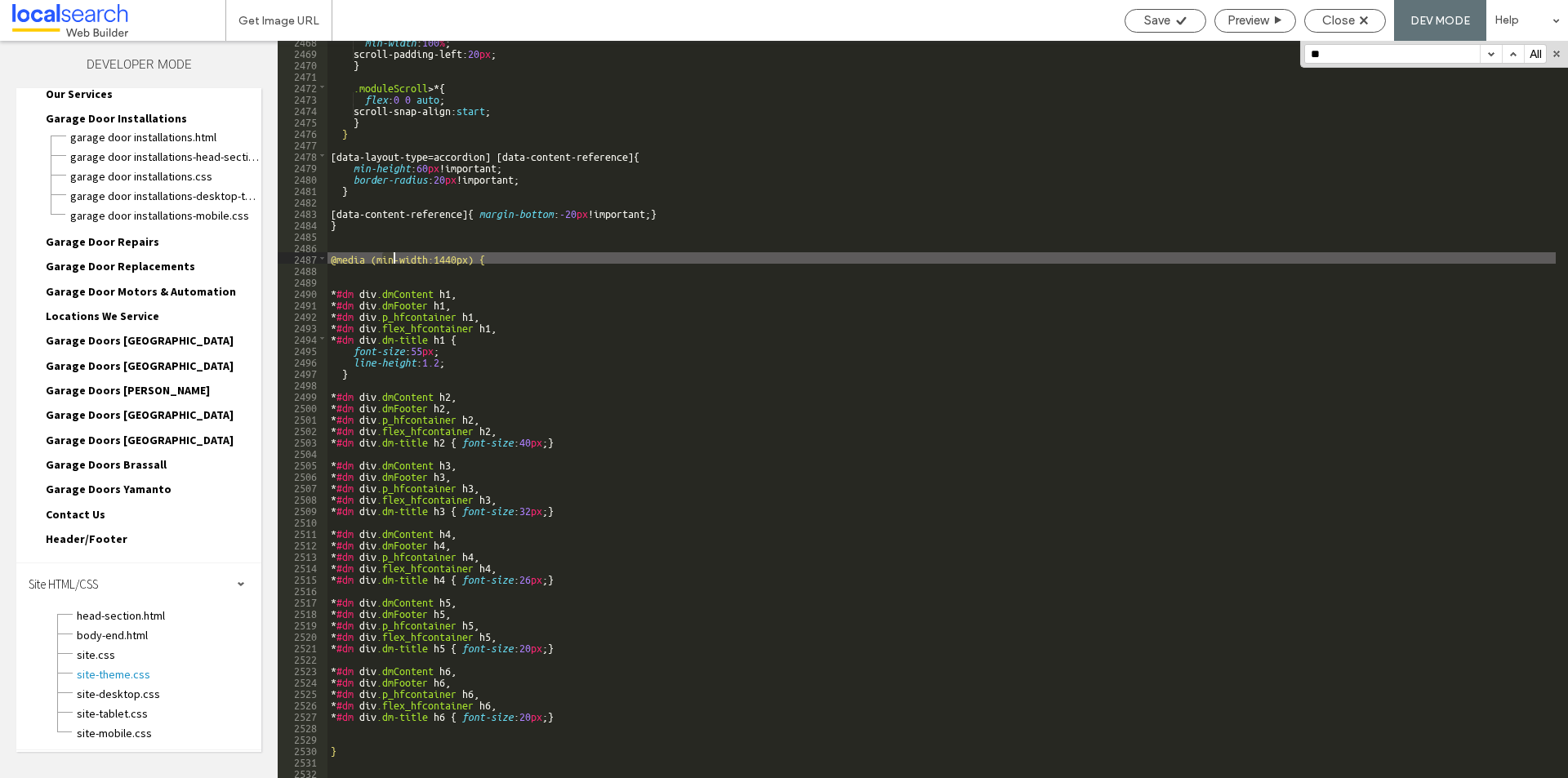
click at [393, 259] on div "min-width : 100 % ; scroll-padding-left: 20 px ; } .moduleScroll >* { flex : 0 …" at bounding box center [941, 415] width 1228 height 761
click at [1125, 17] on div "Save" at bounding box center [1165, 20] width 80 height 14
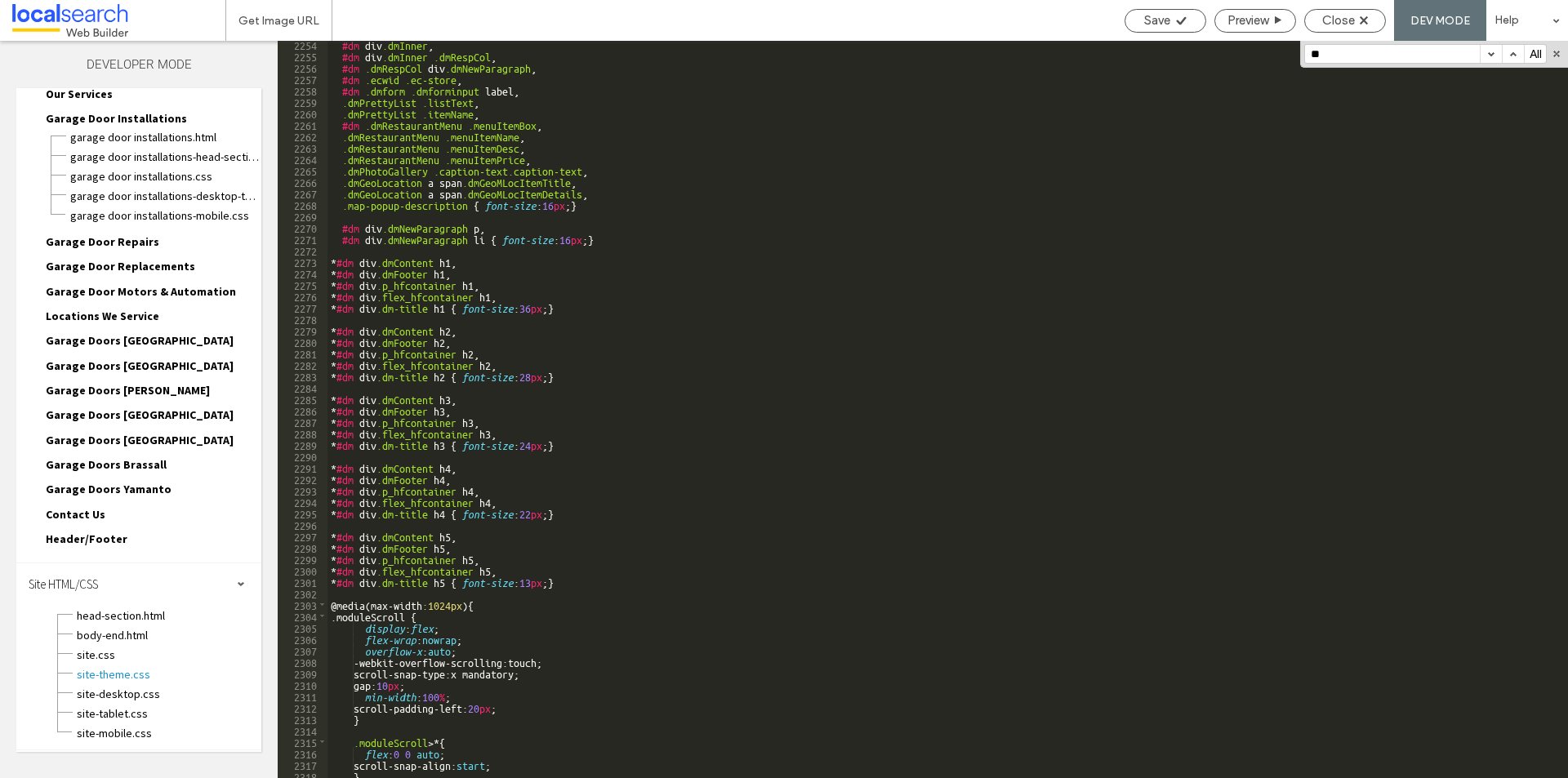
scroll to position [23728, 0]
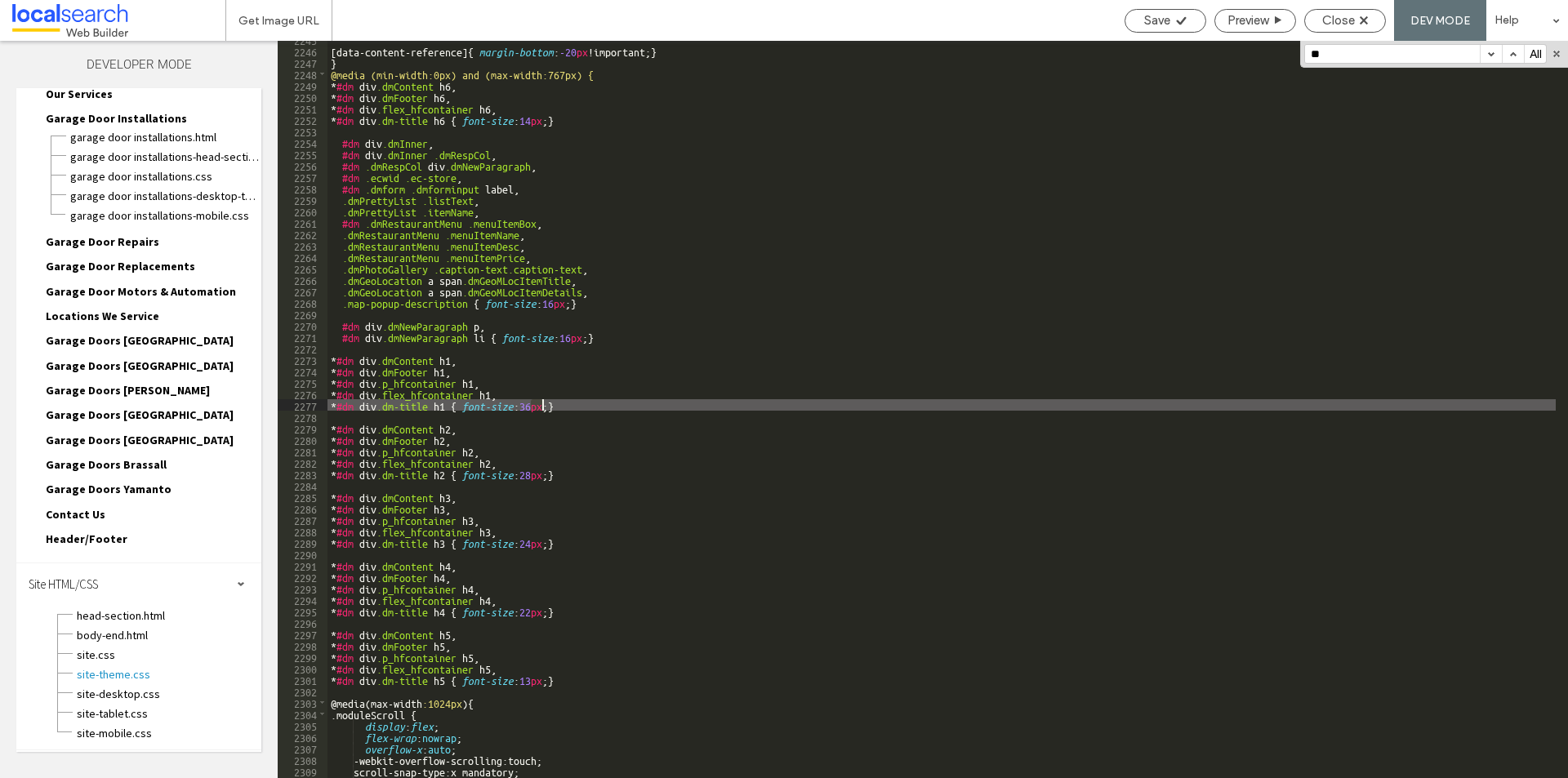
drag, startPoint x: 532, startPoint y: 406, endPoint x: 542, endPoint y: 404, distance: 10.2
click at [542, 404] on div "[ data-content-reference ] { margin-bottom : -20 px !important; } } @media (min…" at bounding box center [941, 414] width 1228 height 761
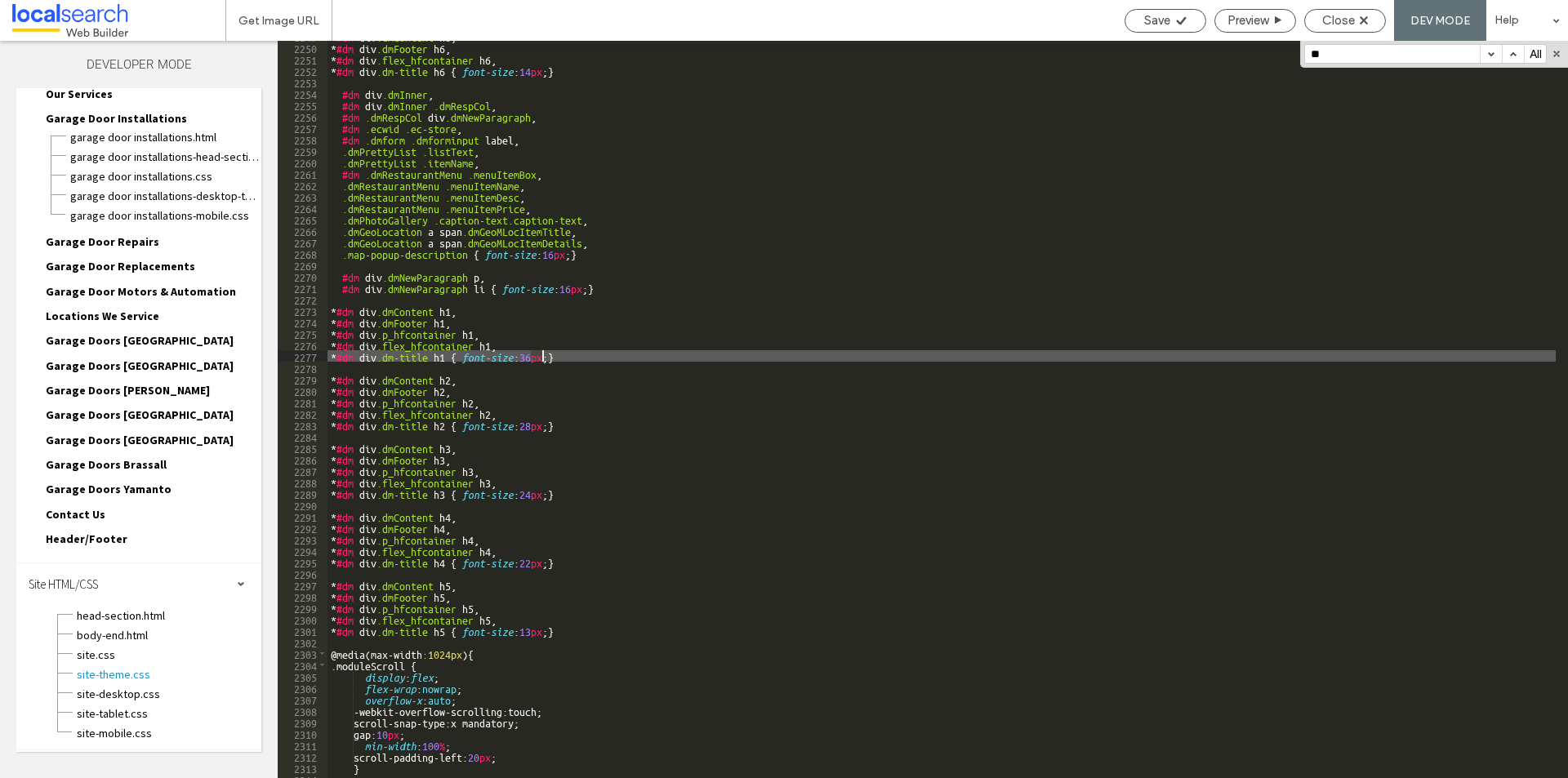
scroll to position [23547, 0]
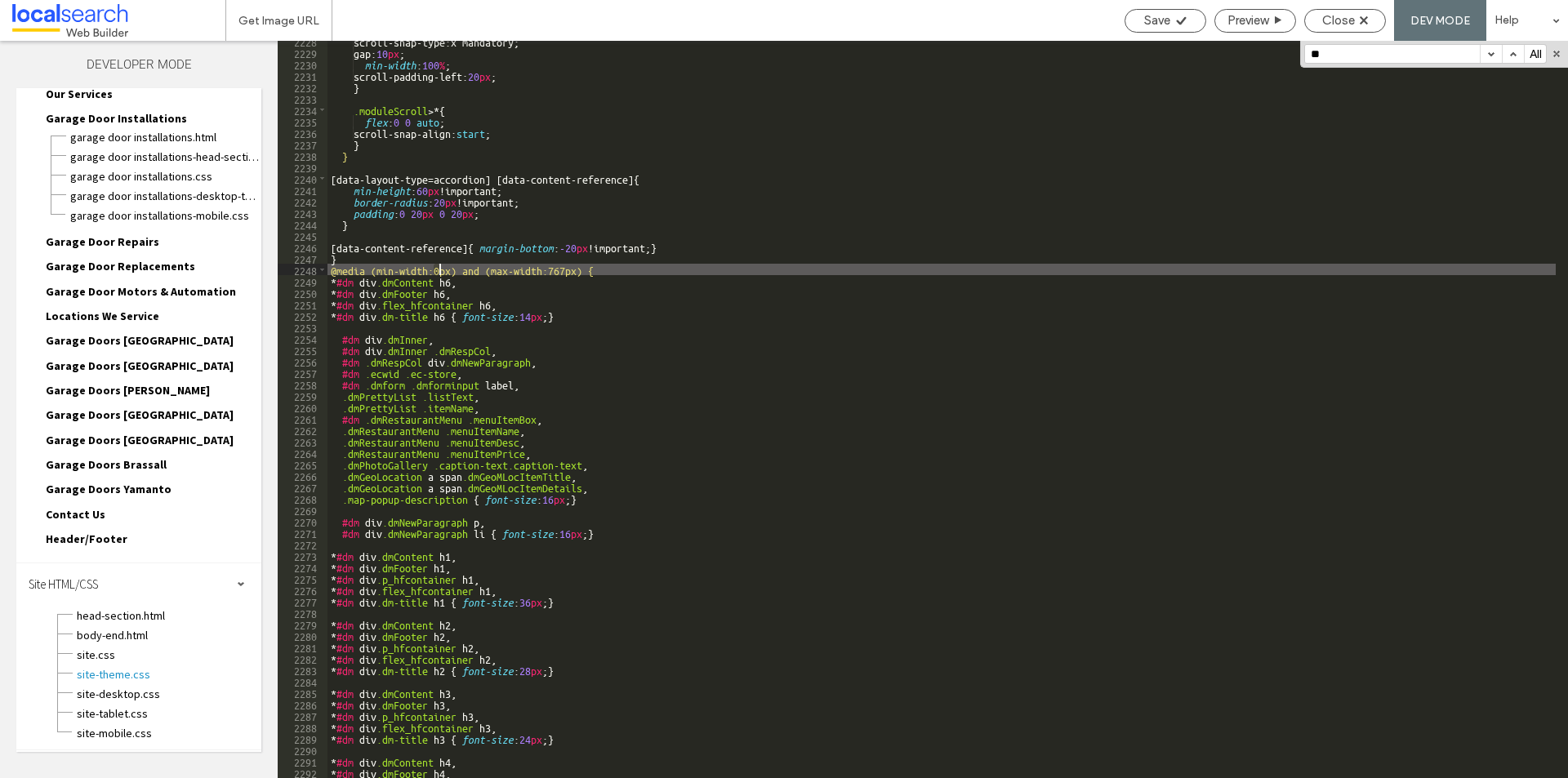
click at [439, 268] on div "scroll-snap-type:x mandatory; gap: 10 px ; min-width : 100 % ; scroll-padding-l…" at bounding box center [941, 415] width 1228 height 761
click at [1155, 17] on span "Save" at bounding box center [1157, 20] width 26 height 14
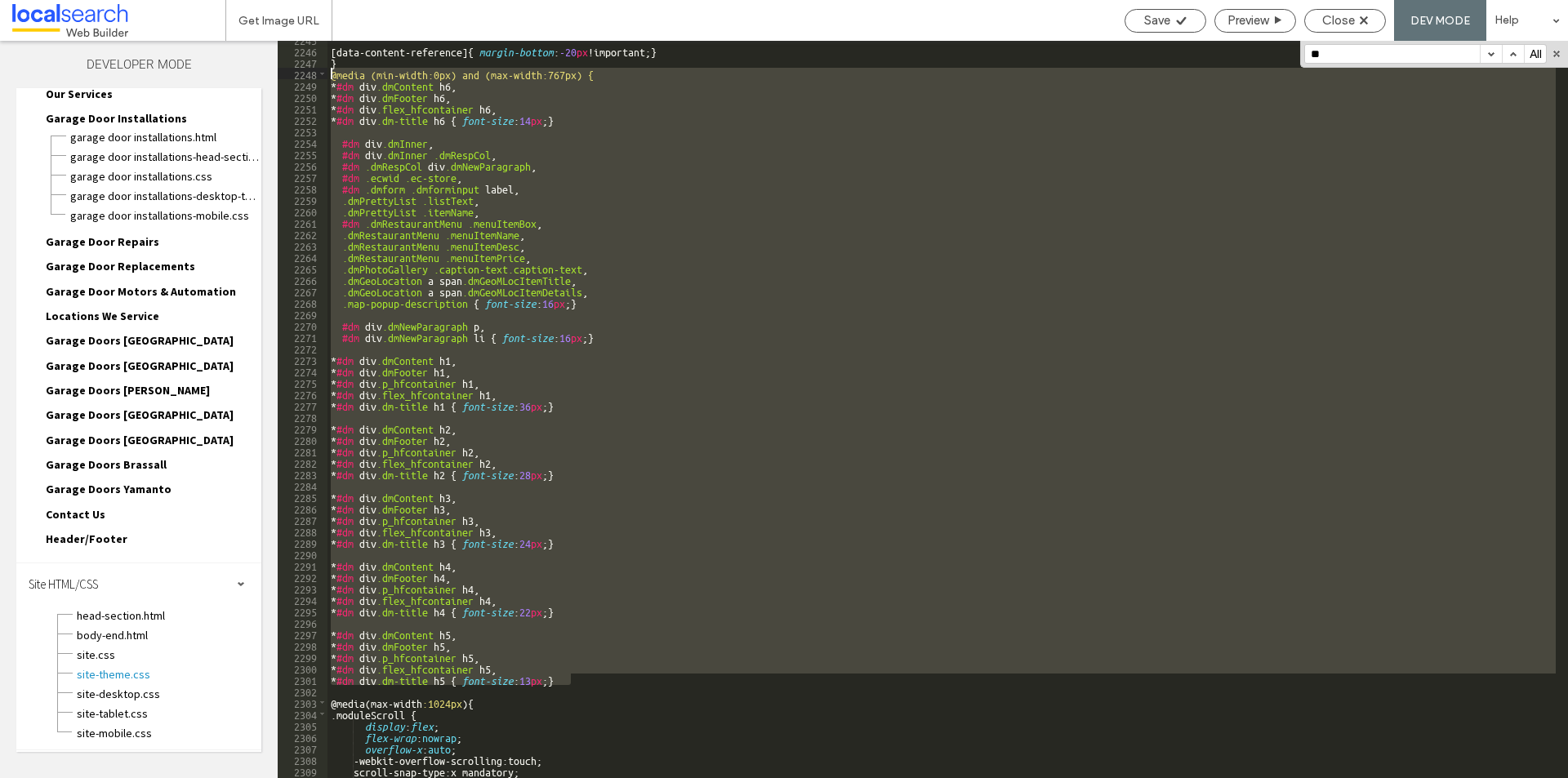
drag, startPoint x: 583, startPoint y: 670, endPoint x: 458, endPoint y: 113, distance: 570.9
click at [287, 75] on div "** 2245 2246 2247 2248 2249 2250 2251 2252 2253 2254 2255 2256 2257 2258 2259 2…" at bounding box center [922, 409] width 1290 height 738
click at [593, 681] on div "[ data-content-reference ] { margin-bottom : -20 px !important; } } @media (min…" at bounding box center [941, 409] width 1228 height 738
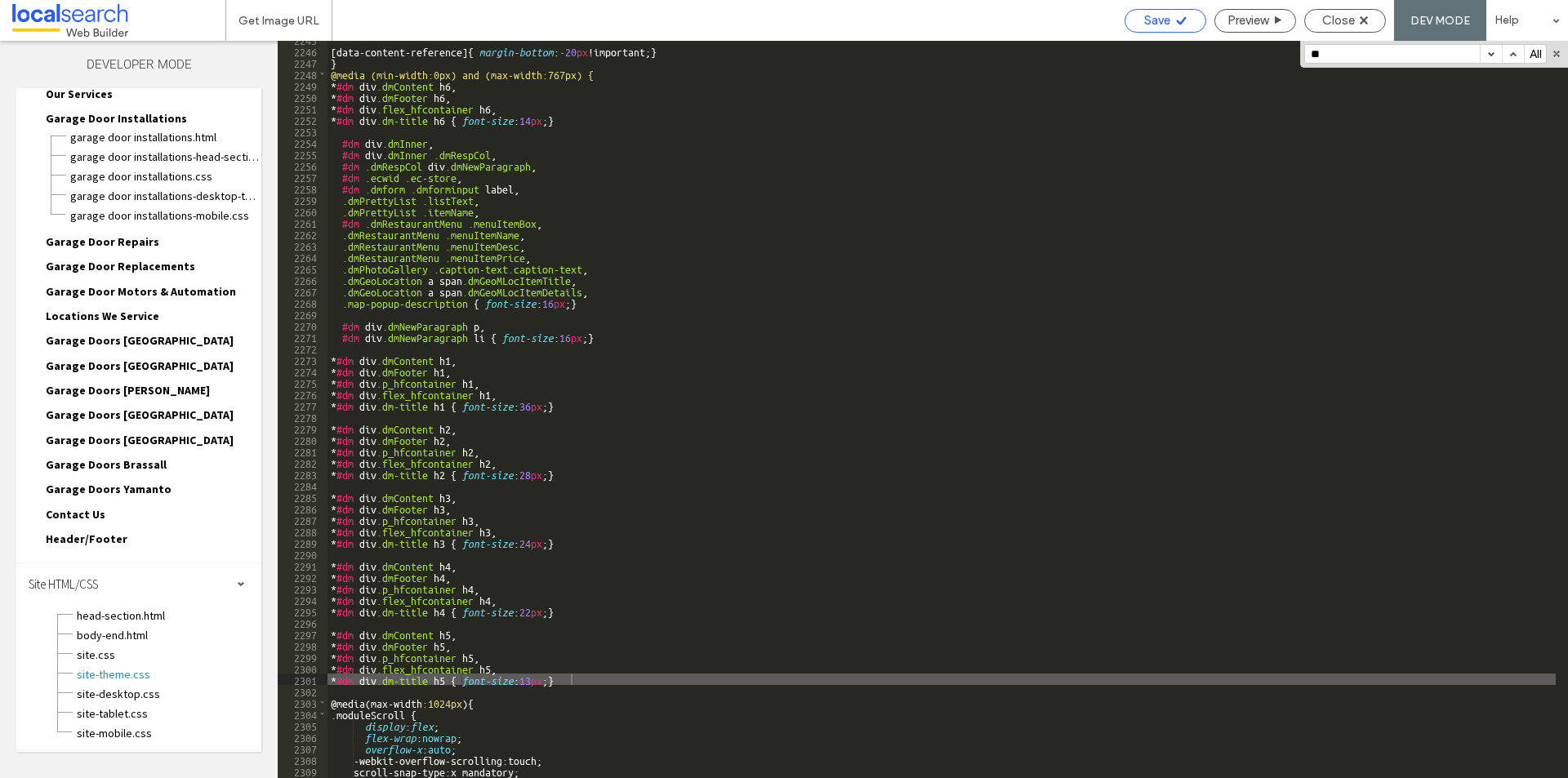
click at [1163, 29] on div "Save" at bounding box center [1165, 20] width 82 height 24
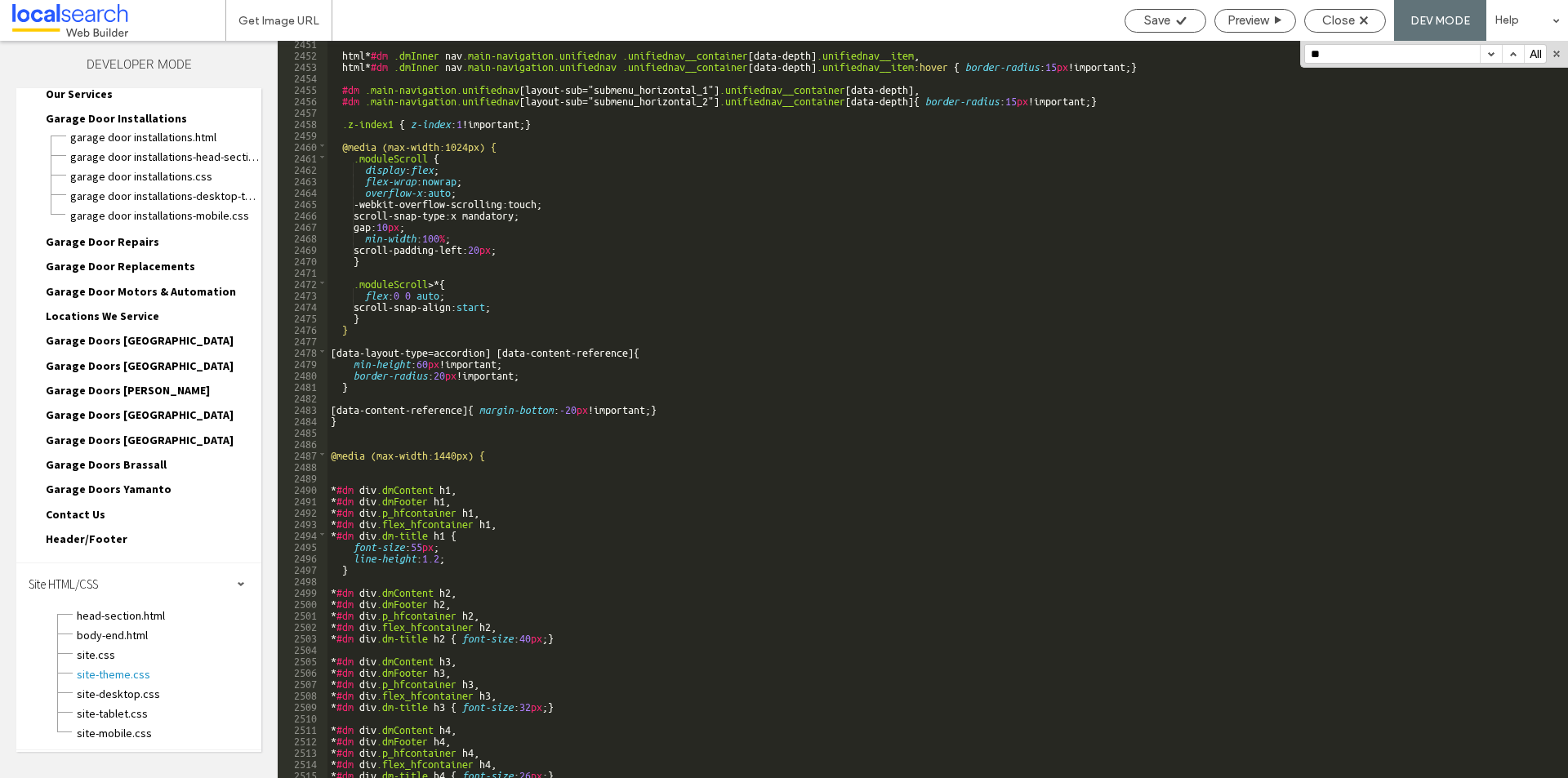
scroll to position [26028, 0]
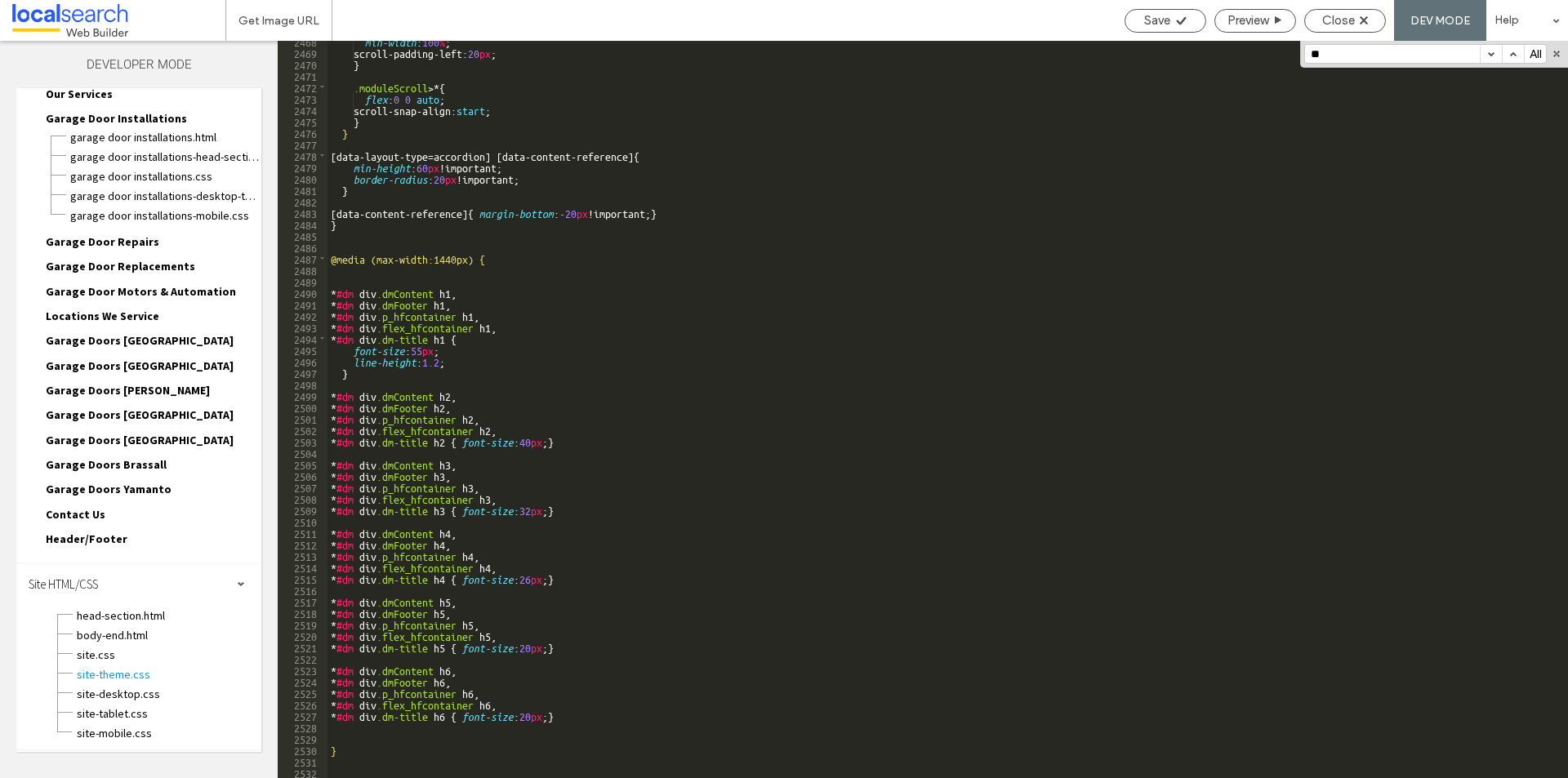
click at [404, 762] on div "min-width : 100 % ; scroll-padding-left: 20 px ; } .moduleScroll >* { flex : 0 …" at bounding box center [941, 415] width 1228 height 761
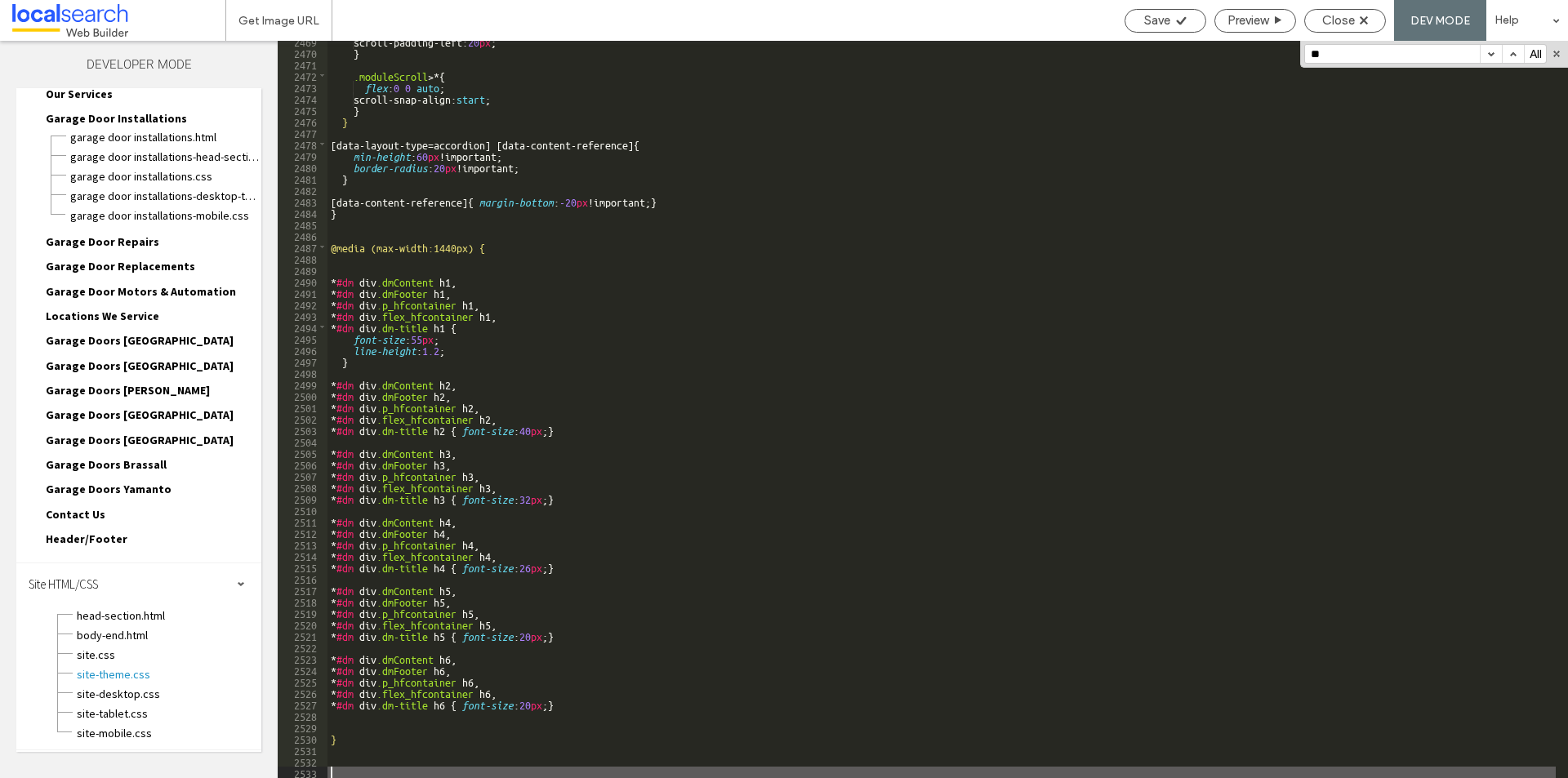
paste textarea
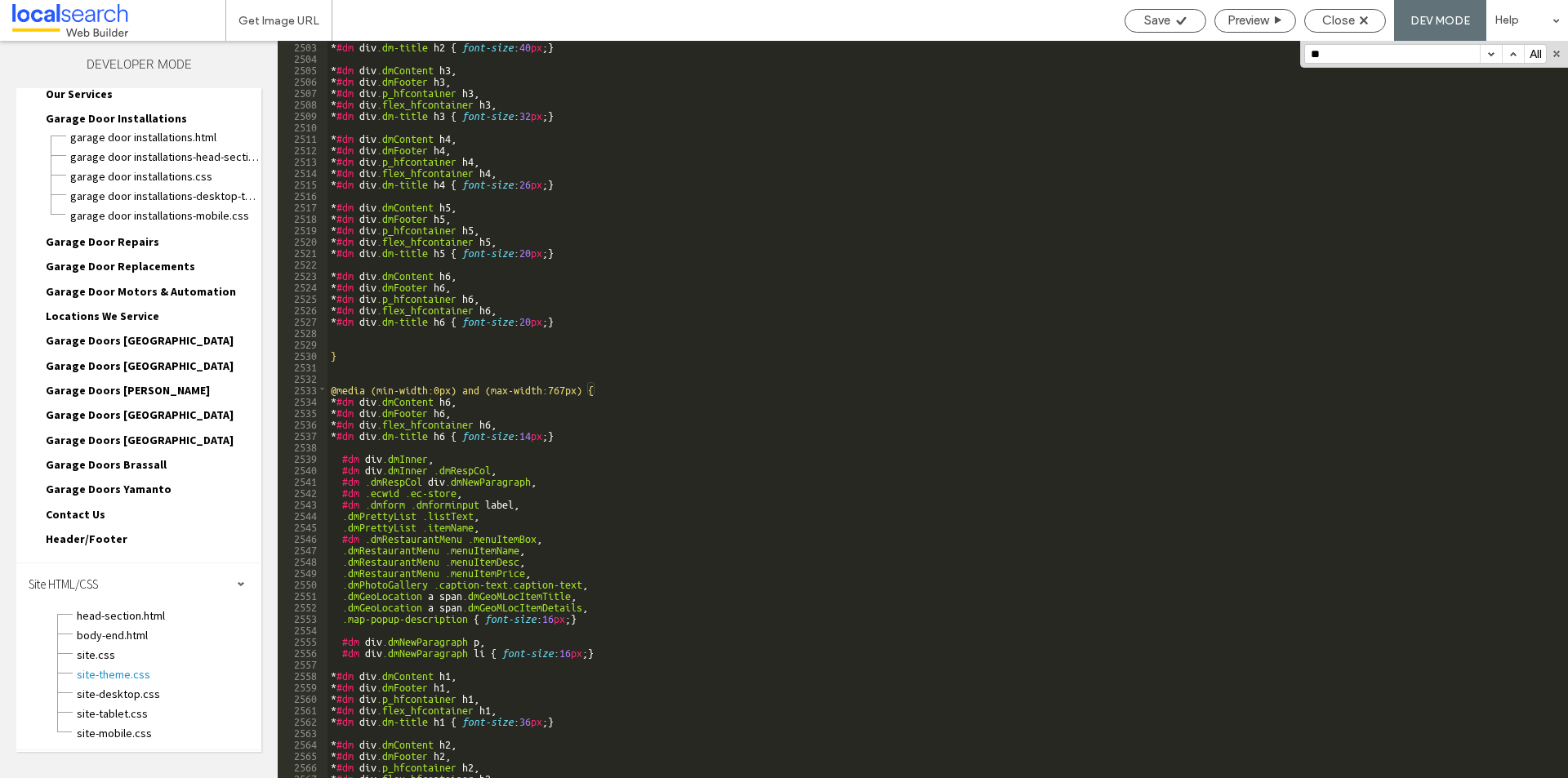
scroll to position [25833, 0]
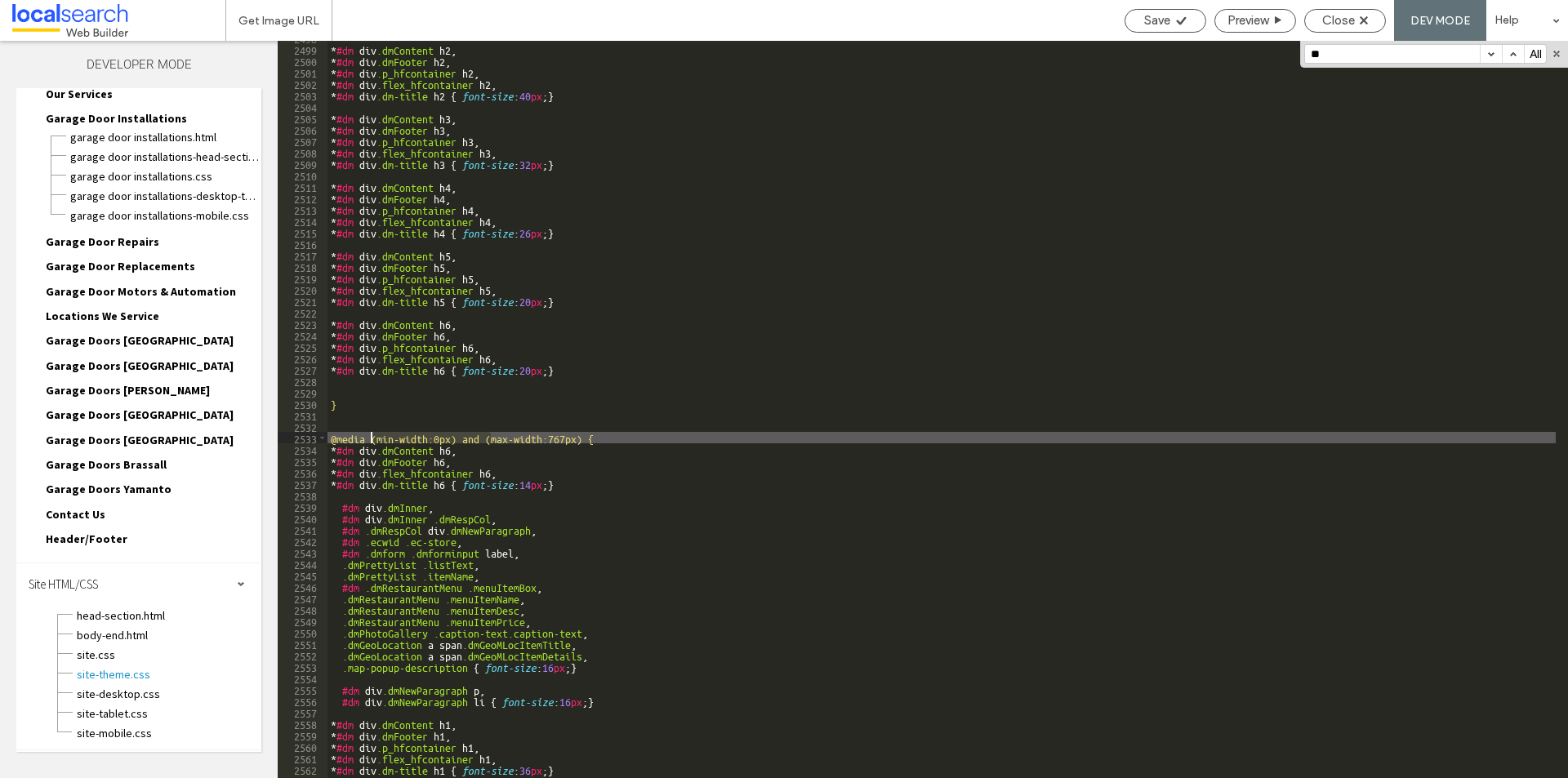
drag, startPoint x: 488, startPoint y: 436, endPoint x: 373, endPoint y: 438, distance: 115.0
click at [373, 438] on div "* #dm div .dmContent h2 , * #dm div .dmFooter h2 , * #dm div .p_hfcontainer h2 …" at bounding box center [941, 412] width 1228 height 761
drag, startPoint x: 433, startPoint y: 435, endPoint x: 450, endPoint y: 435, distance: 17.0
click at [450, 435] on div "* #dm div .dmContent h2 , * #dm div .dmFooter h2 , * #dm div .p_hfcontainer h2 …" at bounding box center [941, 412] width 1228 height 761
click at [1146, 16] on span "Save" at bounding box center [1157, 20] width 26 height 14
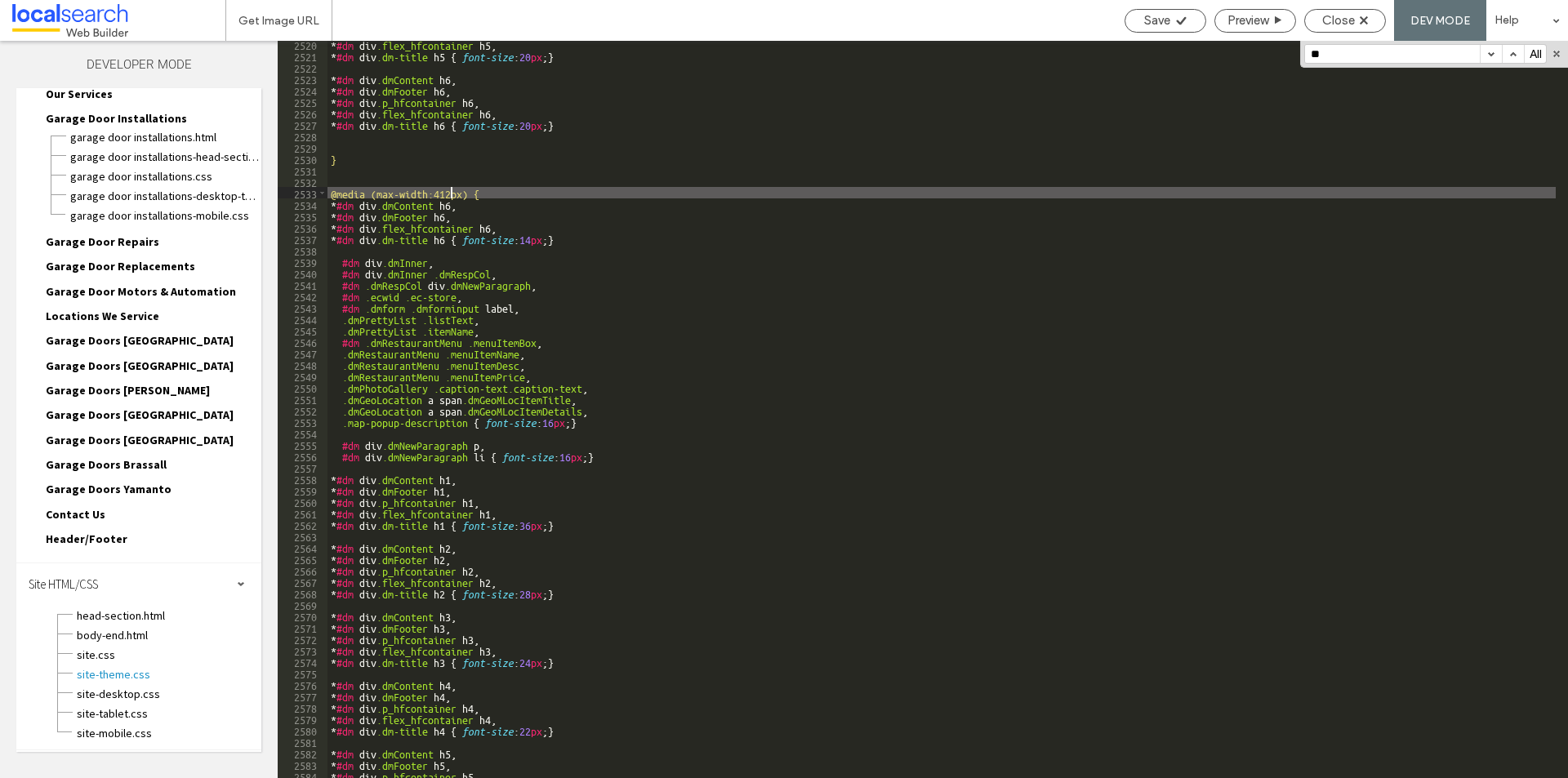
scroll to position [26028, 0]
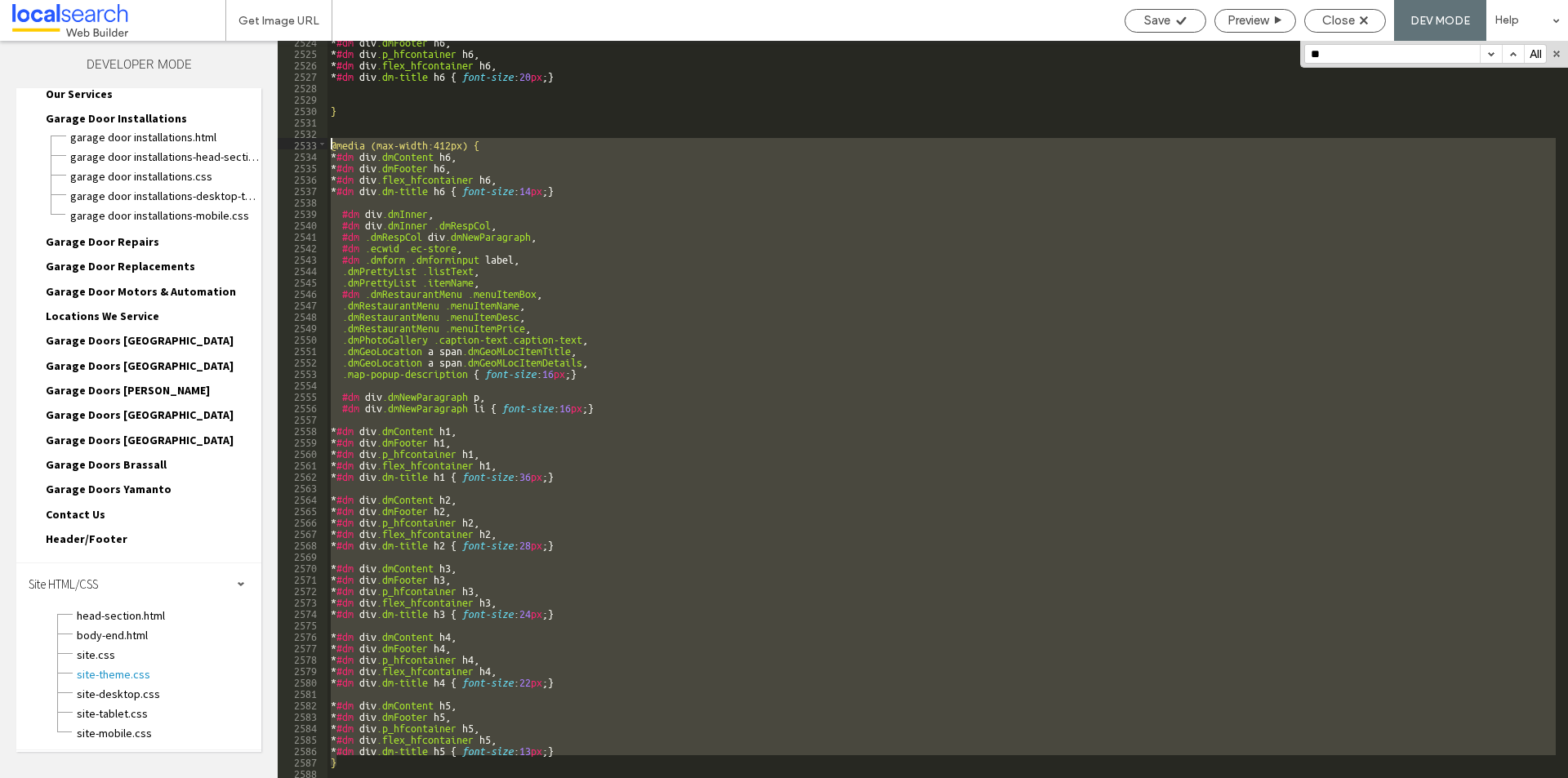
drag, startPoint x: 349, startPoint y: 765, endPoint x: 340, endPoint y: 141, distance: 624.1
click at [333, 143] on div "* #dm div .dmFooter h6 , * #dm div .p_hfcontainer h6 , * #dm div .flex_hfcontai…" at bounding box center [941, 415] width 1228 height 761
click at [360, 765] on div "* #dm div .dmFooter h6 , * #dm div .p_hfcontainer h6 , * #dm div .flex_hfcontai…" at bounding box center [941, 409] width 1228 height 738
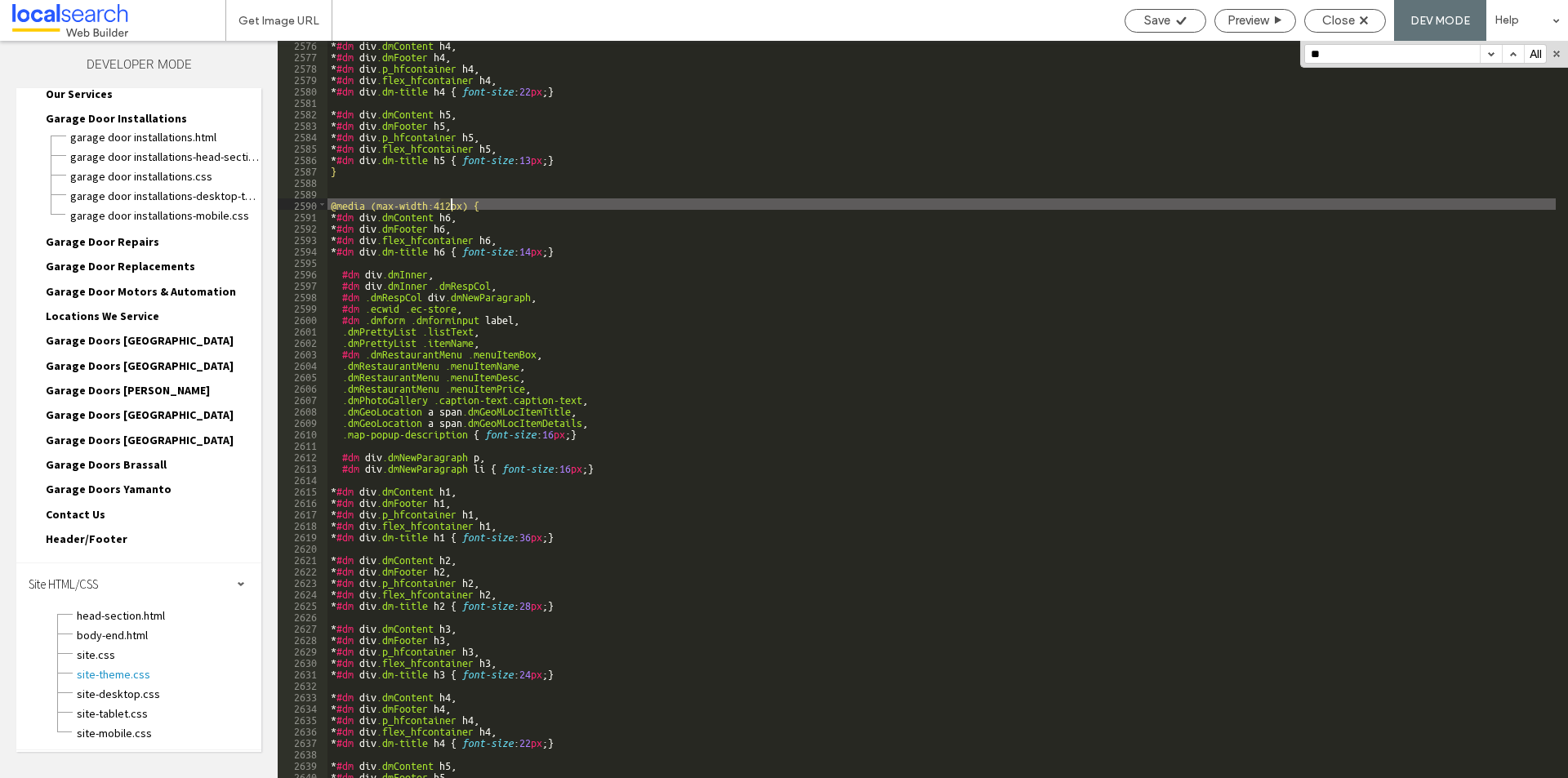
drag, startPoint x: 439, startPoint y: 201, endPoint x: 450, endPoint y: 201, distance: 11.0
click at [450, 201] on div "* #dm div .dmContent h4 , * #dm div .dmFooter h4 , * #dm div .p_hfcontainer h4 …" at bounding box center [941, 419] width 1228 height 761
click at [1155, 17] on span "Save" at bounding box center [1157, 20] width 26 height 14
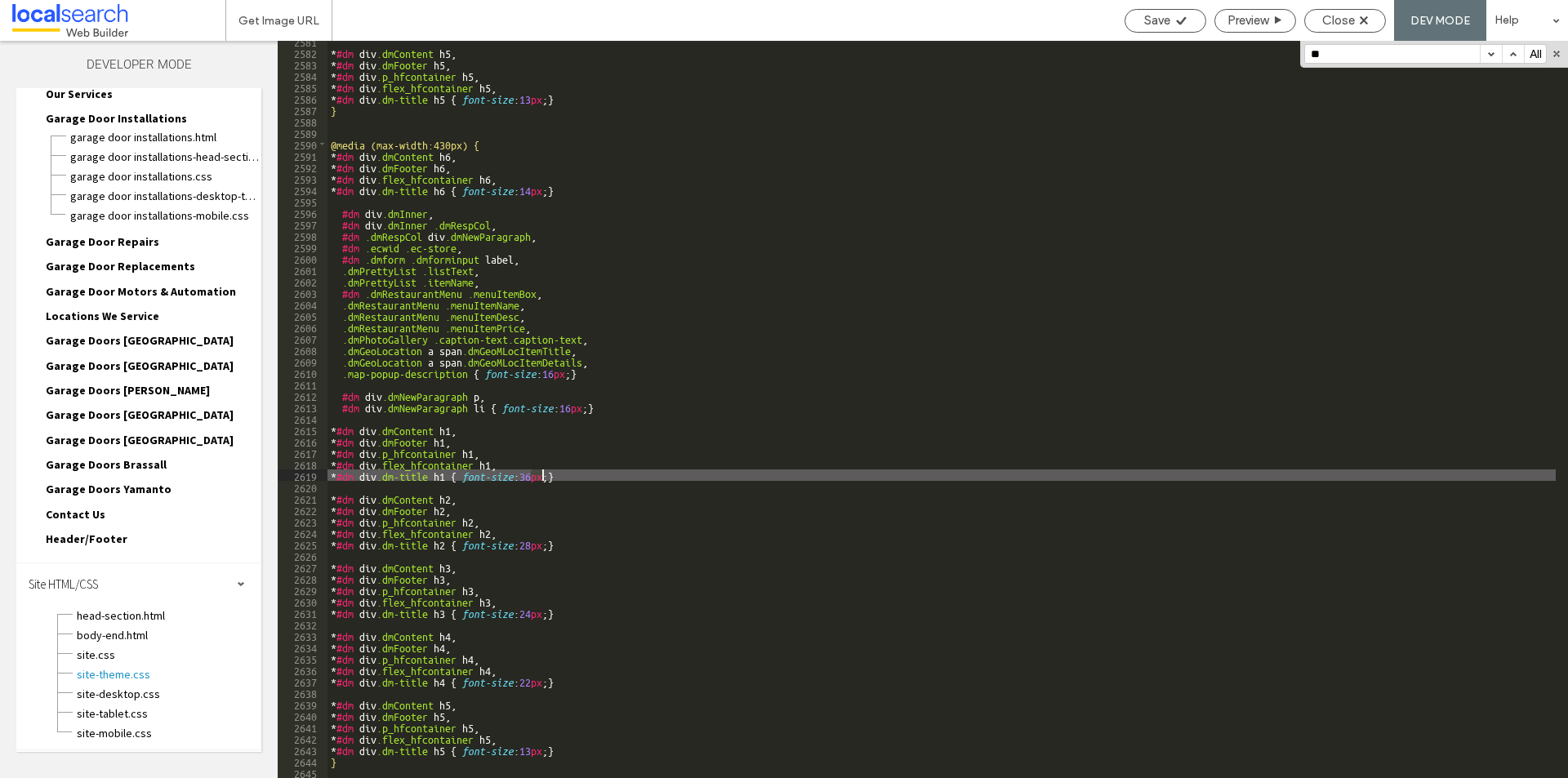
drag, startPoint x: 532, startPoint y: 477, endPoint x: 541, endPoint y: 477, distance: 9.0
click at [541, 477] on div "* #dm div .dmContent h5 , * #dm div .dmFooter h5 , * #dm div .p_hfcontainer h5 …" at bounding box center [941, 415] width 1228 height 761
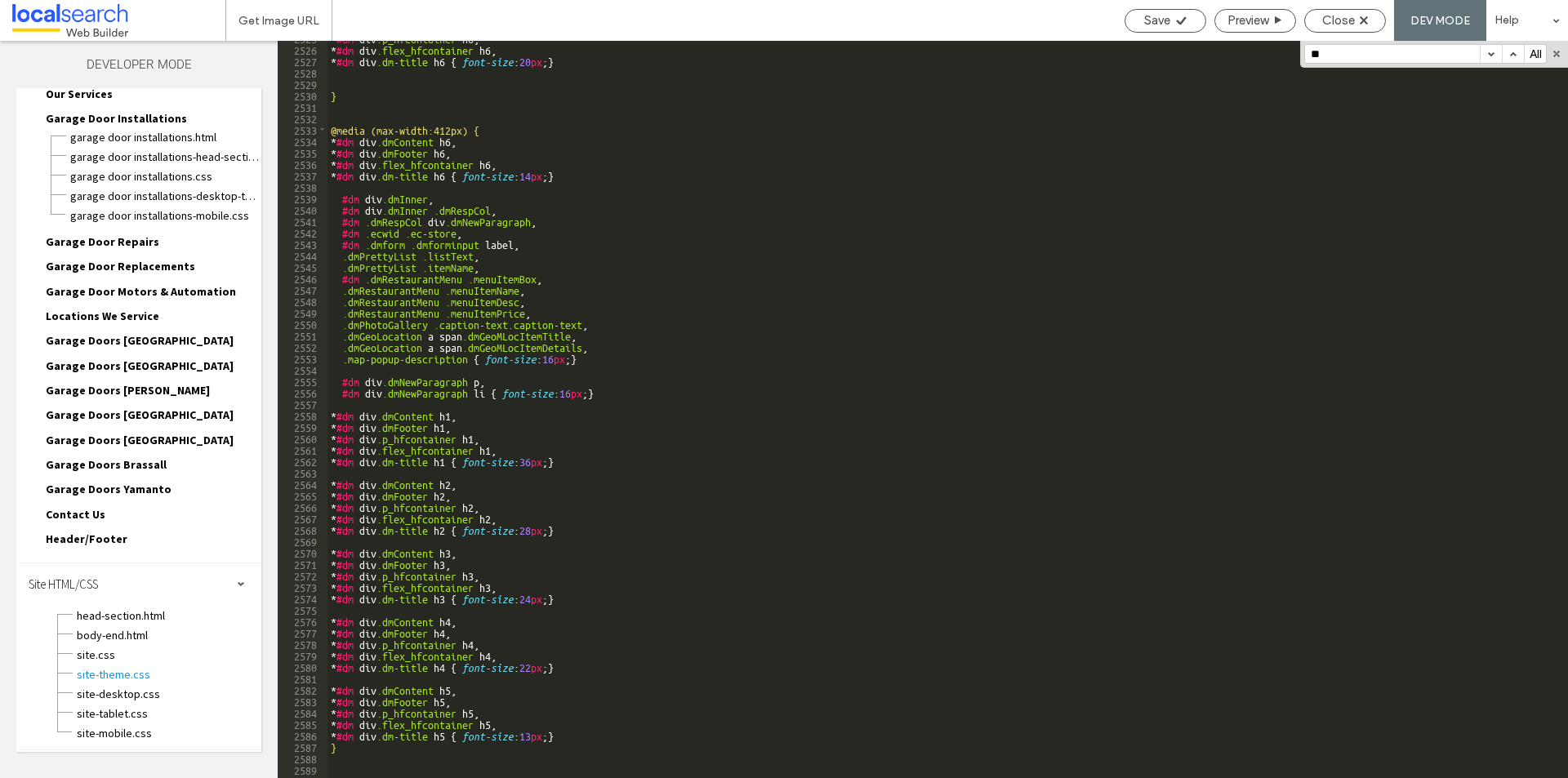
scroll to position [25463, 0]
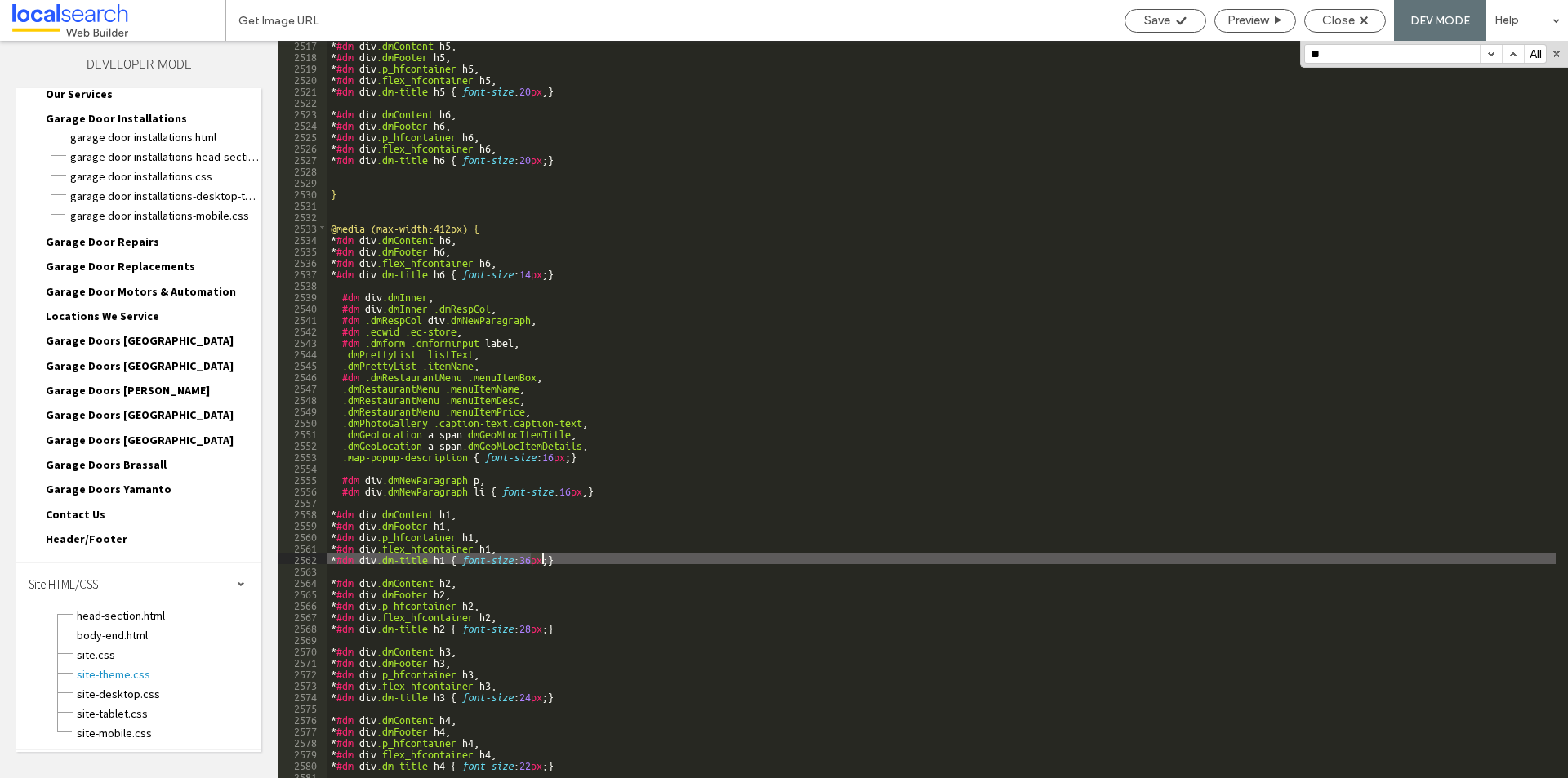
drag, startPoint x: 531, startPoint y: 558, endPoint x: 540, endPoint y: 558, distance: 9.0
click at [540, 558] on div "* #dm div .dmContent h5 , * #dm div .dmFooter h5 , * #dm div .p_hfcontainer h5 …" at bounding box center [941, 419] width 1228 height 761
type textarea "**"
click at [1155, 11] on div "Save" at bounding box center [1165, 20] width 82 height 24
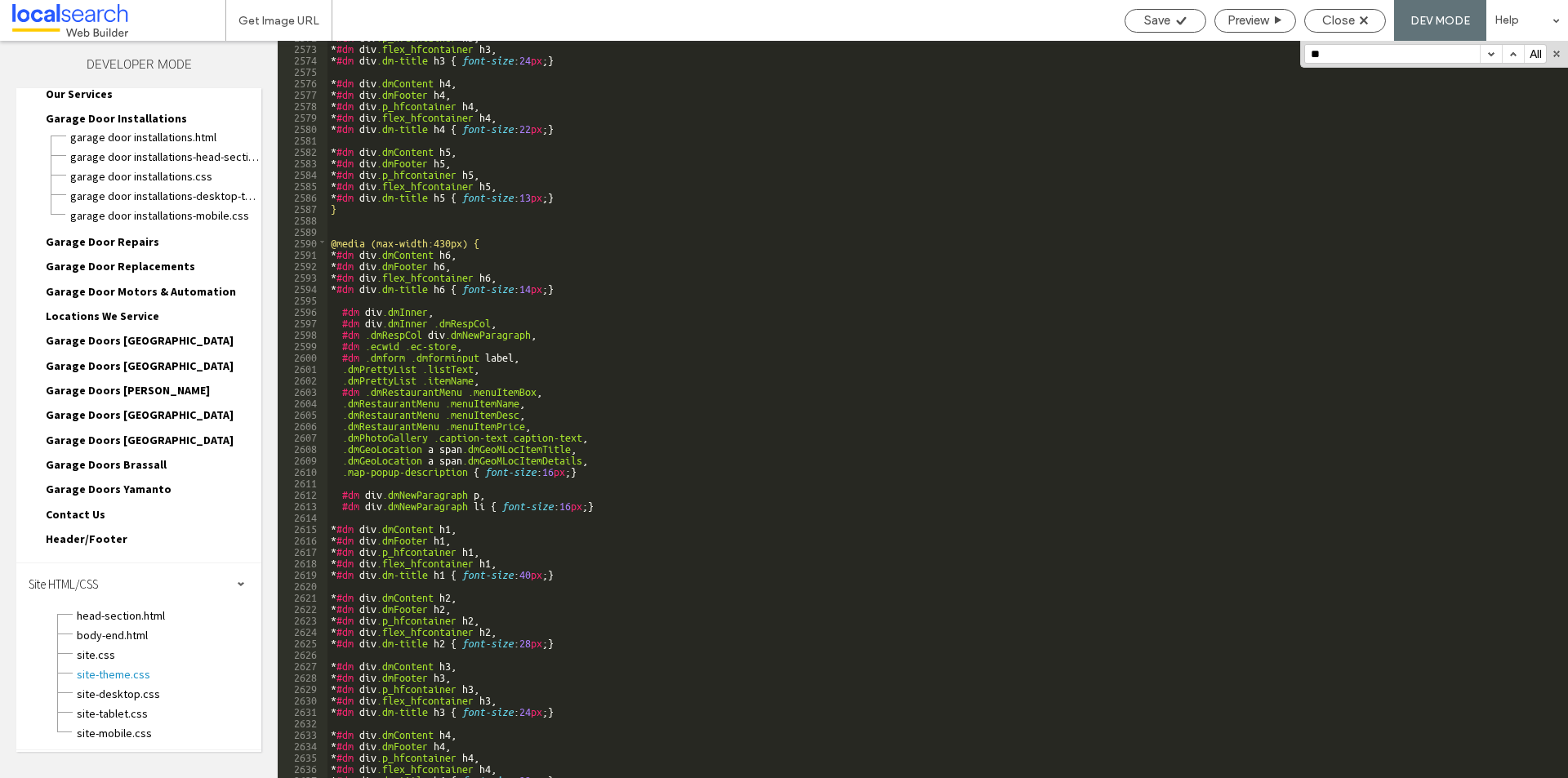
scroll to position [26026, 0]
click at [1162, 20] on span "Save" at bounding box center [1157, 20] width 26 height 14
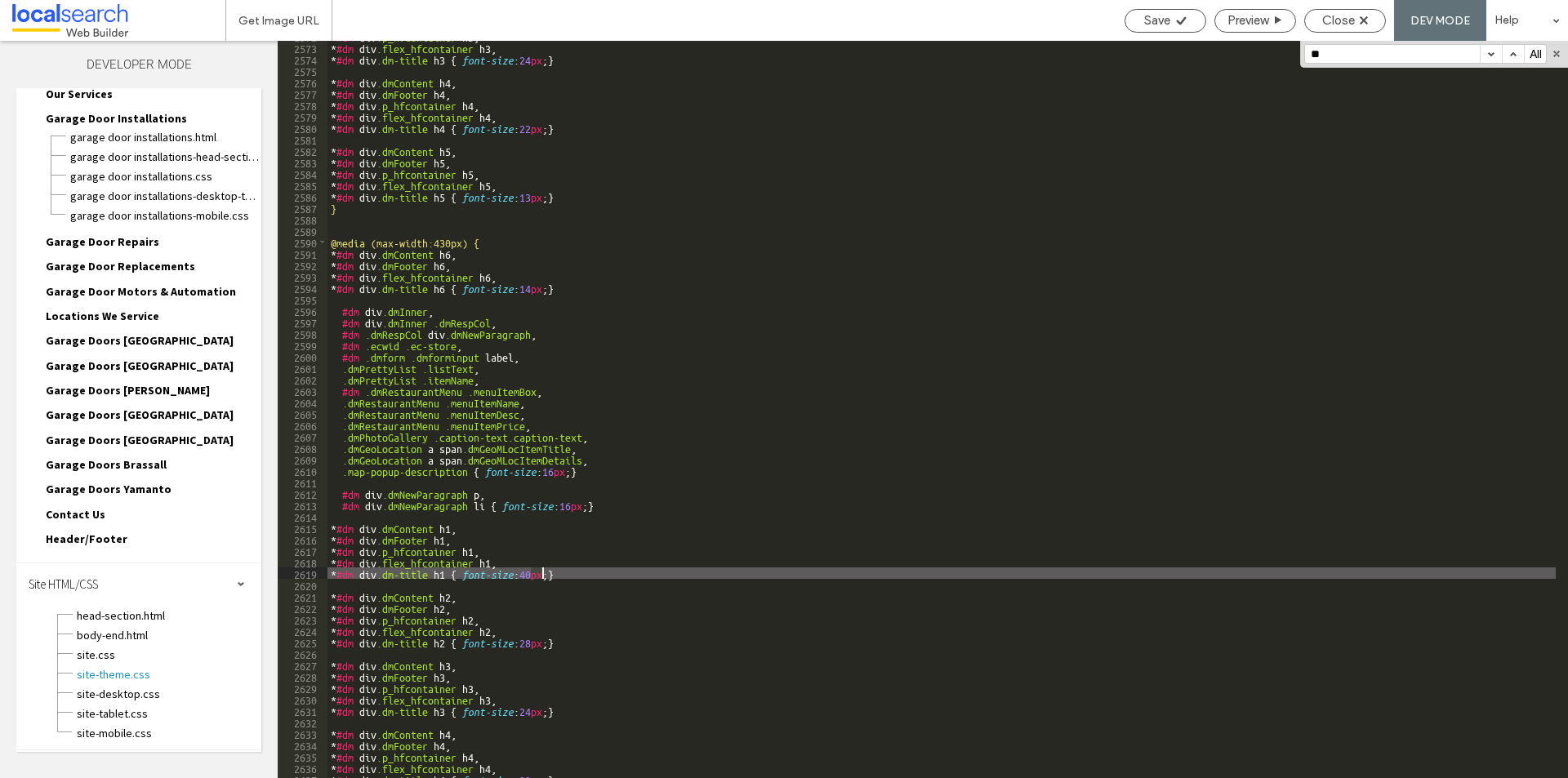
drag, startPoint x: 530, startPoint y: 576, endPoint x: 541, endPoint y: 576, distance: 11.0
click at [541, 576] on div "* #dm div .p_hfcontainer h3 , * #dm div .flex_hfcontainer h3 , * #dm div .dm-ti…" at bounding box center [941, 410] width 1228 height 761
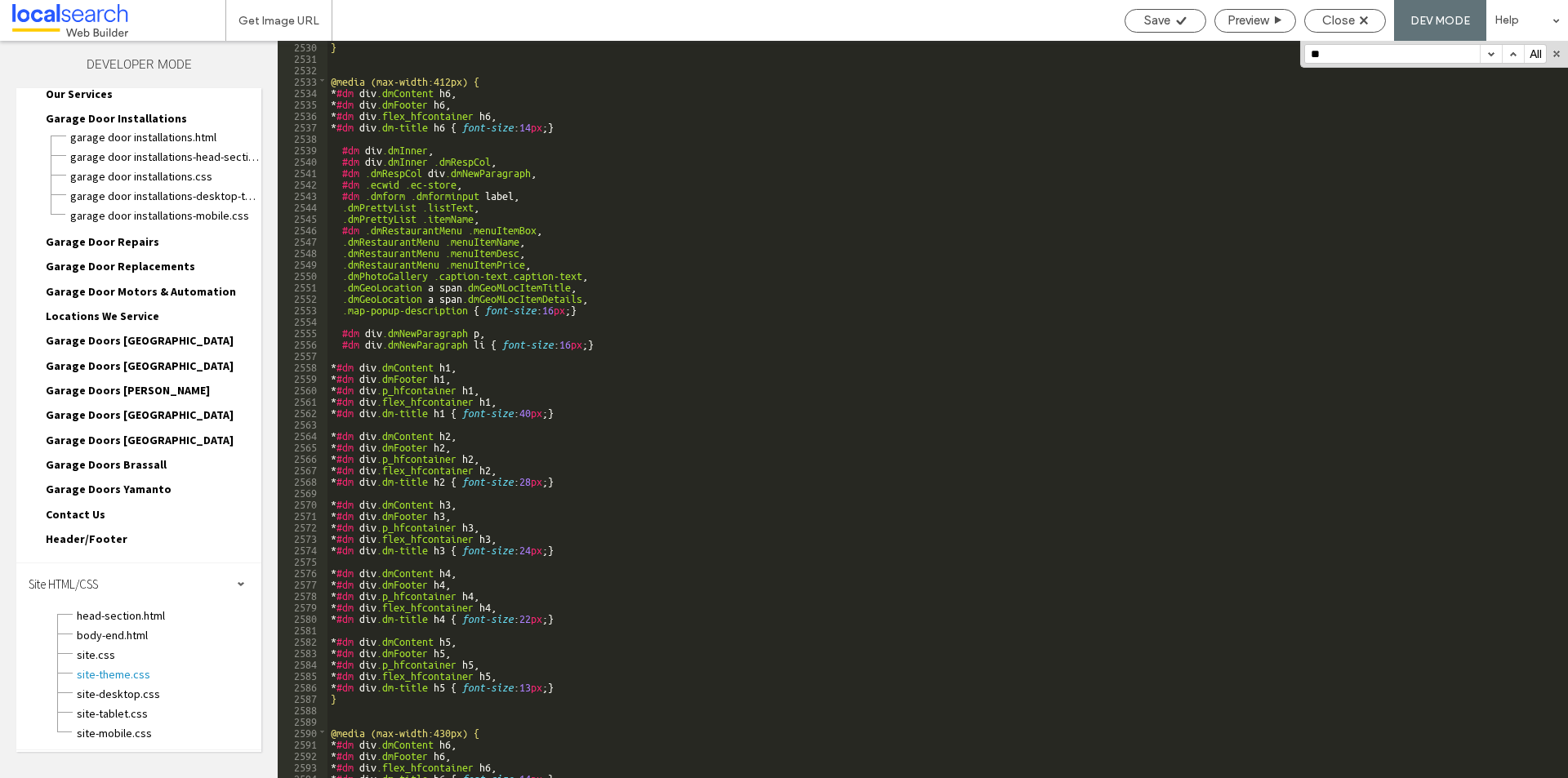
scroll to position [25550, 0]
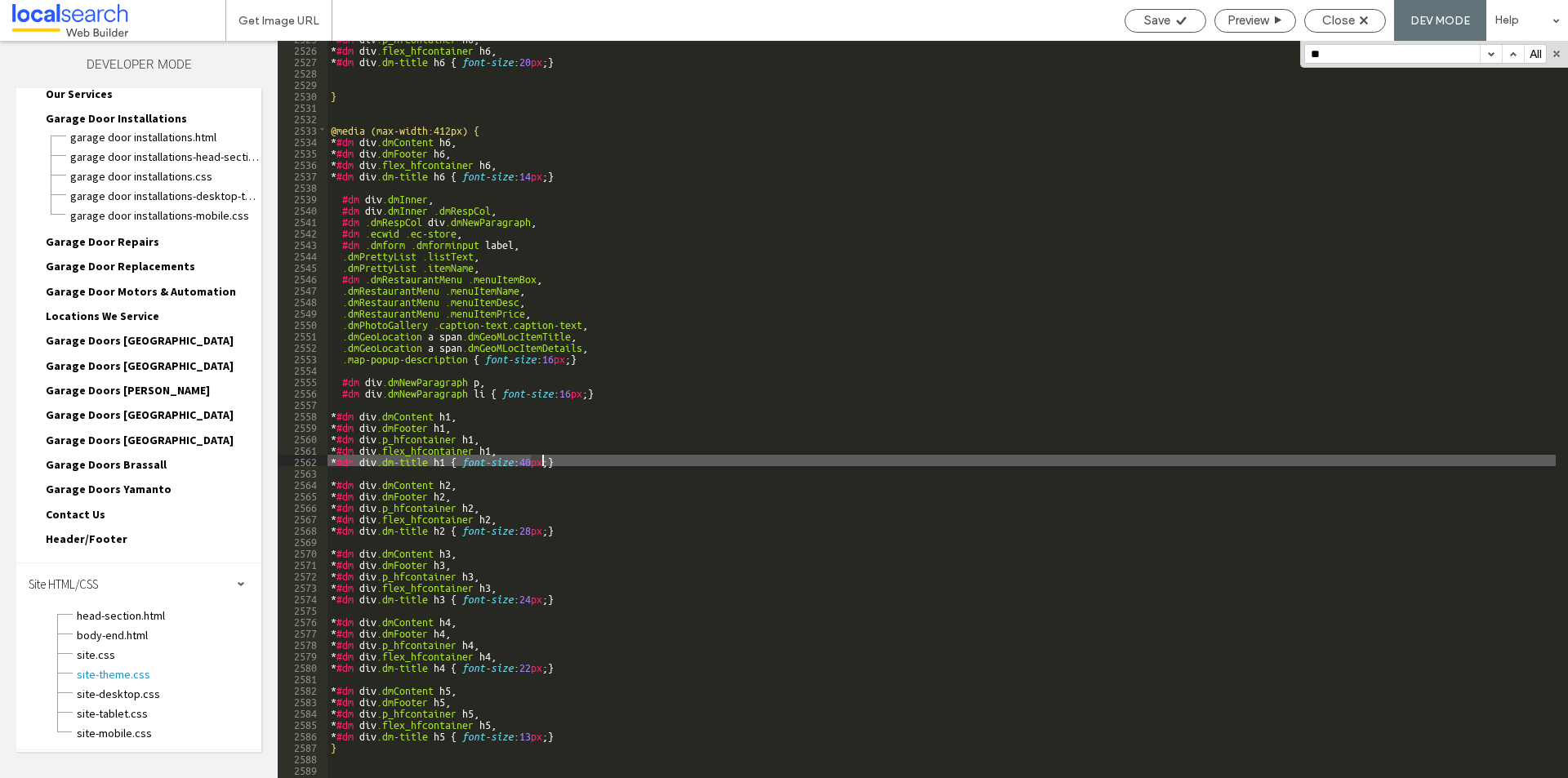
drag, startPoint x: 531, startPoint y: 462, endPoint x: 543, endPoint y: 460, distance: 12.2
click at [543, 460] on div "* #dm div .p_hfcontainer h6 , * #dm div .flex_hfcontainer h6 , * #dm div .dm-ti…" at bounding box center [941, 412] width 1228 height 761
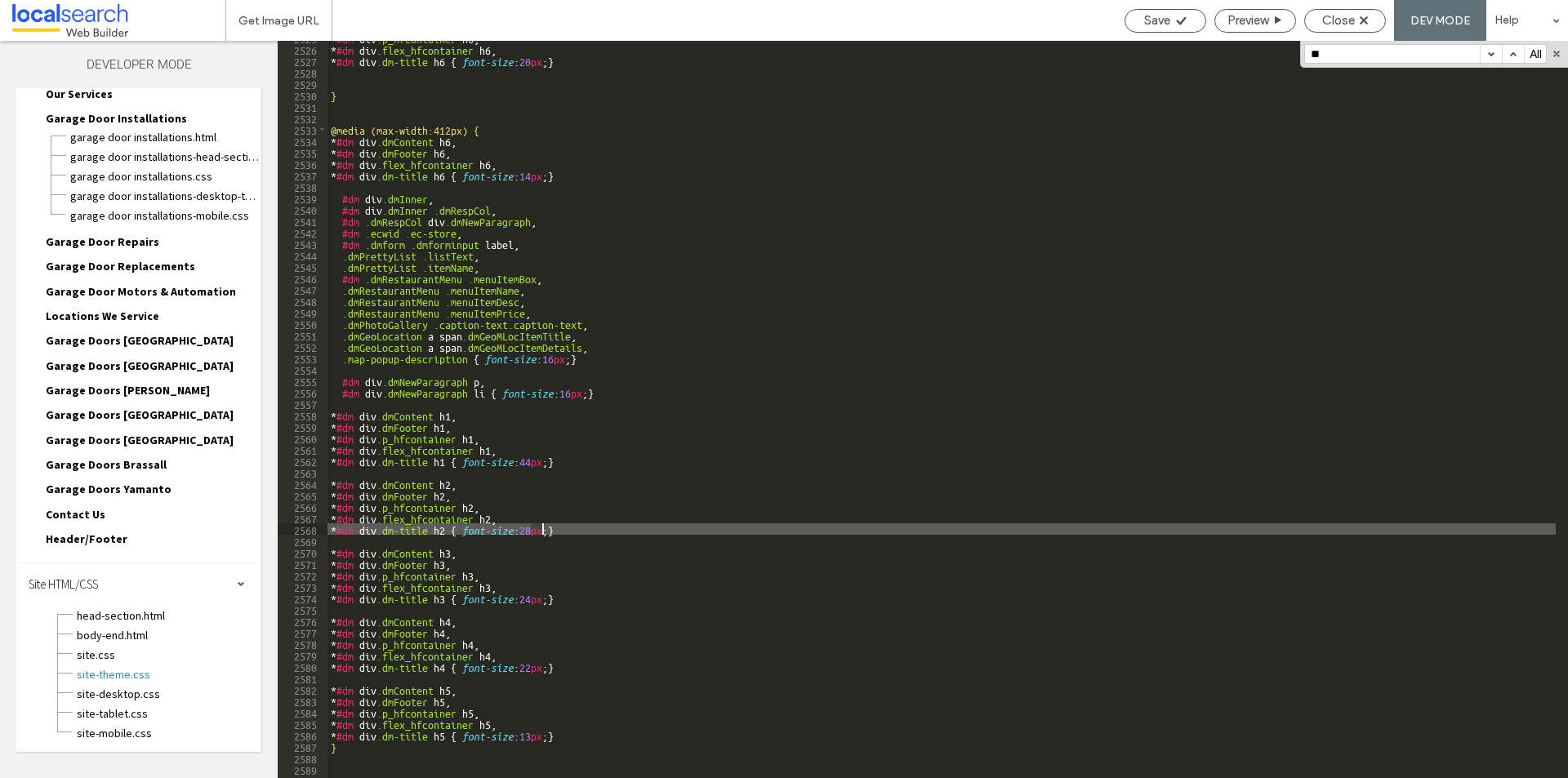
drag, startPoint x: 530, startPoint y: 530, endPoint x: 542, endPoint y: 530, distance: 12.0
click at [542, 530] on div "* #dm div .p_hfcontainer h6 , * #dm div .flex_hfcontainer h6 , * #dm div .dm-ti…" at bounding box center [941, 412] width 1228 height 761
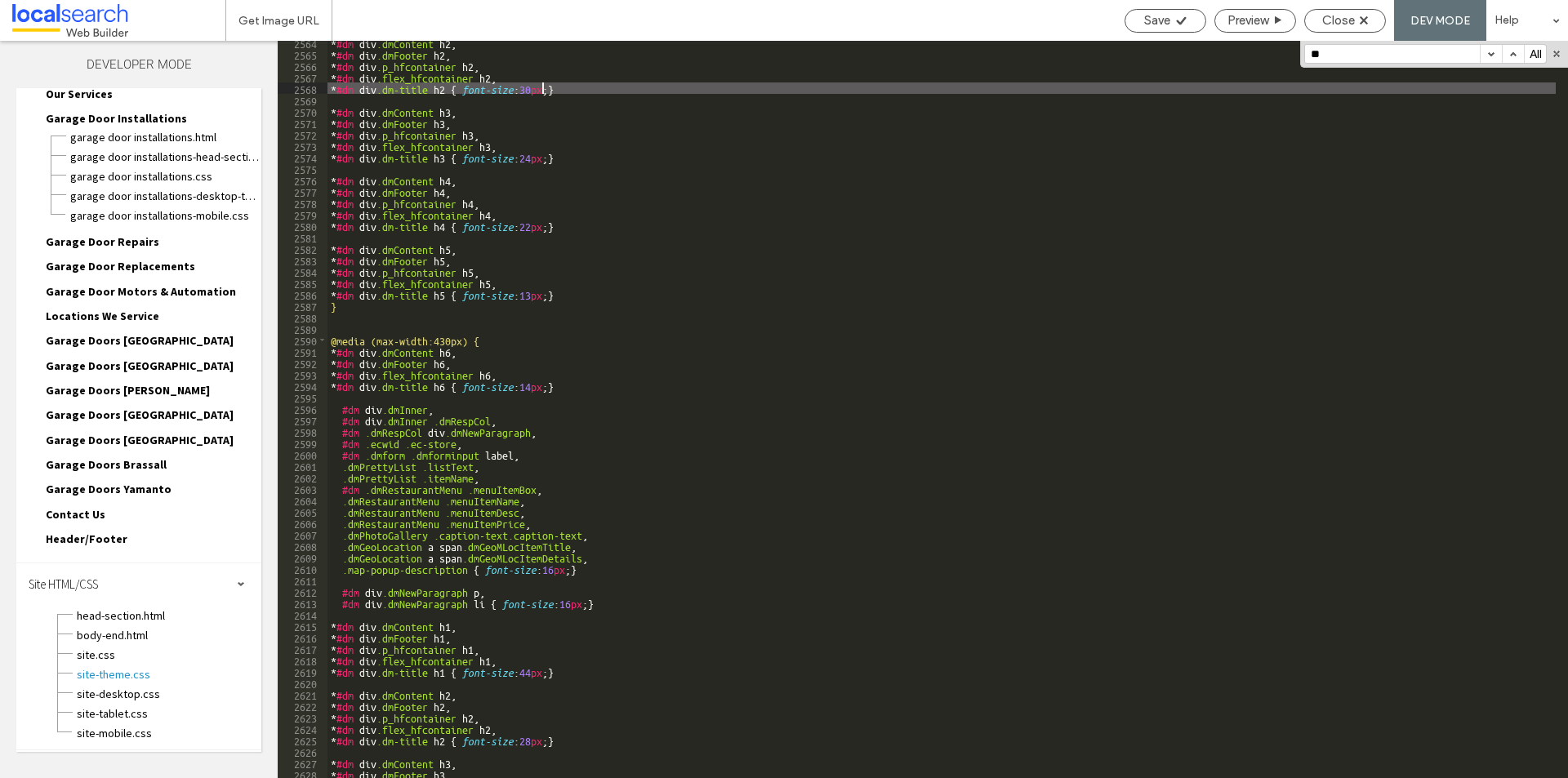
scroll to position [25810, 0]
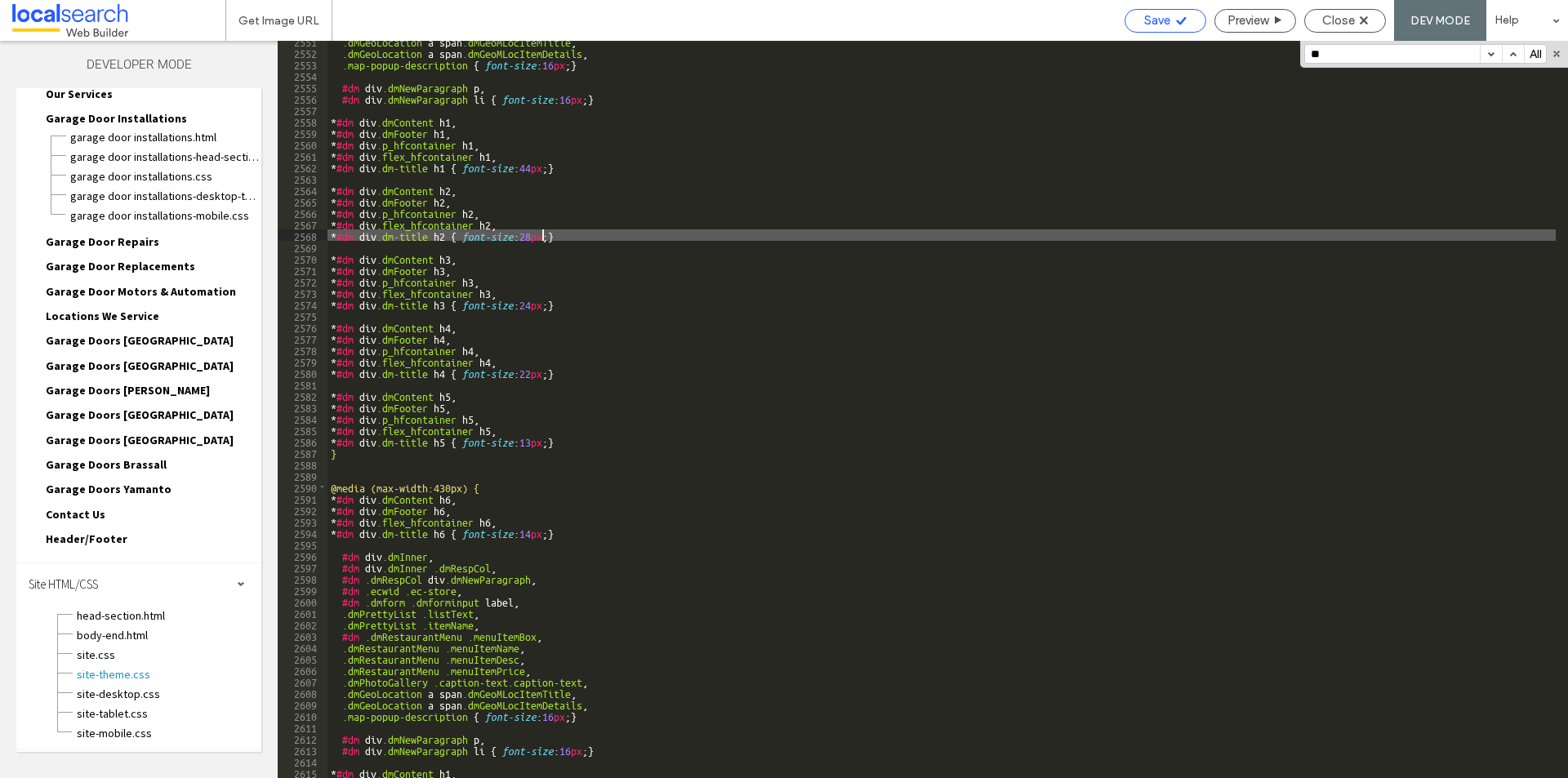
click at [1150, 20] on span "Save" at bounding box center [1157, 20] width 26 height 14
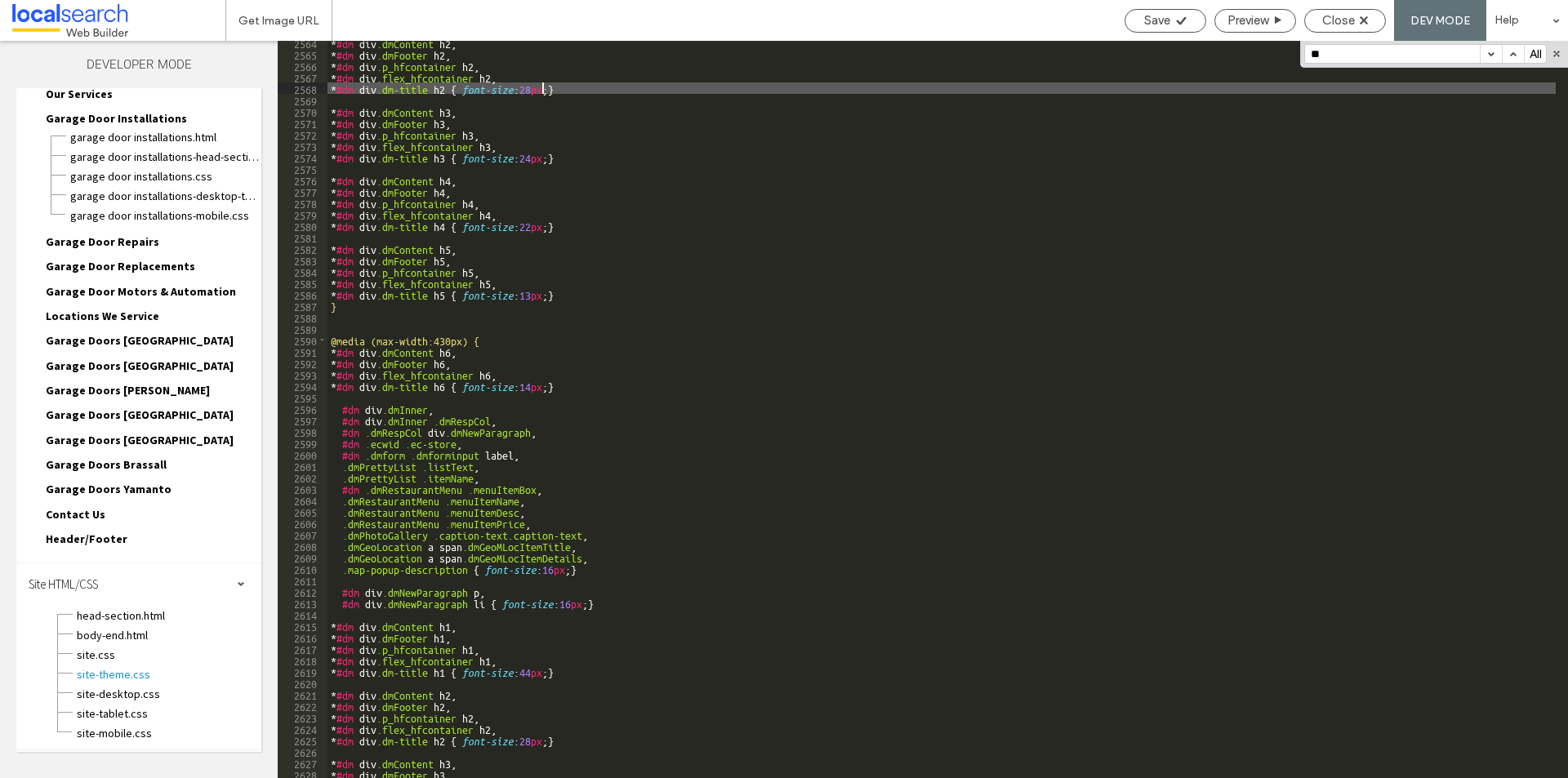
scroll to position [25940, 0]
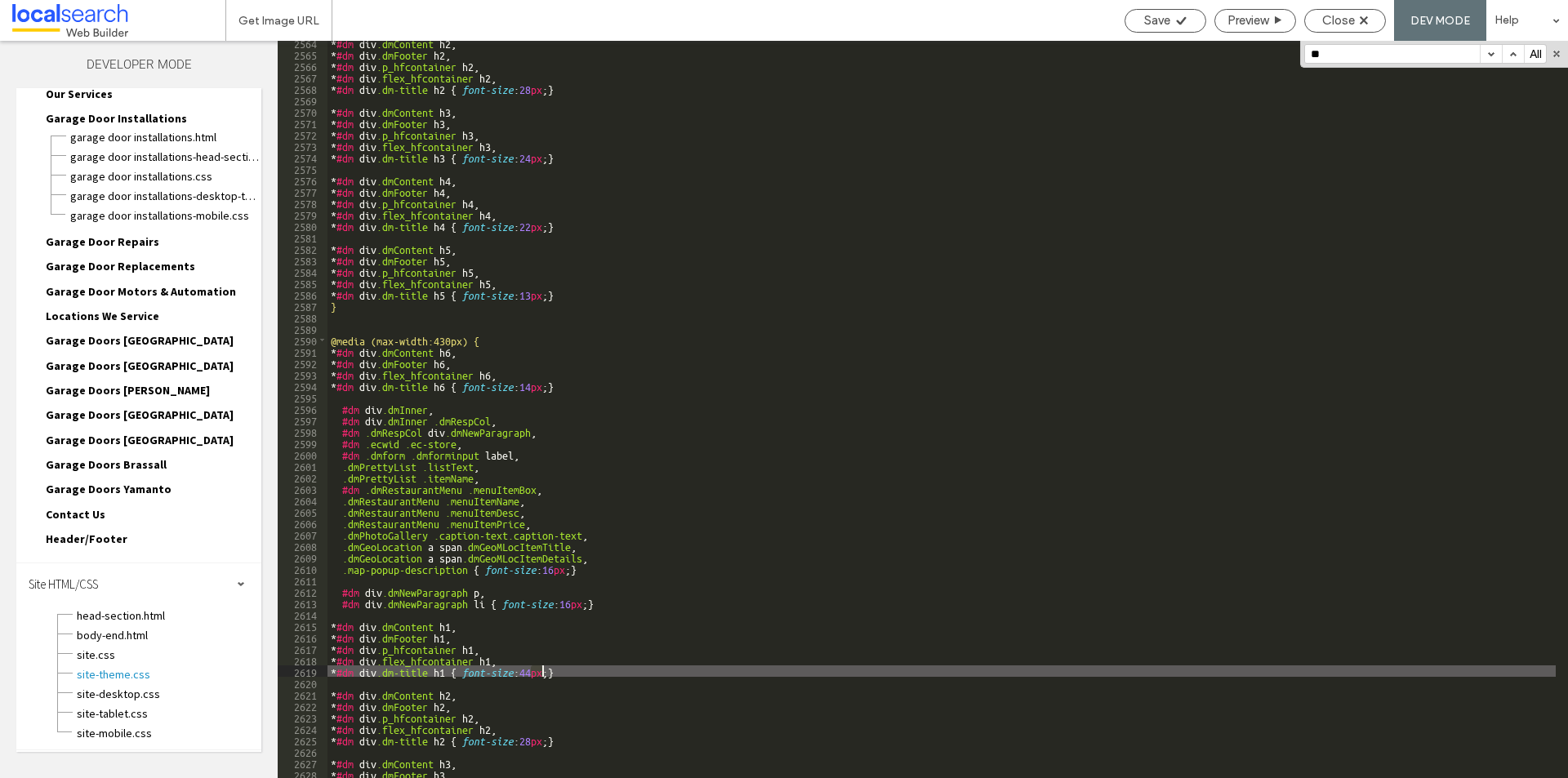
drag, startPoint x: 532, startPoint y: 671, endPoint x: 541, endPoint y: 671, distance: 9.0
click at [541, 671] on div "* #dm div .dmContent h2 , * #dm div .dmFooter h2 , * #dm div .p_hfcontainer h2 …" at bounding box center [941, 417] width 1228 height 761
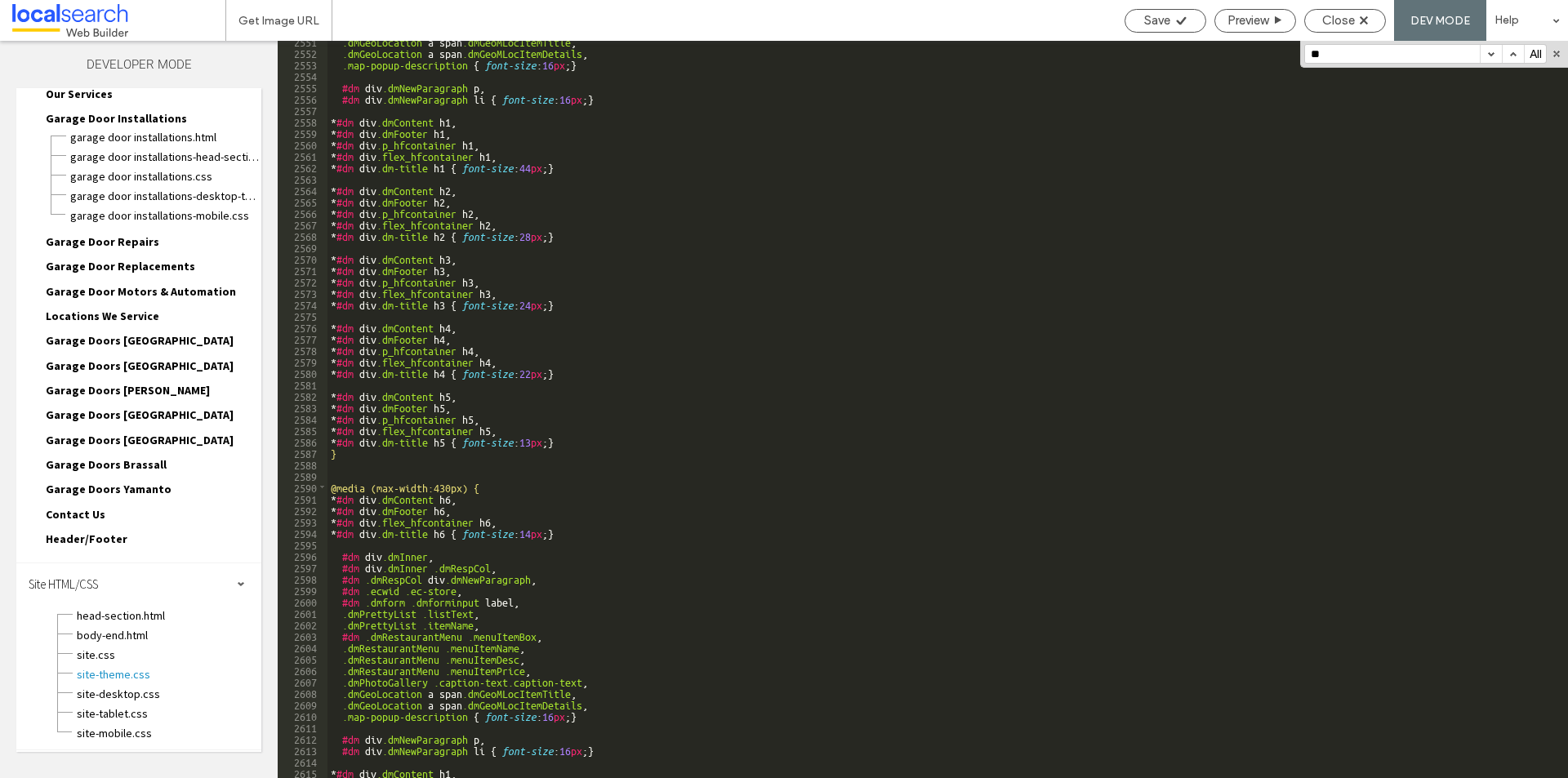
scroll to position [25766, 0]
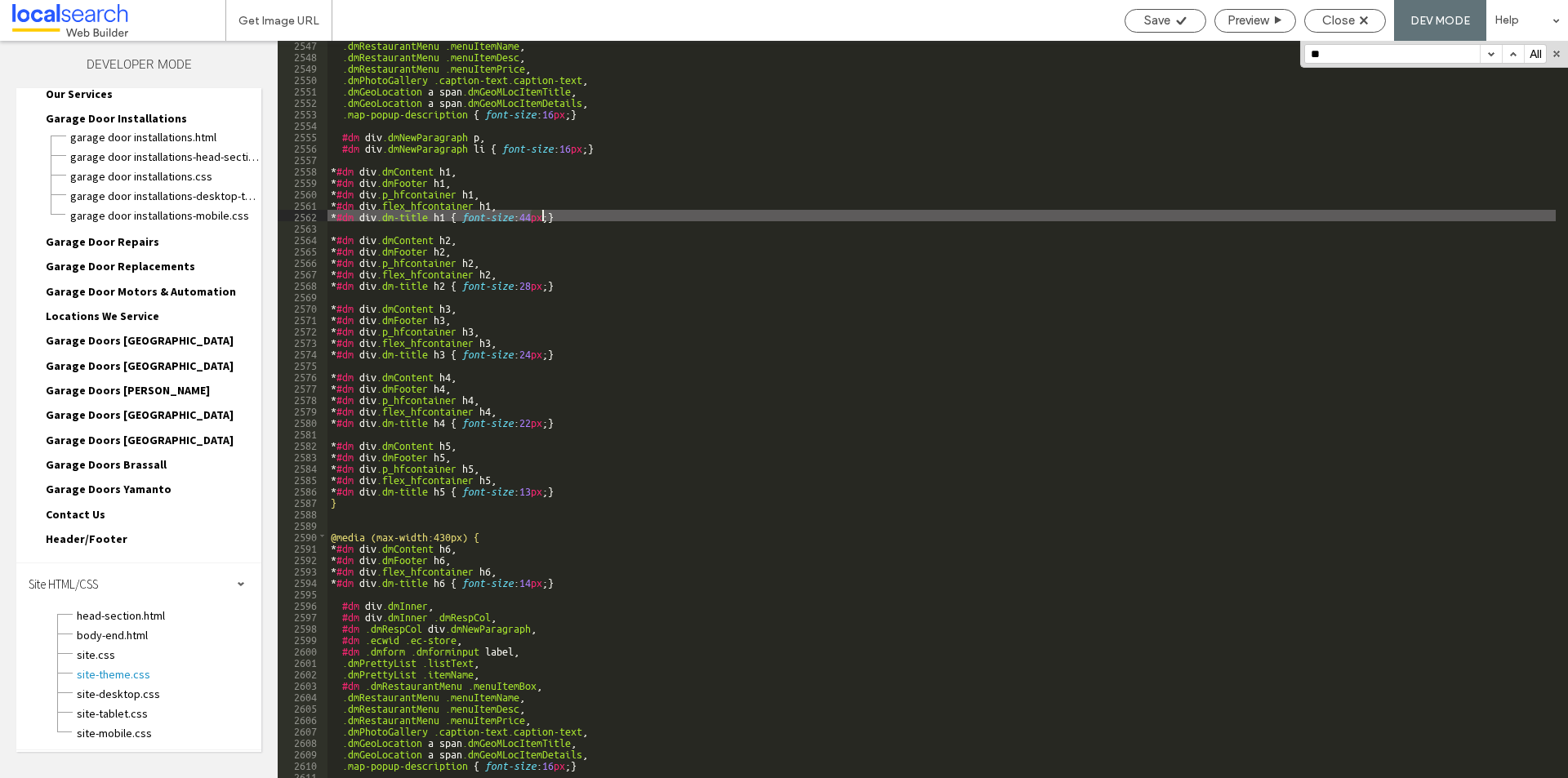
drag, startPoint x: 533, startPoint y: 218, endPoint x: 544, endPoint y: 218, distance: 11.0
click at [544, 218] on div ".dmRestaurantMenu .menuItemName , .dmRestaurantMenu .menuItemDesc , .dmRestaura…" at bounding box center [941, 419] width 1228 height 761
type textarea "**"
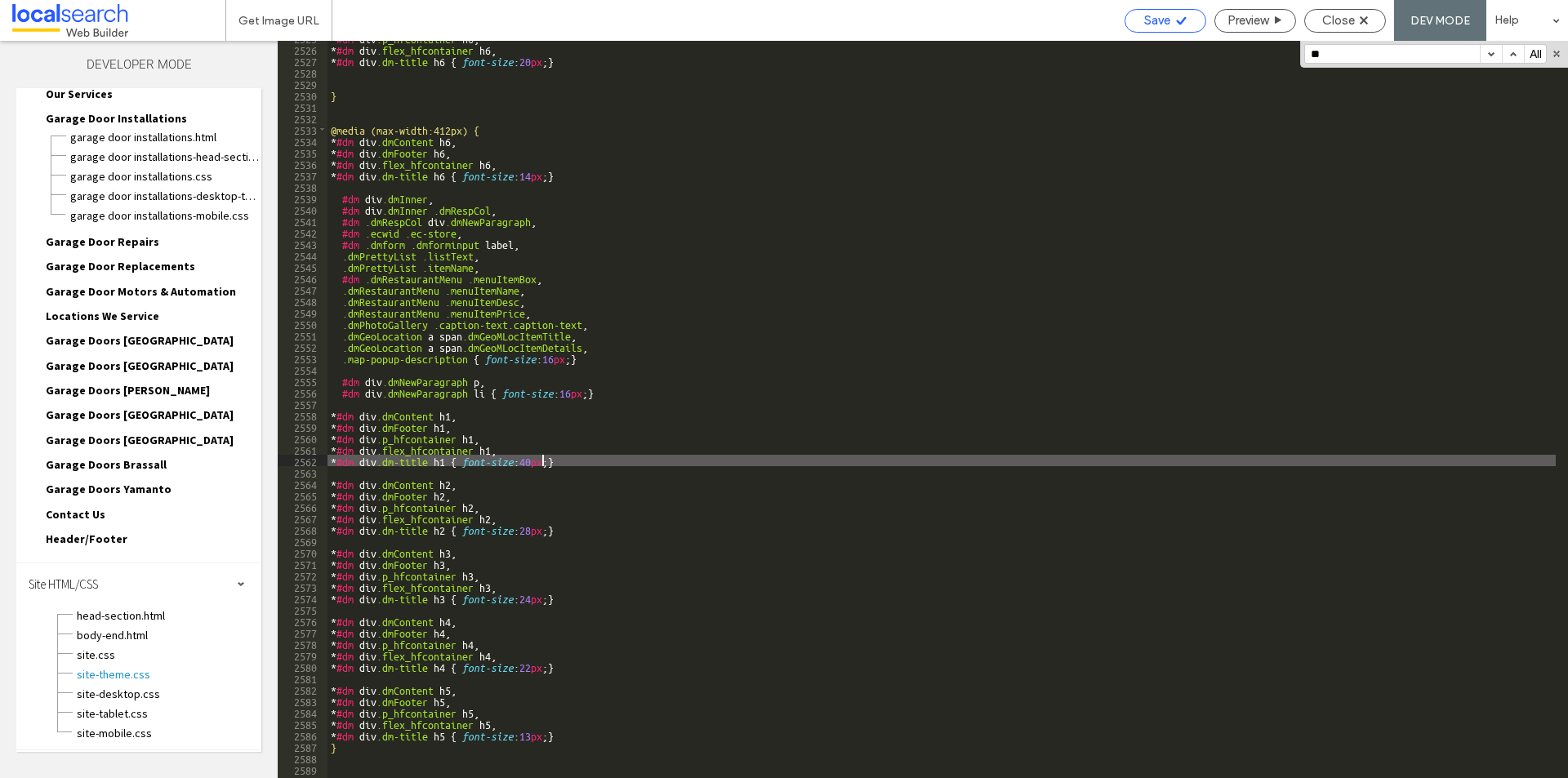
click at [1154, 19] on span "Save" at bounding box center [1157, 20] width 26 height 14
click at [1144, 13] on span "Save" at bounding box center [1157, 20] width 26 height 14
click at [1332, 19] on span "Close" at bounding box center [1338, 20] width 33 height 14
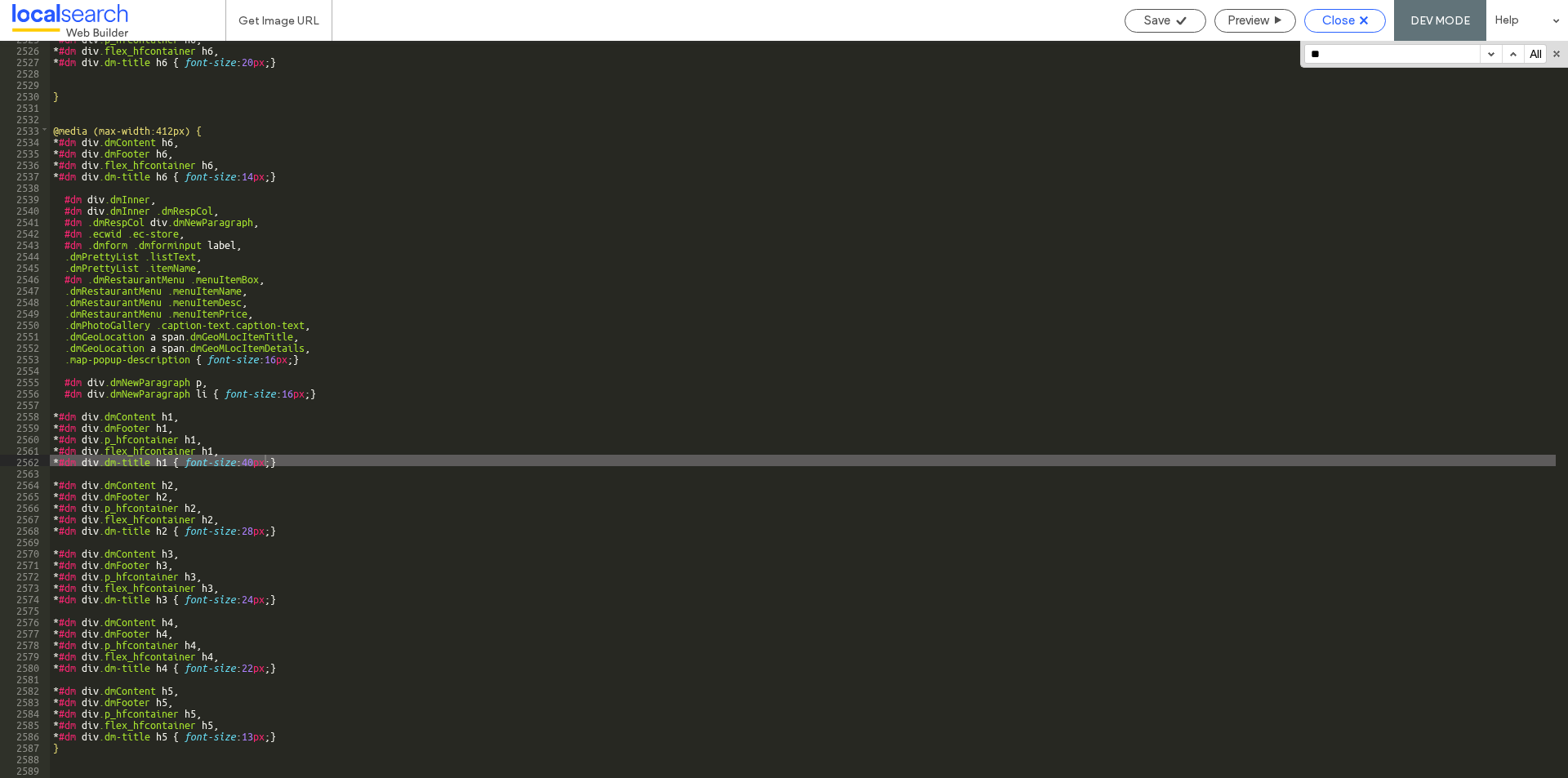
scroll to position [53, 0]
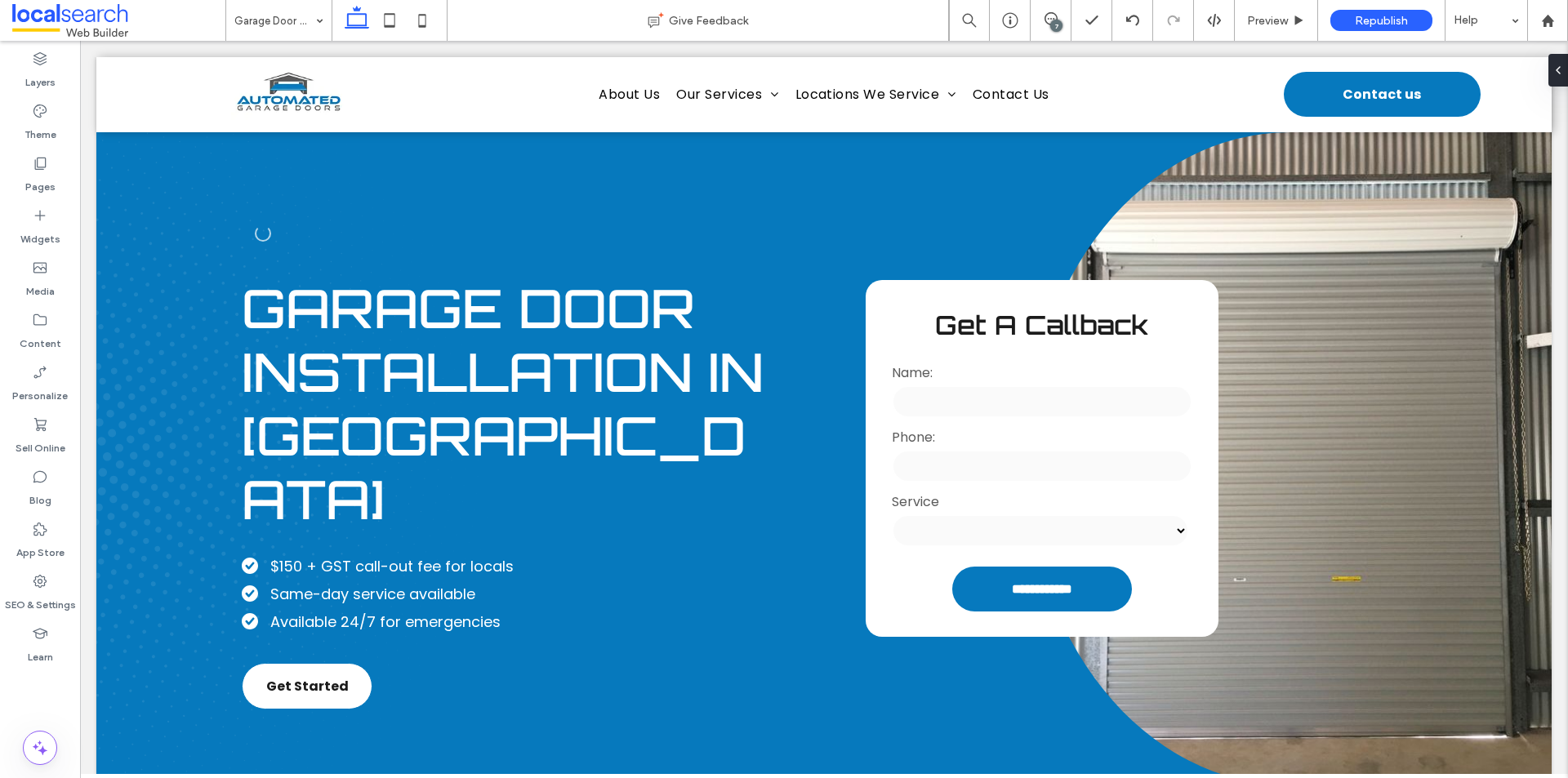
click at [1055, 28] on div "7" at bounding box center [1056, 25] width 13 height 13
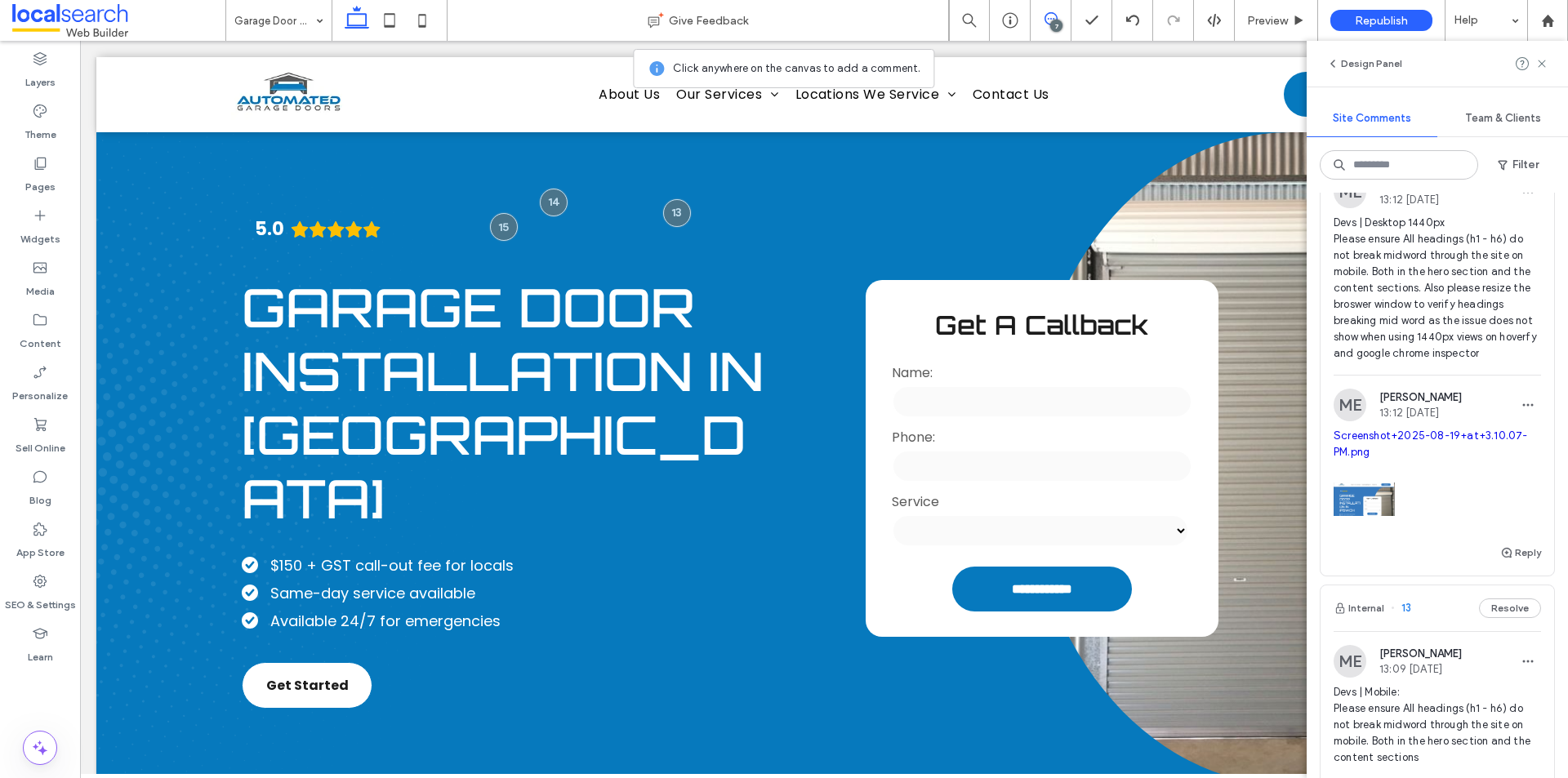
scroll to position [245, 0]
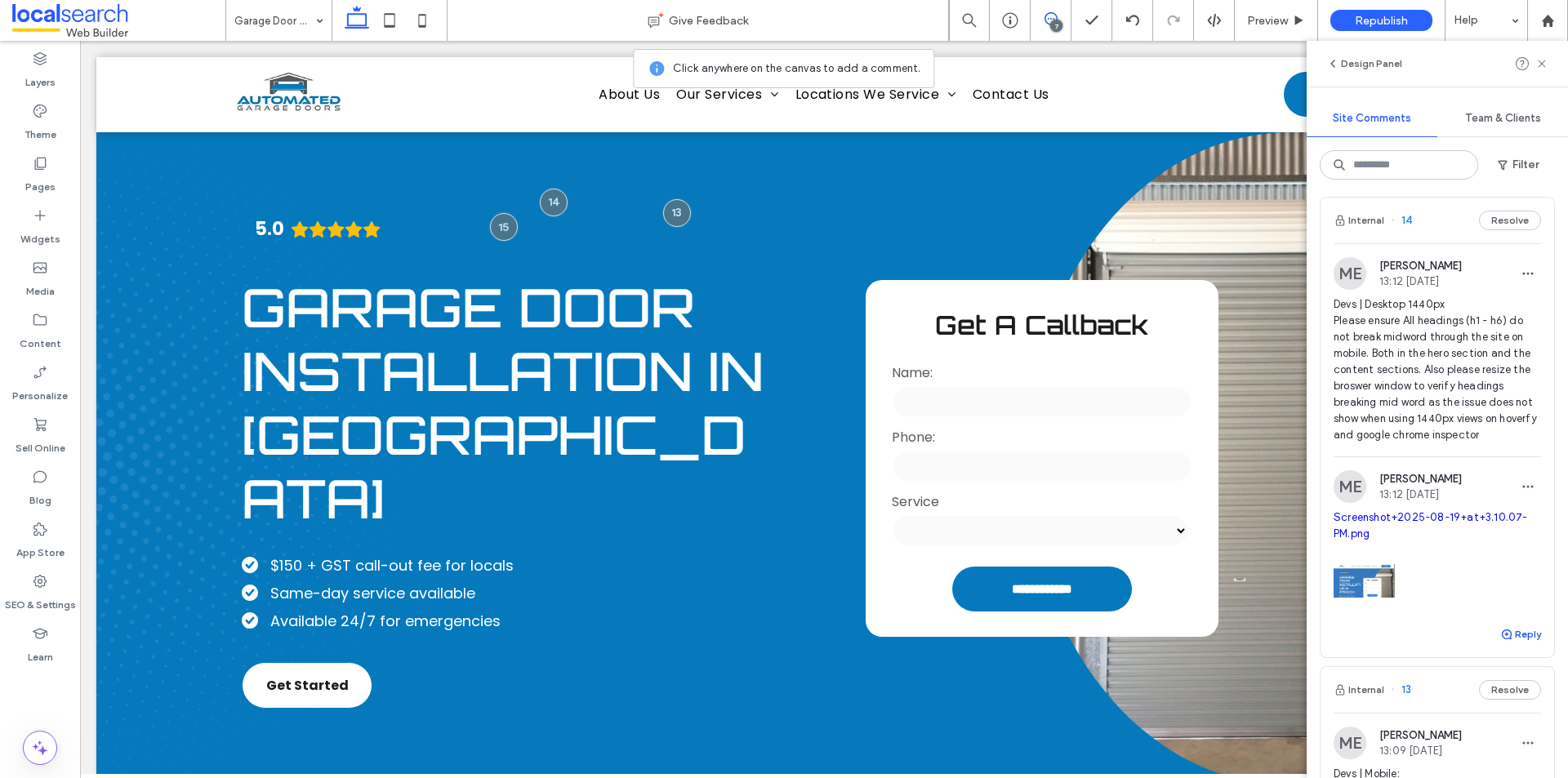
click at [1516, 644] on button "Reply" at bounding box center [1520, 635] width 40 height 19
click at [1411, 672] on textarea at bounding box center [1436, 665] width 207 height 82
type textarea "**********"
click at [1518, 746] on button "Submit" at bounding box center [1511, 736] width 59 height 19
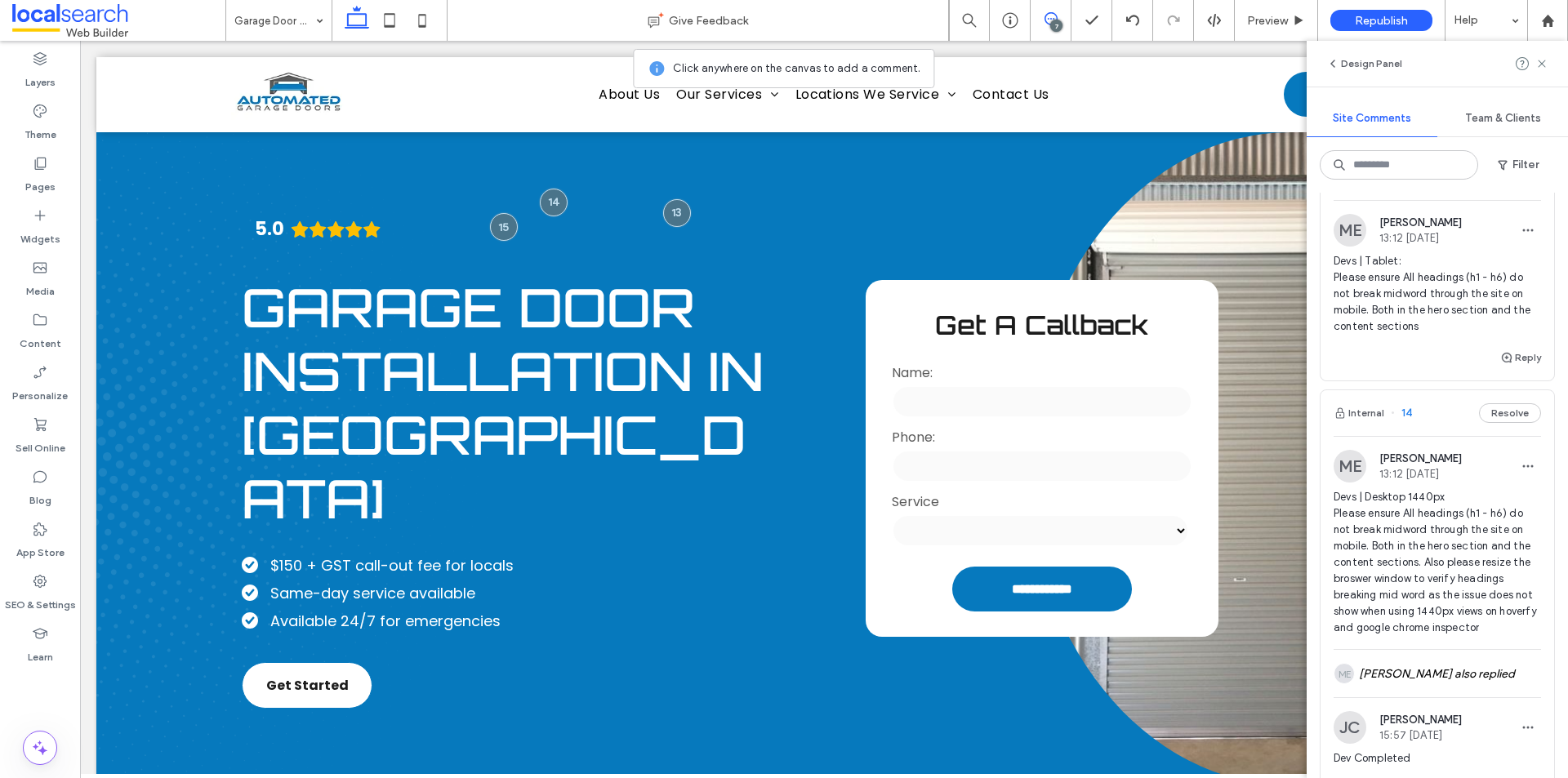
scroll to position [82, 0]
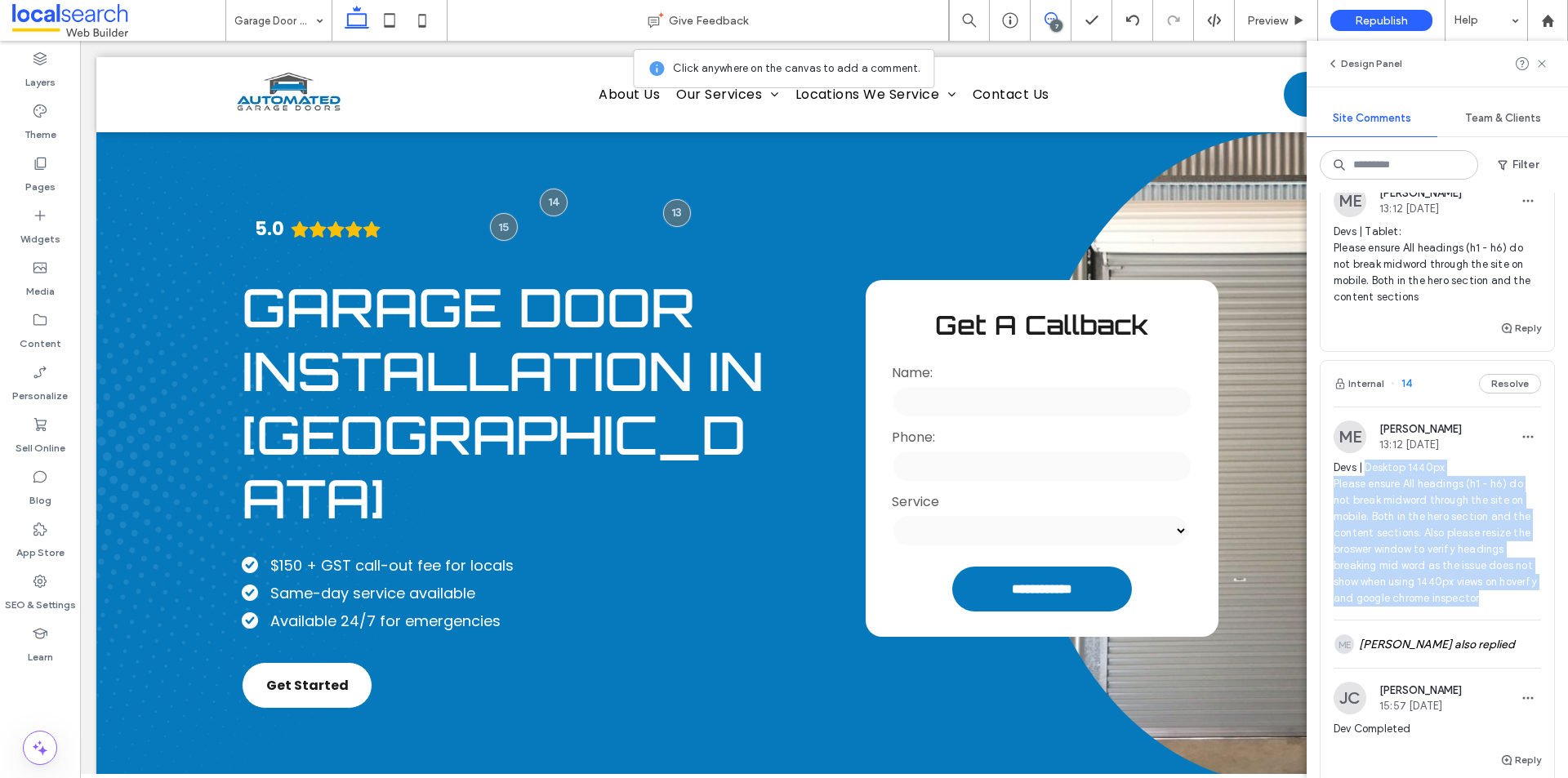
drag, startPoint x: 1365, startPoint y: 466, endPoint x: 1502, endPoint y: 615, distance: 202.4
click at [1502, 607] on span "Devs | Desktop 1440px Please ensure All headings (h1 - h6) do not break midword…" at bounding box center [1436, 533] width 207 height 147
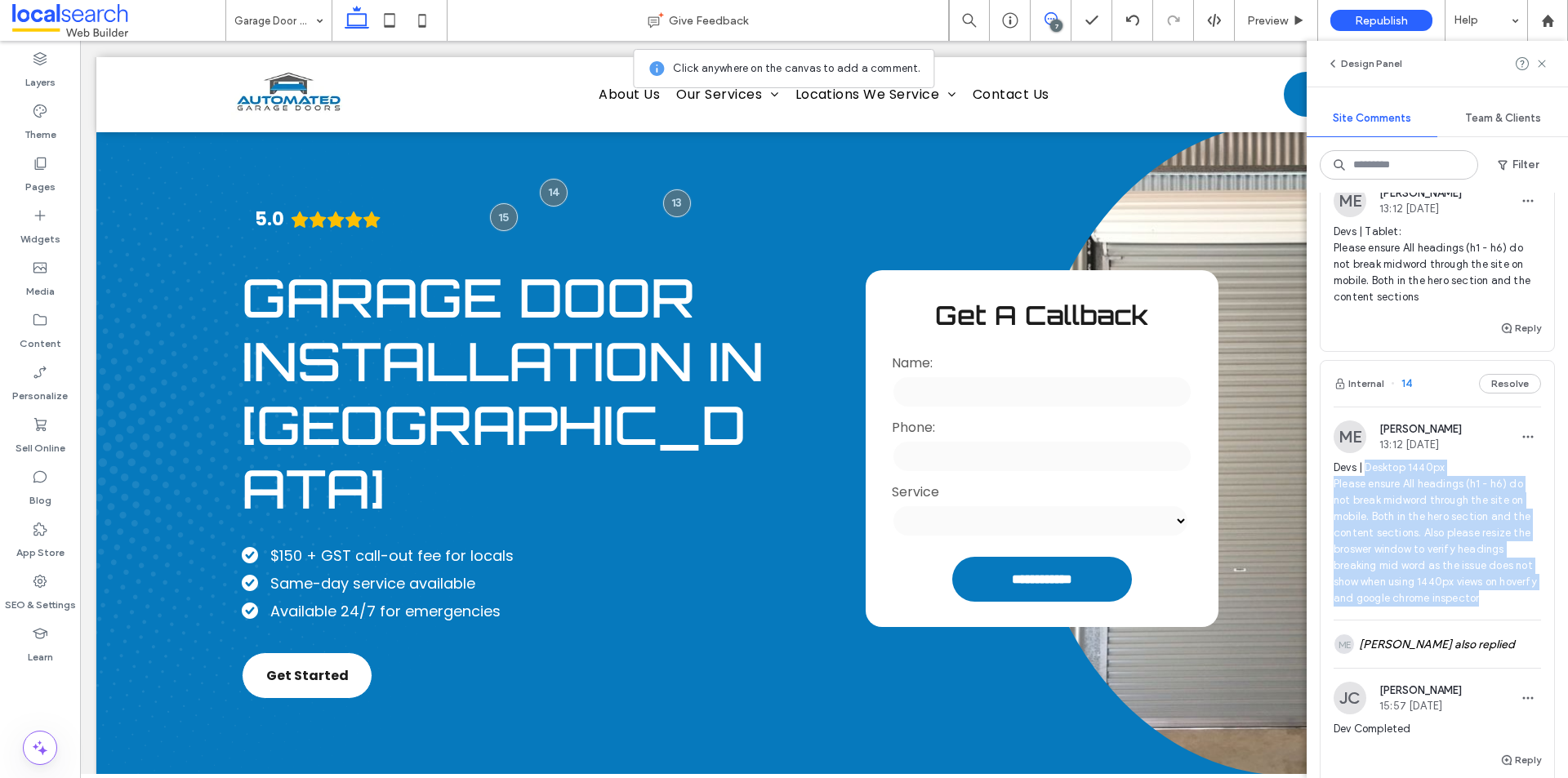
scroll to position [11, 0]
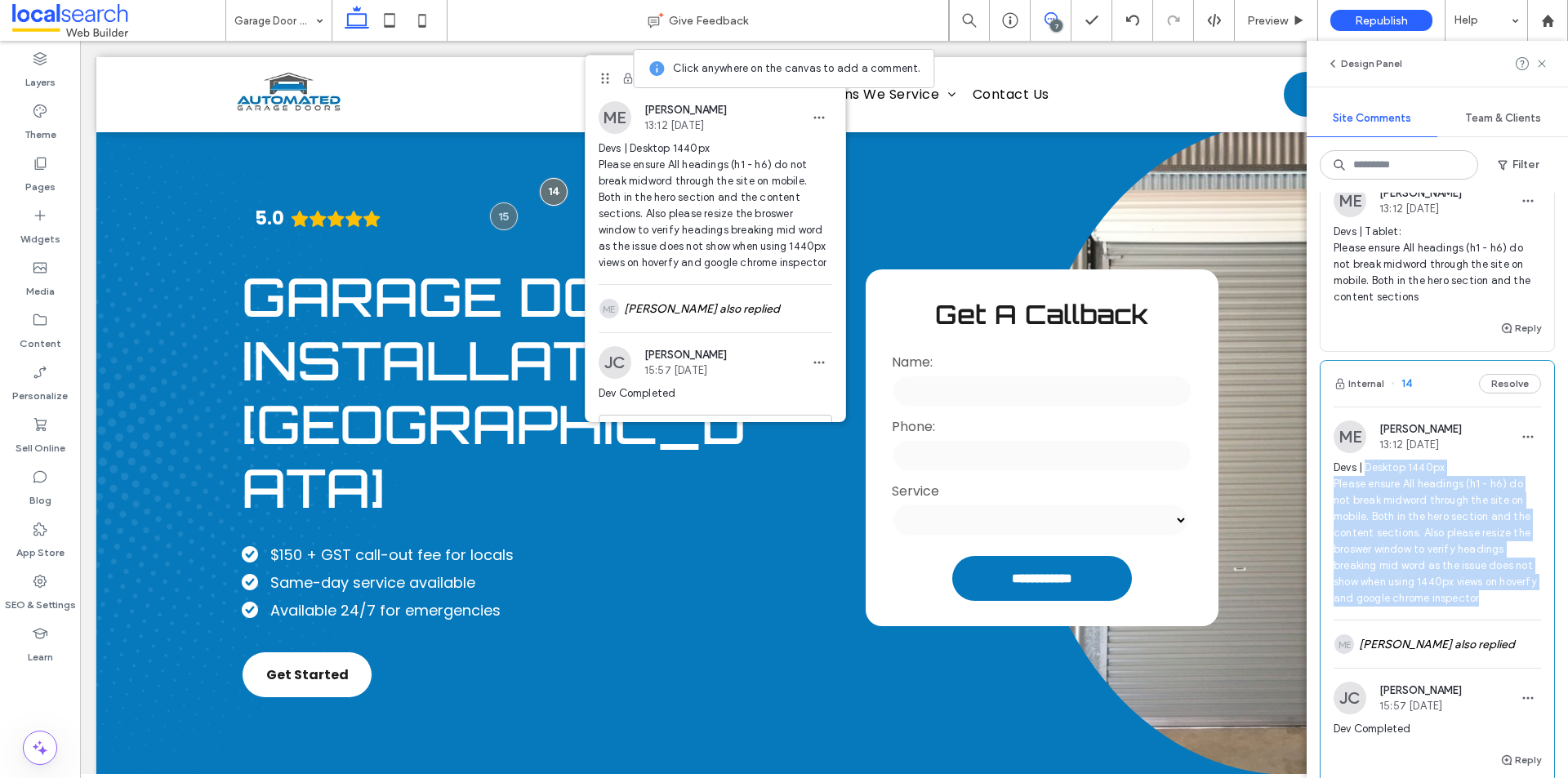
copy span "Desktop 1440px Please ensure All headings (h1 - h6) do not break midword throug…"
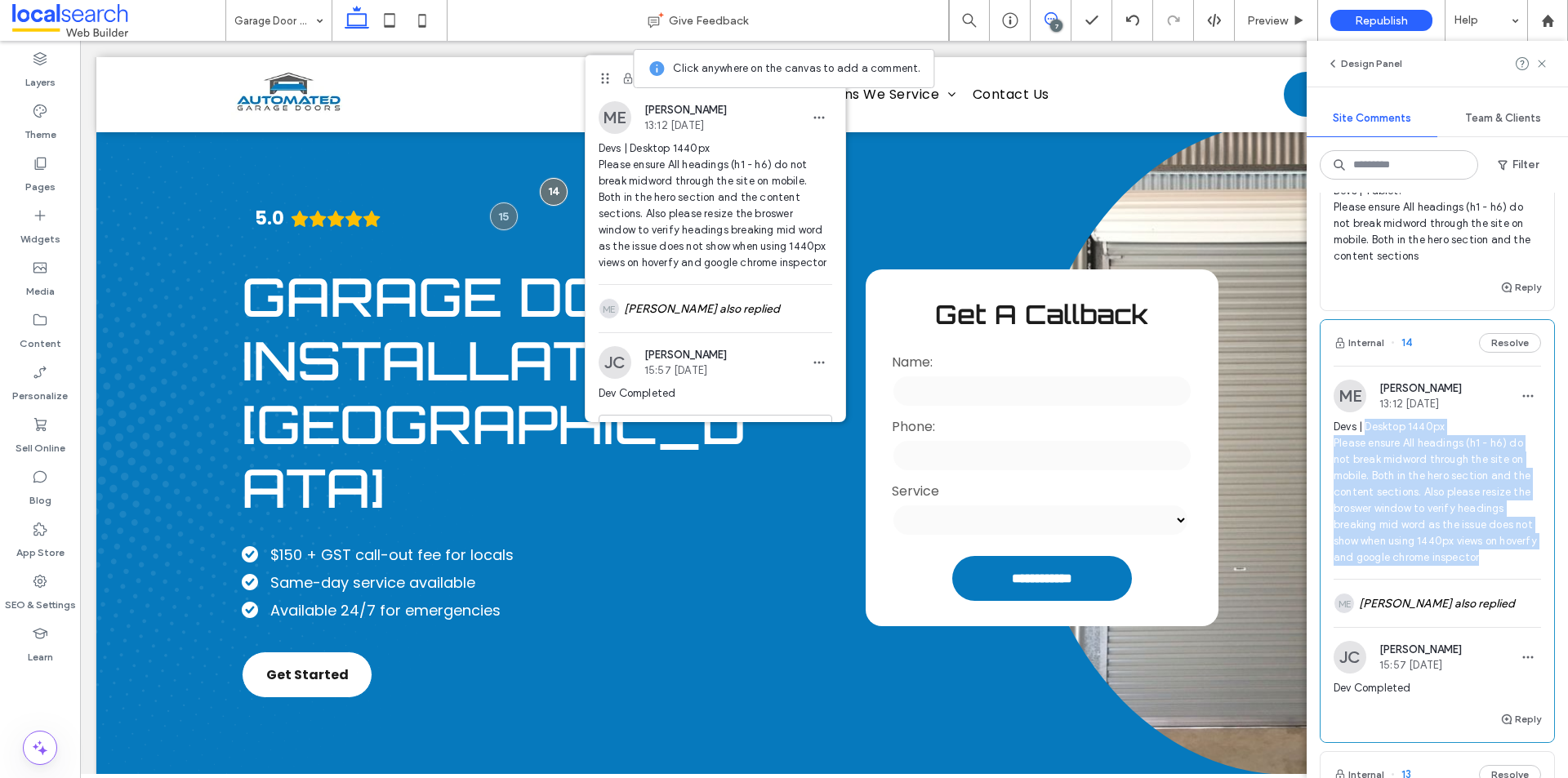
scroll to position [0, 0]
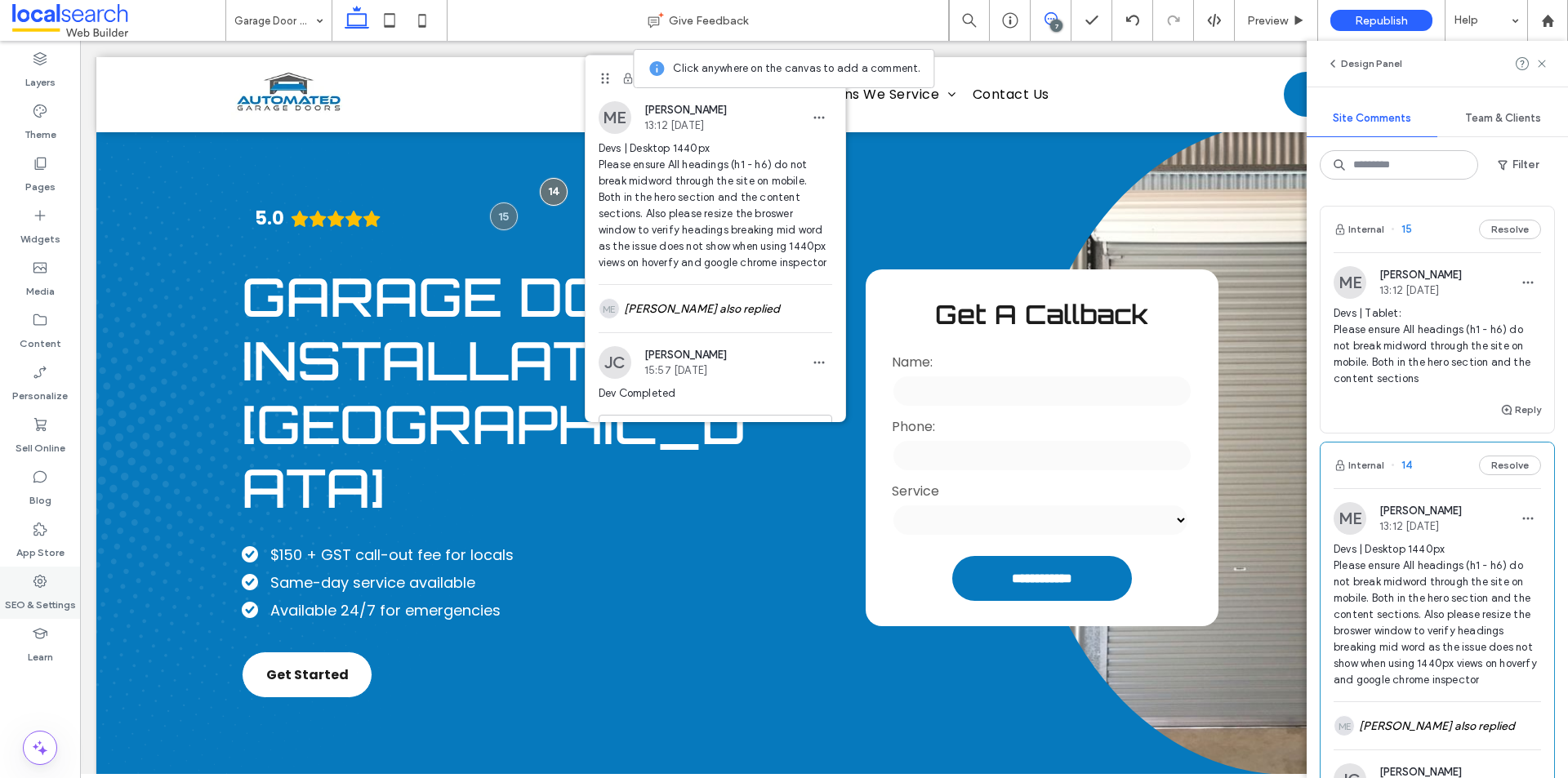
click at [46, 589] on icon at bounding box center [39, 582] width 16 height 16
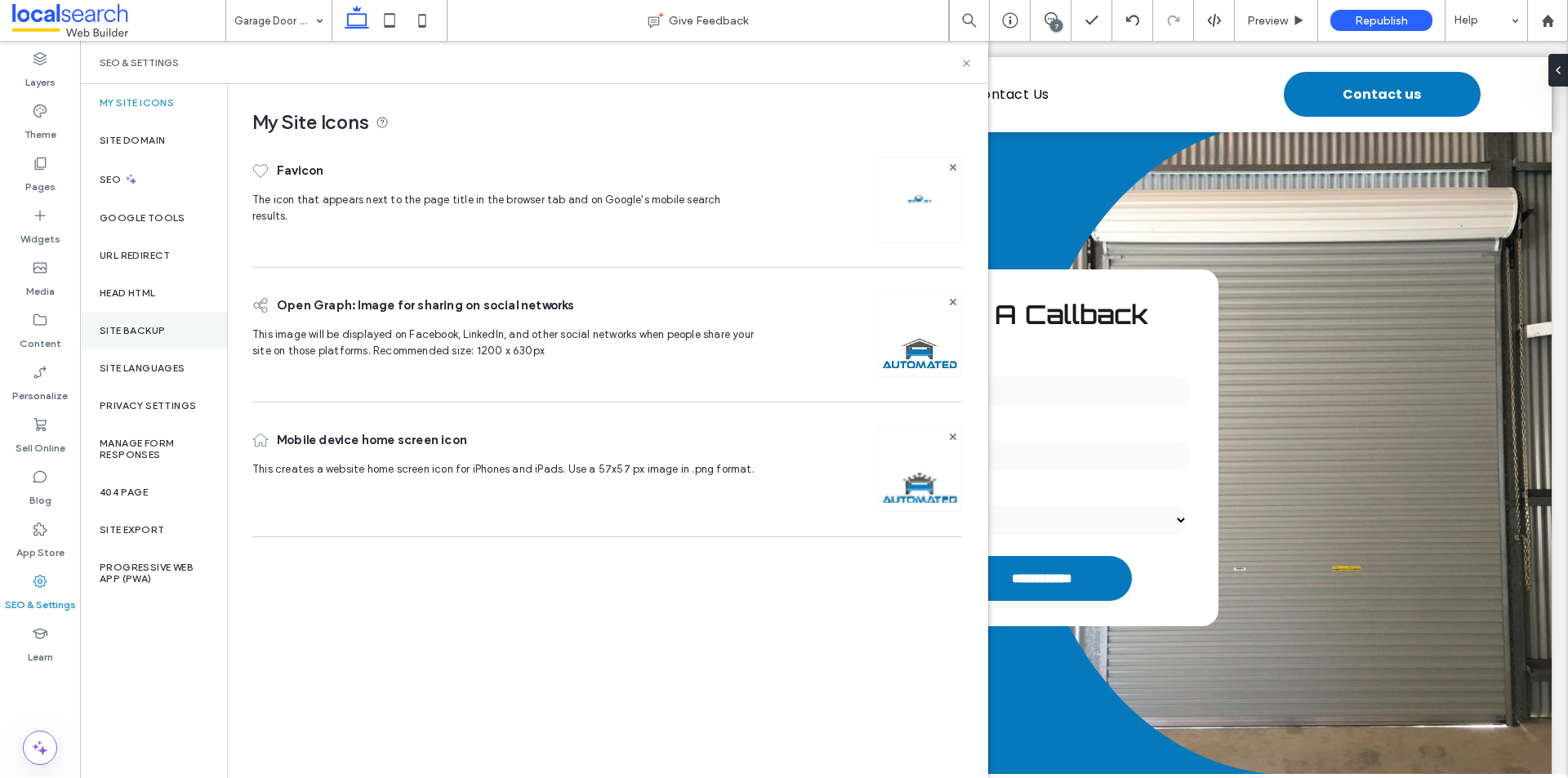
click at [122, 328] on label "Site Backup" at bounding box center [132, 331] width 65 height 12
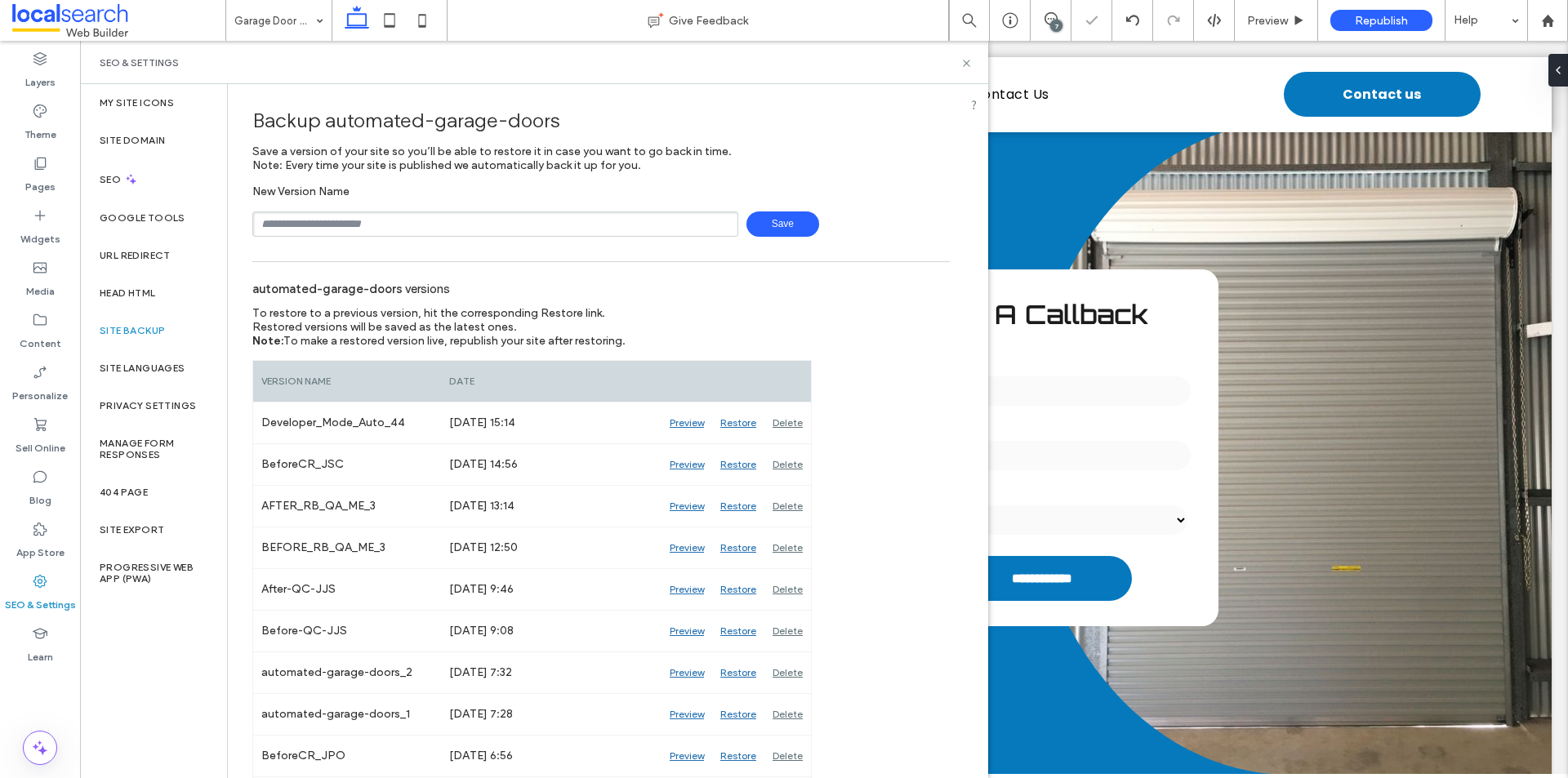
click at [385, 221] on input "text" at bounding box center [495, 224] width 486 height 25
type input "****"
click at [778, 229] on span "Save" at bounding box center [783, 224] width 73 height 25
drag, startPoint x: 963, startPoint y: 62, endPoint x: 883, endPoint y: 20, distance: 90.4
click at [963, 62] on icon at bounding box center [966, 63] width 13 height 13
